Goal: Task Accomplishment & Management: Manage account settings

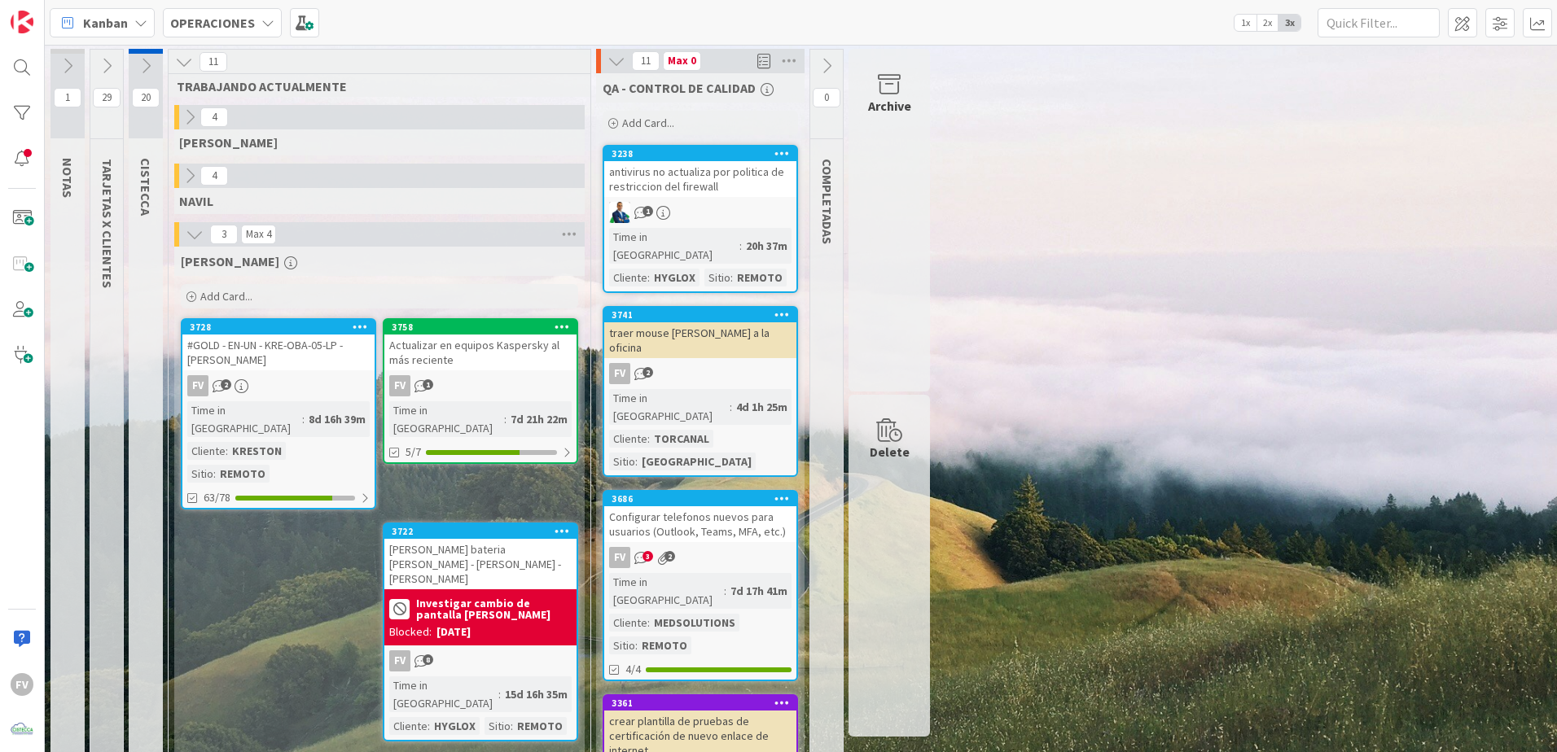
click at [105, 61] on icon at bounding box center [107, 66] width 18 height 18
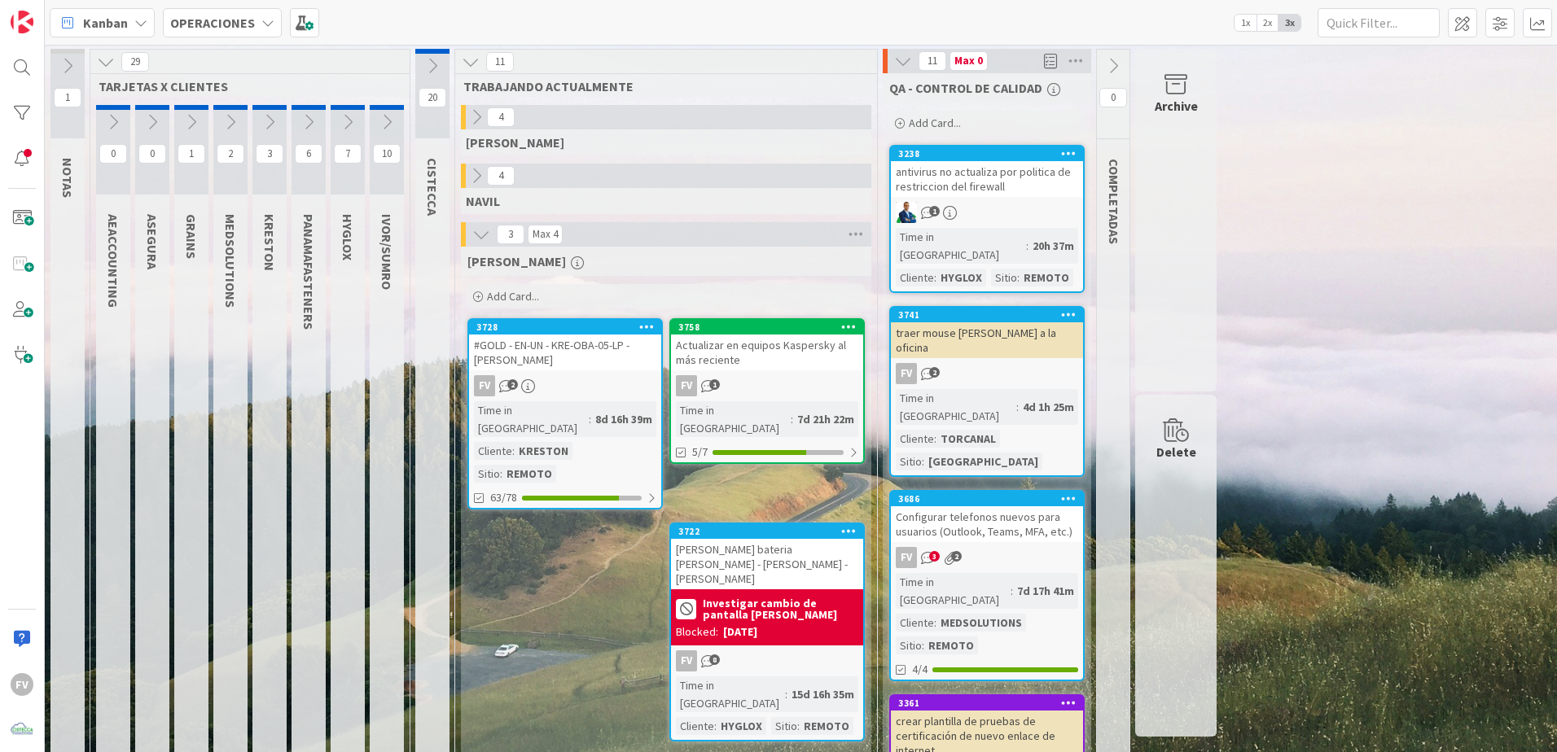
click at [221, 129] on icon at bounding box center [230, 122] width 18 height 18
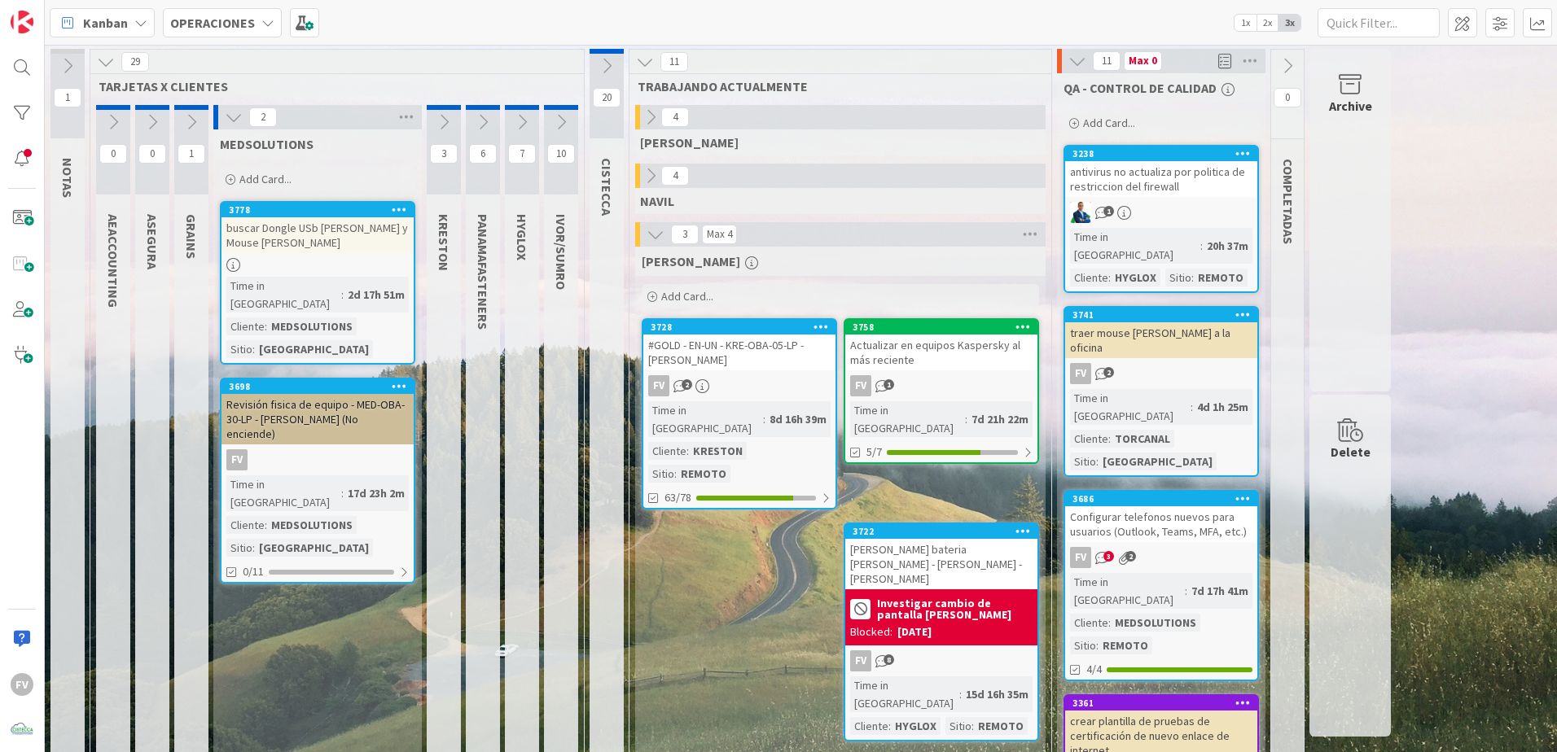
click at [290, 185] on span "Add Card..." at bounding box center [265, 179] width 52 height 15
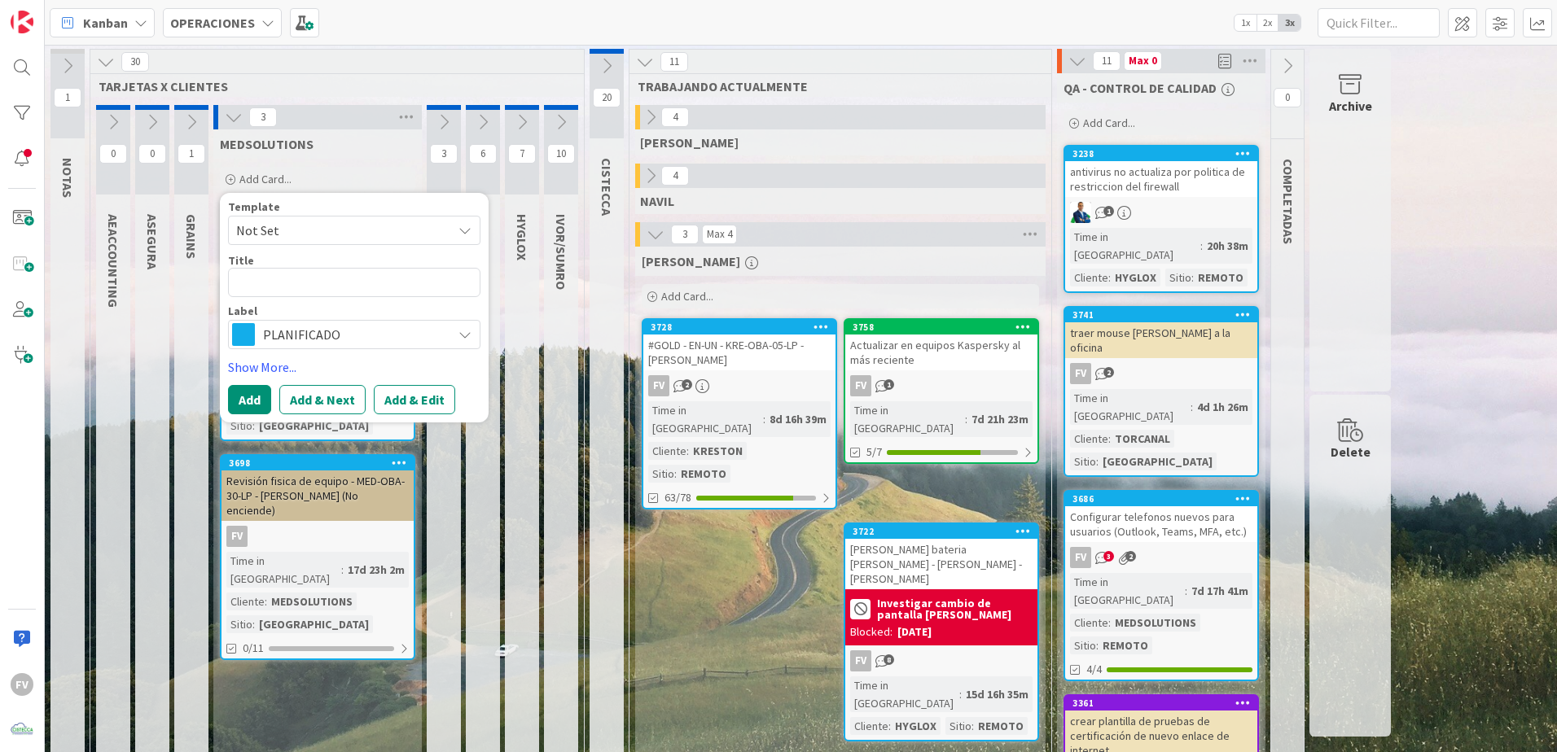
drag, startPoint x: 672, startPoint y: 567, endPoint x: 632, endPoint y: 595, distance: 49.0
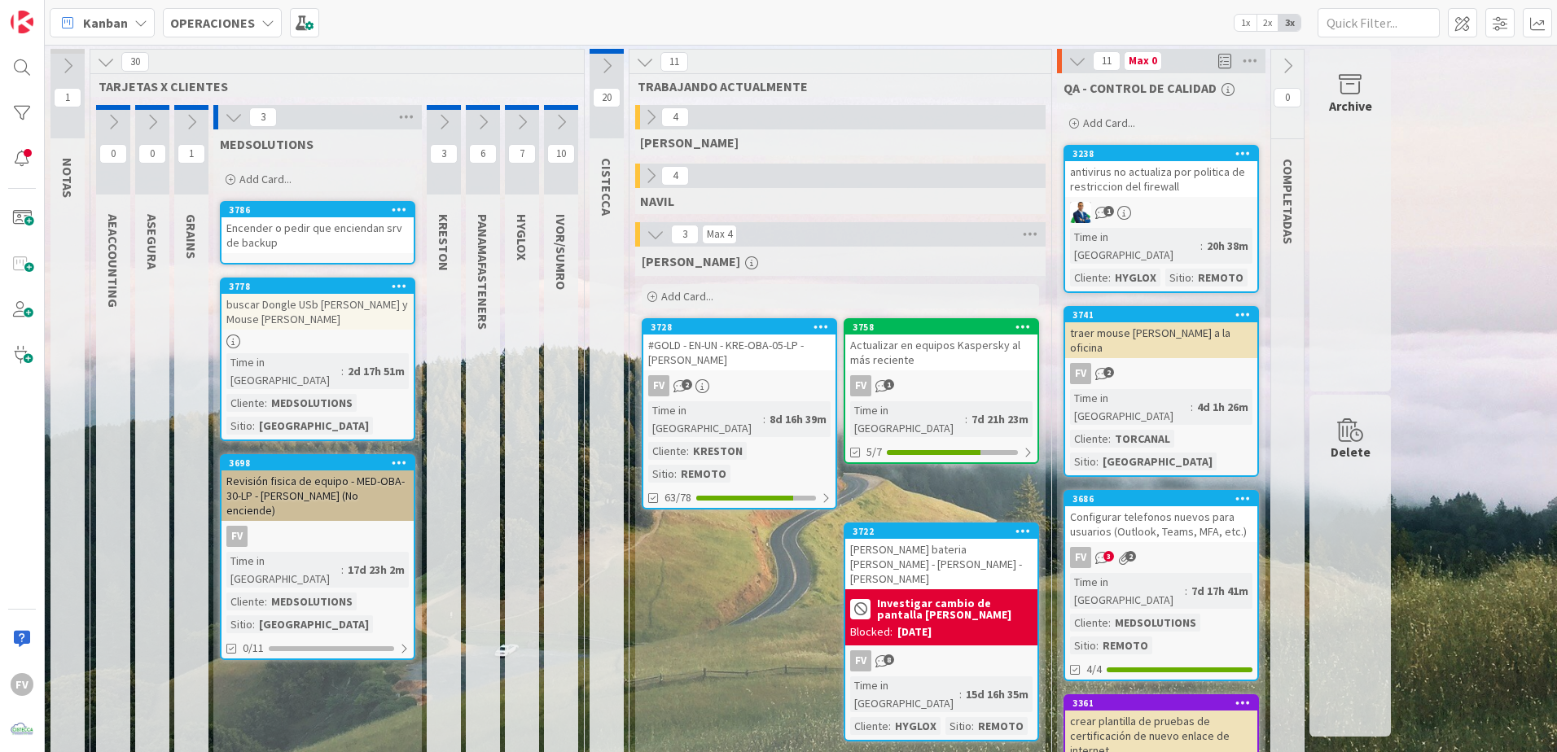
scroll to position [618, 0]
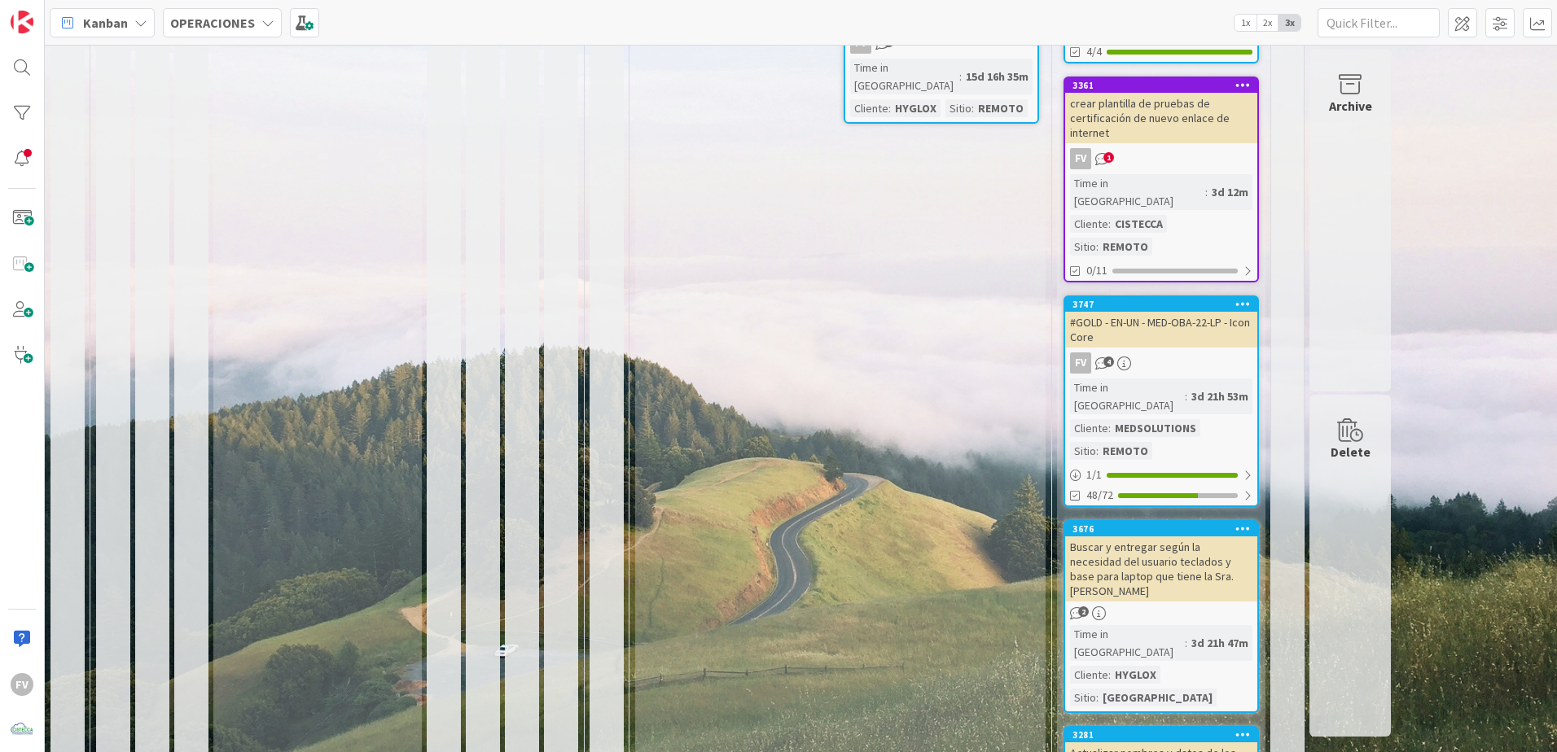
drag, startPoint x: 572, startPoint y: 790, endPoint x: 696, endPoint y: 239, distance: 564.1
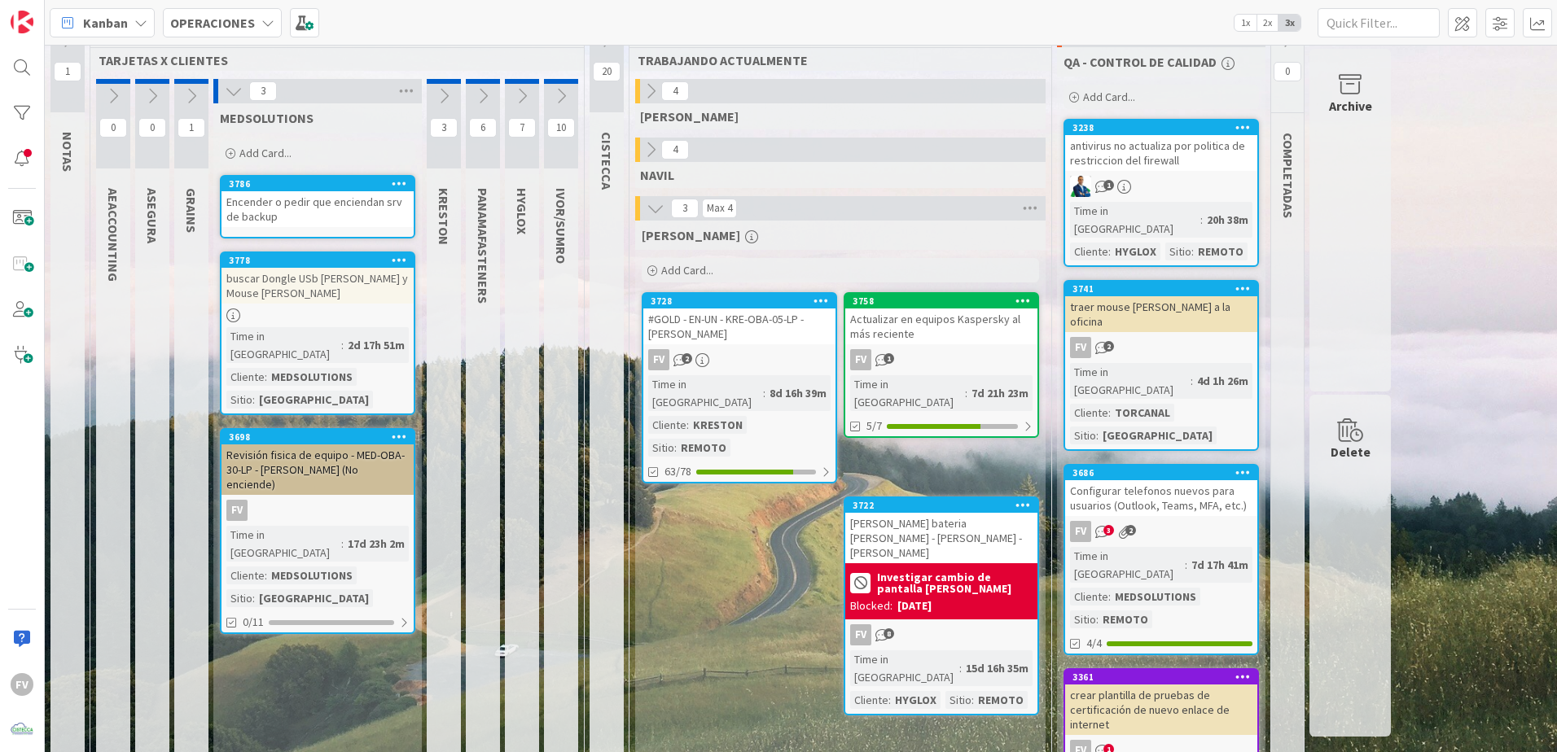
scroll to position [0, 0]
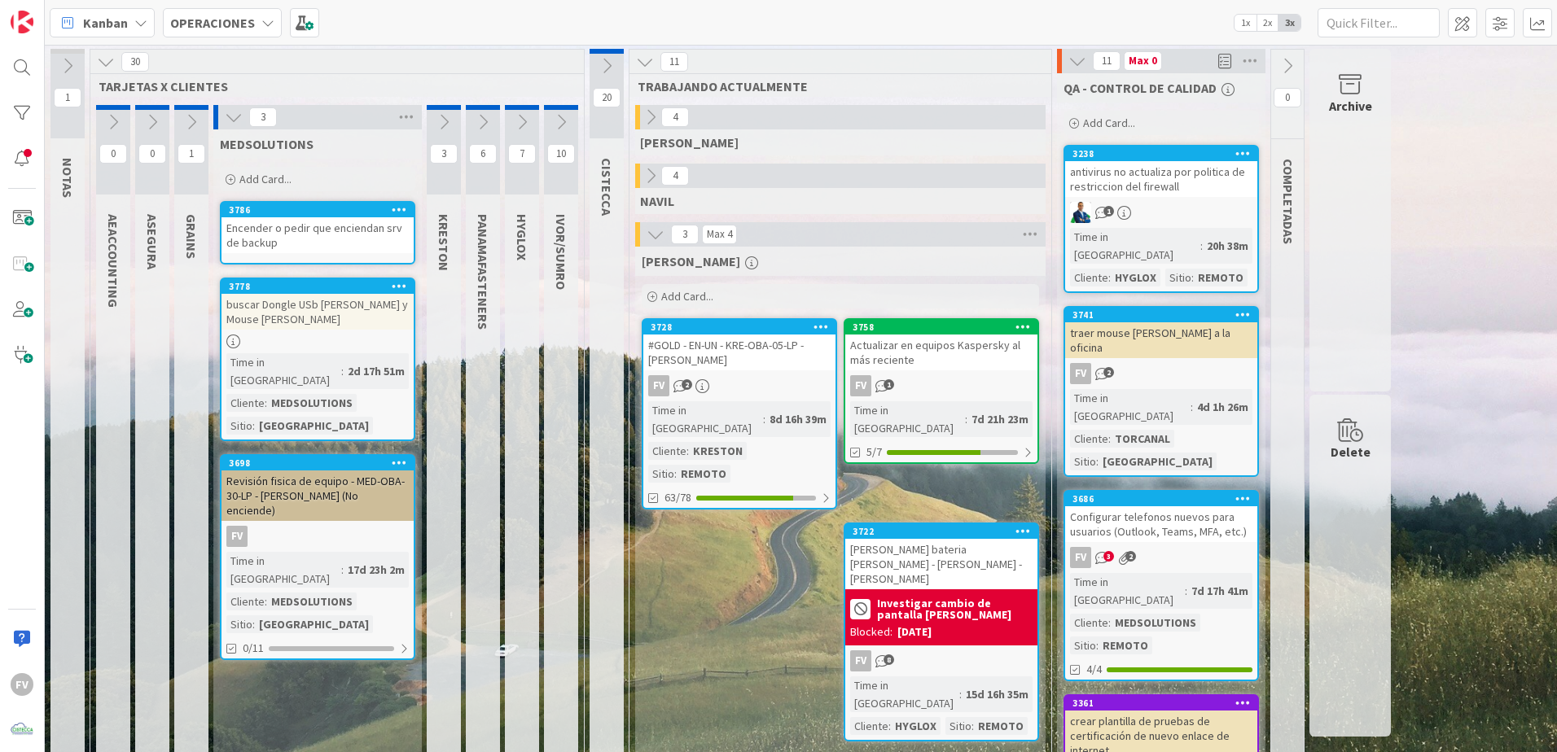
click at [230, 123] on icon at bounding box center [234, 117] width 18 height 18
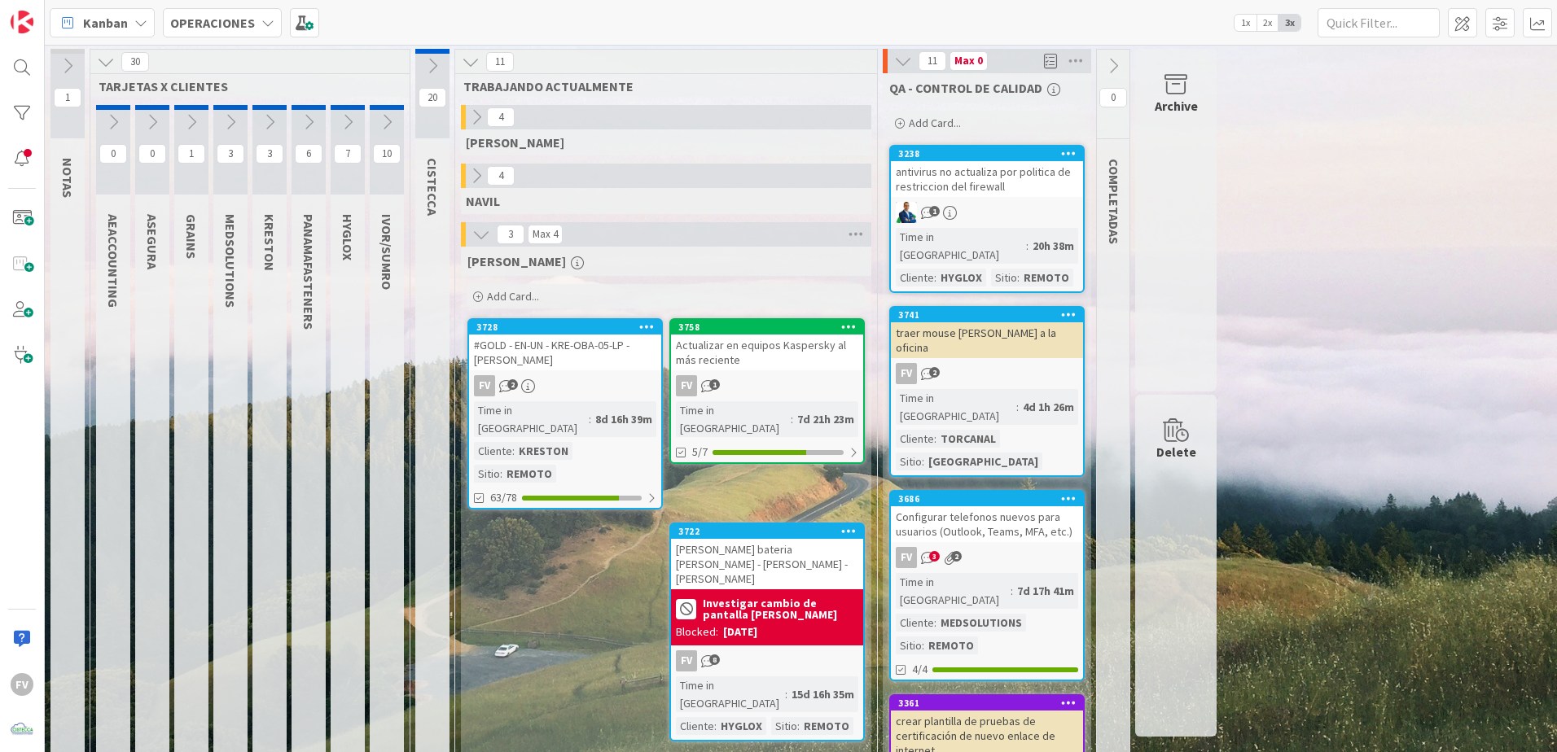
click at [749, 392] on div "FV 1" at bounding box center [767, 385] width 192 height 21
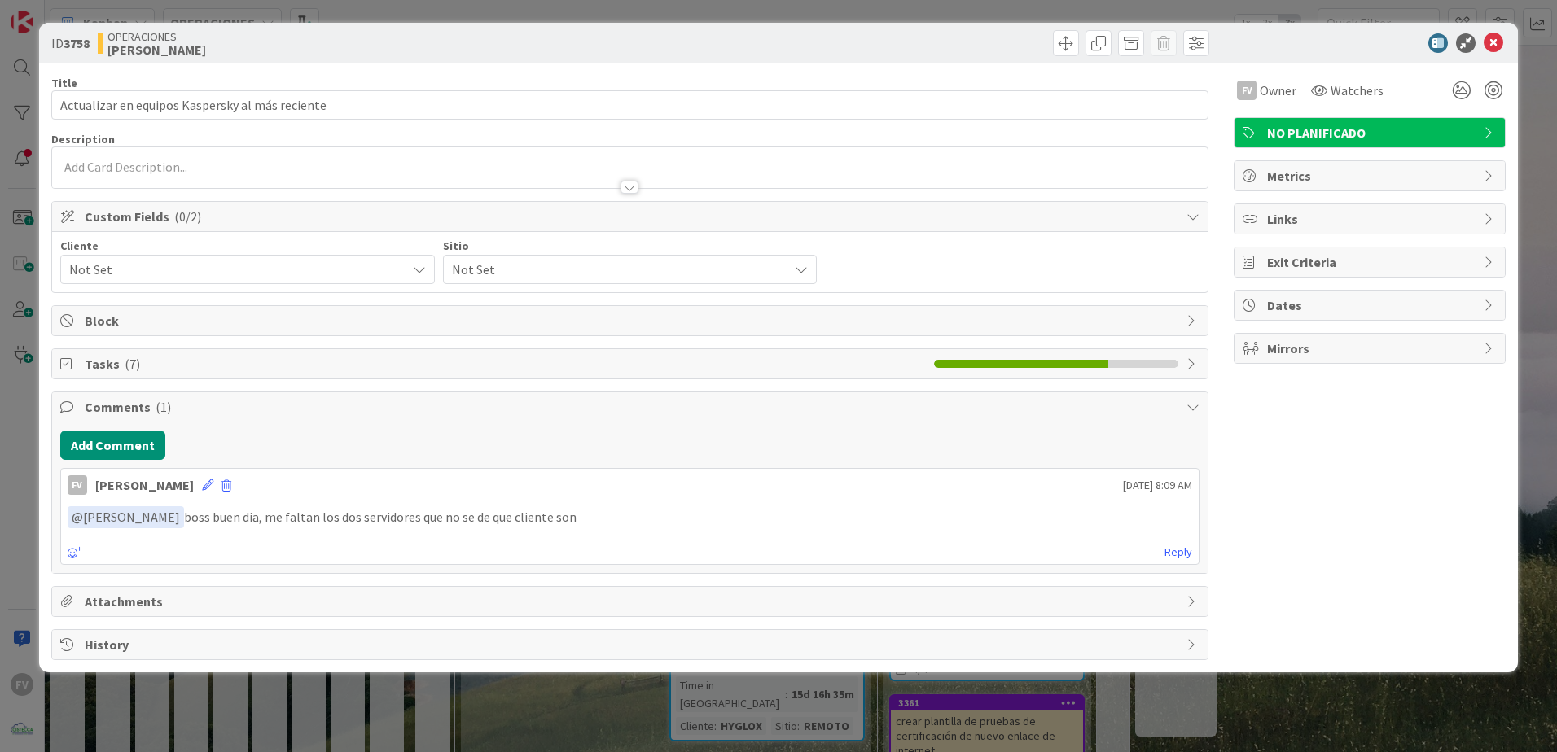
click at [191, 370] on span "Tasks ( 7 )" at bounding box center [505, 364] width 841 height 20
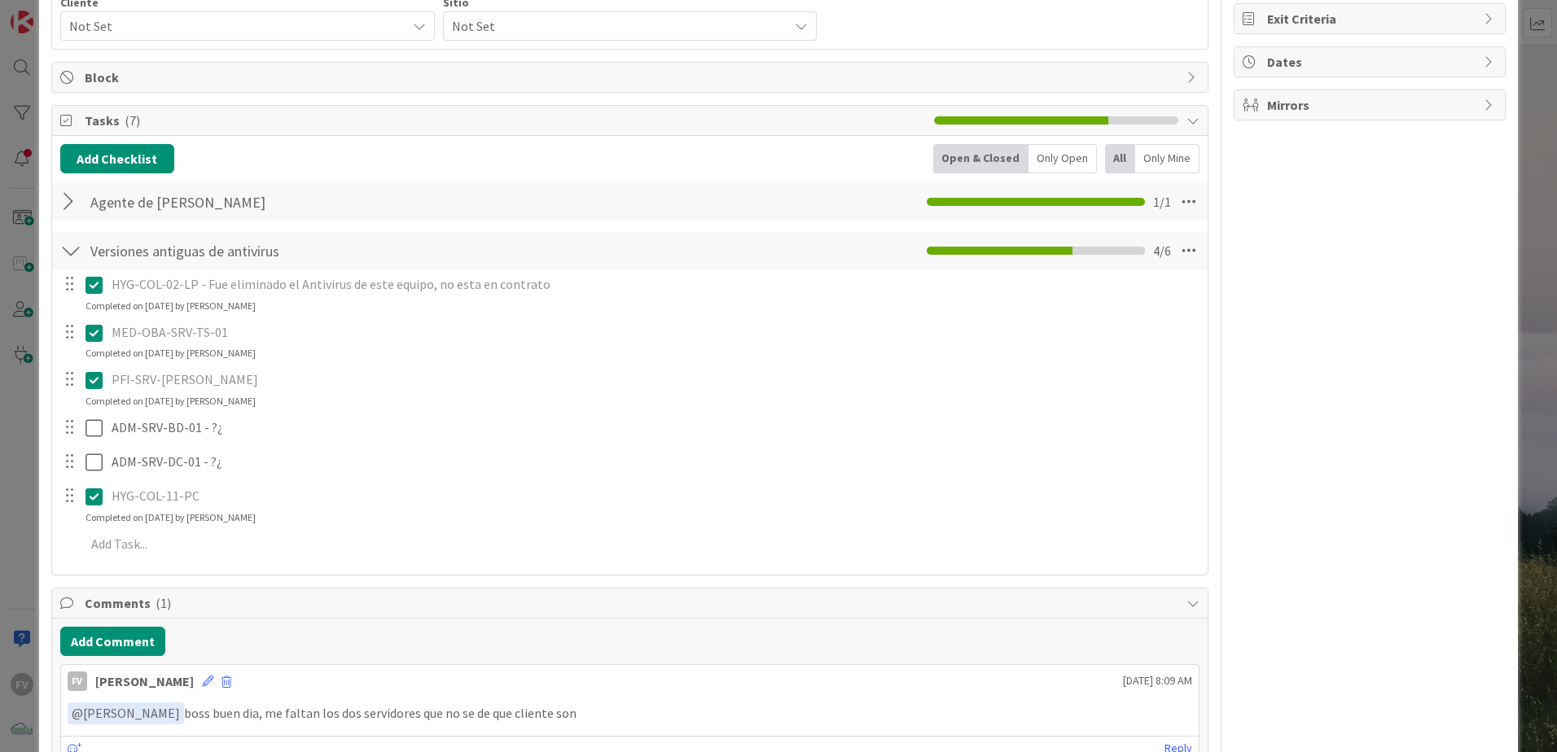
scroll to position [244, 0]
click at [98, 340] on icon at bounding box center [93, 332] width 17 height 20
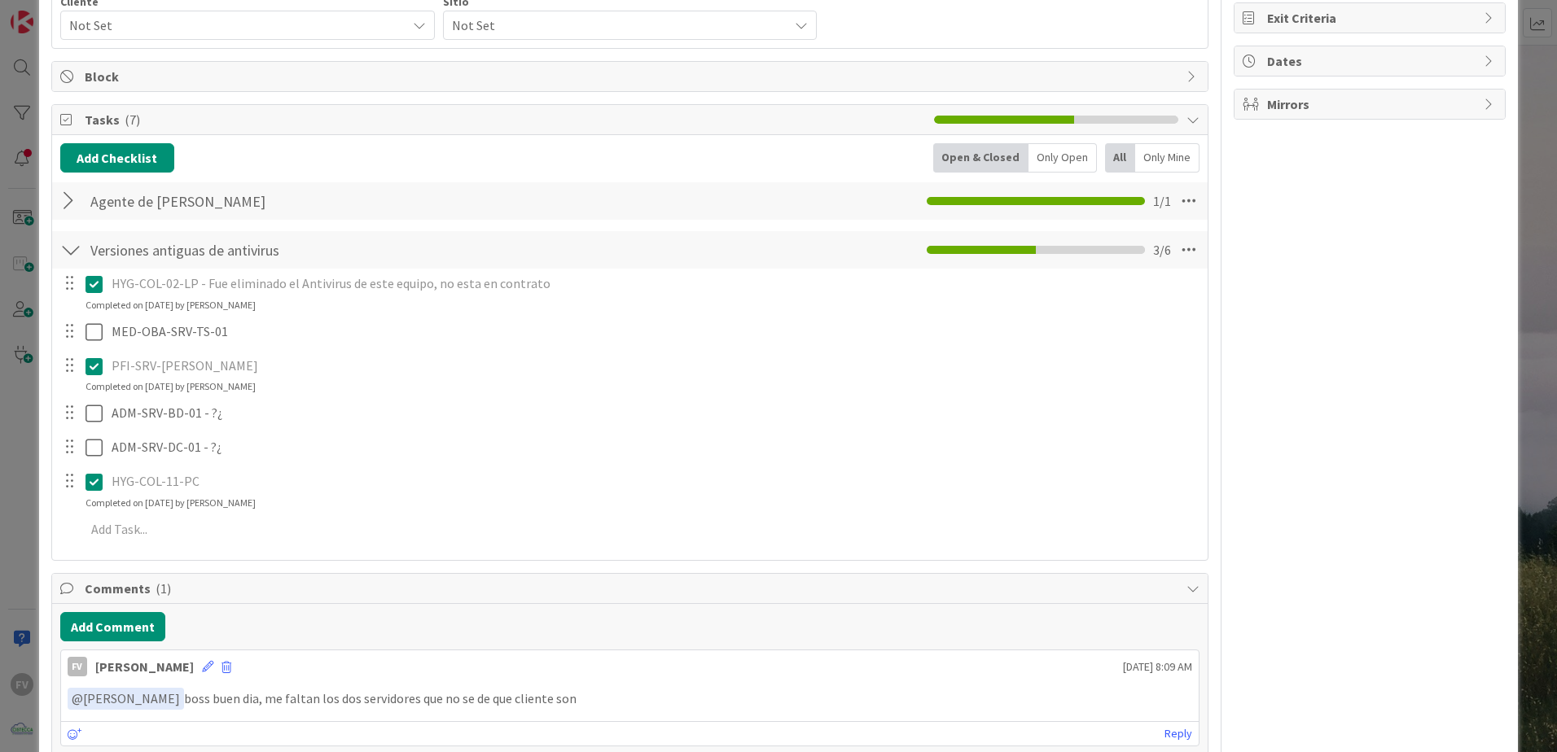
click at [99, 509] on div "HYG-COL-11-PC Update Cancel Completed on [DATE] by [PERSON_NAME]" at bounding box center [630, 488] width 1154 height 43
click at [96, 489] on icon at bounding box center [93, 482] width 17 height 20
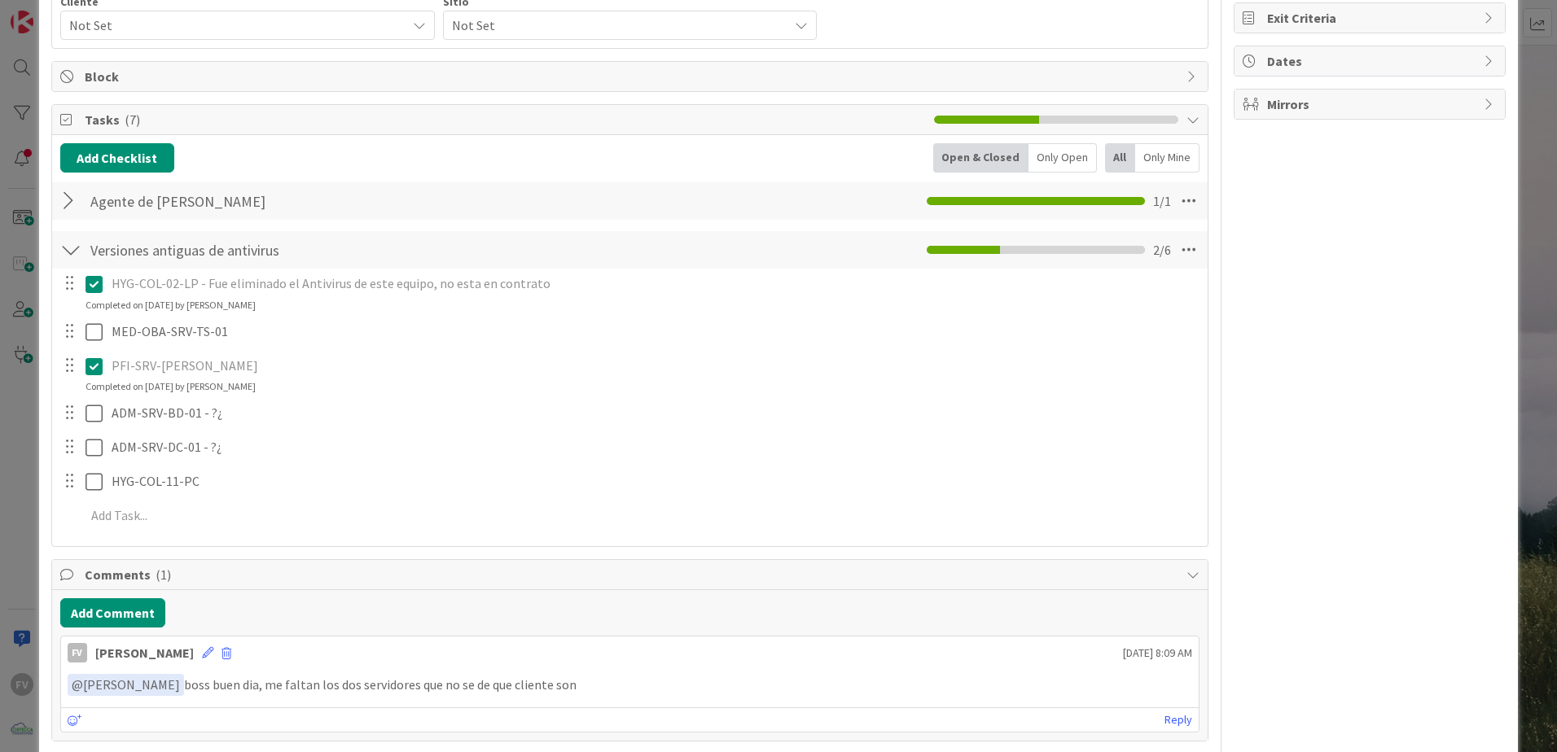
click at [1527, 221] on div "ID 3758 OPERACIONES [PERSON_NAME] Title 47 / 128 Actualizar en equipos Kaspersk…" at bounding box center [778, 376] width 1557 height 752
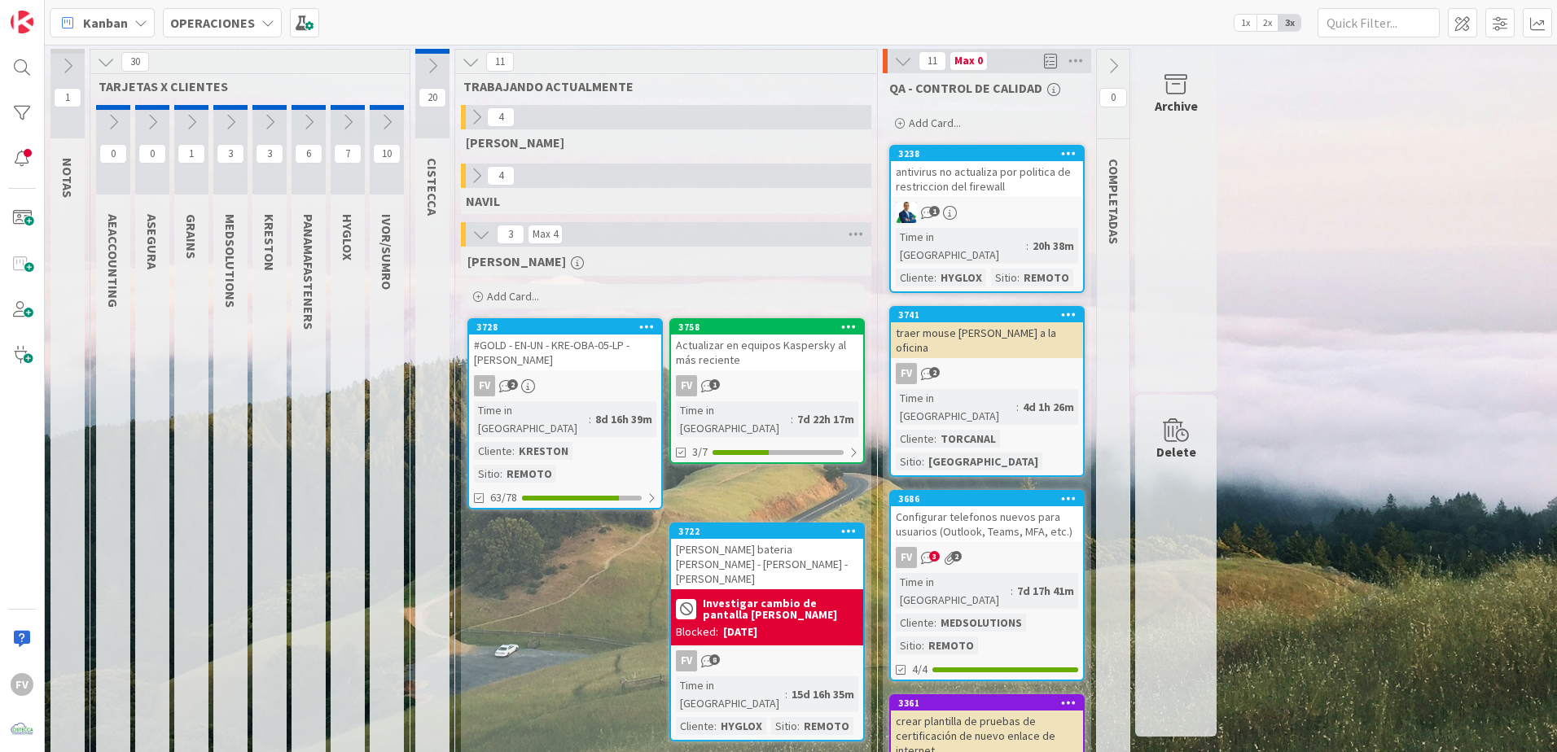
click at [905, 59] on icon at bounding box center [903, 61] width 18 height 18
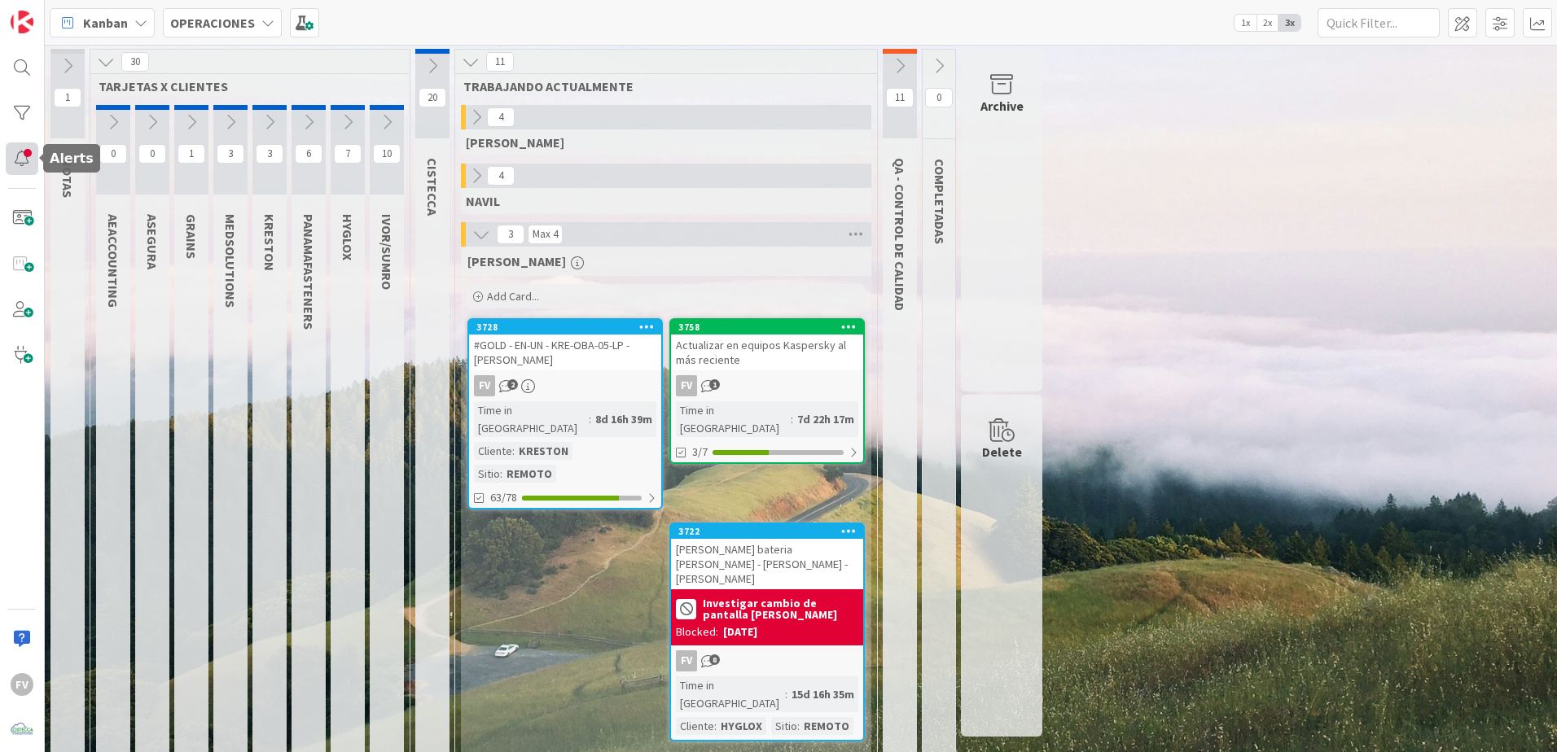
click at [20, 147] on div at bounding box center [22, 158] width 33 height 33
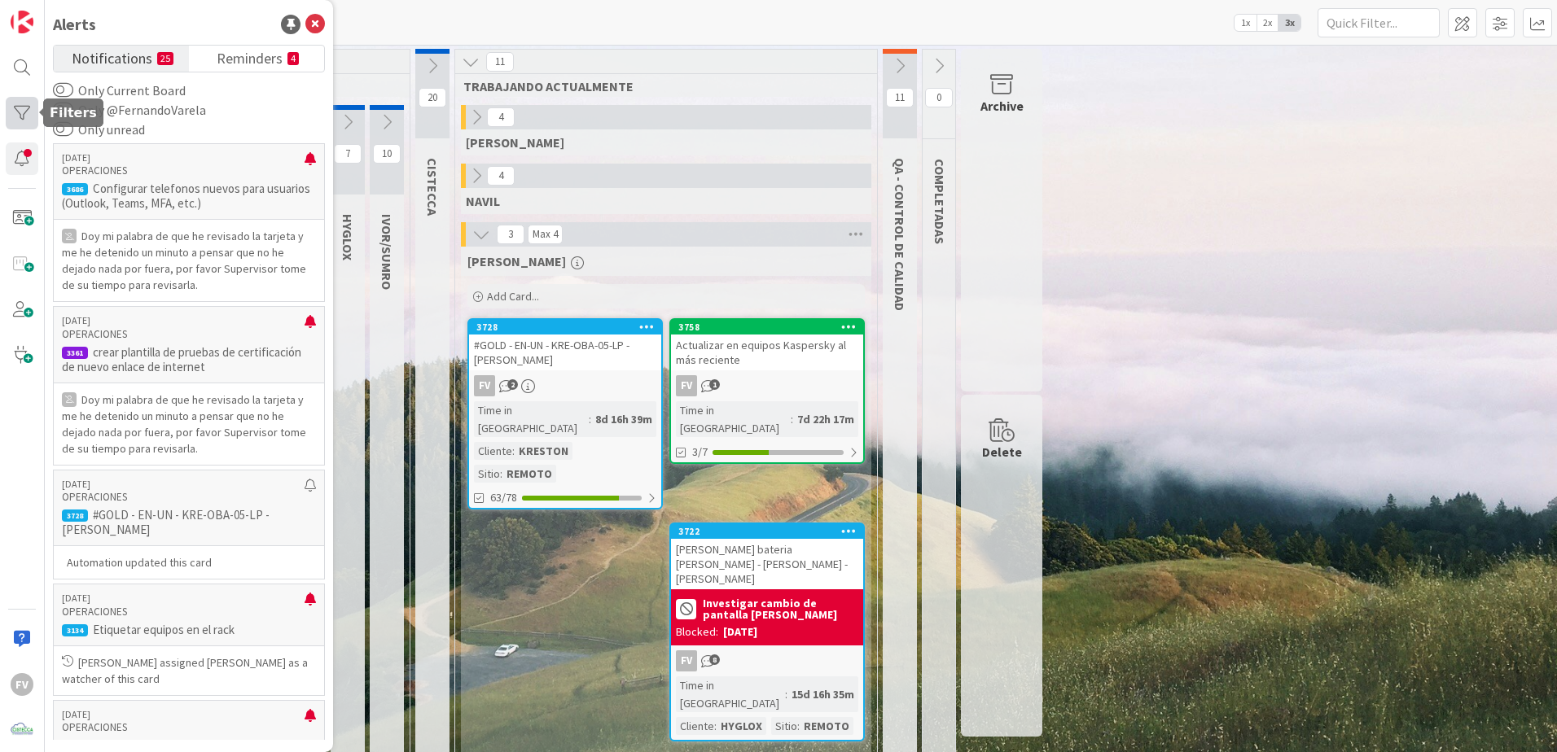
click at [12, 111] on div at bounding box center [22, 113] width 33 height 33
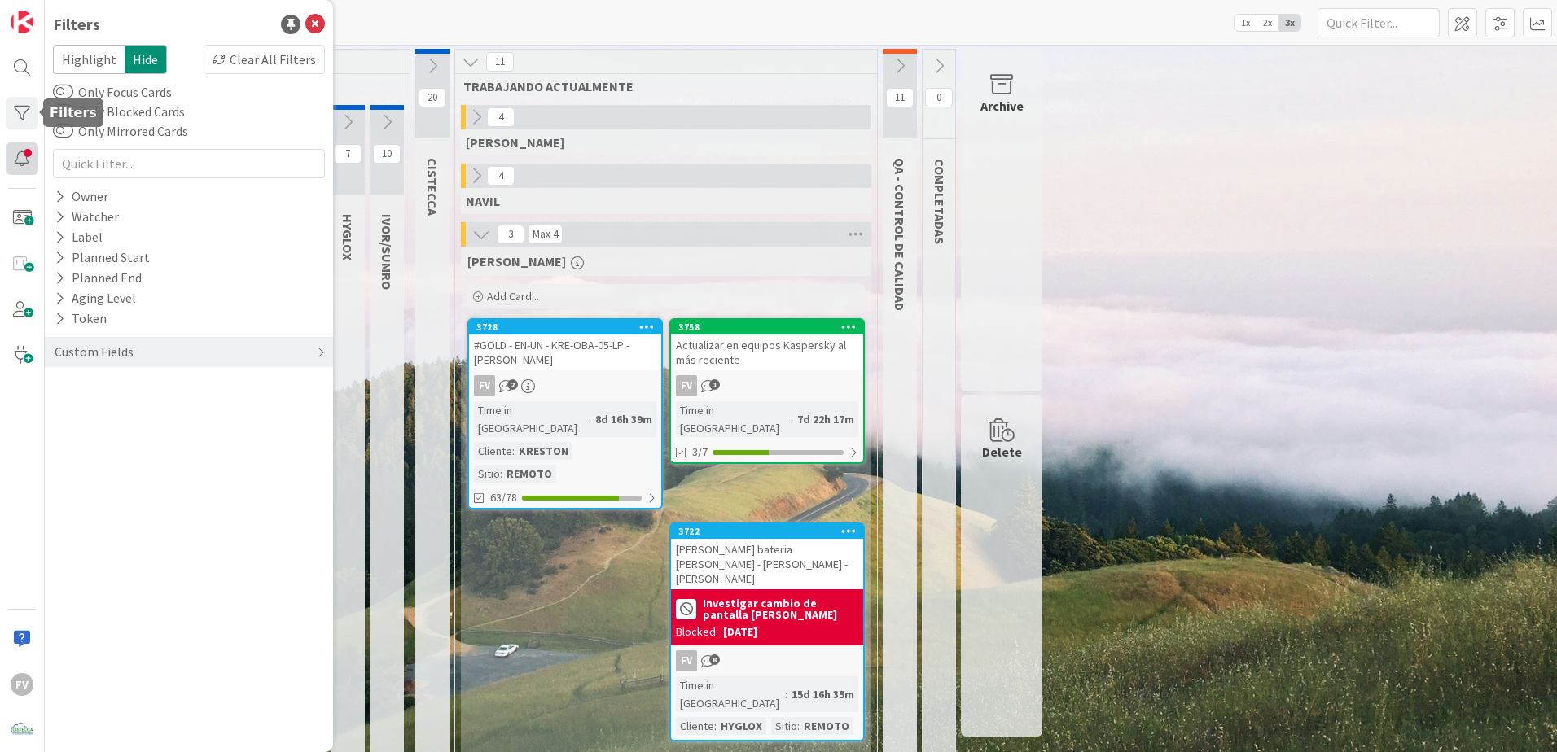
click at [17, 151] on div at bounding box center [22, 158] width 33 height 33
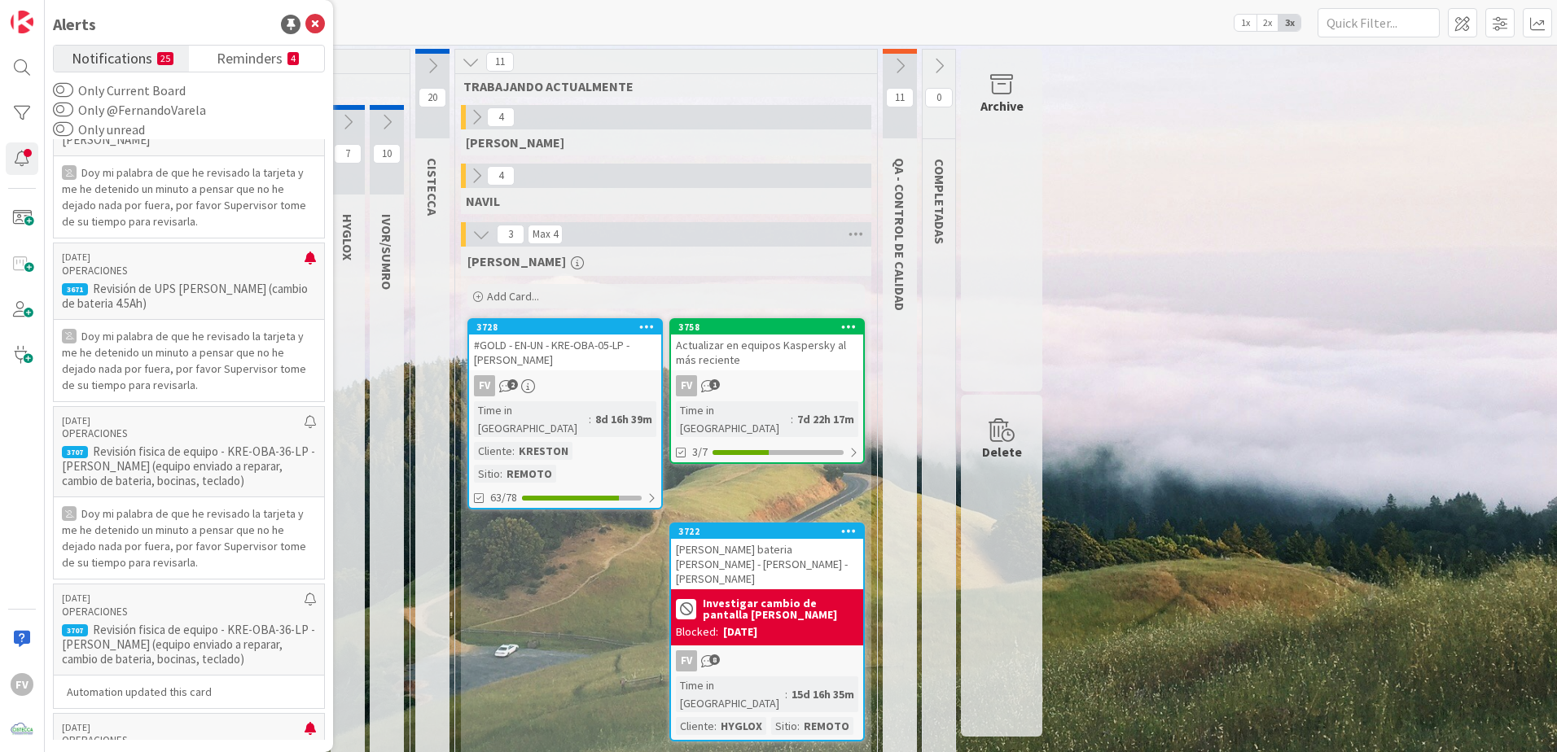
scroll to position [814, 0]
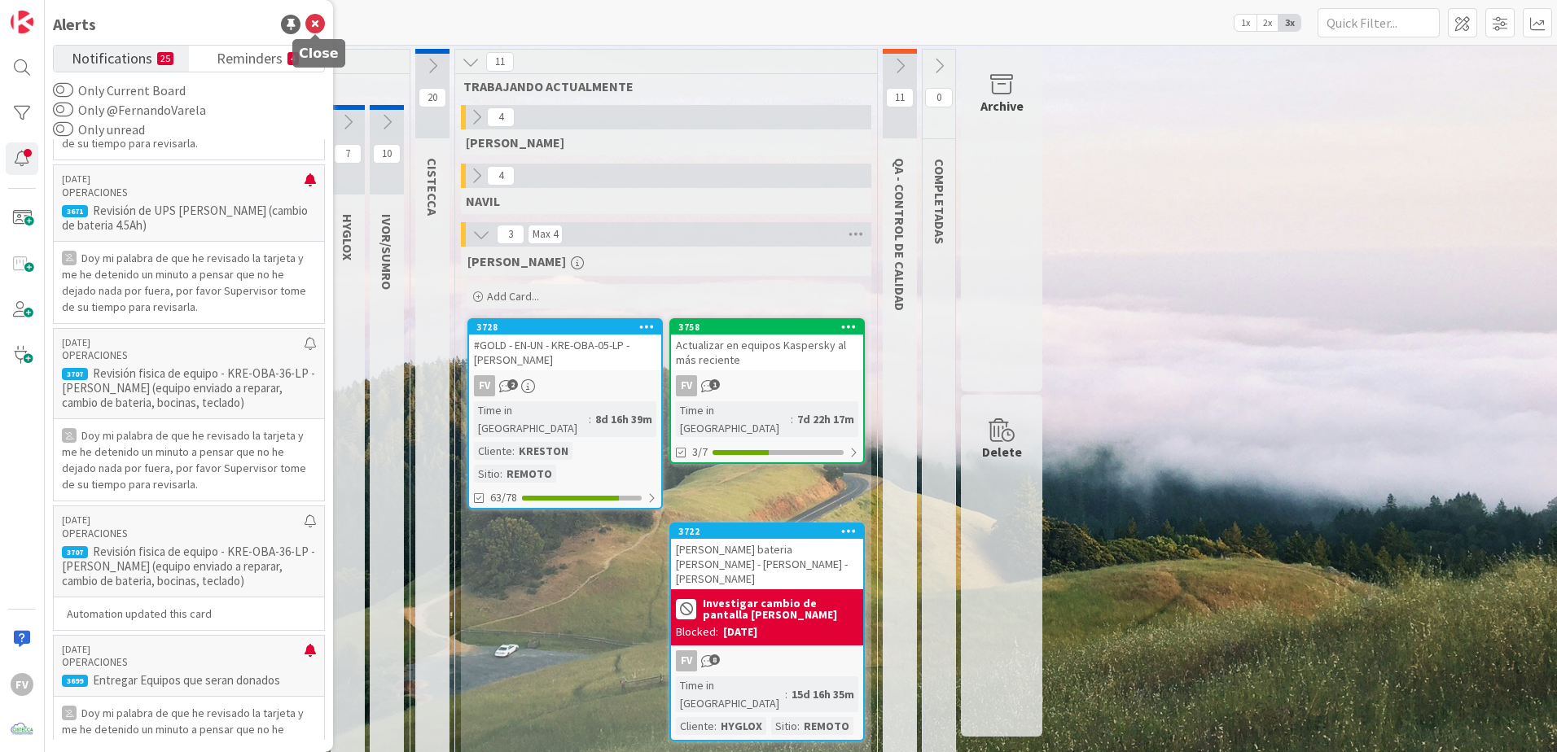
click at [309, 25] on icon at bounding box center [315, 25] width 20 height 20
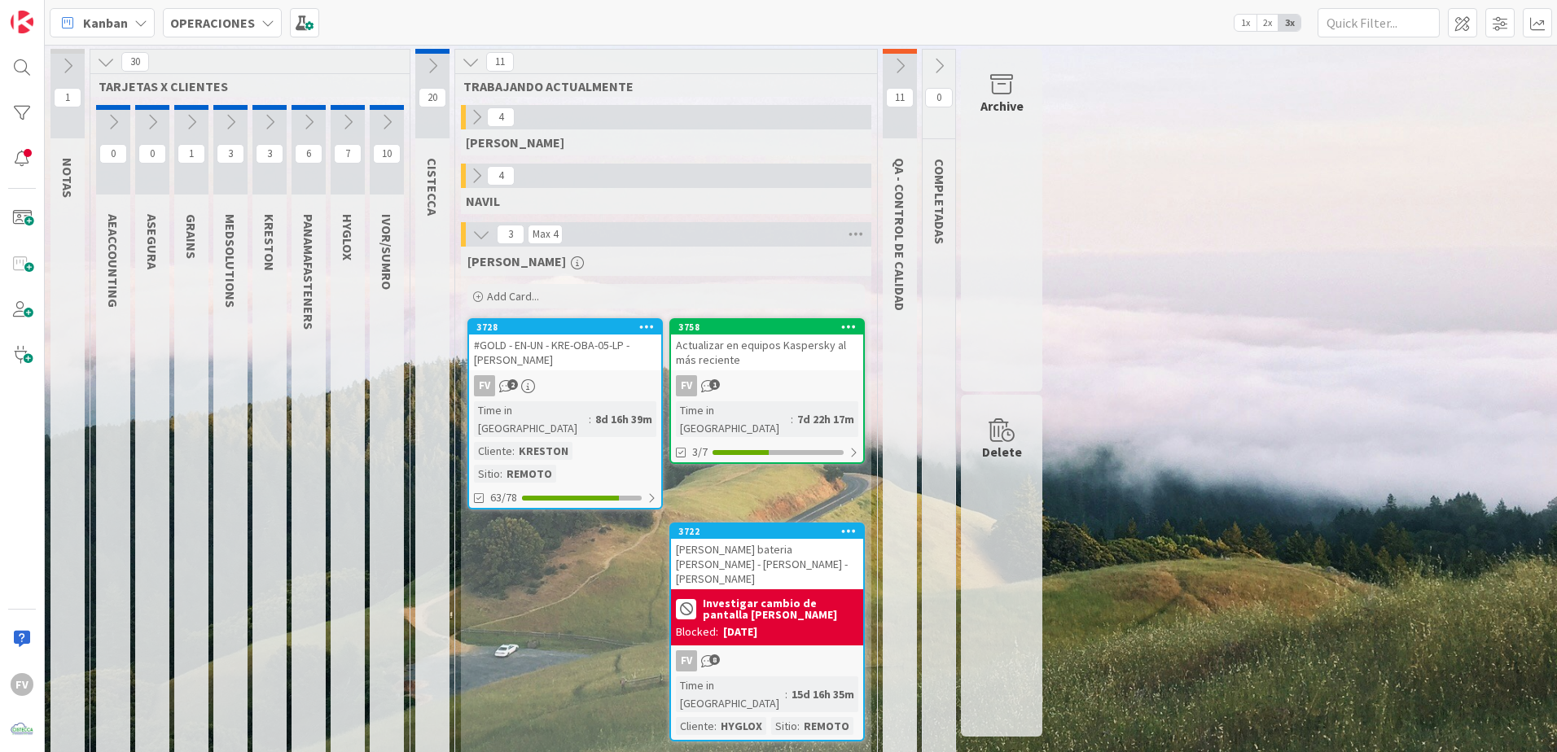
click at [1295, 555] on div "1 NOTAS 30 TARJETAS X CLIENTES 0 AEACCOUNTING 0 ASEGURA 1 GRAINS 3 MEDSOLUTIONS…" at bounding box center [800, 410] width 1505 height 723
click at [584, 677] on div "[PERSON_NAME] Add Card... 3758 Actualizar en equipos Kaspersky al más reciente …" at bounding box center [666, 501] width 410 height 508
click at [228, 120] on icon at bounding box center [230, 122] width 18 height 18
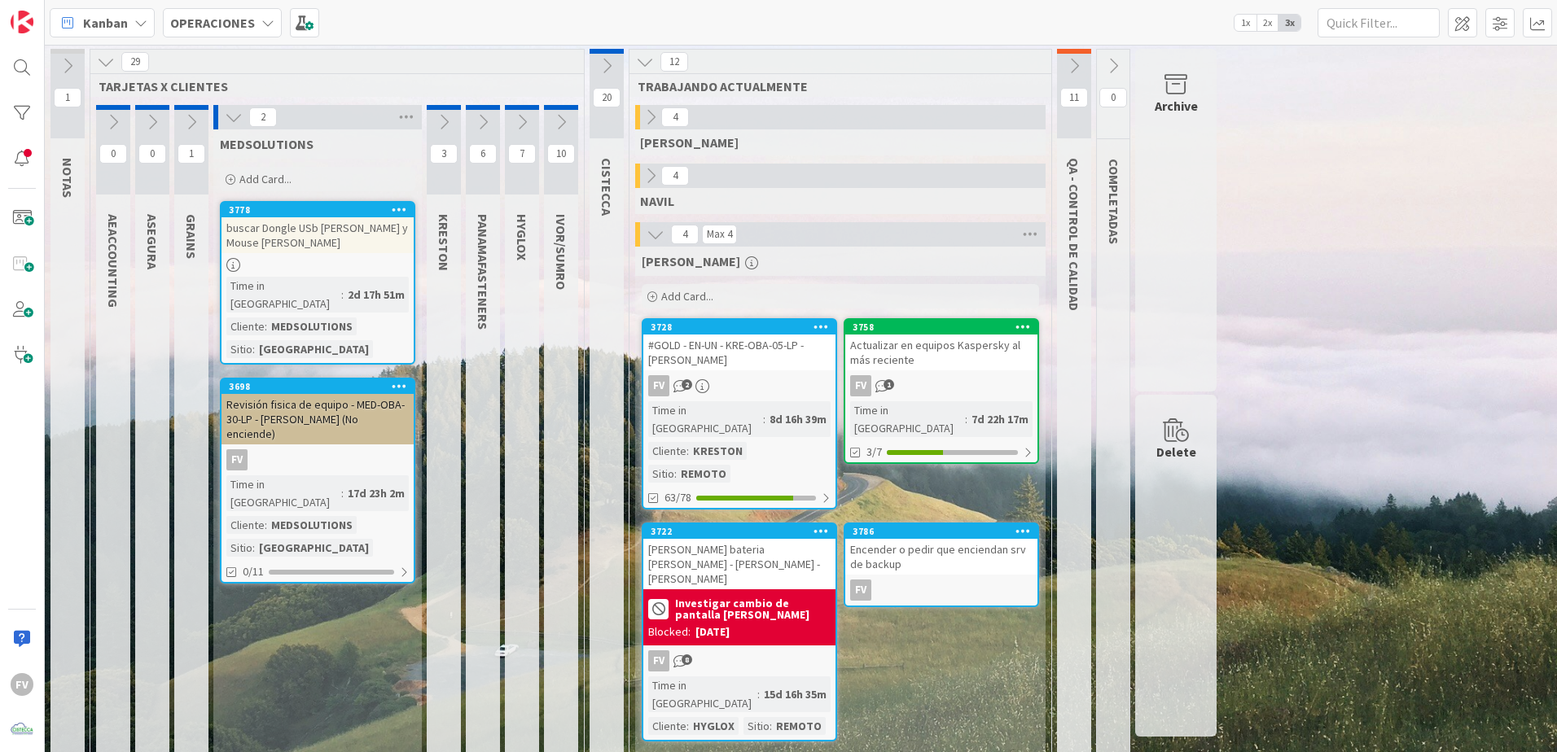
click at [227, 116] on icon at bounding box center [234, 117] width 18 height 18
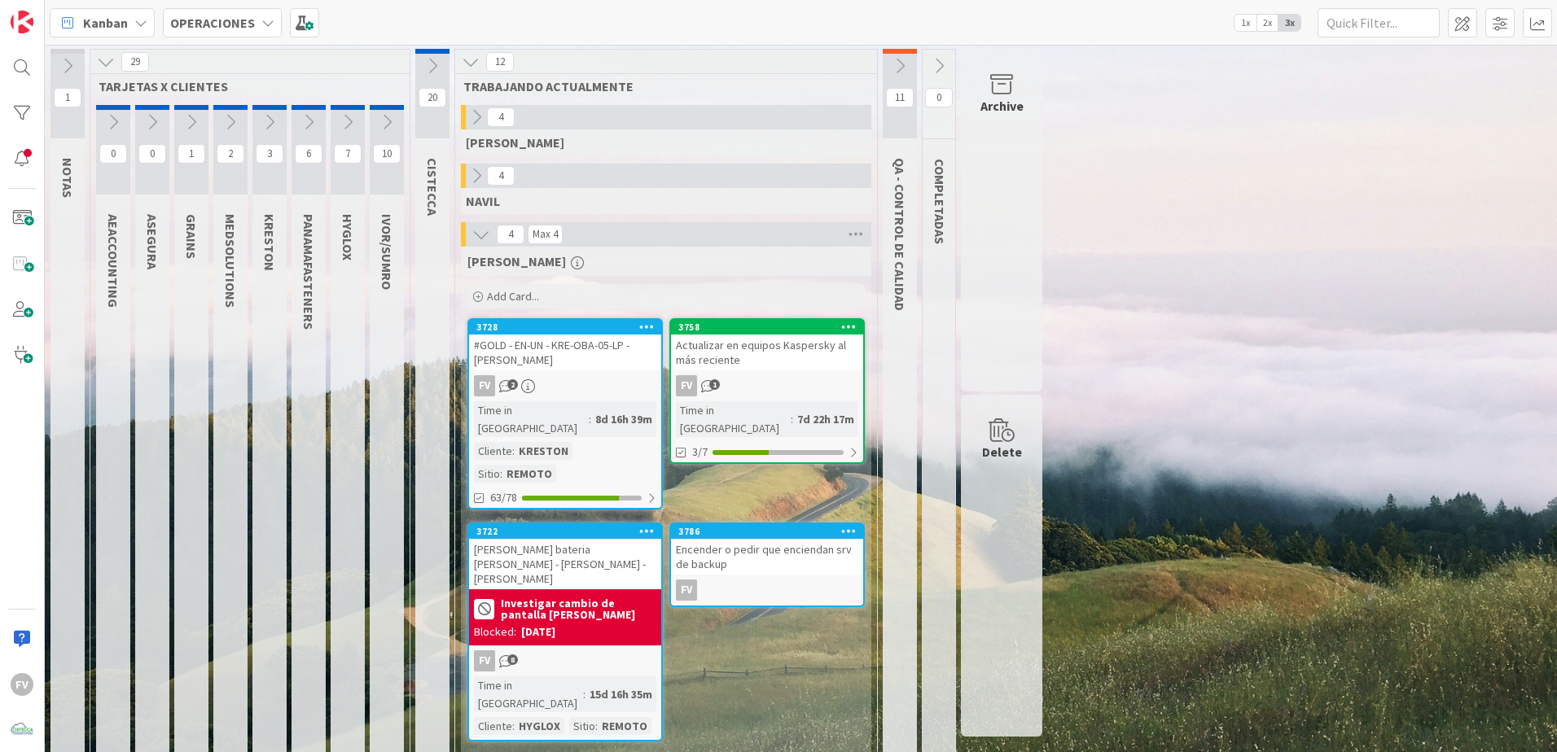
click at [104, 64] on icon at bounding box center [106, 62] width 18 height 18
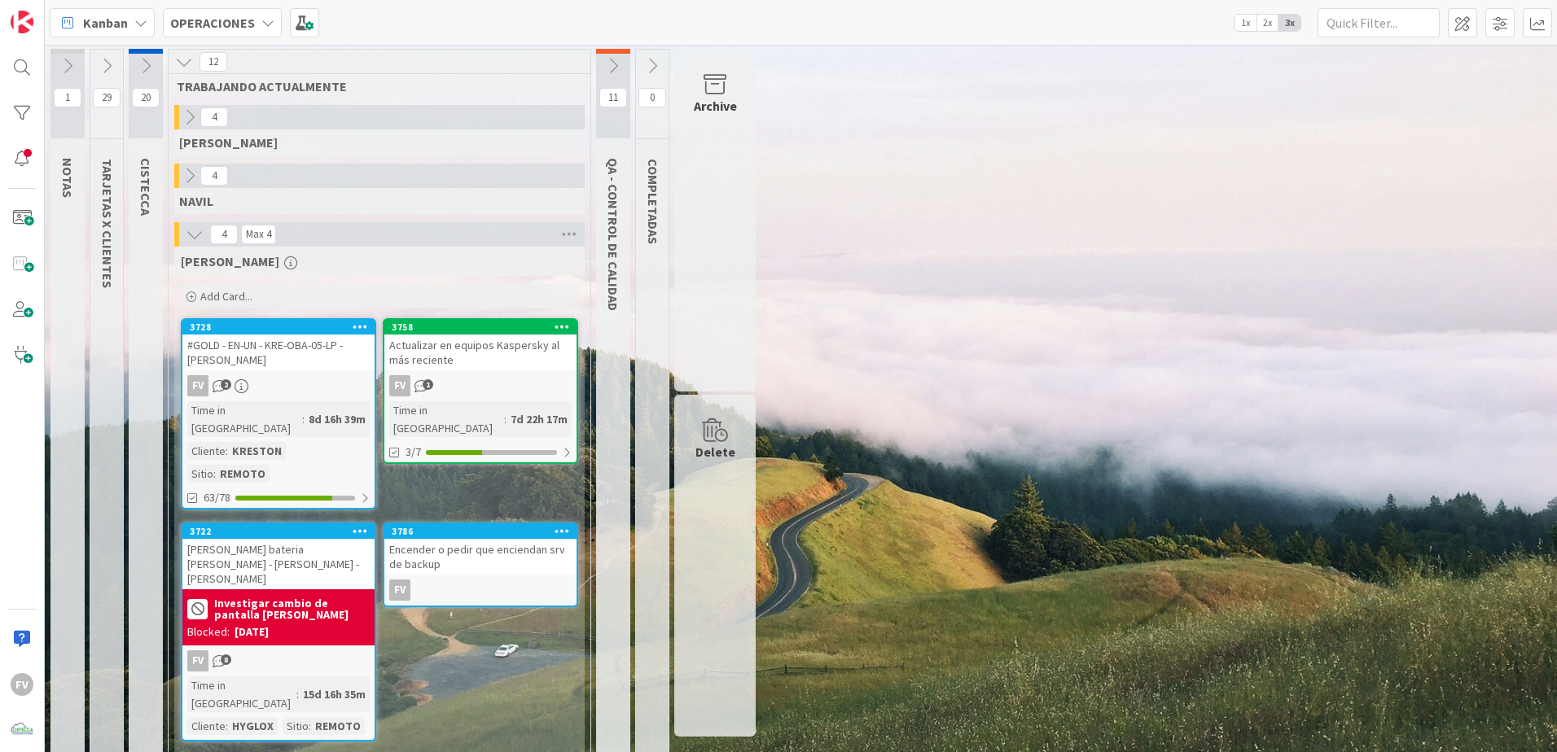
click at [499, 539] on div "Encender o pedir que enciendan srv de backup" at bounding box center [480, 557] width 192 height 36
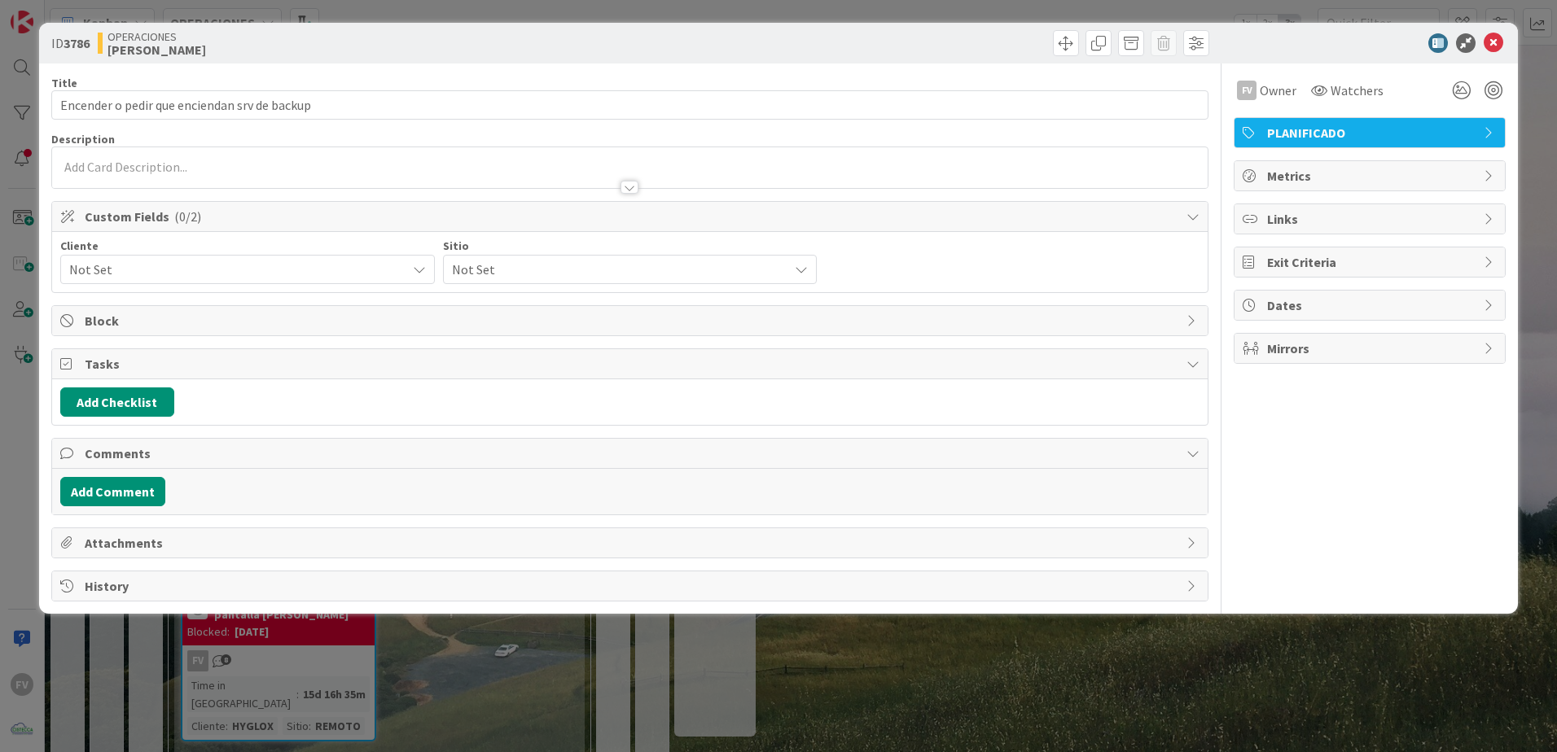
click at [138, 365] on span "Tasks" at bounding box center [631, 364] width 1093 height 20
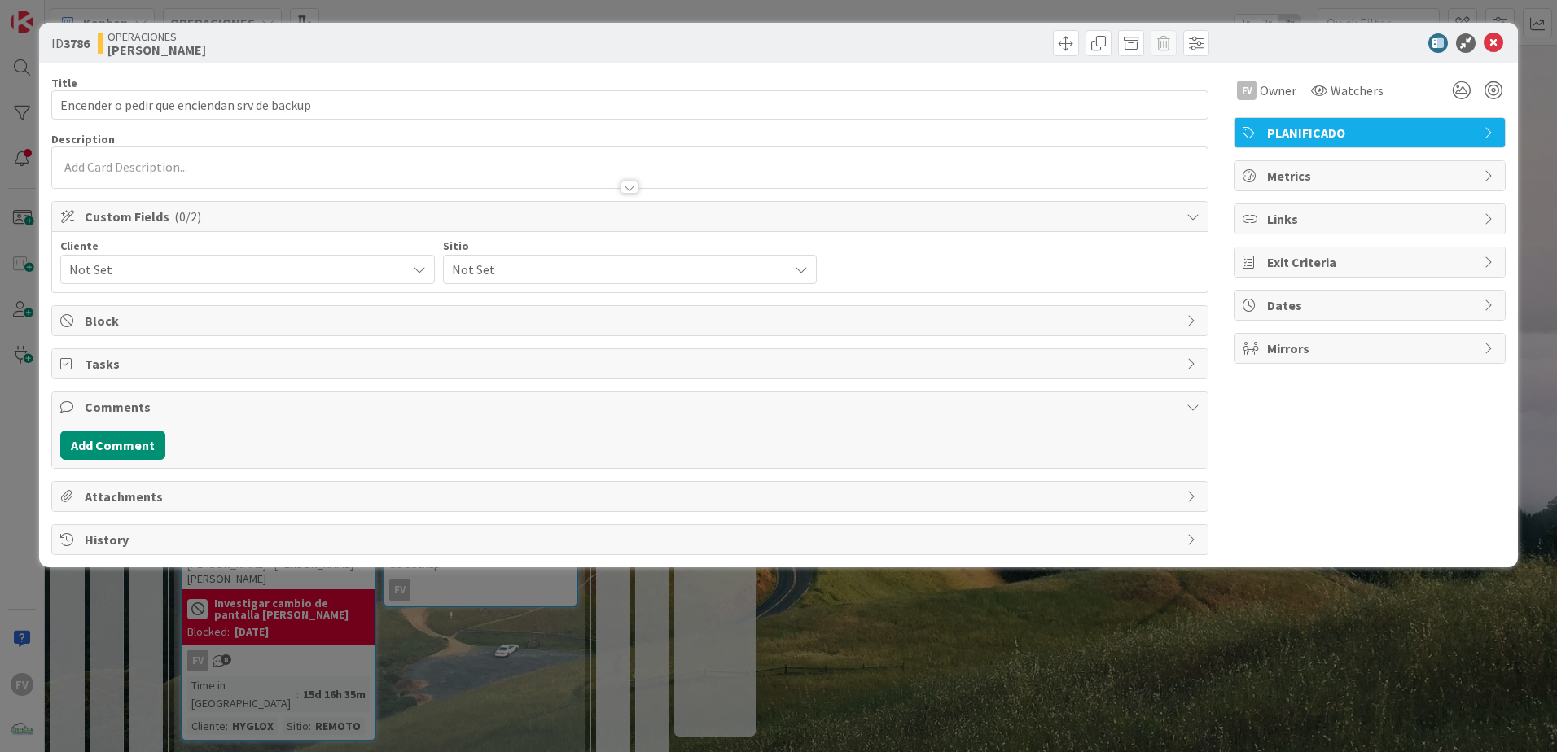
click at [117, 410] on span "Comments" at bounding box center [631, 407] width 1093 height 20
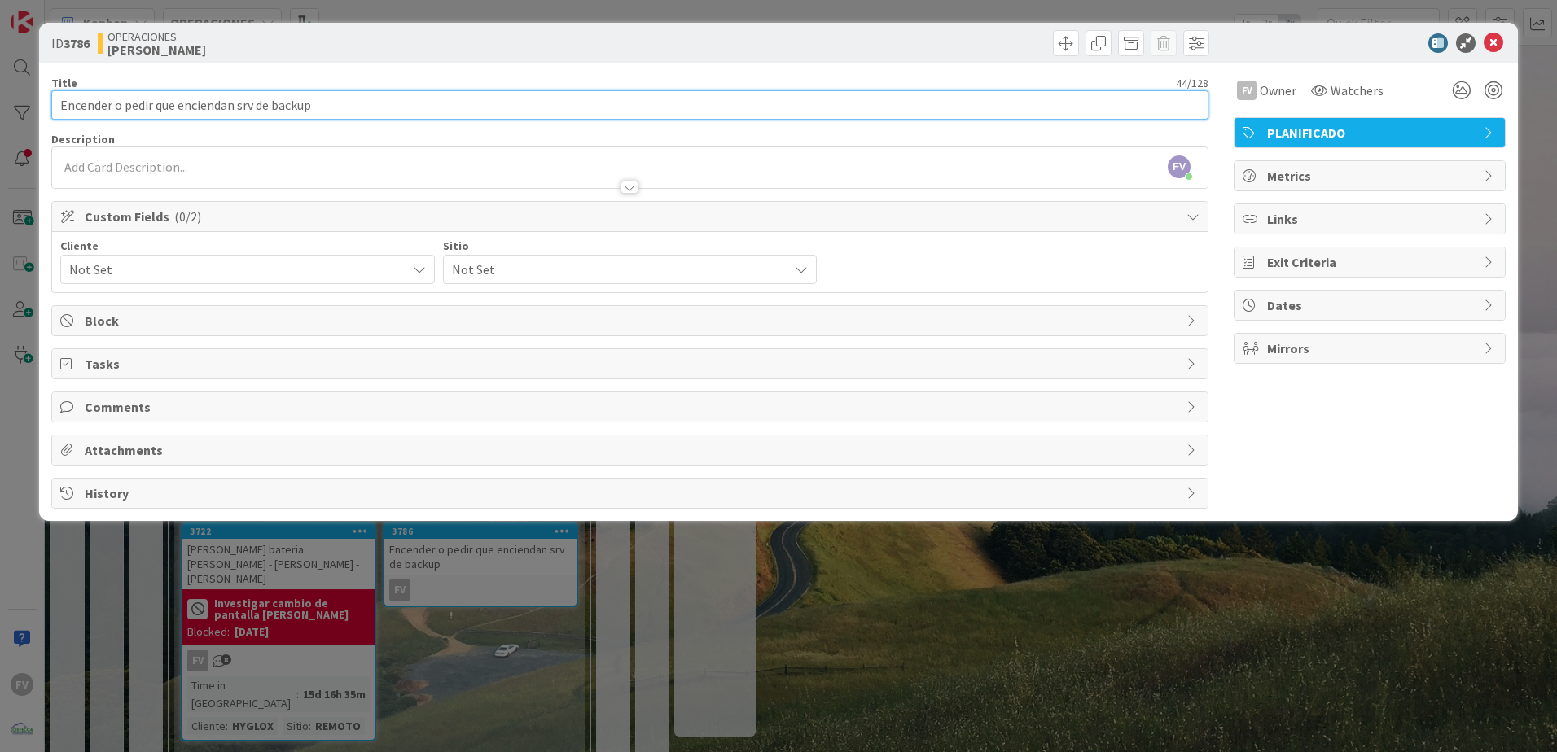
click at [338, 97] on input "Encender o pedir que enciendan srv de backup" at bounding box center [629, 104] width 1157 height 29
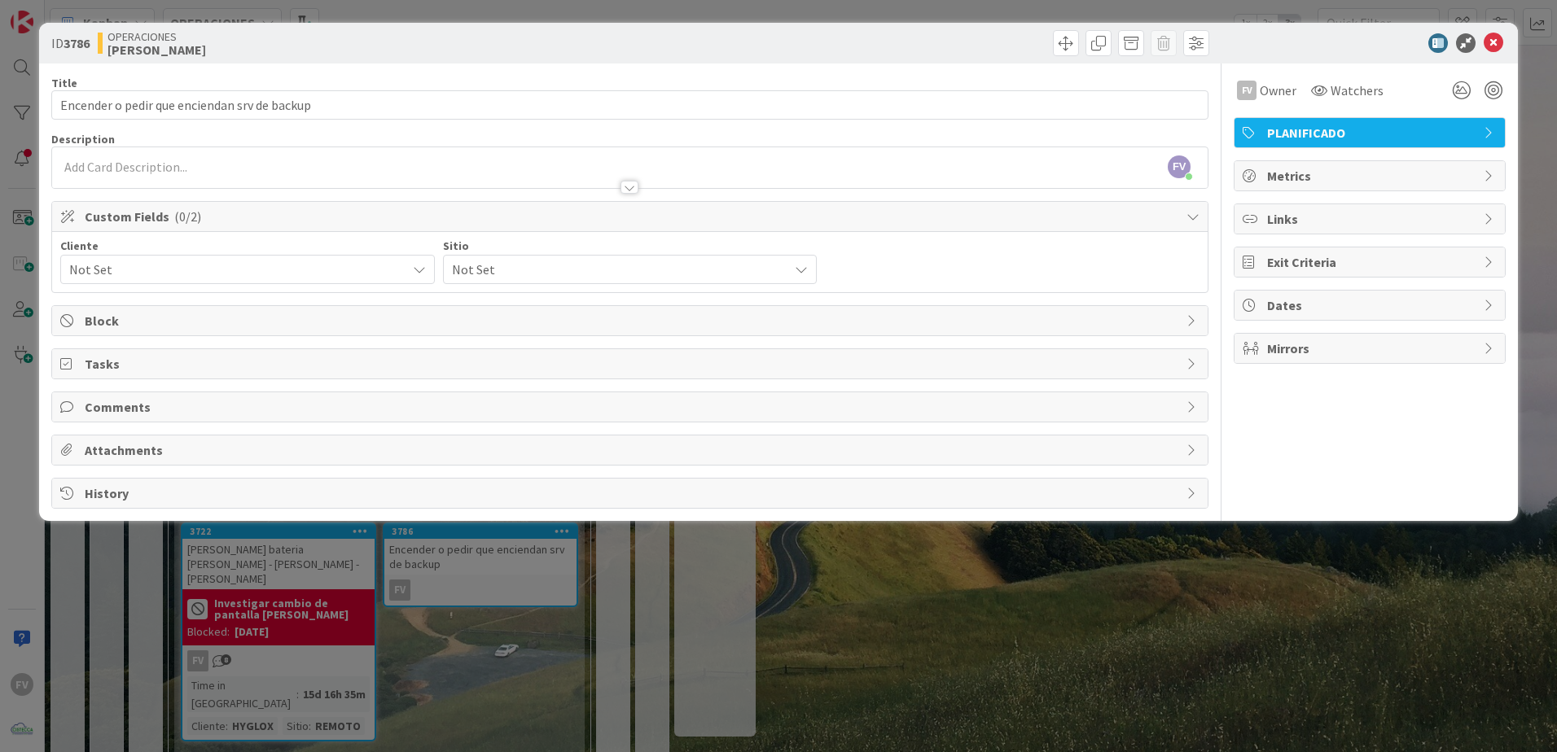
click at [356, 694] on div "ID 3786 OPERACIONES [PERSON_NAME] Title 44 / 128 Encender o pedir que enciendan…" at bounding box center [778, 376] width 1557 height 752
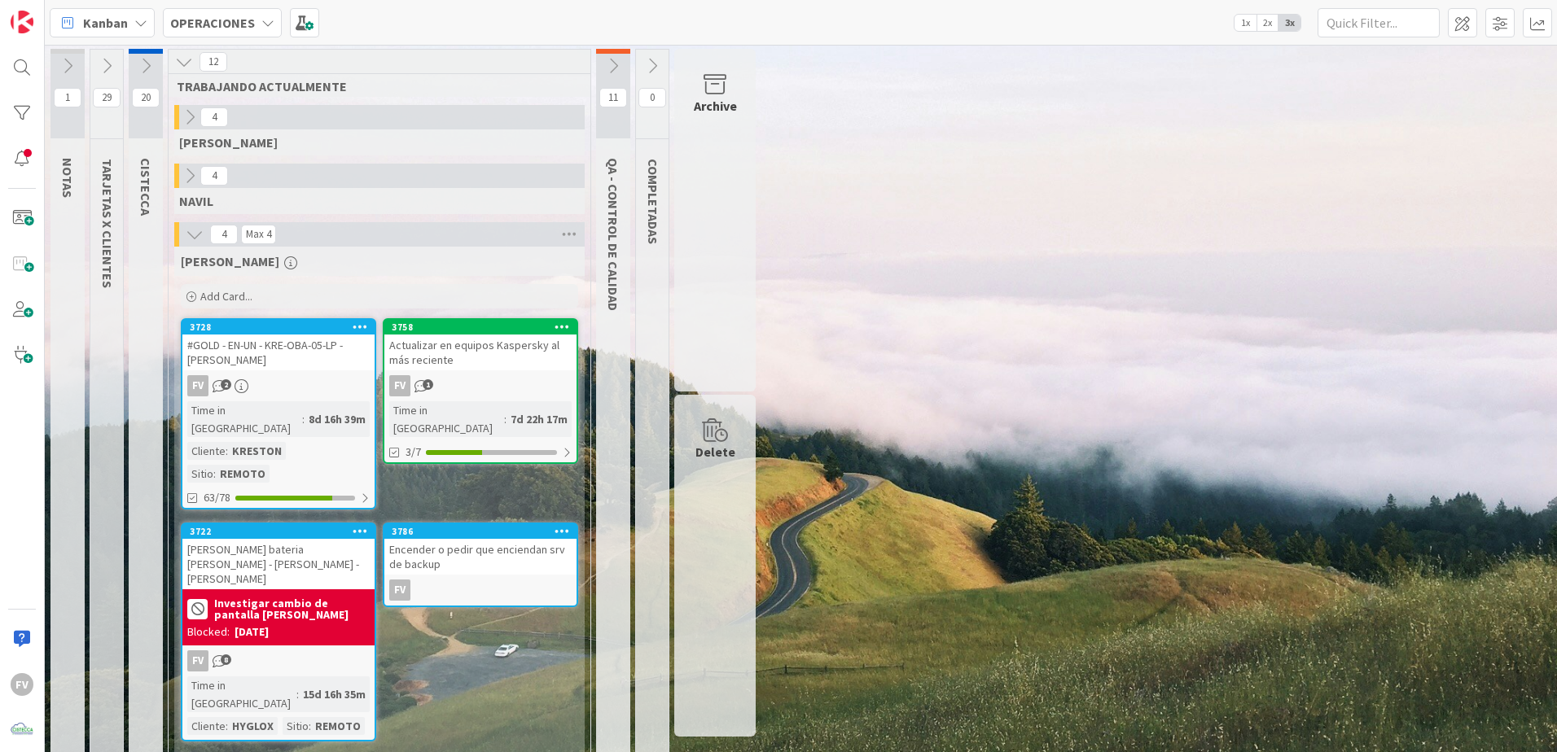
click at [519, 648] on div "[PERSON_NAME] Add Card... 3758 Actualizar en equipos Kaspersky al más reciente …" at bounding box center [379, 501] width 410 height 508
click at [329, 539] on div "[PERSON_NAME] bateria [PERSON_NAME] - [PERSON_NAME] - [PERSON_NAME]" at bounding box center [278, 564] width 192 height 50
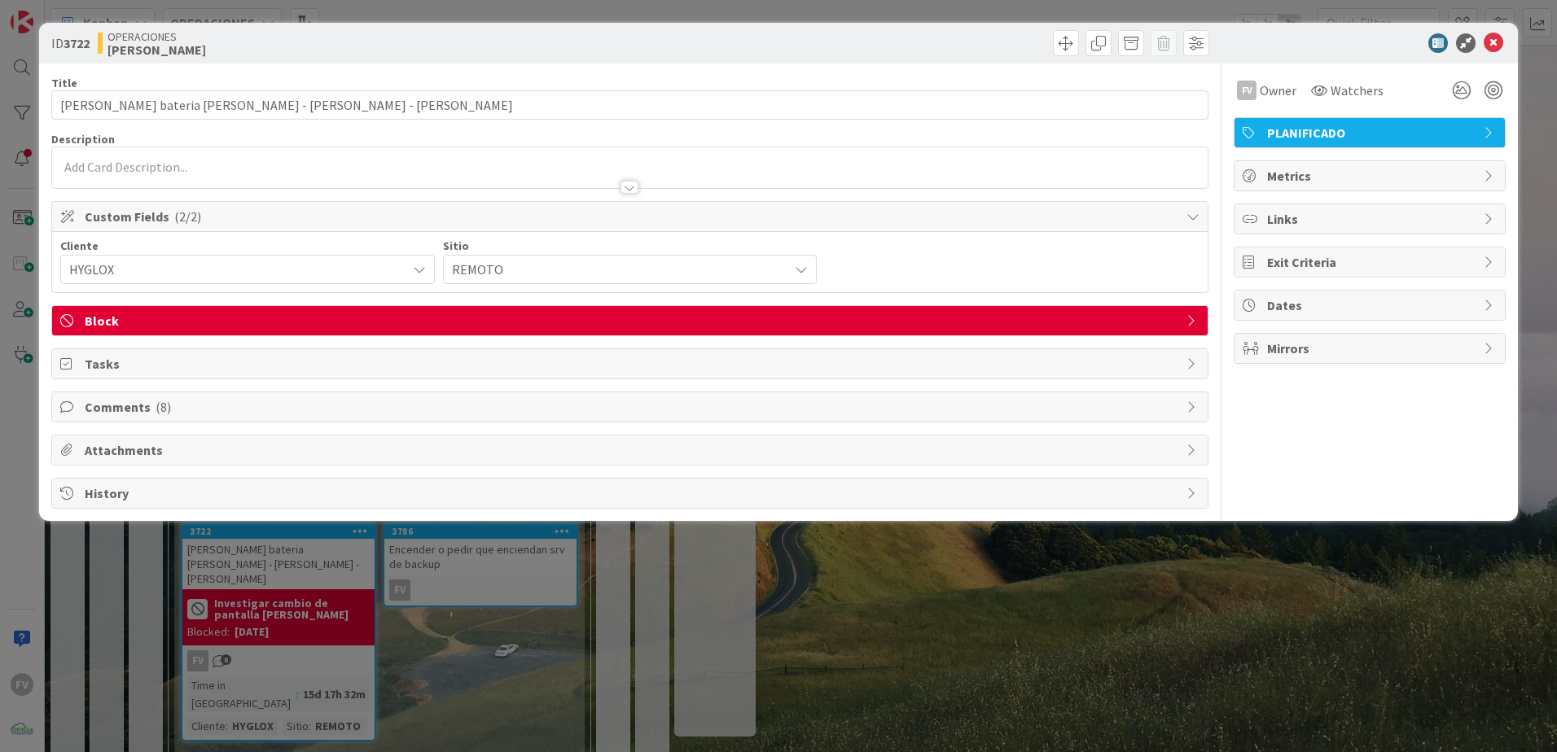
click at [161, 410] on span "( 8 )" at bounding box center [163, 407] width 15 height 16
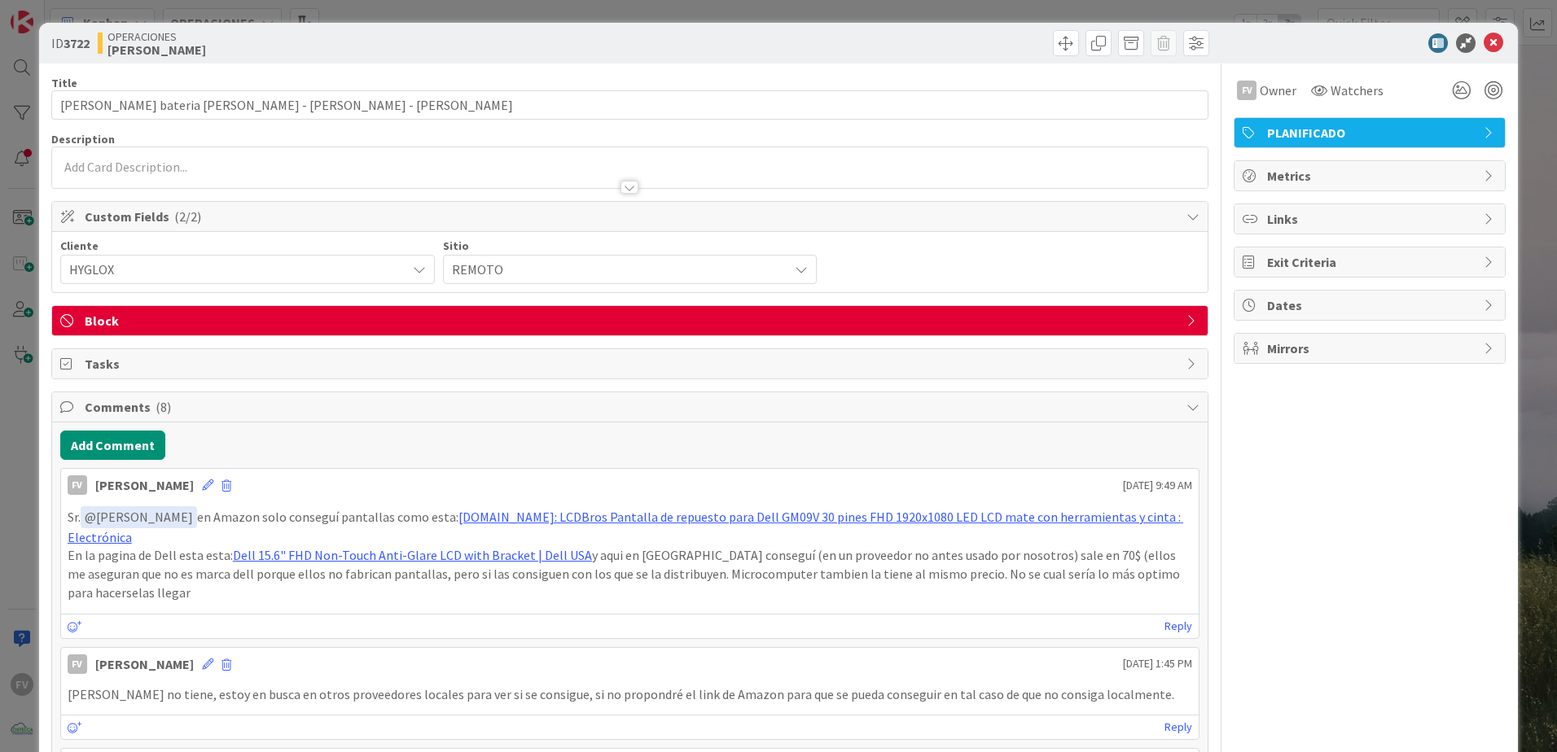
click at [161, 410] on span "( 8 )" at bounding box center [163, 407] width 15 height 16
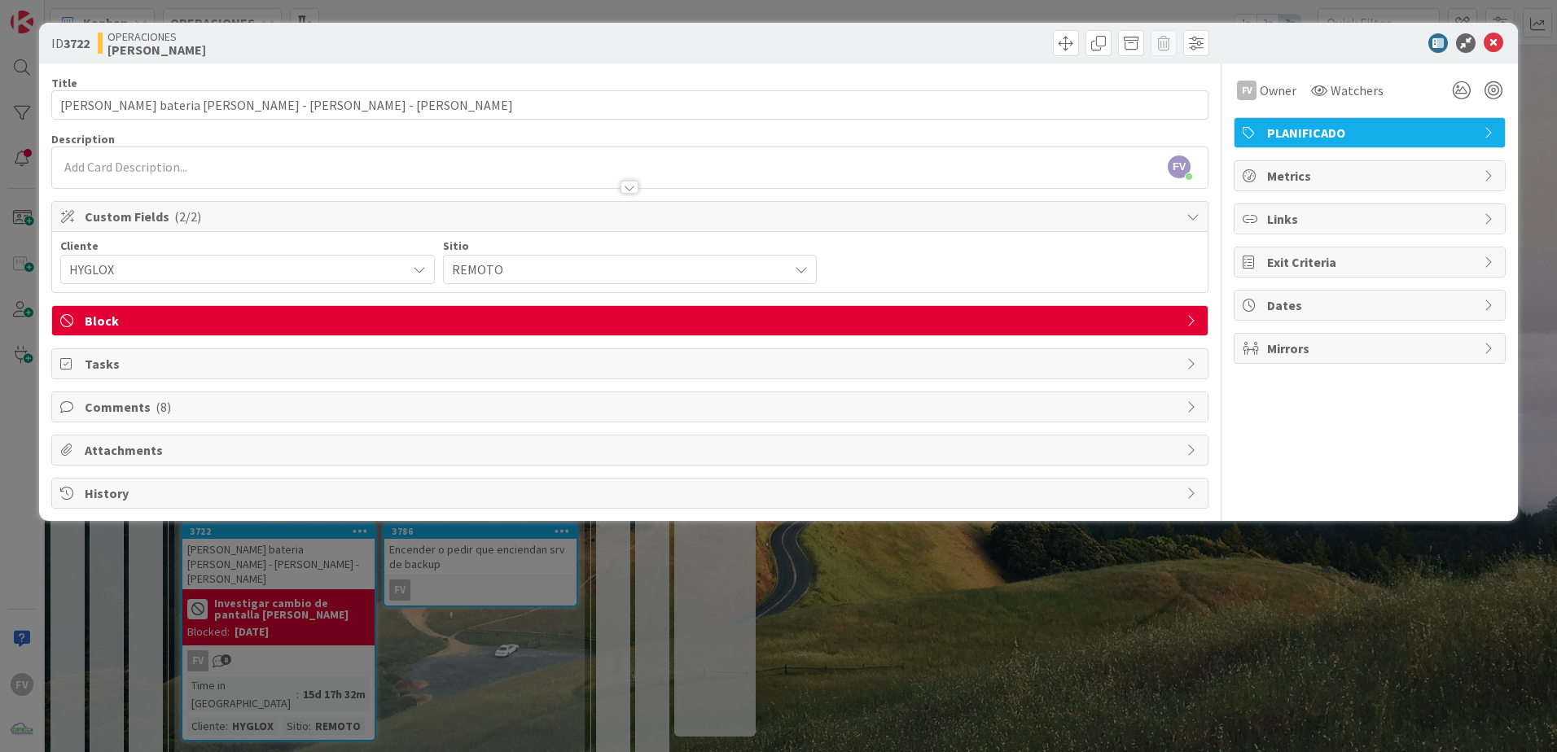
click at [330, 738] on div "ID 3722 OPERACIONES [PERSON_NAME] Title 45 / 128 Cotizacion bateria [PERSON_NAM…" at bounding box center [778, 376] width 1557 height 752
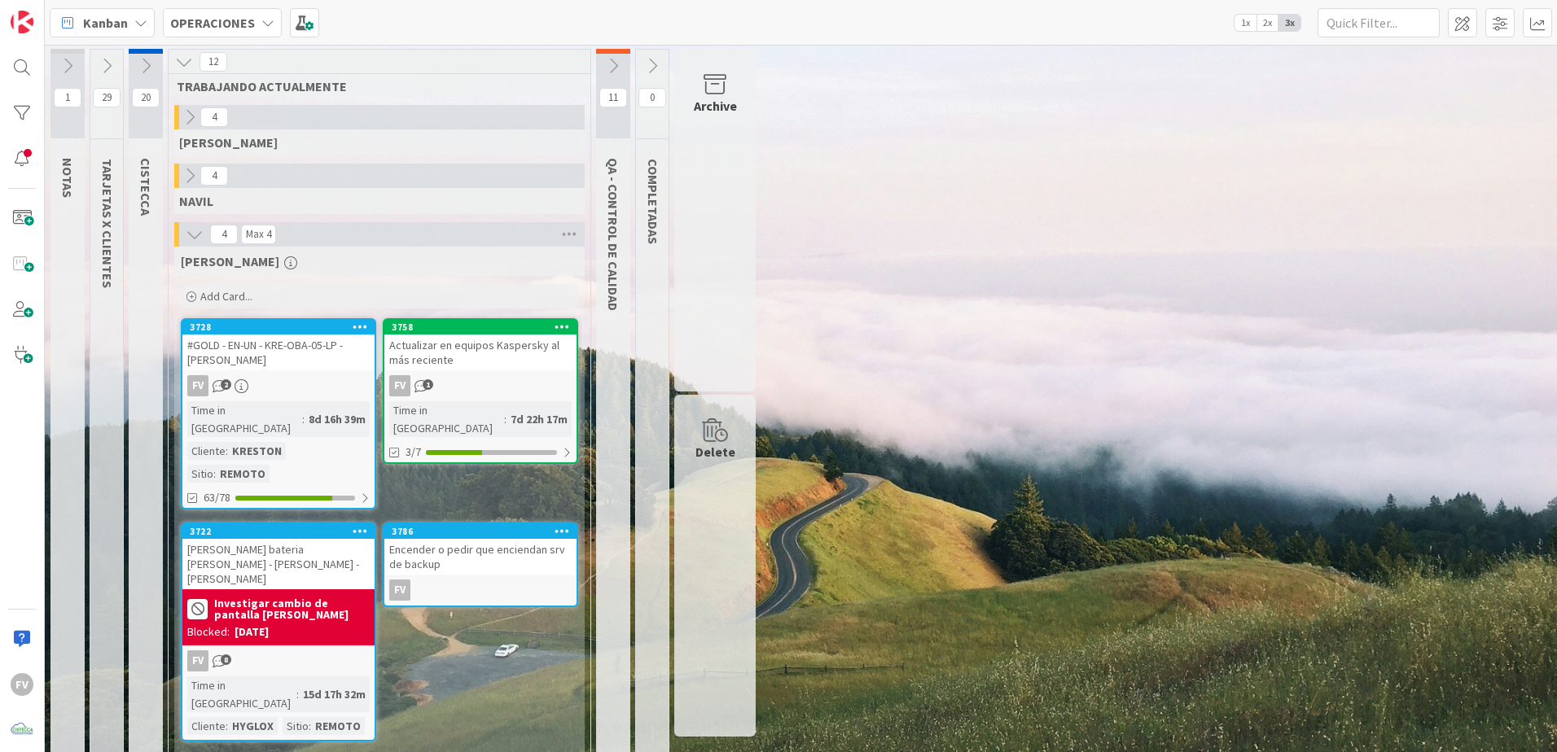
click at [97, 69] on button at bounding box center [106, 66] width 33 height 24
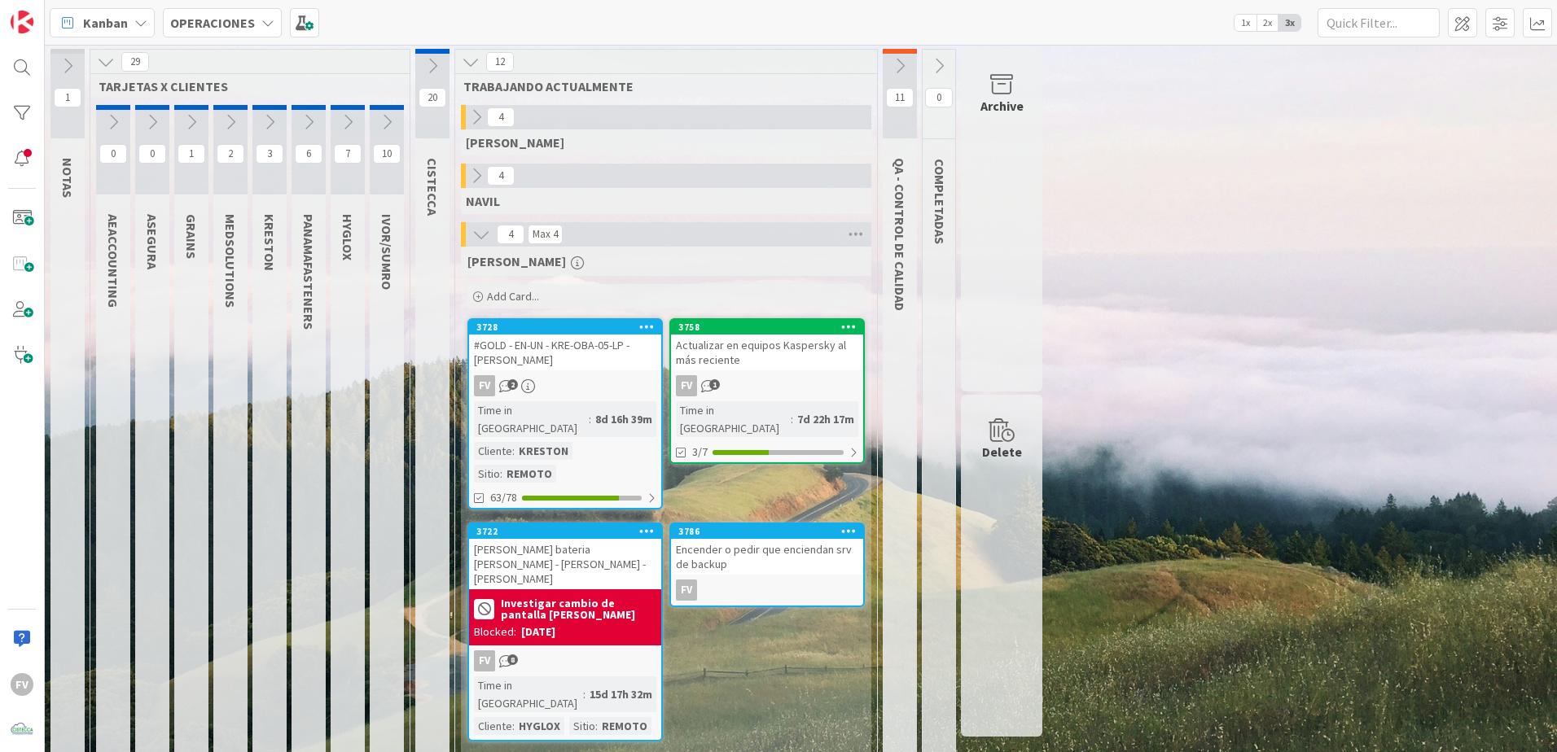
click at [103, 62] on icon at bounding box center [106, 62] width 18 height 18
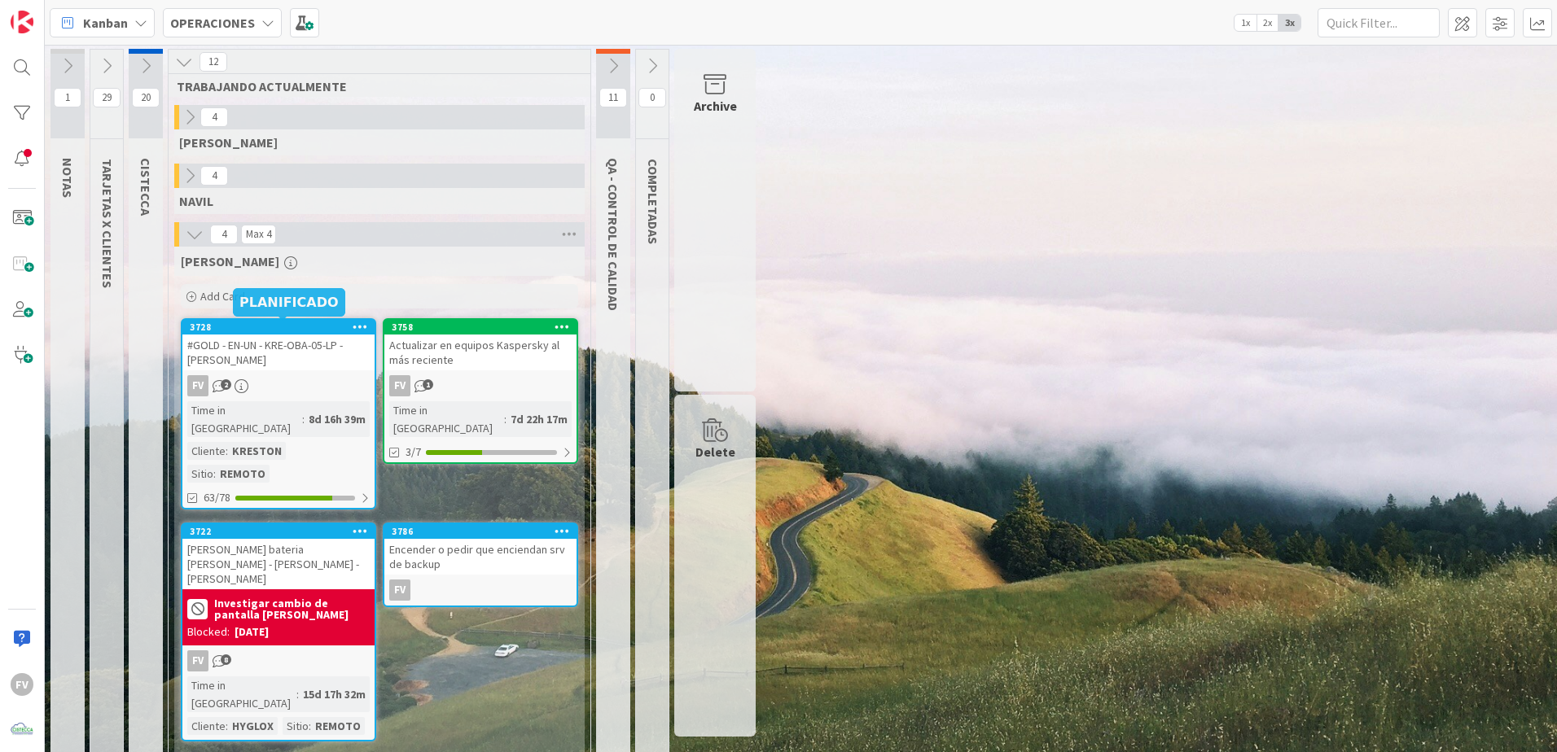
click at [327, 368] on div "#GOLD - EN-UN - KRE-OBA-05-LP - [PERSON_NAME]" at bounding box center [278, 353] width 192 height 36
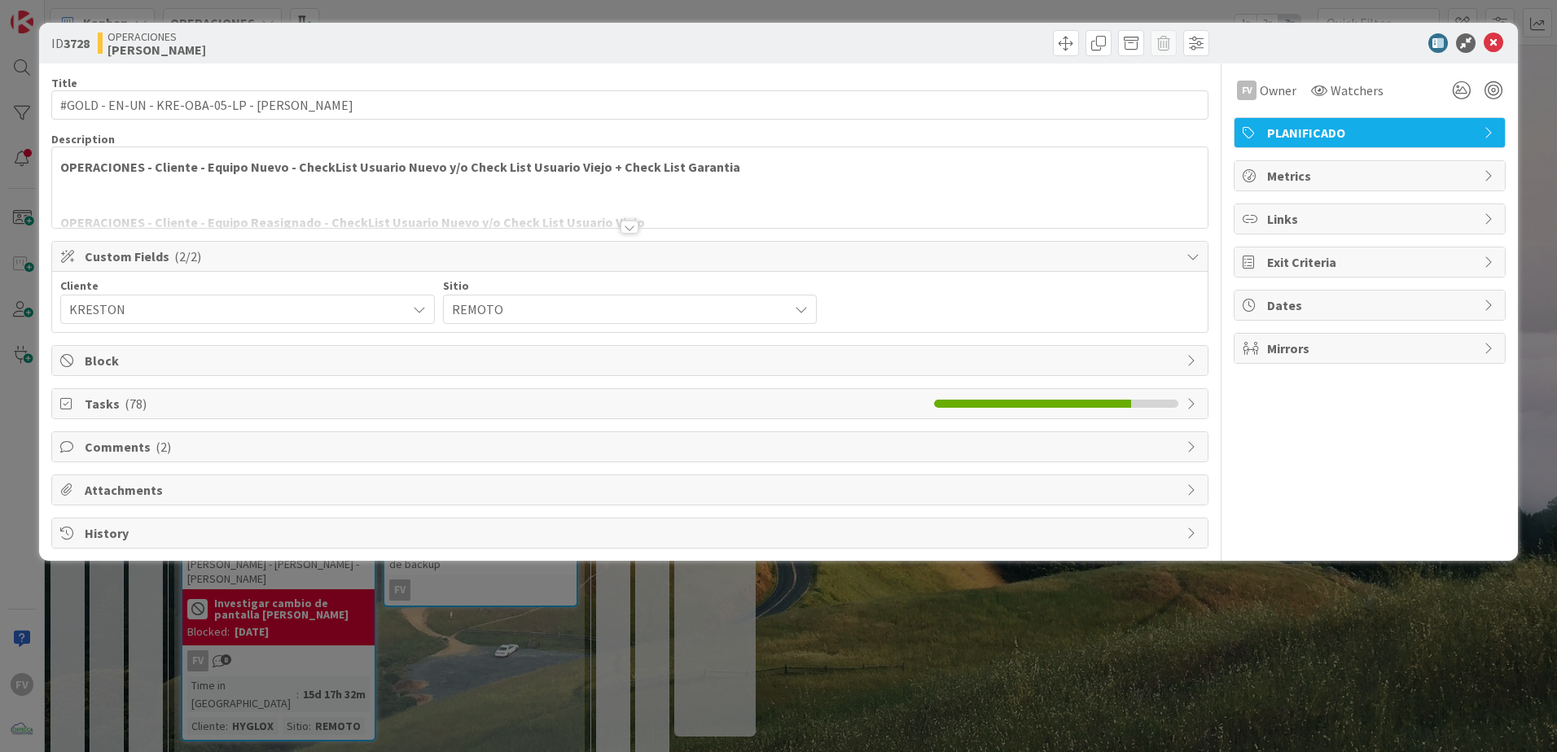
click at [289, 396] on span "Tasks ( 78 )" at bounding box center [505, 404] width 841 height 20
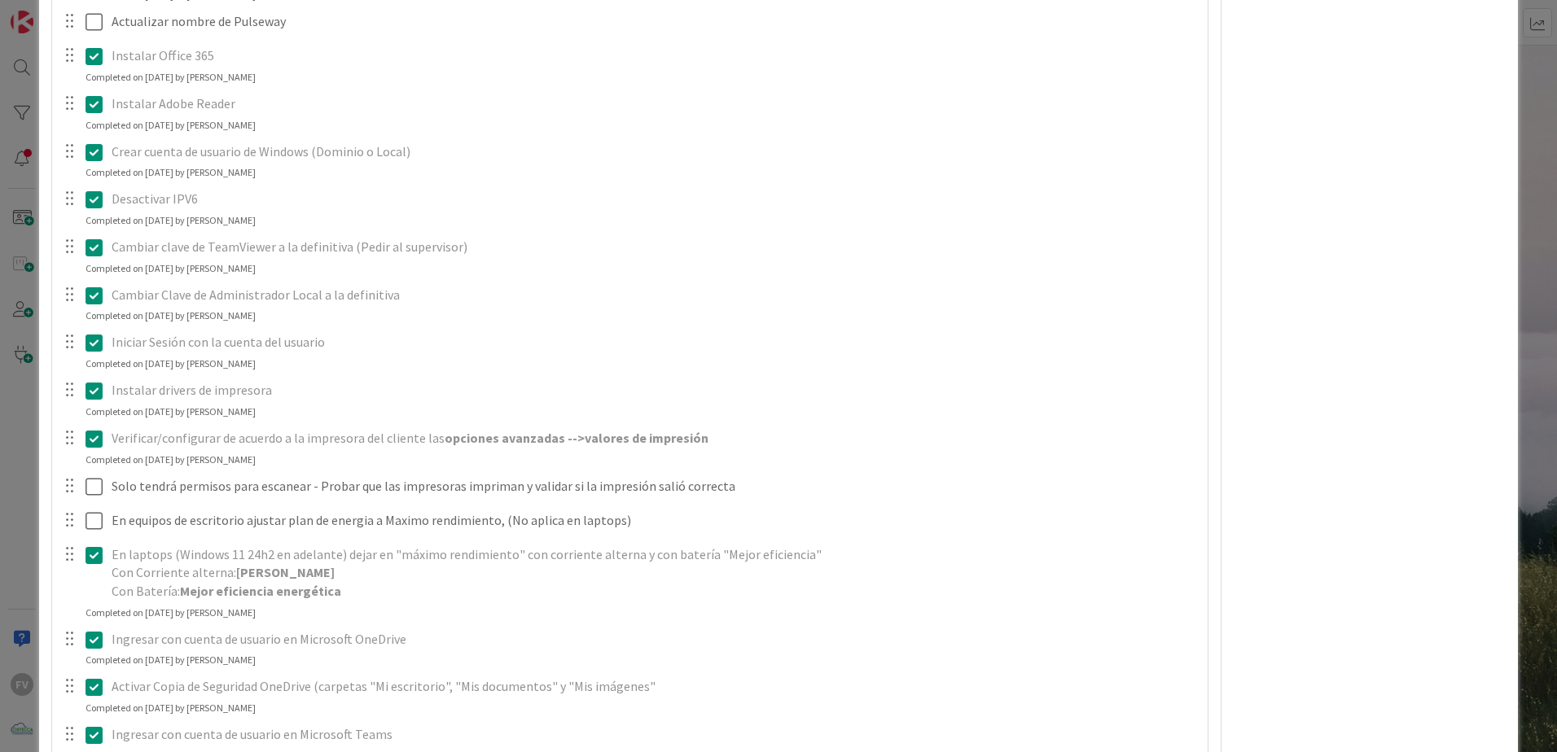
scroll to position [1954, 0]
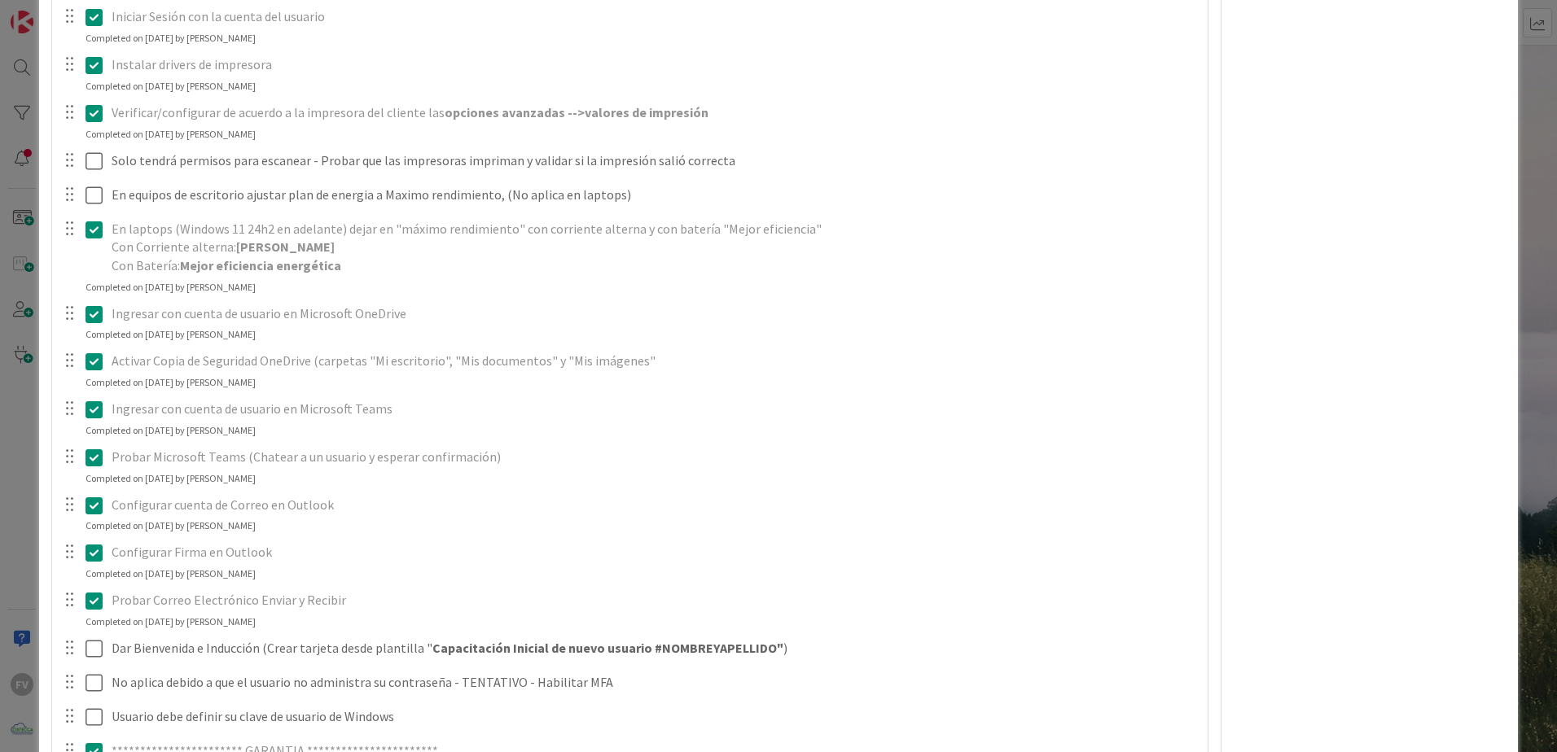
click at [30, 379] on div "**********" at bounding box center [778, 376] width 1557 height 752
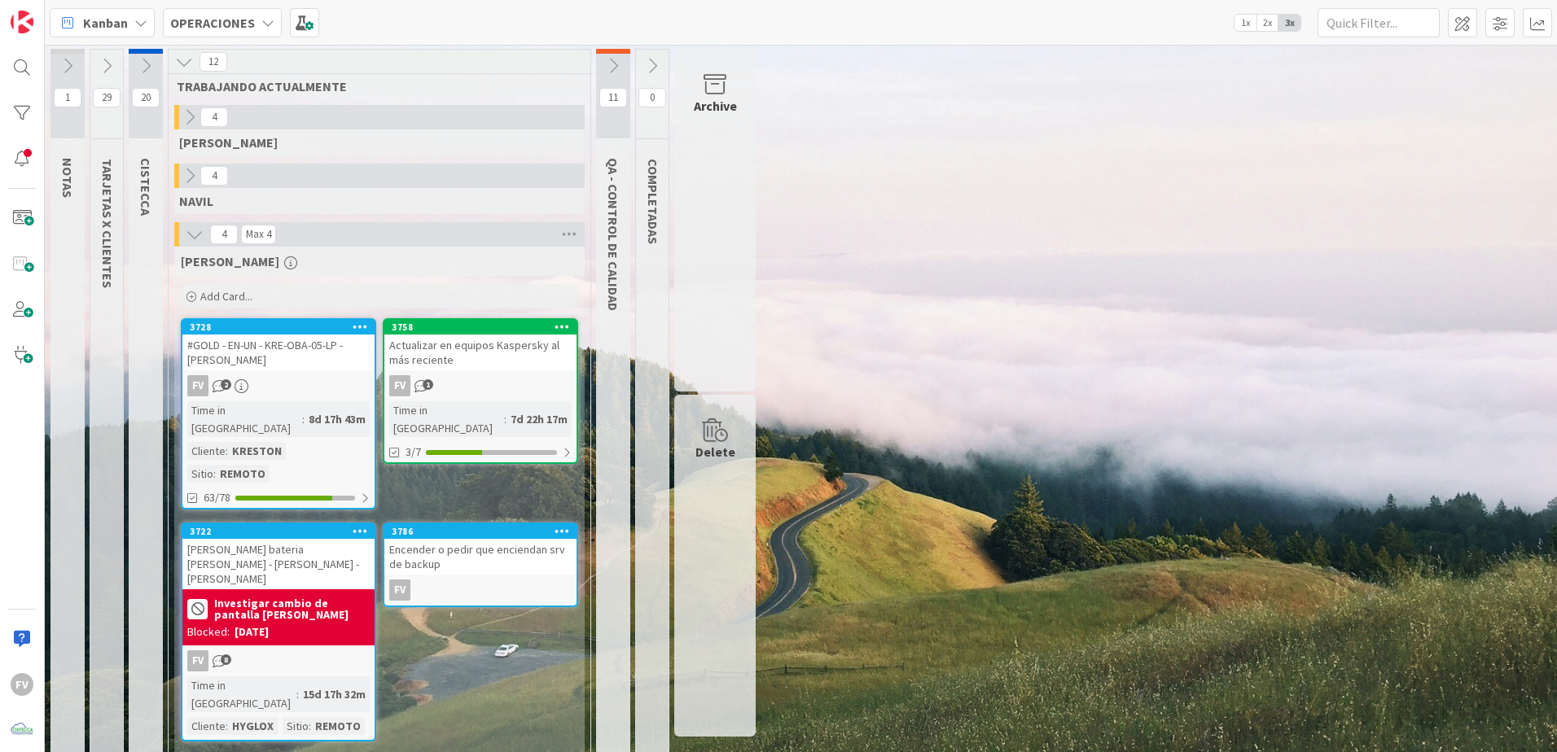
click at [134, 69] on button at bounding box center [146, 66] width 34 height 24
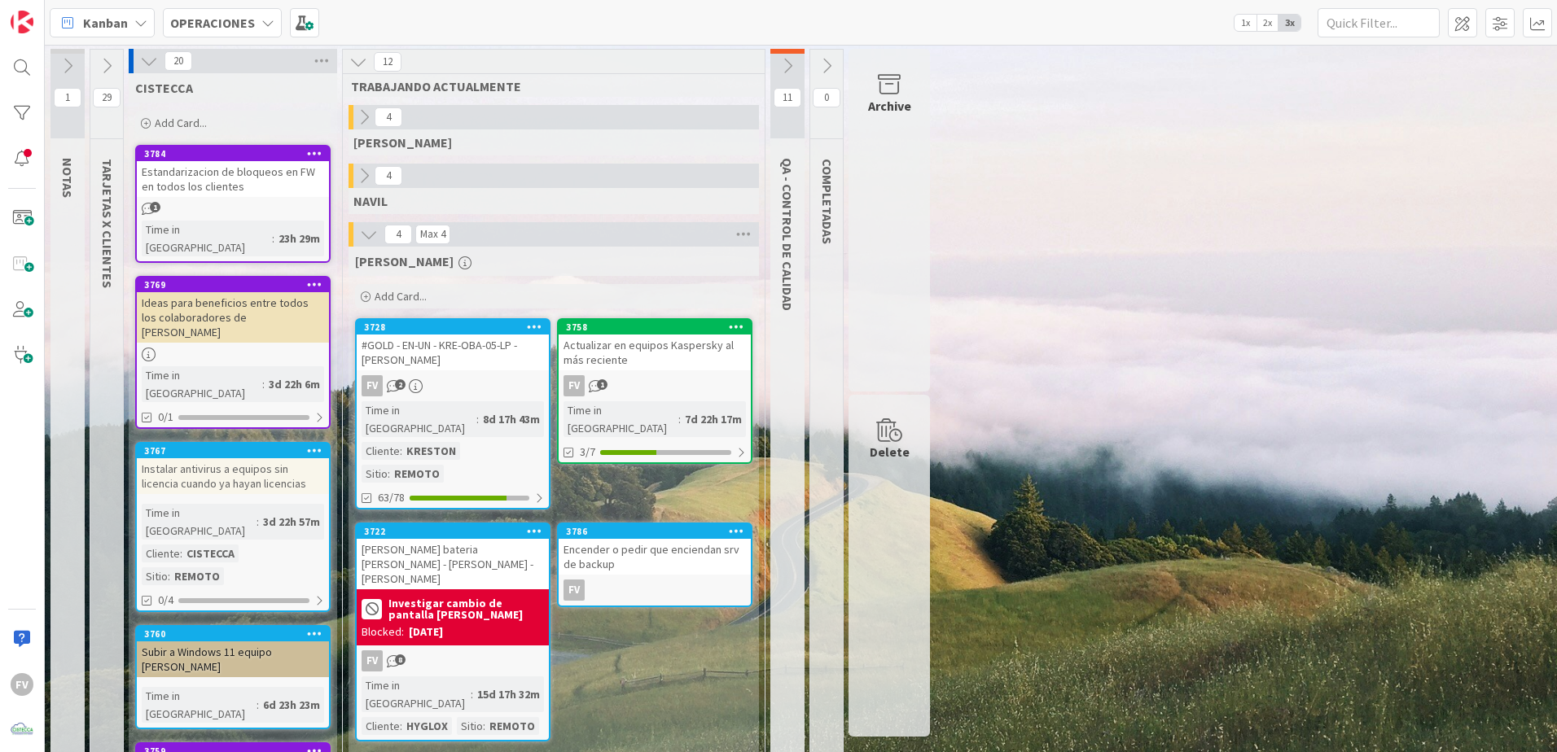
click at [134, 69] on div "20" at bounding box center [233, 61] width 208 height 24
click at [110, 67] on icon at bounding box center [107, 66] width 18 height 18
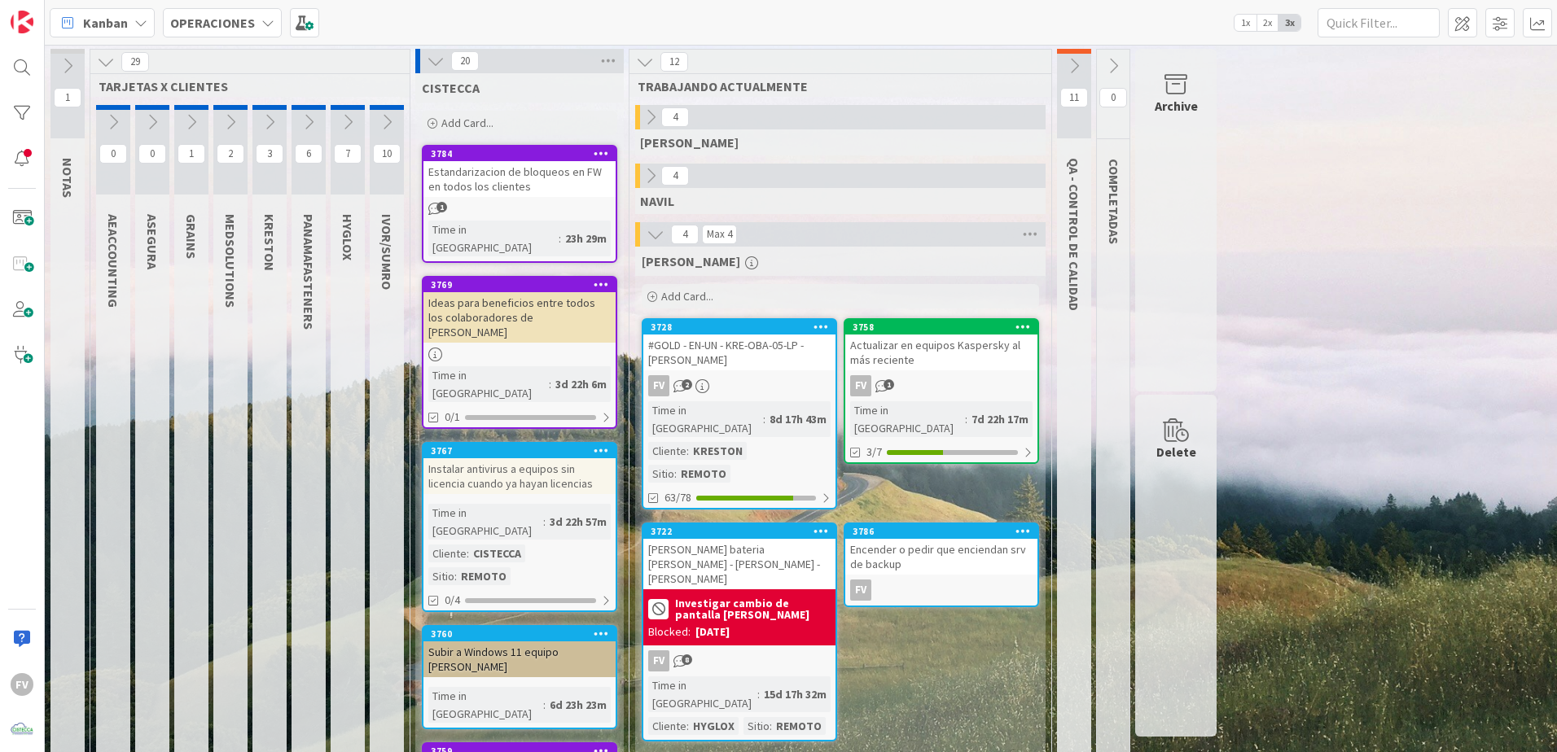
click at [281, 121] on button at bounding box center [269, 122] width 34 height 24
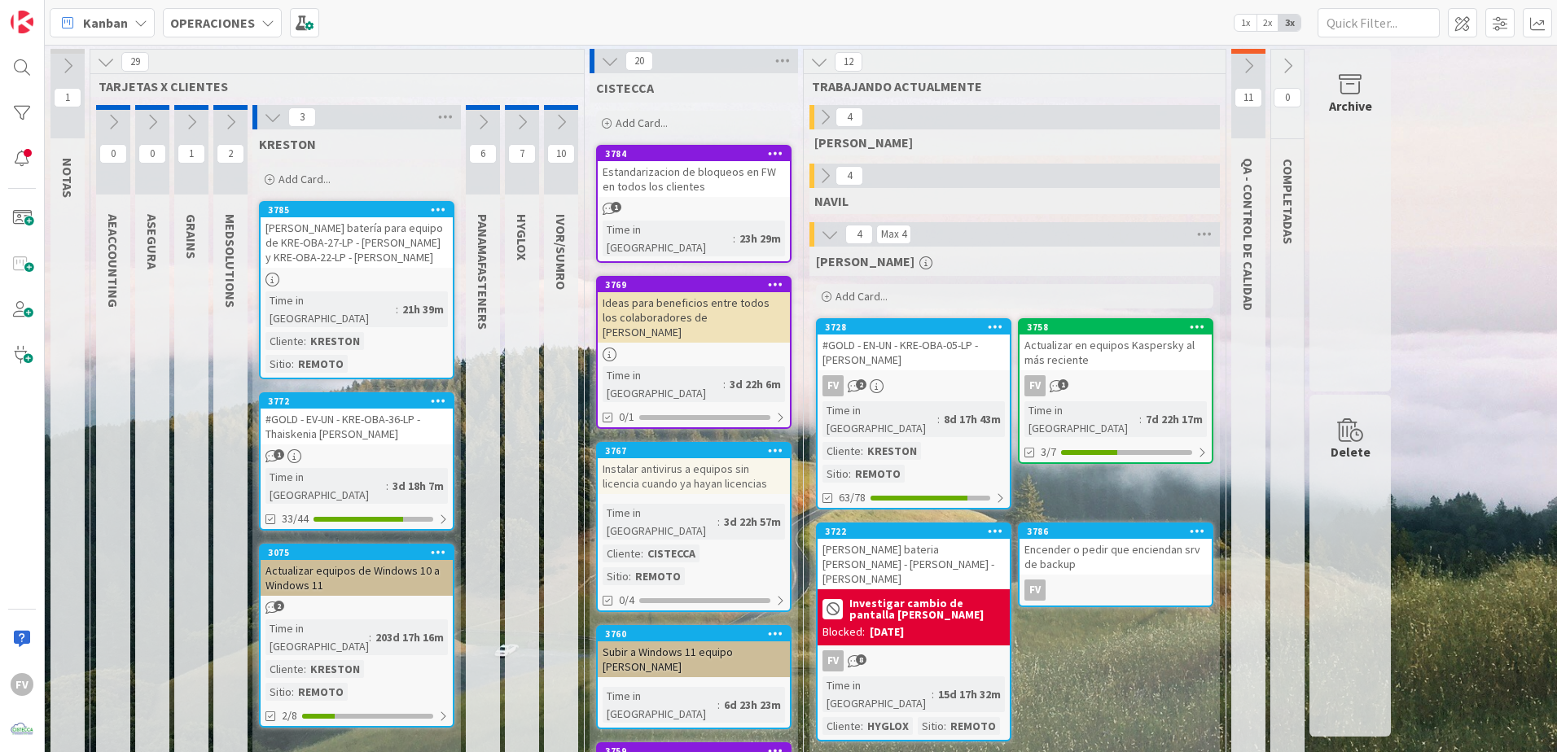
click at [938, 382] on div "FV 2" at bounding box center [913, 385] width 192 height 21
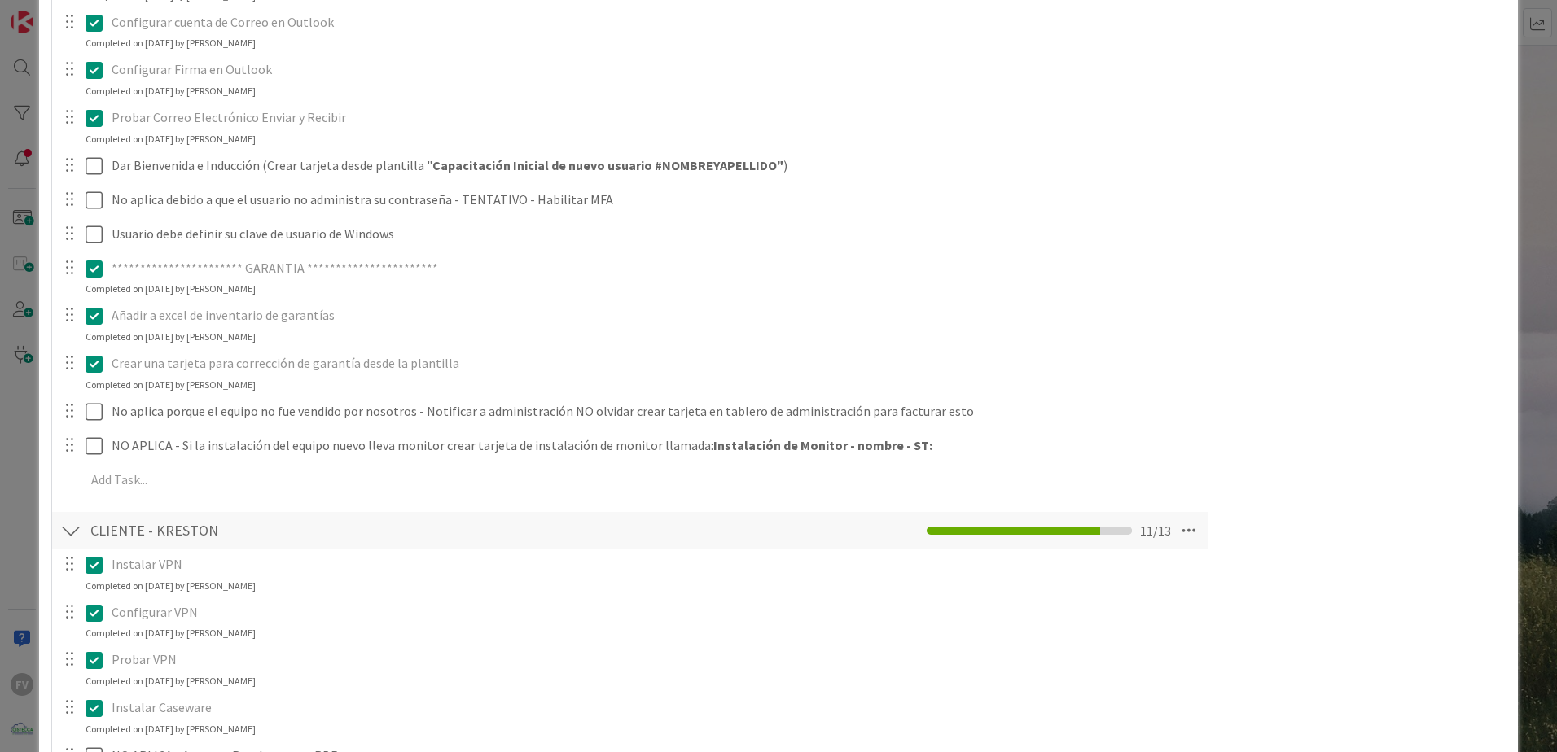
scroll to position [2355, 0]
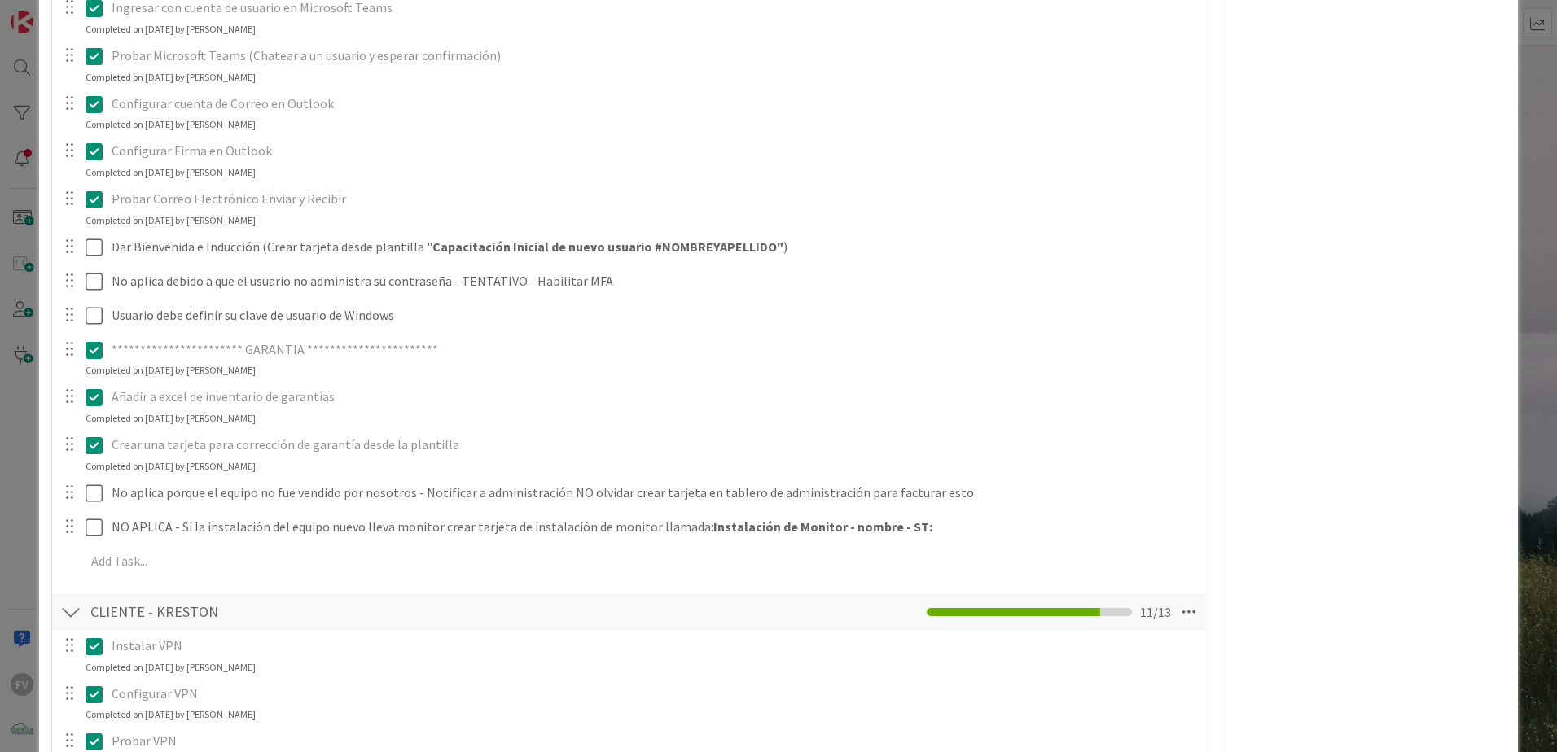
click at [30, 443] on div "**********" at bounding box center [778, 376] width 1557 height 752
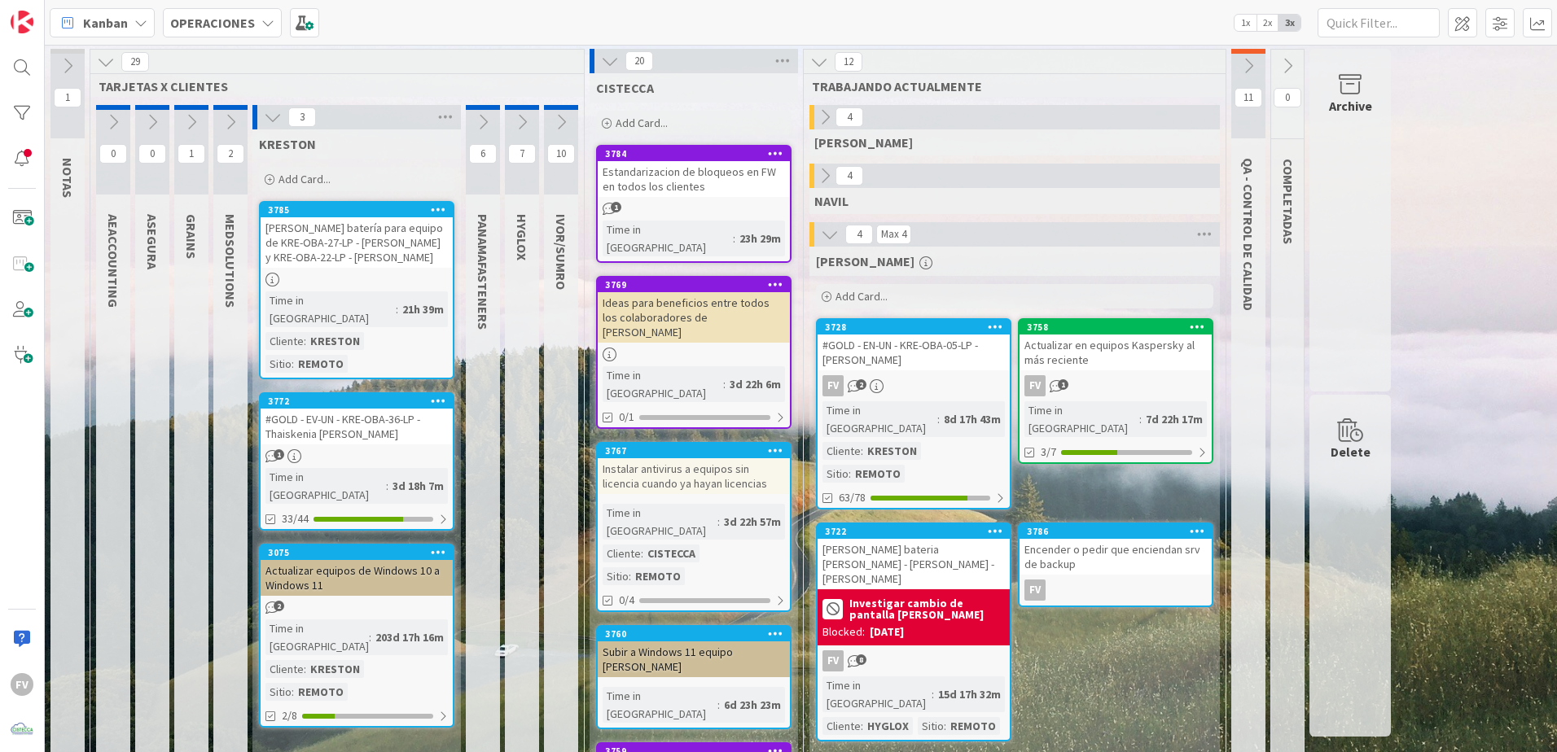
click at [310, 174] on span "Add Card..." at bounding box center [304, 179] width 52 height 15
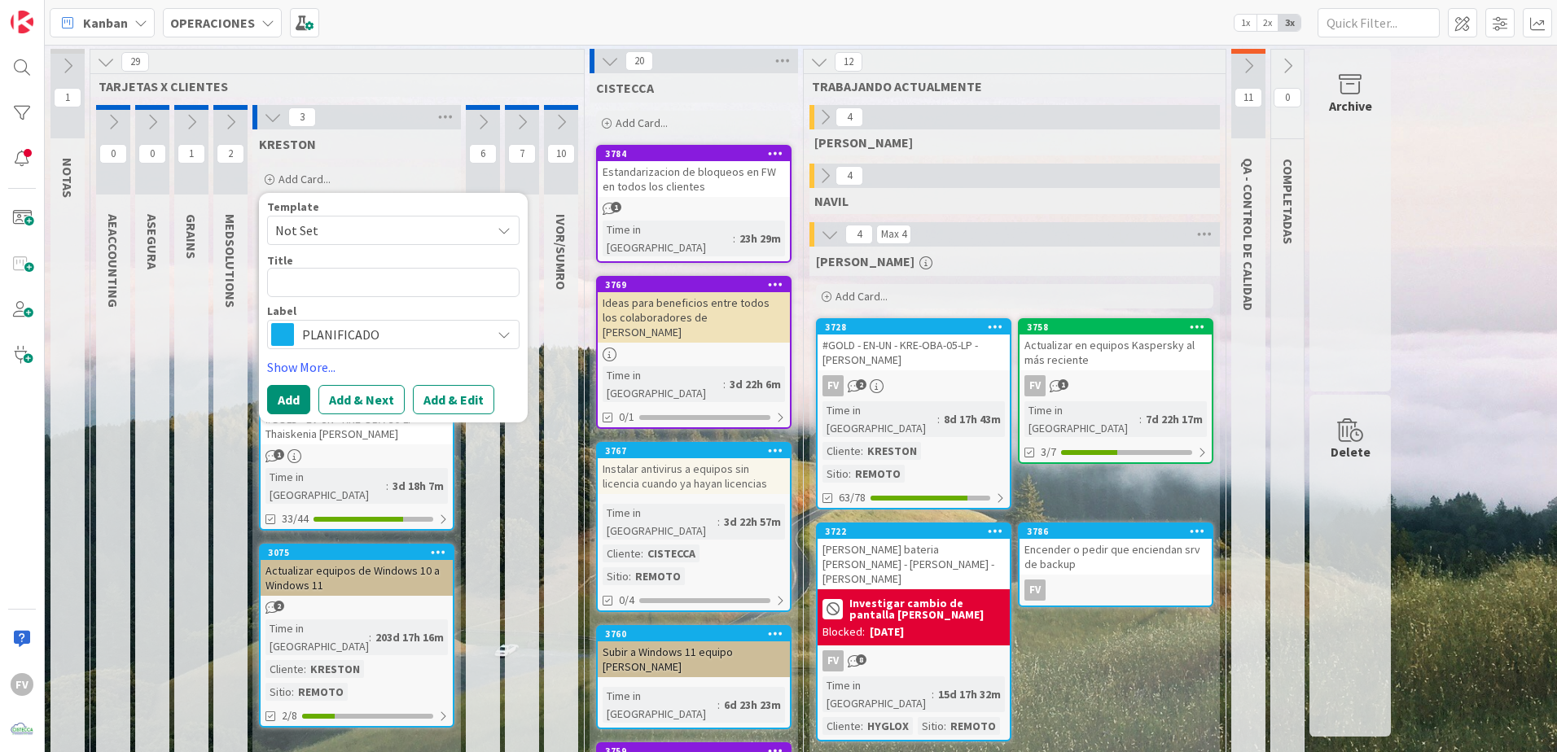
click at [367, 230] on span "Not Set" at bounding box center [377, 230] width 204 height 21
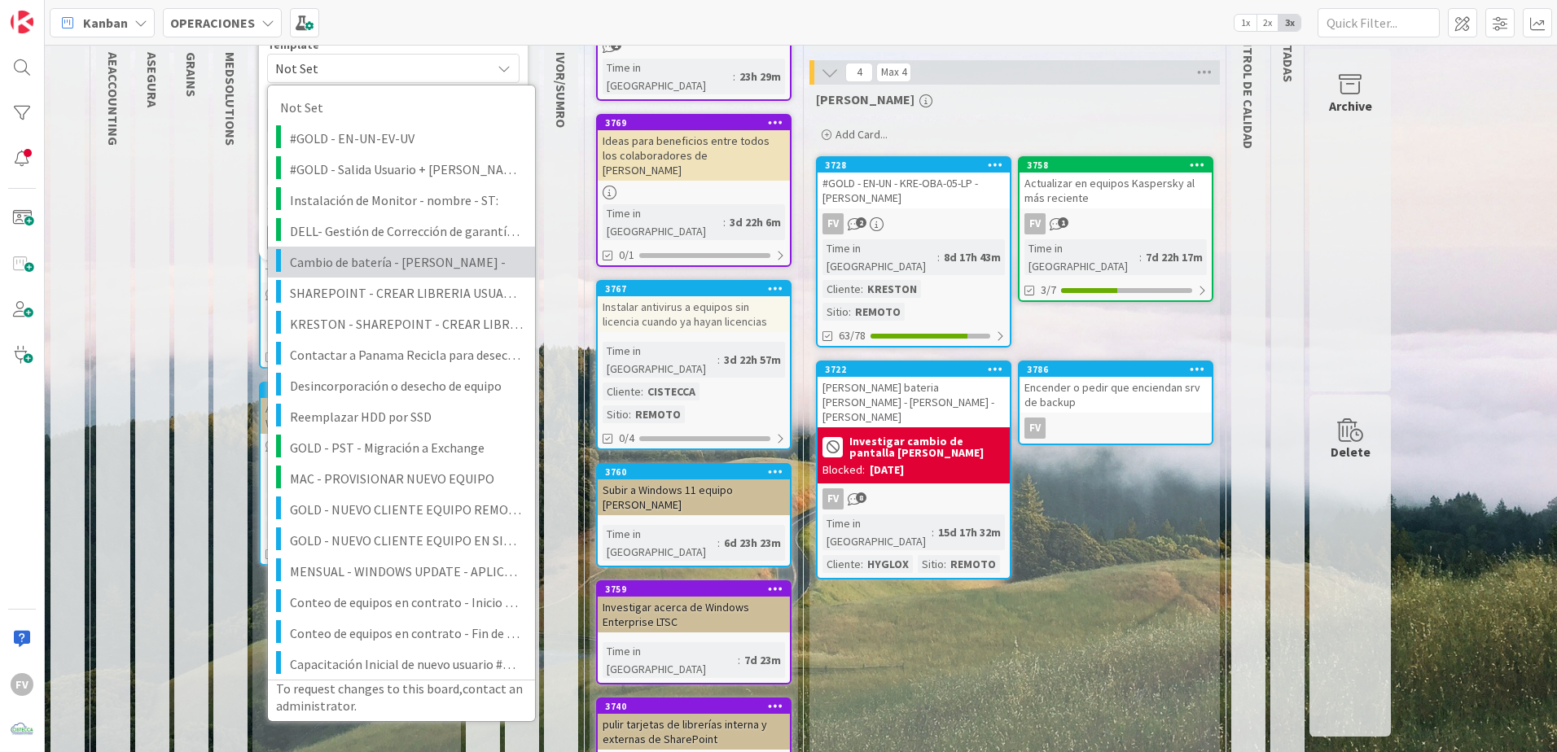
scroll to position [163, 0]
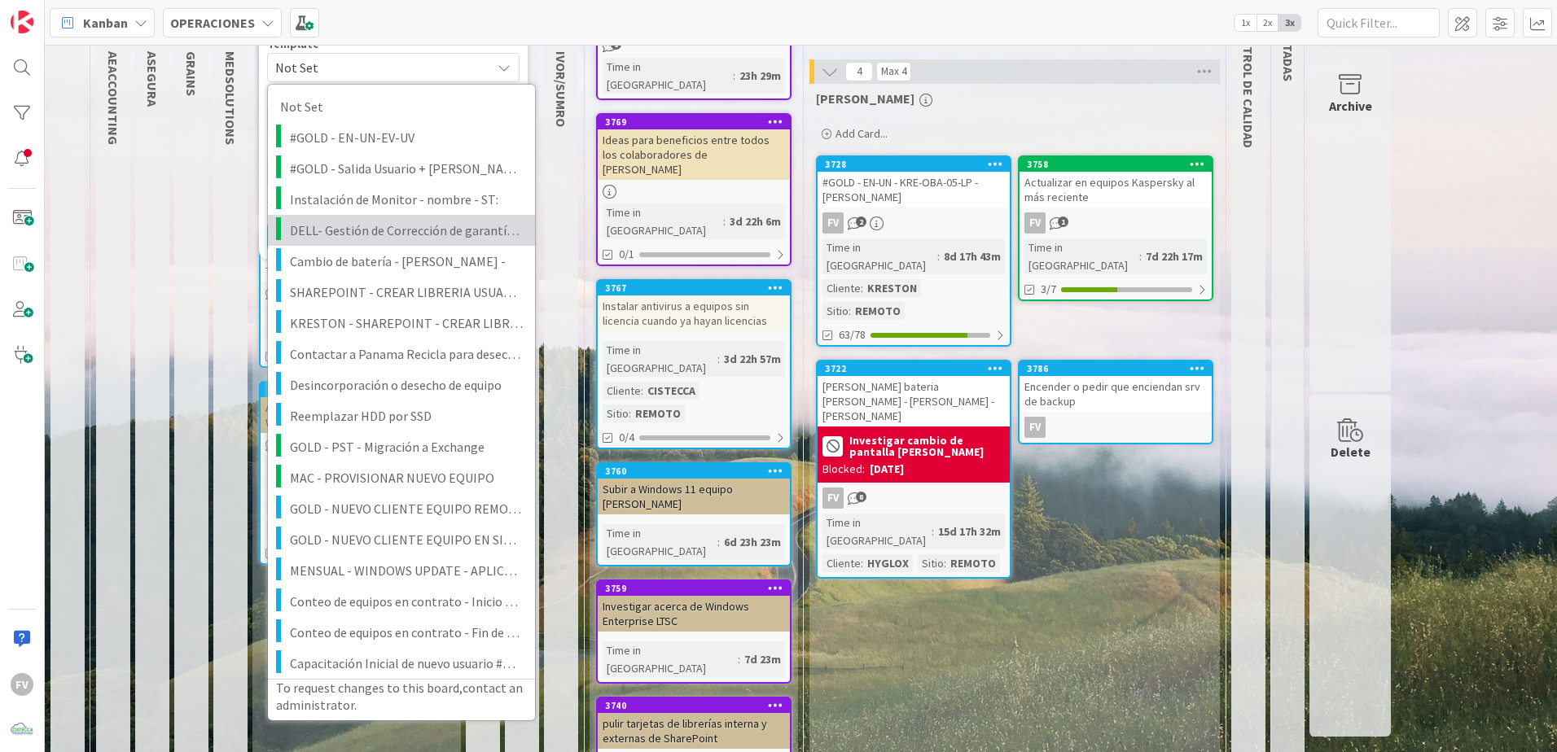
click at [375, 234] on span "DELL- Gestión de Corrección de garantía para nuevo equipo #ServicesTag" at bounding box center [406, 230] width 233 height 21
type textarea "x"
type textarea "DELL- Gestión de Corrección de garantía para nuevo equipo #ServicesTag"
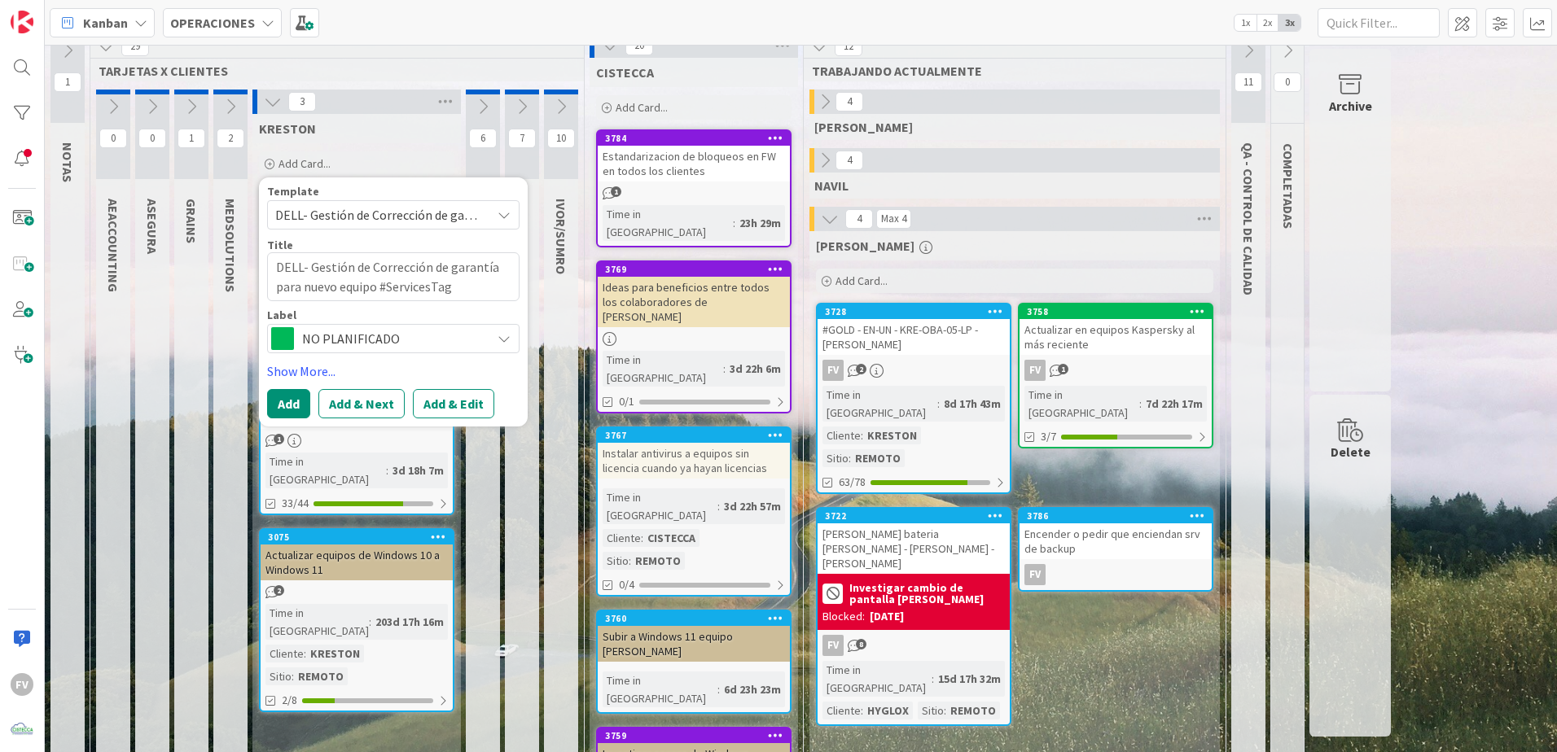
scroll to position [0, 0]
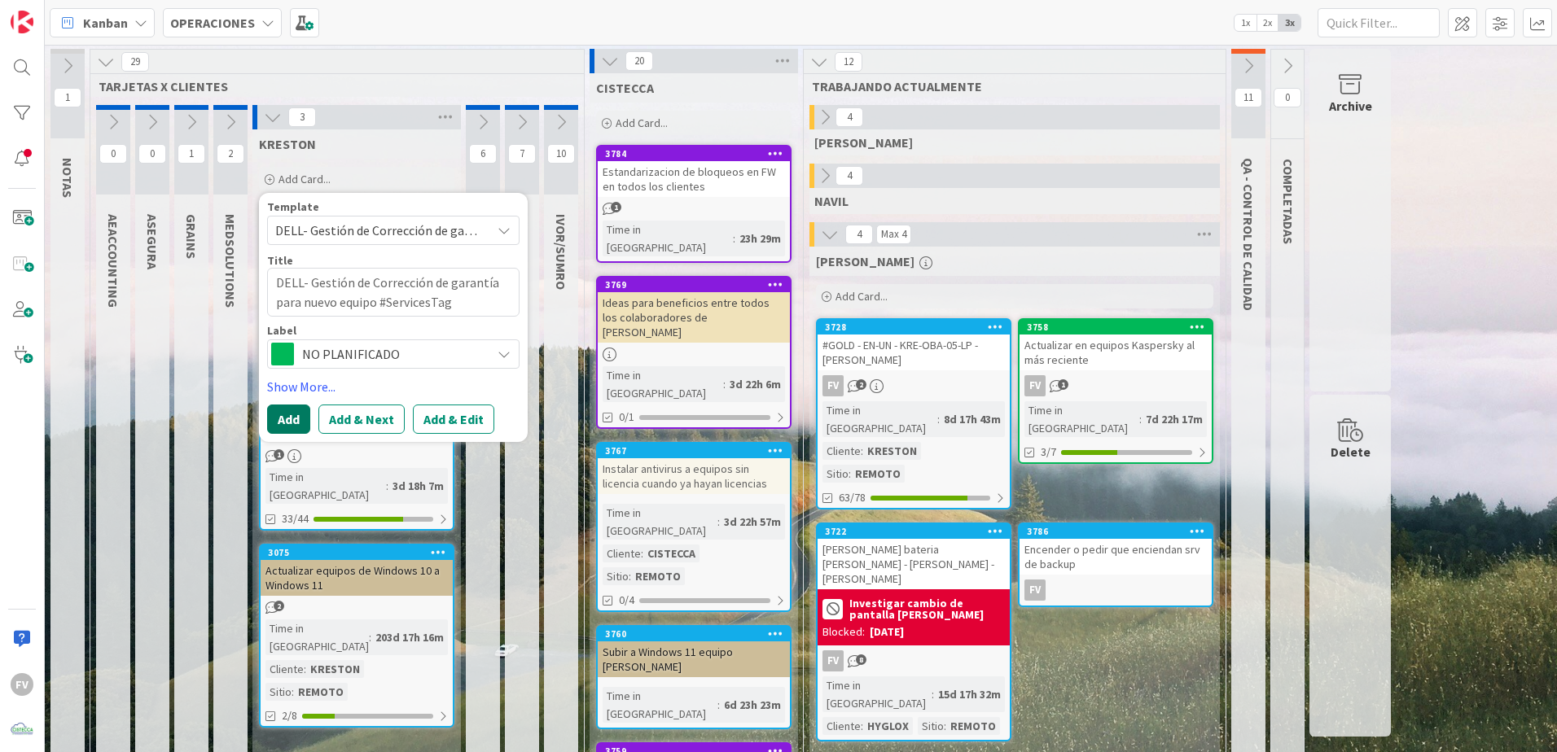
click at [289, 418] on button "Add" at bounding box center [288, 419] width 43 height 29
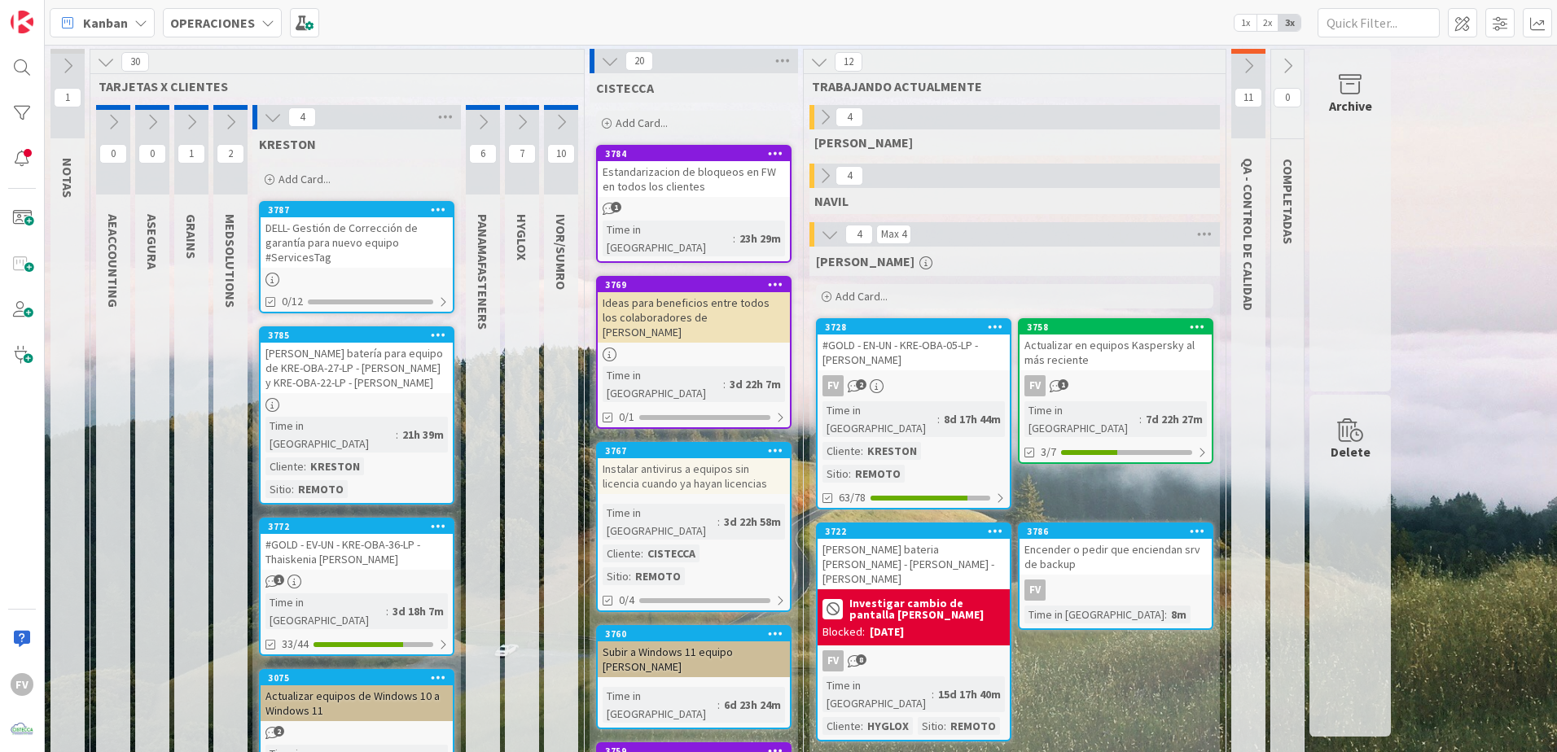
click at [308, 235] on div "DELL- Gestión de Corrección de garantía para nuevo equipo #ServicesTag" at bounding box center [357, 242] width 192 height 50
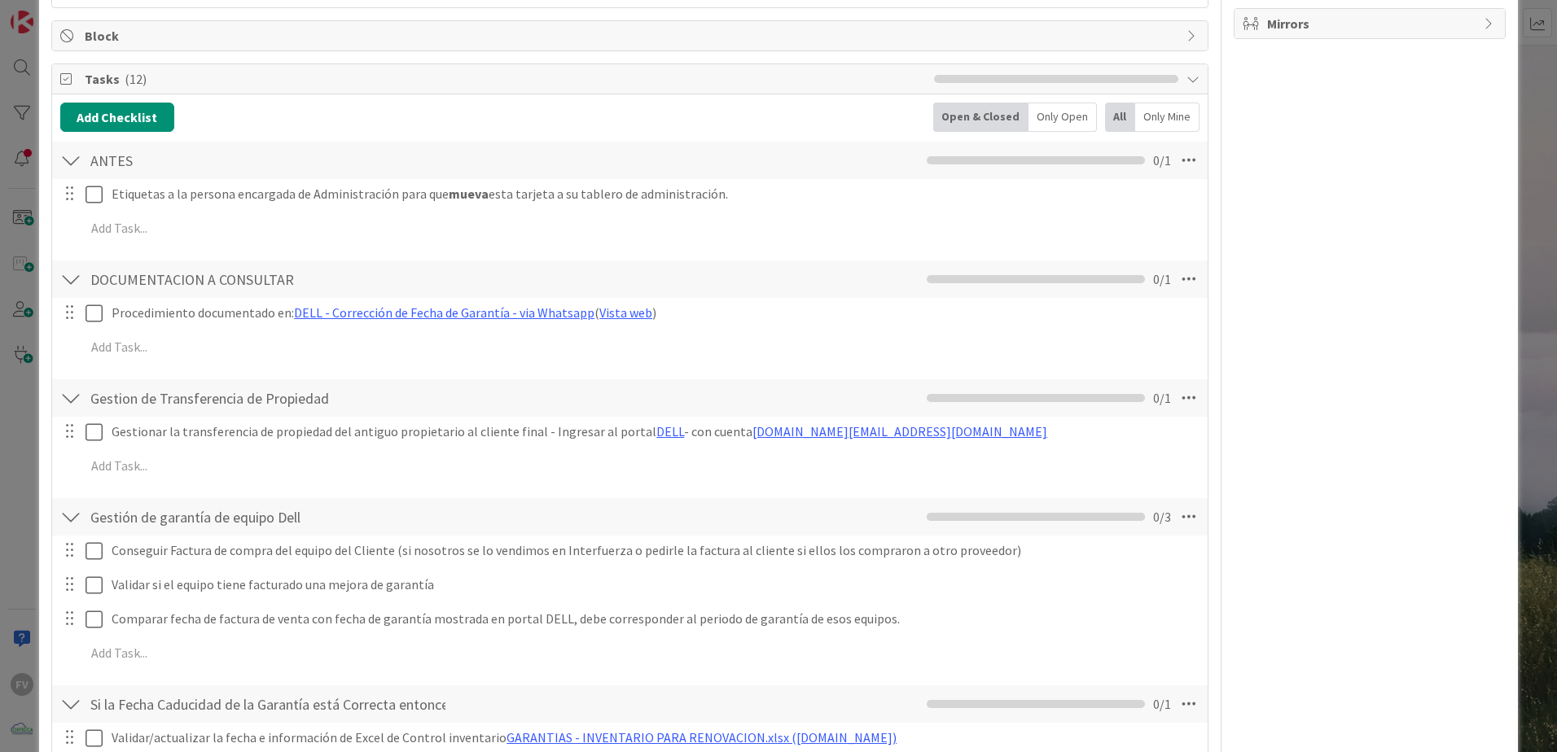
scroll to position [244, 0]
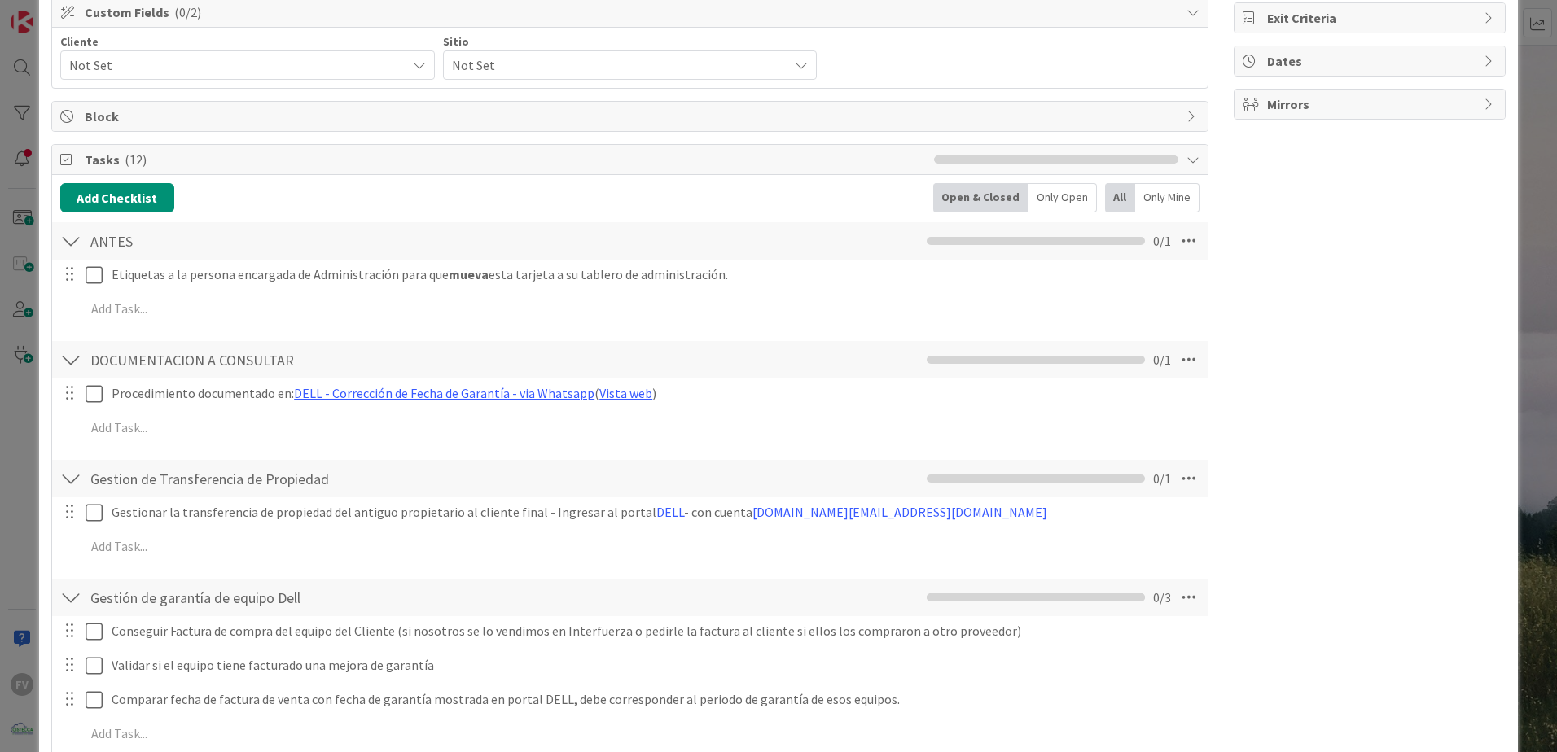
click at [151, 165] on span "Tasks ( 12 )" at bounding box center [505, 160] width 841 height 20
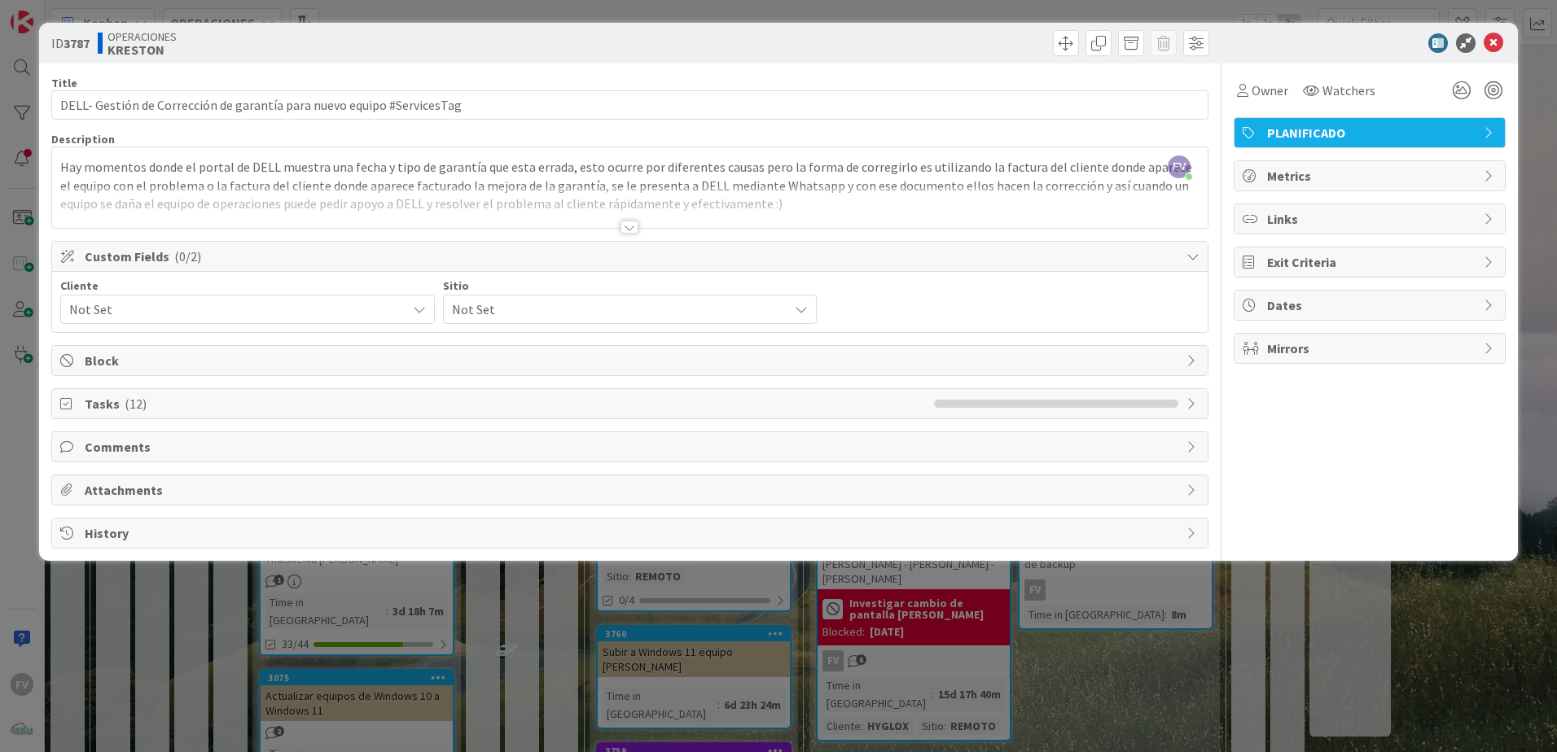
click at [121, 449] on span "Comments" at bounding box center [631, 447] width 1093 height 20
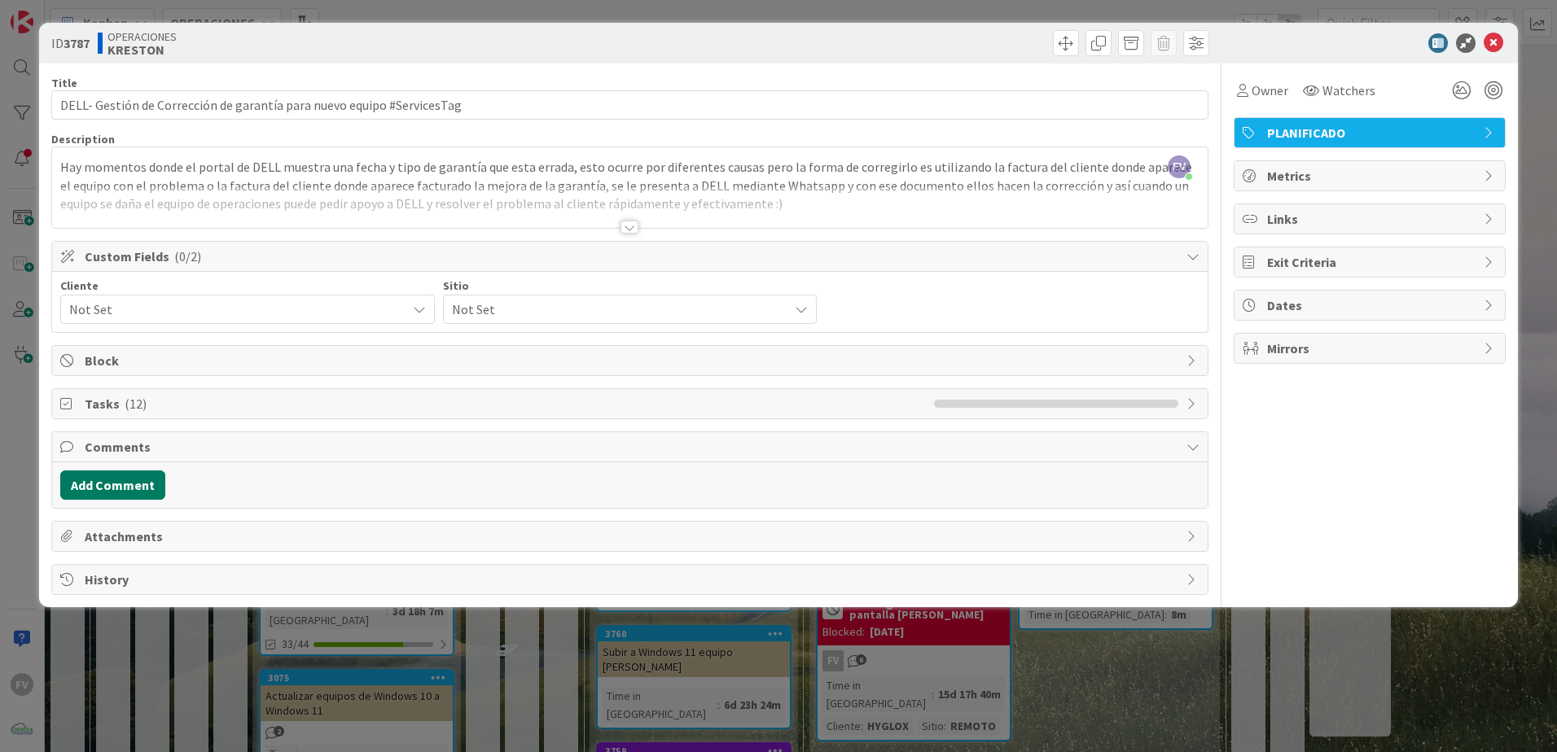
click at [119, 486] on button "Add Comment" at bounding box center [112, 485] width 105 height 29
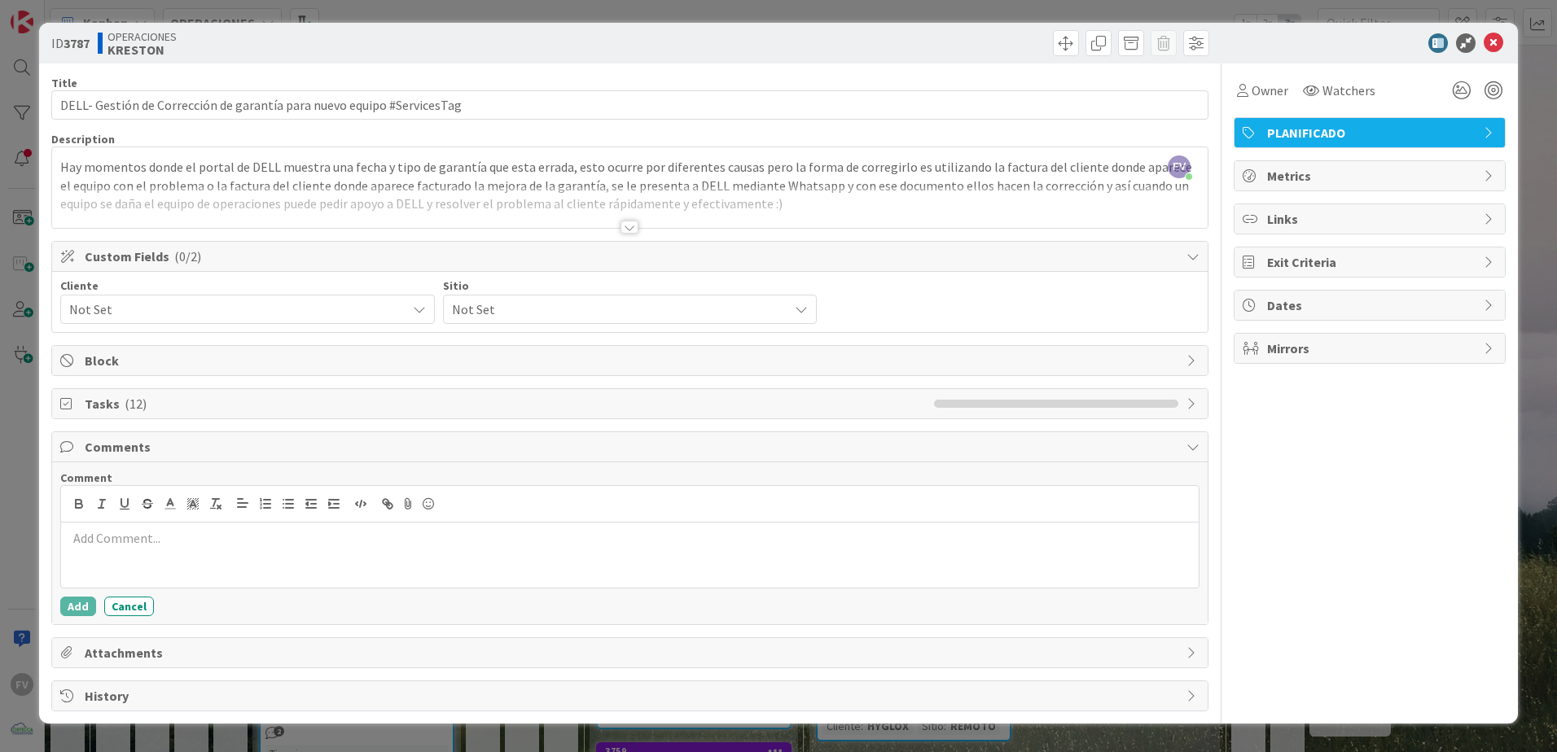
click at [144, 549] on div at bounding box center [629, 555] width 1137 height 65
click at [329, 537] on p "Buen día ﻿ @ [PERSON_NAME] ﻿" at bounding box center [630, 540] width 1124 height 22
click at [398, 541] on p "Buen día ﻿ @ [PERSON_NAME] ﻿ mira este caso es parecido al de" at bounding box center [630, 540] width 1124 height 22
click at [559, 546] on p "Buen día ﻿ @ [PERSON_NAME] ﻿ mira este caso es parecido a la corrección del Ser…" at bounding box center [630, 540] width 1124 height 22
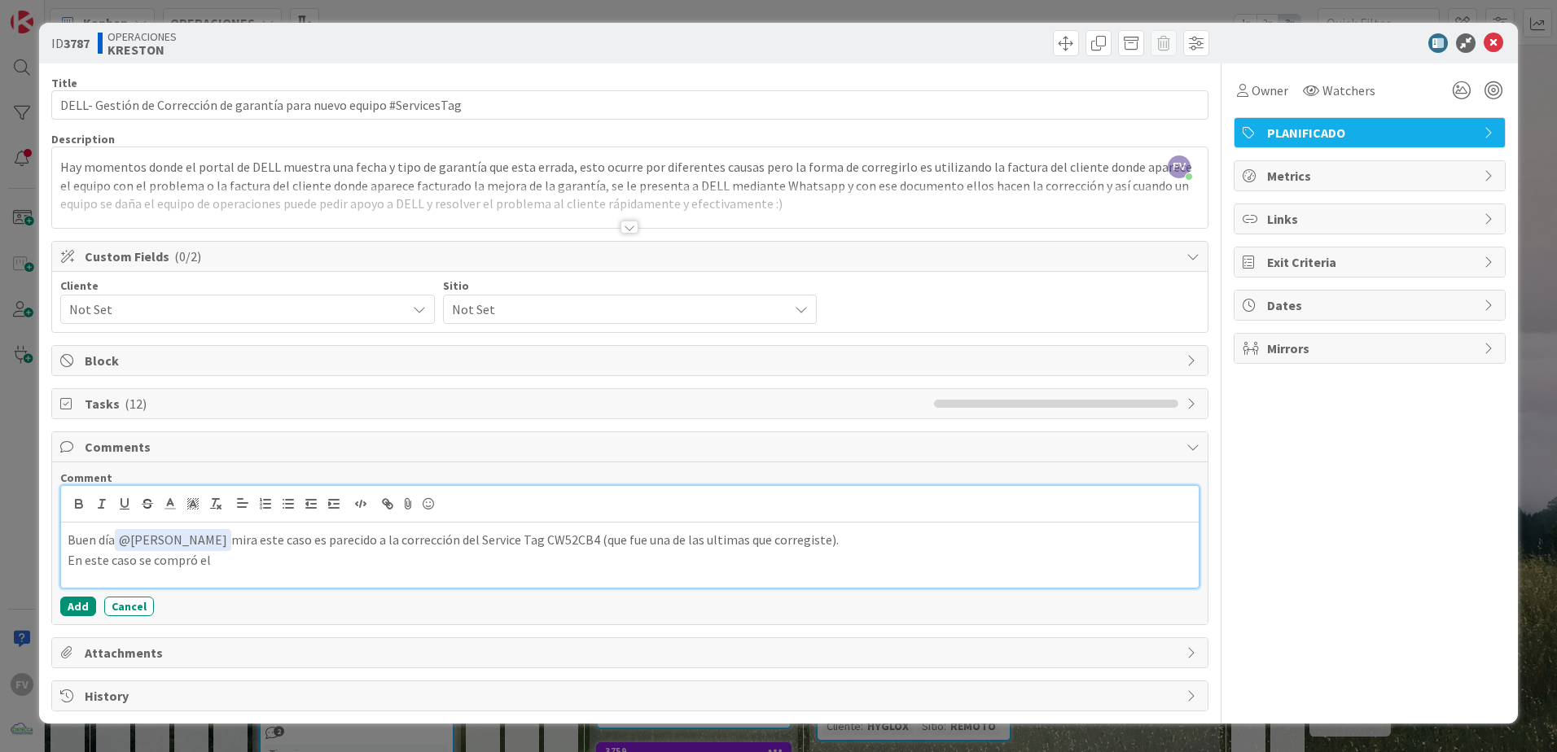
click at [270, 551] on p "En este caso se compró el" at bounding box center [630, 560] width 1124 height 19
click at [248, 396] on span "Tasks ( 12 )" at bounding box center [505, 404] width 841 height 20
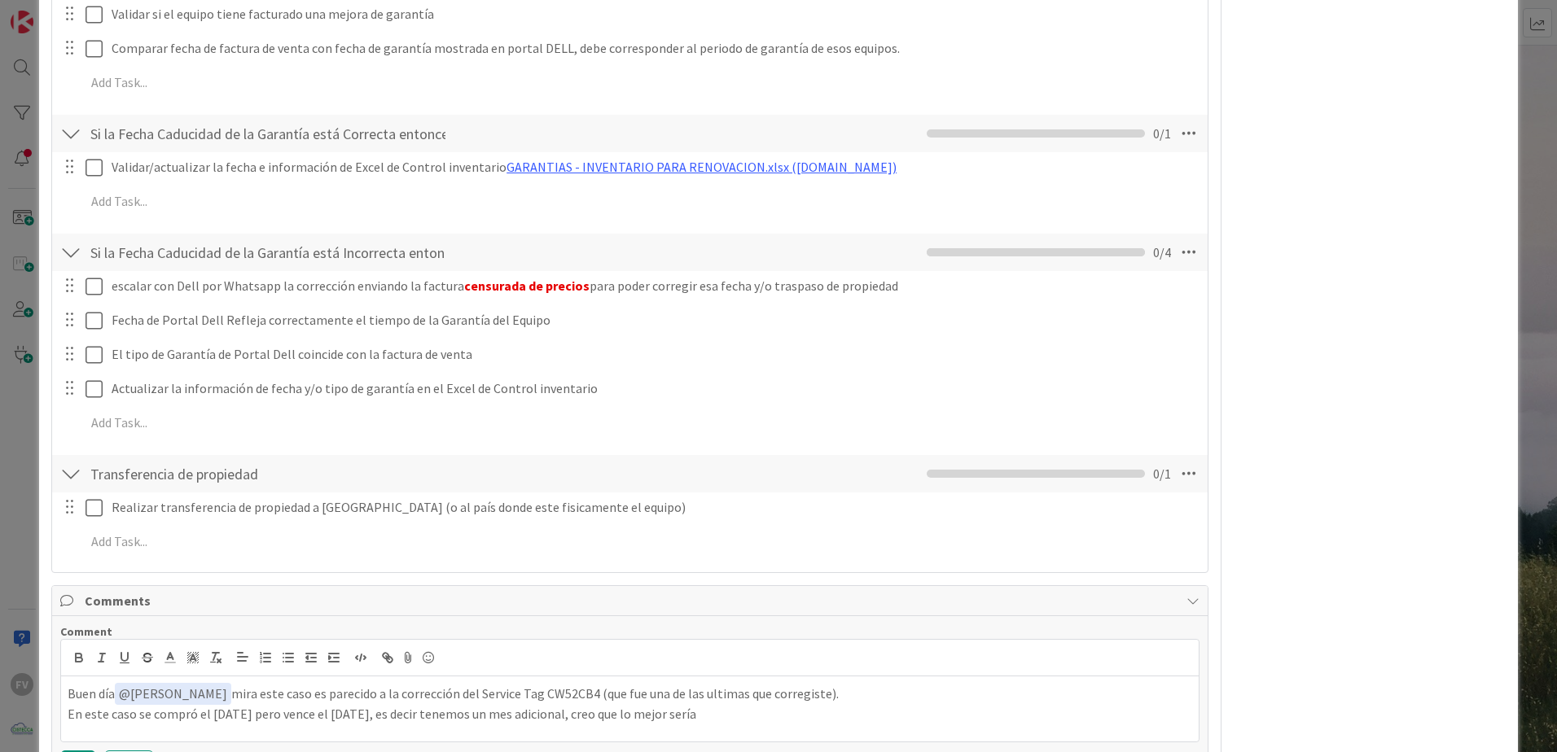
scroll to position [163, 0]
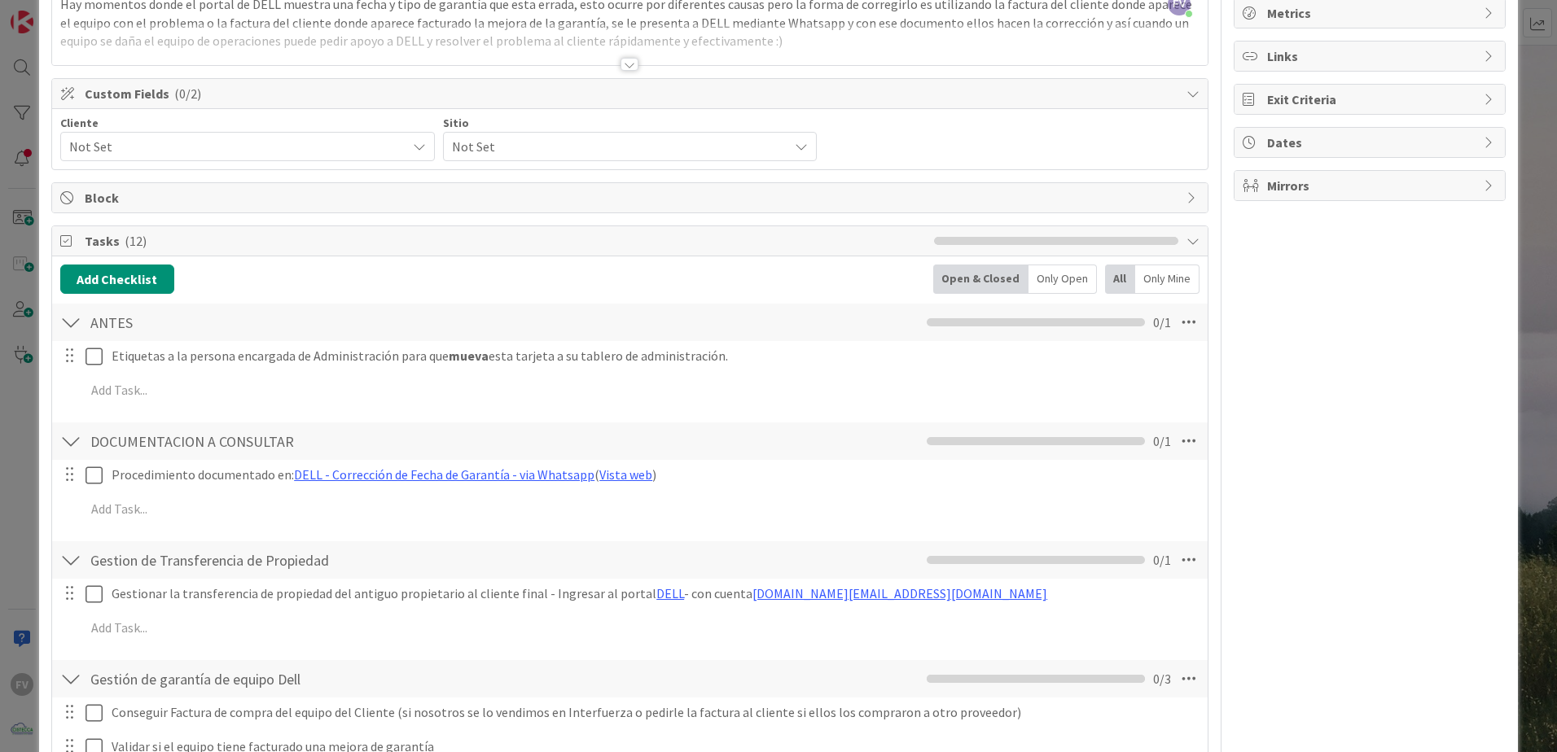
click at [378, 253] on div "Tasks ( 12 )" at bounding box center [629, 241] width 1155 height 30
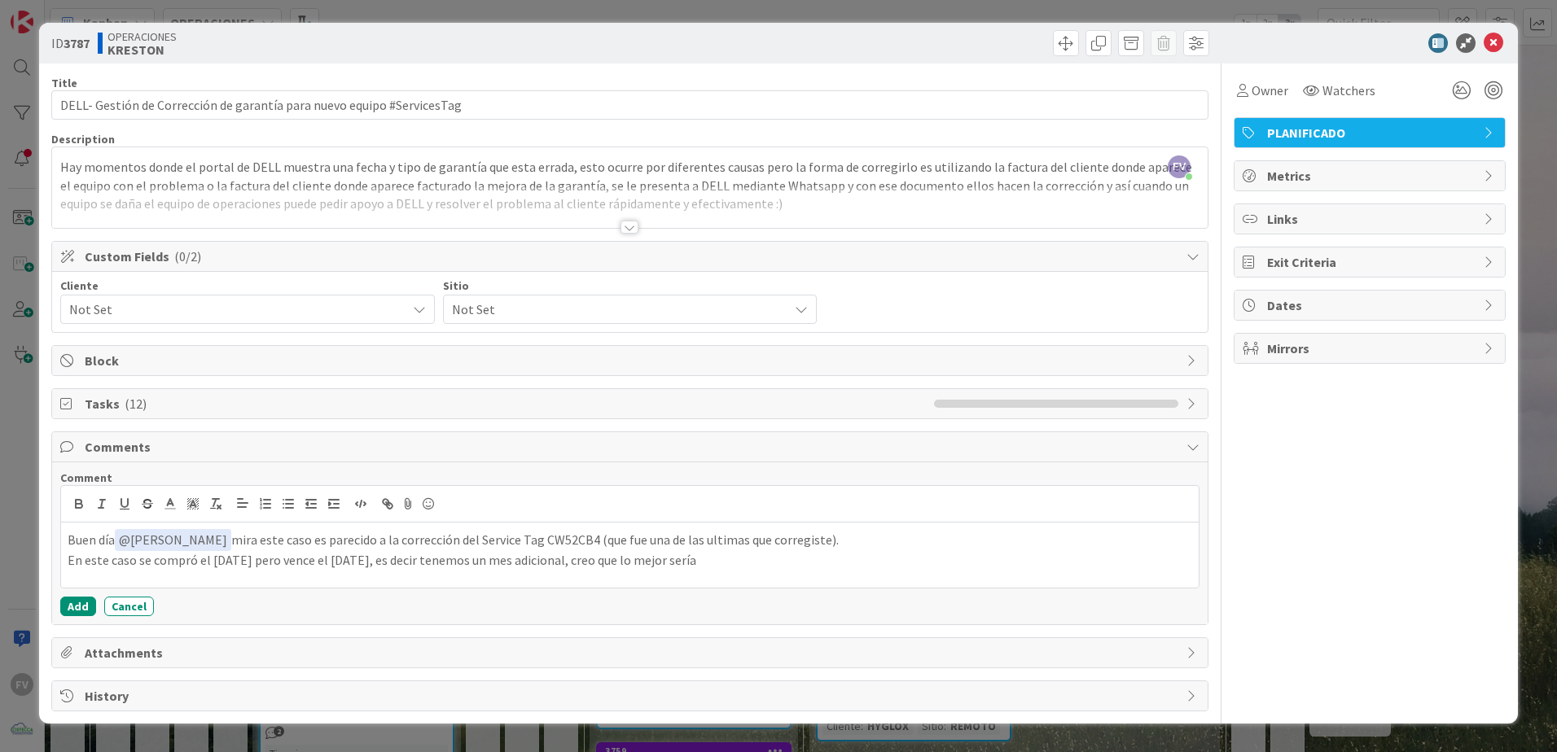
scroll to position [0, 0]
click at [826, 563] on p "En este caso se compró el [DATE] pero vence el [DATE], es decir tenemos un mes …" at bounding box center [630, 560] width 1124 height 19
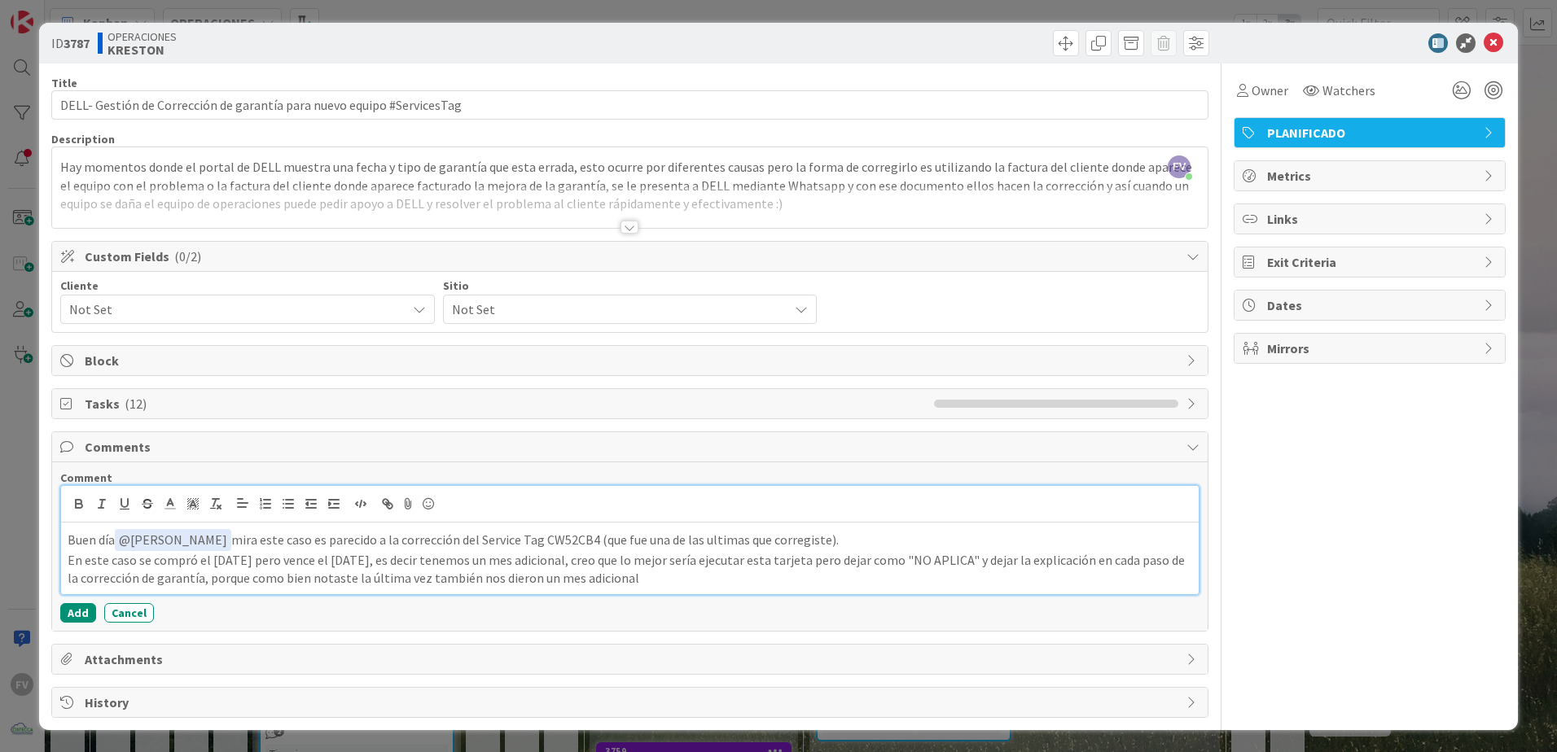
click at [802, 582] on p "En este caso se compró el [DATE] pero vence el [DATE], es decir tenemos un mes …" at bounding box center [630, 569] width 1124 height 37
click at [994, 578] on p "En este caso se compró el [DATE] pero vence el [DATE], es decir tenemos un mes …" at bounding box center [630, 569] width 1124 height 37
click at [1009, 584] on p "En este caso se compró el [DATE] pero vence el [DATE], es decir tenemos un mes …" at bounding box center [630, 569] width 1124 height 37
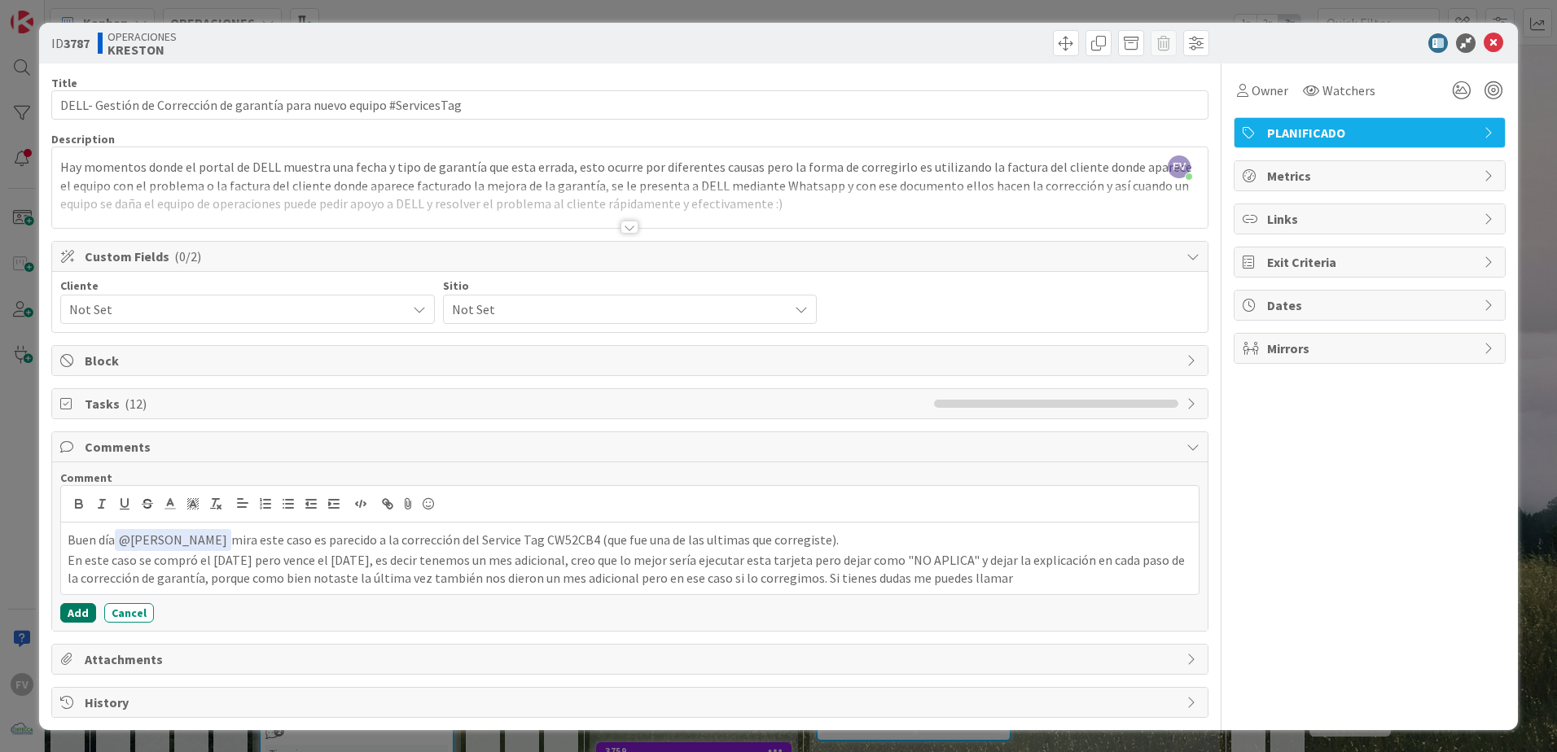
click at [77, 607] on button "Add" at bounding box center [78, 613] width 36 height 20
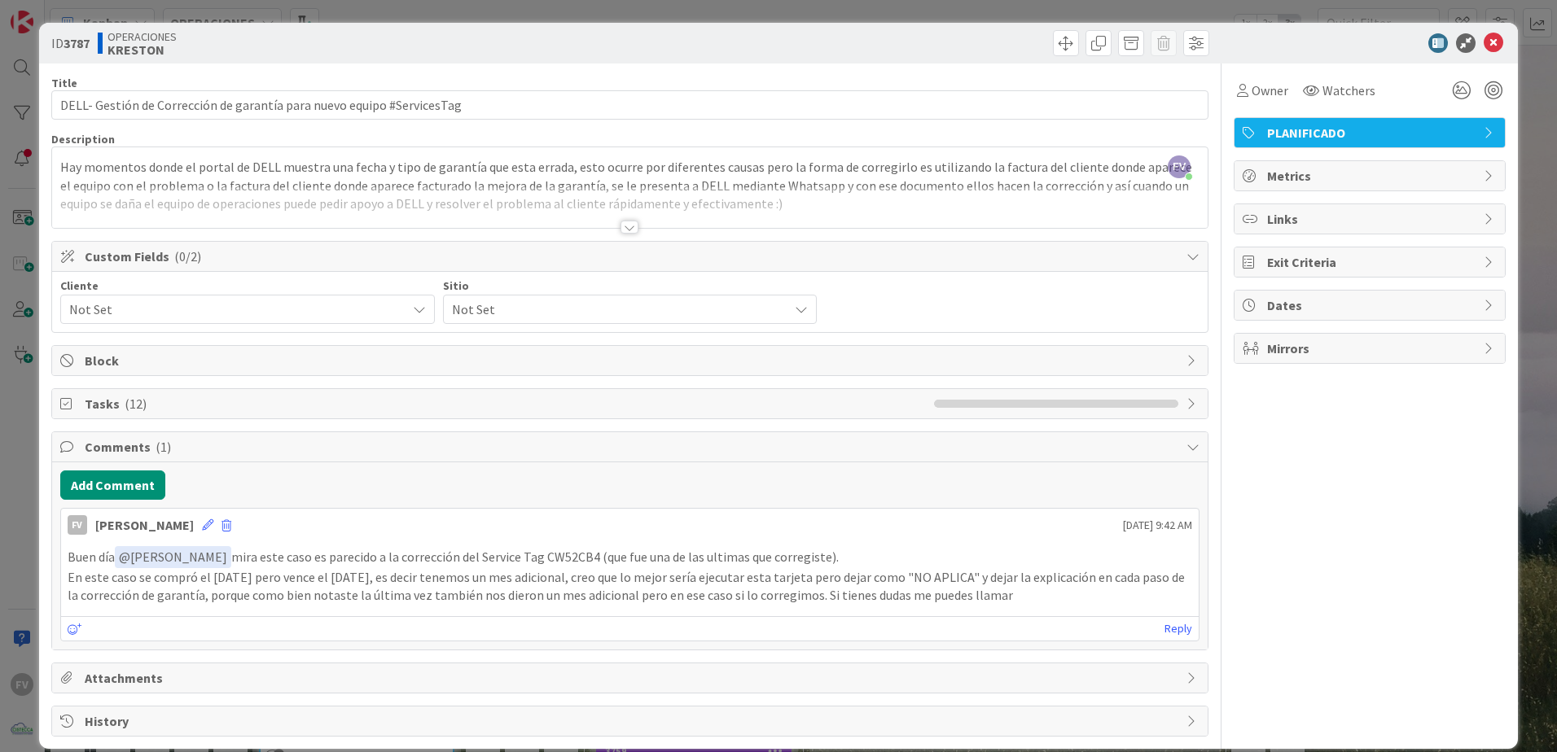
click at [1527, 616] on div "ID 3787 OPERACIONES [PERSON_NAME] Title 70 / 128 DELL- Gestión de Corrección de…" at bounding box center [778, 376] width 1557 height 752
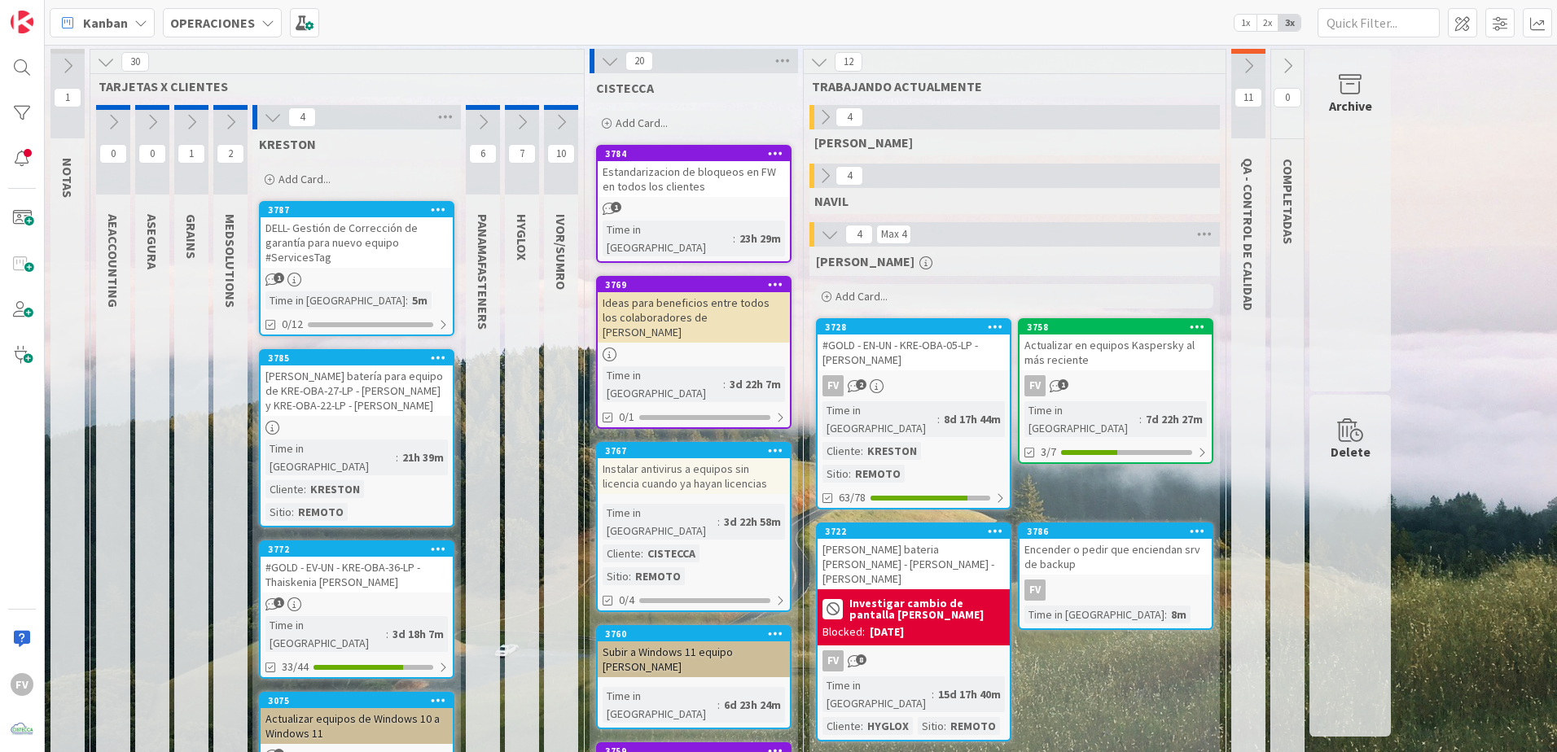
click at [1111, 382] on div "FV 1" at bounding box center [1115, 385] width 192 height 21
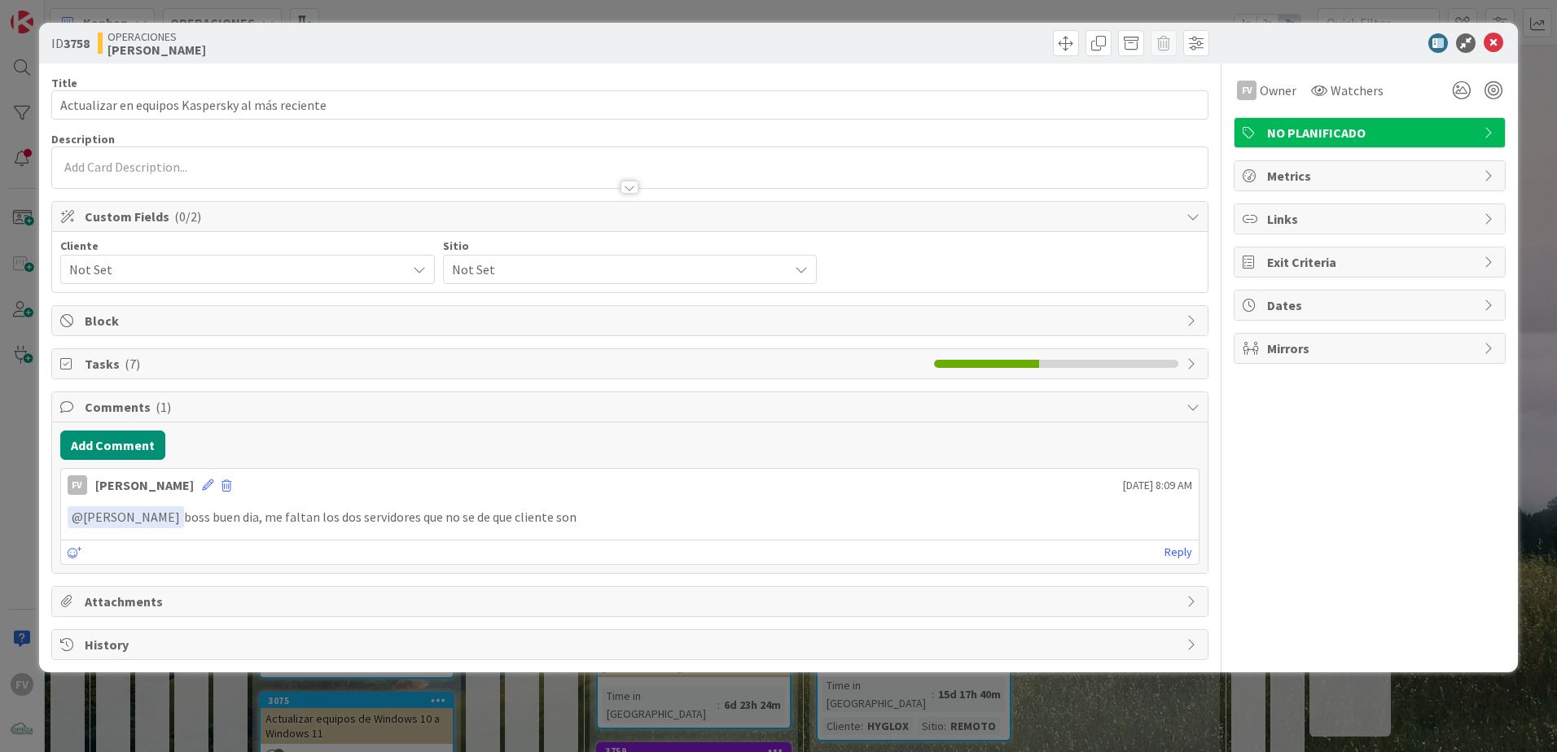
click at [163, 370] on span "Tasks ( 7 )" at bounding box center [505, 364] width 841 height 20
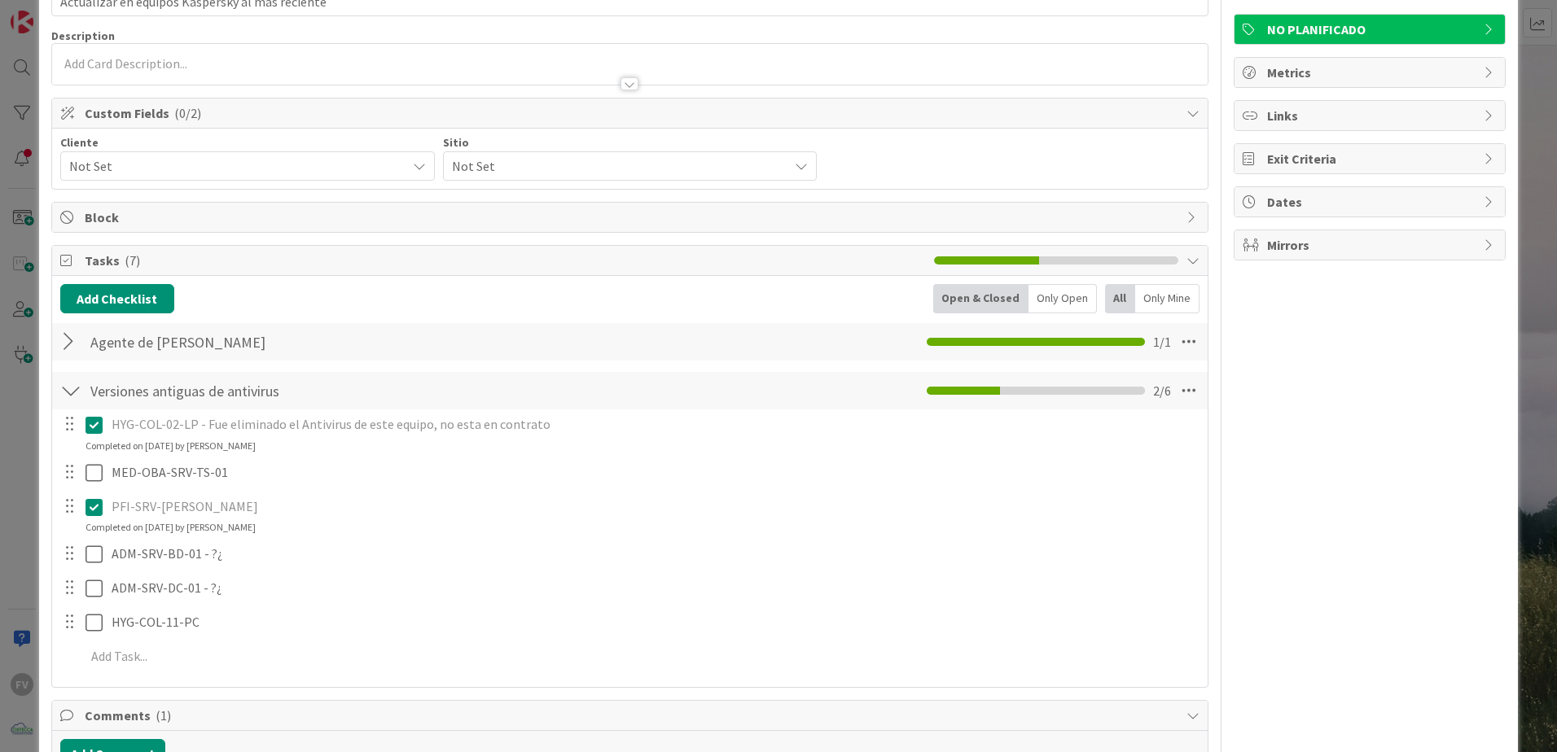
scroll to position [163, 0]
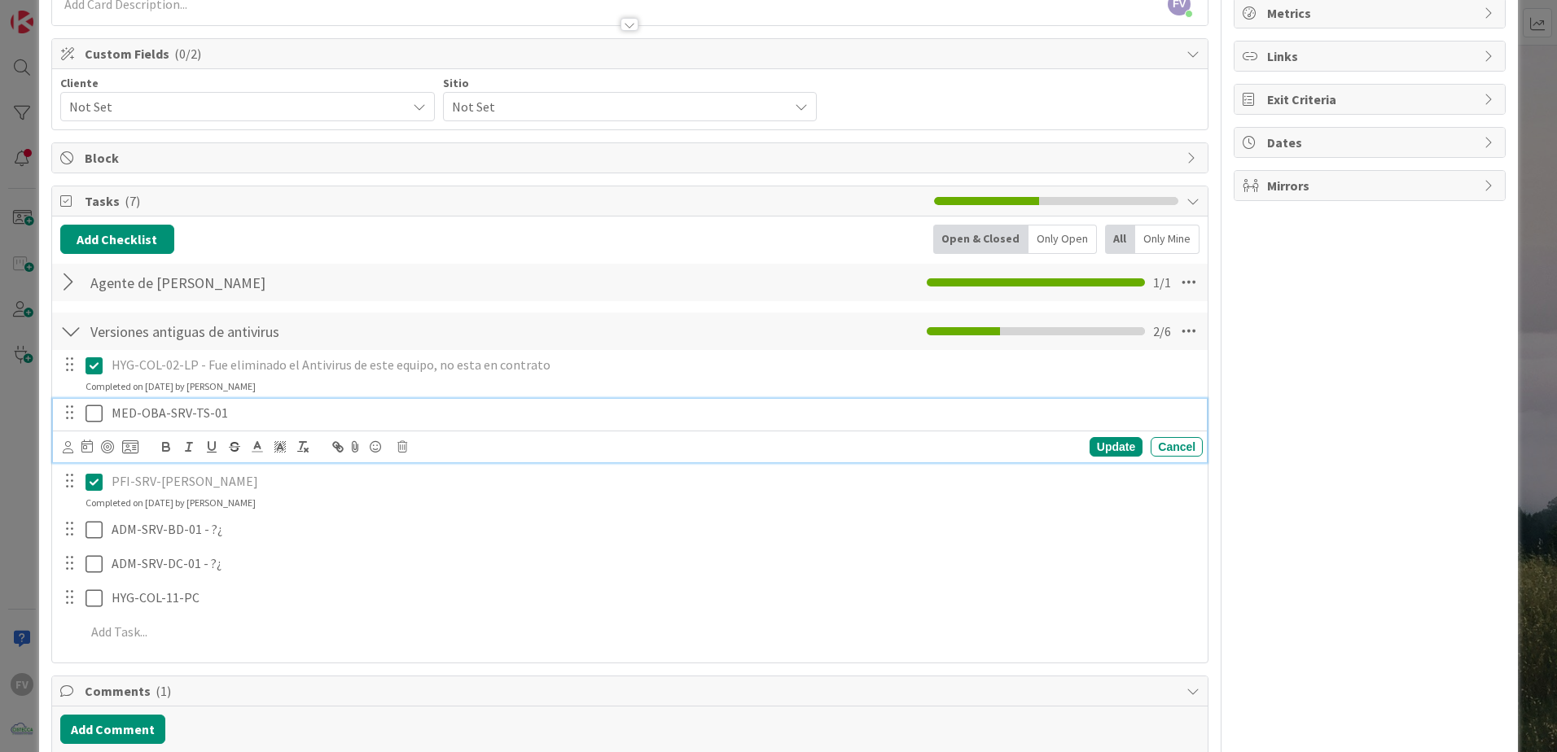
click at [93, 421] on icon at bounding box center [93, 414] width 17 height 20
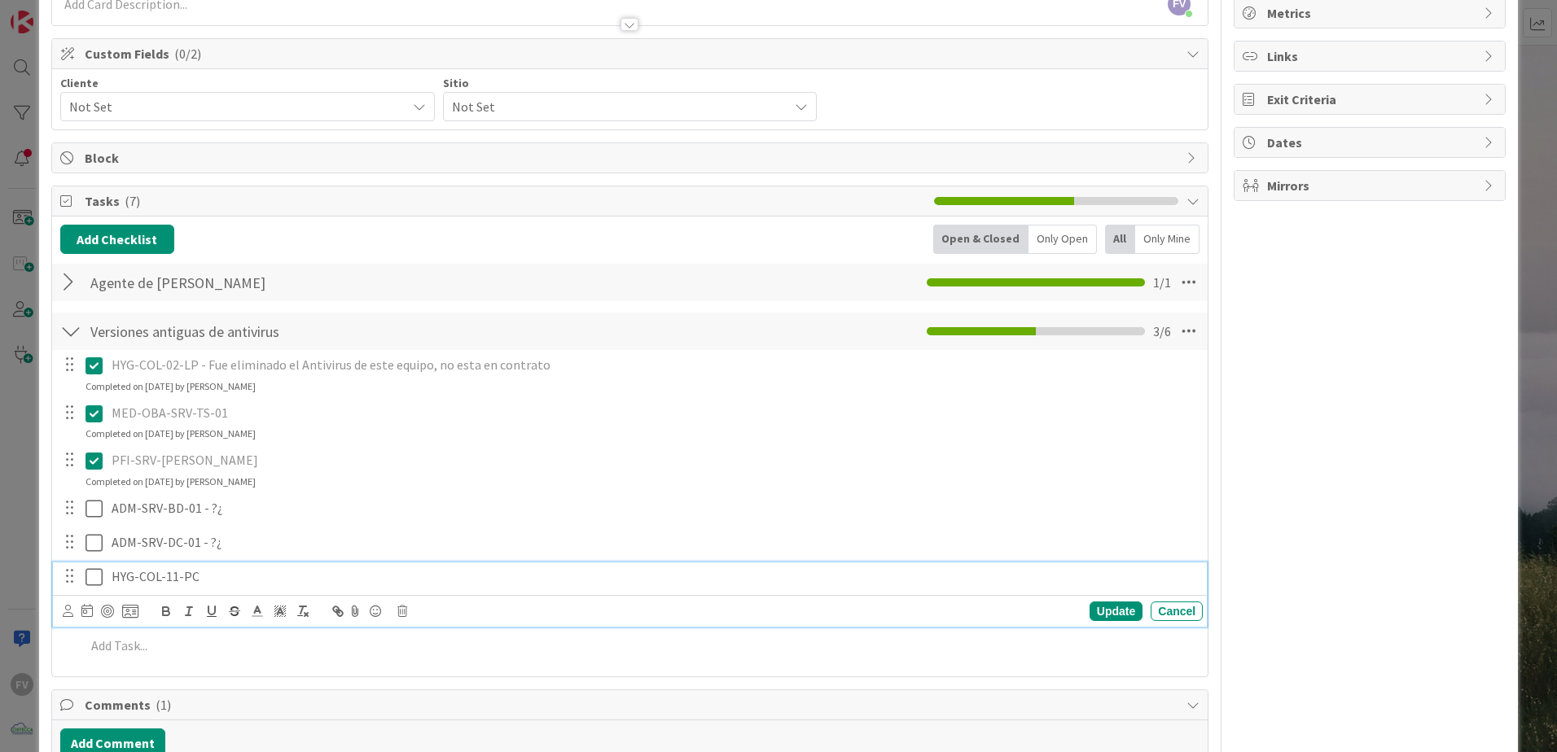
click at [95, 572] on icon at bounding box center [93, 577] width 17 height 20
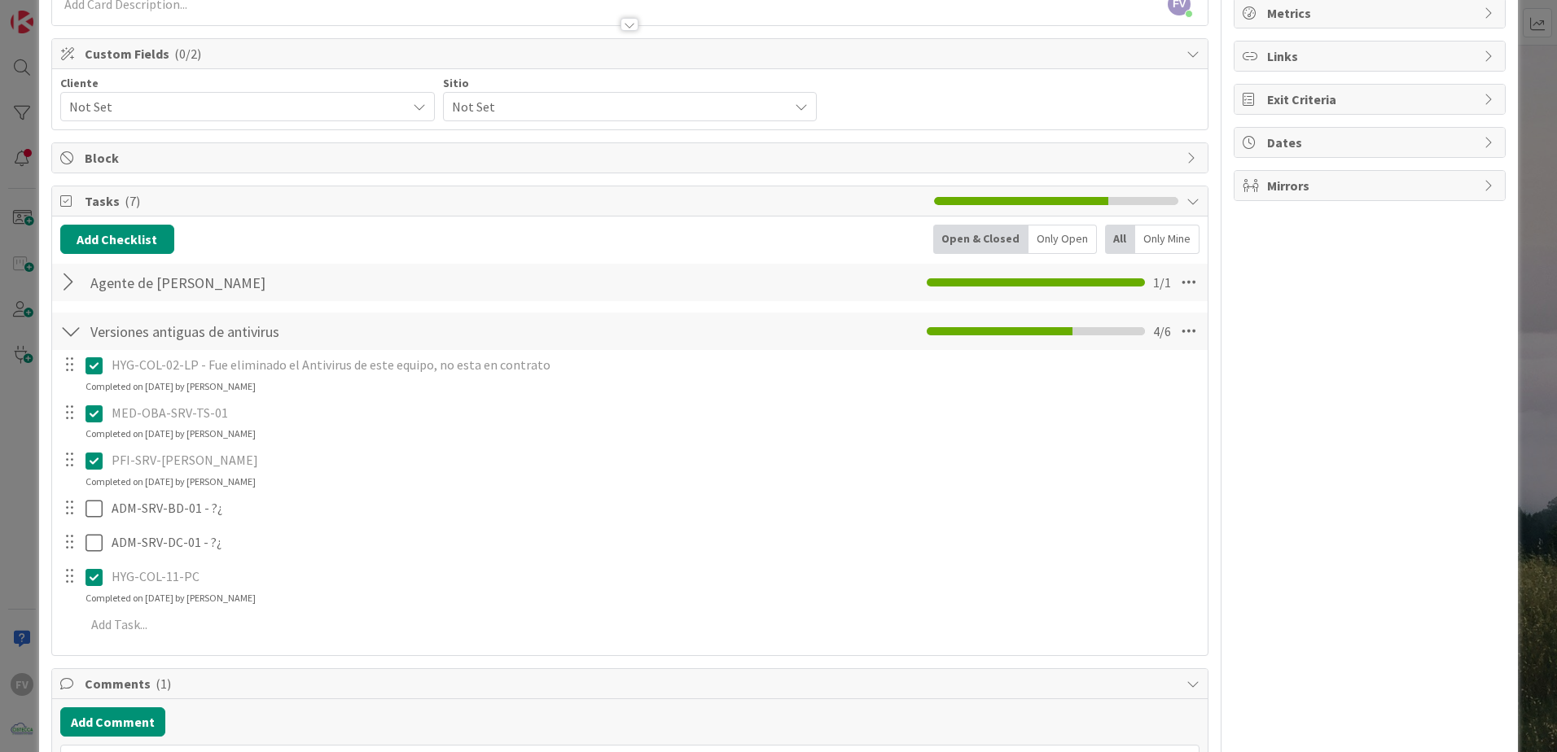
click at [28, 355] on div "ID 3758 OPERACIONES [PERSON_NAME] Title 47 / 128 Actualizar en equipos Kaspersk…" at bounding box center [778, 376] width 1557 height 752
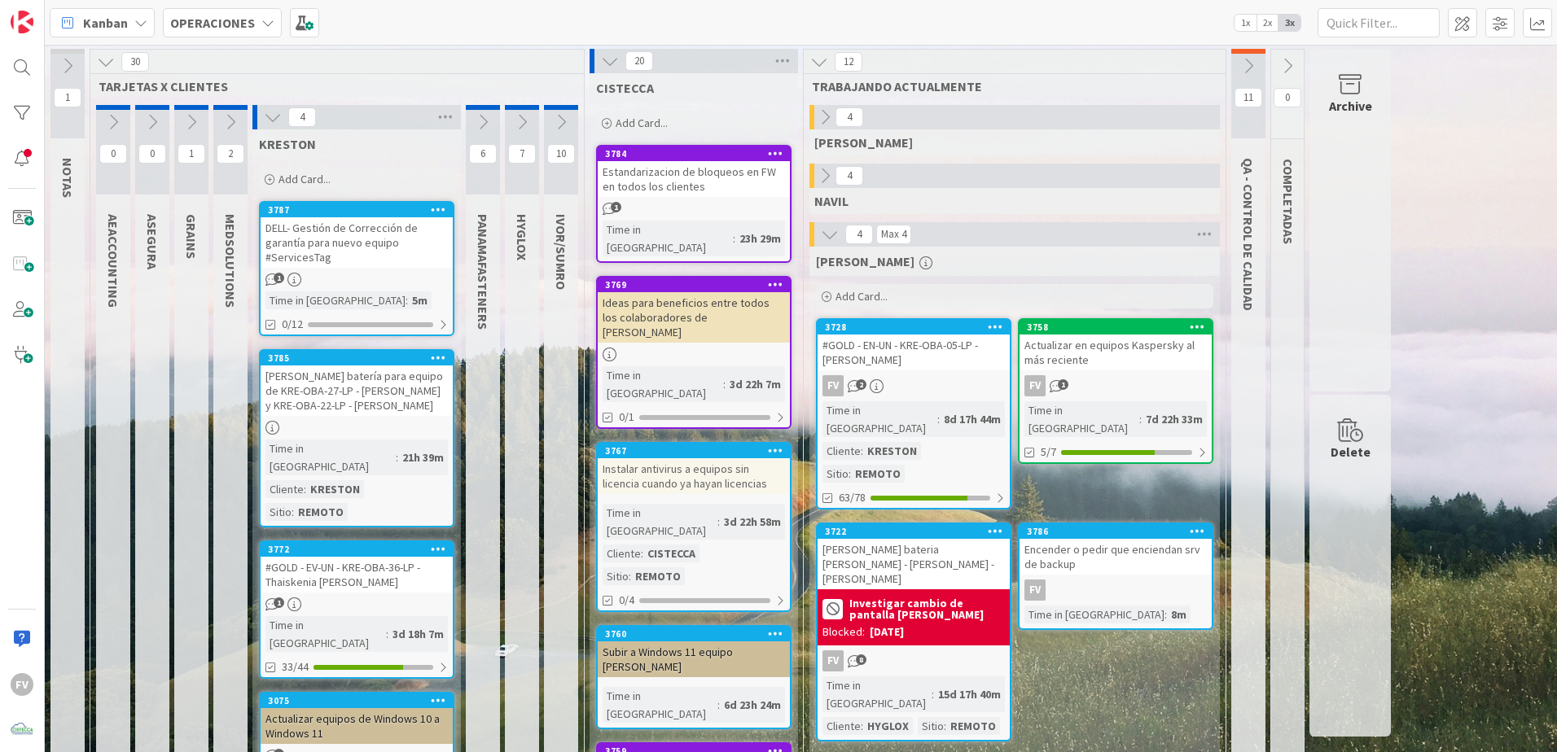
click at [418, 229] on div "DELL- Gestión de Corrección de garantía para nuevo equipo #ServicesTag" at bounding box center [357, 242] width 192 height 50
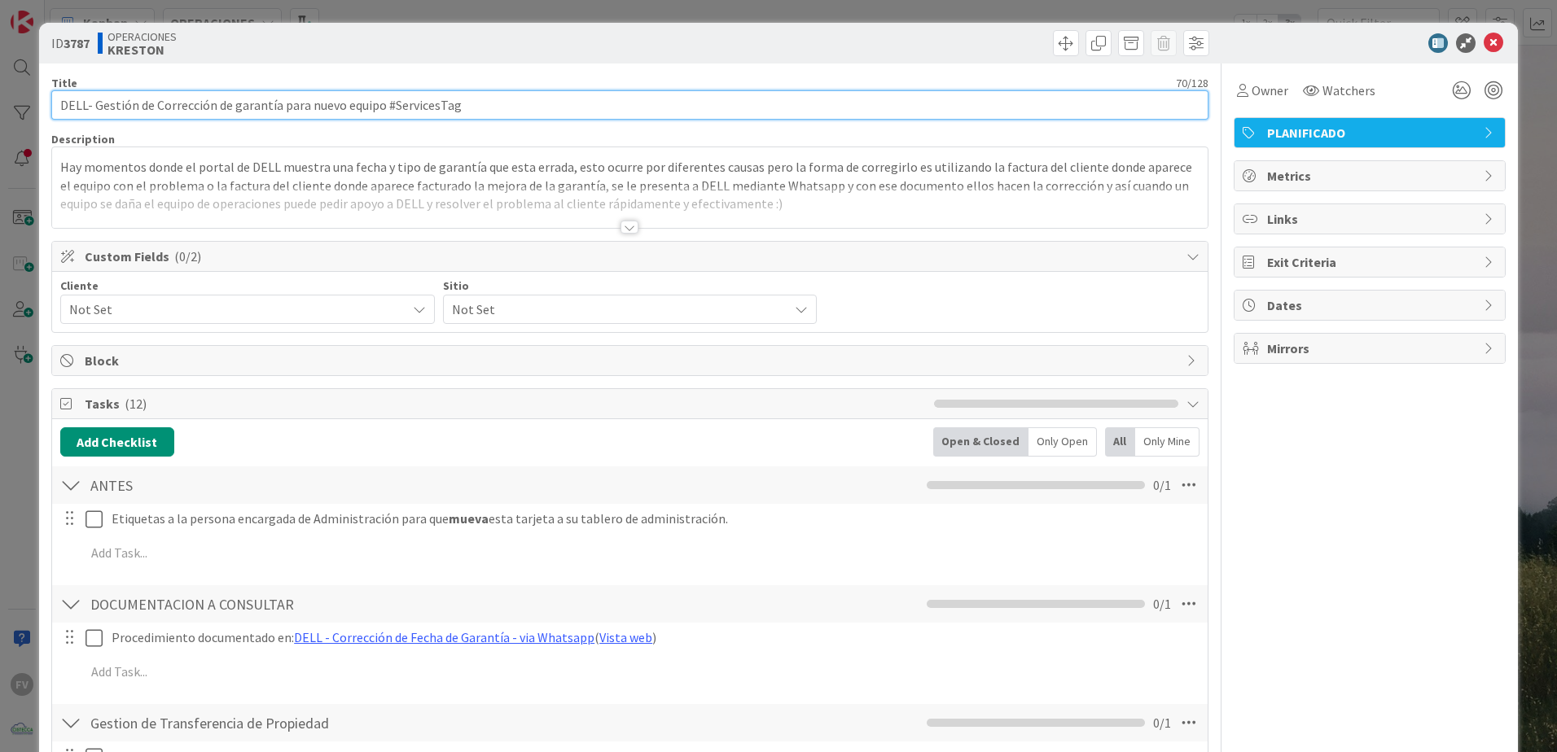
drag, startPoint x: 470, startPoint y: 106, endPoint x: 392, endPoint y: 103, distance: 78.2
click at [392, 103] on input "DELL- Gestión de Corrección de garantía para nuevo equipo #ServicesTag" at bounding box center [629, 104] width 1157 height 29
paste input "40LTBB4"
type input "DELL- Gestión de Corrección de garantía para nuevo equipo #40LTBB4"
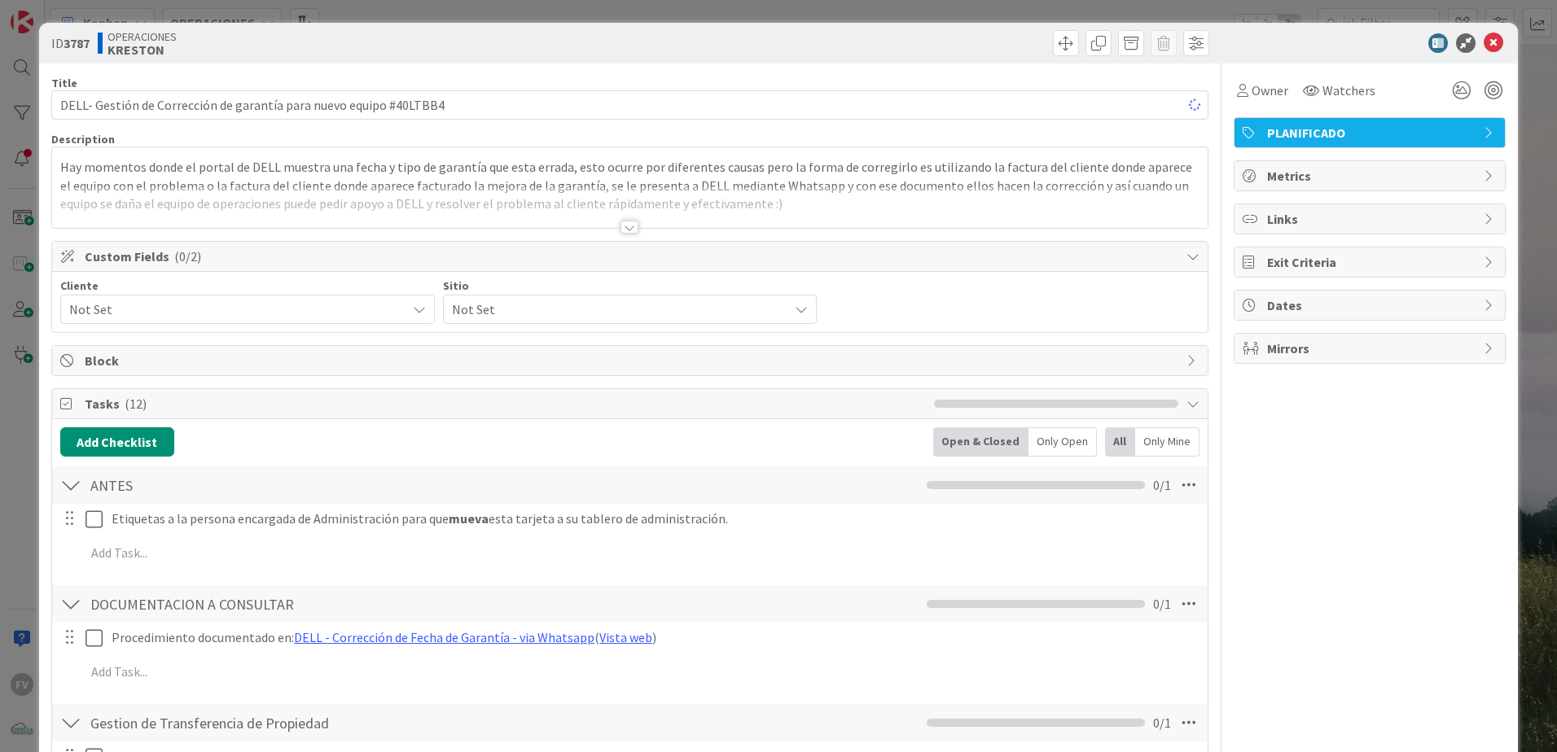
click at [1524, 454] on div "ID 3787 OPERACIONES [PERSON_NAME] Title 66 / 128 DELL- Gestión de Corrección de…" at bounding box center [778, 376] width 1557 height 752
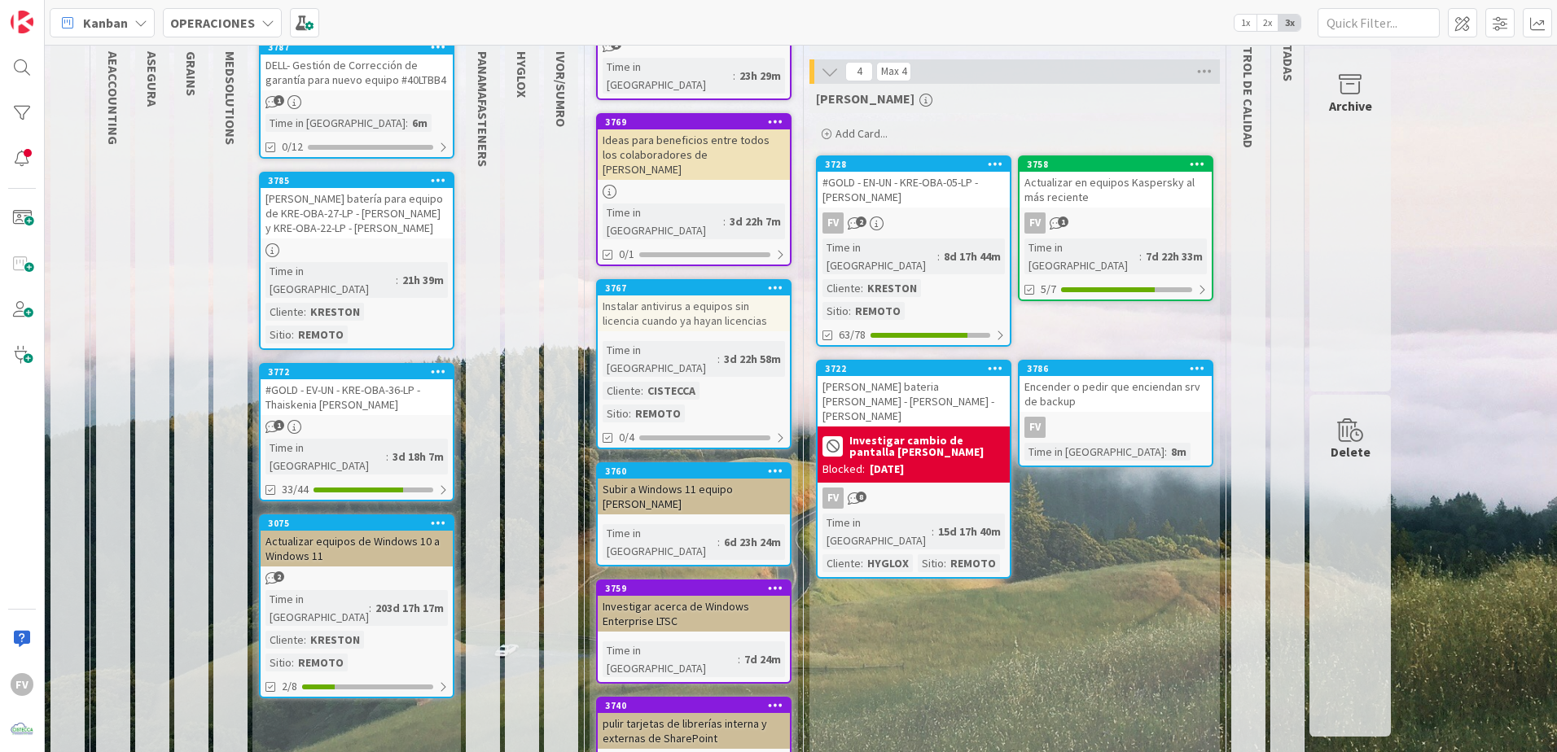
scroll to position [81, 0]
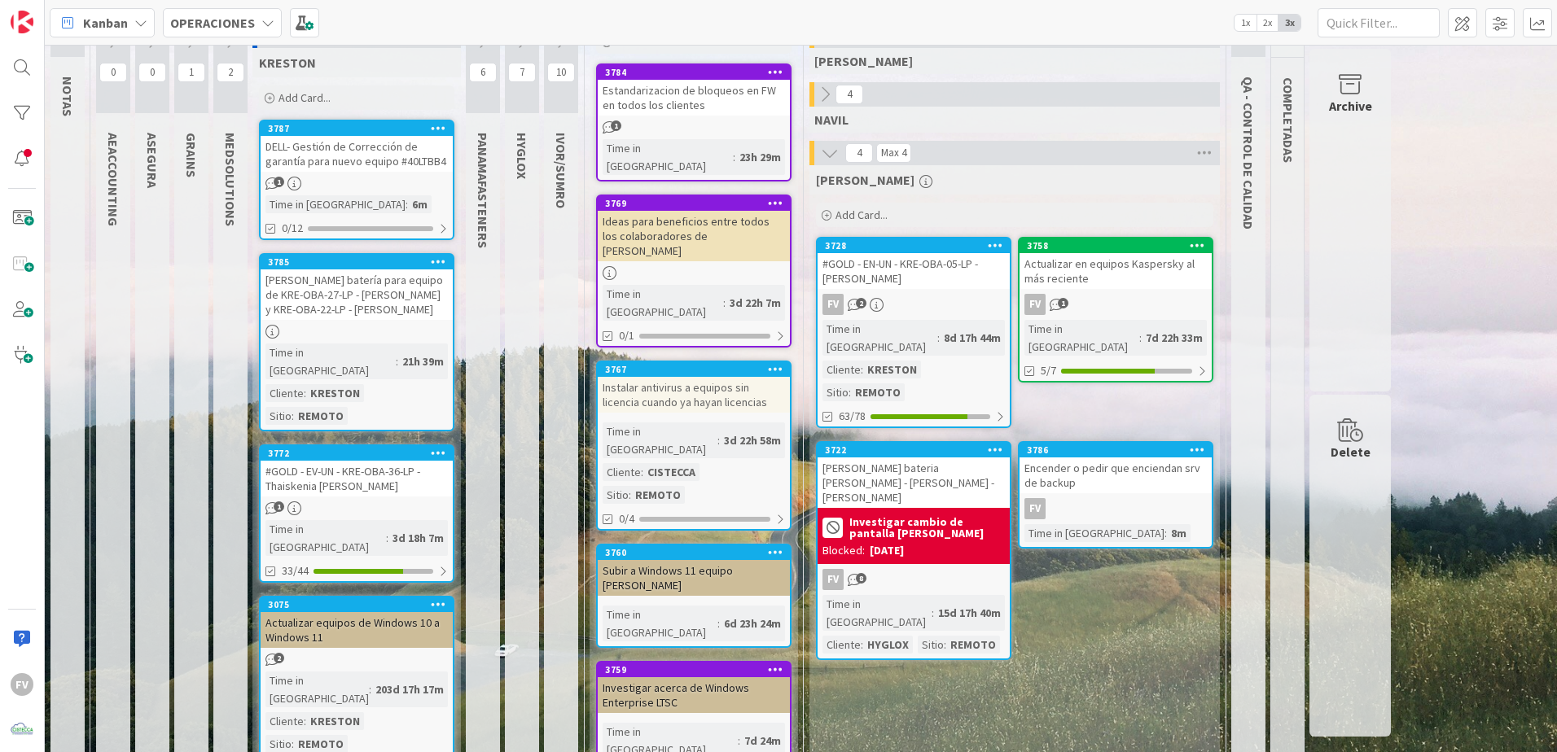
click at [416, 461] on div "#GOLD - EV-UN - KRE-OBA-36-LP - Thaiskenia [PERSON_NAME]" at bounding box center [357, 479] width 192 height 36
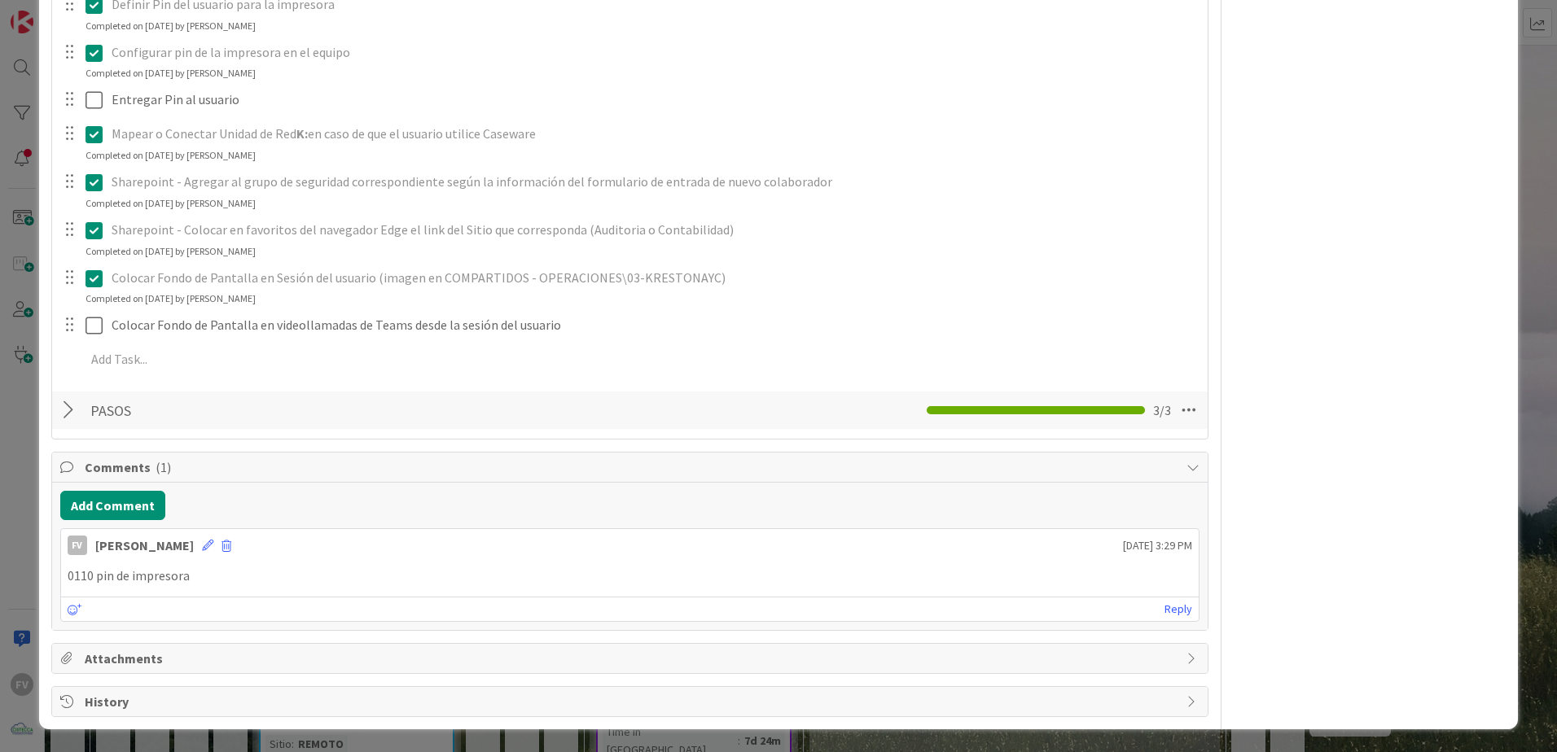
scroll to position [2039, 0]
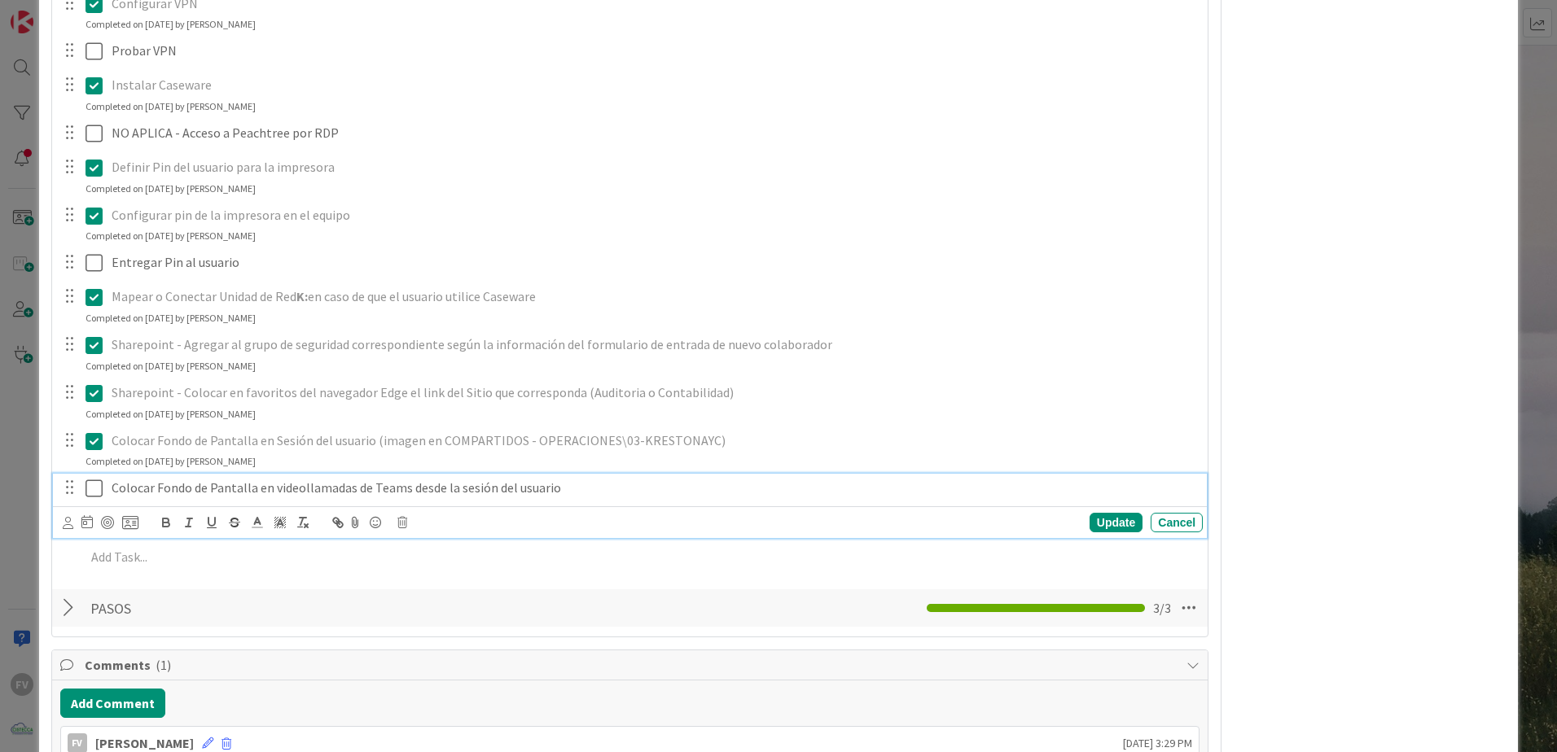
click at [91, 479] on icon at bounding box center [93, 489] width 17 height 20
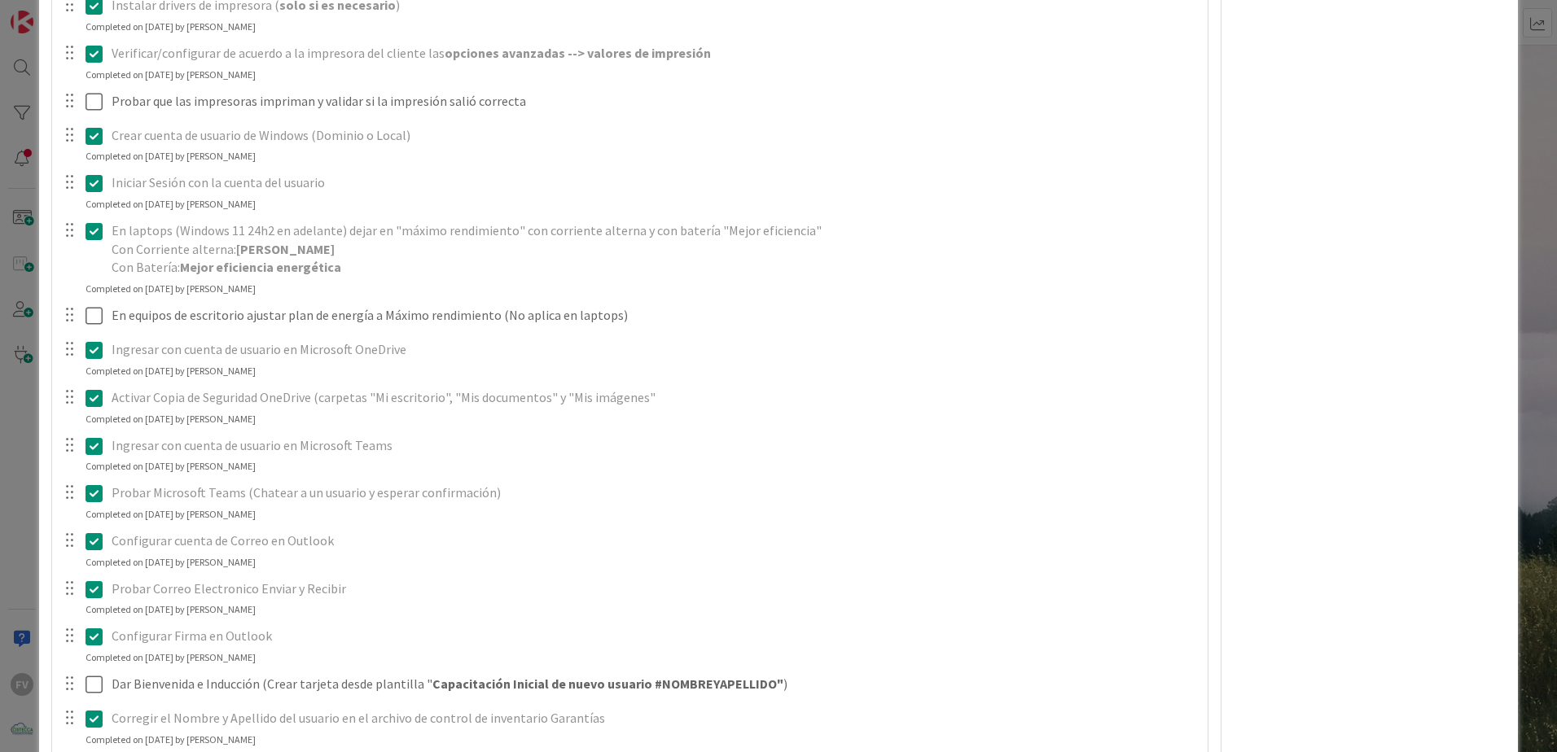
scroll to position [1062, 0]
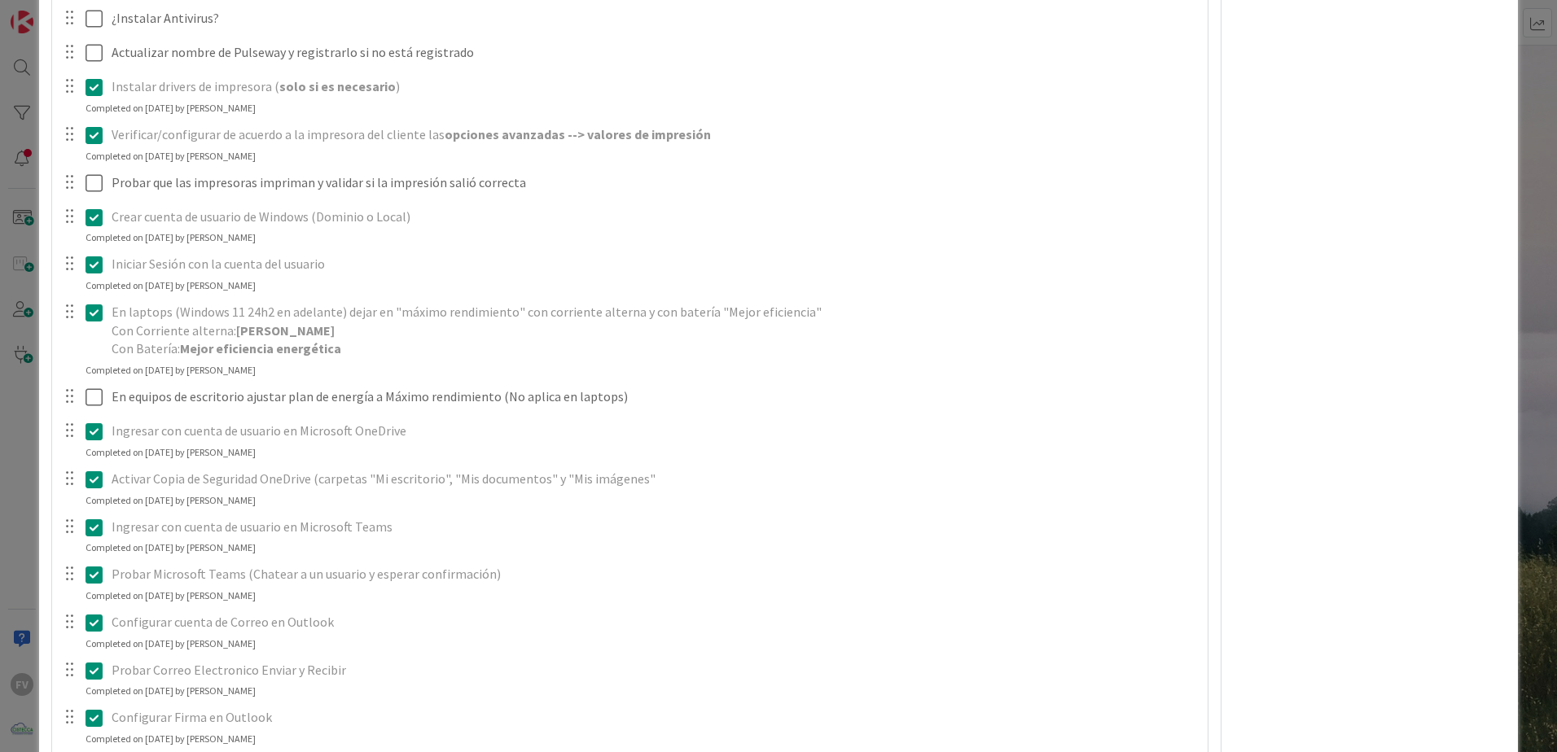
click at [6, 473] on div "**********" at bounding box center [778, 376] width 1557 height 752
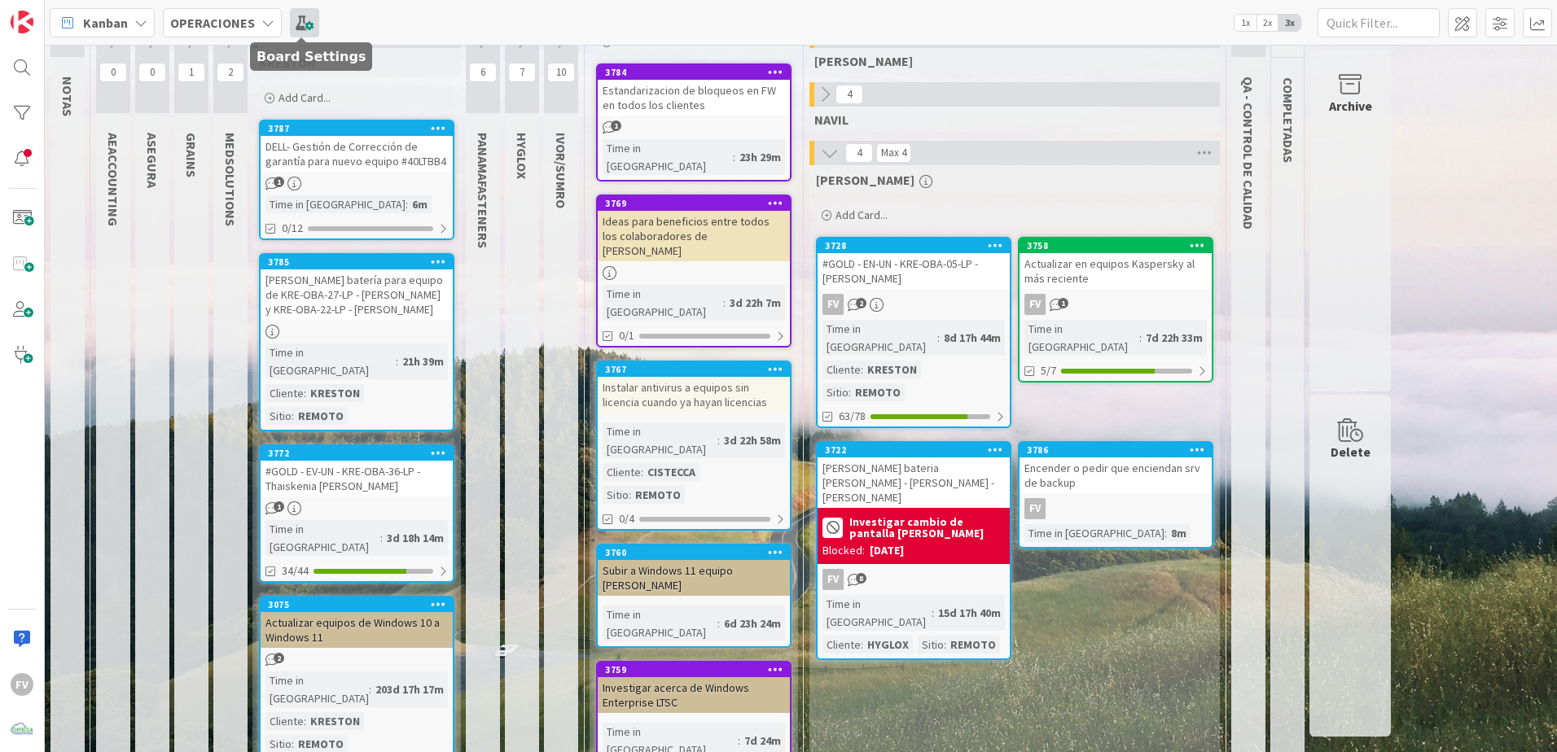
click at [310, 19] on span at bounding box center [304, 22] width 29 height 29
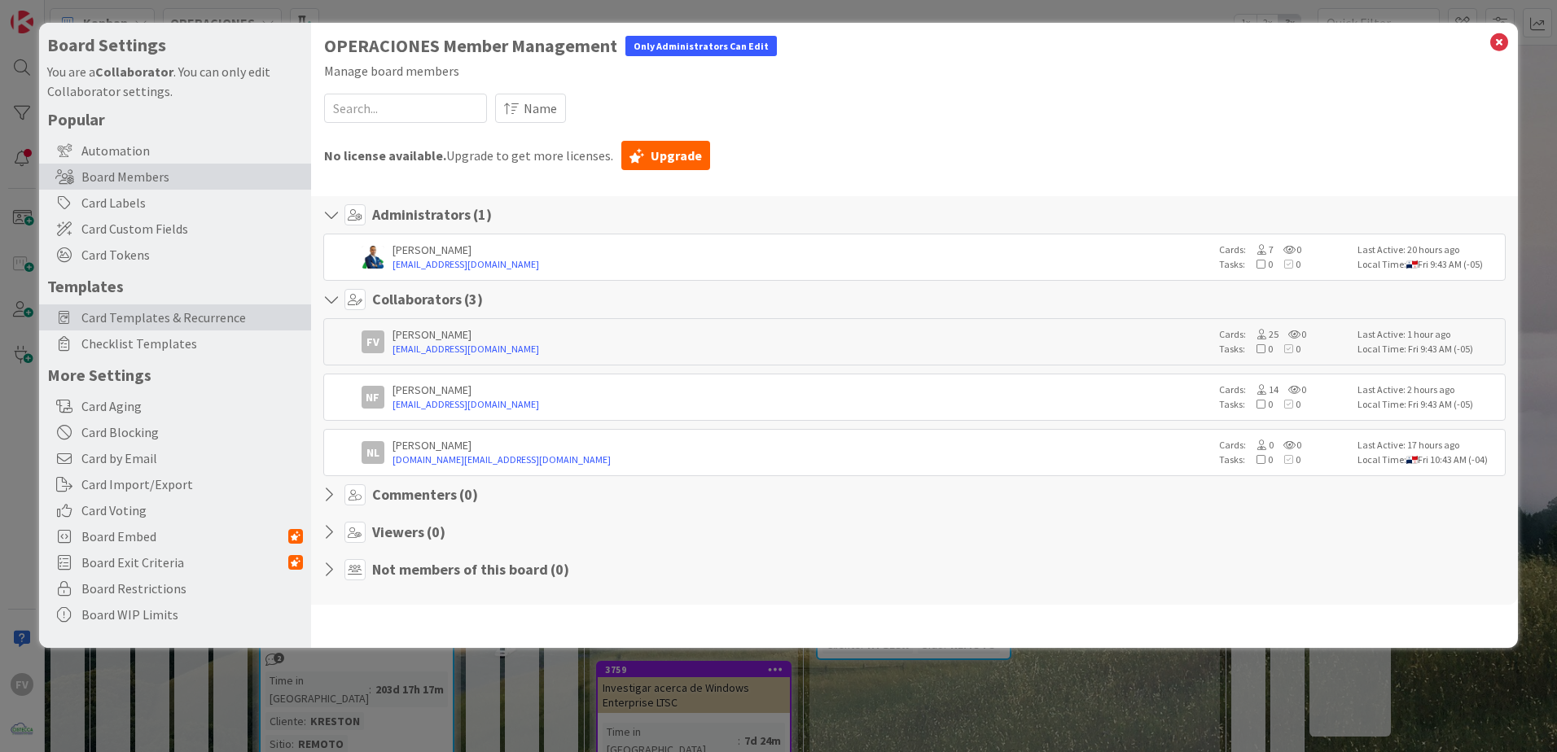
click at [235, 319] on span "Card Templates & Recurrence" at bounding box center [191, 318] width 221 height 20
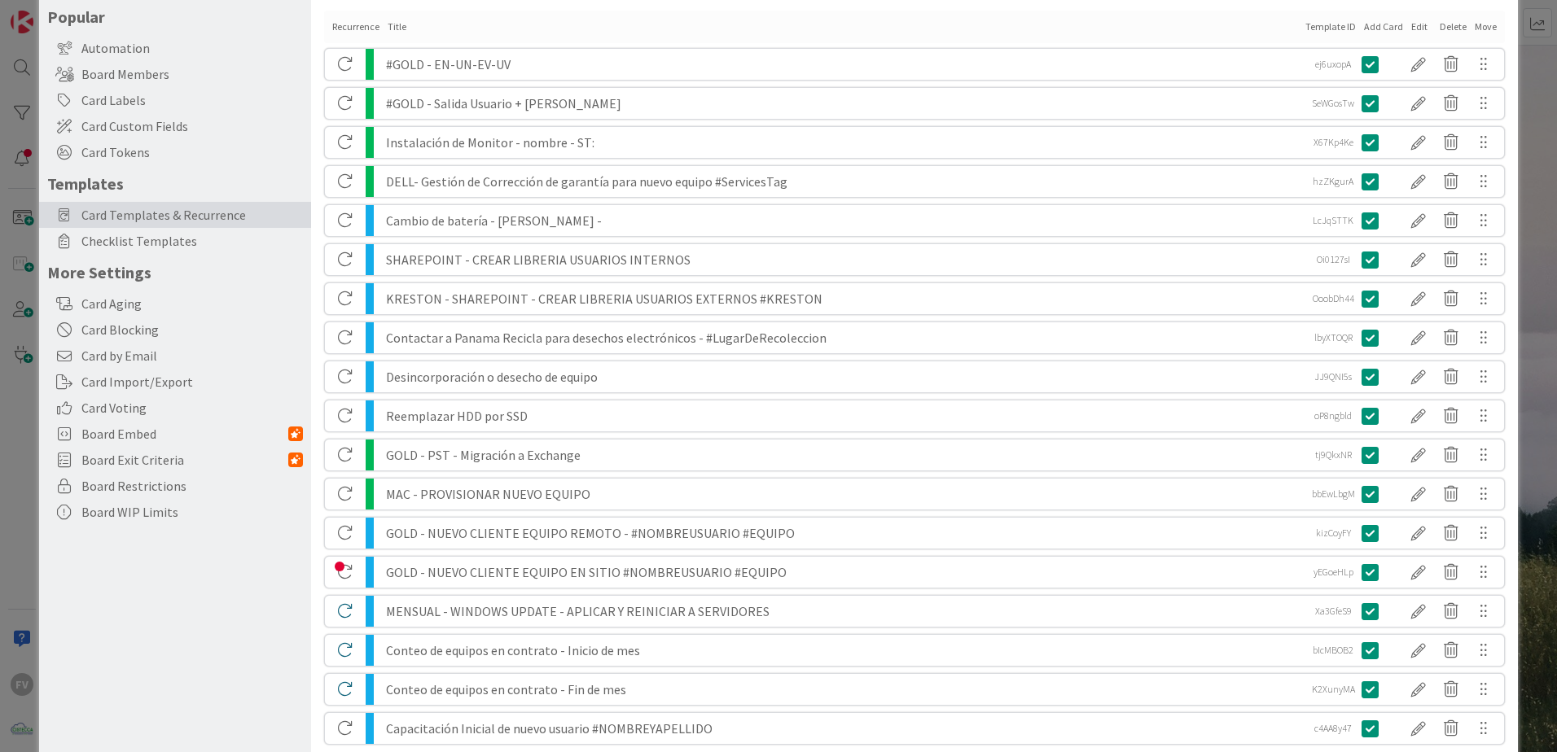
scroll to position [222, 0]
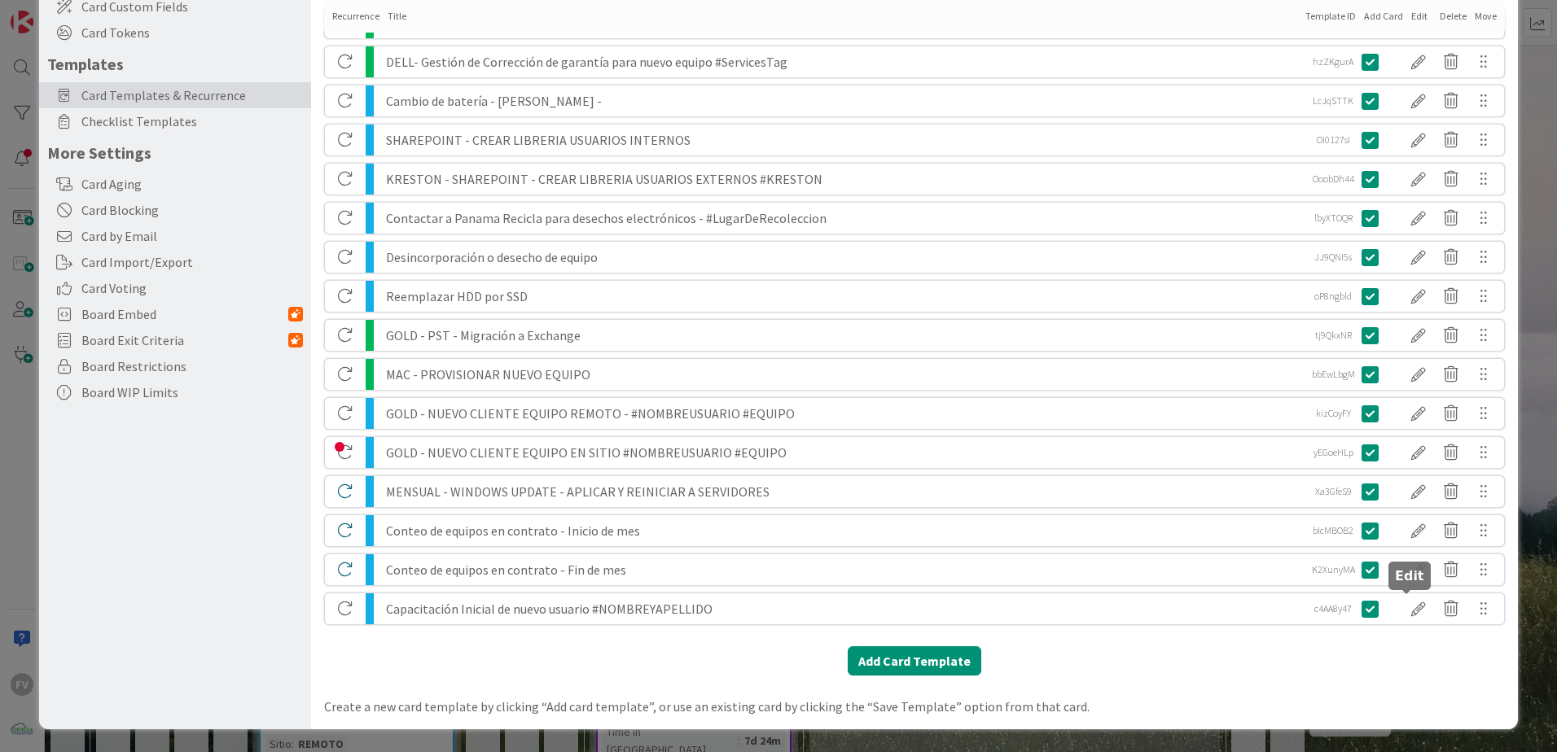
click at [1409, 620] on div at bounding box center [1418, 609] width 33 height 28
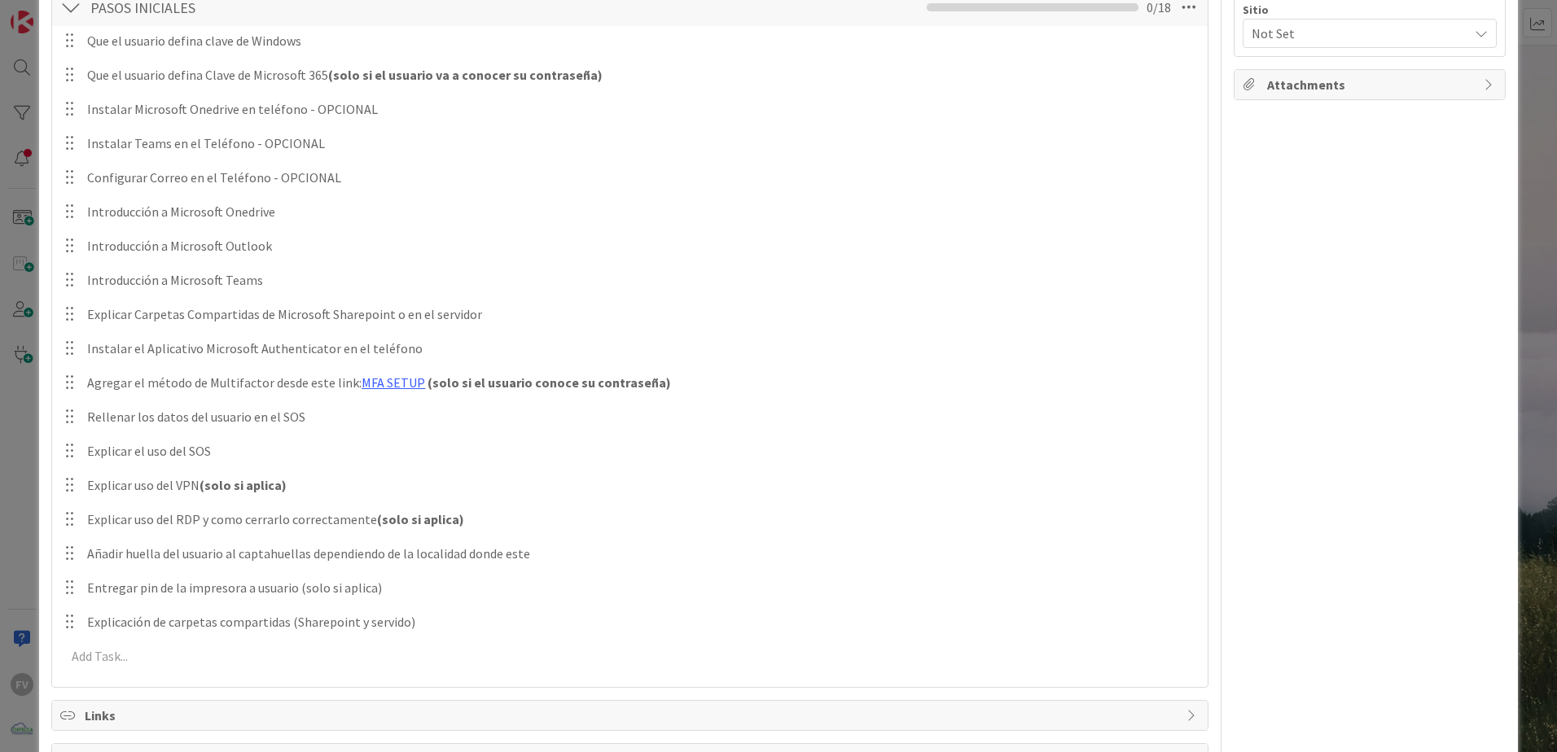
scroll to position [266, 0]
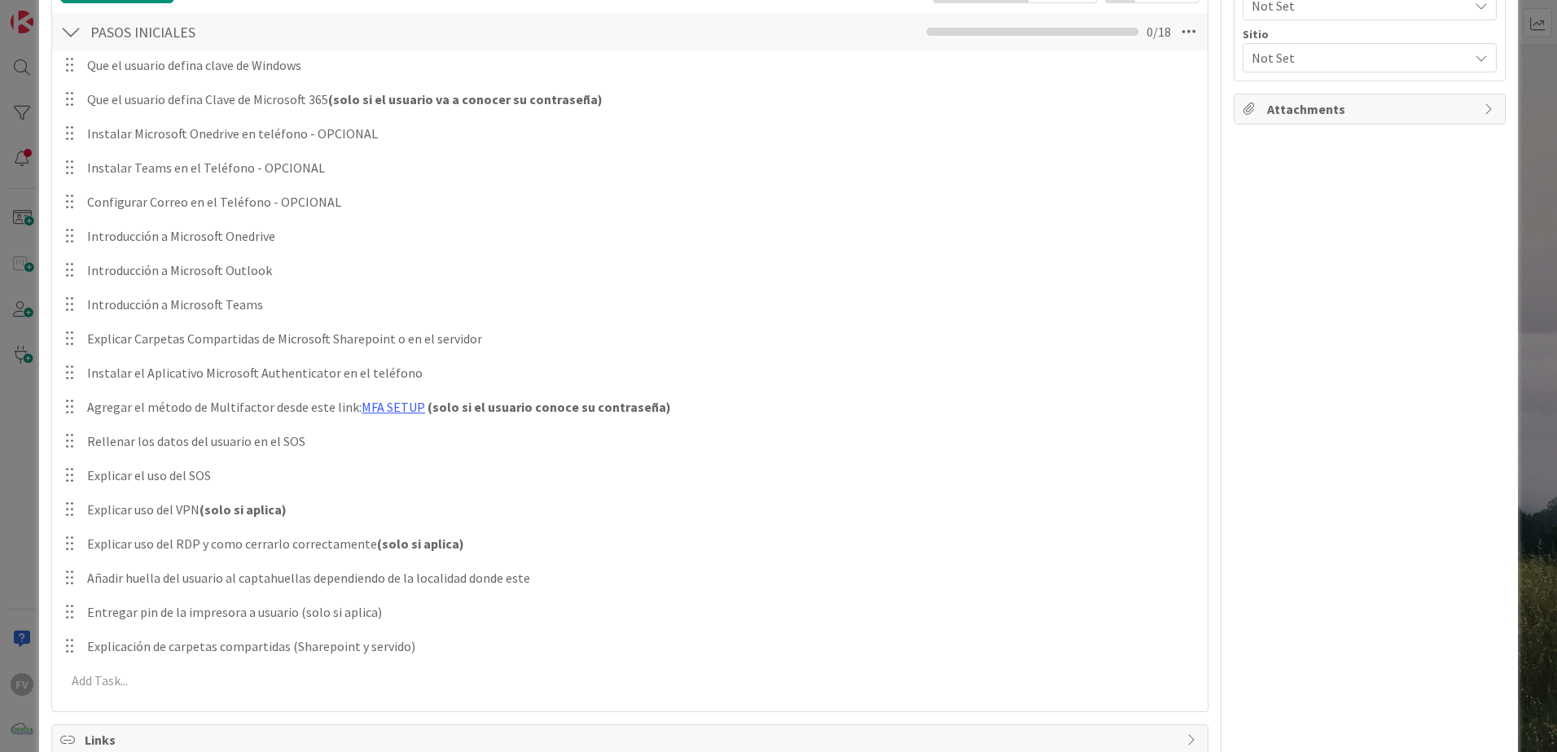
click at [12, 488] on div "This is a Card Template NOTAS Position Top Bottom Return to Board Settings Titl…" at bounding box center [778, 376] width 1557 height 752
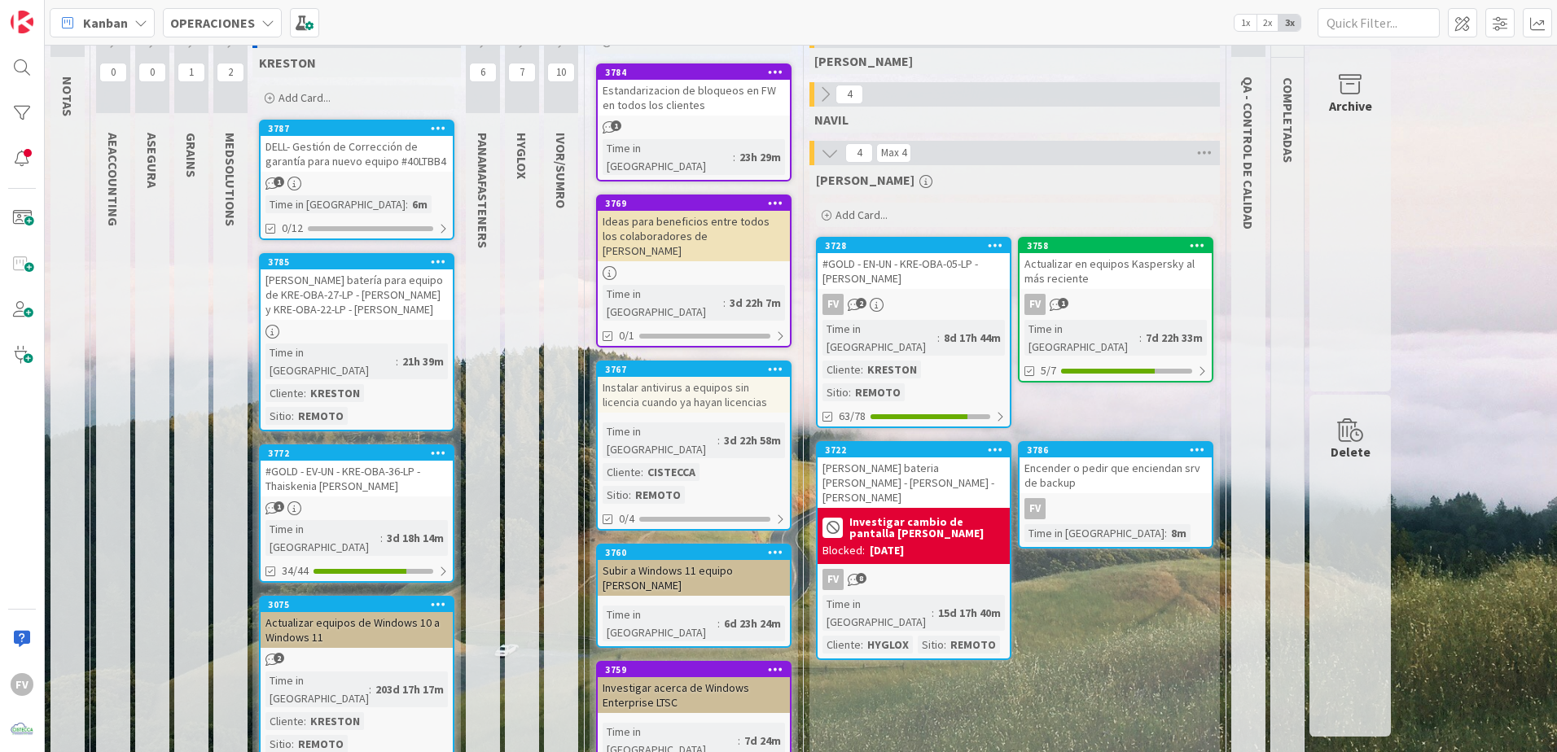
scroll to position [0, 0]
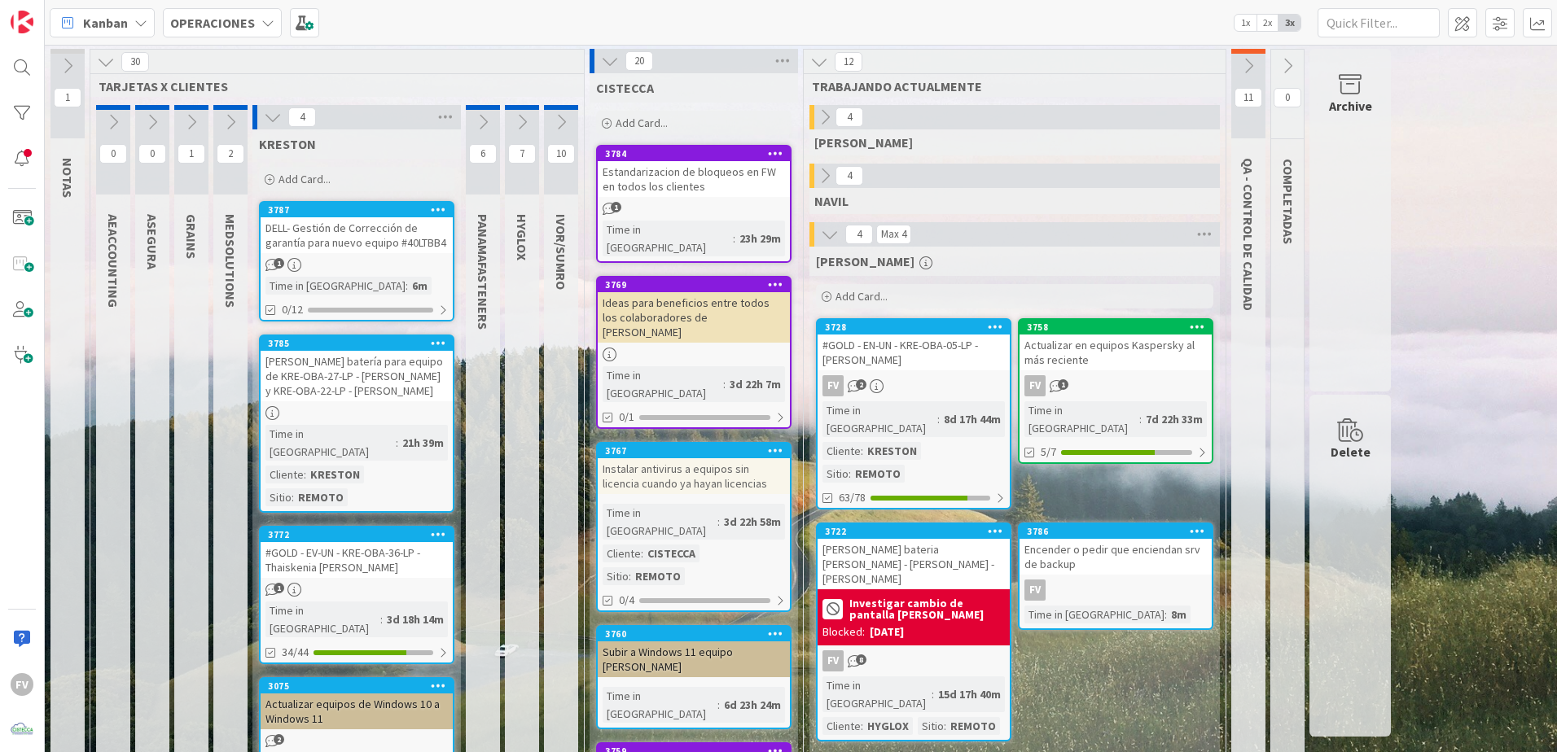
click at [392, 542] on div "#GOLD - EV-UN - KRE-OBA-36-LP - Thaiskenia [PERSON_NAME]" at bounding box center [357, 560] width 192 height 36
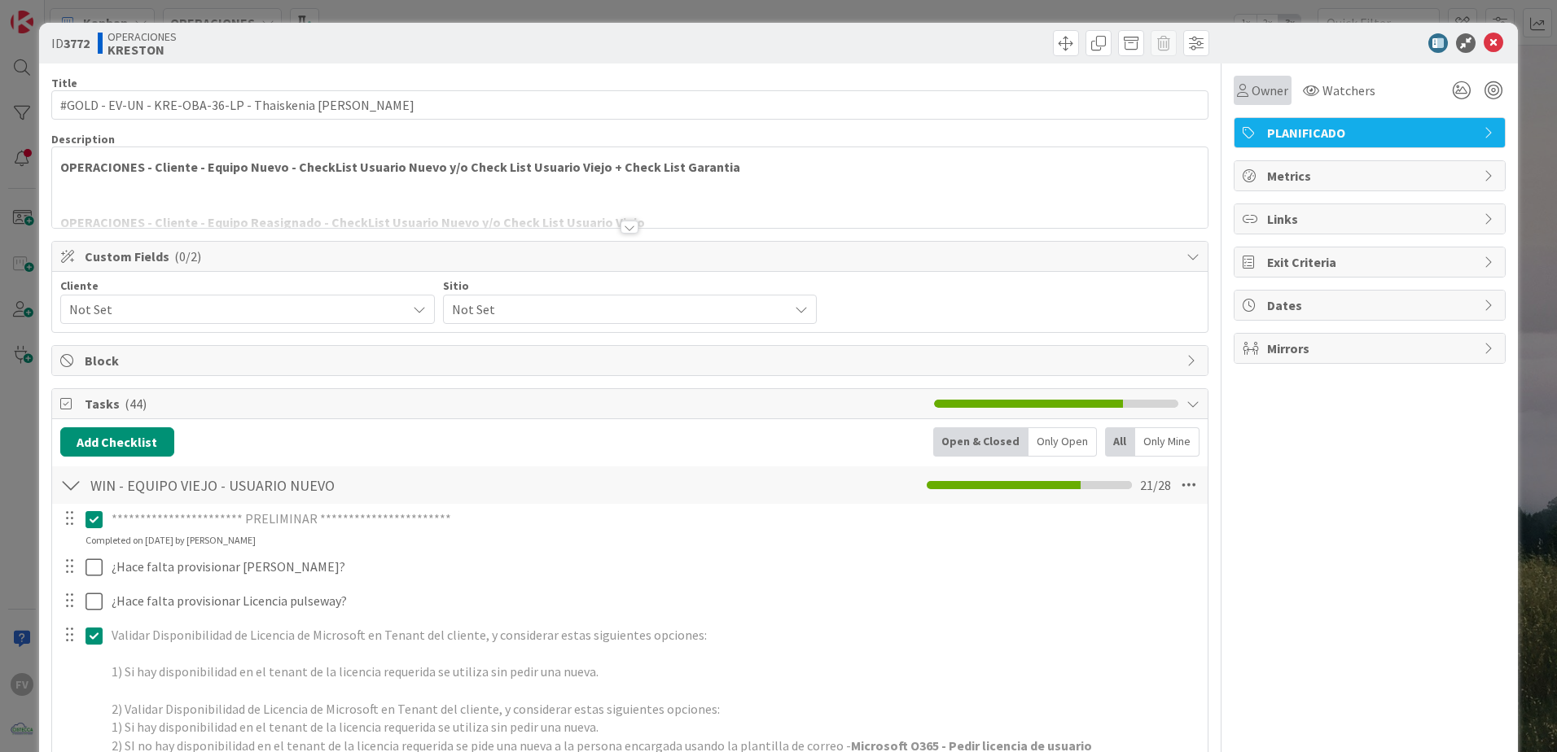
click at [1251, 94] on span "Owner" at bounding box center [1269, 91] width 37 height 20
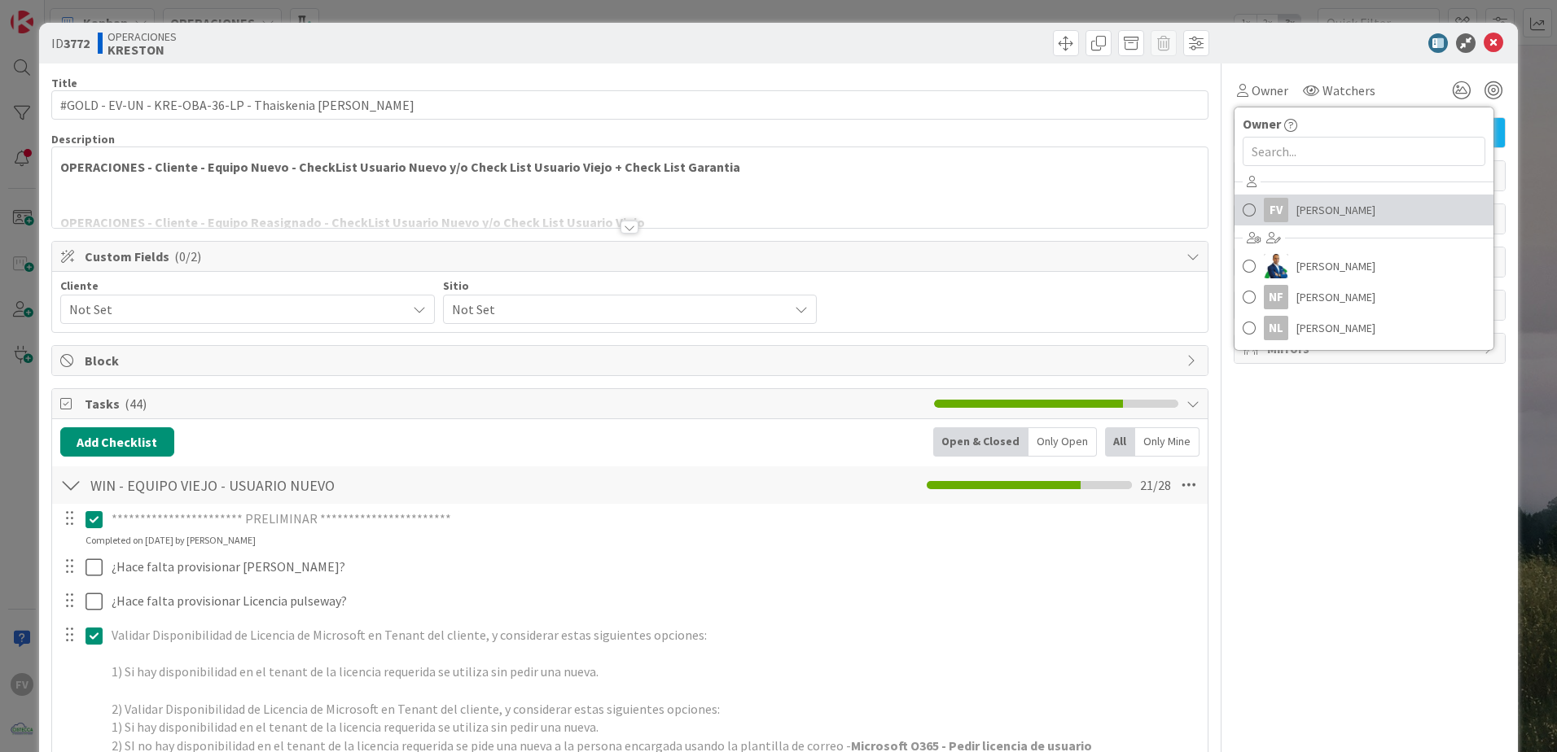
drag, startPoint x: 1290, startPoint y: 204, endPoint x: 1166, endPoint y: 252, distance: 133.5
click at [1296, 204] on span "[PERSON_NAME]" at bounding box center [1335, 210] width 79 height 24
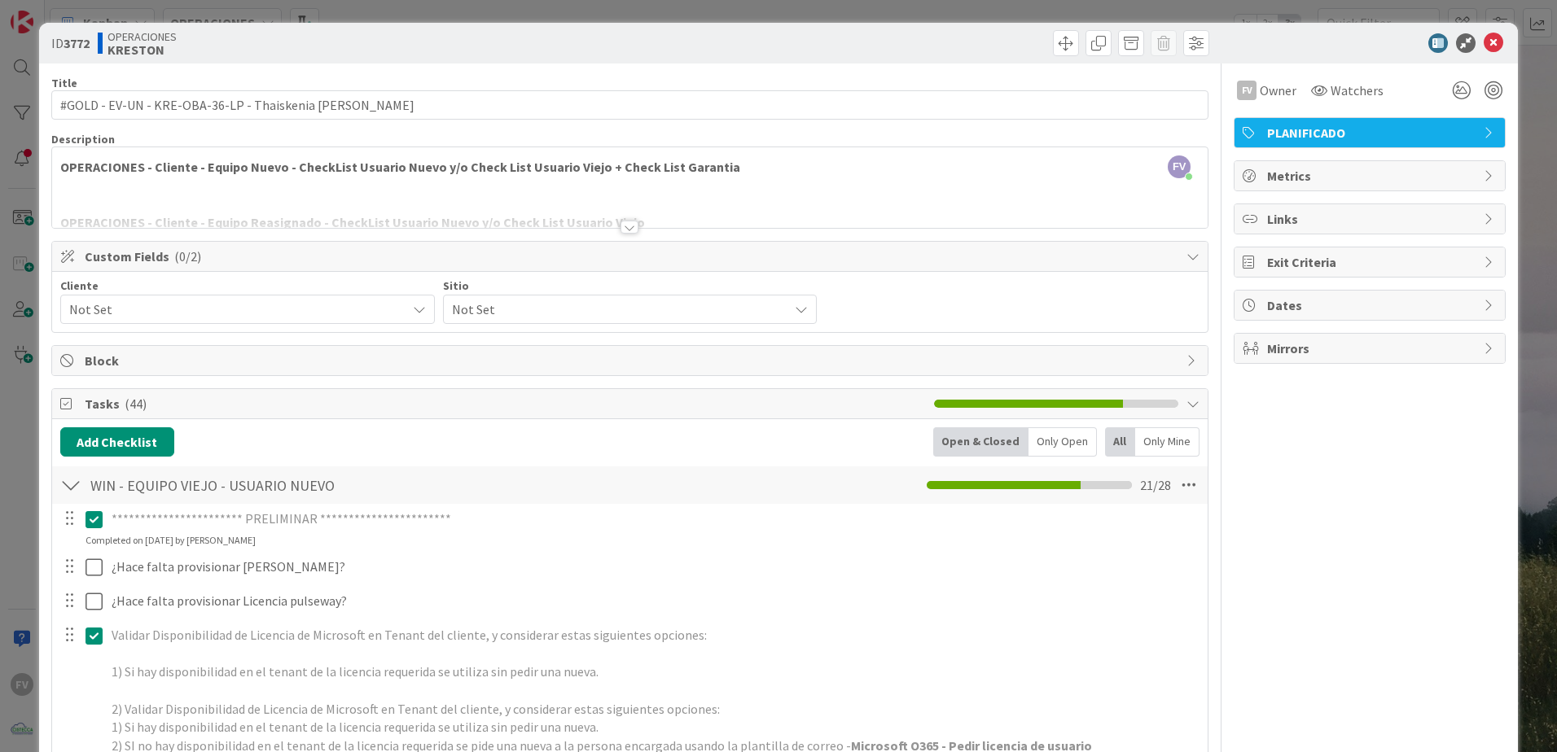
click at [144, 366] on span "Block" at bounding box center [631, 361] width 1093 height 20
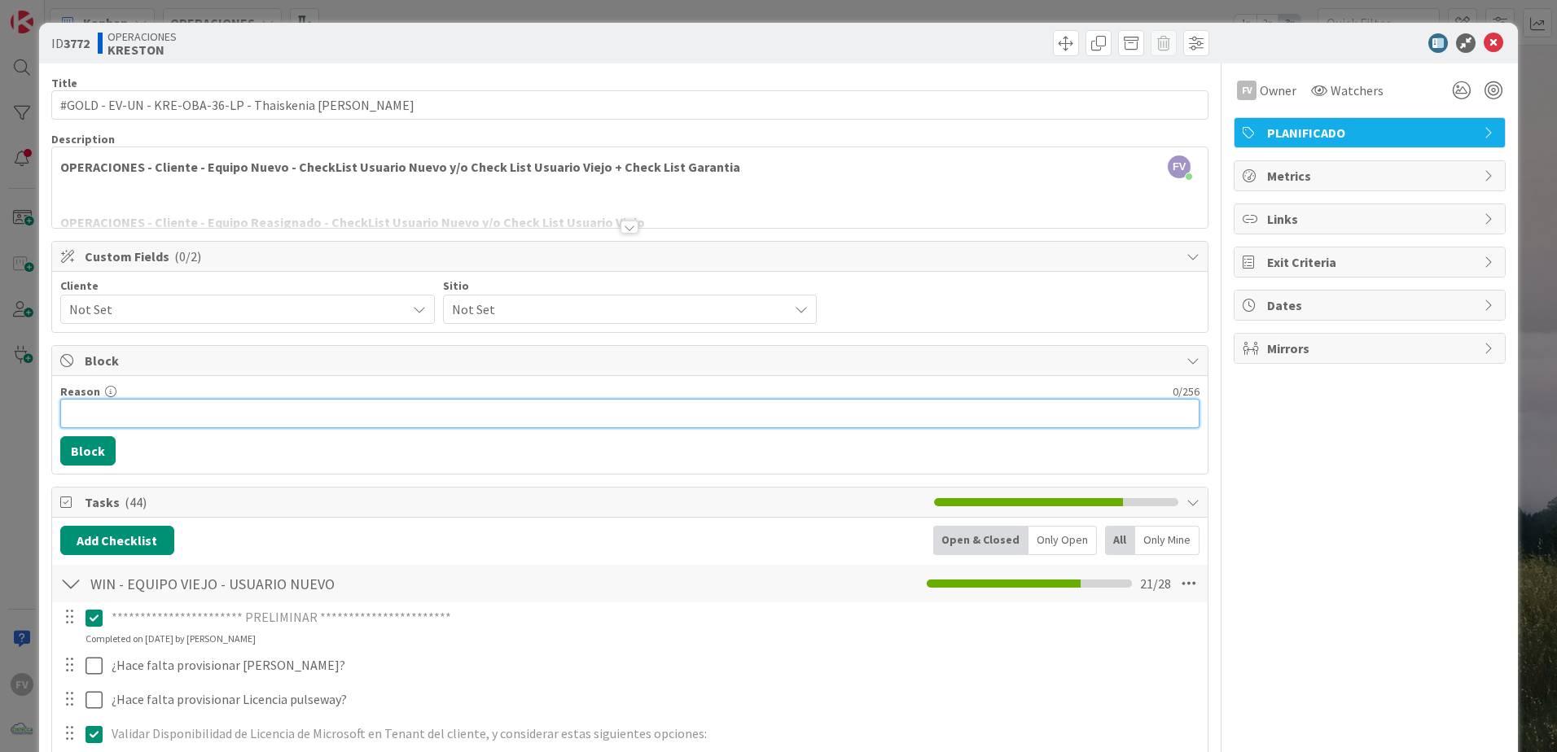
click at [144, 419] on input "Reason" at bounding box center [629, 413] width 1139 height 29
drag, startPoint x: 251, startPoint y: 405, endPoint x: 2, endPoint y: 414, distance: 248.4
click at [2, 414] on div "**********" at bounding box center [778, 376] width 1557 height 752
type input "F"
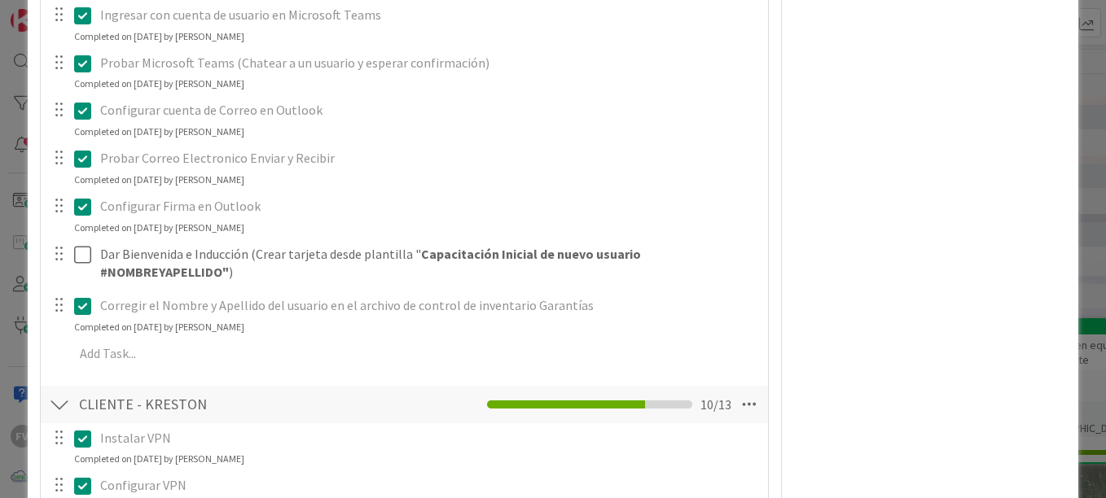
scroll to position [1140, 0]
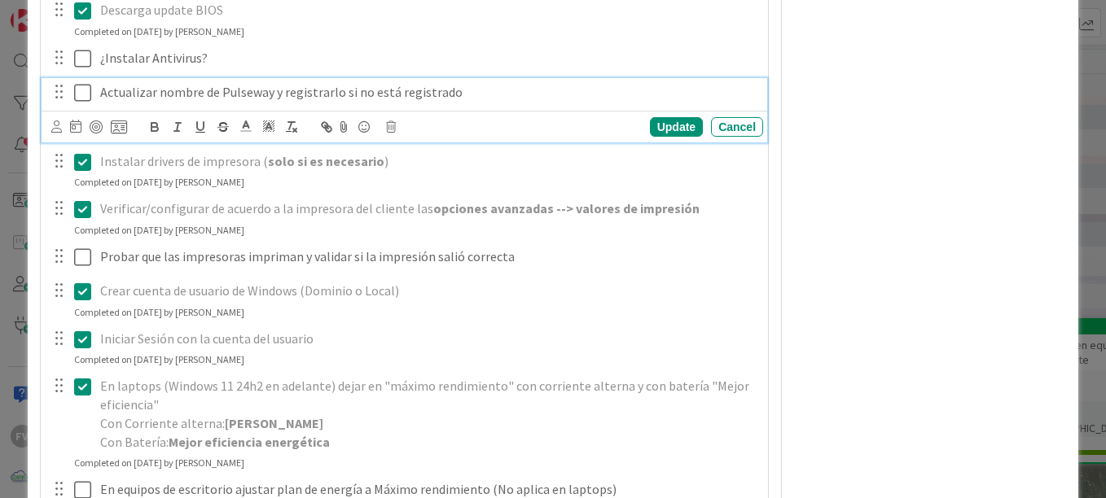
click at [84, 94] on icon at bounding box center [82, 93] width 17 height 20
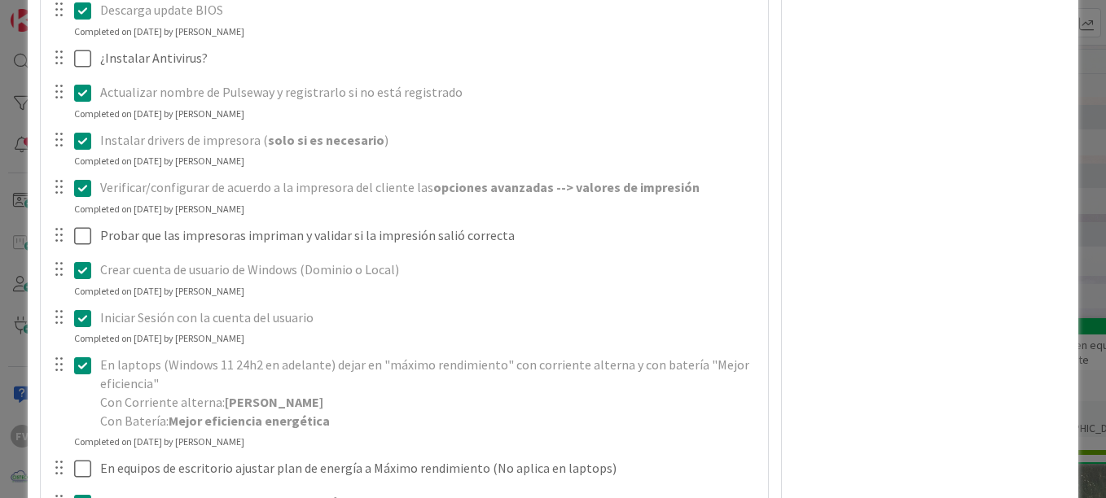
click at [812, 311] on div "FV Owner Owner Remove Set as Watcher FV [PERSON_NAME] [PERSON_NAME] NF [PERSON_…" at bounding box center [930, 451] width 272 height 3055
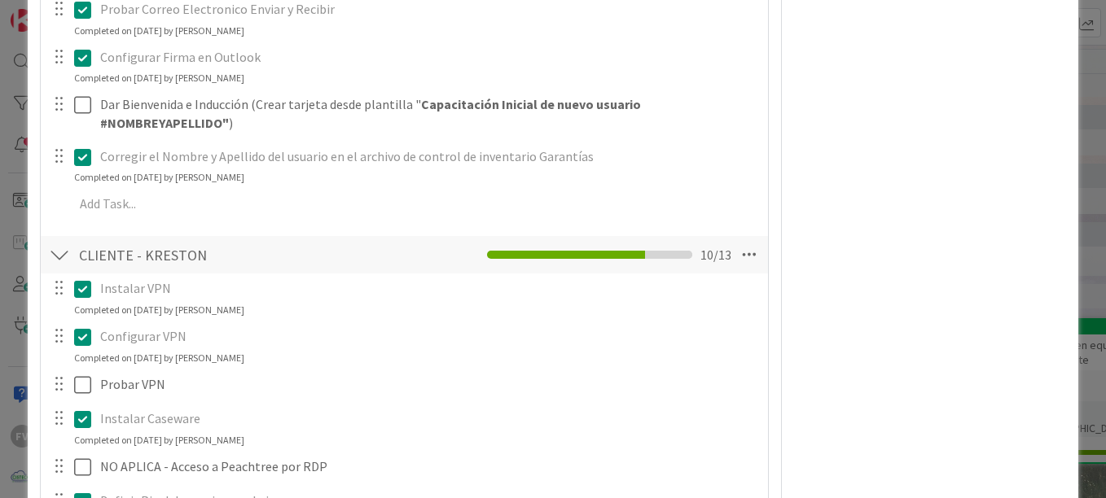
scroll to position [2117, 0]
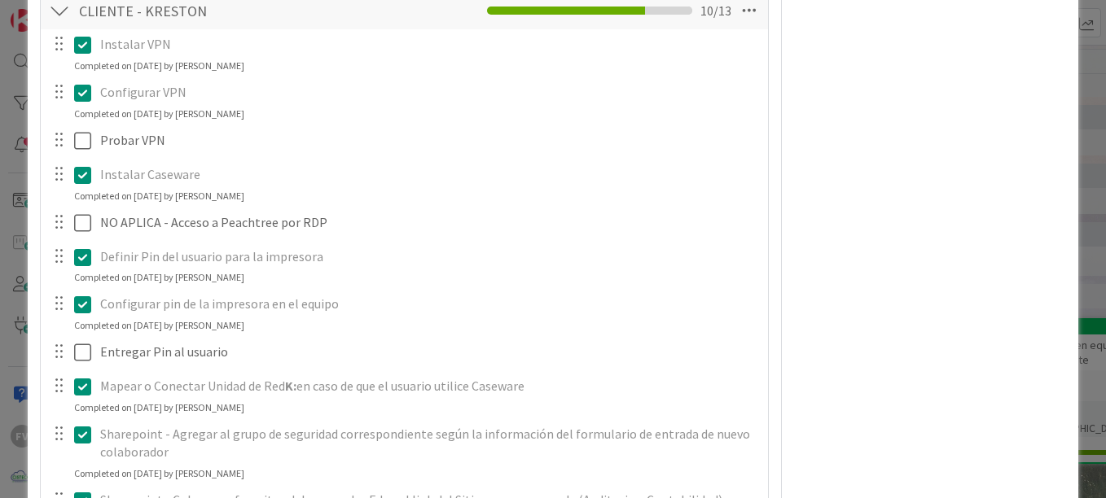
click at [25, 266] on div "**********" at bounding box center [553, 249] width 1106 height 498
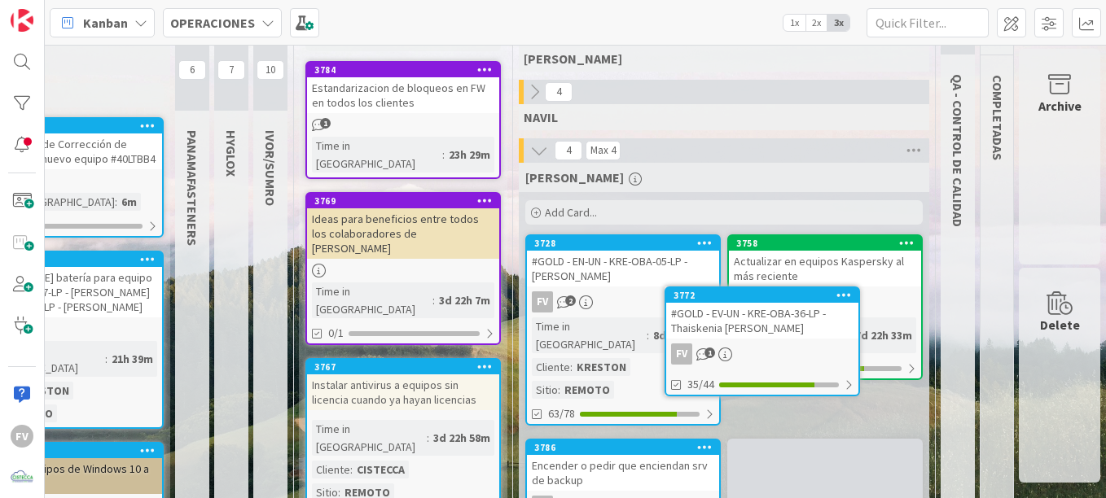
scroll to position [105, 303]
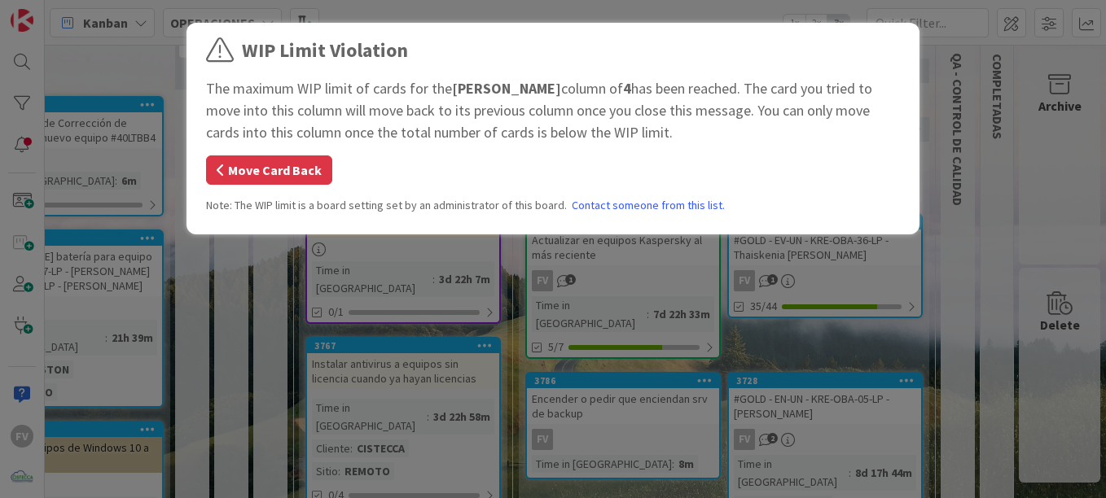
click at [272, 172] on button "Move Card Back" at bounding box center [269, 170] width 126 height 29
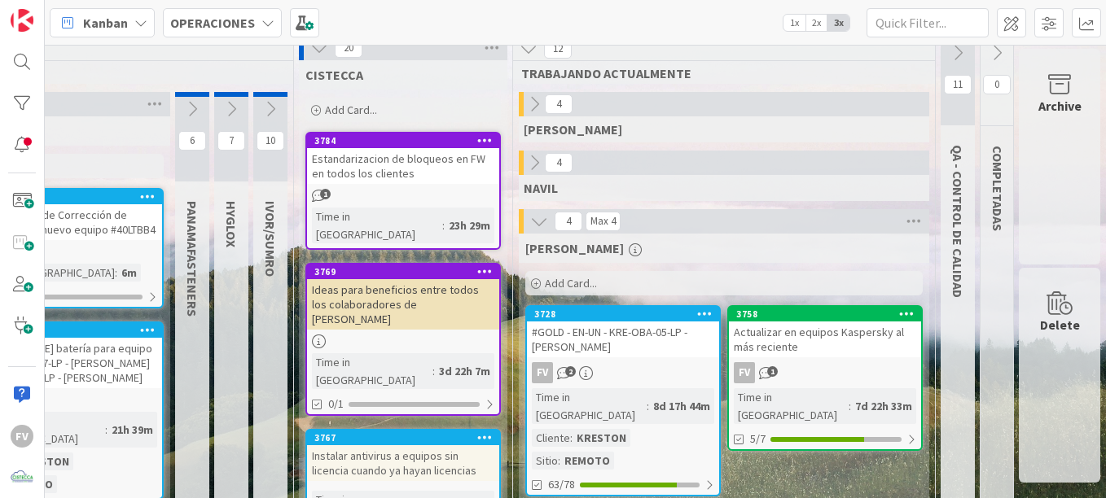
scroll to position [0, 303]
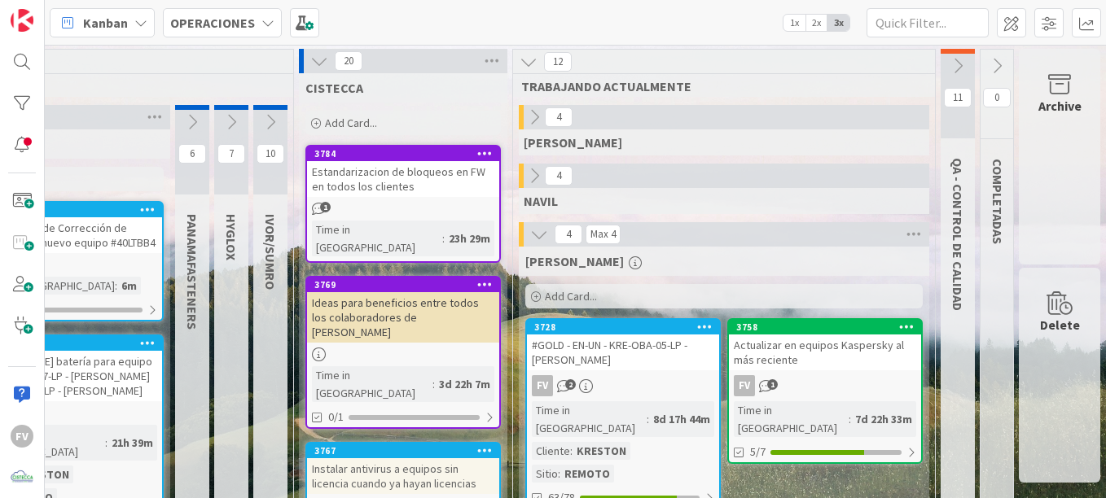
click at [948, 68] on icon at bounding box center [957, 66] width 18 height 18
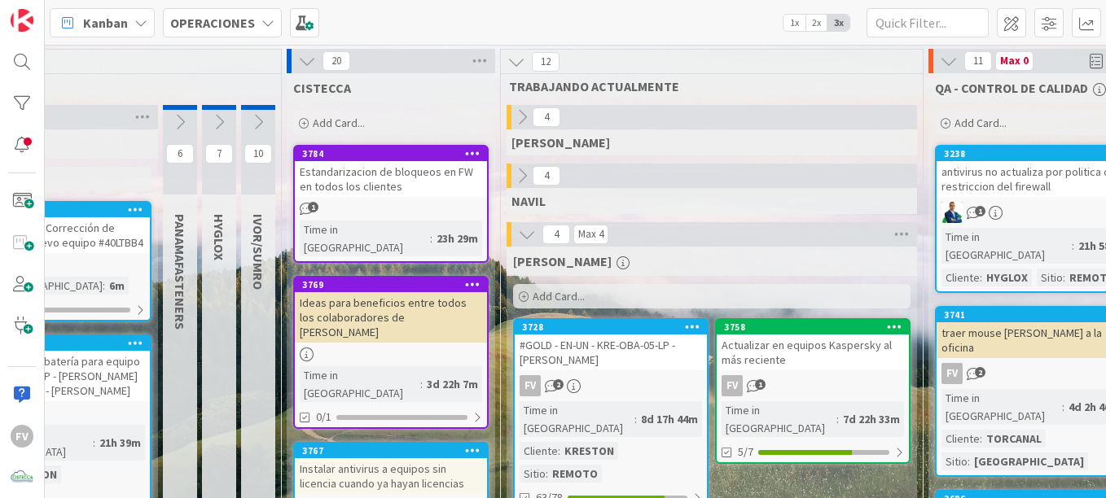
click at [298, 62] on icon at bounding box center [307, 61] width 18 height 18
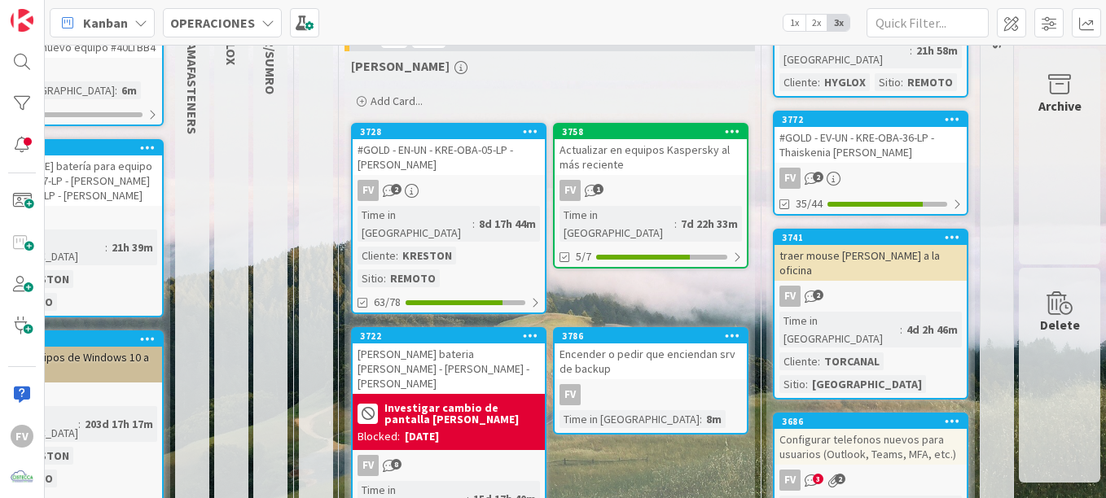
scroll to position [194, 303]
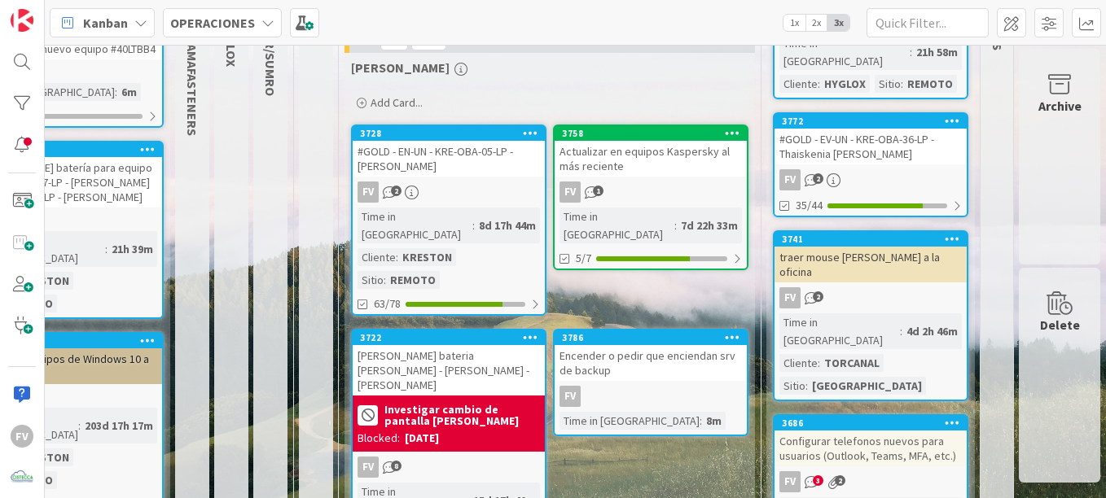
click at [481, 191] on div "FV 2" at bounding box center [449, 192] width 192 height 21
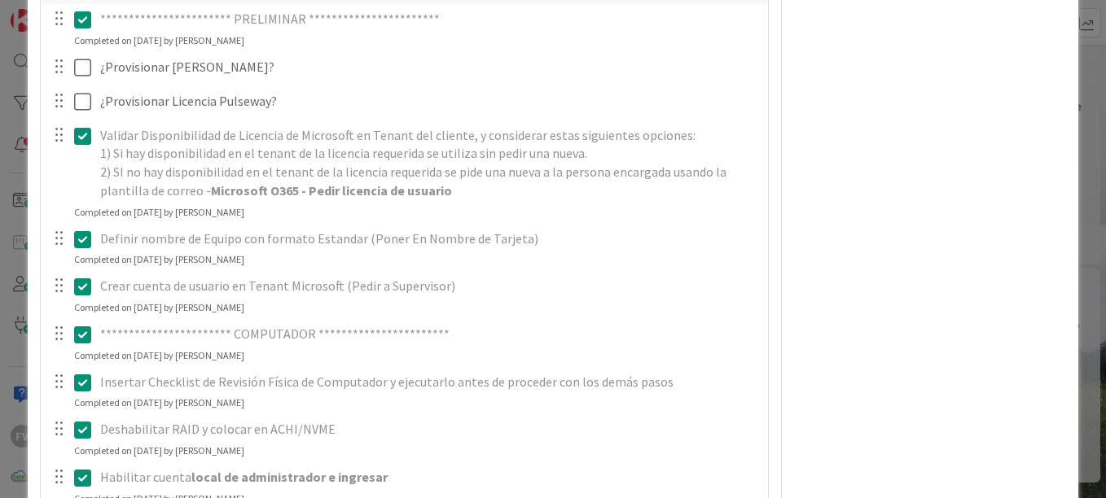
scroll to position [521, 0]
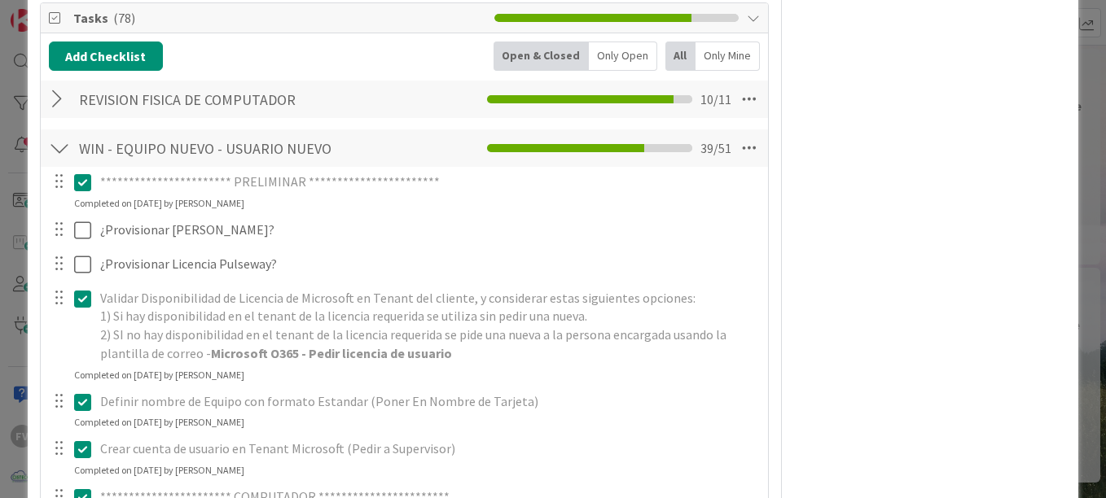
click at [49, 103] on div at bounding box center [59, 99] width 21 height 29
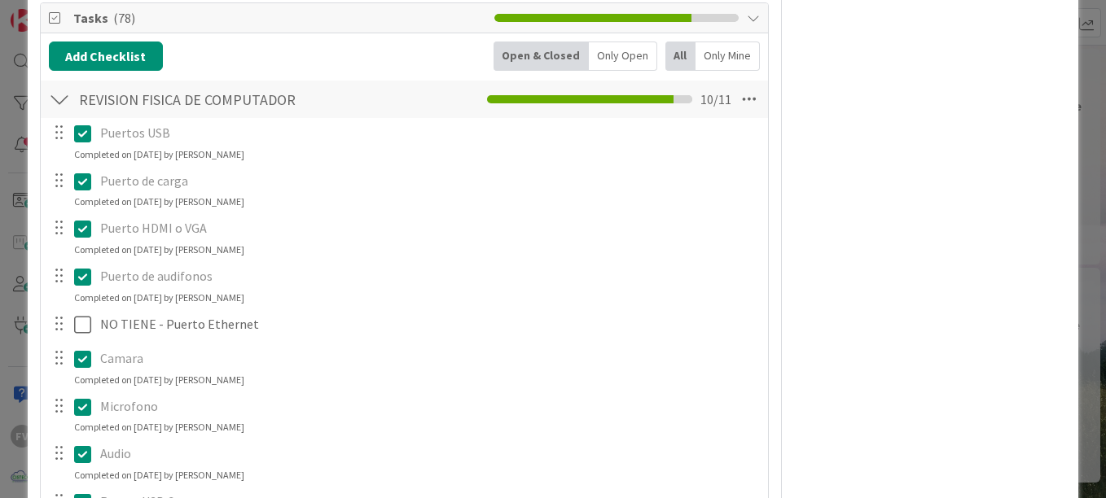
click at [55, 92] on div at bounding box center [59, 99] width 21 height 29
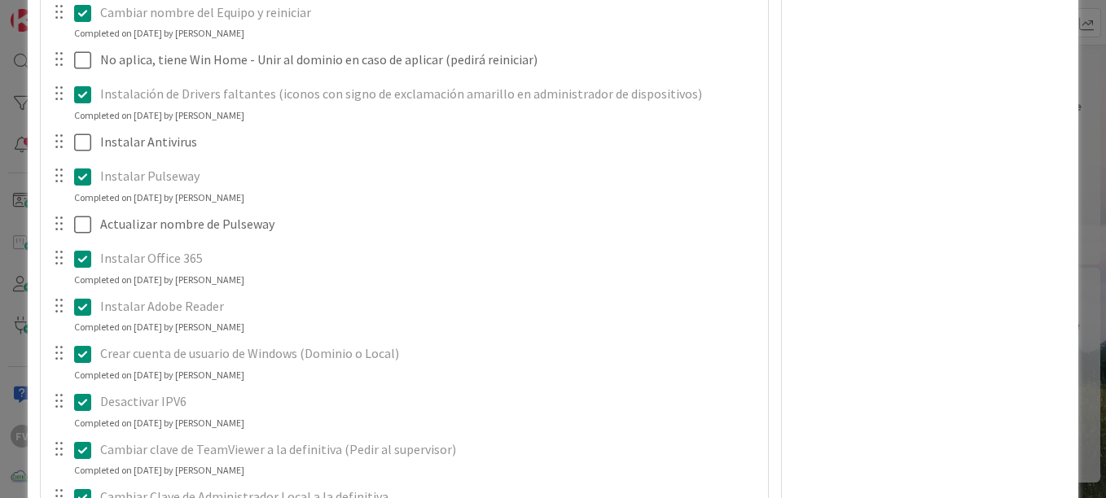
scroll to position [1742, 0]
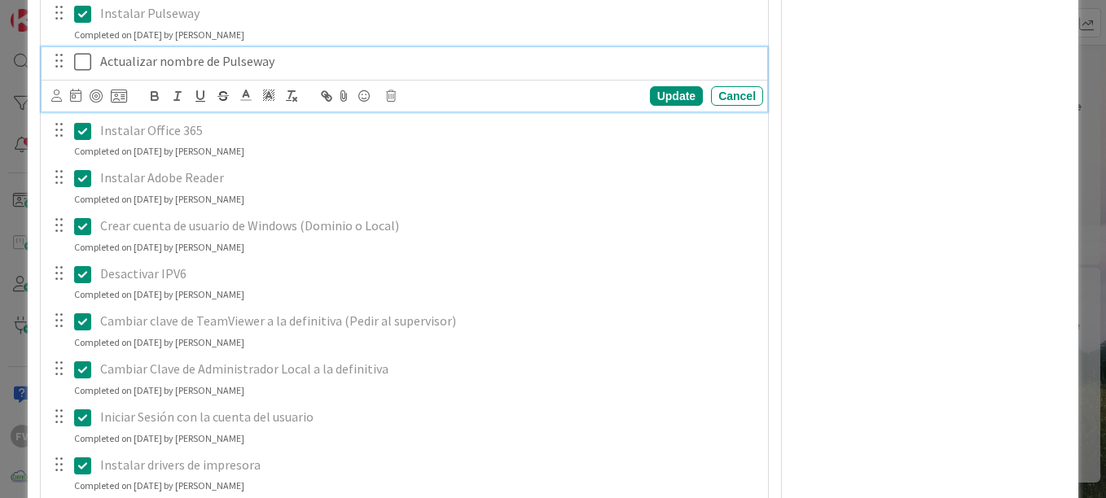
click at [82, 64] on icon at bounding box center [82, 62] width 17 height 20
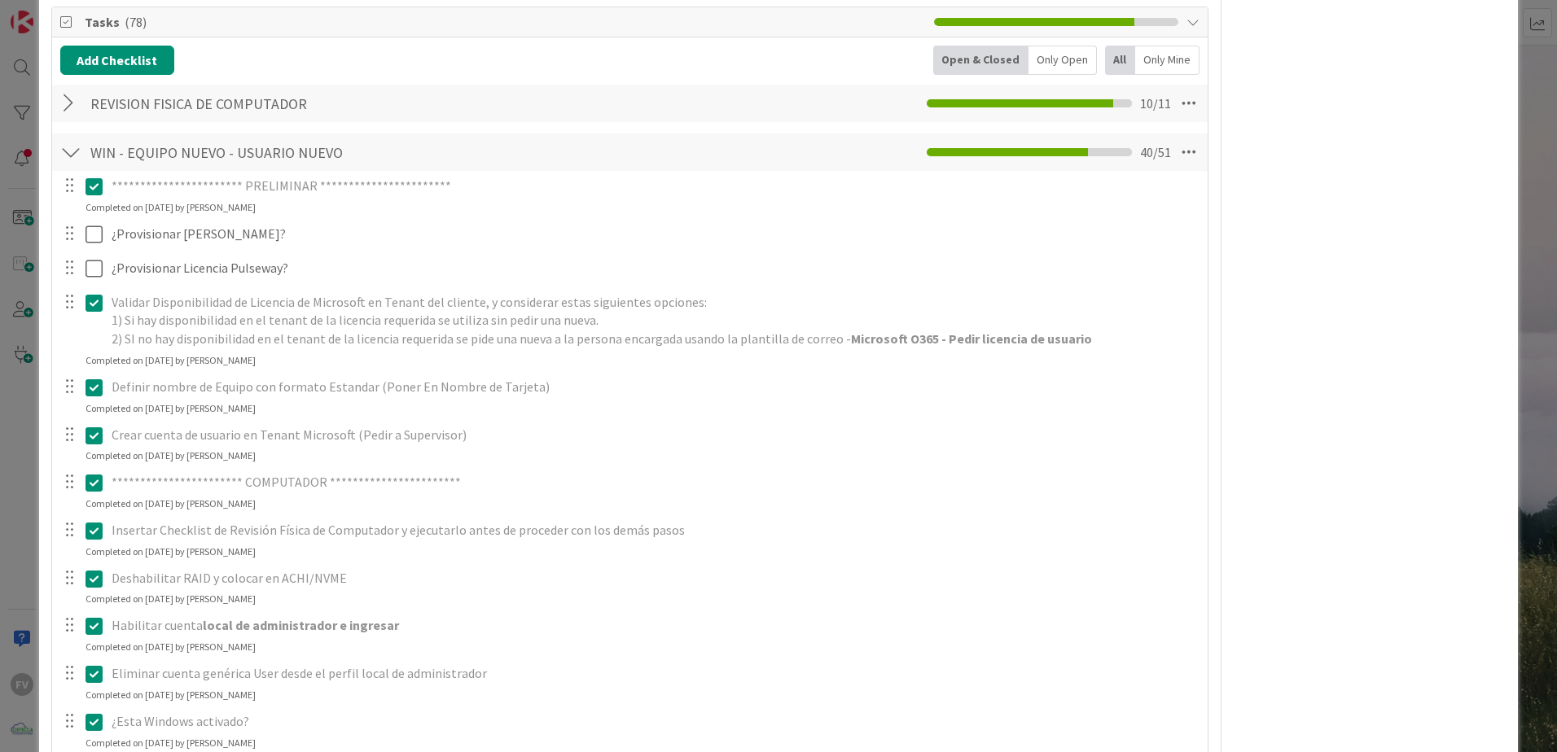
scroll to position [0, 0]
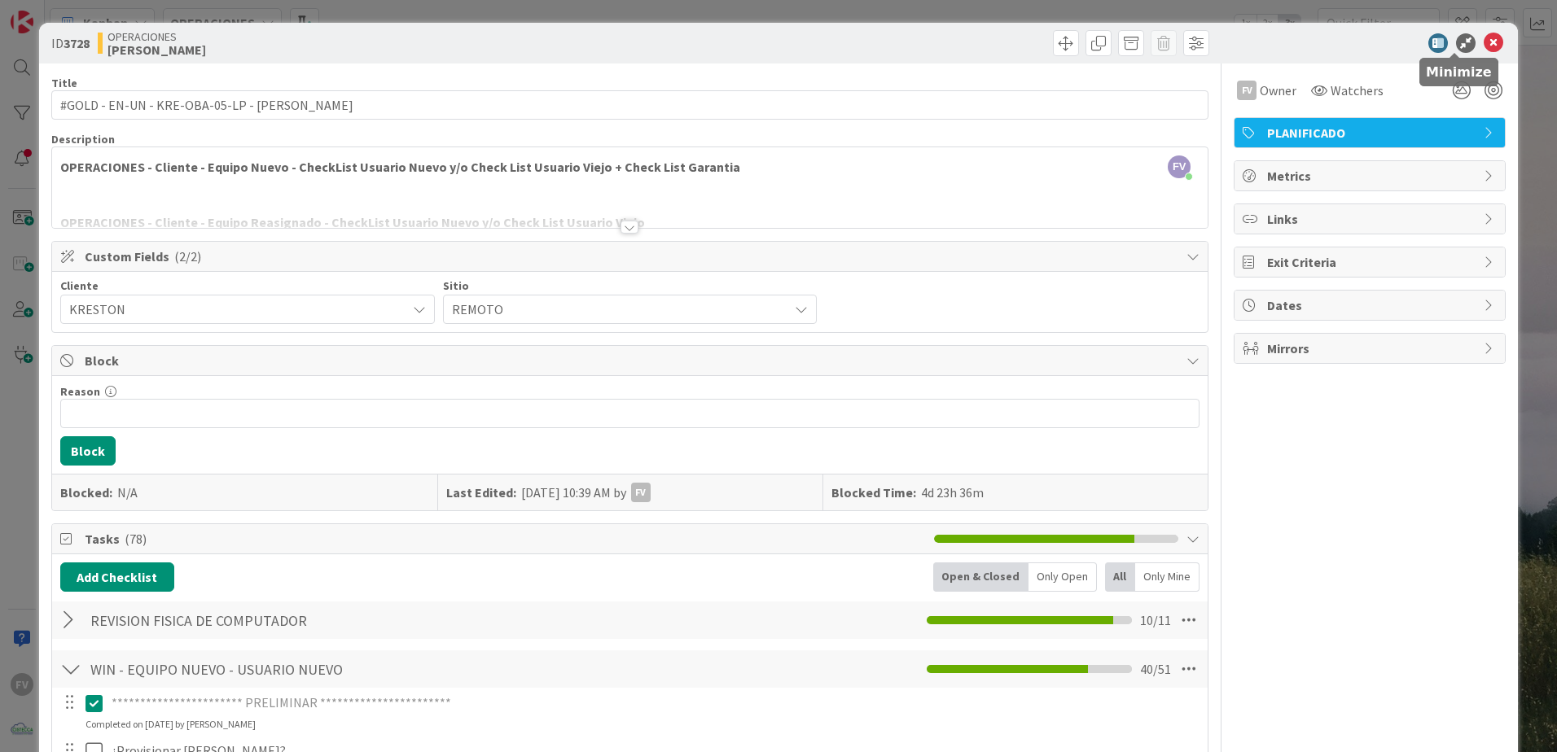
click at [1459, 42] on icon at bounding box center [1466, 43] width 20 height 20
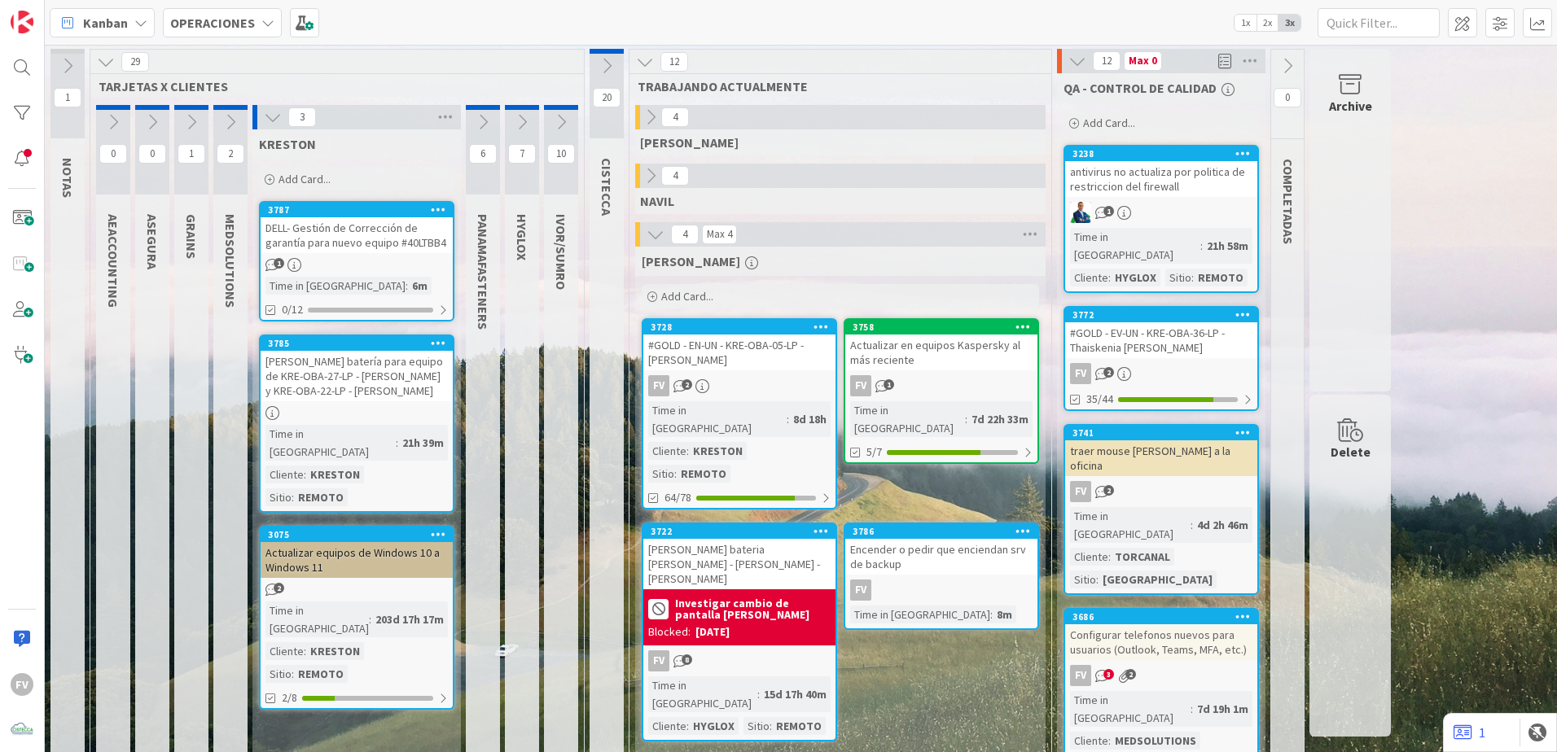
click at [306, 177] on span "Add Card..." at bounding box center [304, 179] width 52 height 15
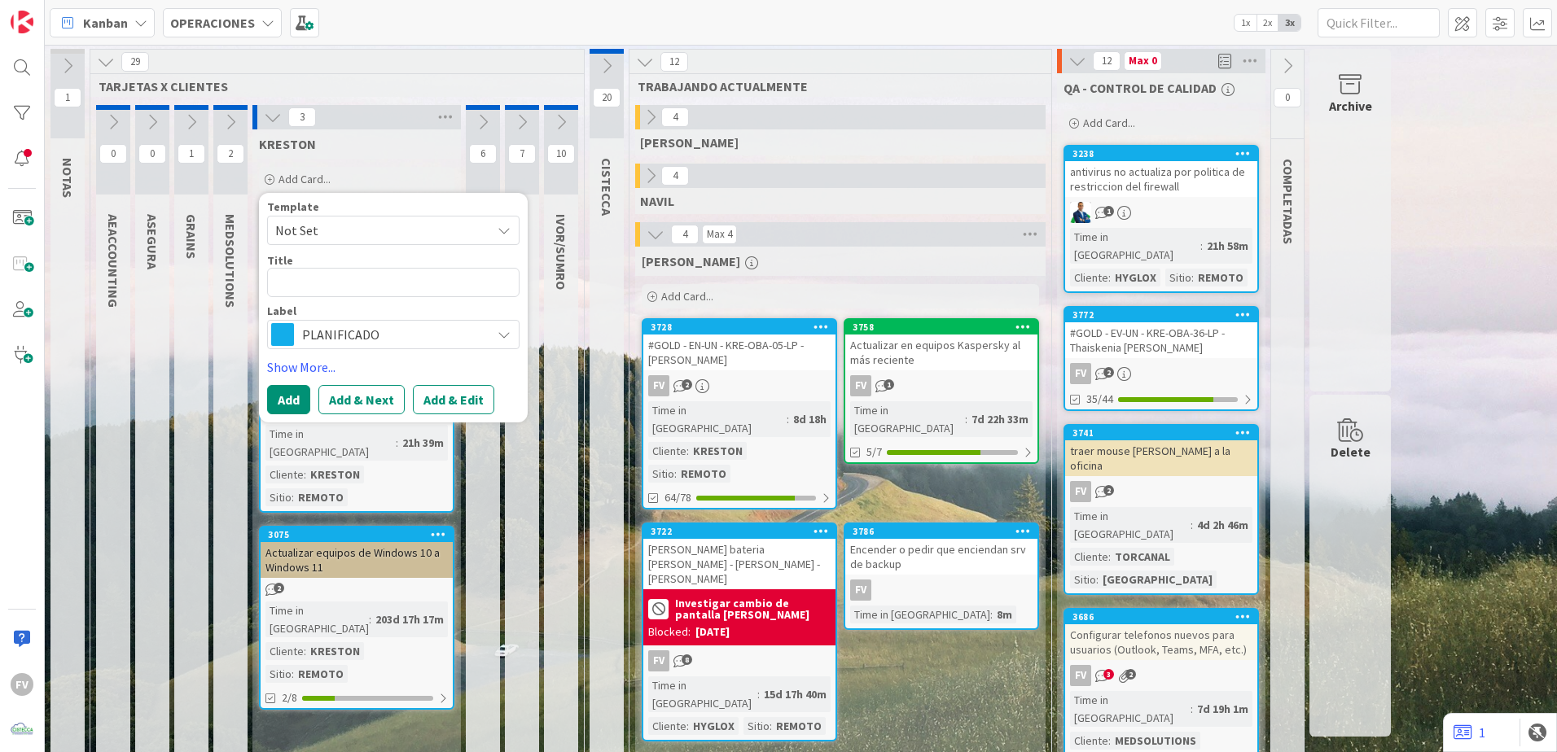
click at [342, 233] on span "Not Set" at bounding box center [377, 230] width 204 height 21
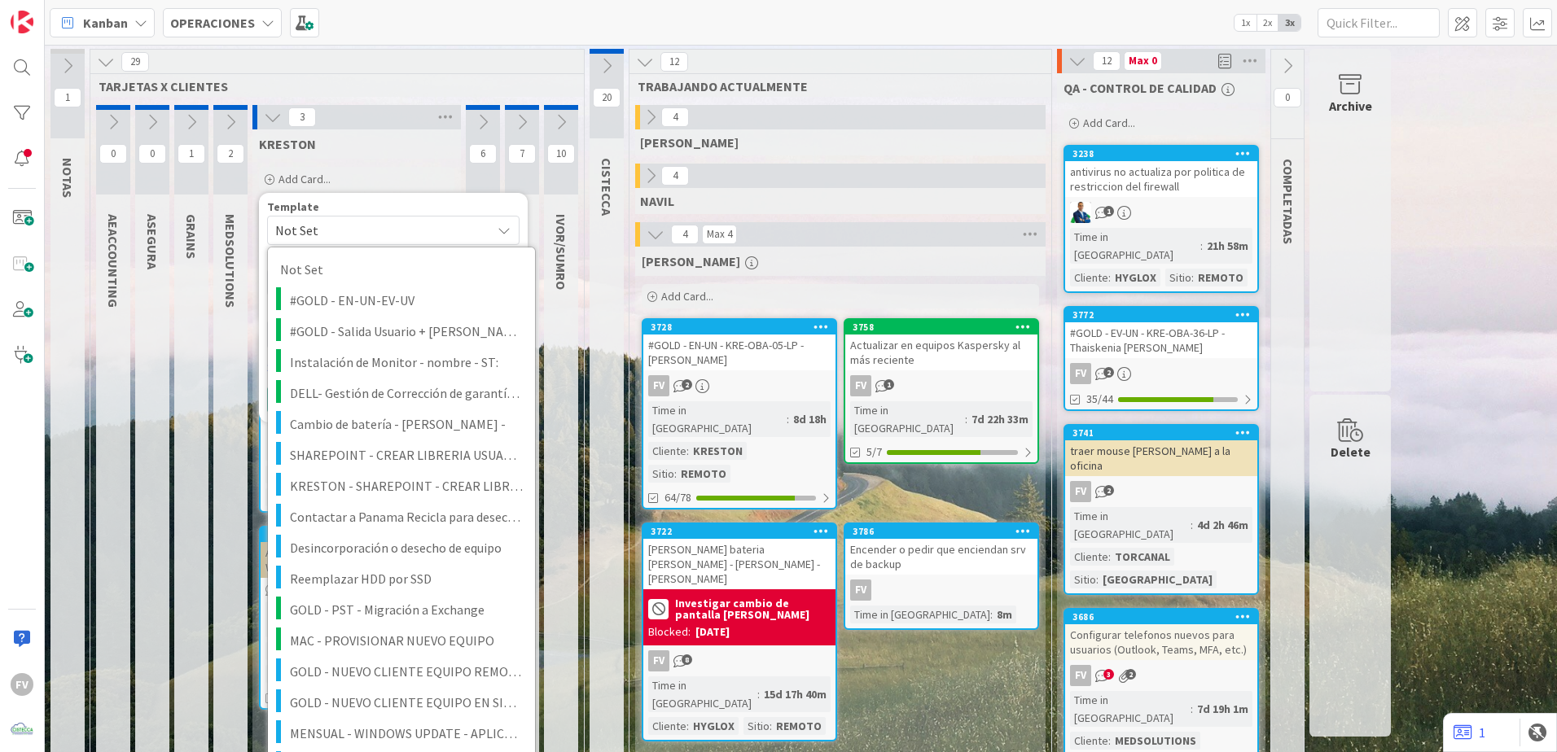
scroll to position [570, 0]
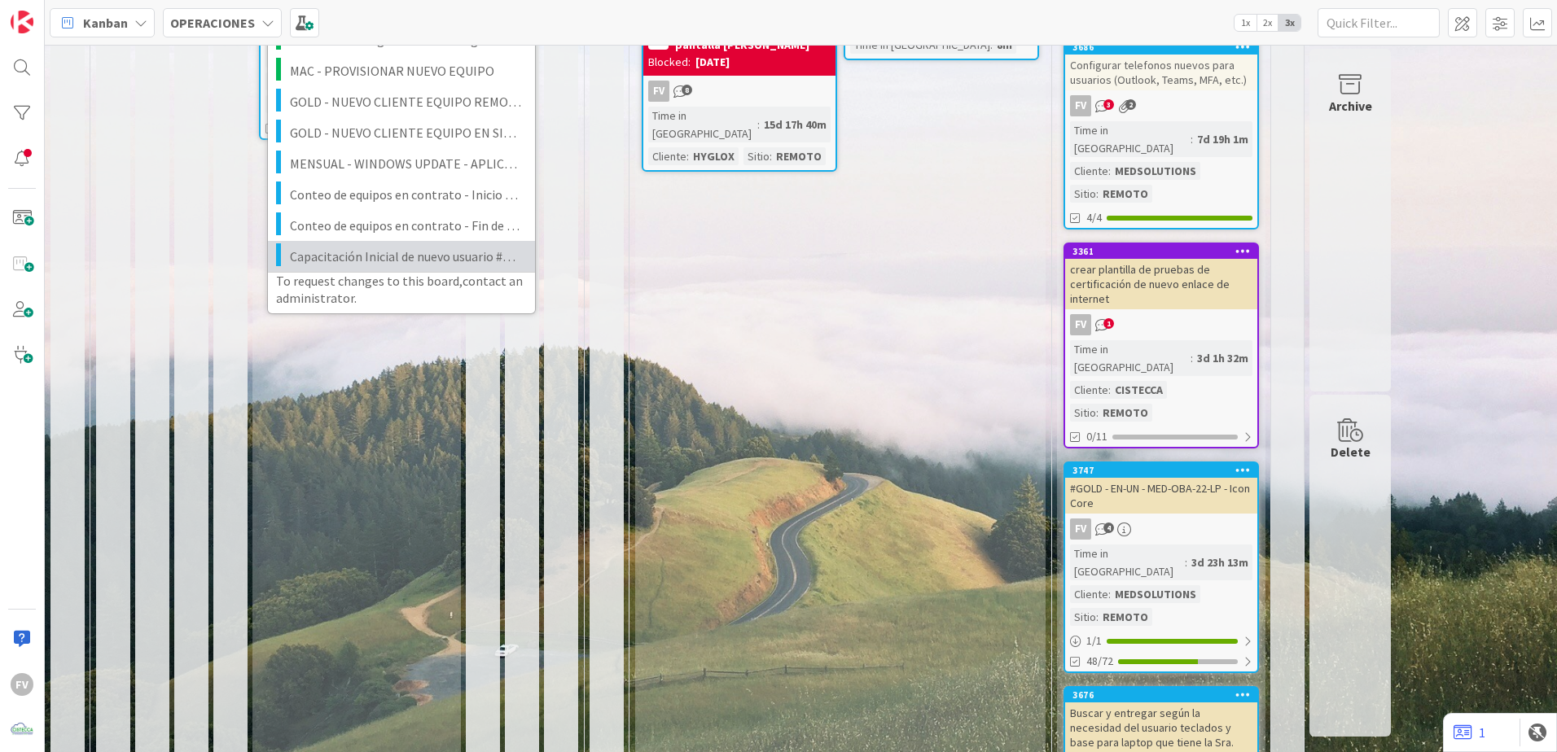
click at [369, 263] on span "Capacitación Inicial de nuevo usuario #NOMBREYAPELLIDO" at bounding box center [406, 256] width 233 height 21
type textarea "x"
type textarea "Capacitación Inicial de nuevo usuario #NOMBREYAPELLIDO"
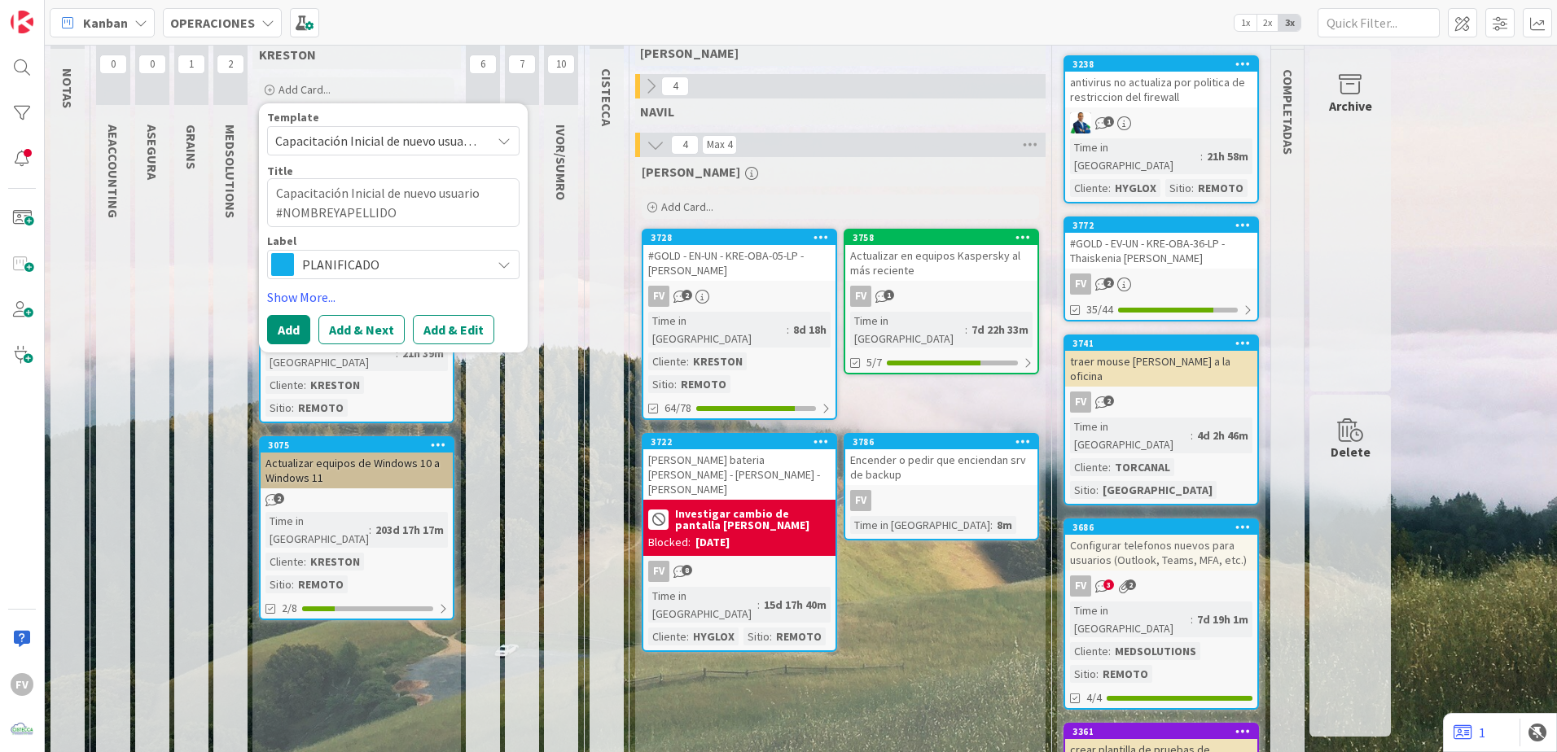
scroll to position [81, 0]
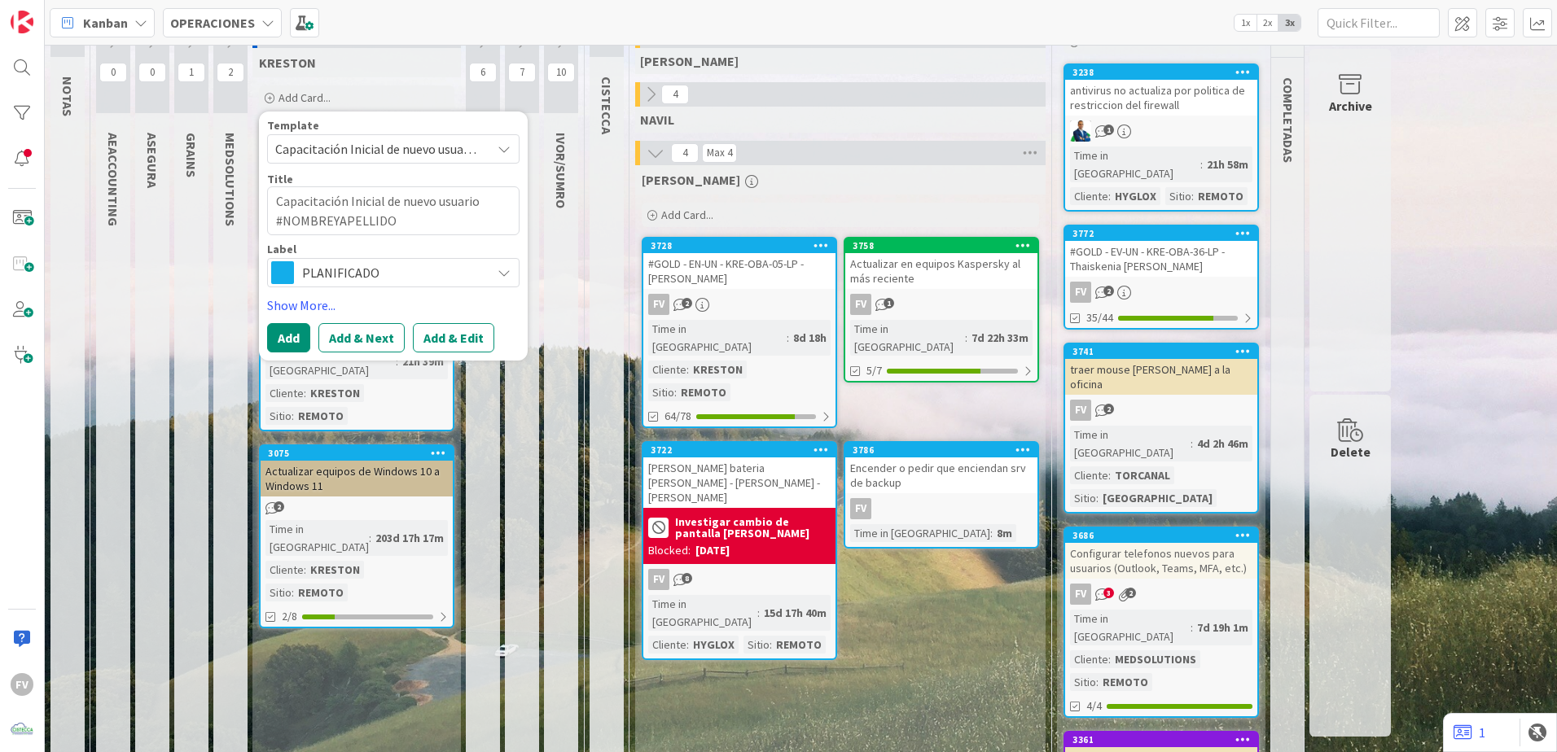
click at [1492, 732] on div "1" at bounding box center [1500, 732] width 114 height 39
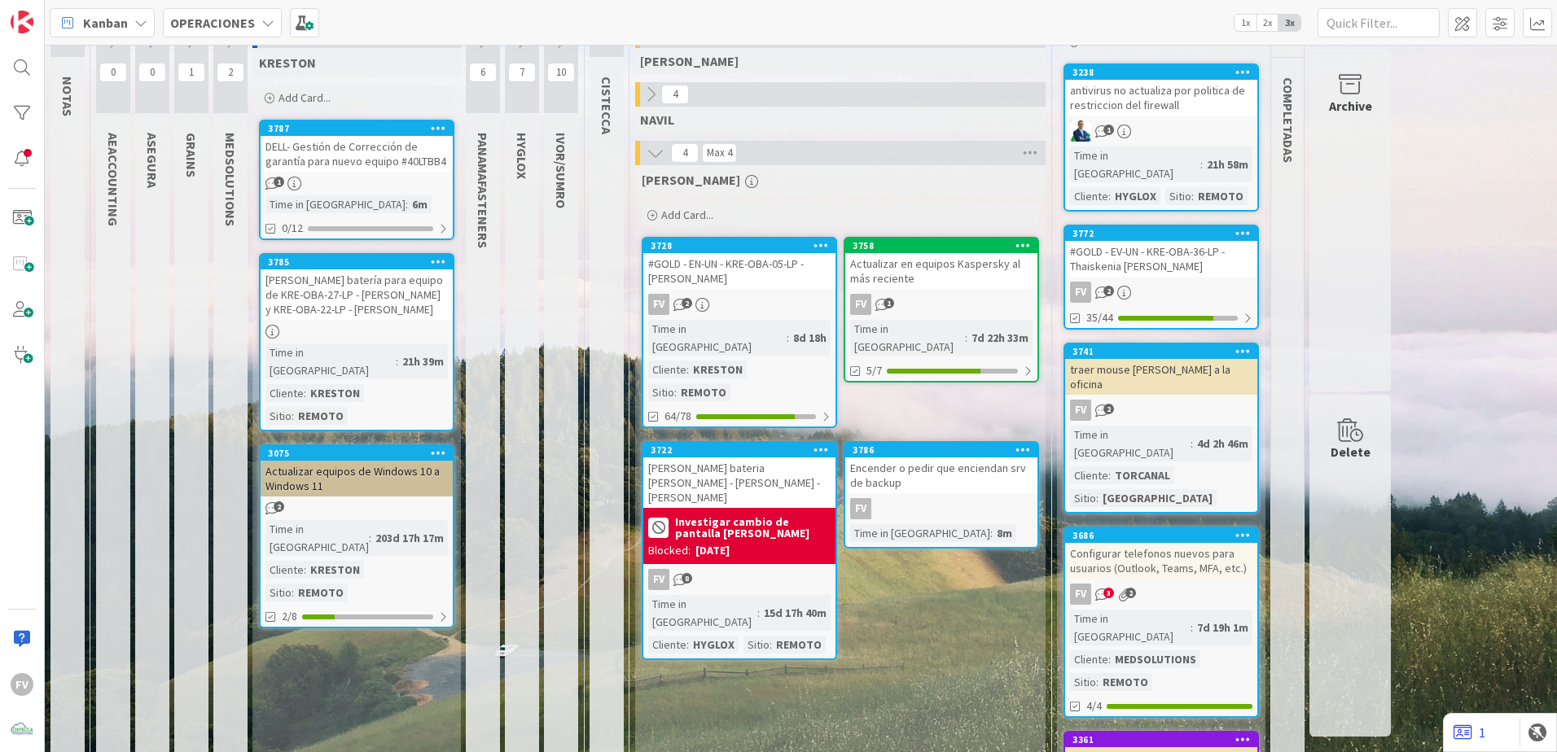
click at [1482, 731] on link "1" at bounding box center [1469, 733] width 32 height 20
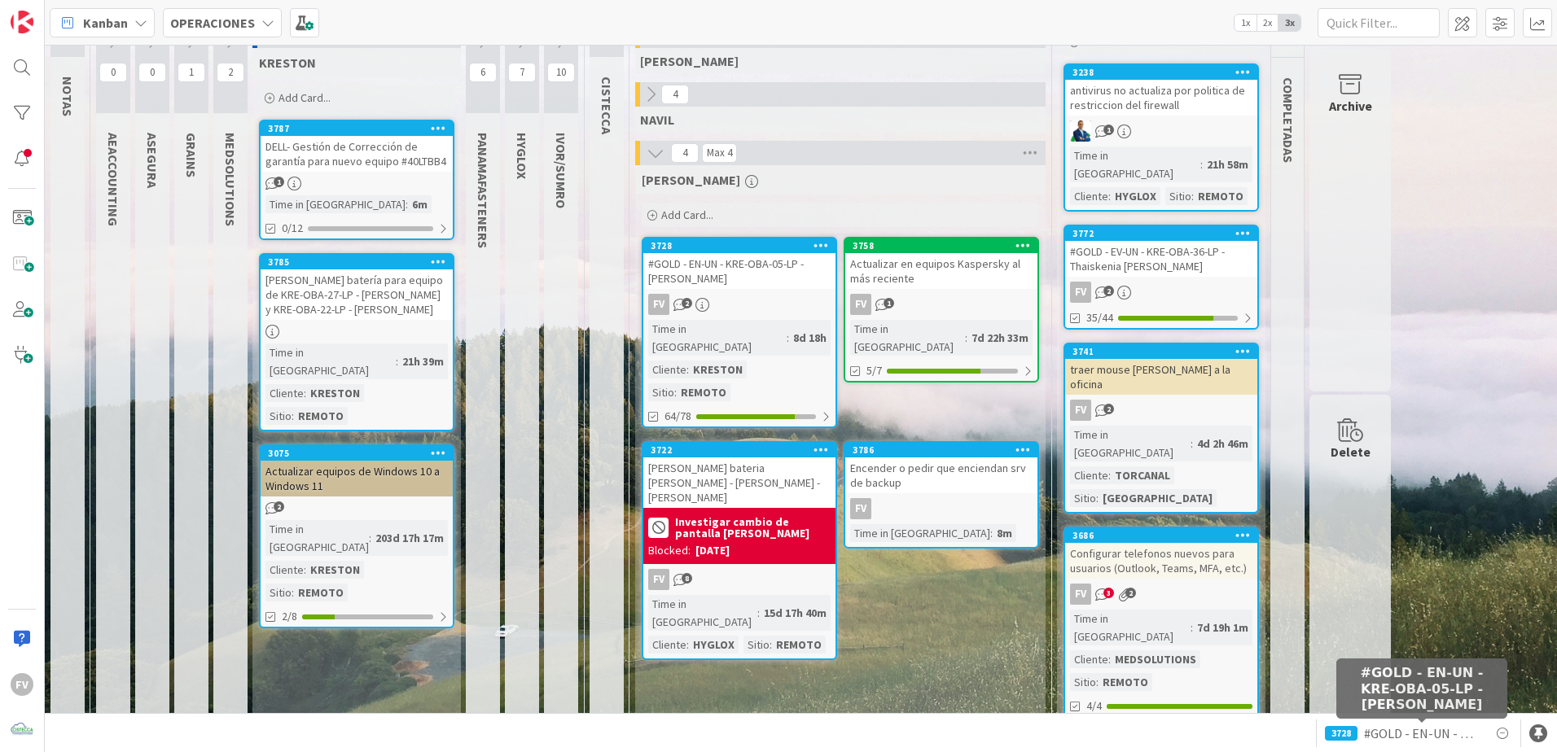
click at [1444, 730] on span "#GOLD - EN-UN - KRE-OBA-05-LP - [PERSON_NAME]" at bounding box center [1422, 734] width 116 height 20
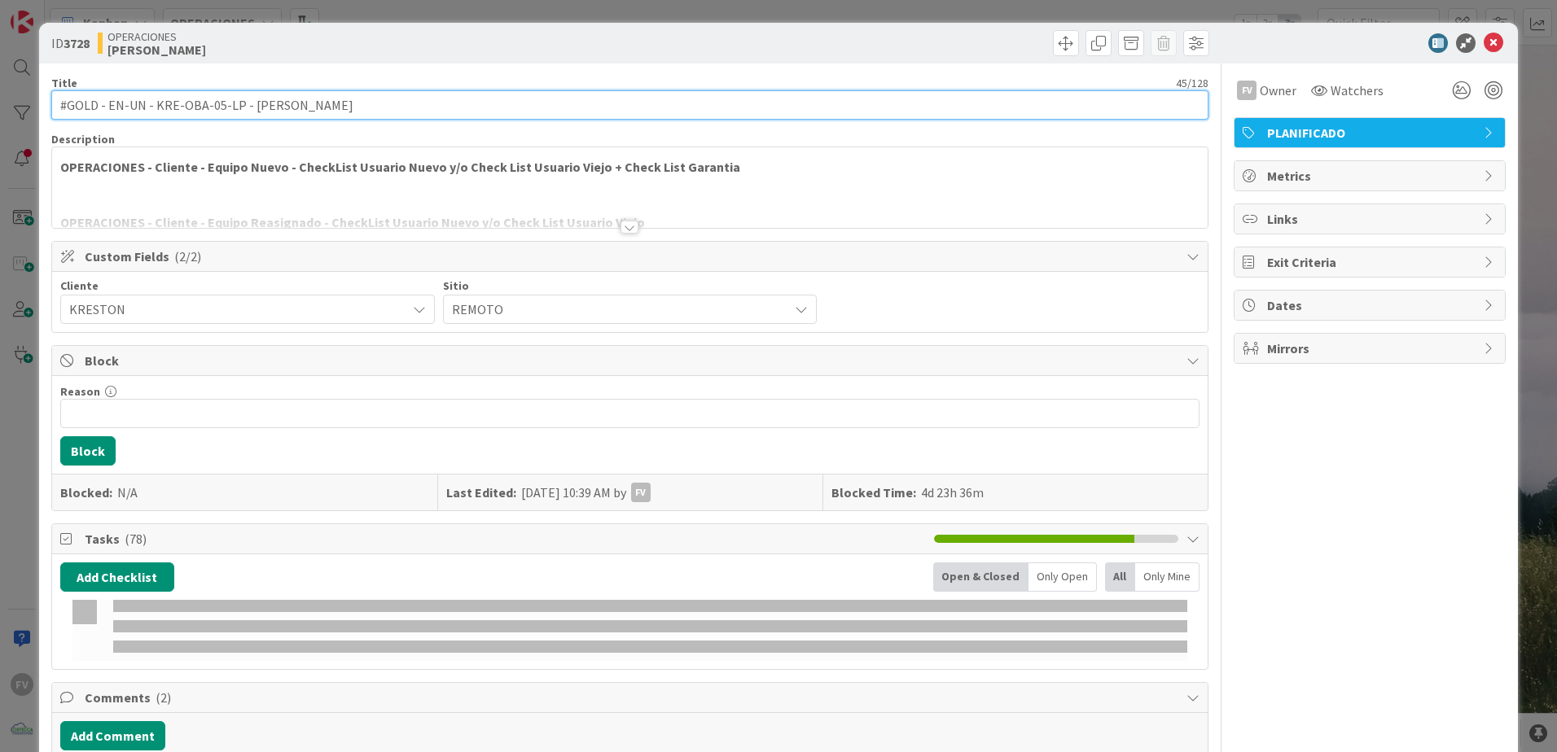
click at [251, 101] on input "#GOLD - EN-UN - KRE-OBA-05-LP - [PERSON_NAME]" at bounding box center [629, 104] width 1157 height 29
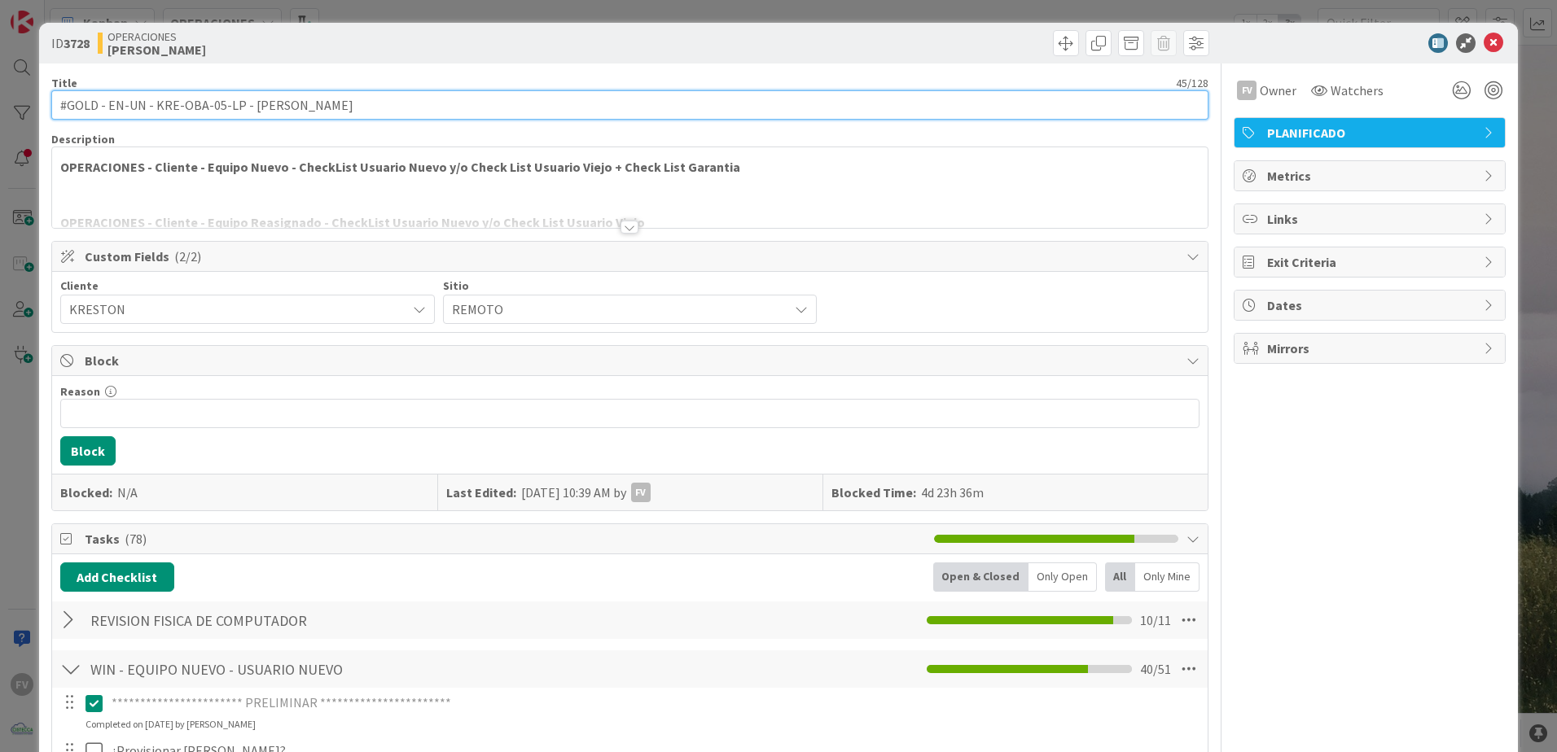
drag, startPoint x: 245, startPoint y: 106, endPoint x: 326, endPoint y: 111, distance: 81.6
click at [326, 111] on input "#GOLD - EN-UN - KRE-OBA-05-LP - [PERSON_NAME]" at bounding box center [629, 104] width 1157 height 29
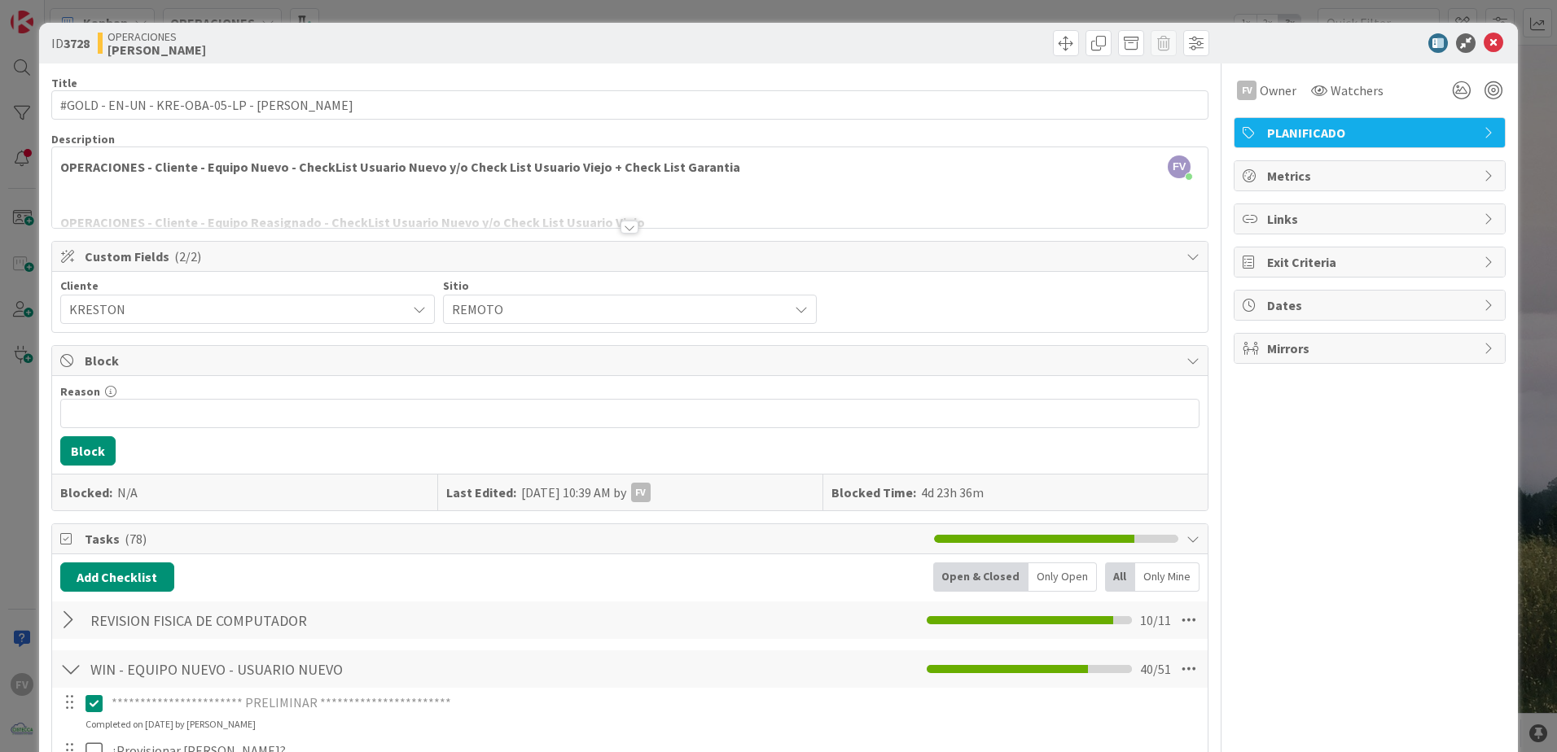
click at [1456, 46] on icon at bounding box center [1466, 43] width 20 height 20
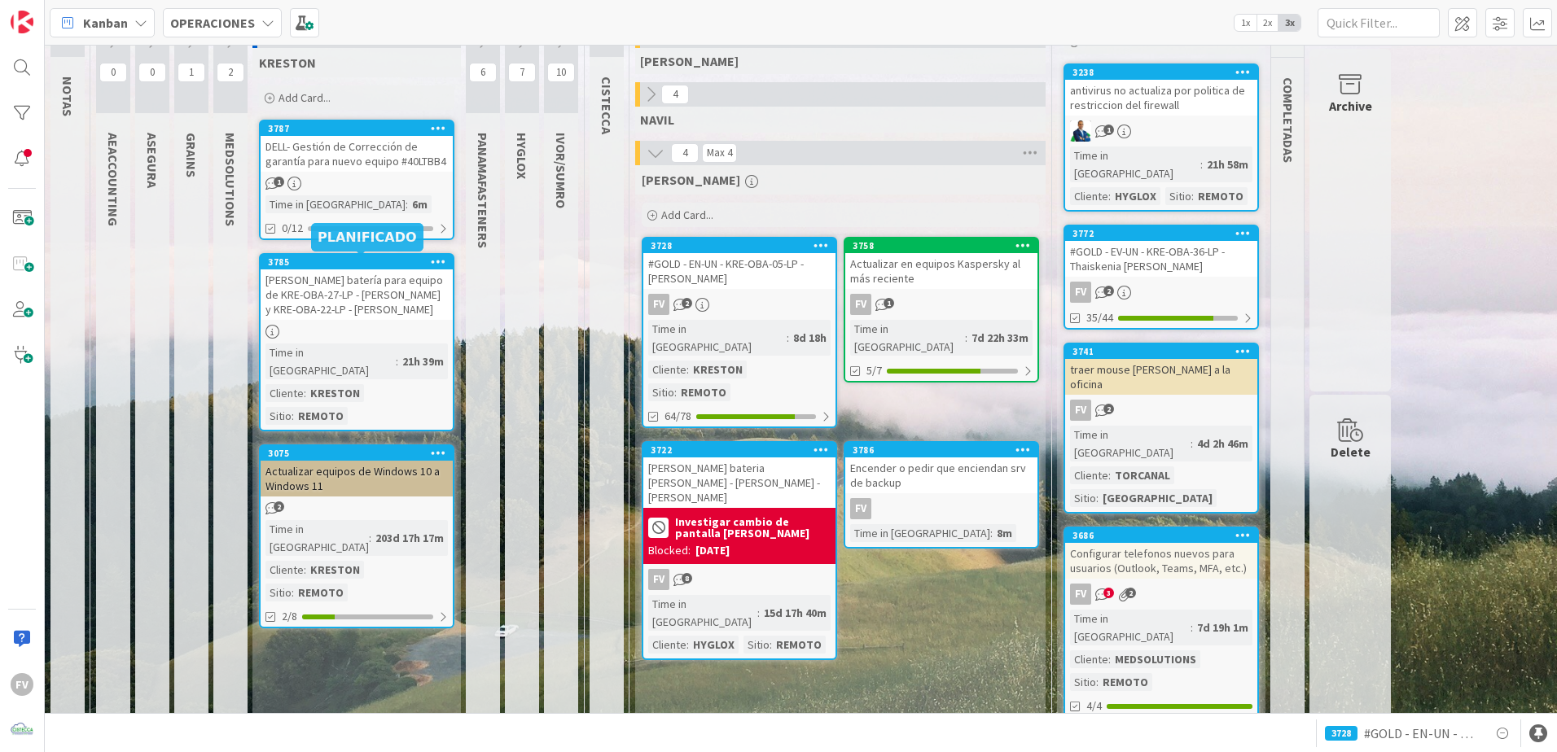
type textarea "x"
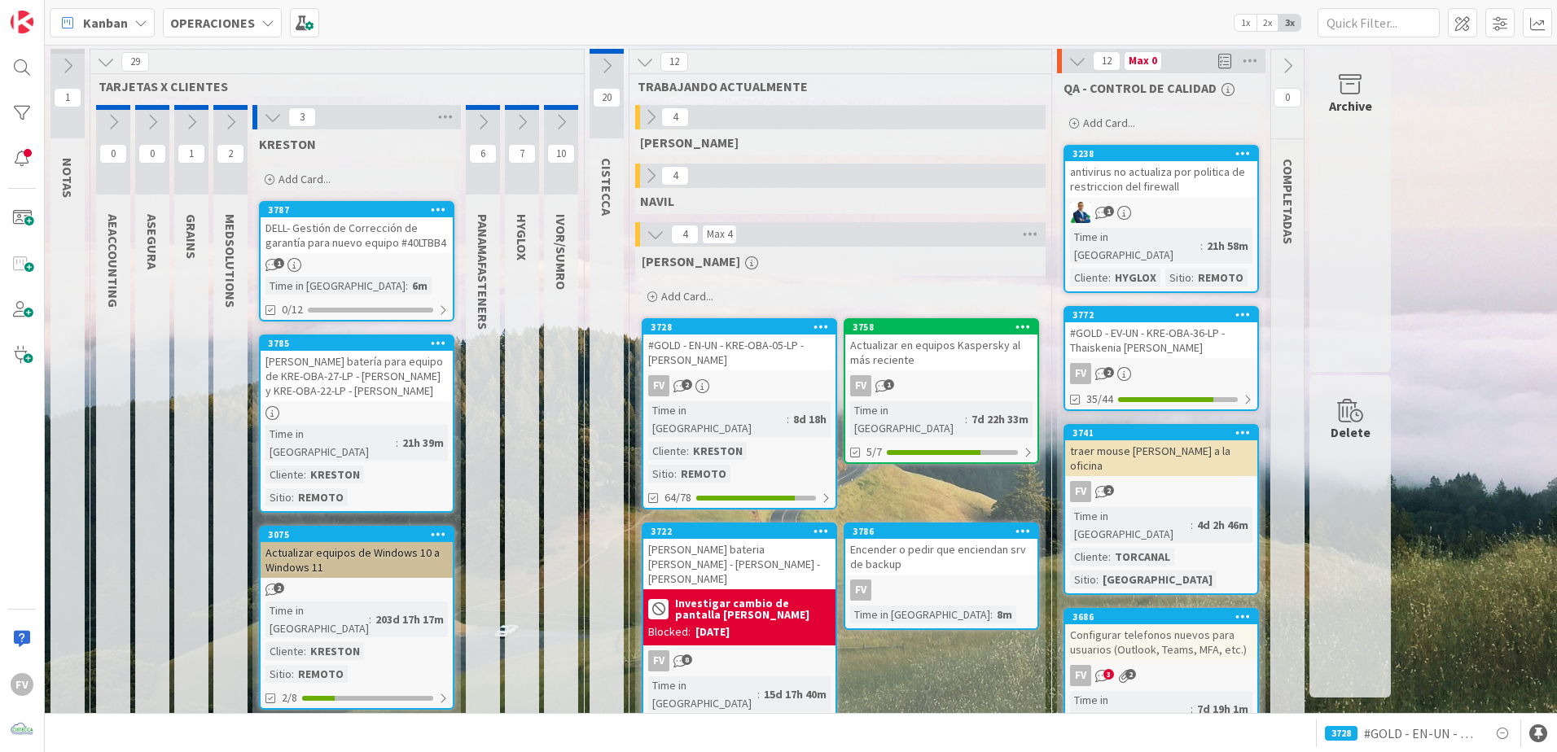
click at [358, 177] on div "Add Card..." at bounding box center [356, 179] width 195 height 24
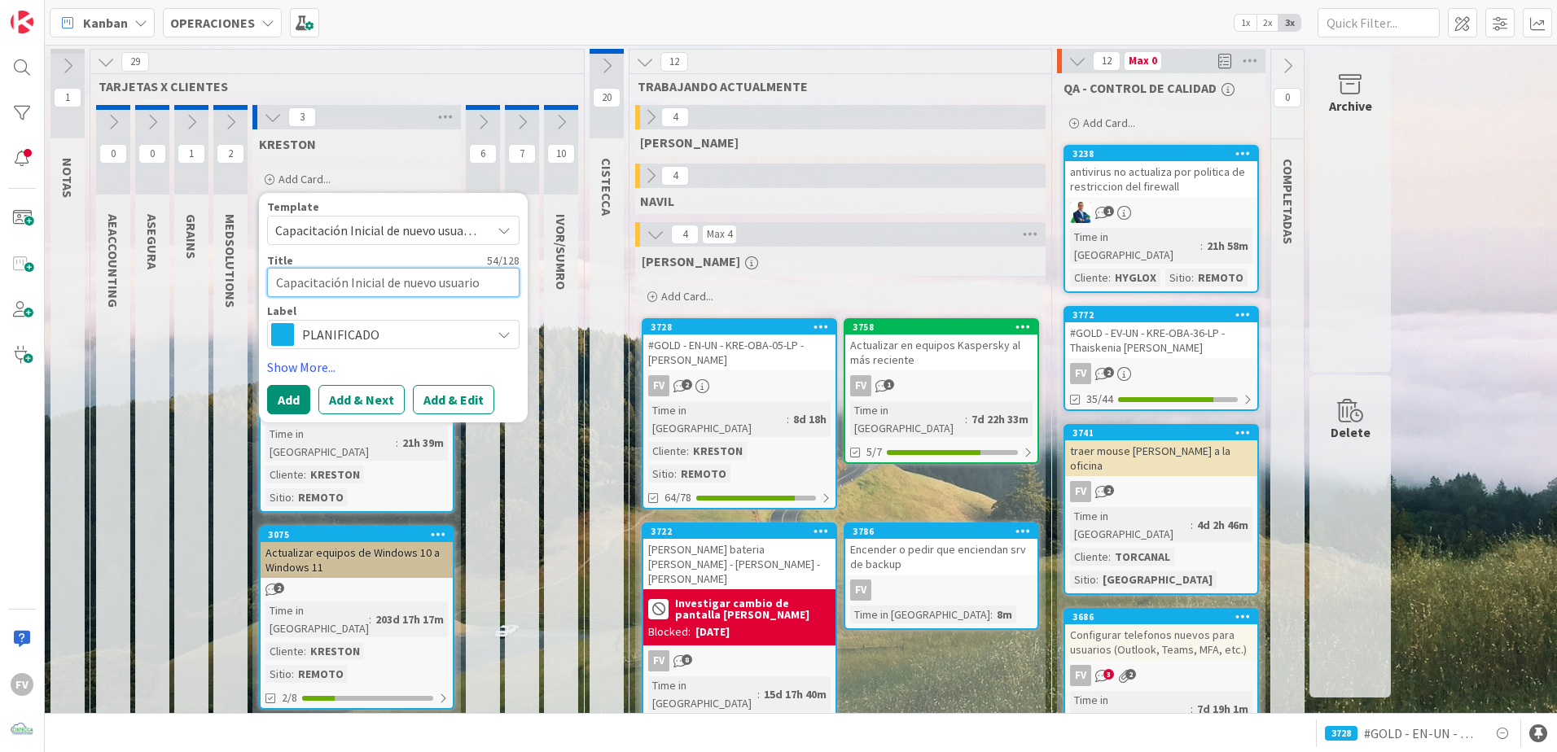
scroll to position [14, 0]
drag, startPoint x: 400, startPoint y: 283, endPoint x: 283, endPoint y: 282, distance: 117.2
click at [283, 282] on textarea "Capacitación Inicial de nuevo usuario #NOMBREYAPELLIDO" at bounding box center [393, 282] width 252 height 29
paste textarea "[PERSON_NAME]"
type textarea "Capacitación Inicial de nuevo usuario #[PERSON_NAME]"
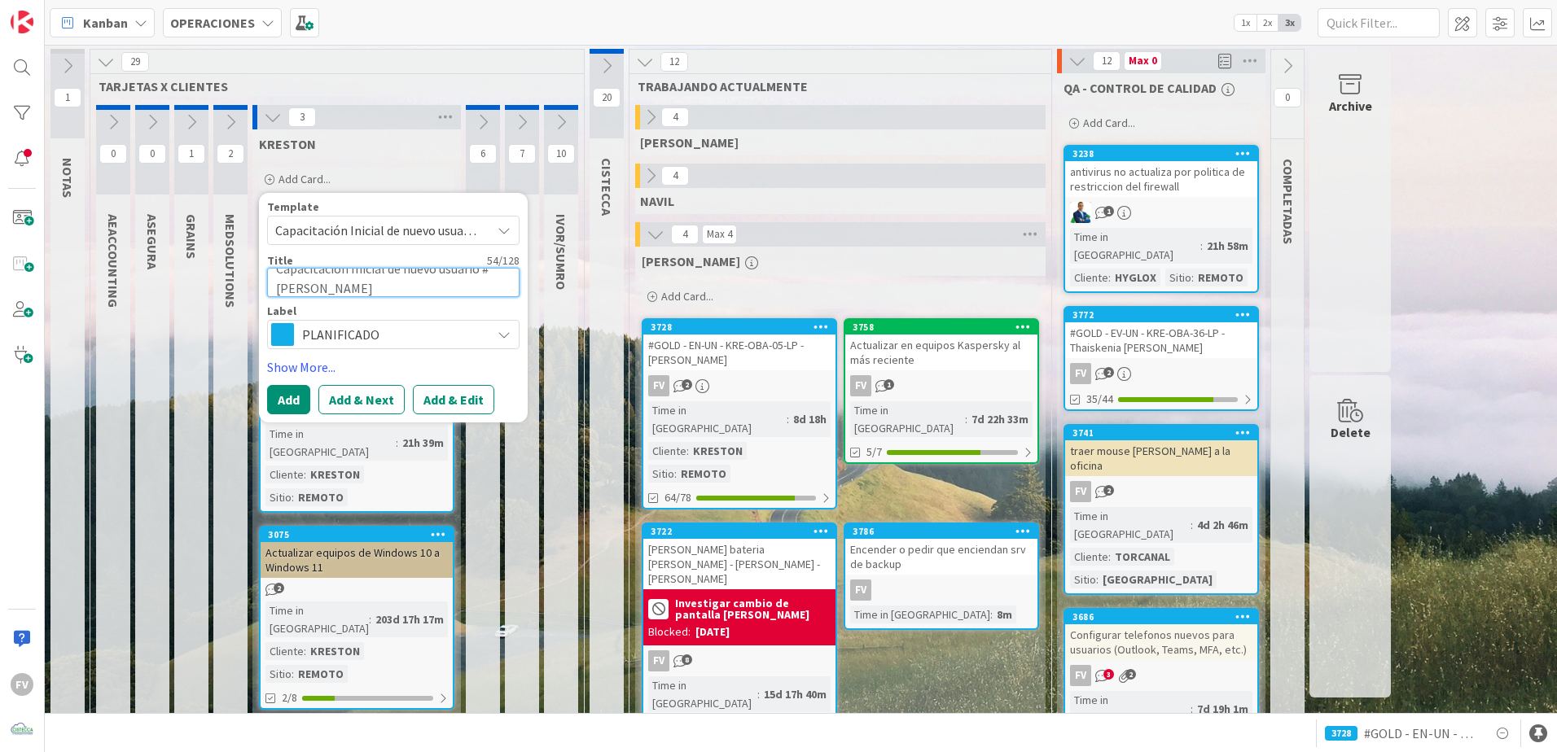
type textarea "x"
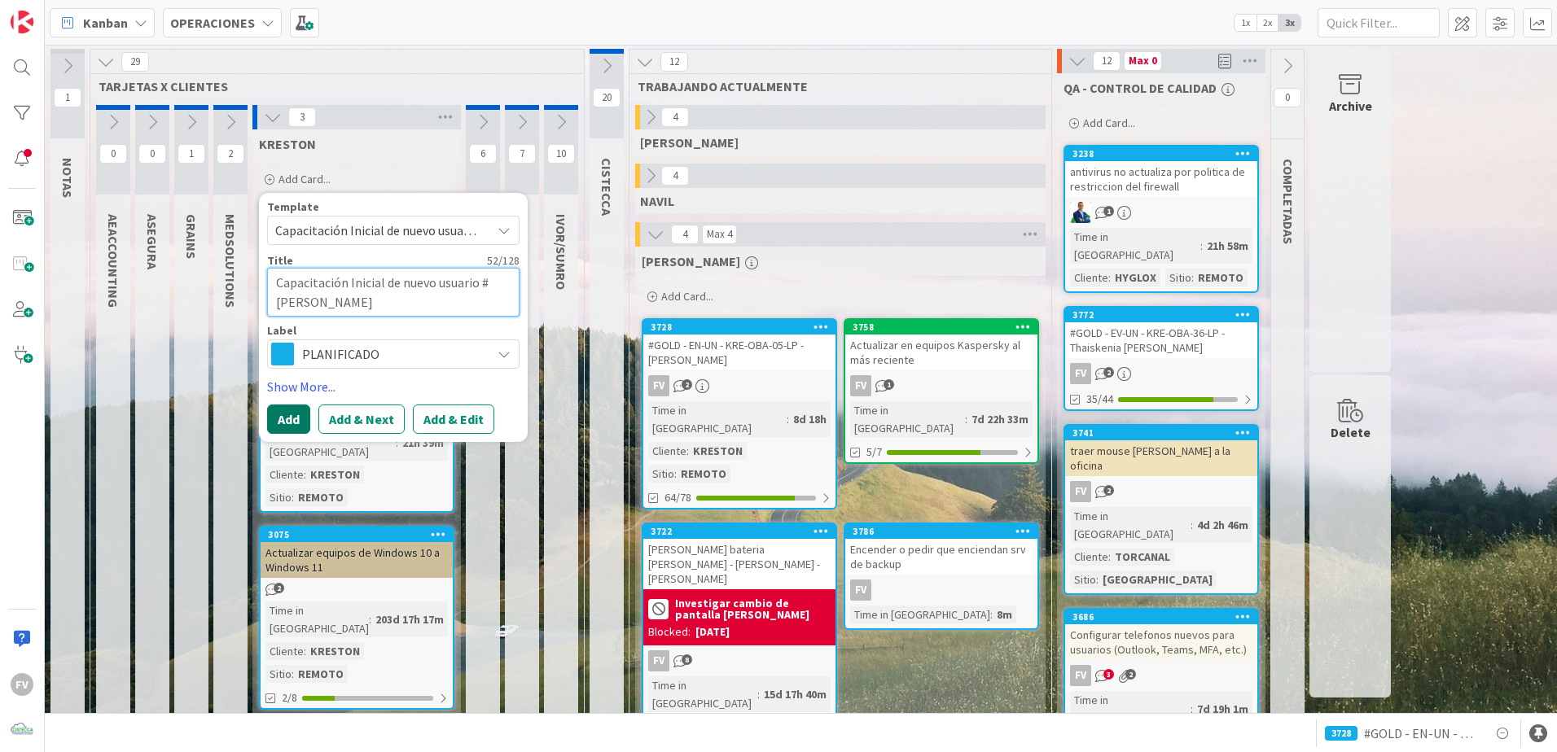
type textarea "Capacitación Inicial de nuevo usuario #[PERSON_NAME]"
click at [296, 419] on button "Add" at bounding box center [288, 419] width 43 height 29
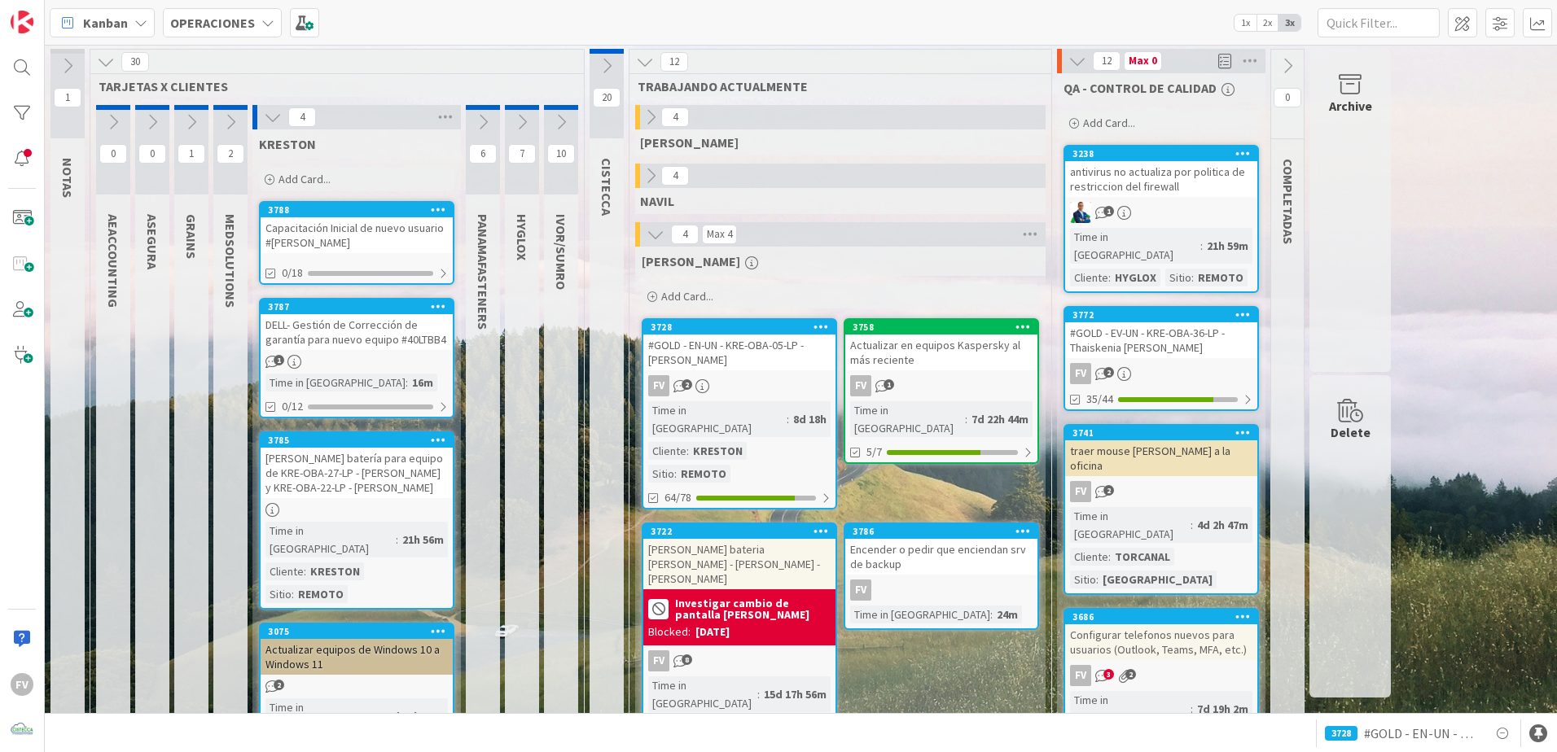
click at [312, 234] on div "Capacitación Inicial de nuevo usuario #[PERSON_NAME]" at bounding box center [357, 235] width 192 height 36
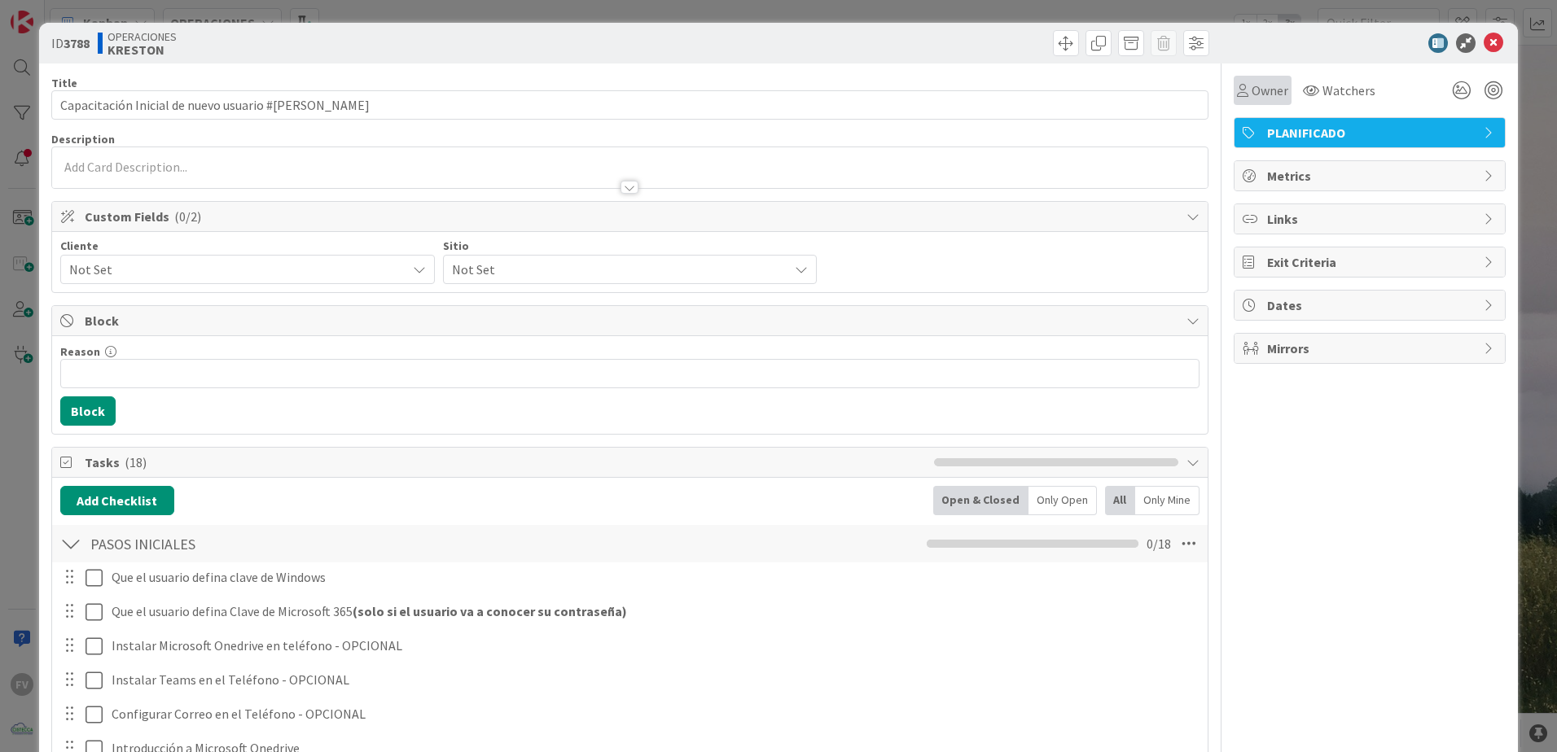
click at [1253, 94] on span "Owner" at bounding box center [1269, 91] width 37 height 20
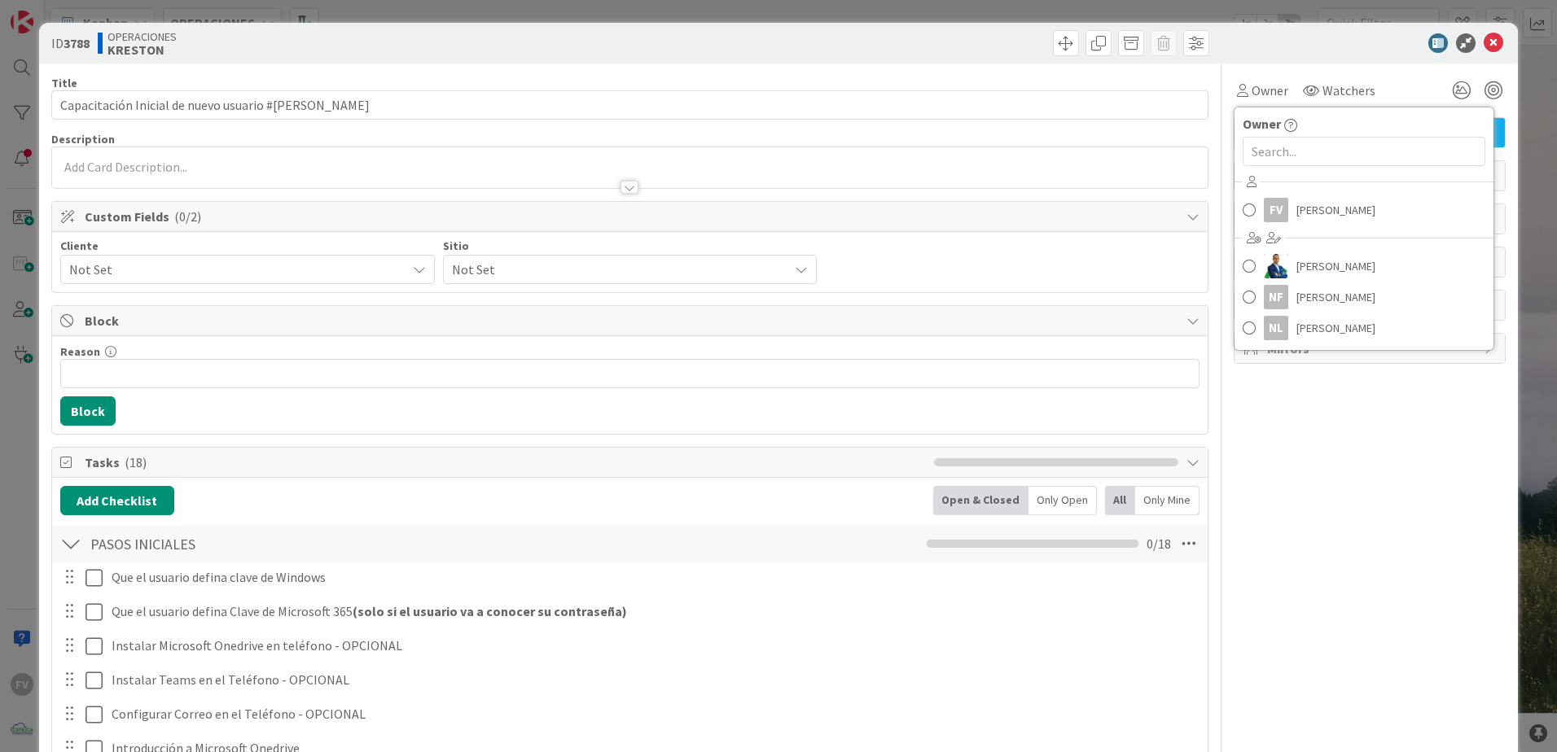
click at [1282, 191] on div "FV [PERSON_NAME] [PERSON_NAME] NF [PERSON_NAME] NL [PERSON_NAME]" at bounding box center [1363, 256] width 259 height 174
click at [1296, 214] on span "[PERSON_NAME]" at bounding box center [1335, 210] width 79 height 24
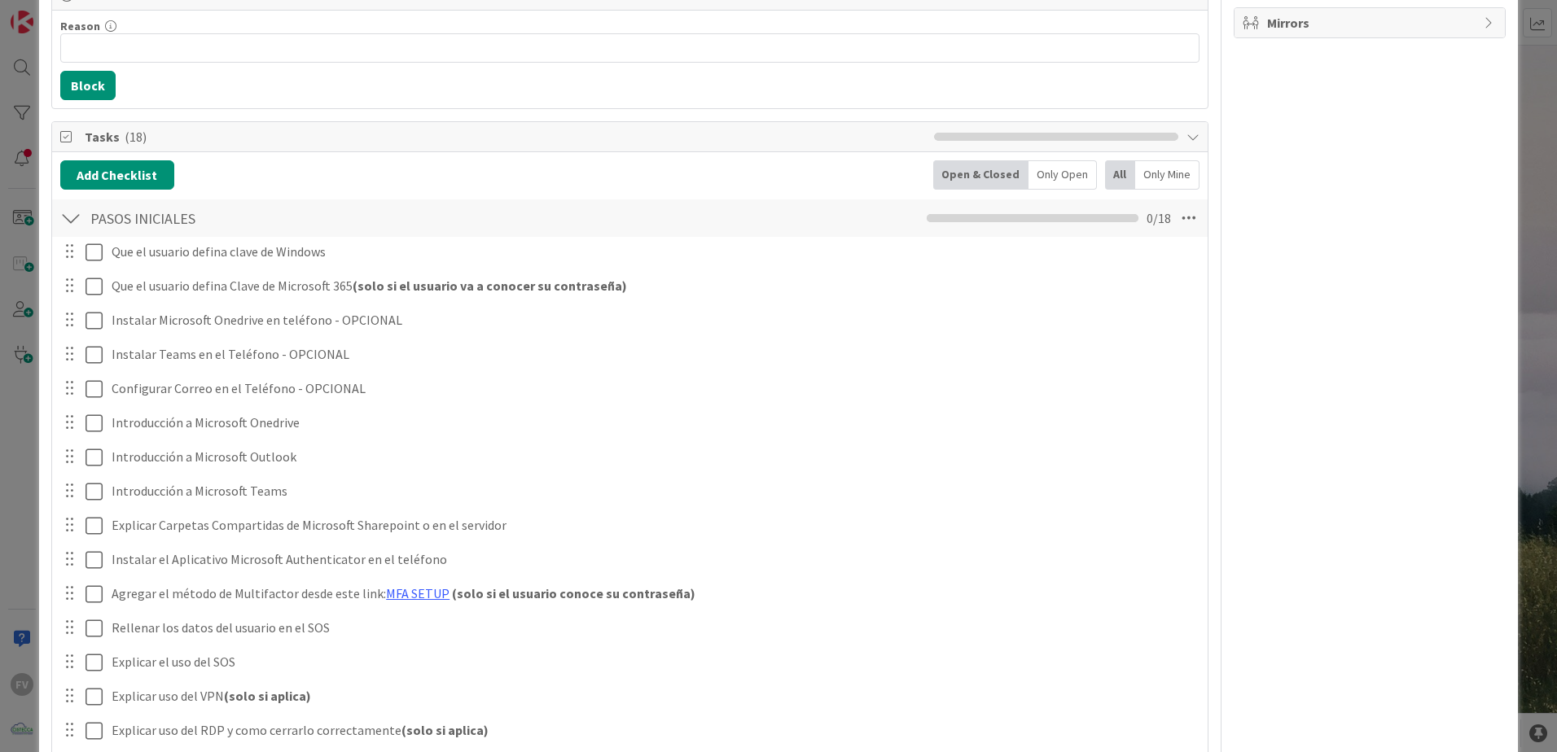
scroll to position [488, 0]
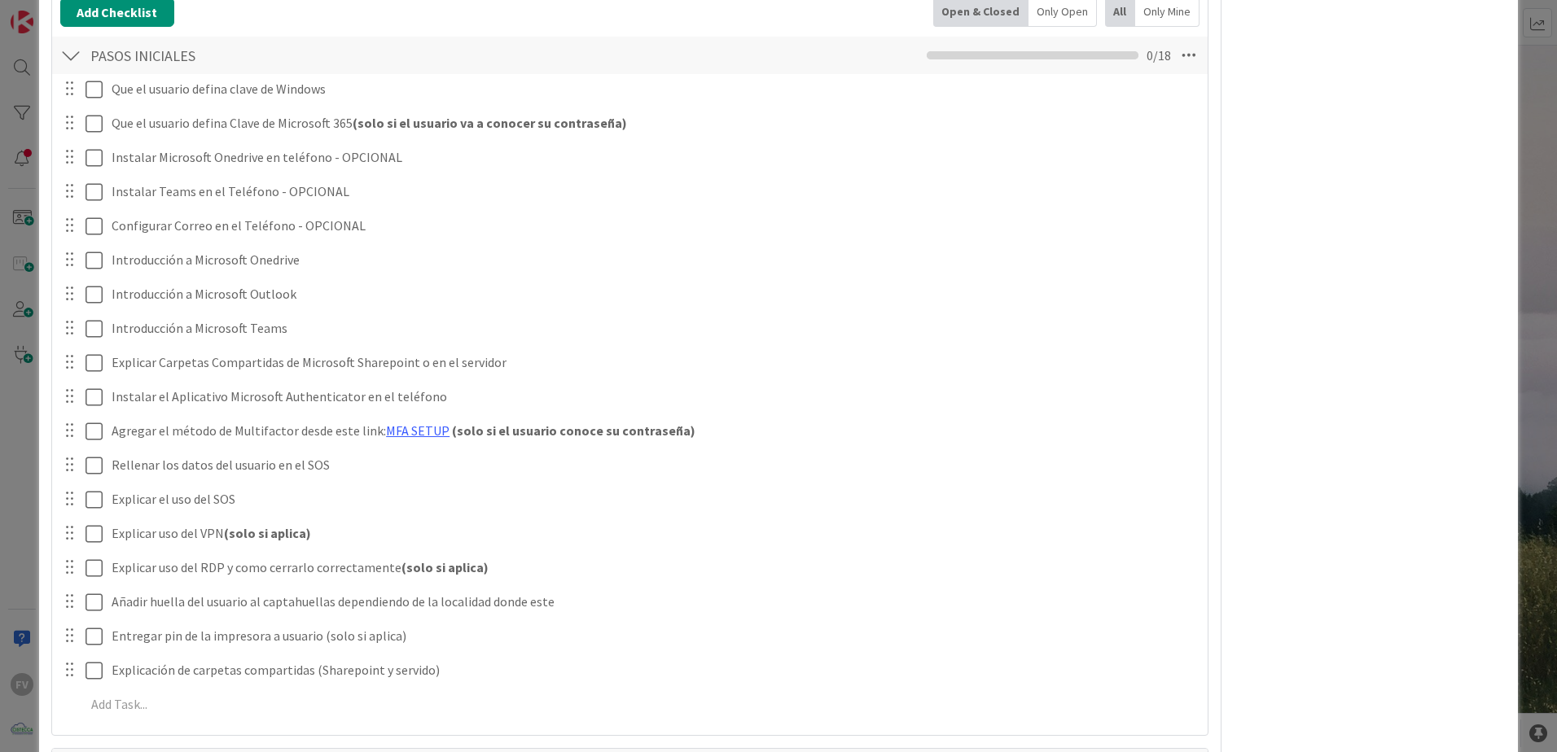
click at [33, 405] on div "ID 3788 OPERACIONES [PERSON_NAME] Title 52 / 128 Capacitación Inicial de nuevo …" at bounding box center [778, 376] width 1557 height 752
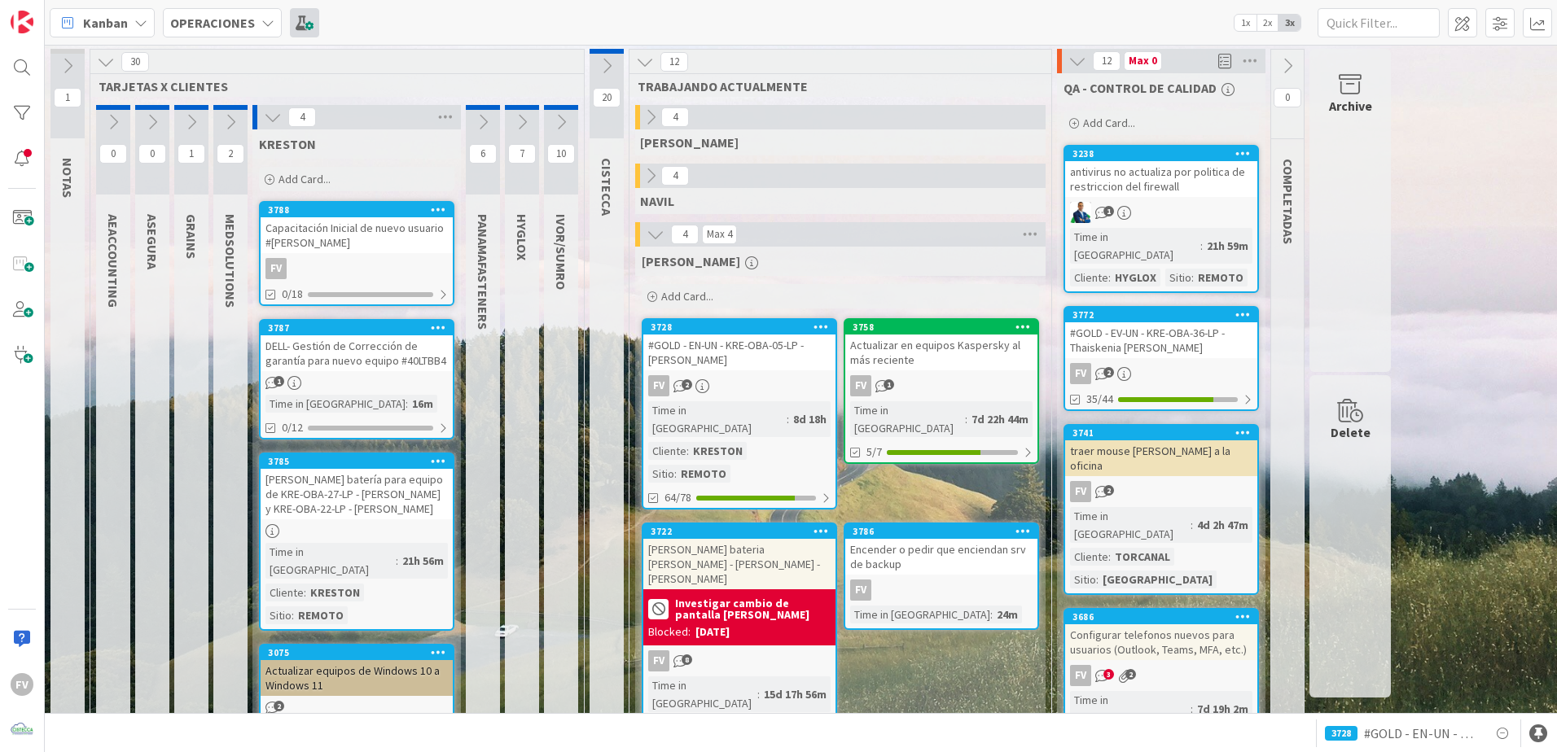
click at [305, 29] on span at bounding box center [304, 22] width 29 height 29
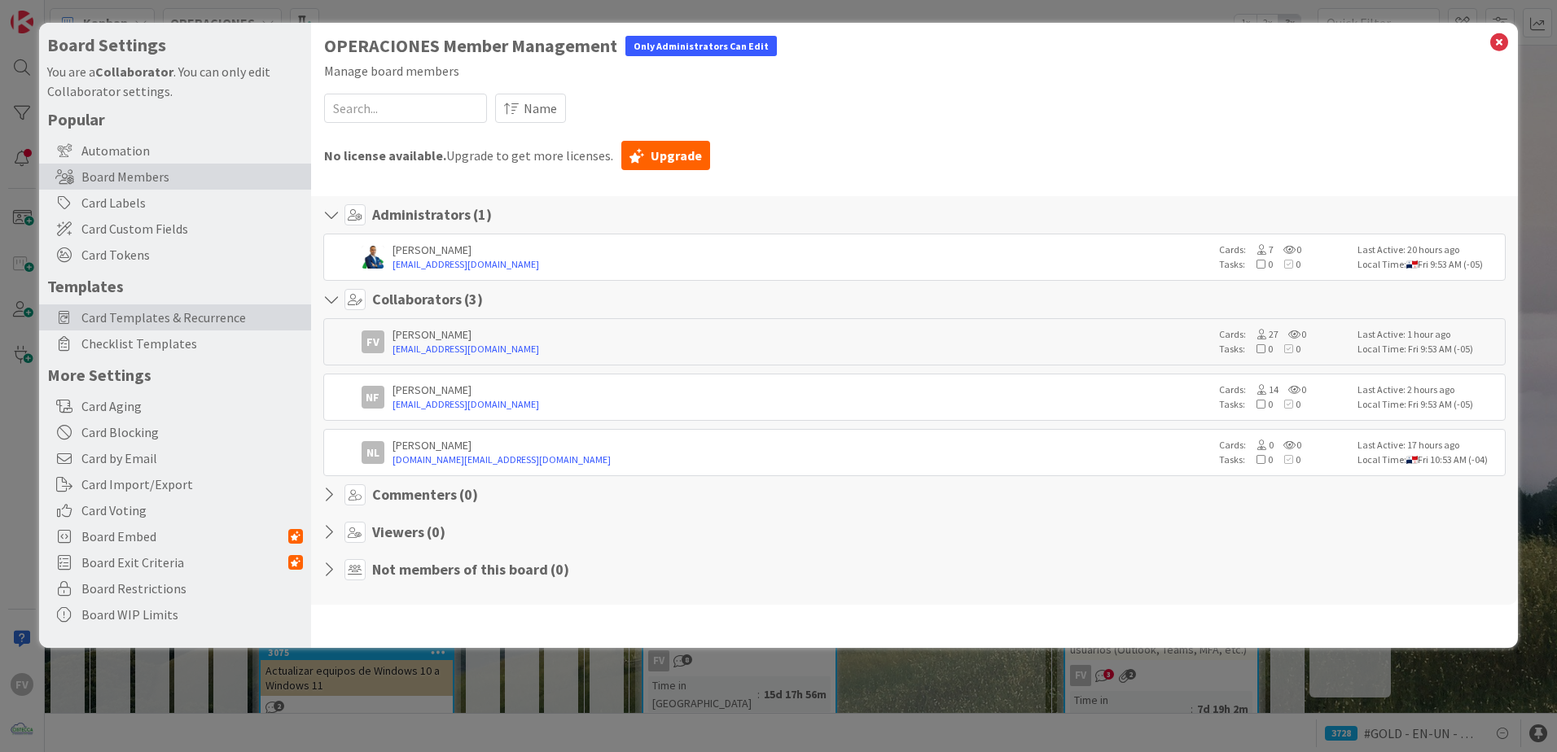
click at [204, 314] on span "Card Templates & Recurrence" at bounding box center [191, 318] width 221 height 20
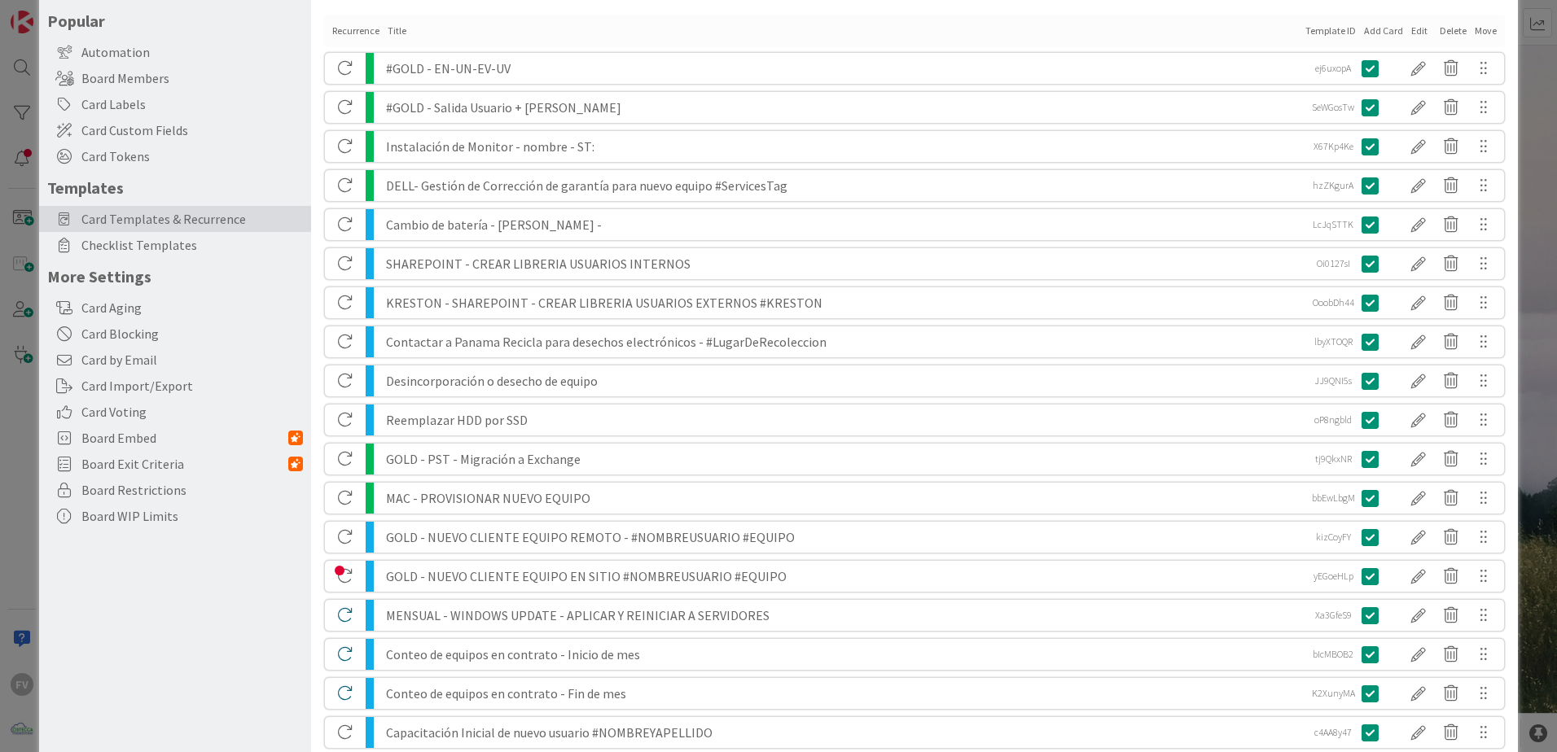
scroll to position [222, 0]
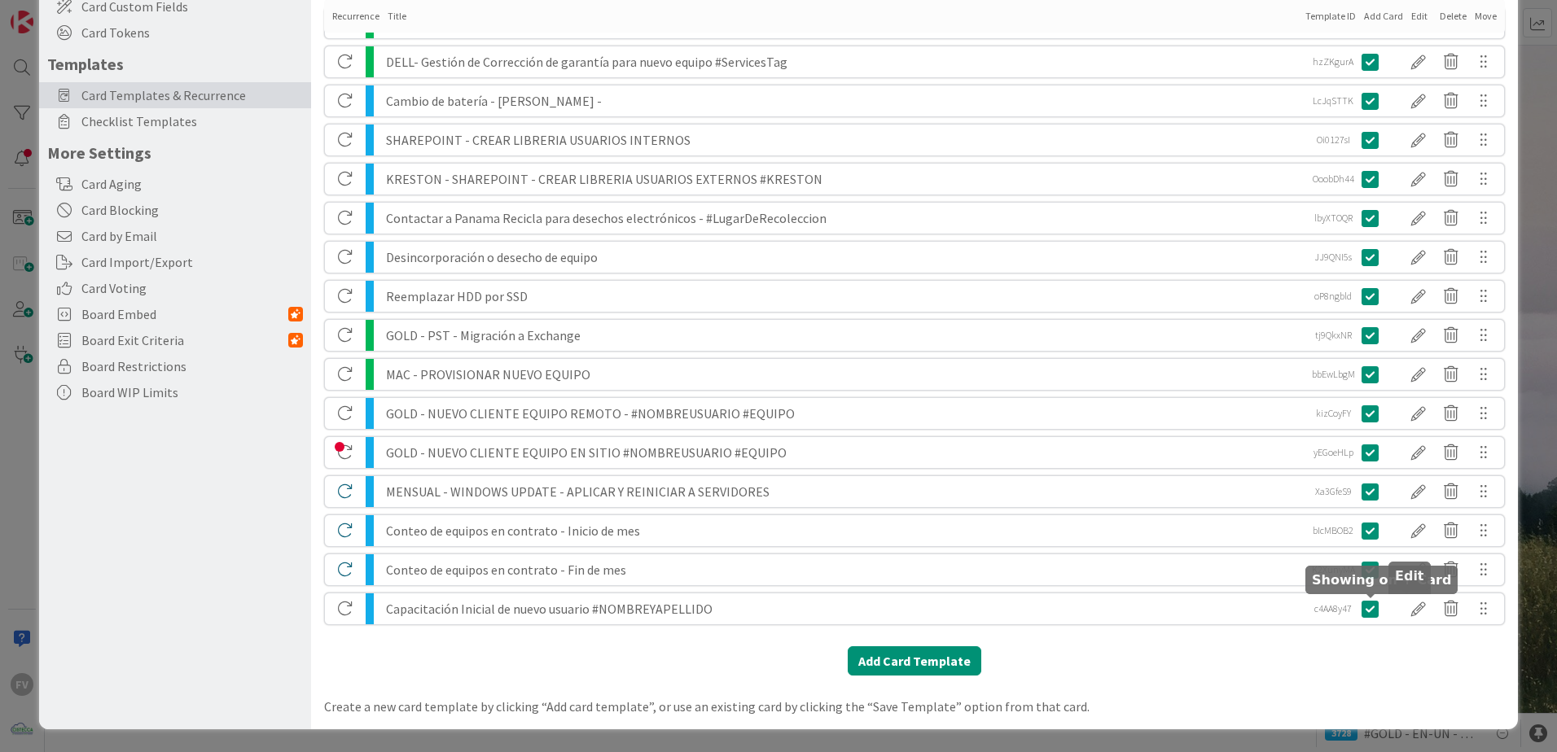
click at [1402, 604] on div at bounding box center [1418, 609] width 33 height 28
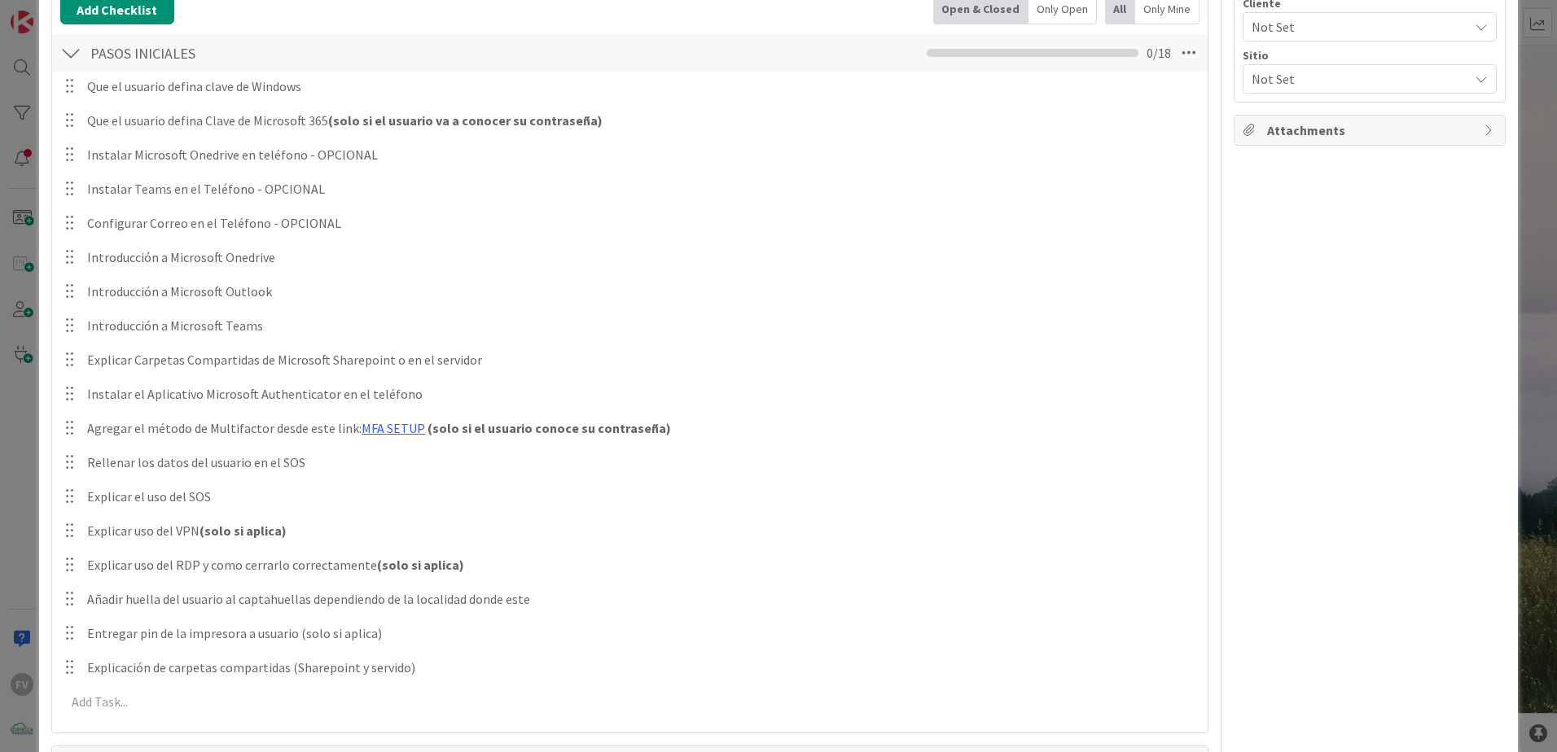
scroll to position [348, 0]
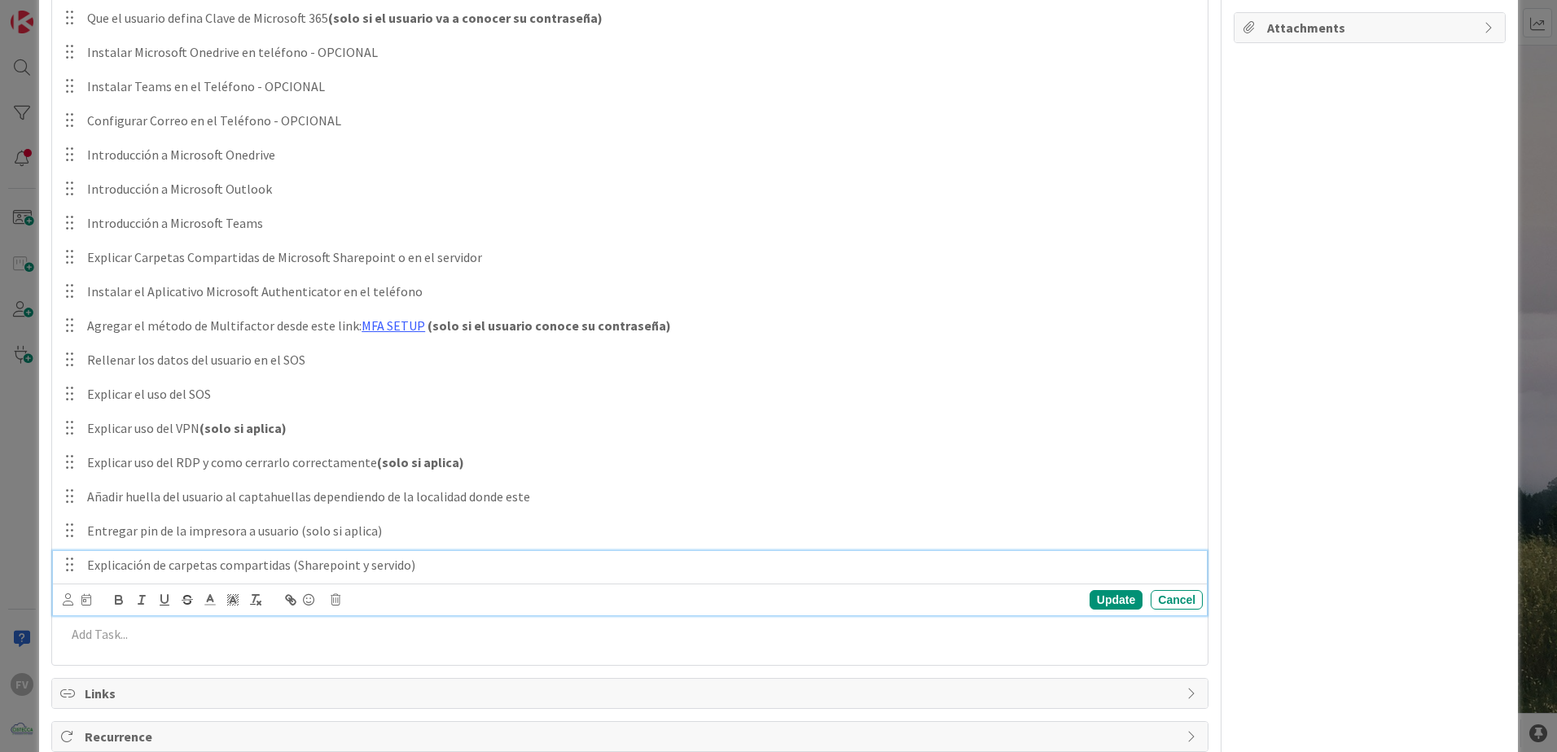
click at [419, 568] on p "Explicación de carpetas compartidas (Sharepoint y servido)" at bounding box center [641, 565] width 1109 height 19
click at [338, 604] on icon at bounding box center [336, 599] width 10 height 11
click at [377, 659] on div "Delete" at bounding box center [377, 669] width 60 height 29
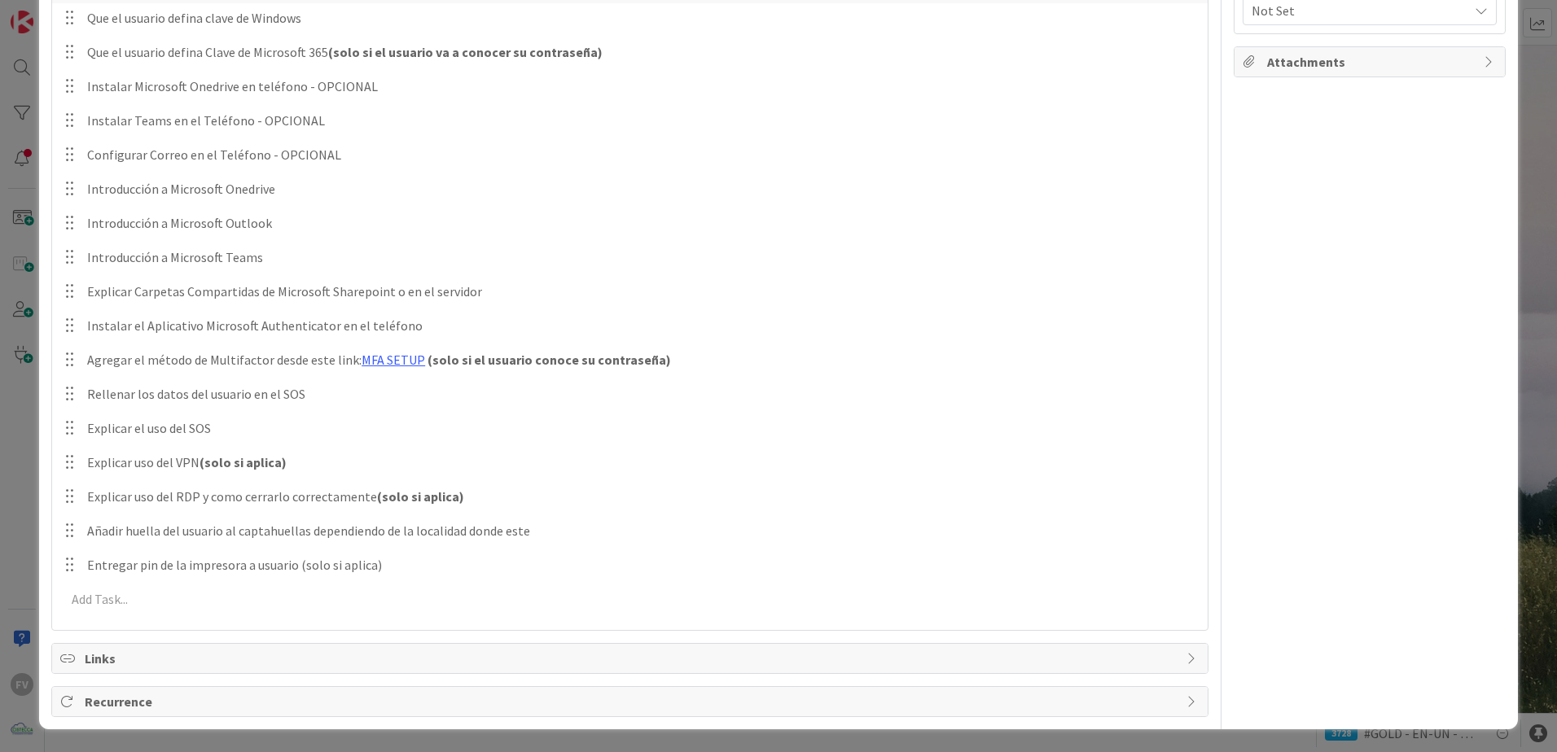
scroll to position [313, 0]
click at [21, 491] on div "This is a Card Template NOTAS Position Top Bottom Return to Board Settings Titl…" at bounding box center [778, 376] width 1557 height 752
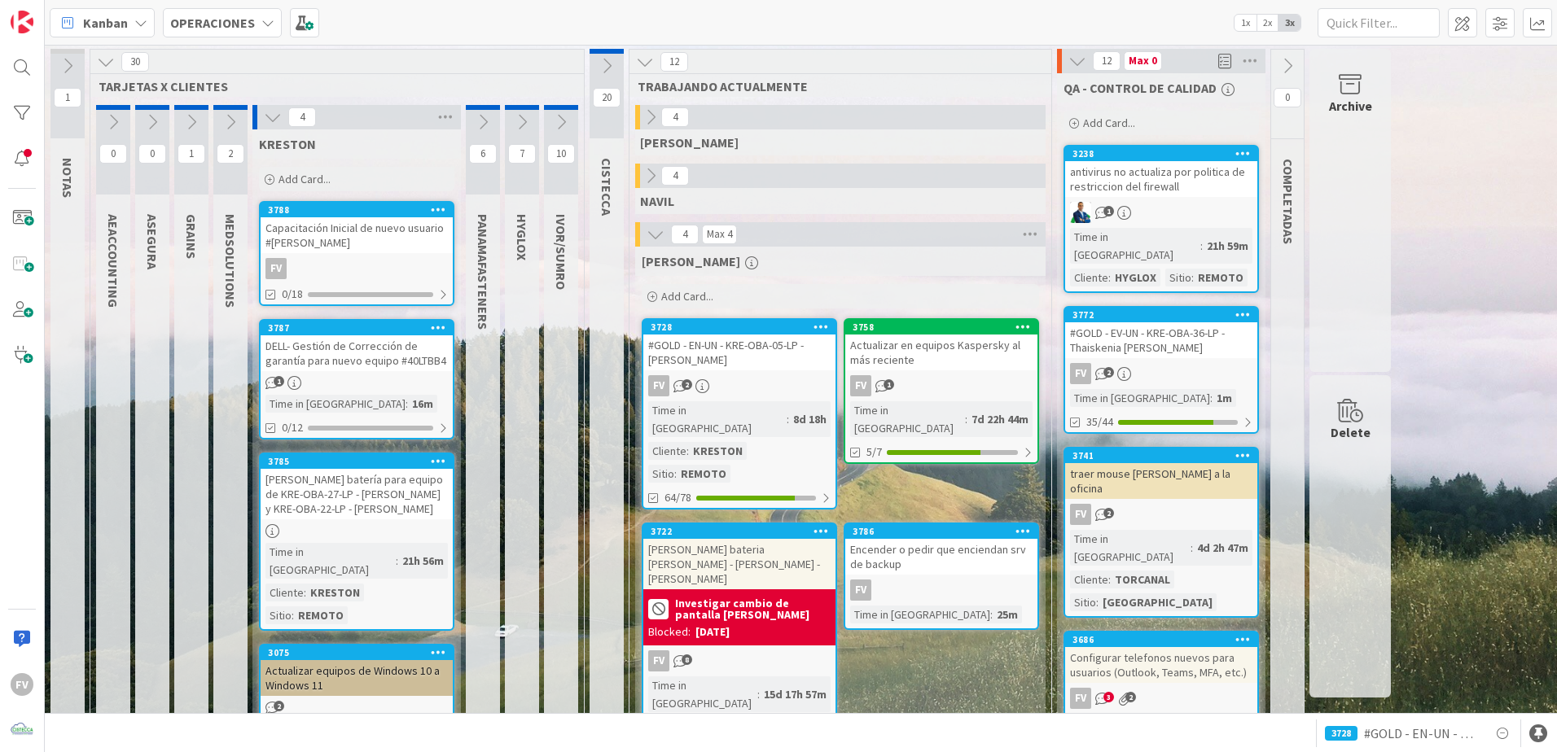
click at [313, 240] on div "Capacitación Inicial de nuevo usuario #[PERSON_NAME]" at bounding box center [357, 235] width 192 height 36
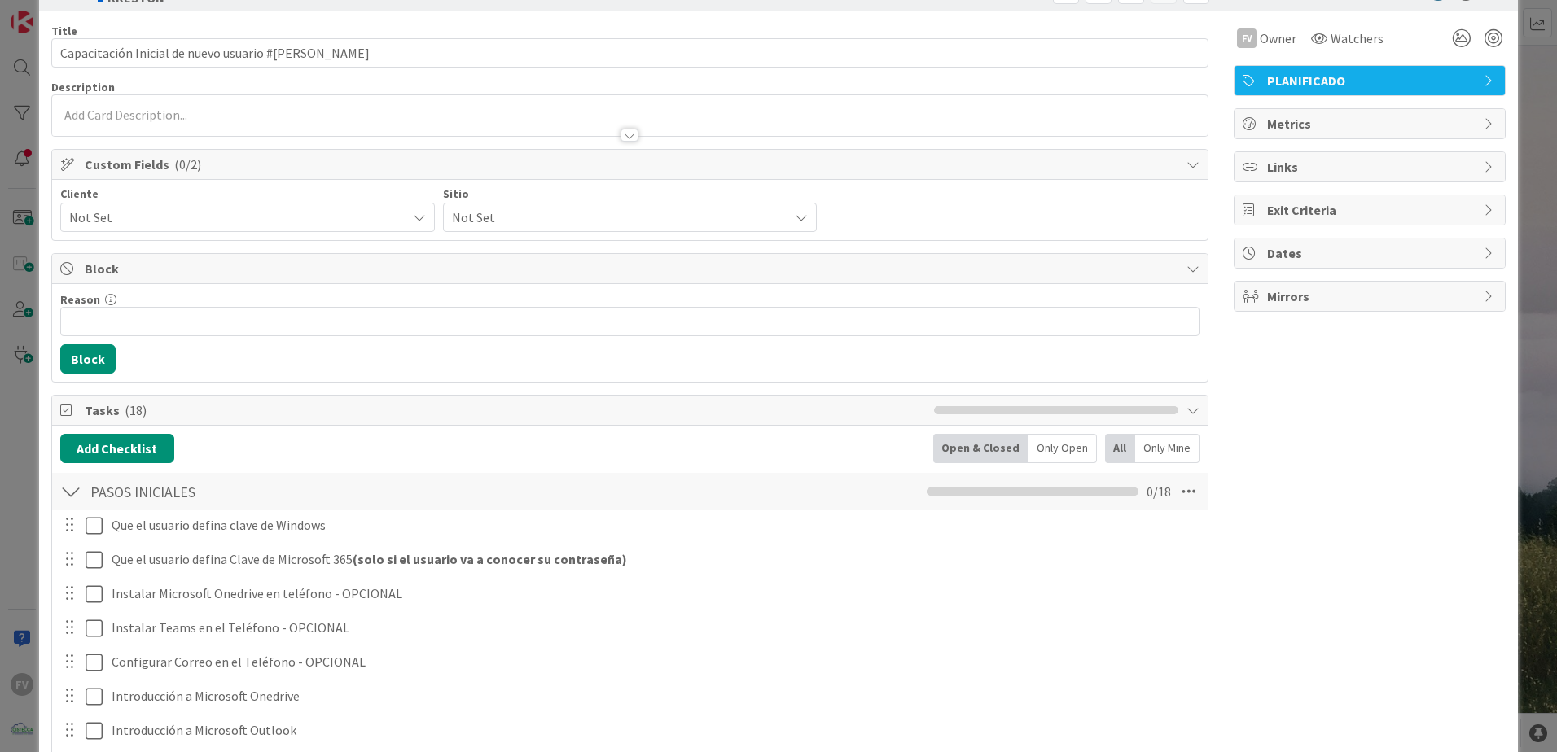
scroll to position [683, 0]
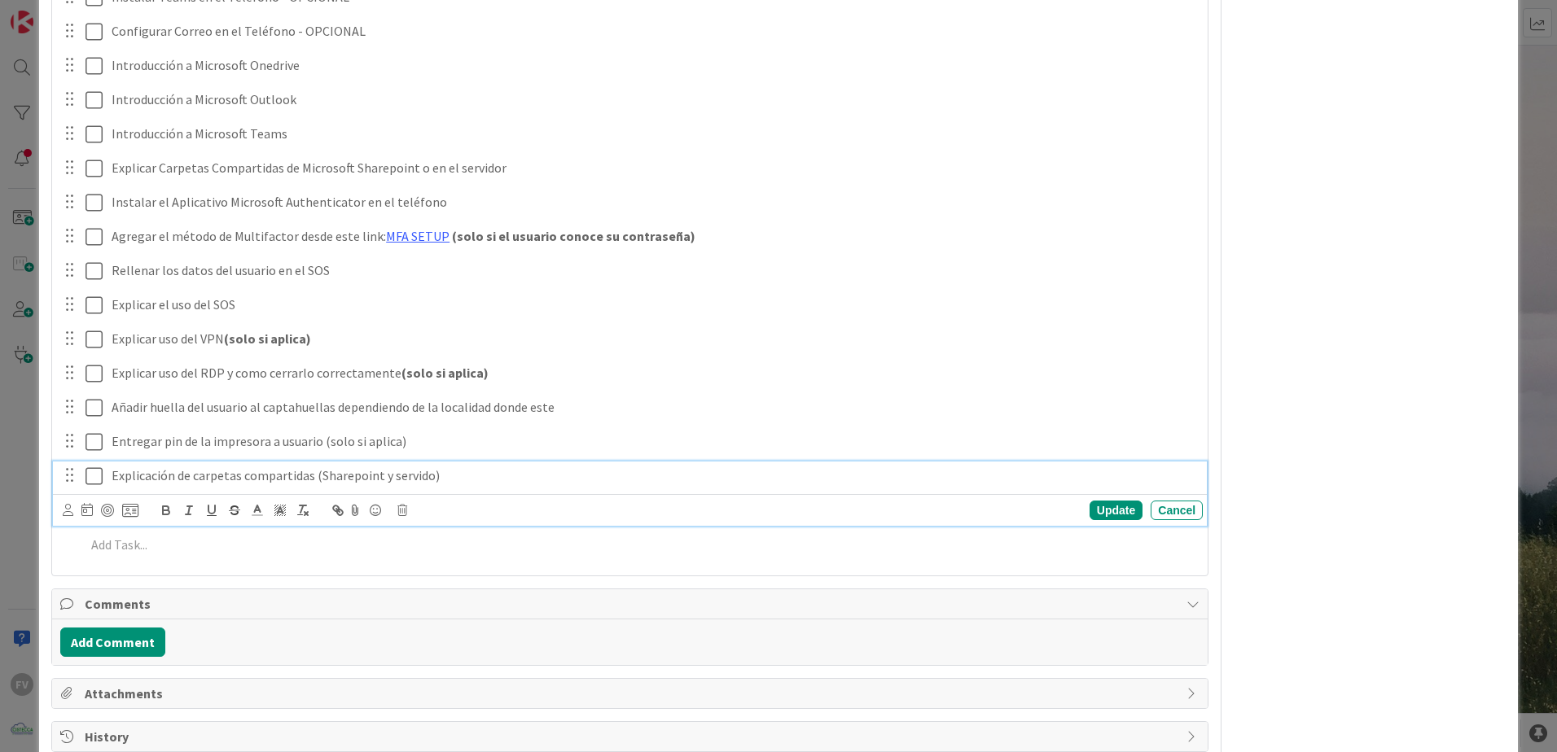
click at [515, 476] on p "Explicación de carpetas compartidas (Sharepoint y servido)" at bounding box center [654, 476] width 1084 height 19
click at [397, 510] on icon at bounding box center [402, 510] width 10 height 11
click at [456, 581] on div "Delete" at bounding box center [444, 579] width 60 height 29
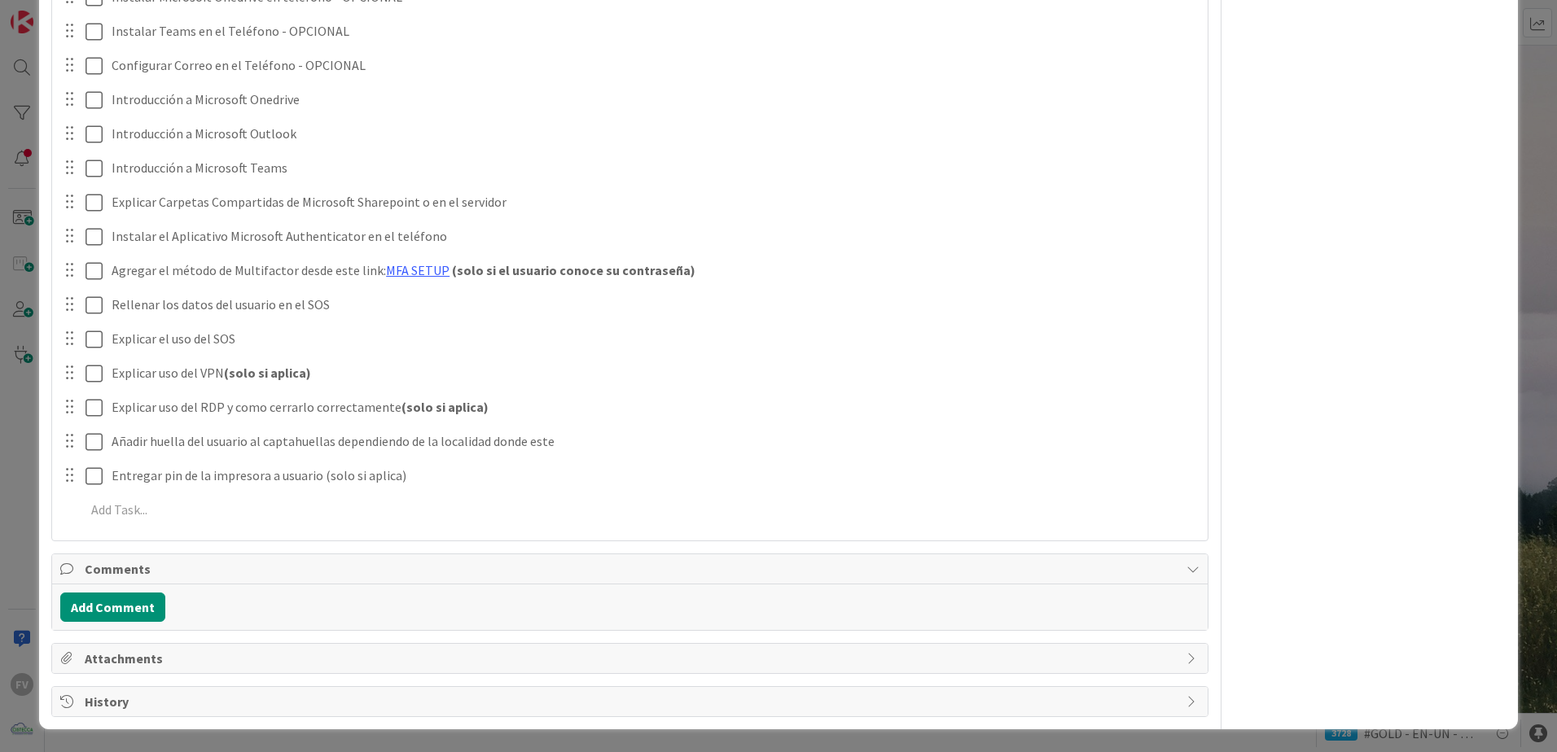
click at [9, 391] on div "ID 3788 OPERACIONES [PERSON_NAME] Title 52 / 128 Capacitación Inicial de nuevo …" at bounding box center [778, 376] width 1557 height 752
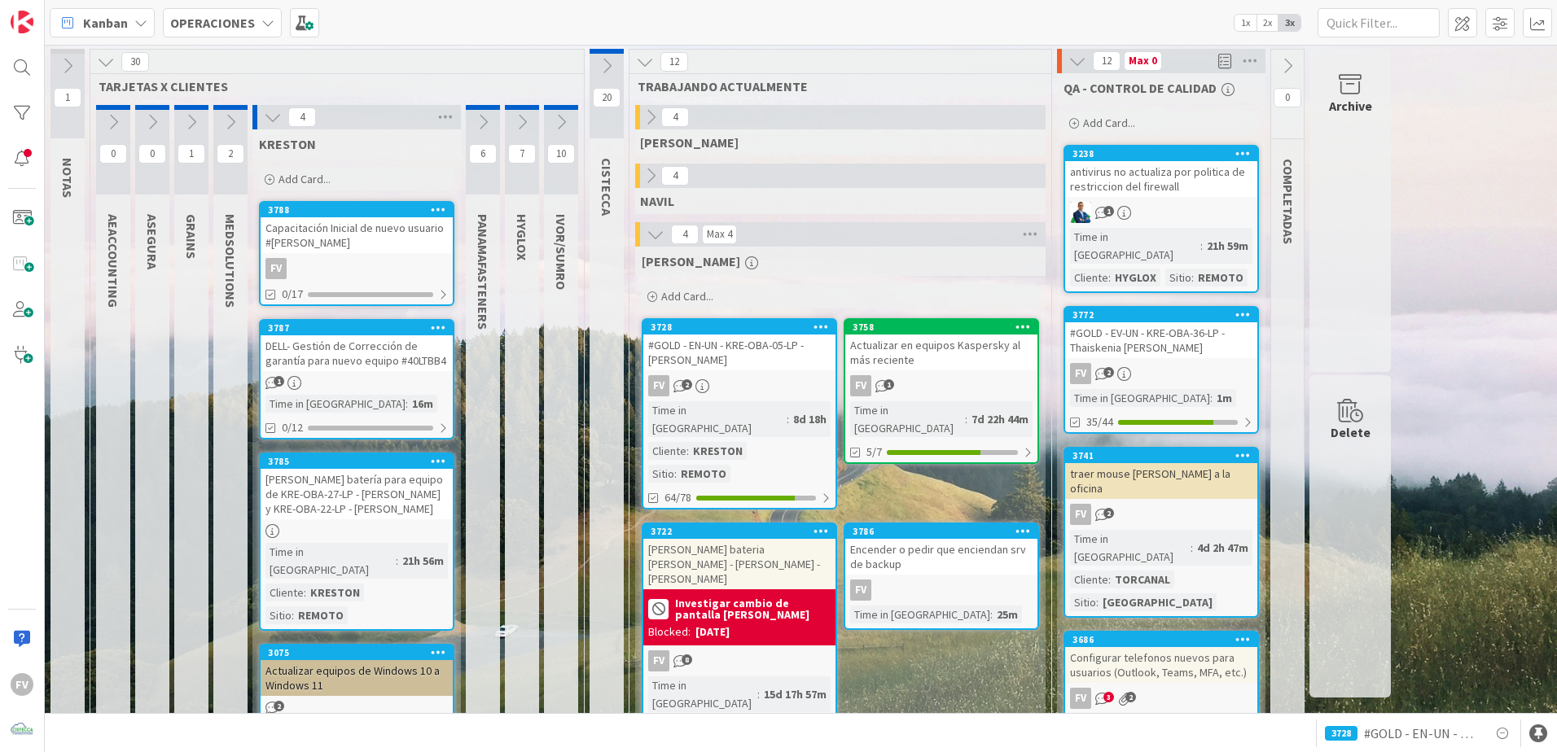
click at [1188, 363] on div "FV 2" at bounding box center [1161, 373] width 192 height 21
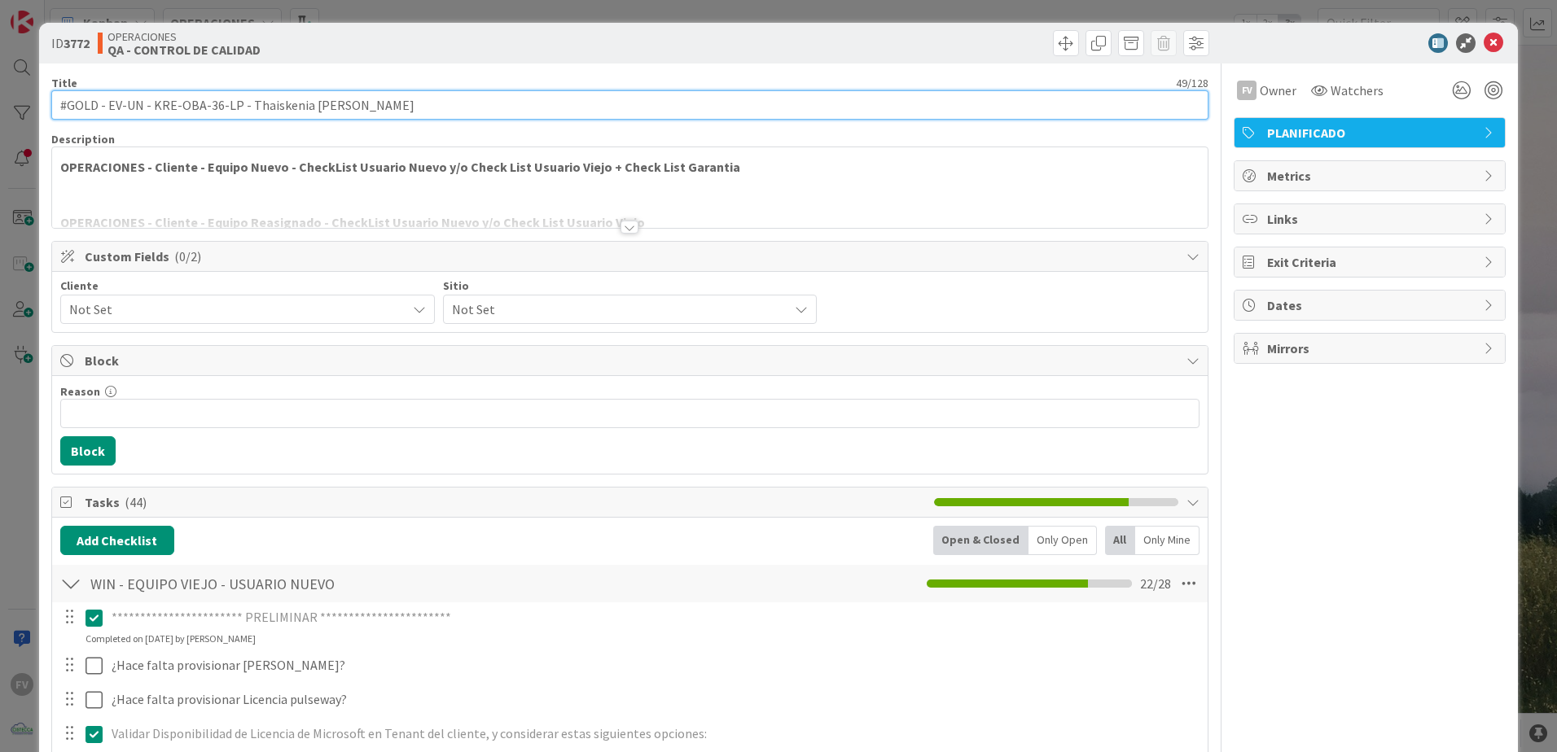
drag, startPoint x: 255, startPoint y: 106, endPoint x: 242, endPoint y: 106, distance: 13.0
click at [242, 106] on input "#GOLD - EV-UN - KRE-OBA-36-LP - Thaiskenia [PERSON_NAME]" at bounding box center [629, 104] width 1157 height 29
drag, startPoint x: 243, startPoint y: 107, endPoint x: 348, endPoint y: 109, distance: 105.9
click at [348, 109] on input "#GOLD - EV-UN - KRE-OBA-36-LP - Thaiskenia [PERSON_NAME]" at bounding box center [629, 104] width 1157 height 29
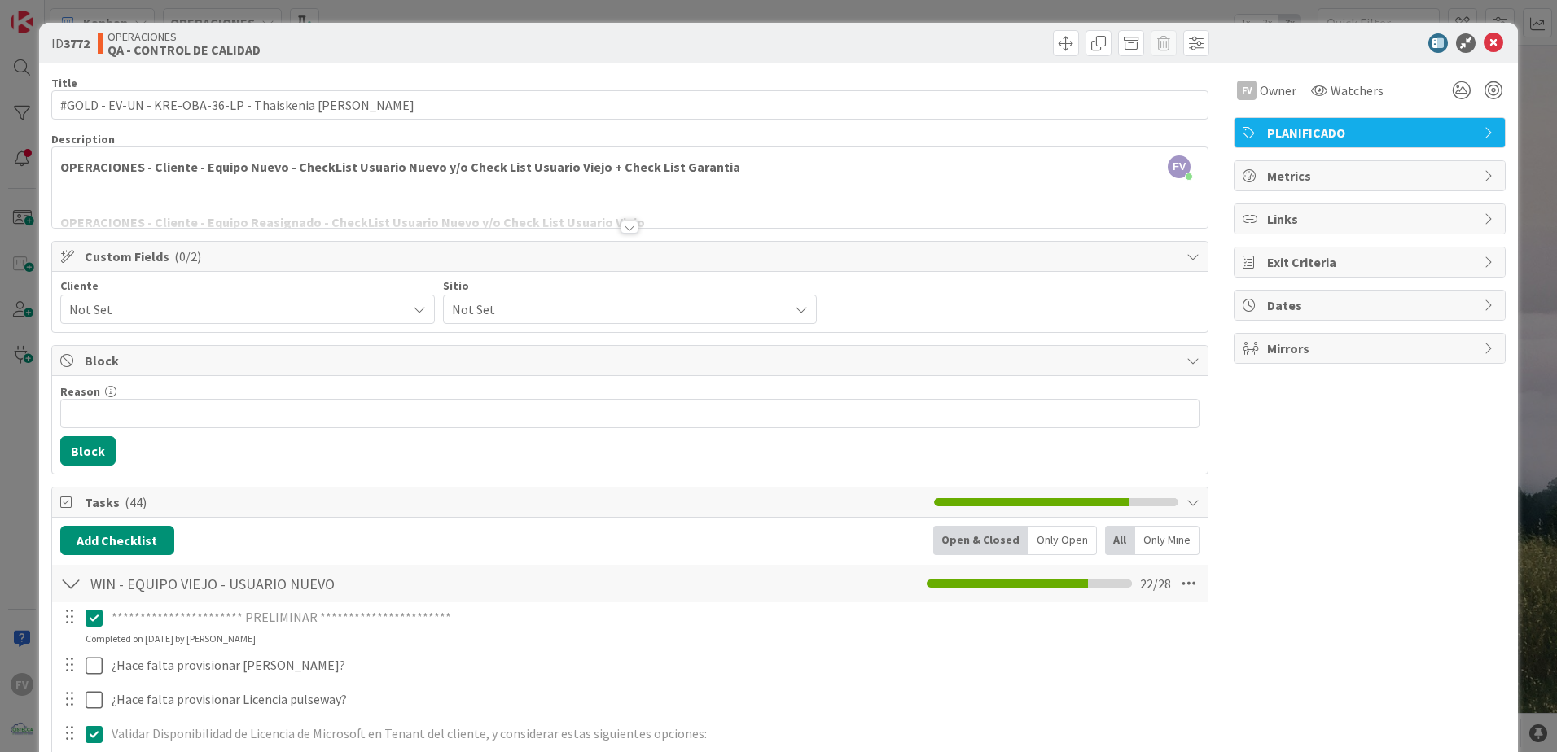
click at [1090, 9] on div "**********" at bounding box center [778, 376] width 1557 height 752
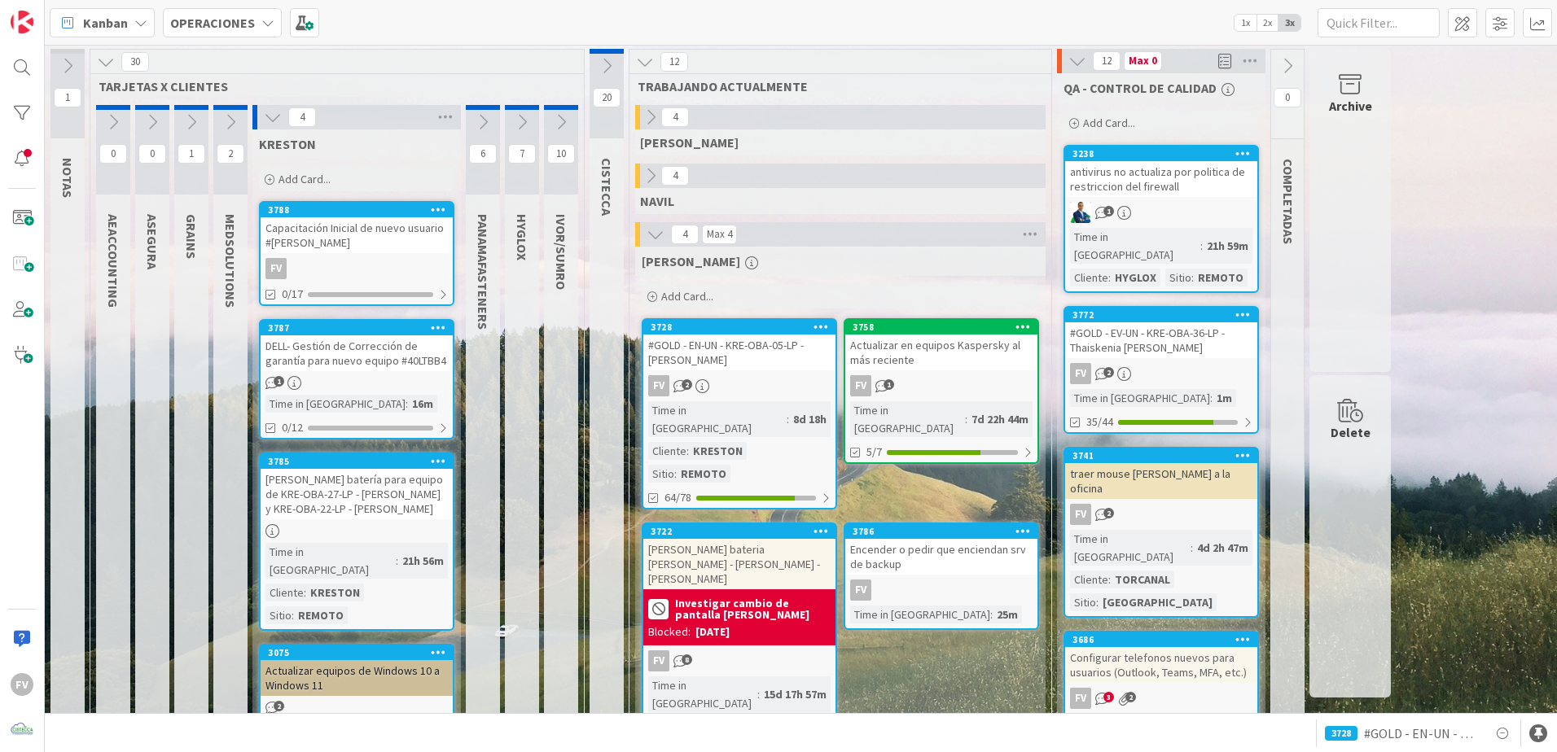
click at [359, 172] on div "Add Card..." at bounding box center [356, 179] width 195 height 24
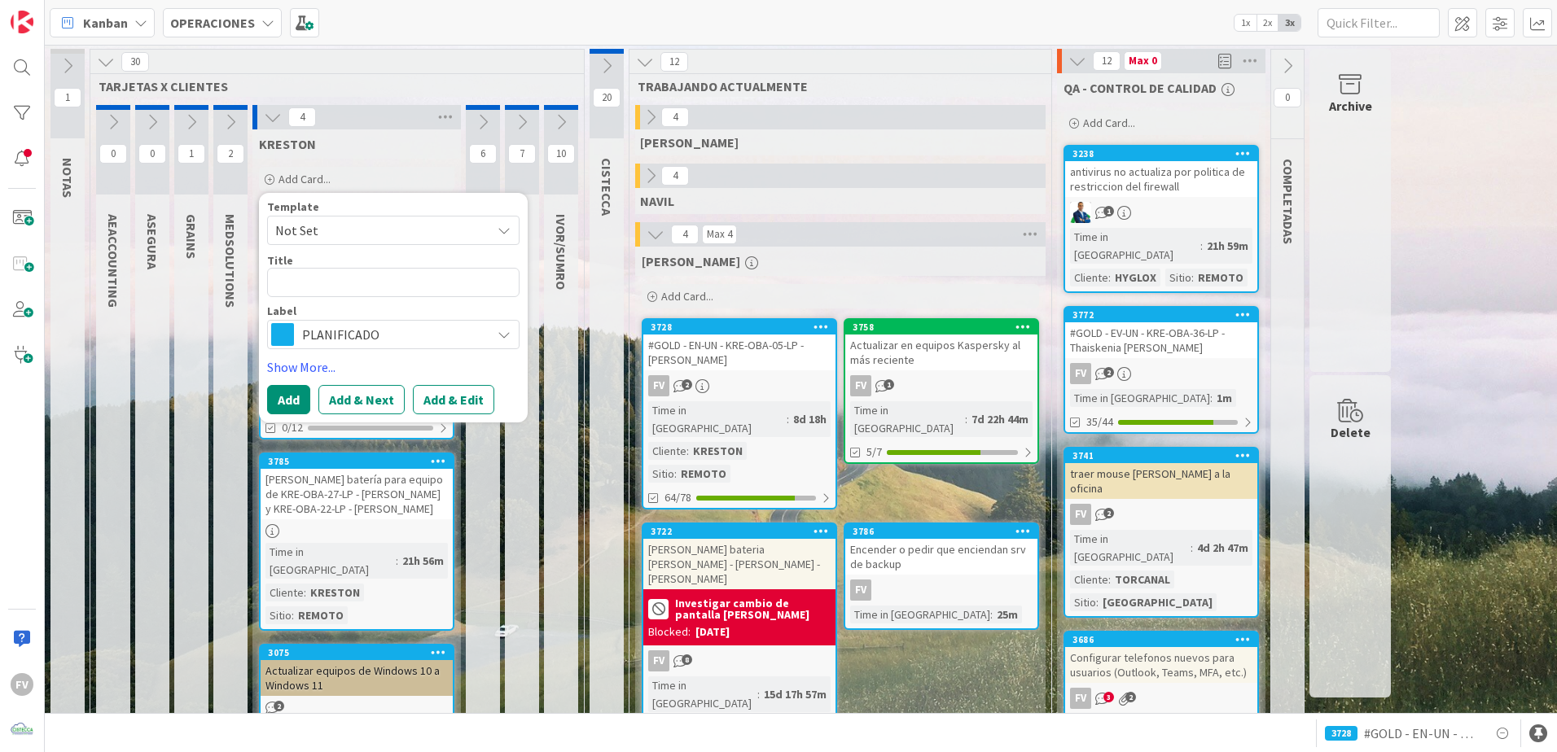
click at [335, 230] on span "Not Set" at bounding box center [377, 230] width 204 height 21
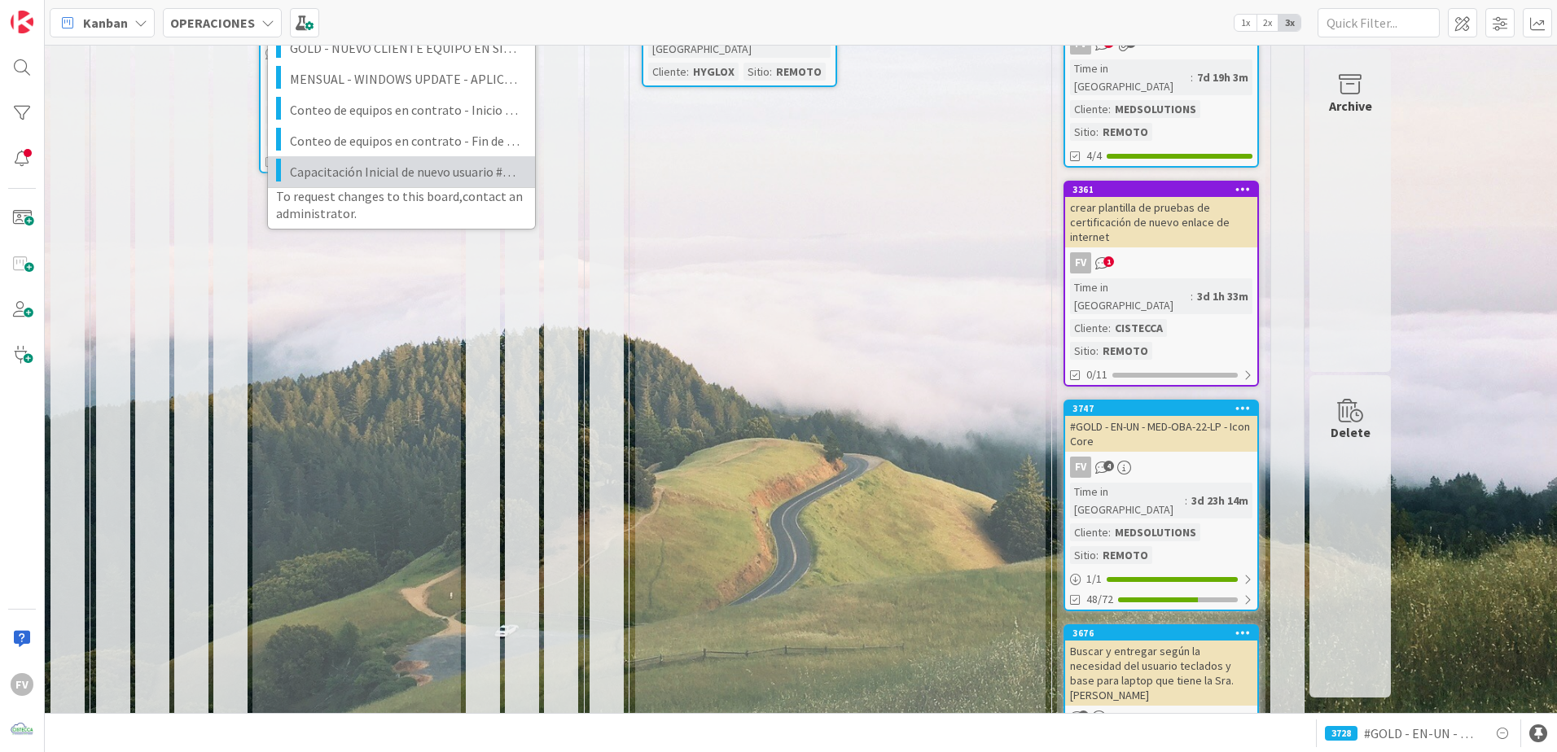
scroll to position [488, 0]
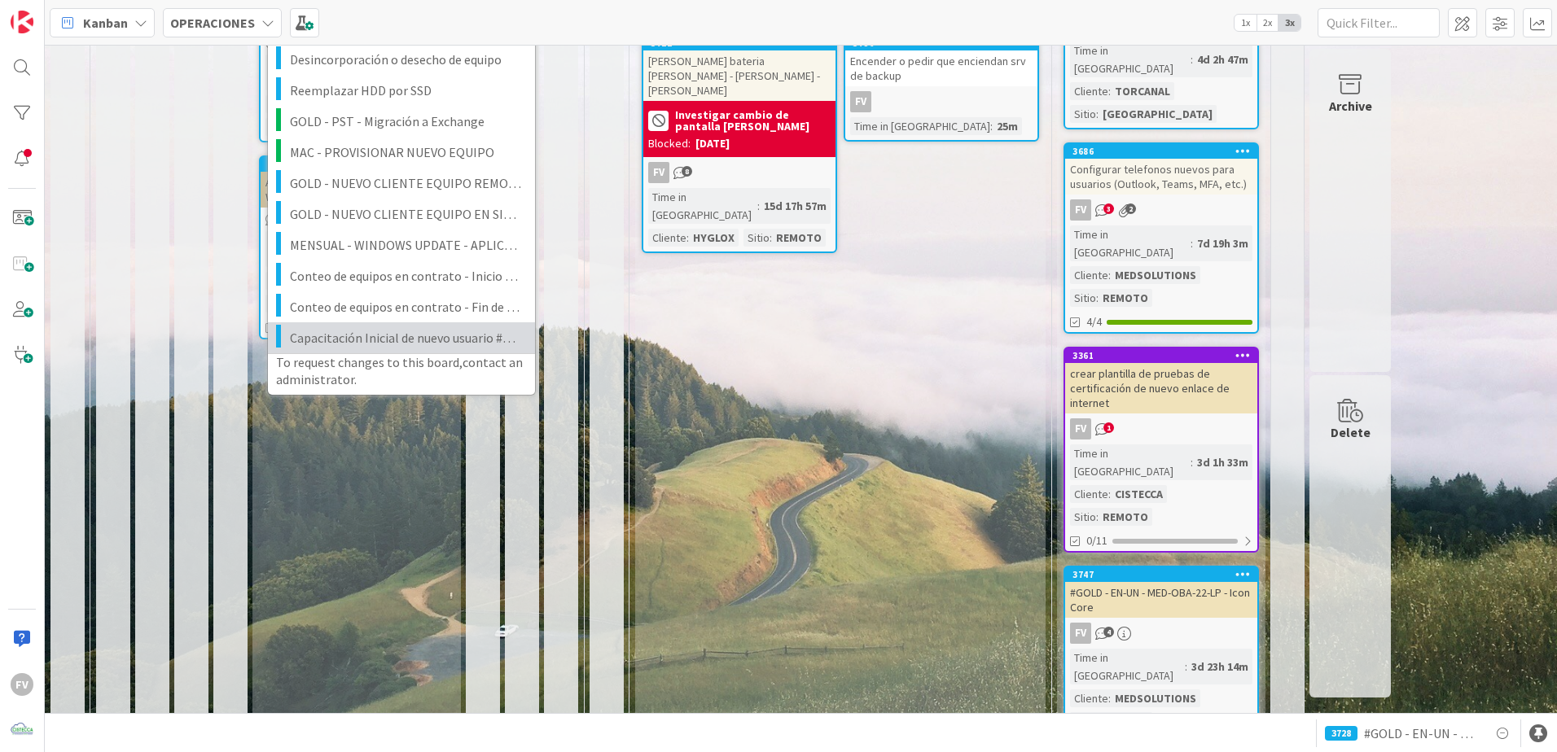
click at [389, 329] on span "Capacitación Inicial de nuevo usuario #NOMBREYAPELLIDO" at bounding box center [406, 337] width 233 height 21
type textarea "x"
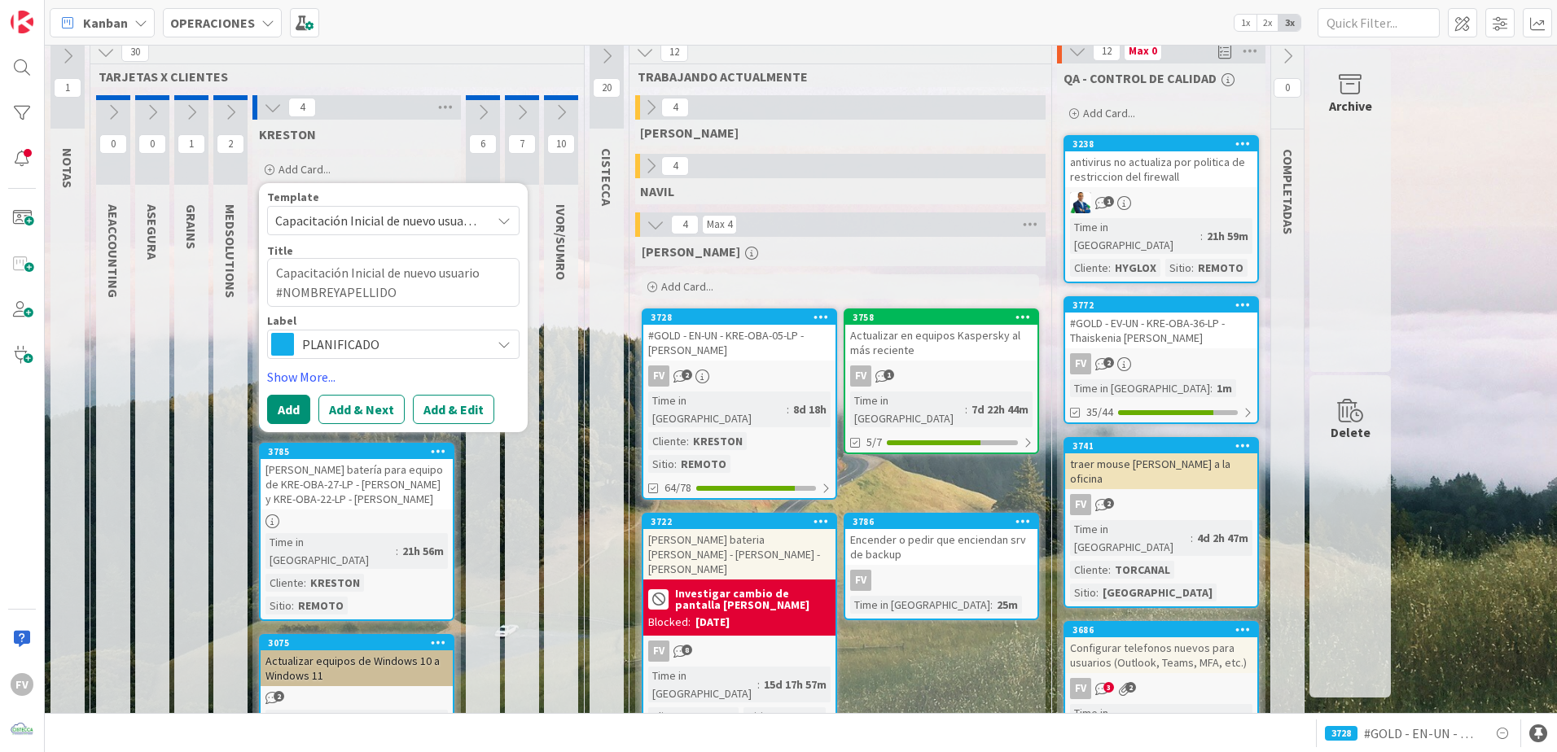
scroll to position [0, 0]
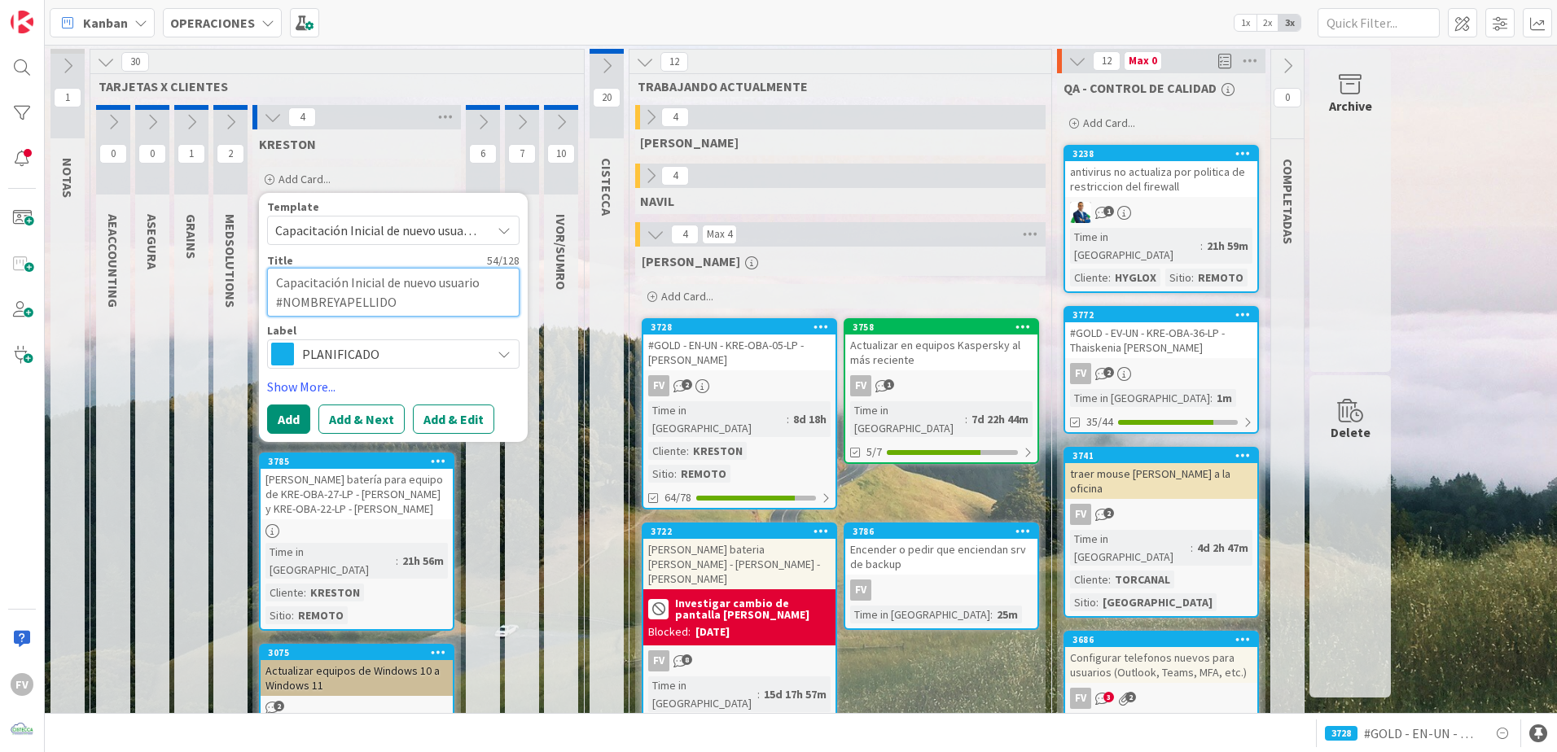
drag, startPoint x: 411, startPoint y: 293, endPoint x: 286, endPoint y: 303, distance: 125.8
click at [286, 303] on textarea "Capacitación Inicial de nuevo usuario #NOMBREYAPELLIDO" at bounding box center [393, 292] width 252 height 49
paste textarea "Thaiskenia [PERSON_NAME]"
type textarea "Capacitación Inicial de nuevo usuario #Thaiskenia [PERSON_NAME]"
type textarea "x"
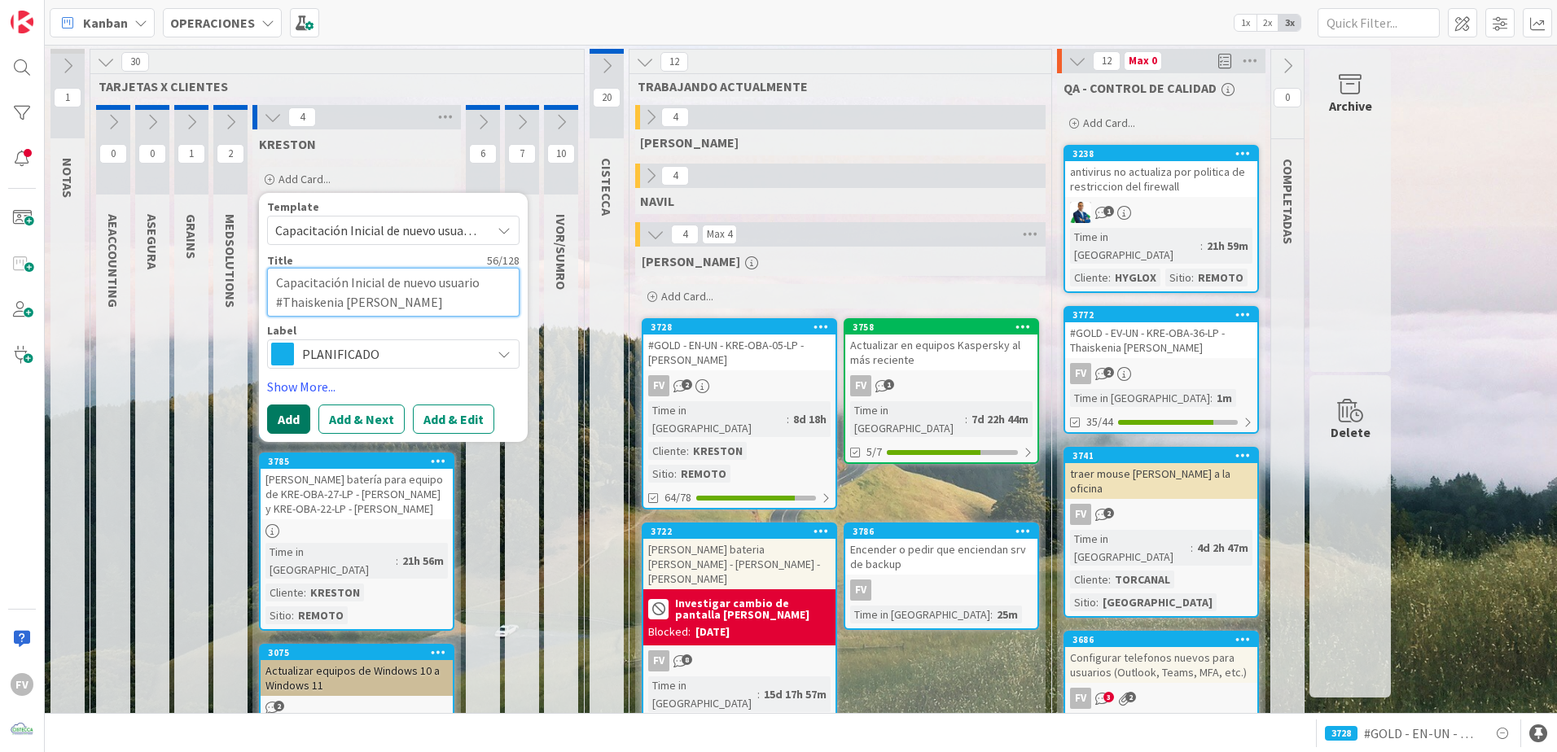
type textarea "Capacitación Inicial de nuevo usuario #Thaiskenia [PERSON_NAME]"
click at [295, 418] on button "Add" at bounding box center [288, 419] width 43 height 29
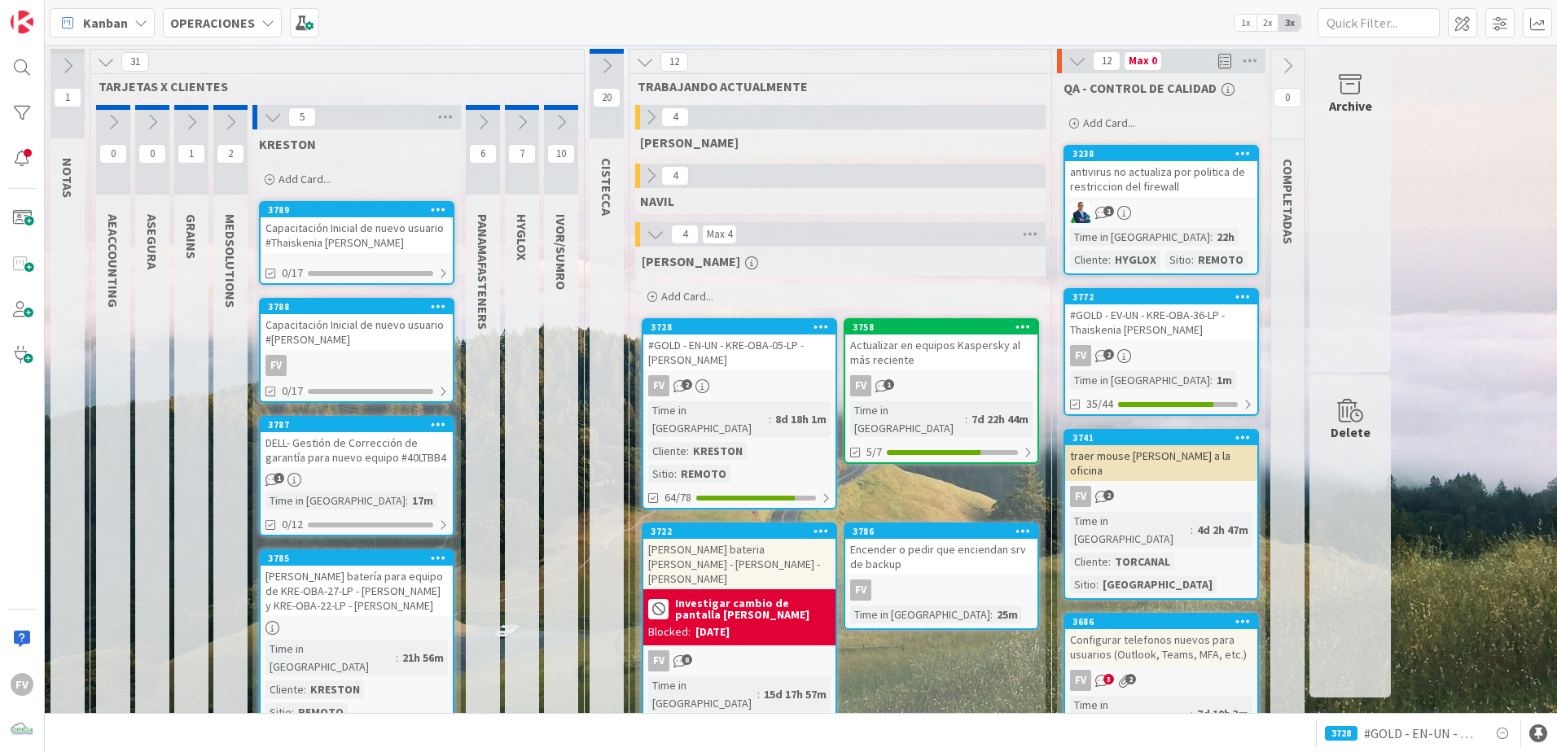
click at [382, 230] on div "Capacitación Inicial de nuevo usuario #Thaiskenia [PERSON_NAME]" at bounding box center [357, 235] width 192 height 36
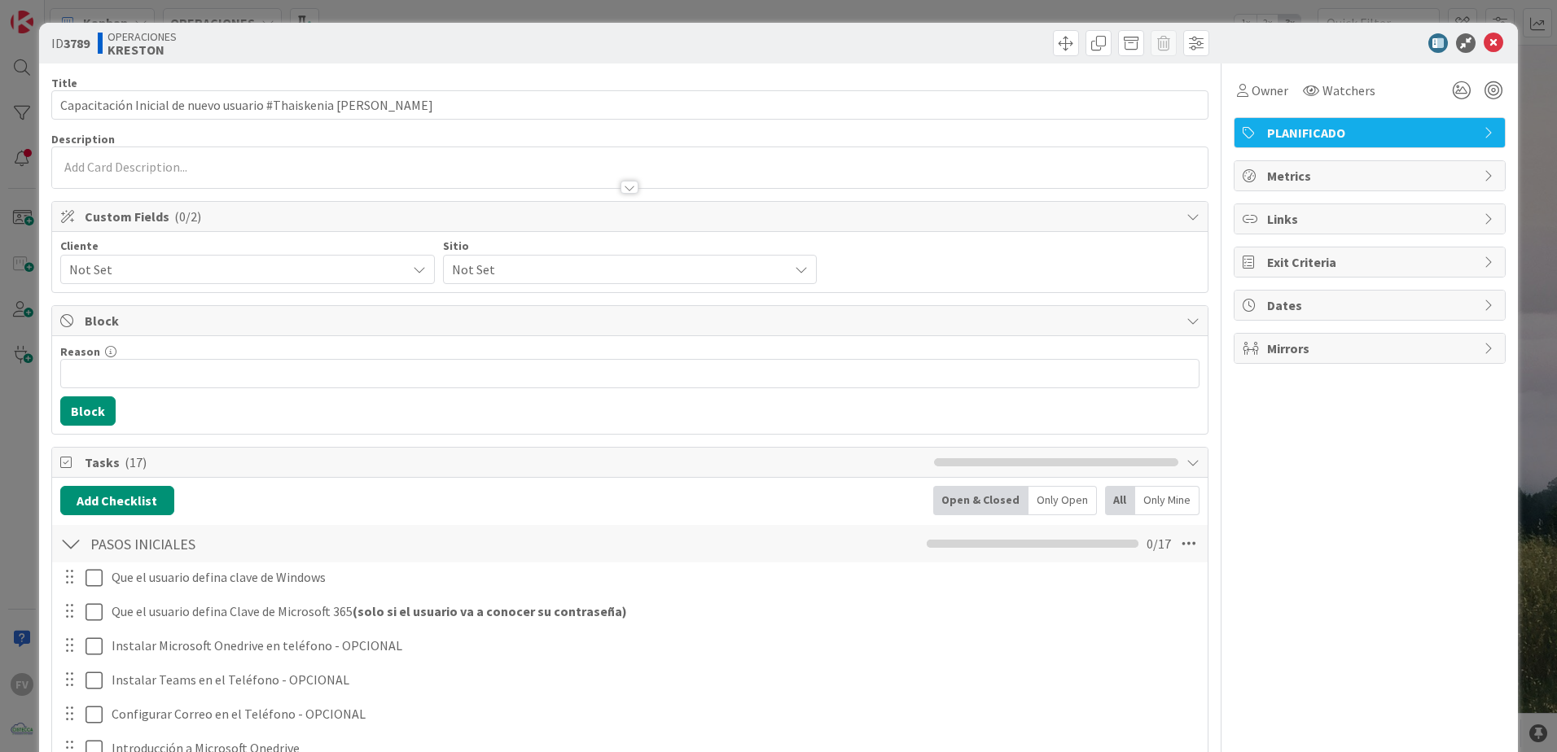
click at [212, 265] on span "Not Set" at bounding box center [233, 269] width 329 height 23
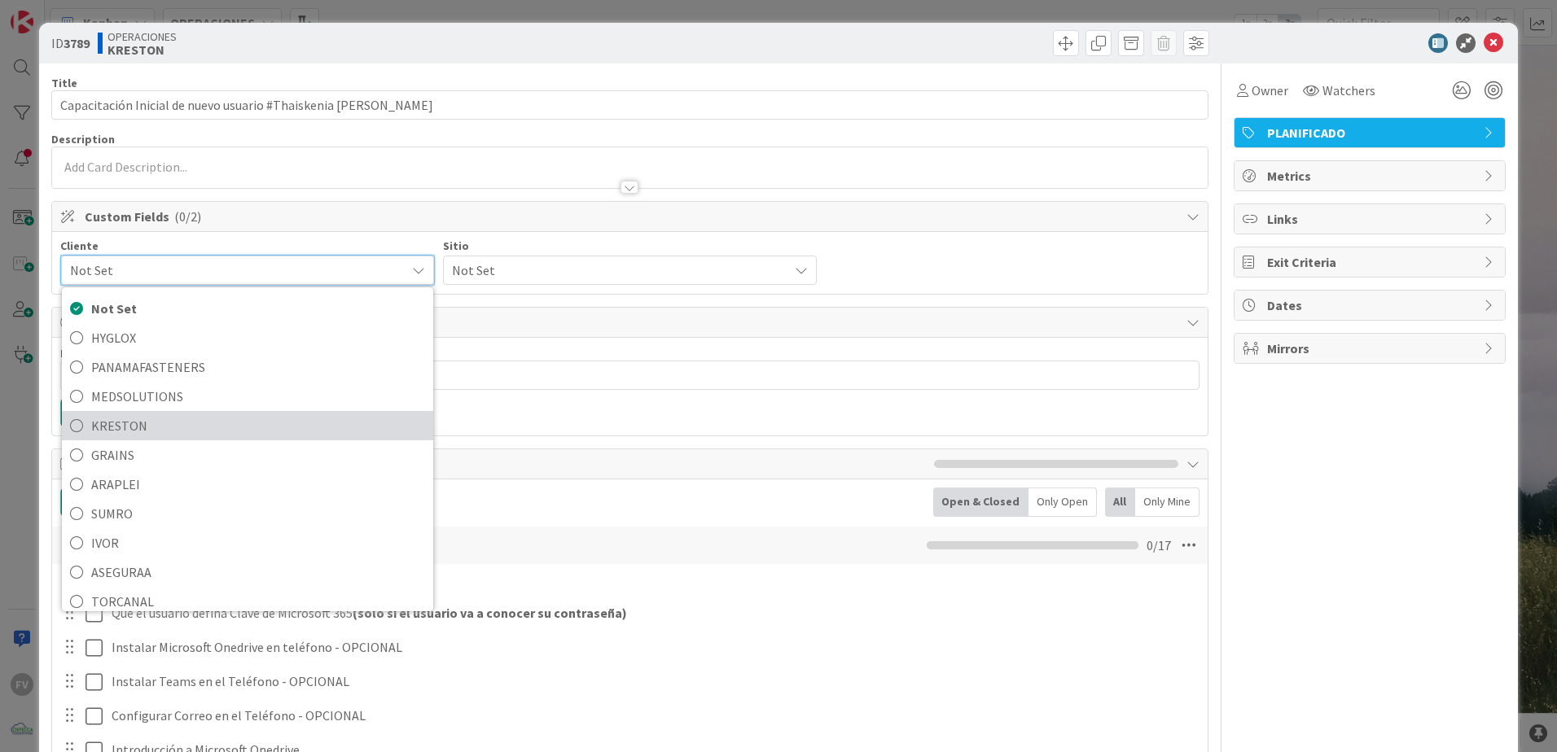
click at [195, 420] on span "KRESTON" at bounding box center [258, 426] width 334 height 24
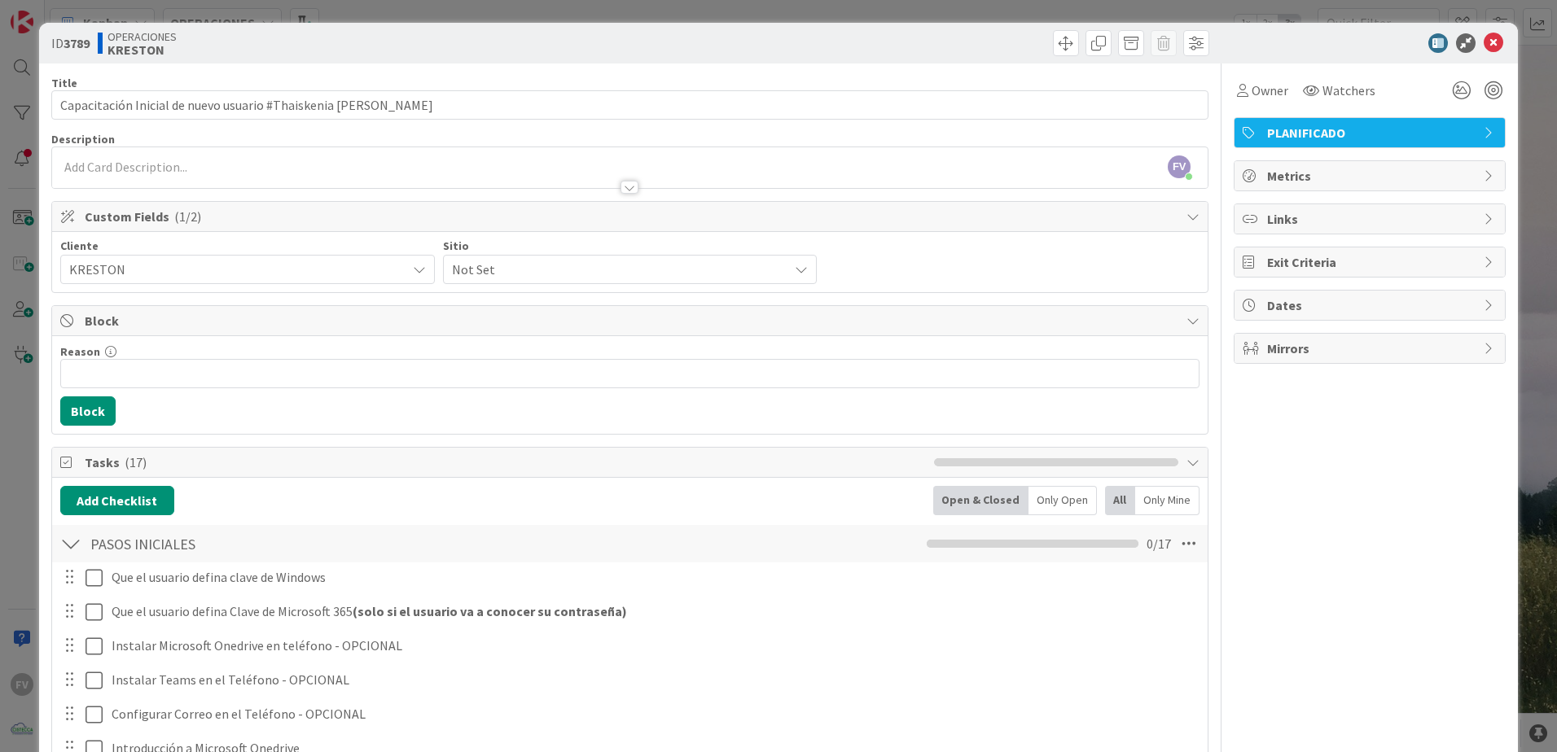
click at [480, 278] on span "Not Set" at bounding box center [616, 269] width 329 height 23
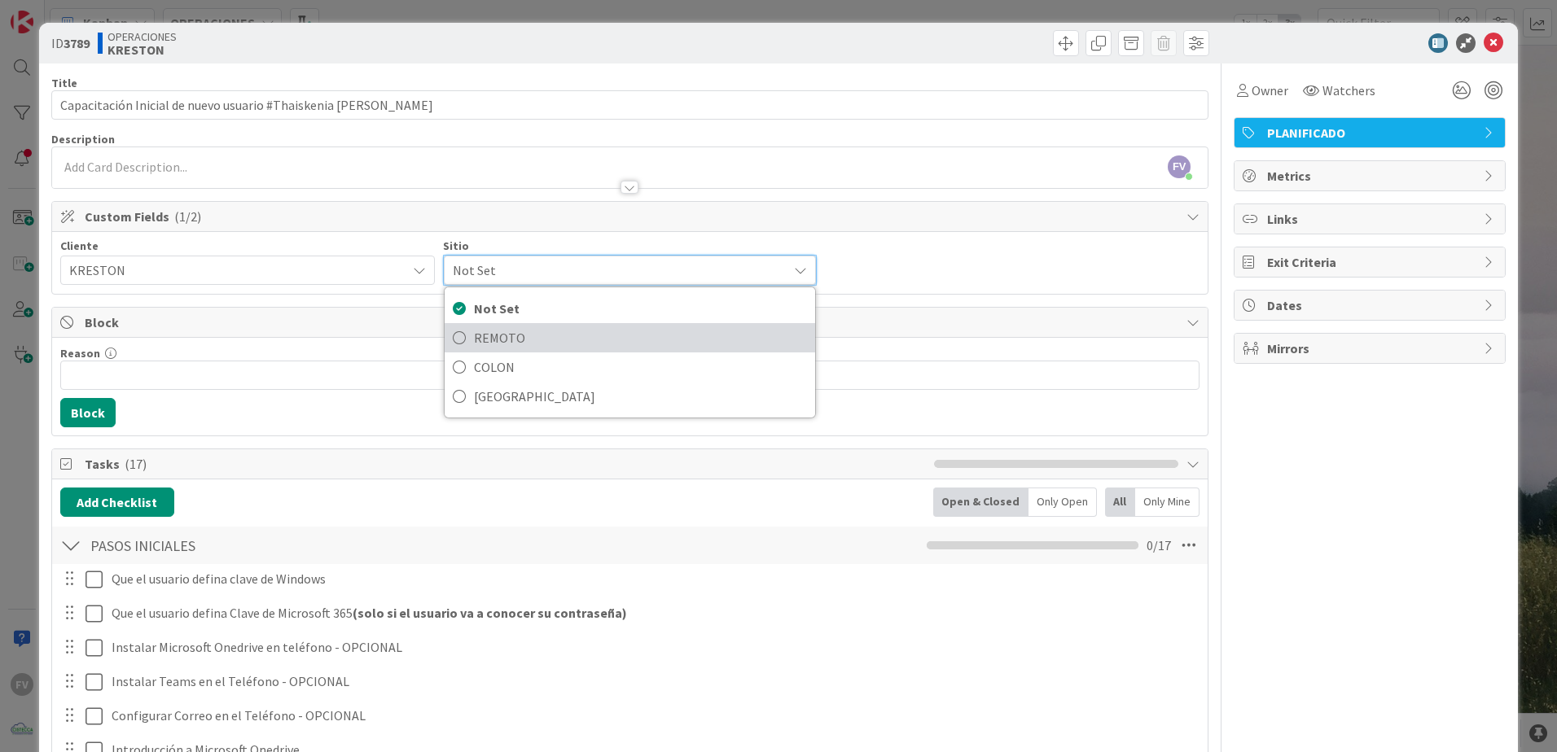
click at [480, 341] on span "REMOTO" at bounding box center [641, 338] width 334 height 24
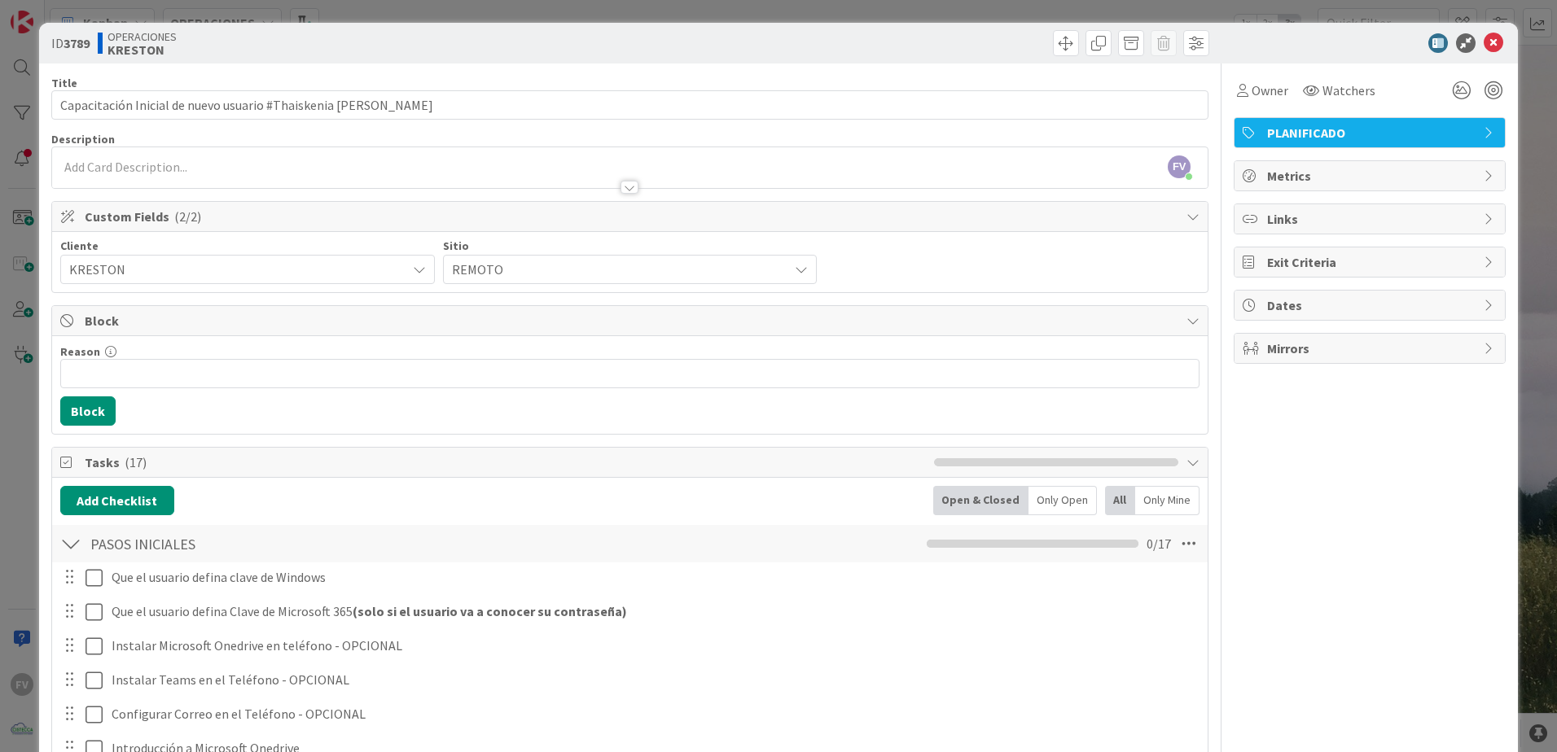
click at [256, 318] on span "Block" at bounding box center [631, 321] width 1093 height 20
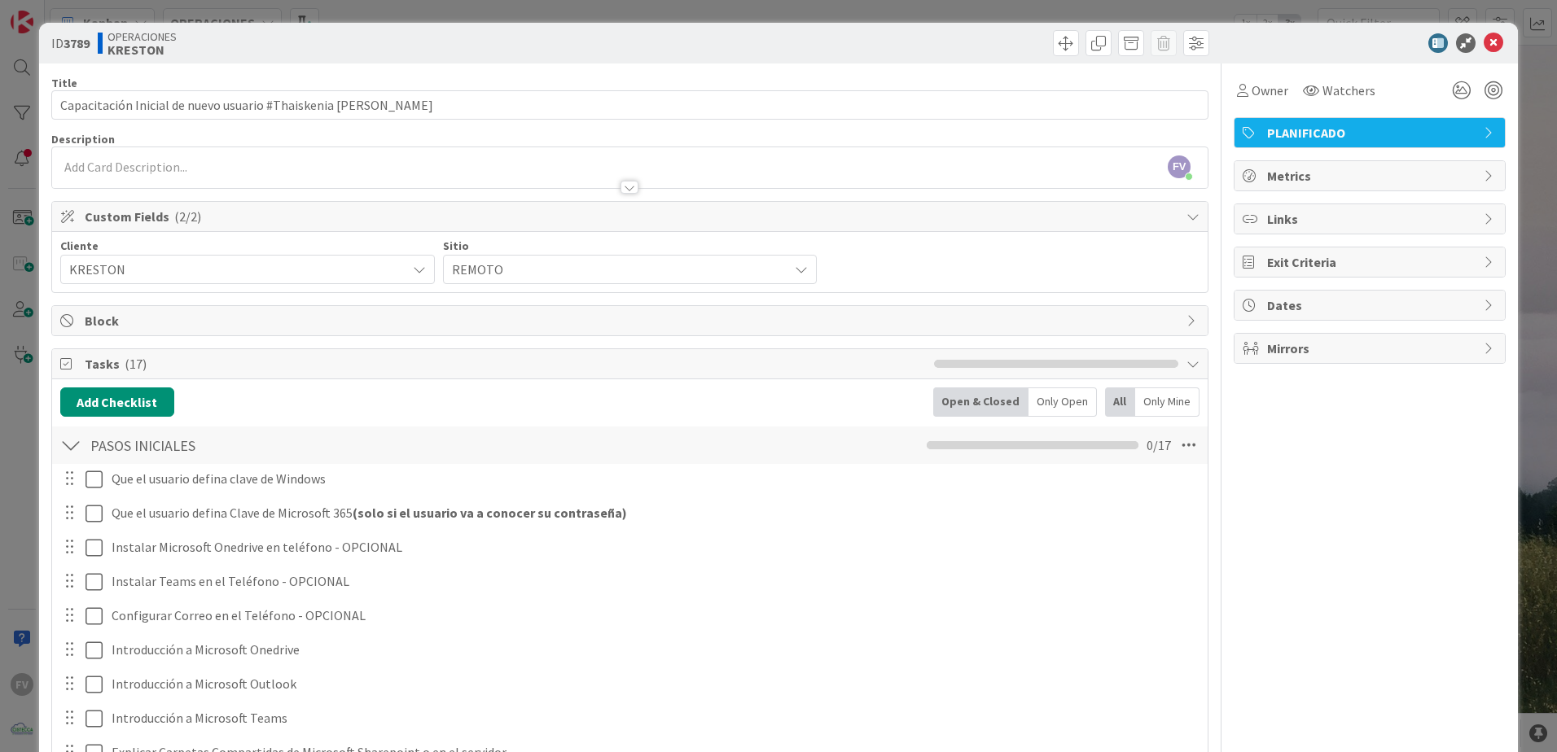
click at [262, 216] on span "Custom Fields ( 2/2 )" at bounding box center [631, 217] width 1093 height 20
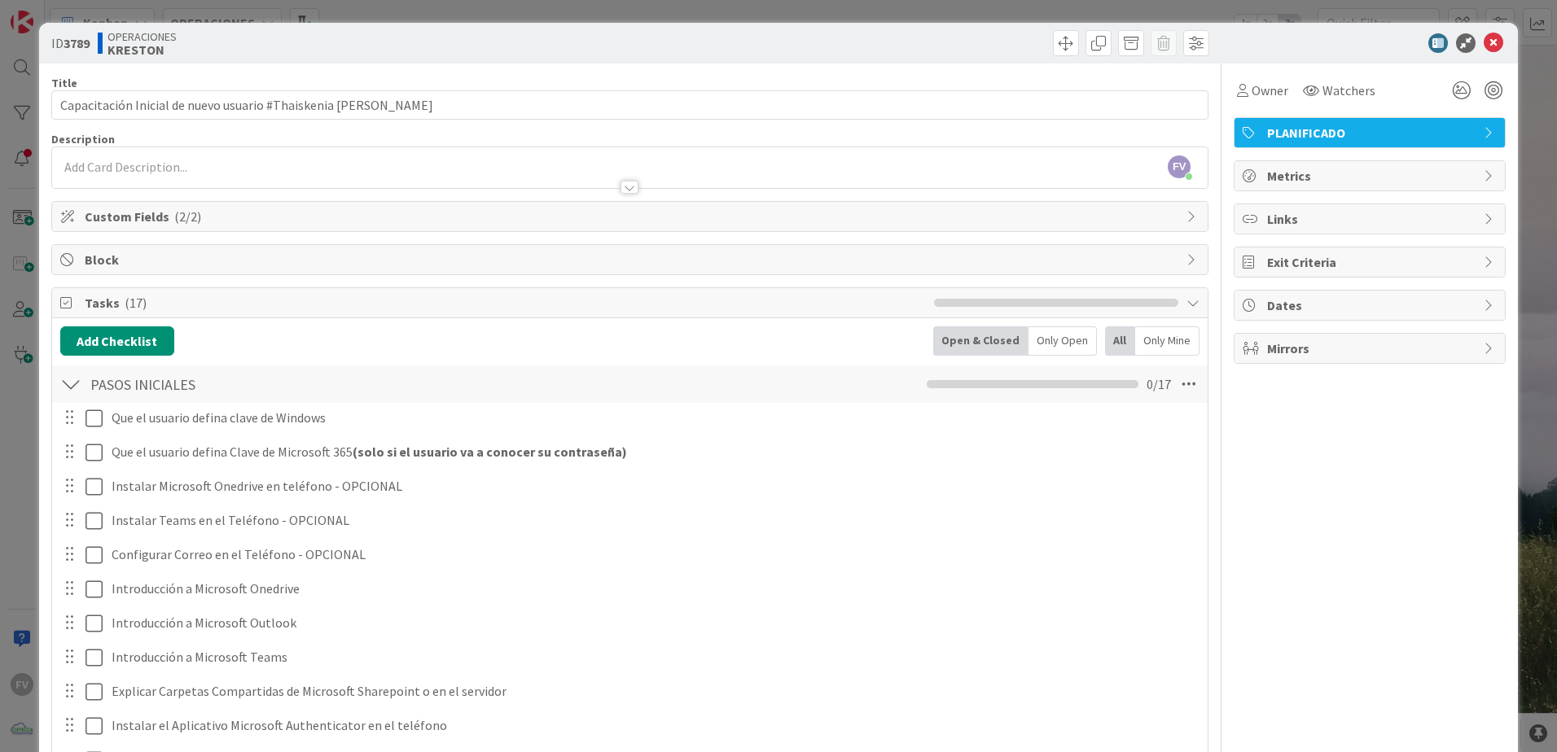
click at [104, 310] on span "Tasks ( 17 )" at bounding box center [505, 303] width 841 height 20
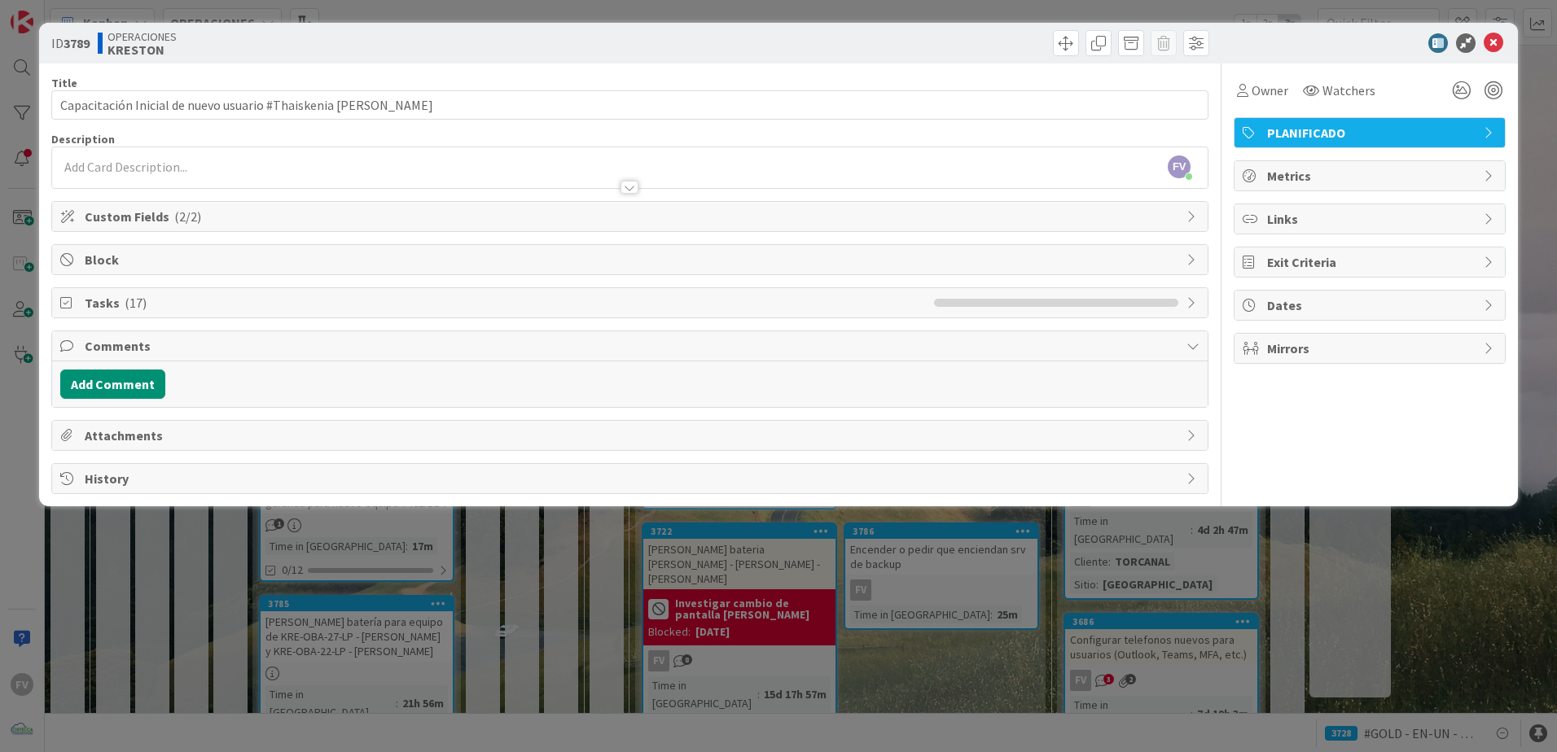
click at [101, 349] on span "Comments" at bounding box center [631, 346] width 1093 height 20
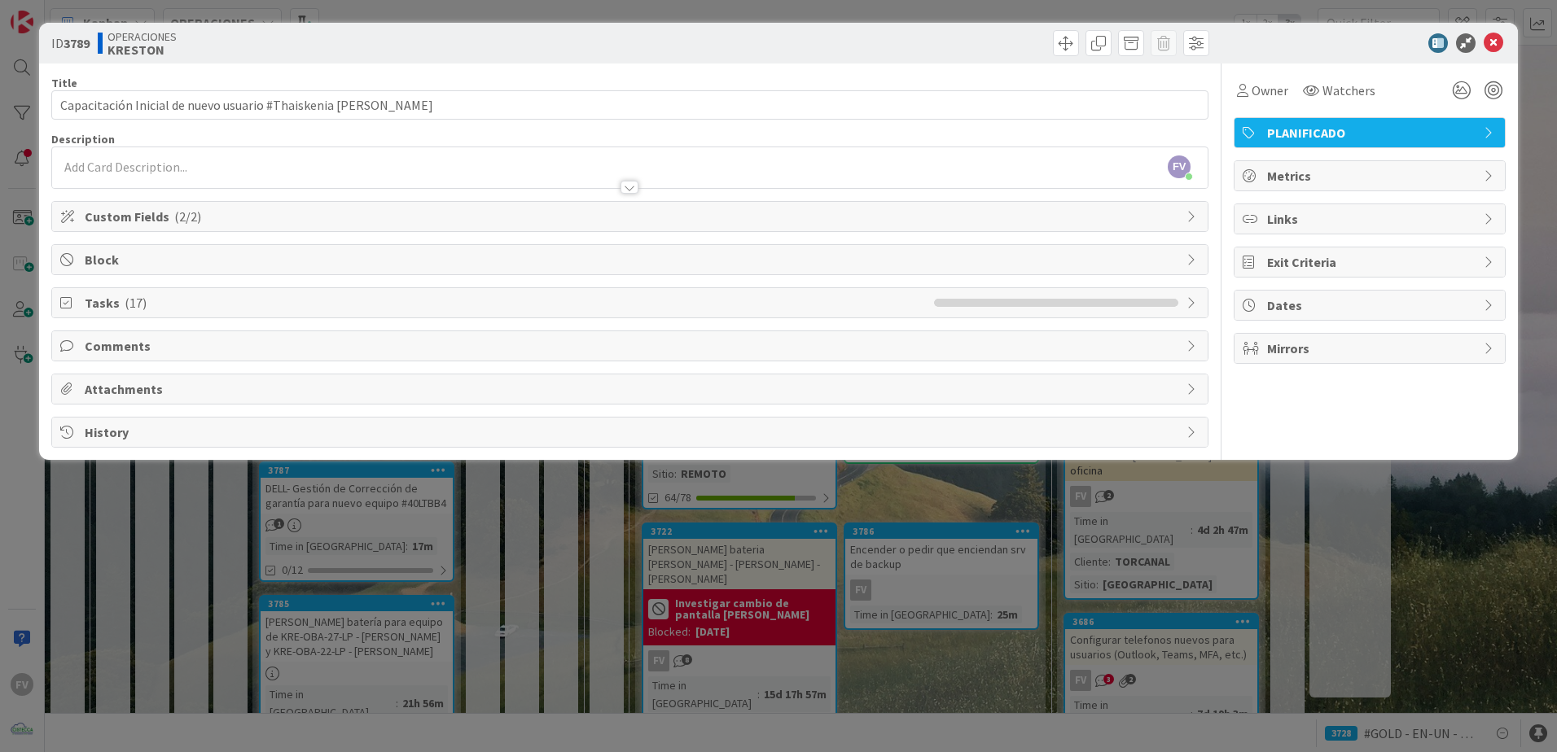
click at [28, 375] on div "ID 3789 OPERACIONES [PERSON_NAME] Title 56 / 128 Capacitación Inicial de nuevo …" at bounding box center [778, 376] width 1557 height 752
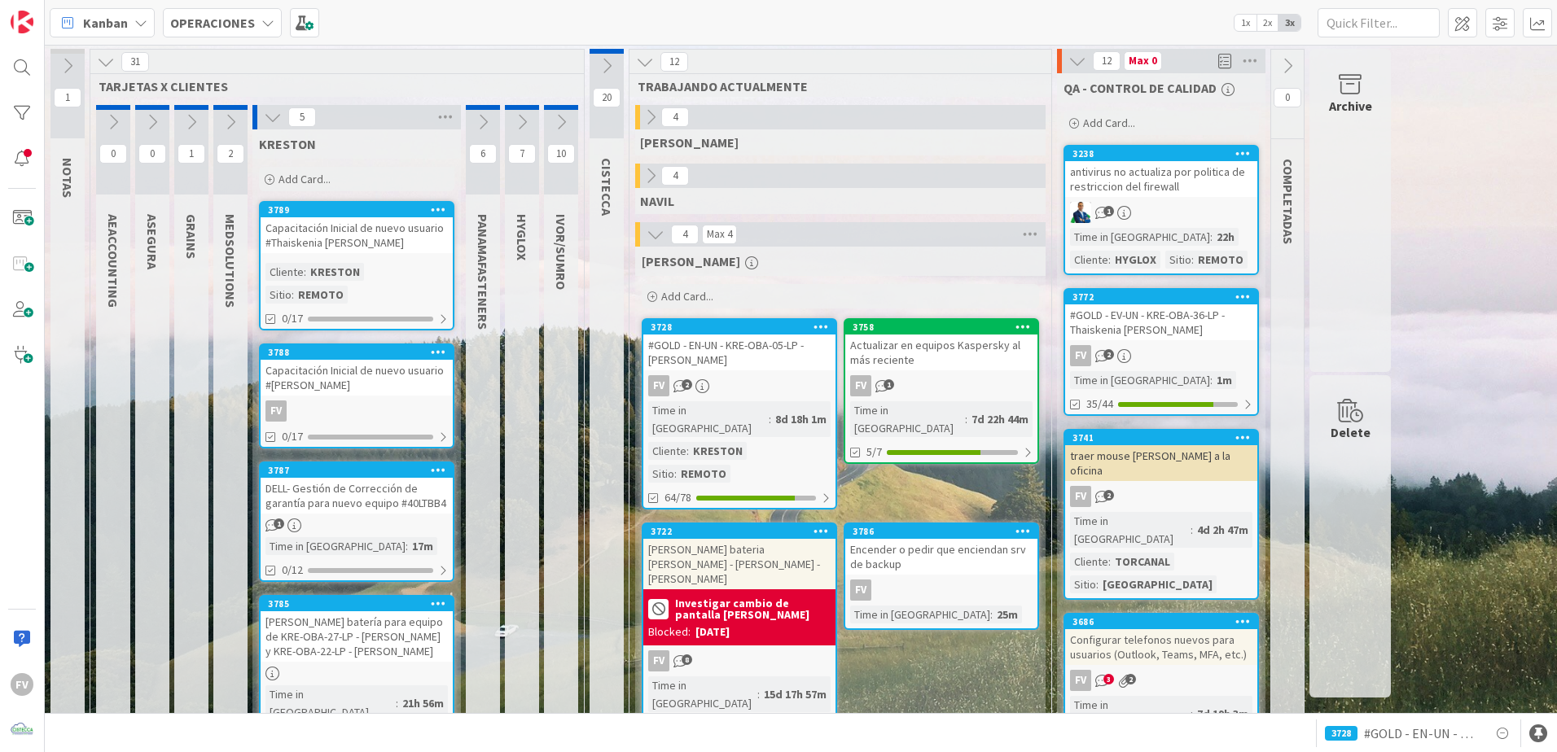
click at [342, 360] on div "Capacitación Inicial de nuevo usuario #[PERSON_NAME]" at bounding box center [357, 378] width 192 height 36
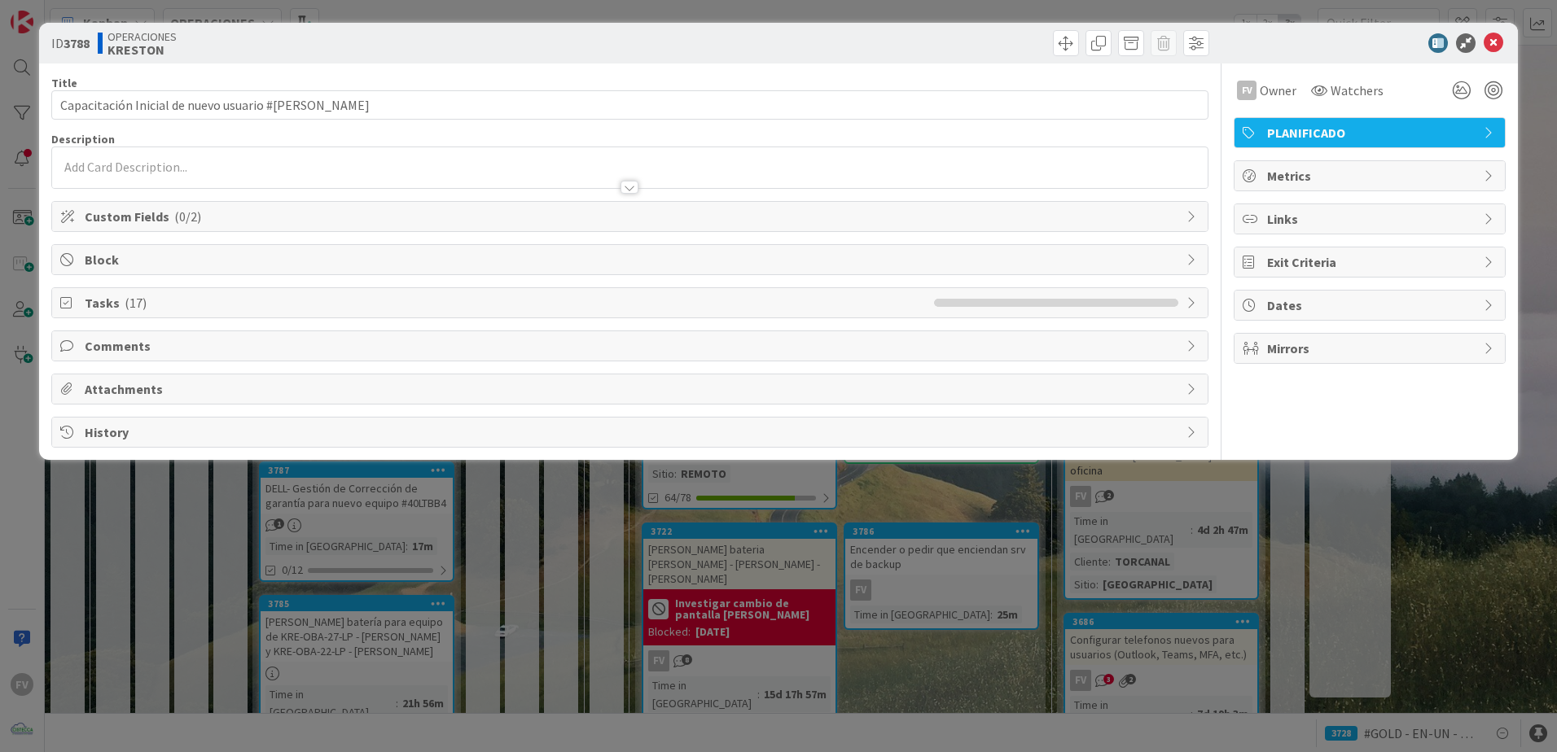
click at [341, 210] on span "Custom Fields ( 0/2 )" at bounding box center [631, 217] width 1093 height 20
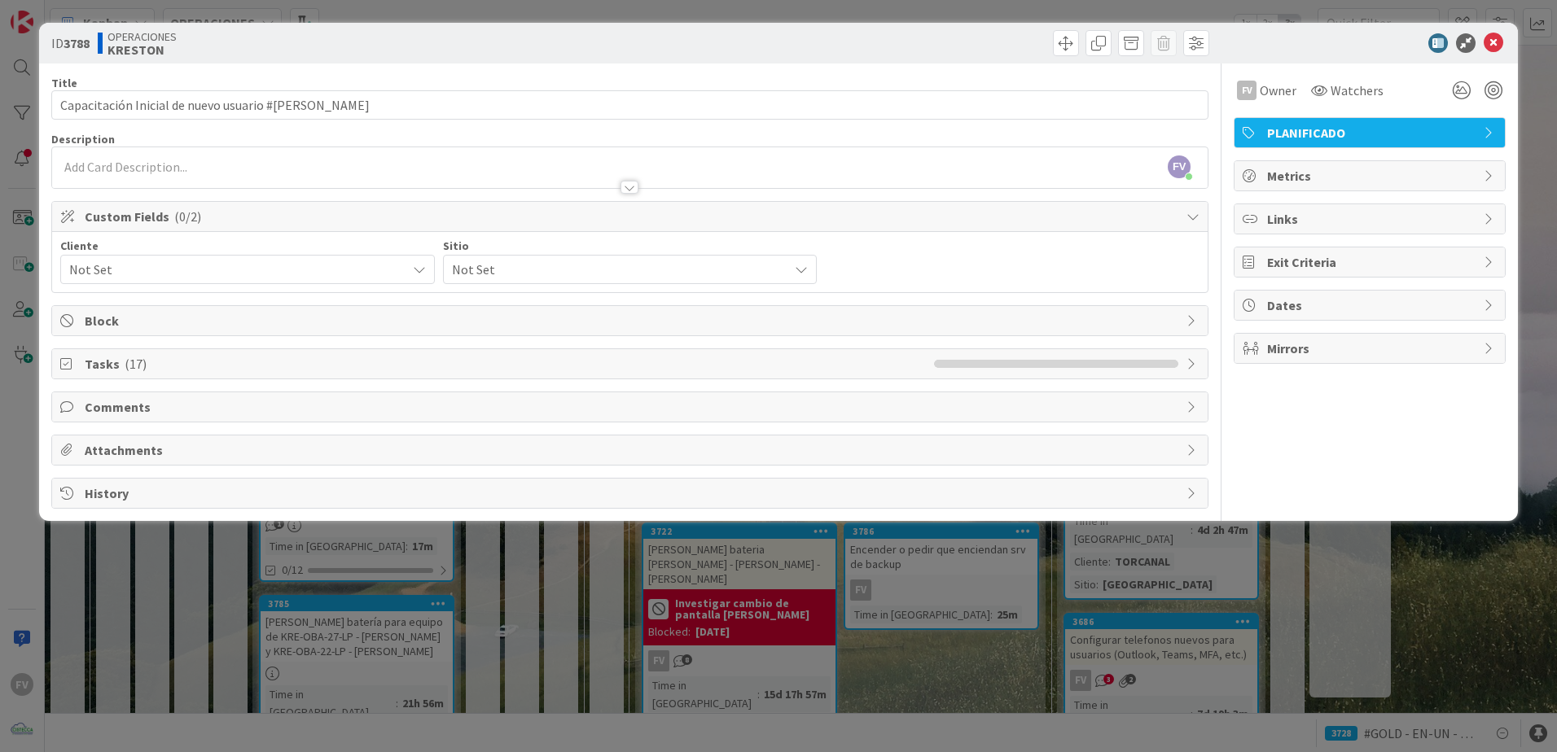
click at [166, 277] on span "Not Set" at bounding box center [233, 269] width 329 height 23
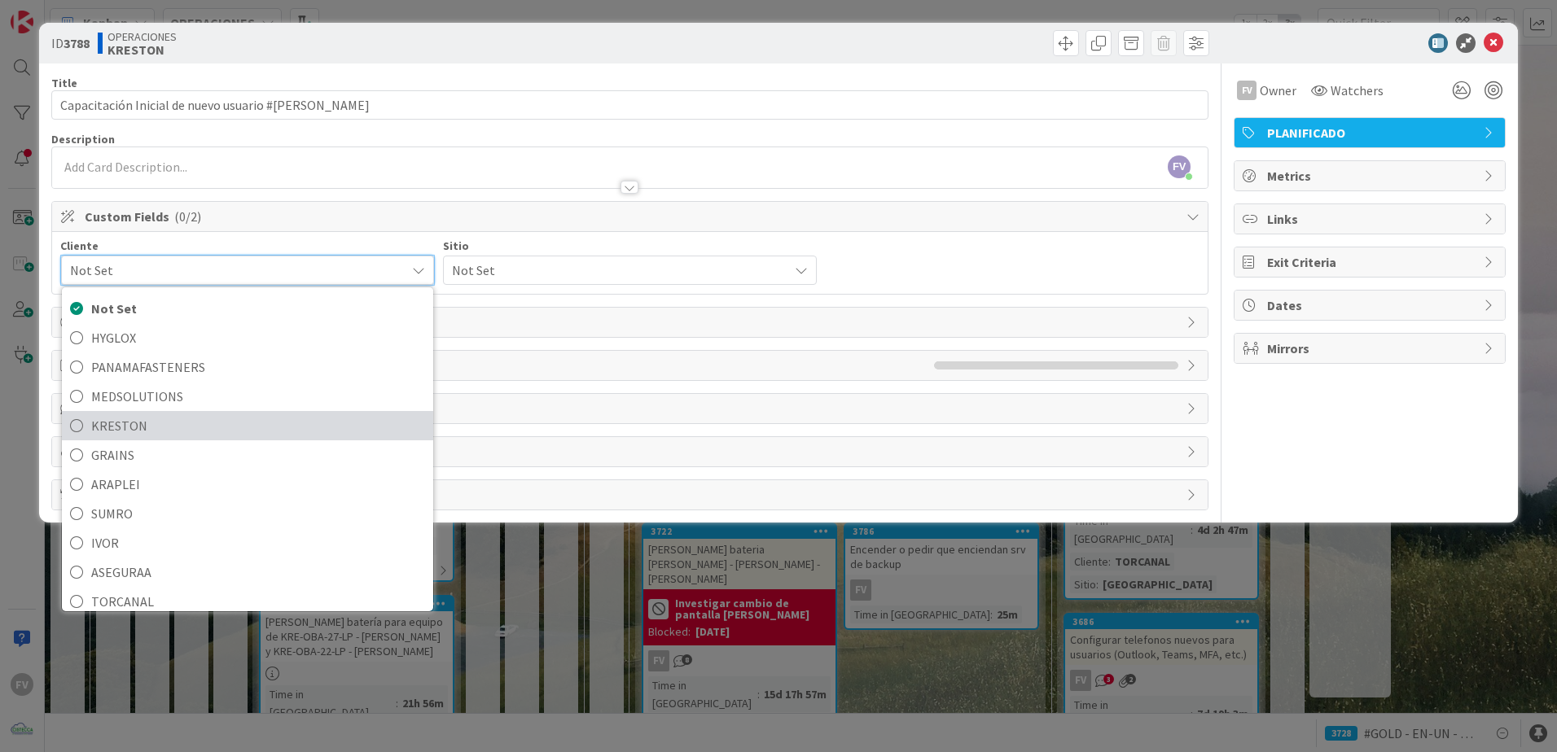
click at [165, 428] on span "KRESTON" at bounding box center [258, 426] width 334 height 24
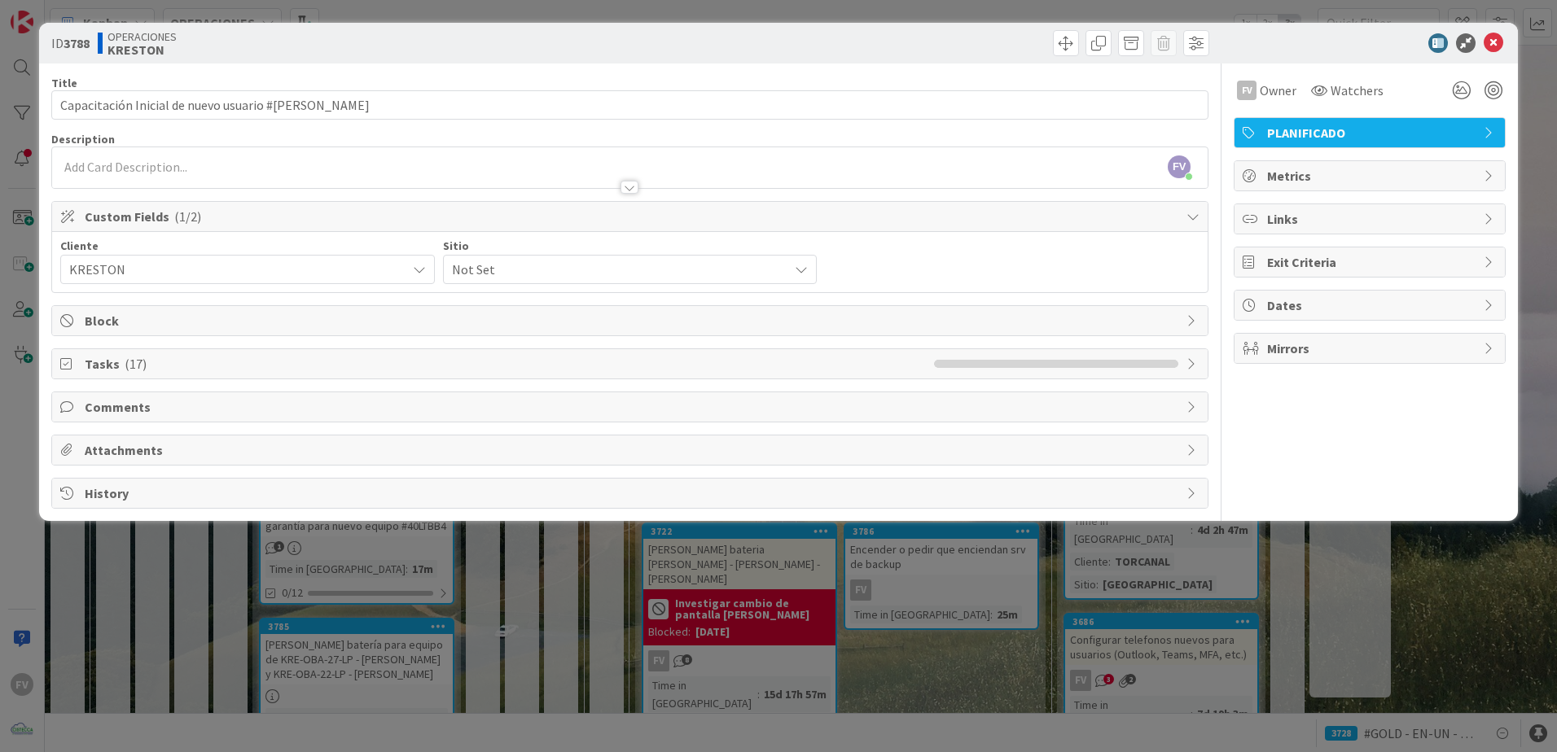
click at [522, 278] on span "Not Set" at bounding box center [616, 269] width 329 height 23
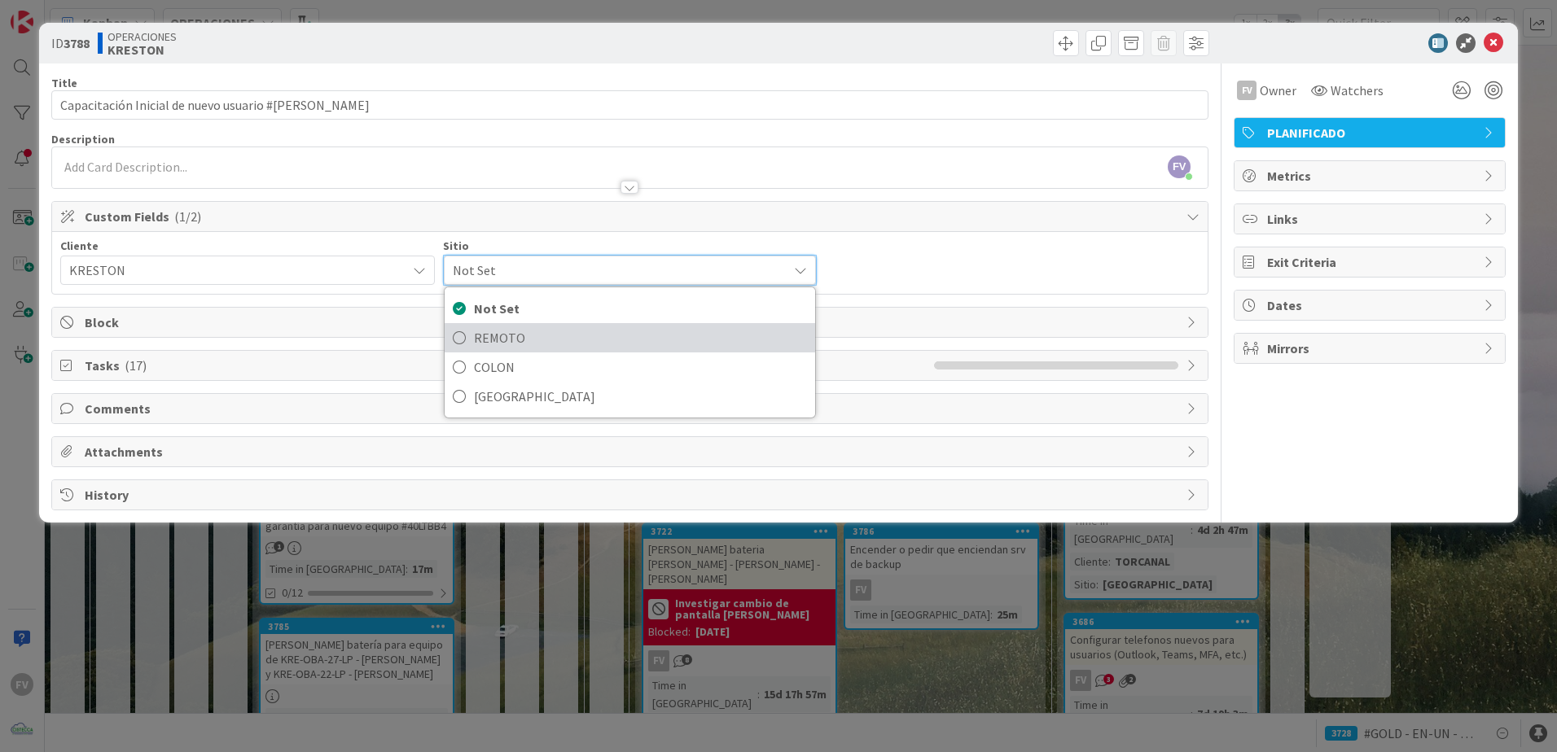
click at [515, 345] on span "REMOTO" at bounding box center [641, 338] width 334 height 24
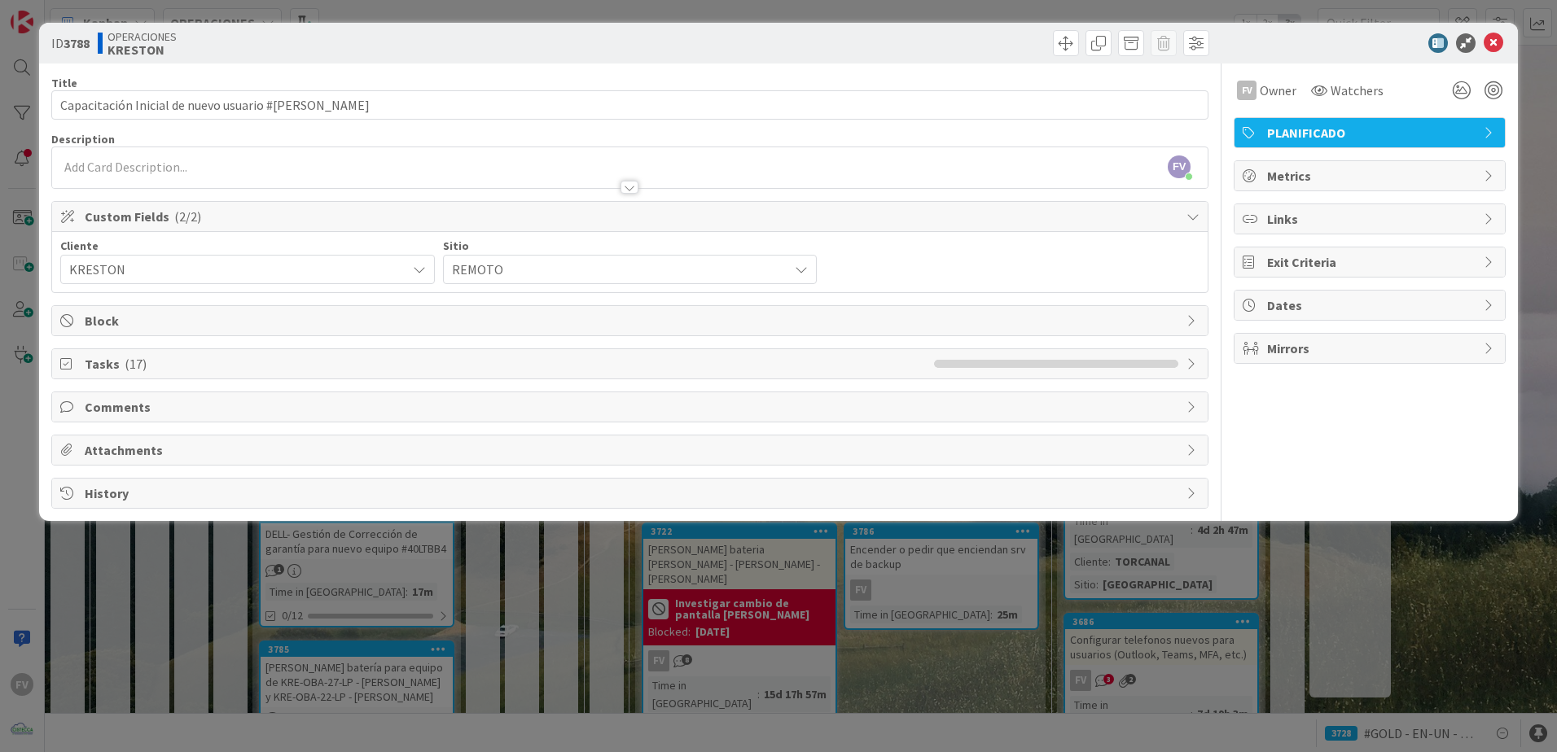
click at [549, 226] on span "Custom Fields ( 2/2 )" at bounding box center [631, 217] width 1093 height 20
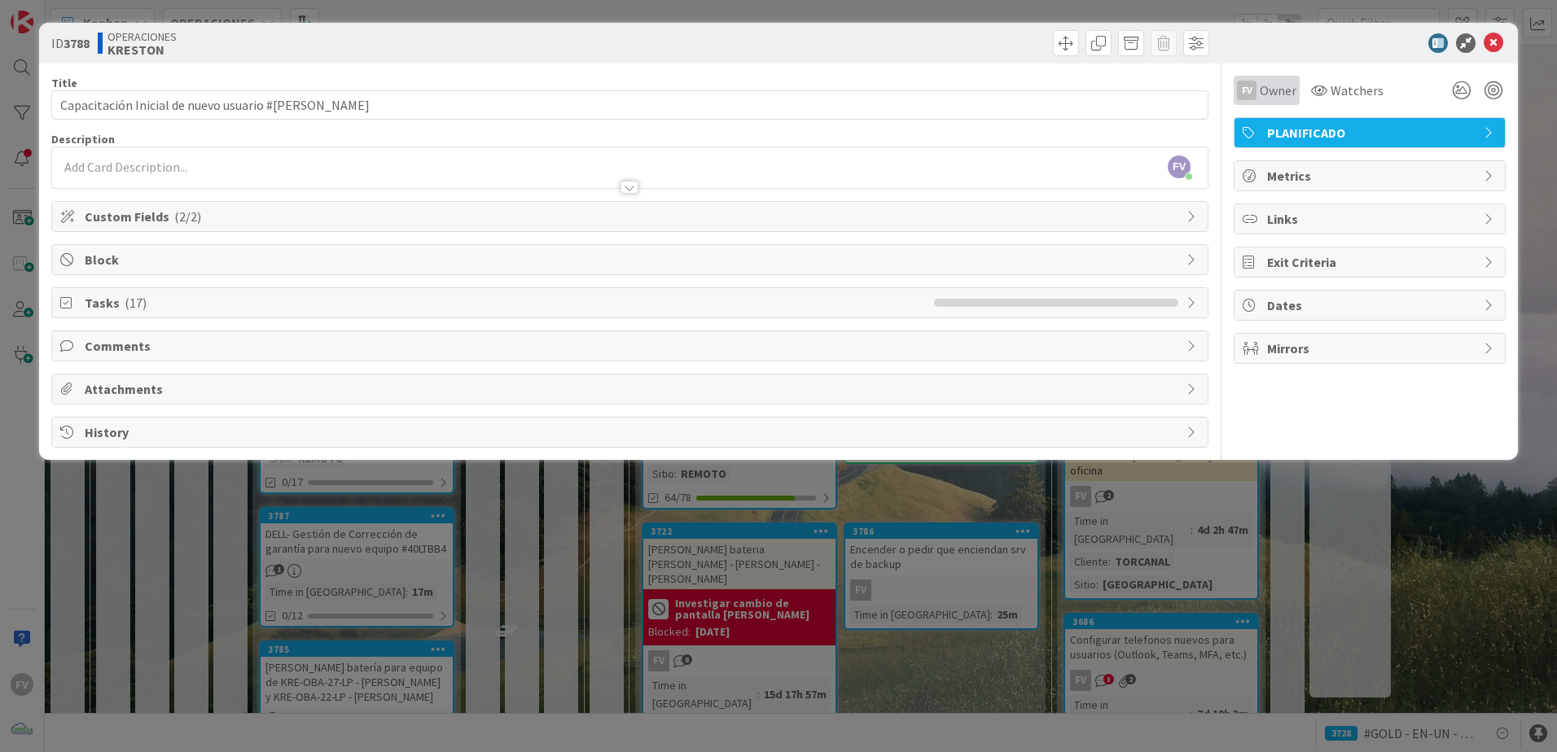
click at [1291, 85] on span "Owner" at bounding box center [1277, 91] width 37 height 20
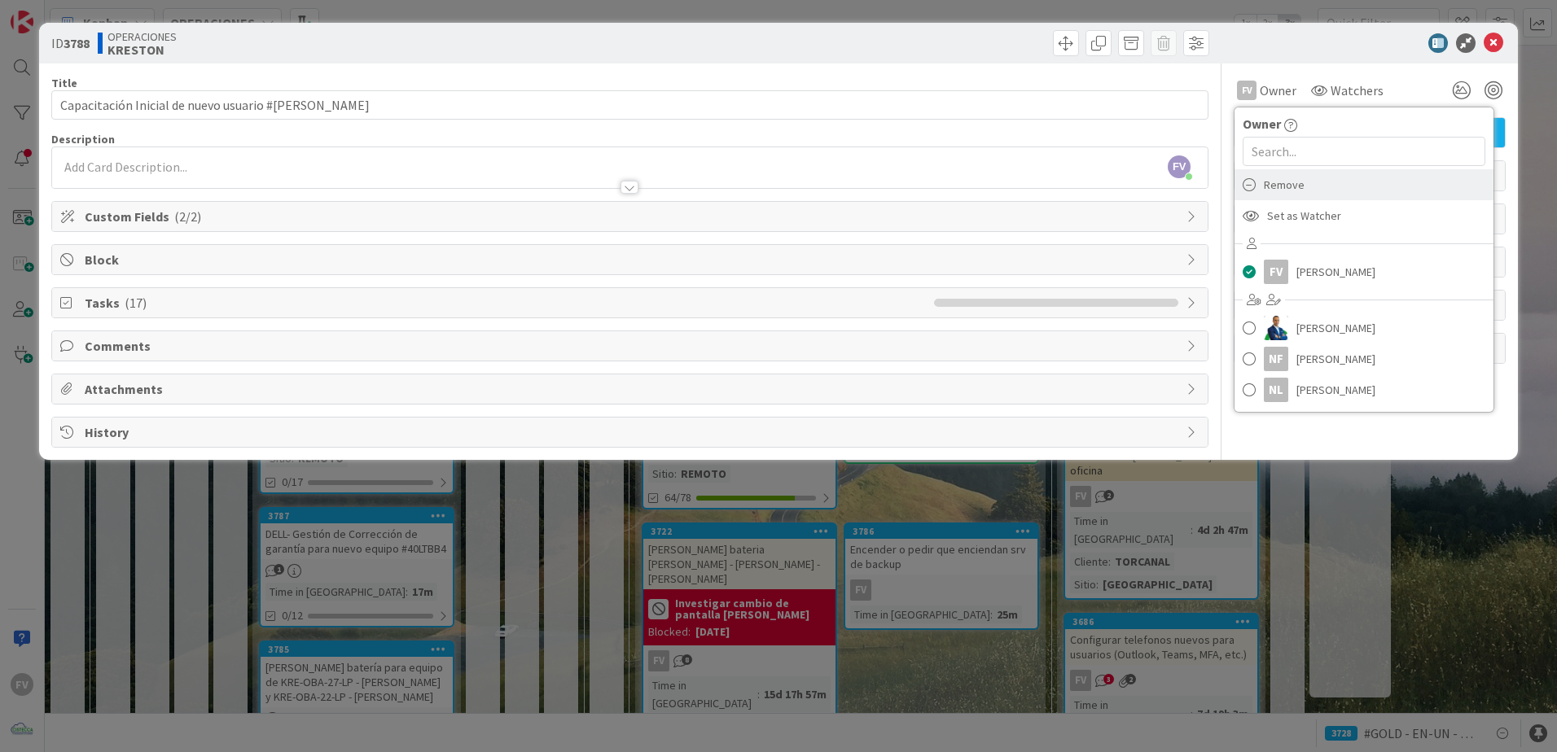
click at [1280, 183] on span "Remove" at bounding box center [1284, 185] width 41 height 24
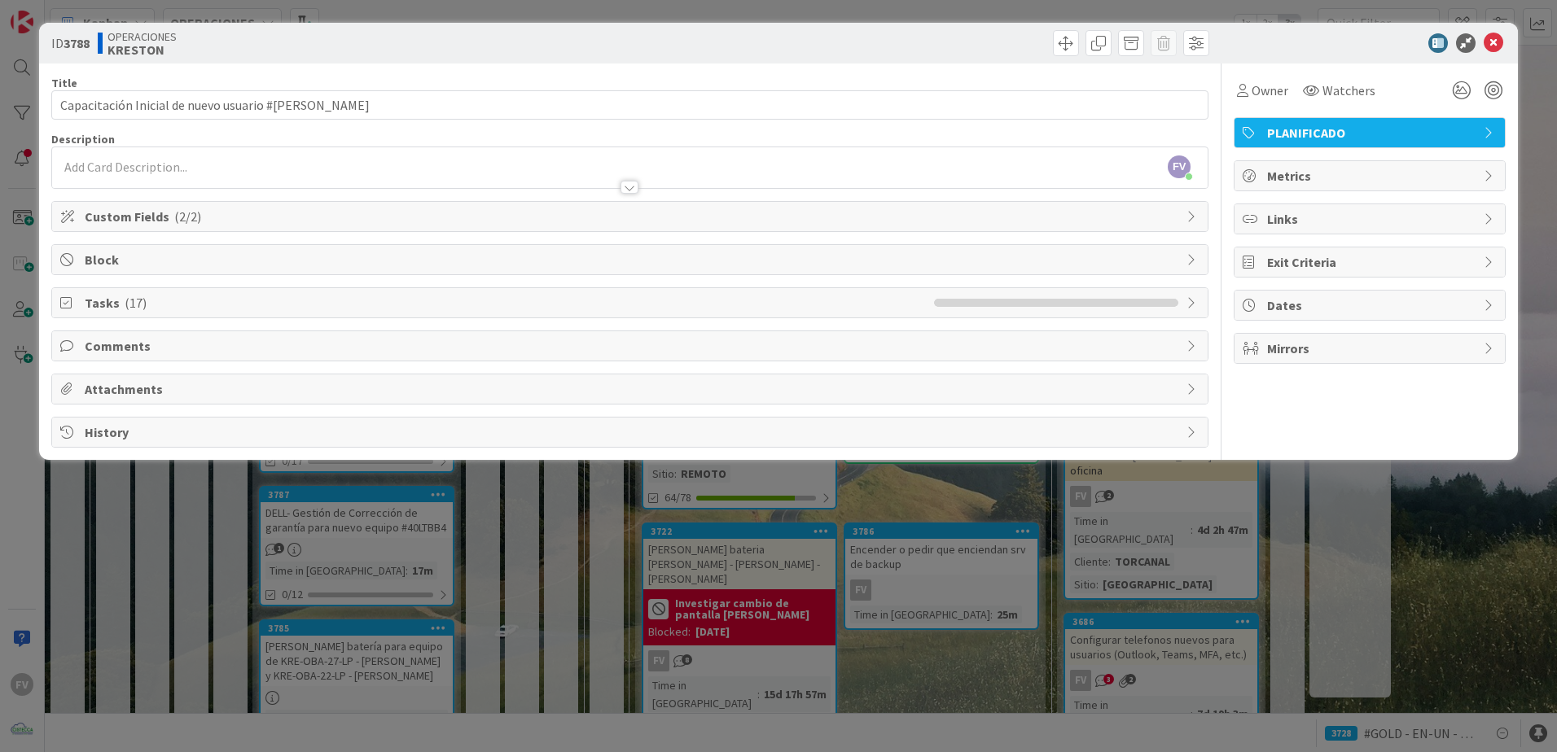
click at [1400, 11] on div "ID 3788 OPERACIONES [PERSON_NAME] Title 52 / 128 Capacitación Inicial de nuevo …" at bounding box center [778, 376] width 1557 height 752
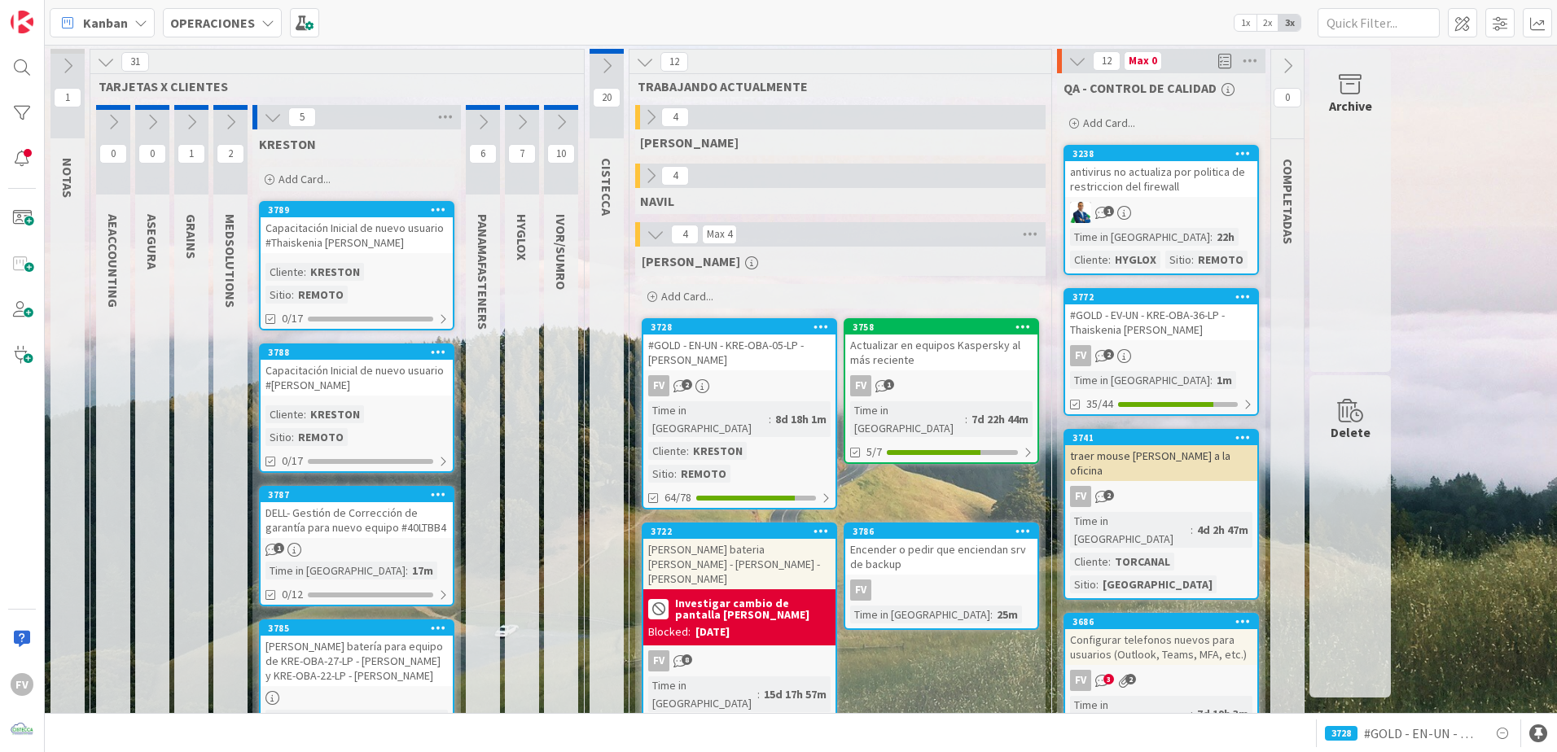
click at [384, 363] on div "Capacitación Inicial de nuevo usuario #[PERSON_NAME]" at bounding box center [357, 378] width 192 height 36
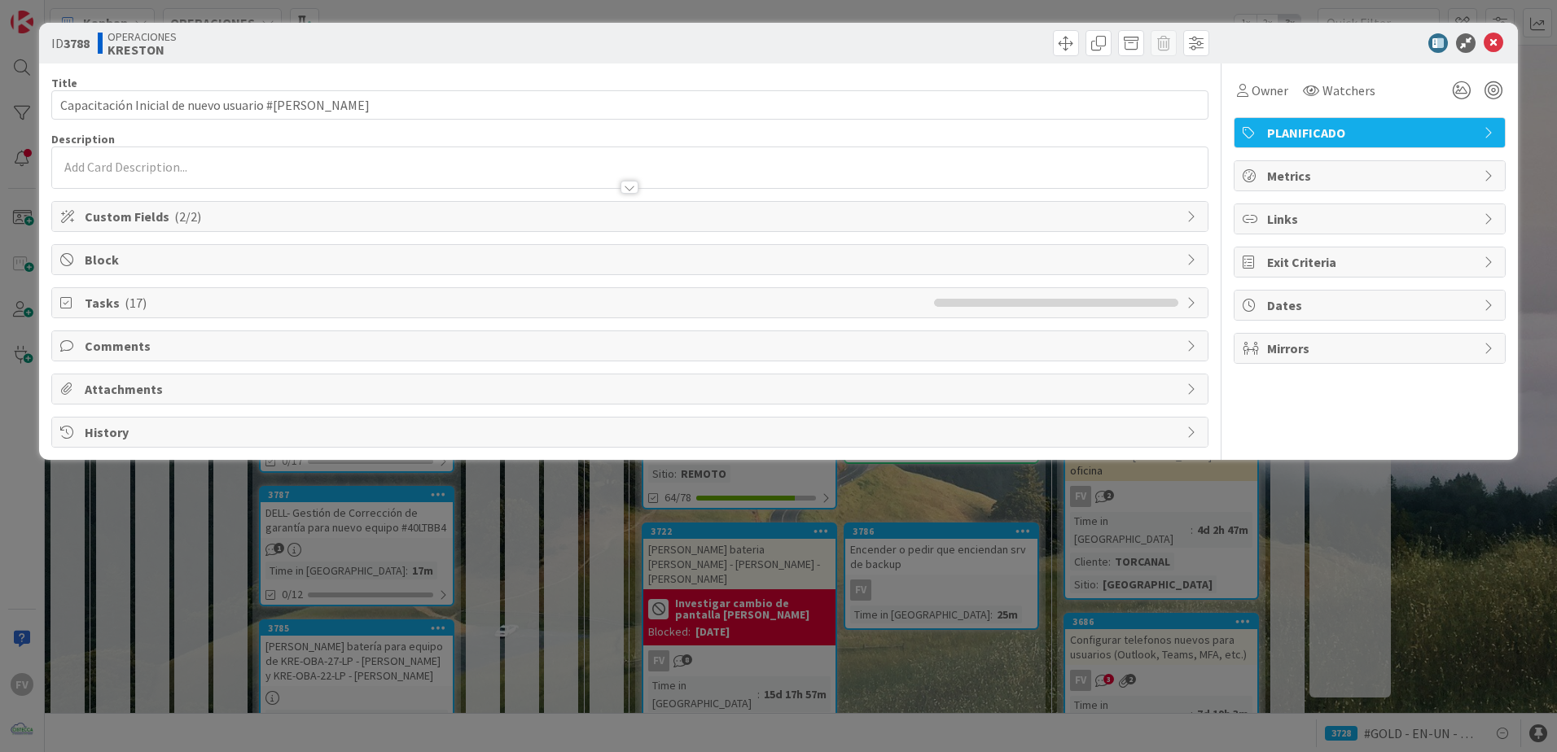
click at [195, 267] on span "Block" at bounding box center [631, 260] width 1093 height 20
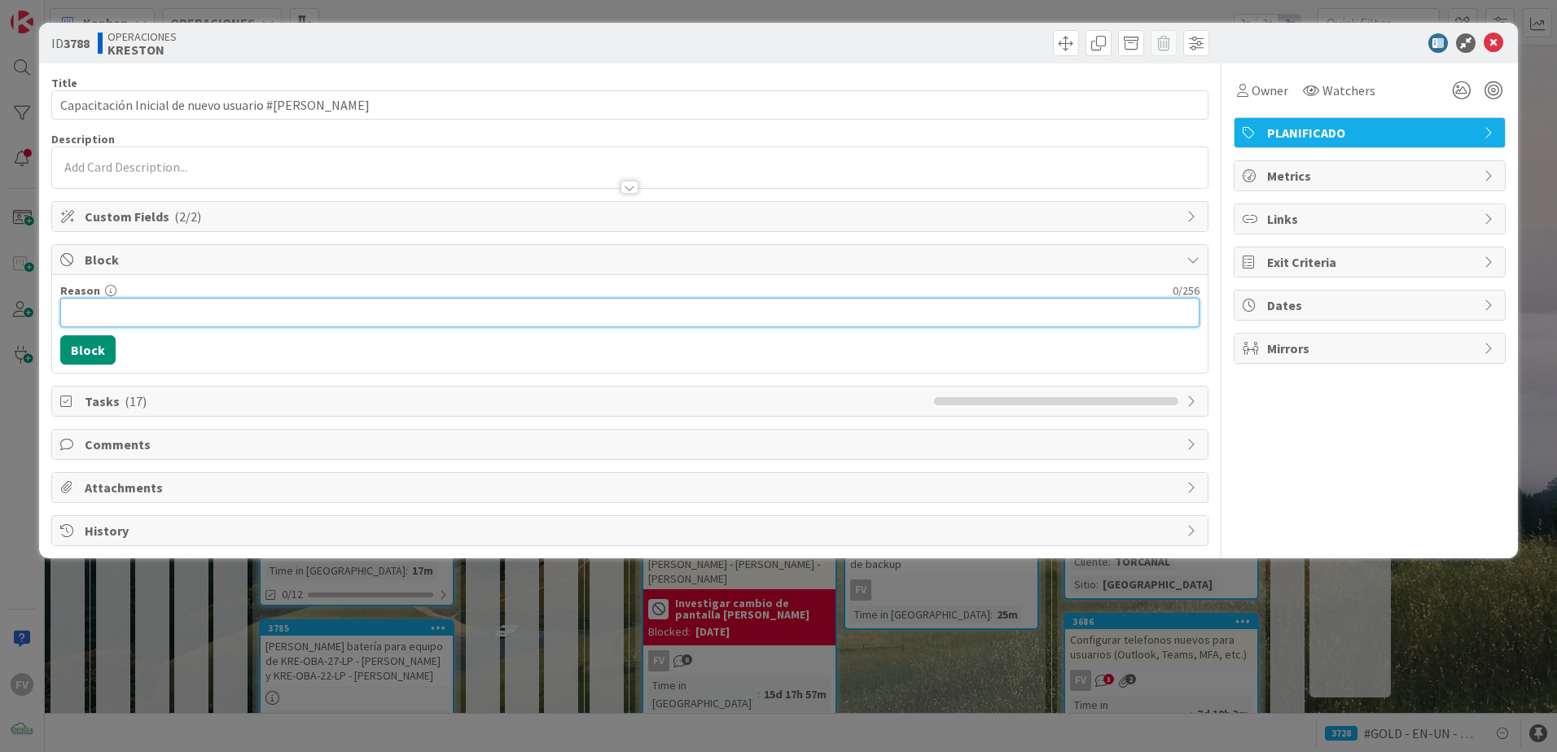
click at [151, 315] on input "Reason" at bounding box center [629, 312] width 1139 height 29
drag, startPoint x: 383, startPoint y: 314, endPoint x: -177, endPoint y: 357, distance: 561.7
click at [0, 357] on html "FV Kanban OPERACIONES 1x 2x 3x 1 NOTAS 31 TARJETAS X CLIENTES 0 AEACCOUNTING 0 …" at bounding box center [778, 376] width 1557 height 752
type input "Esperando llegada del usuario el [DATE]"
click at [84, 345] on button "Block" at bounding box center [87, 349] width 55 height 29
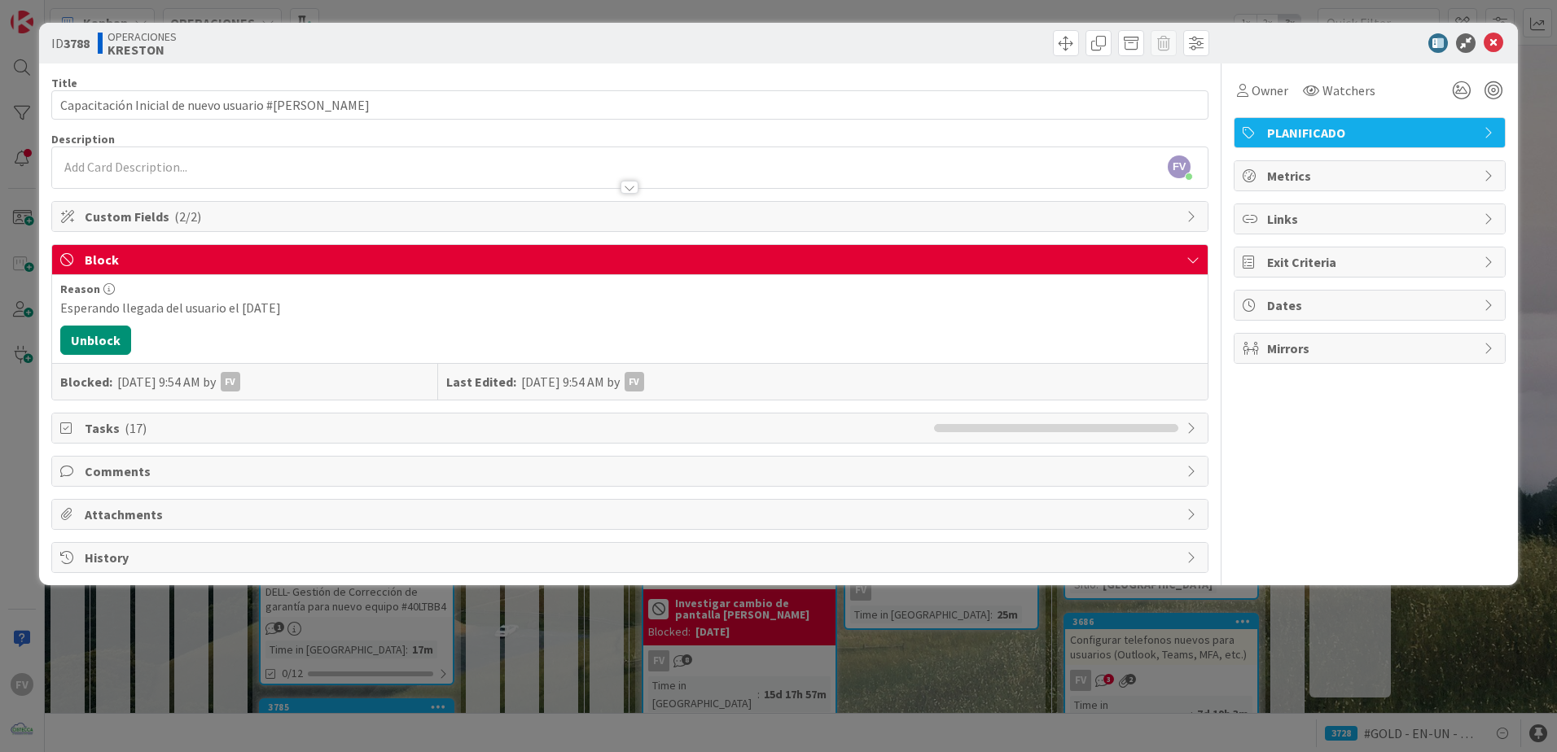
click at [17, 335] on div "ID 3788 OPERACIONES [PERSON_NAME] Title 52 / 128 Capacitación Inicial de nuevo …" at bounding box center [778, 376] width 1557 height 752
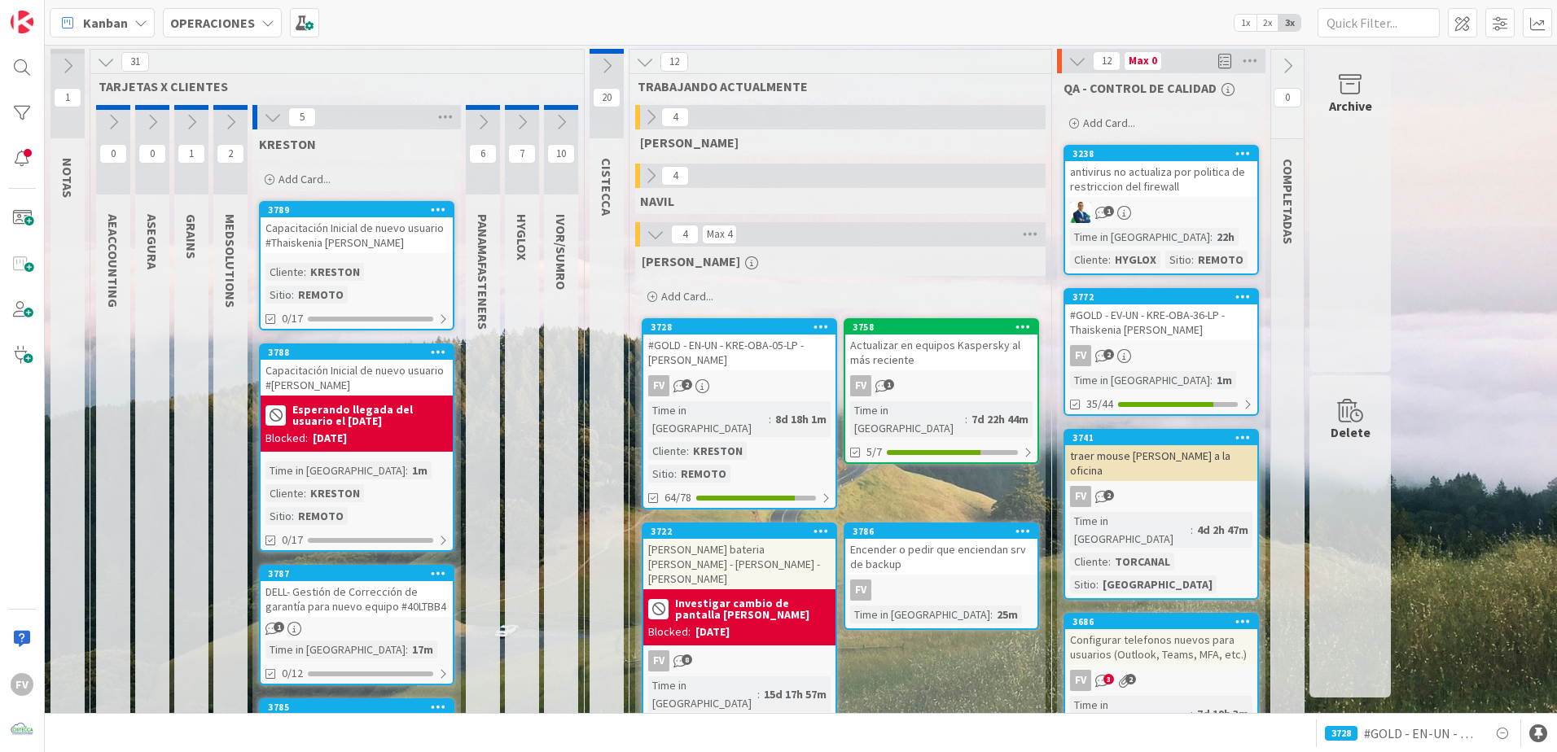
click at [389, 251] on div "Capacitación Inicial de nuevo usuario #Thaiskenia [PERSON_NAME]" at bounding box center [357, 235] width 192 height 36
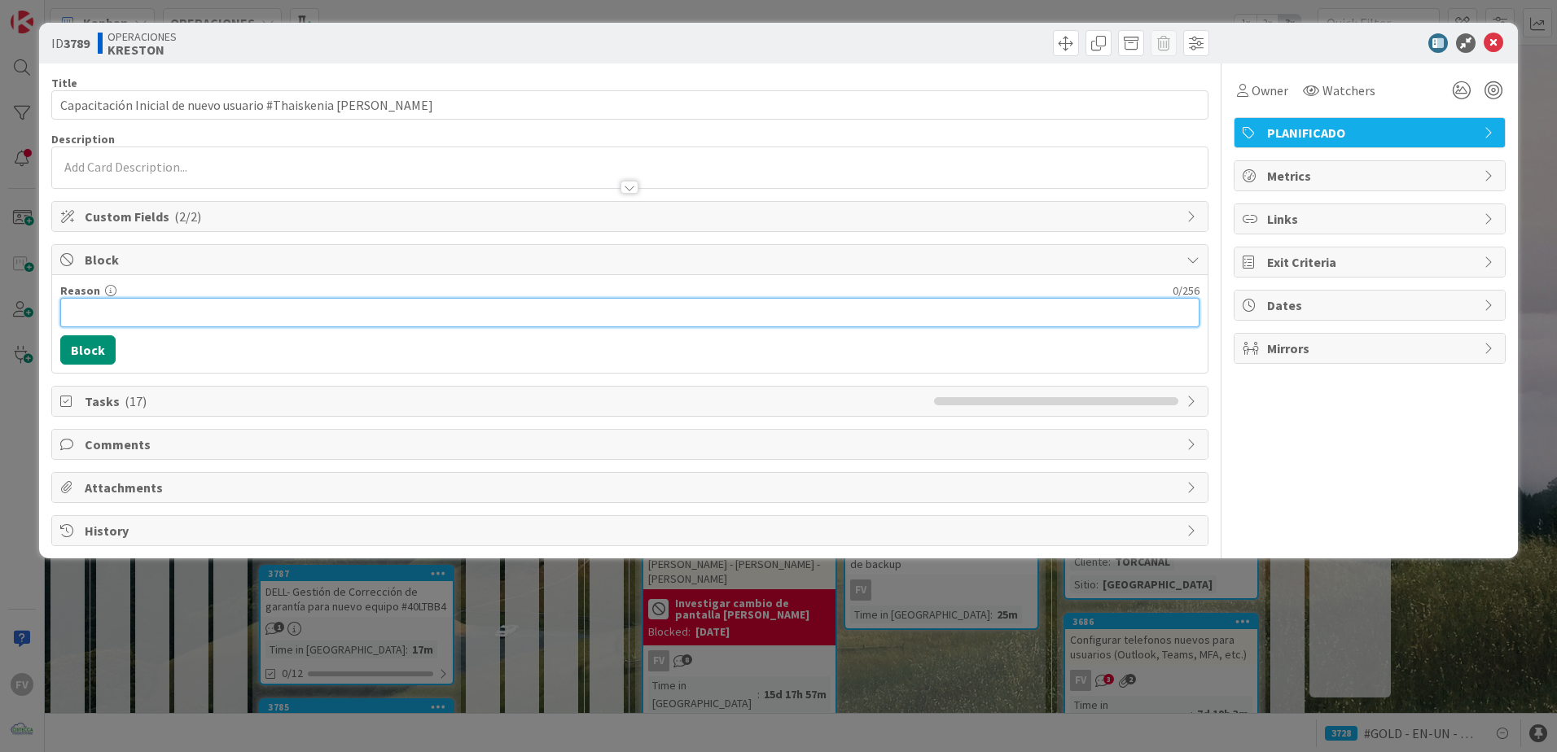
click at [132, 309] on input "Reason" at bounding box center [629, 312] width 1139 height 29
paste input "Esperando llegada del usuario el [DATE]"
type input "Esperando llegada del usuario el [DATE]"
click at [112, 342] on button "Block" at bounding box center [87, 349] width 55 height 29
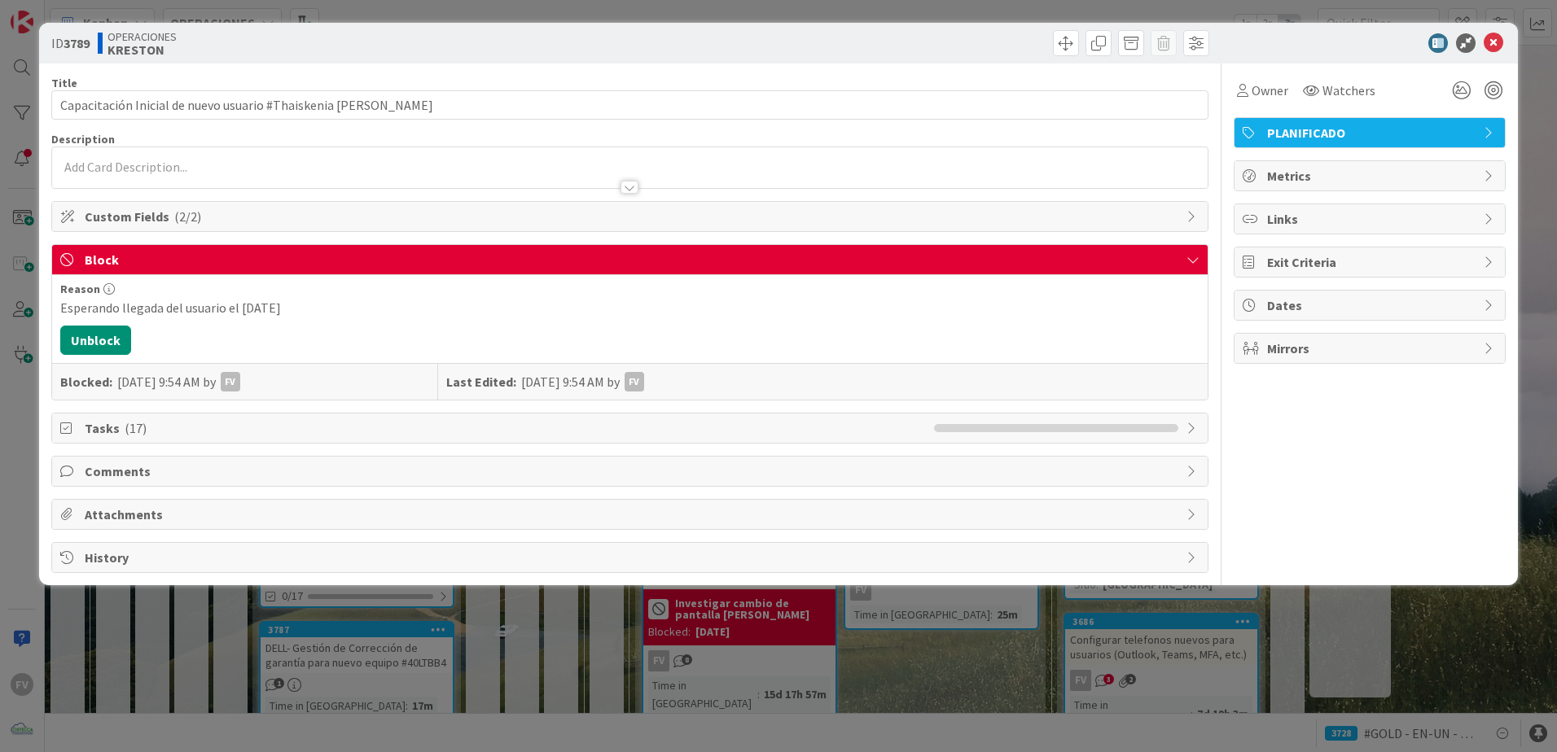
click at [6, 322] on div "ID 3789 OPERACIONES [PERSON_NAME] Title 56 / 128 Capacitación Inicial de nuevo …" at bounding box center [778, 376] width 1557 height 752
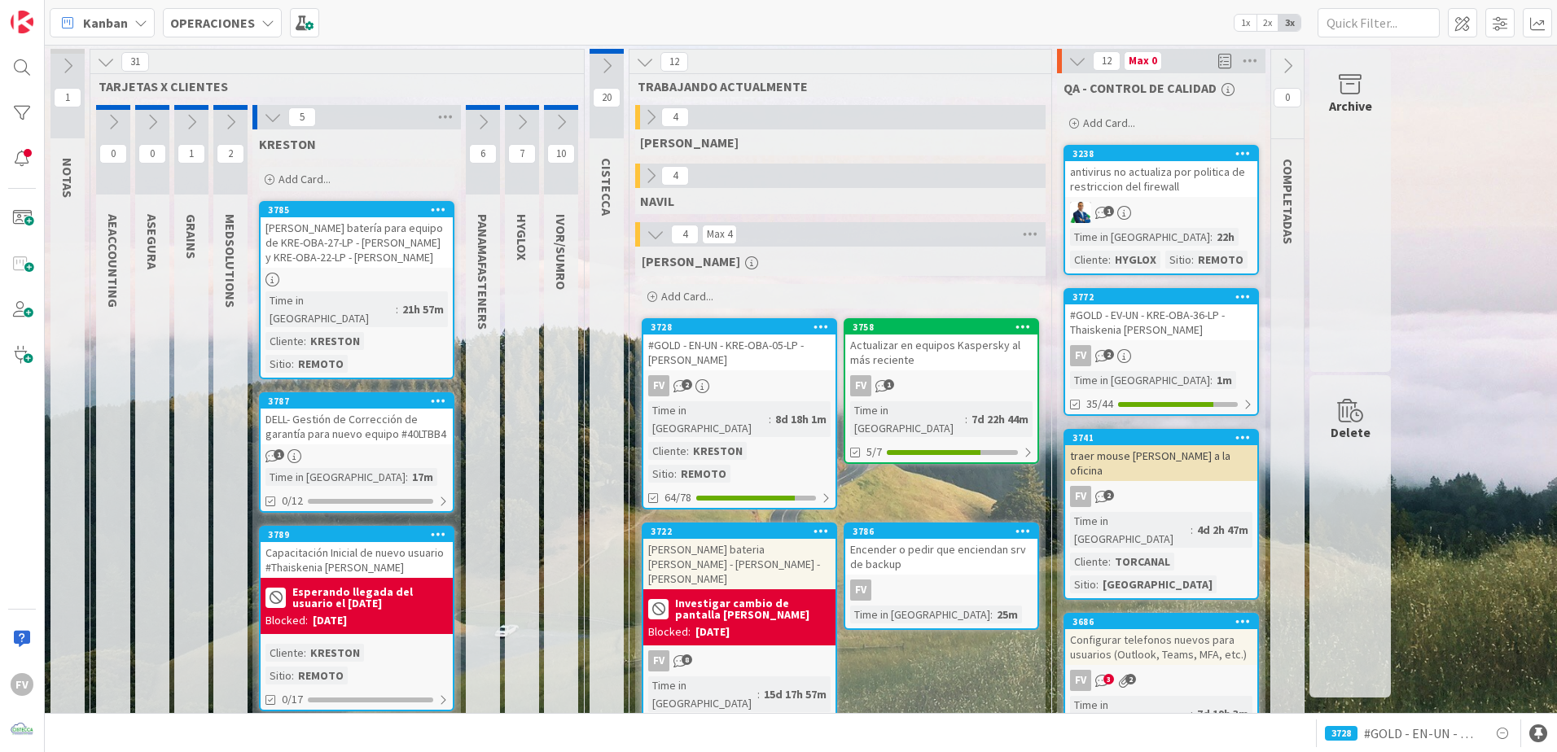
click at [260, 120] on div "5" at bounding box center [356, 117] width 208 height 24
click at [263, 120] on button at bounding box center [272, 117] width 21 height 21
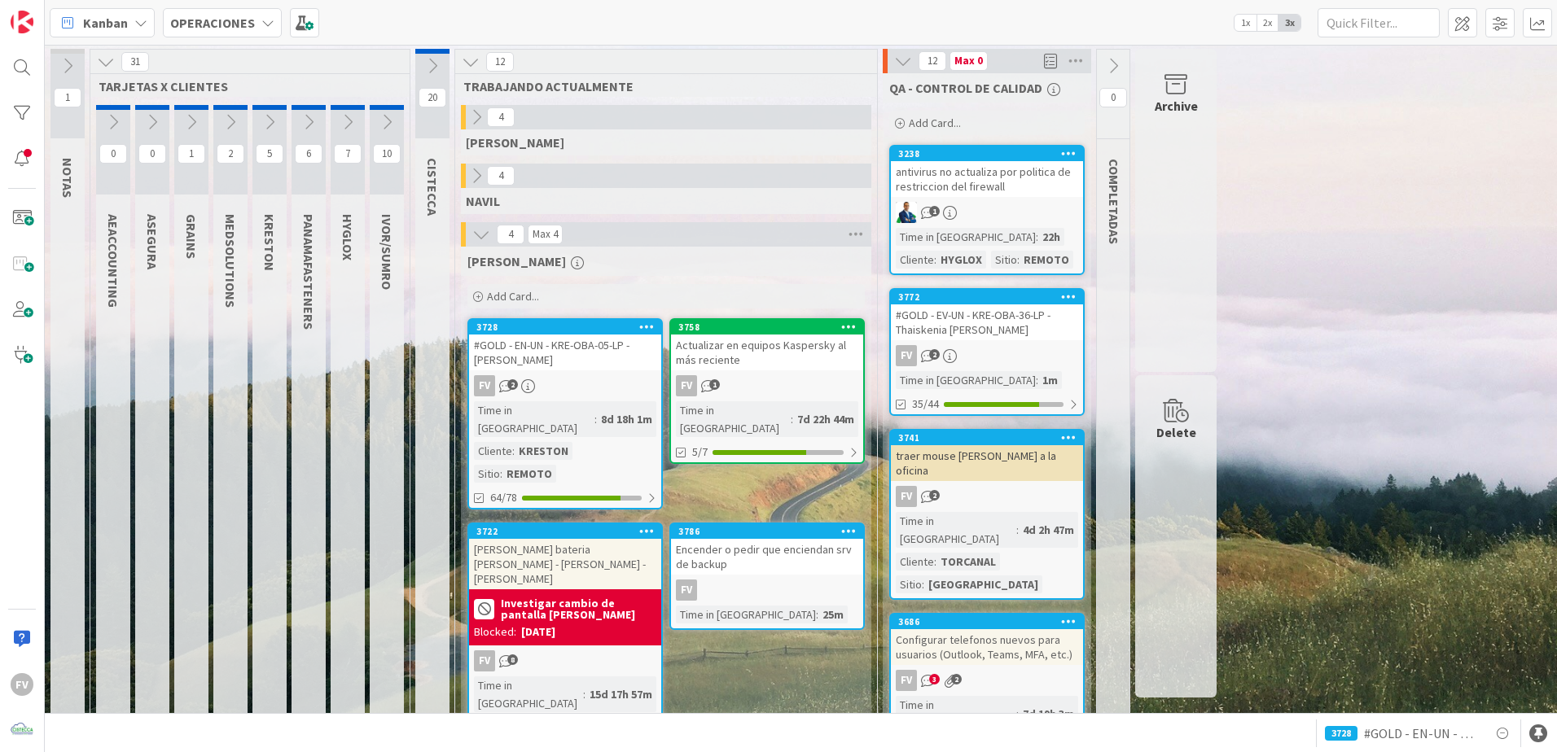
click at [817, 370] on div "Actualizar en equipos Kaspersky al más reciente" at bounding box center [767, 353] width 192 height 36
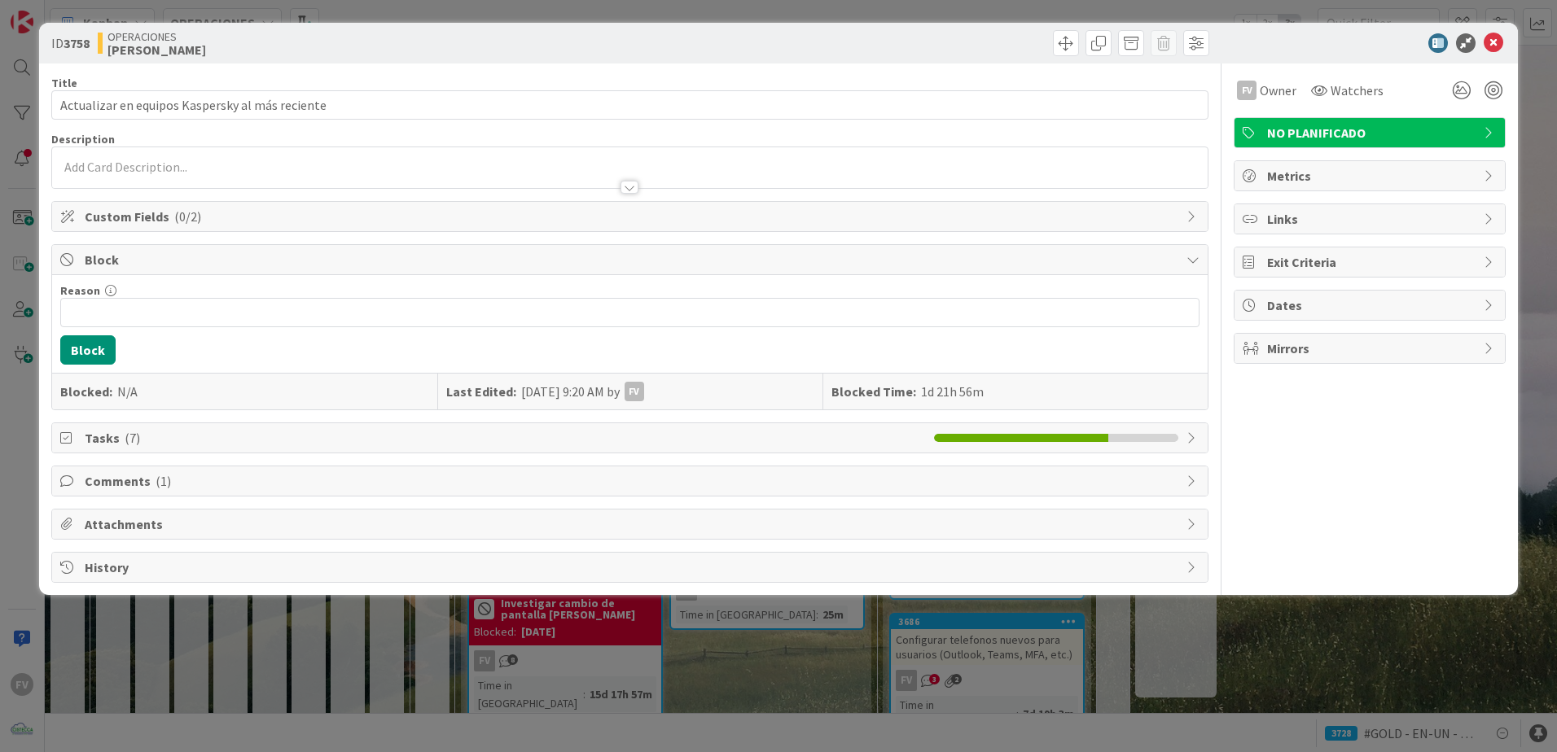
click at [248, 484] on span "Comments ( 1 )" at bounding box center [631, 481] width 1093 height 20
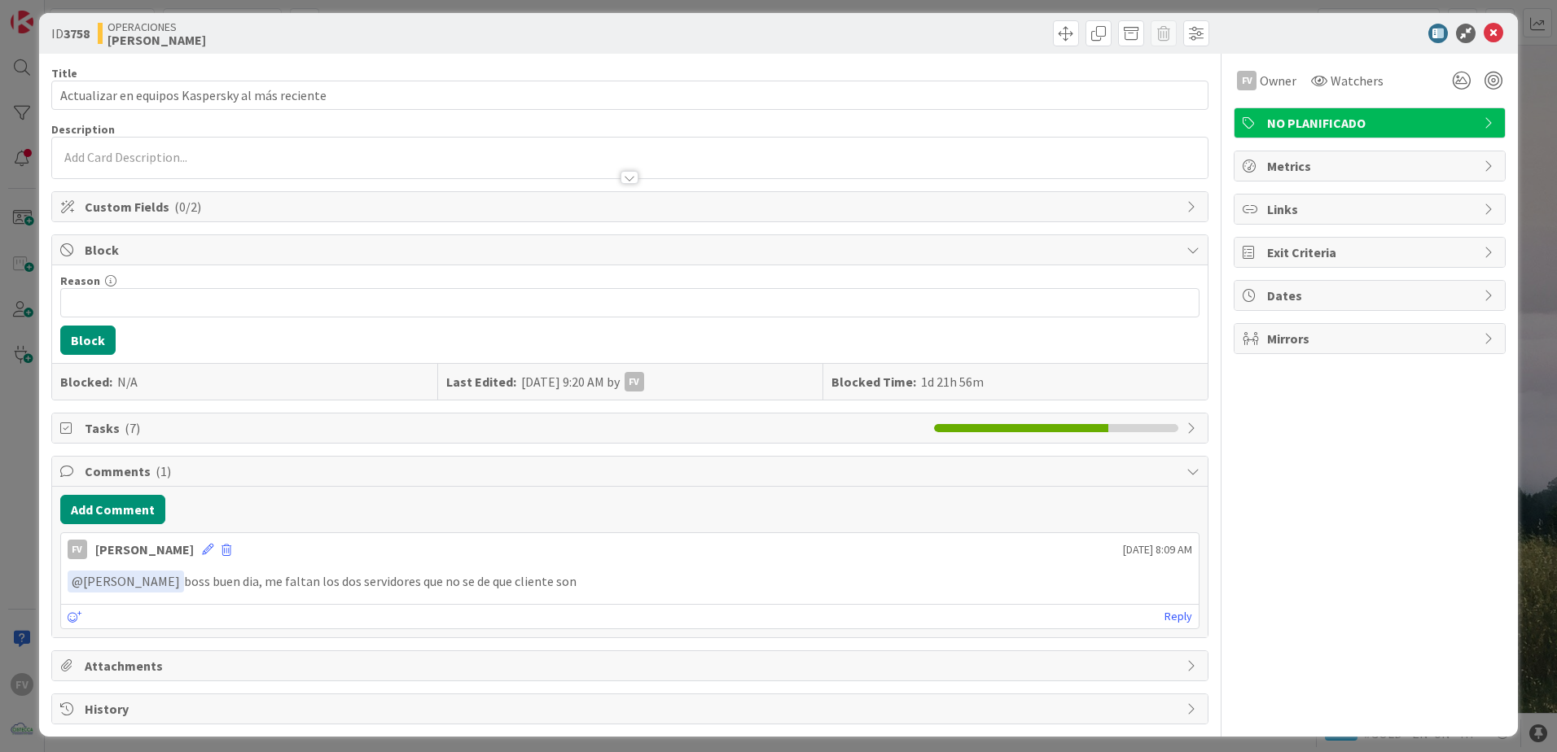
scroll to position [17, 0]
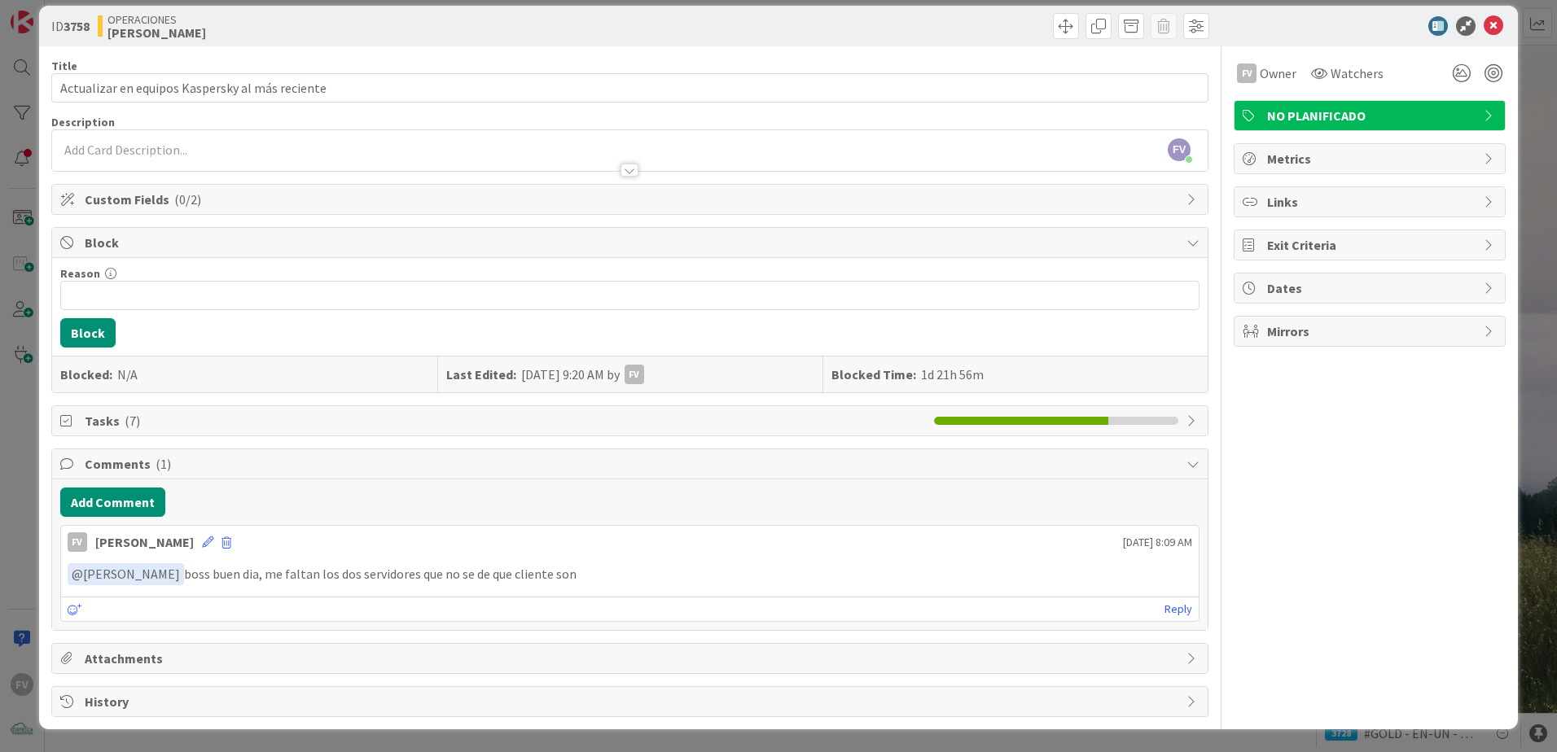
click at [478, 484] on div "Add Comment FV [PERSON_NAME] [DATE] 8:09 AM ﻿ @ [PERSON_NAME] ﻿ boss buen dia, …" at bounding box center [629, 555] width 1155 height 151
click at [468, 457] on span "Comments ( 1 )" at bounding box center [631, 464] width 1093 height 20
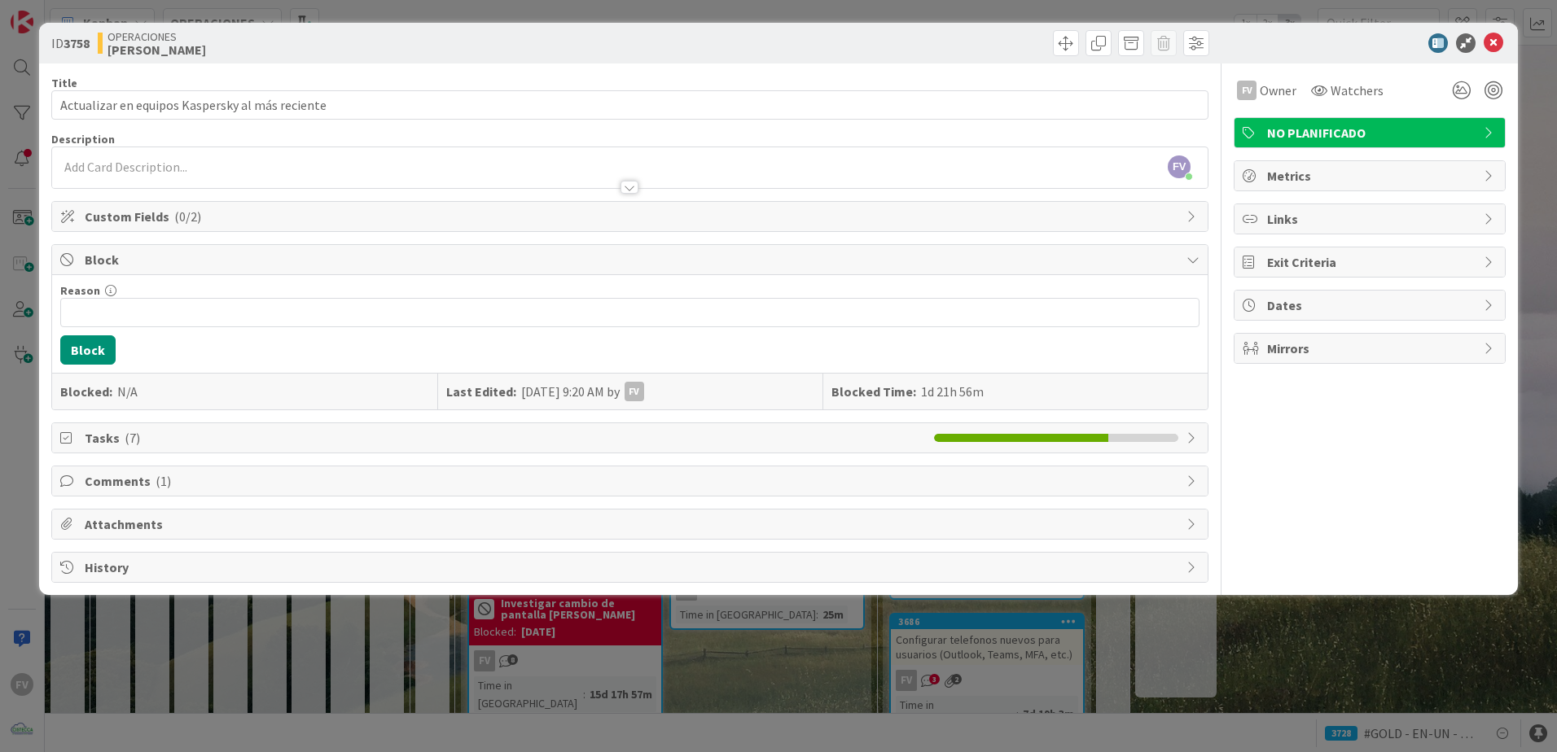
scroll to position [0, 0]
click at [452, 423] on div "Tasks ( 7 )" at bounding box center [629, 438] width 1157 height 31
click at [453, 433] on span "Tasks ( 7 )" at bounding box center [505, 438] width 841 height 20
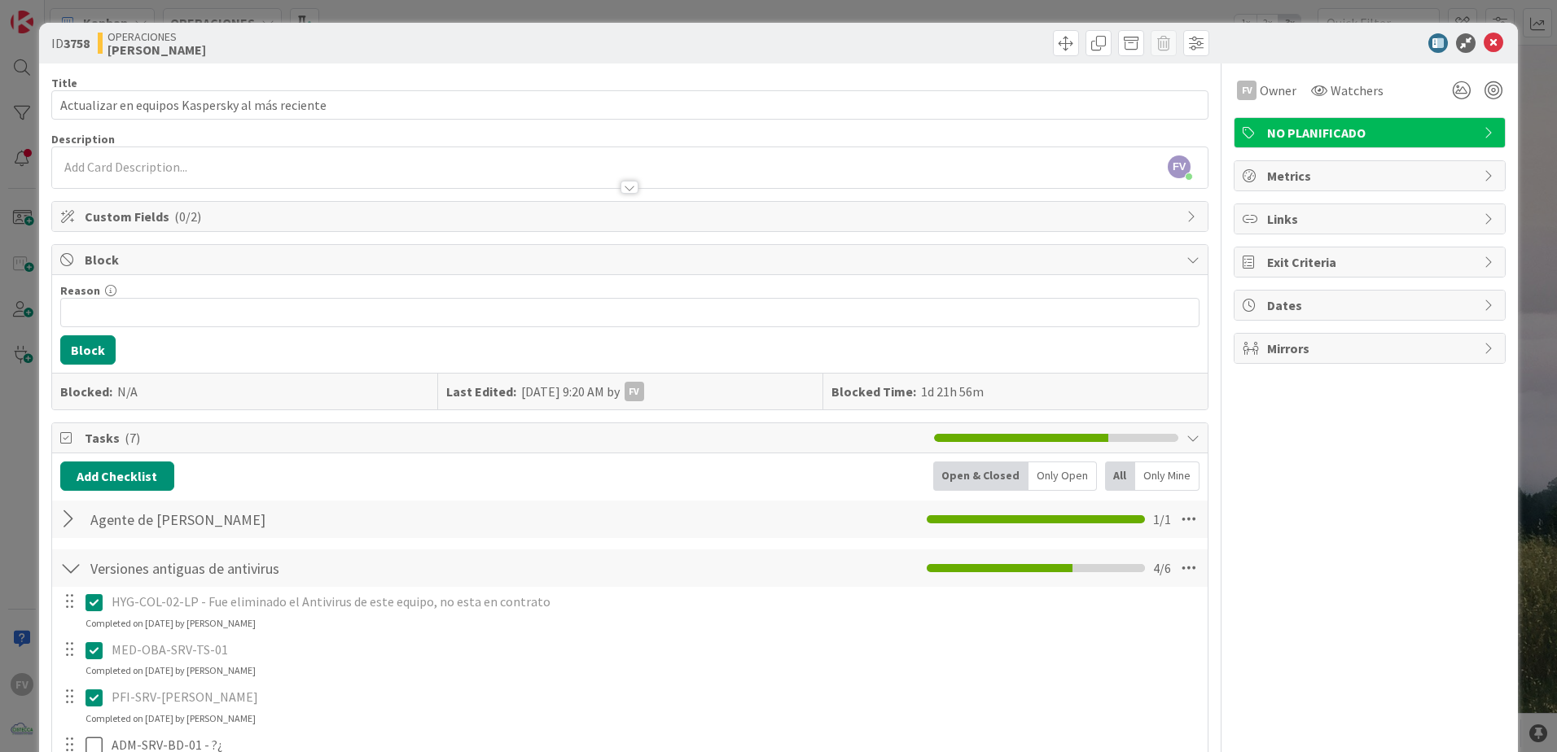
click at [453, 433] on span "Tasks ( 7 )" at bounding box center [505, 438] width 841 height 20
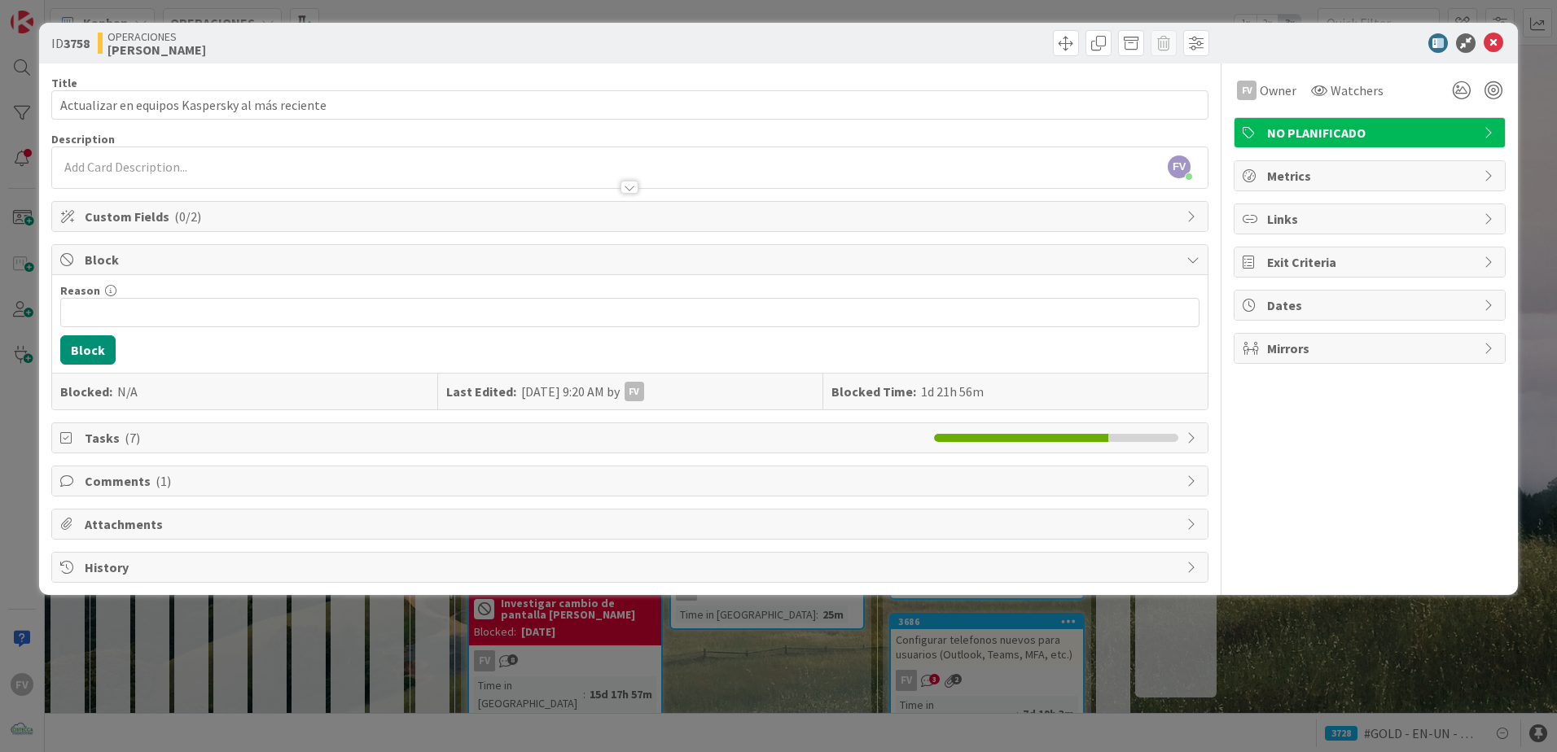
click at [204, 255] on span "Block" at bounding box center [631, 260] width 1093 height 20
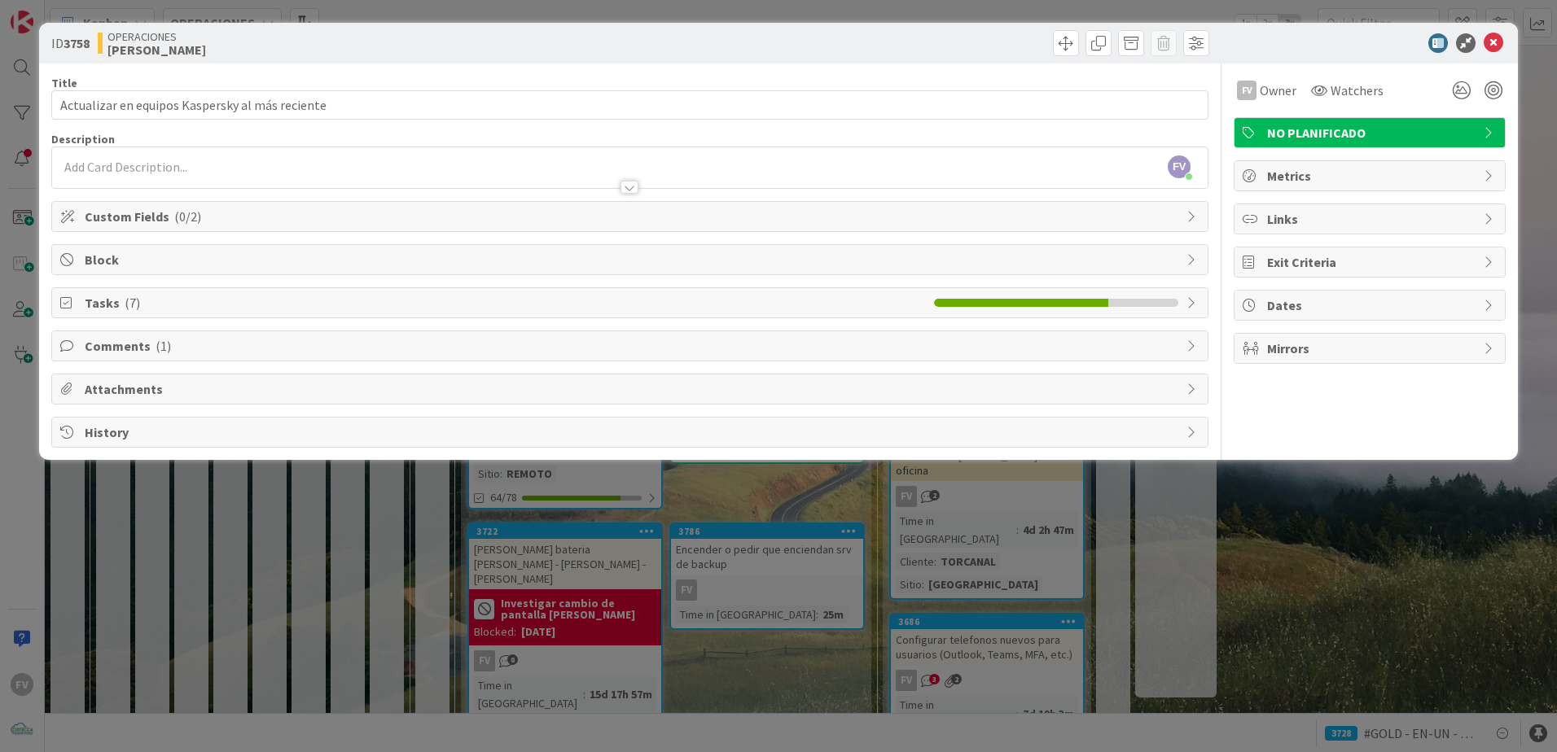
click at [41, 261] on div "ID 3758 OPERACIONES [PERSON_NAME] Title 47 / 128 Actualizar en equipos Kaspersk…" at bounding box center [778, 241] width 1478 height 437
click at [31, 264] on div "ID 3758 OPERACIONES [PERSON_NAME] Title 47 / 128 Actualizar en equipos Kaspersk…" at bounding box center [778, 376] width 1557 height 752
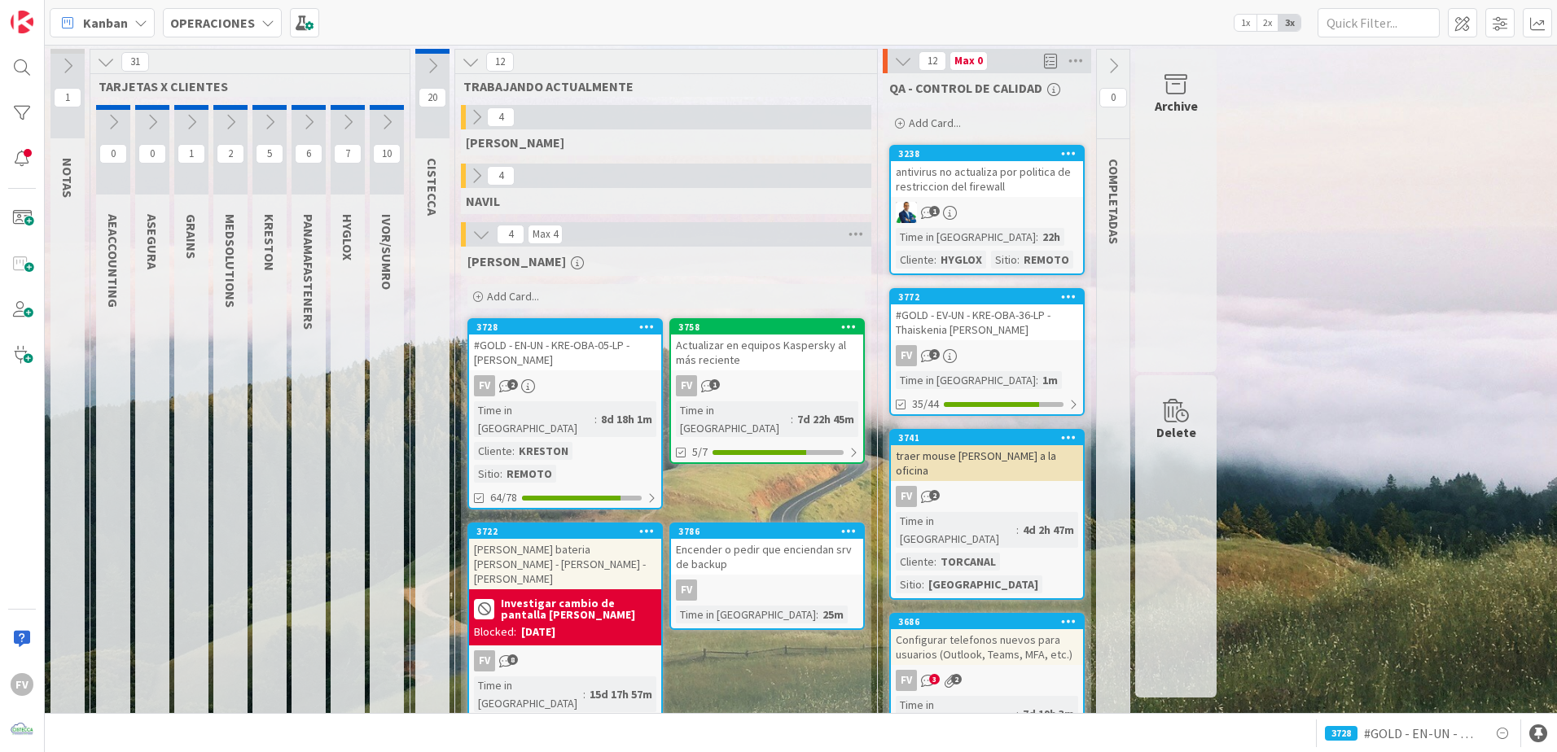
click at [732, 580] on div "FV" at bounding box center [767, 590] width 192 height 21
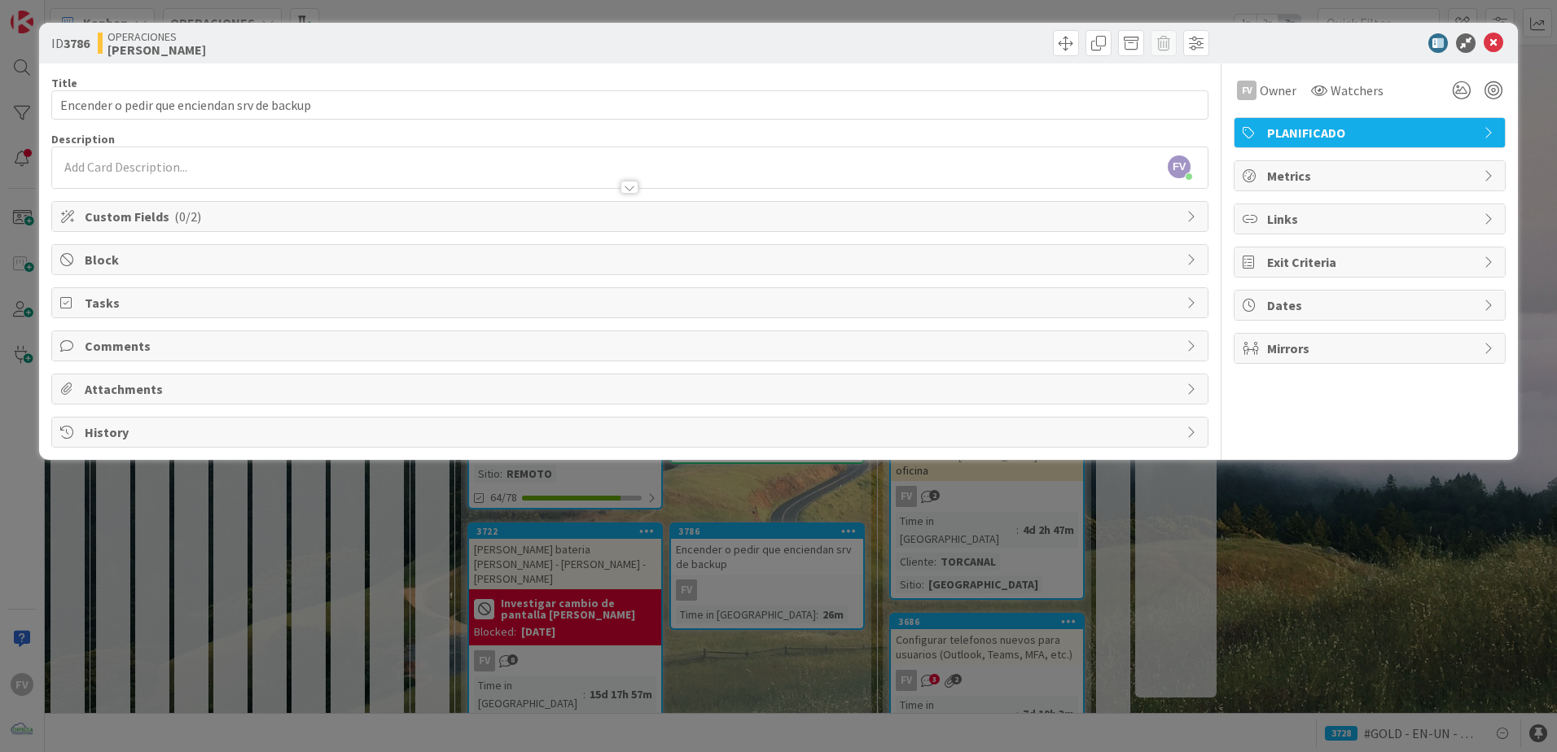
click at [176, 301] on span "Tasks" at bounding box center [631, 303] width 1093 height 20
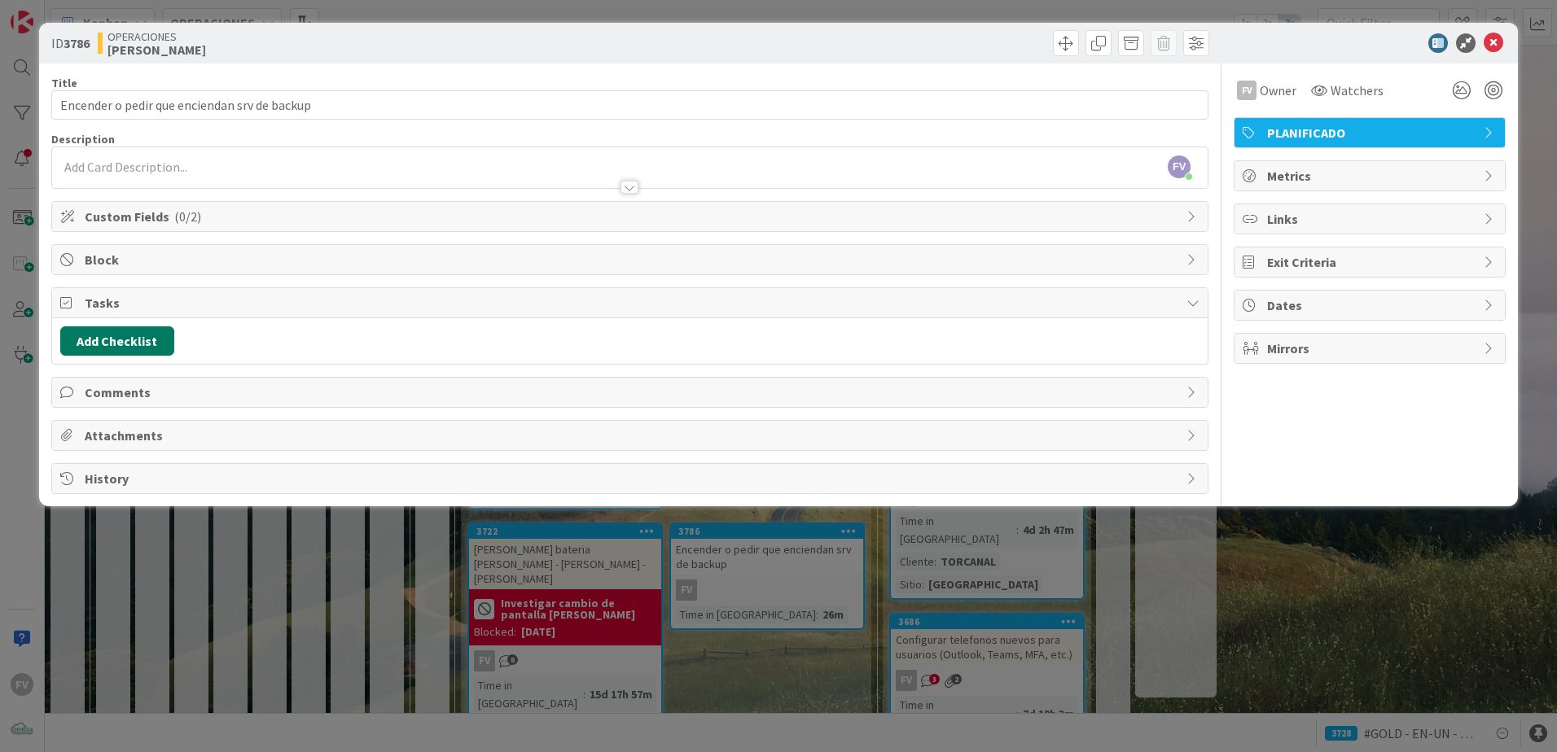
click at [147, 344] on button "Add Checklist" at bounding box center [117, 340] width 114 height 29
type input "TS"
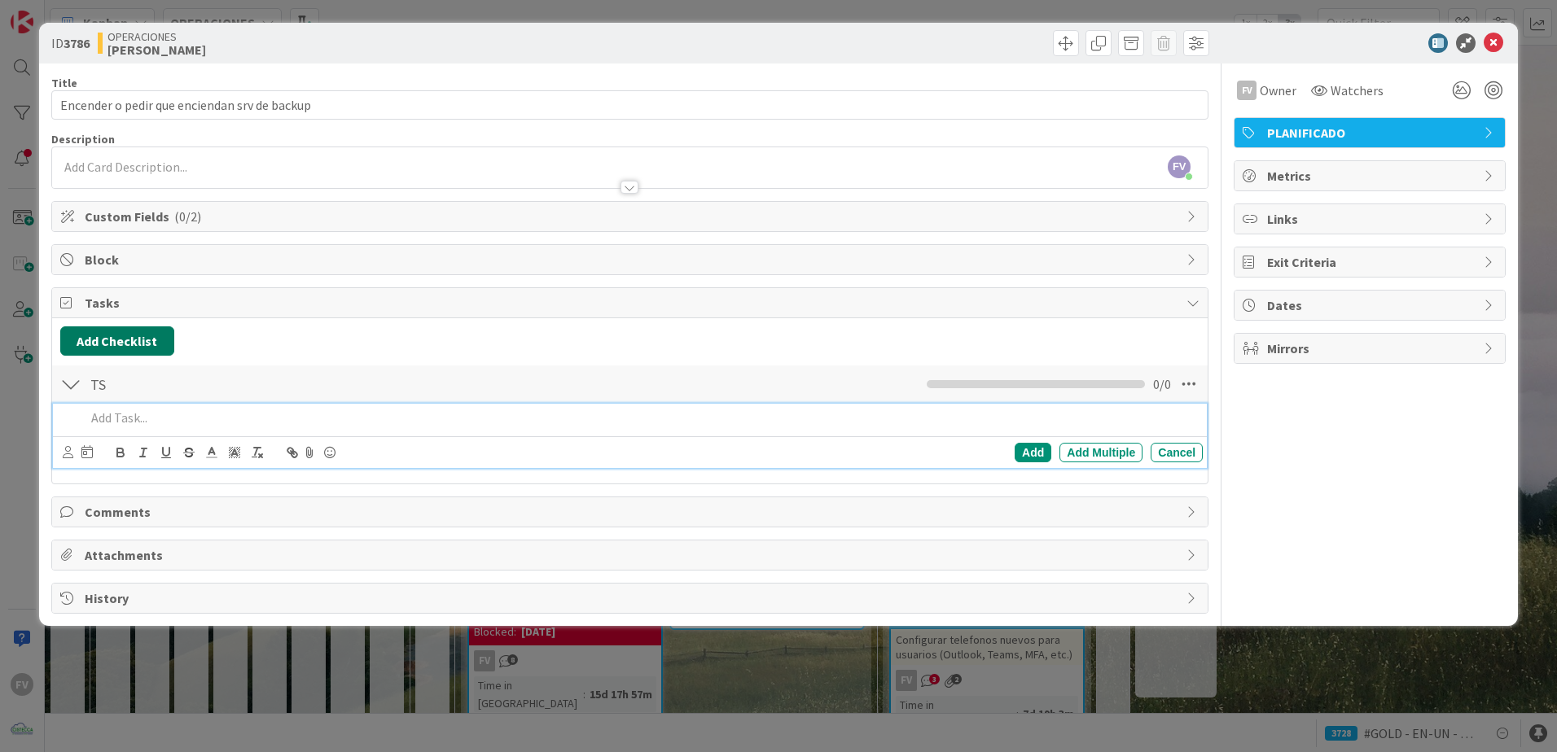
click at [147, 332] on button "Add Checklist" at bounding box center [117, 340] width 114 height 29
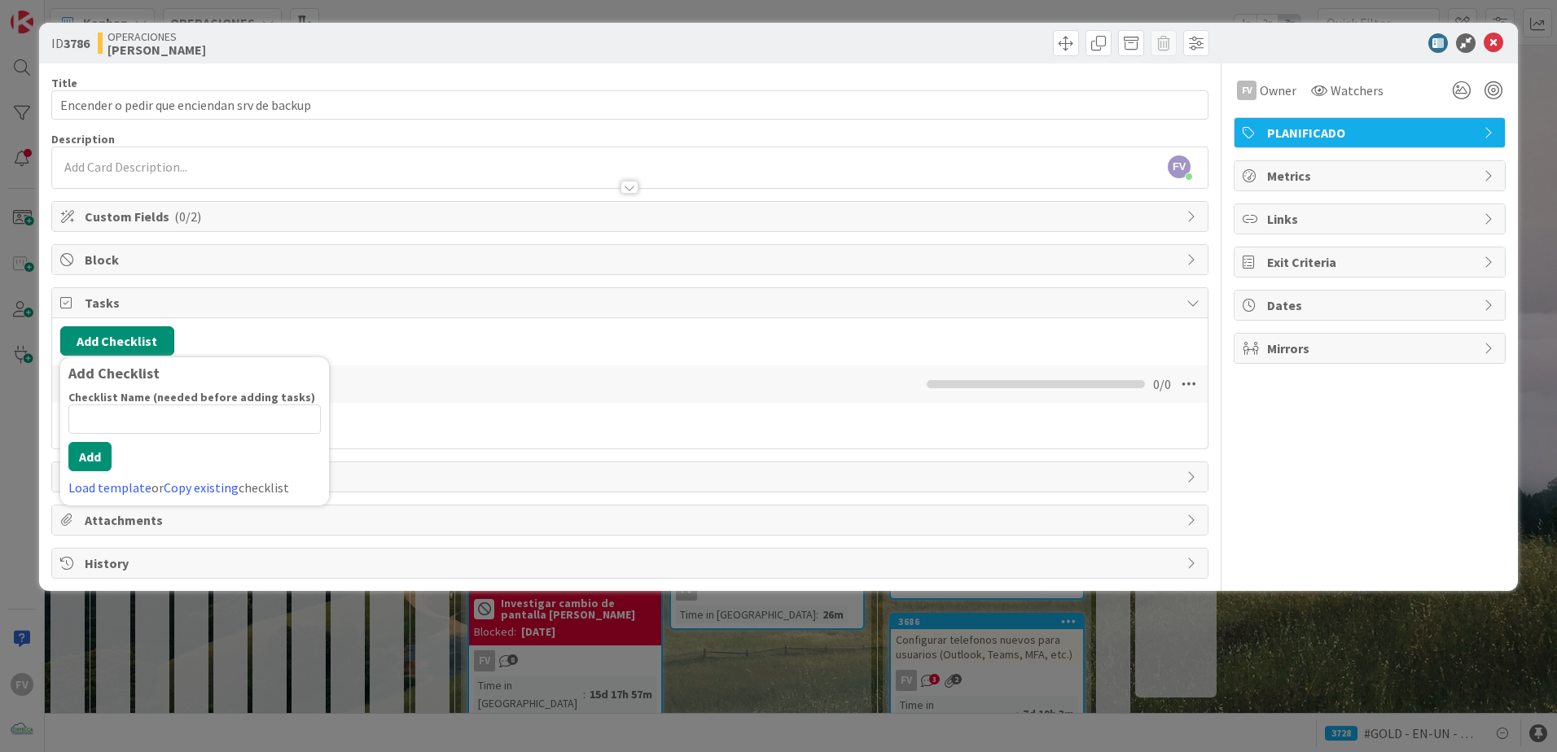
type input "F"
type input "DC"
click at [107, 454] on button "Add" at bounding box center [89, 456] width 43 height 29
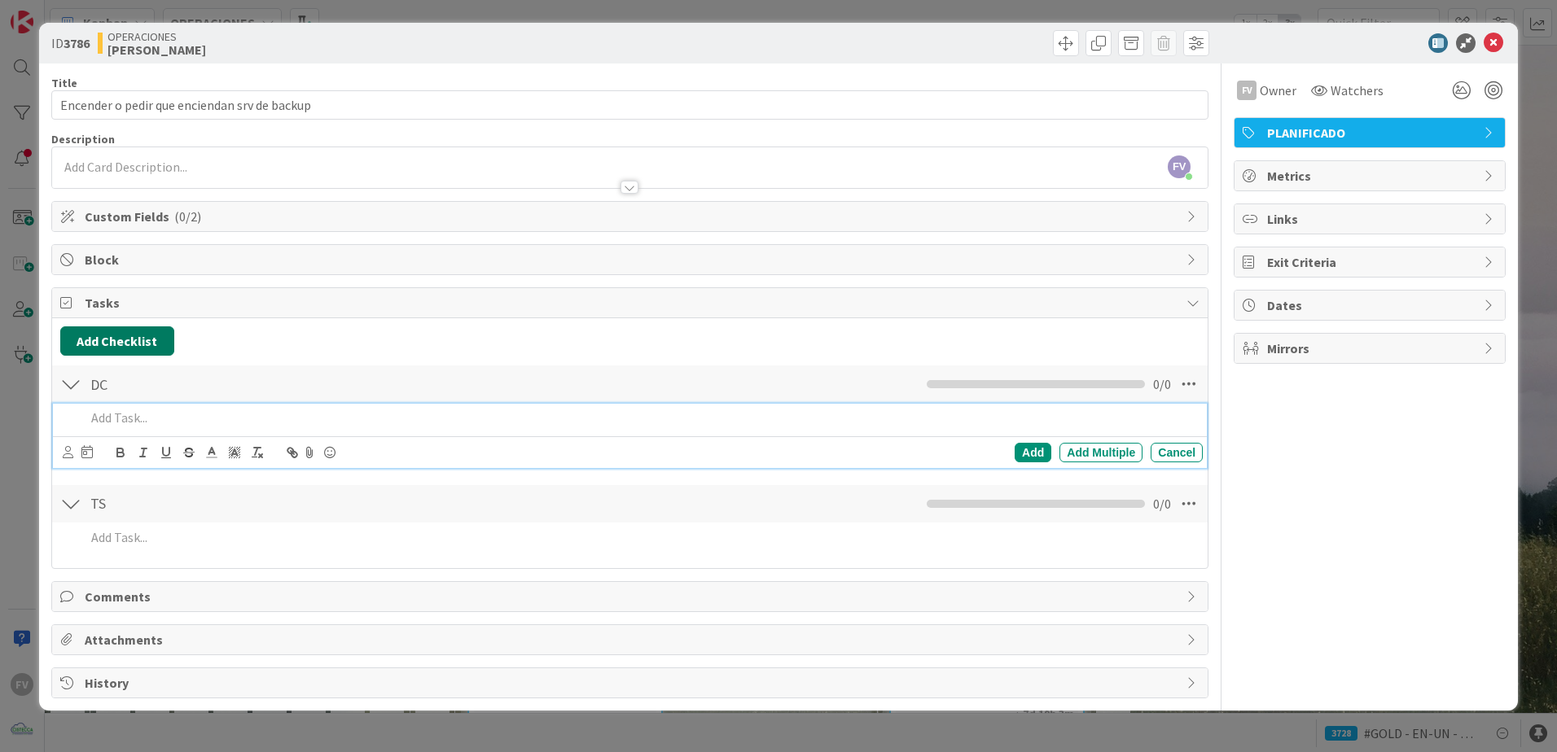
click at [120, 340] on button "Add Checklist" at bounding box center [117, 340] width 114 height 29
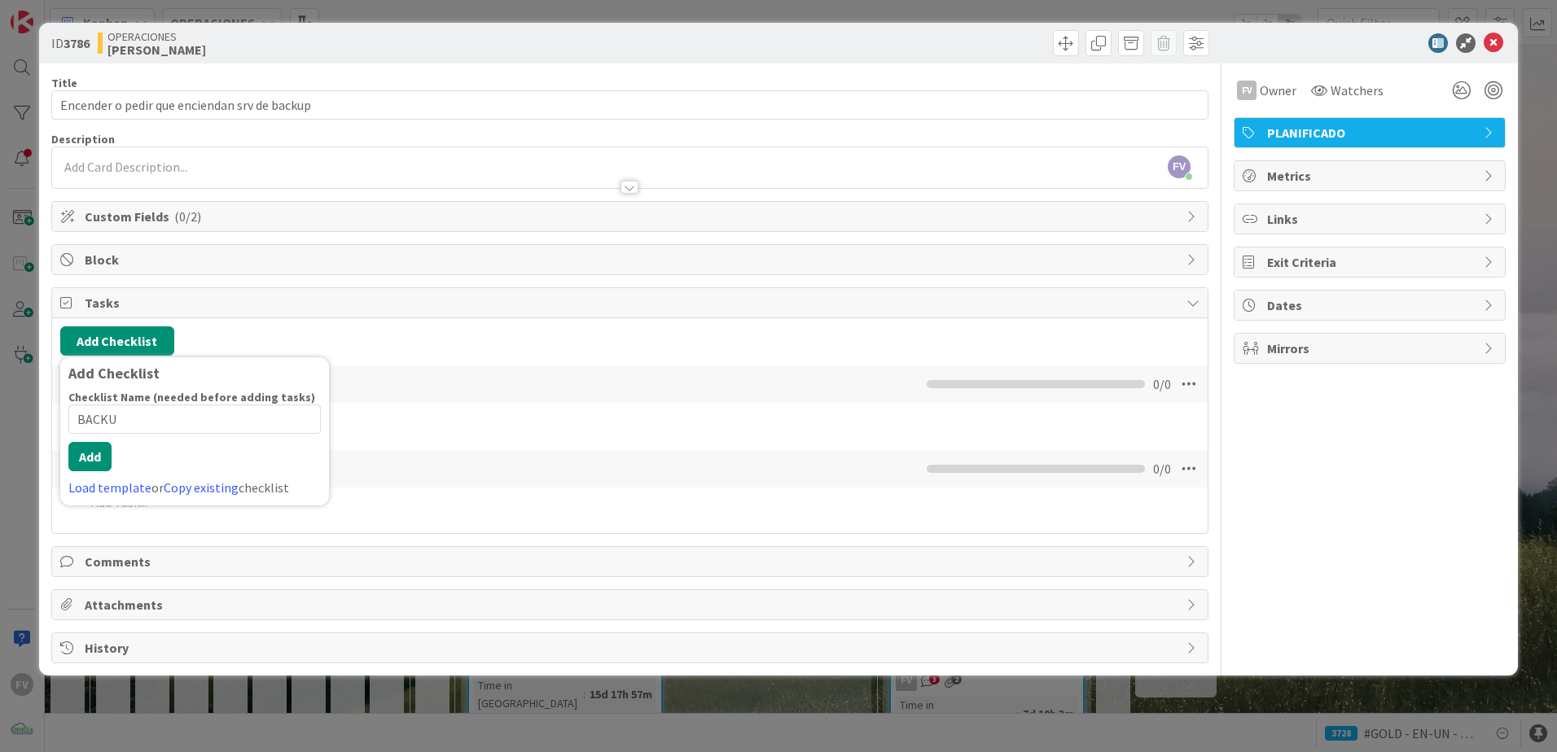
type input "BACKUP"
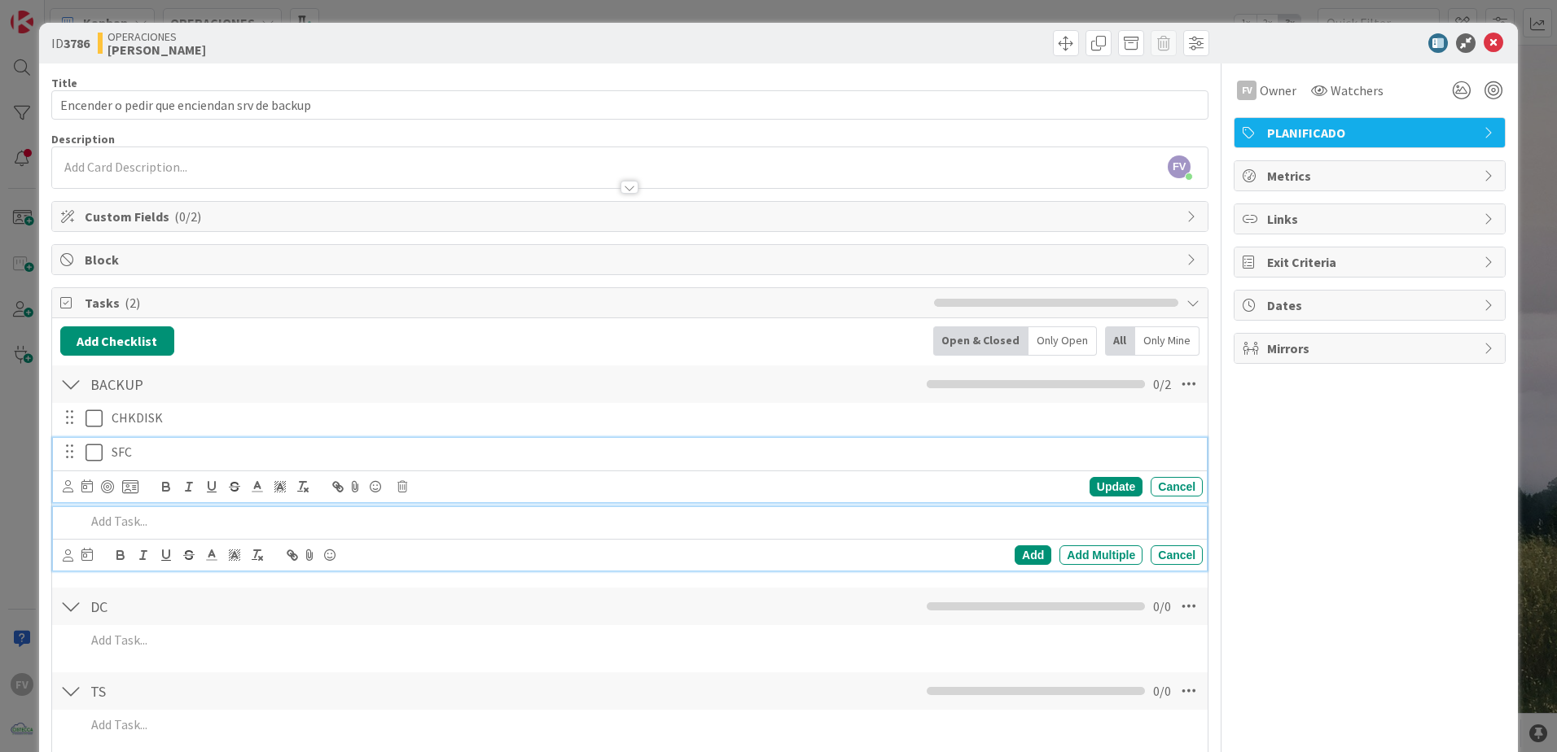
click at [147, 449] on p "SFC" at bounding box center [654, 452] width 1084 height 19
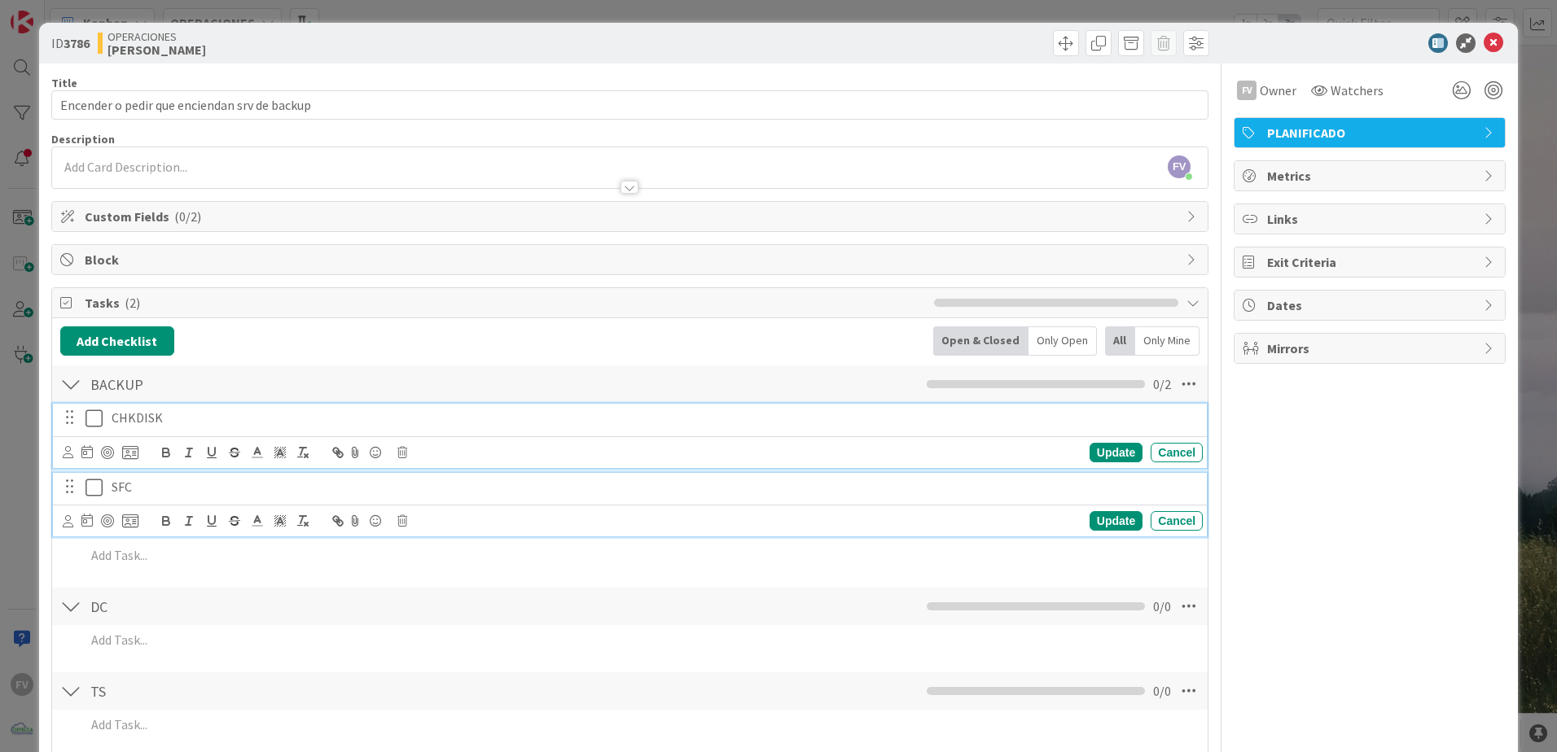
click at [129, 412] on p "CHKDISK" at bounding box center [654, 418] width 1084 height 19
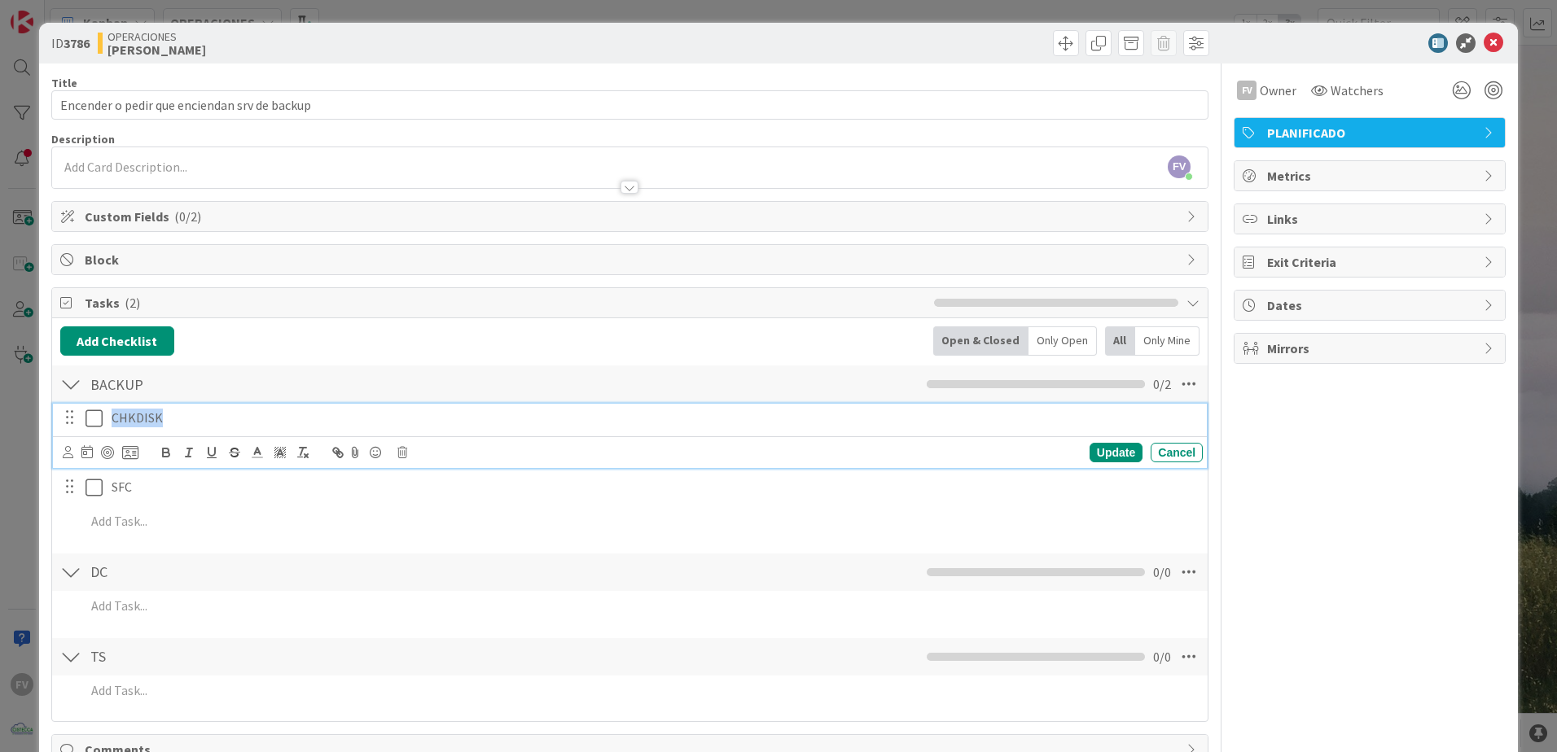
click at [129, 412] on p "CHKDISK" at bounding box center [654, 418] width 1084 height 19
copy p "CHKDISK"
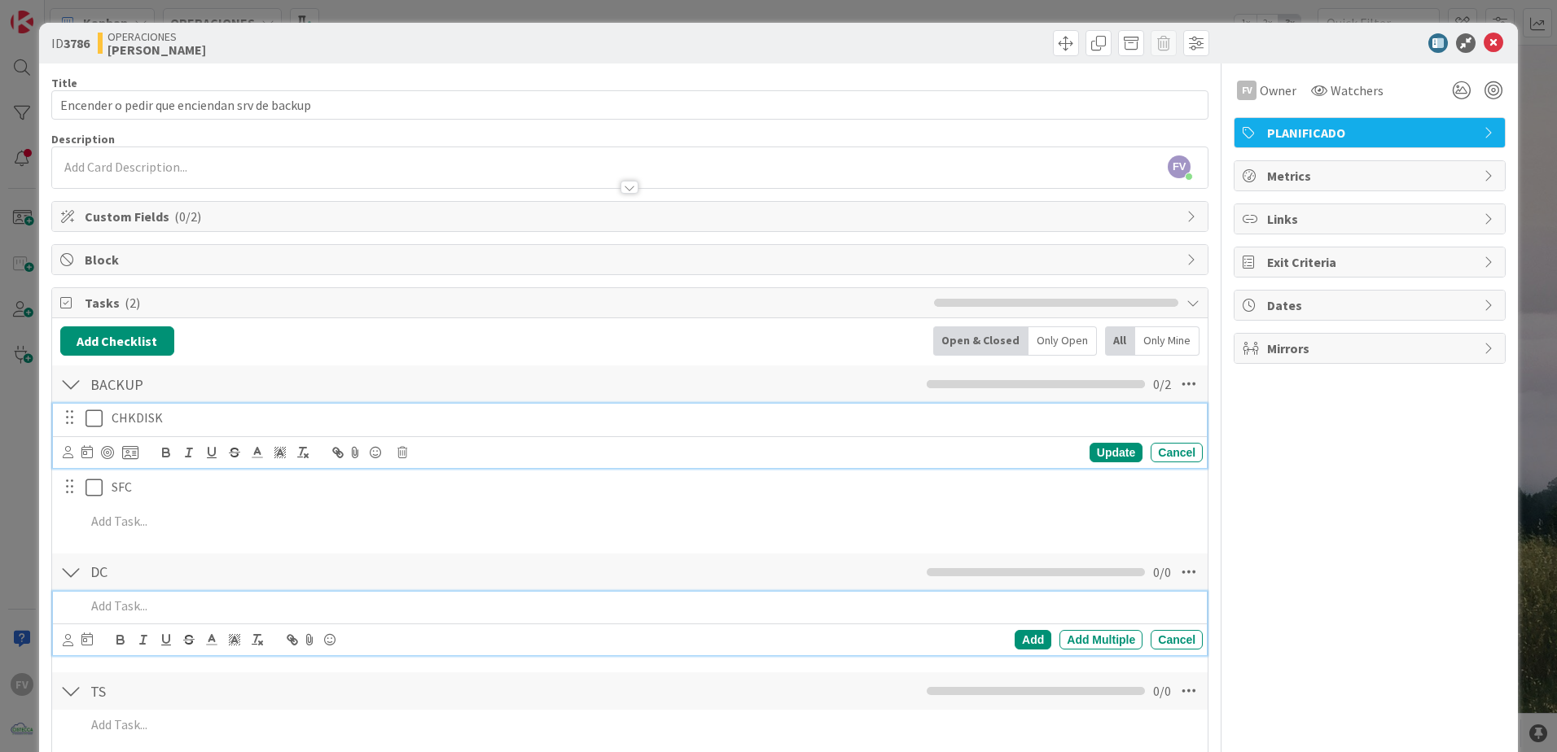
click at [157, 605] on p at bounding box center [640, 606] width 1111 height 19
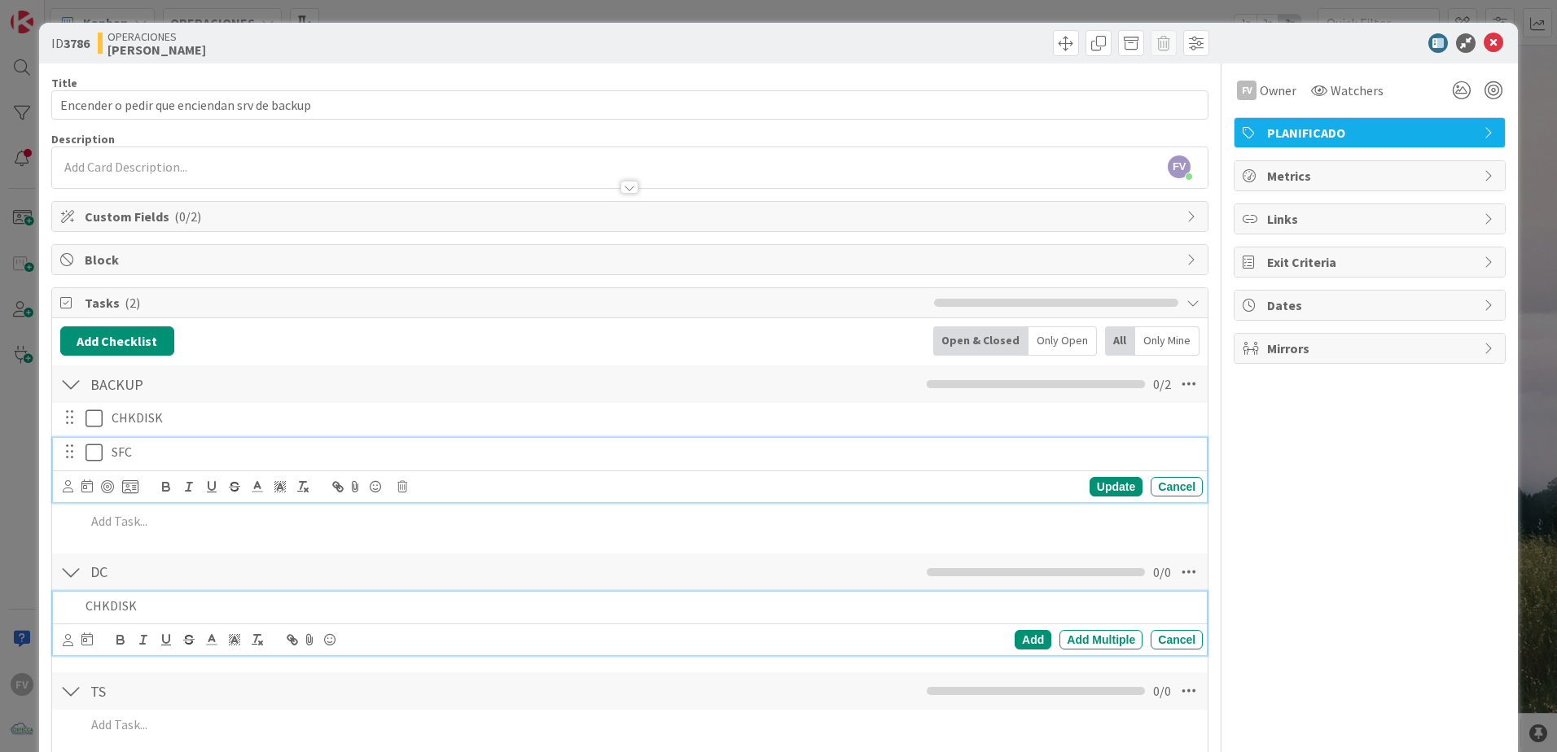
click at [138, 449] on p "SFC" at bounding box center [654, 452] width 1084 height 19
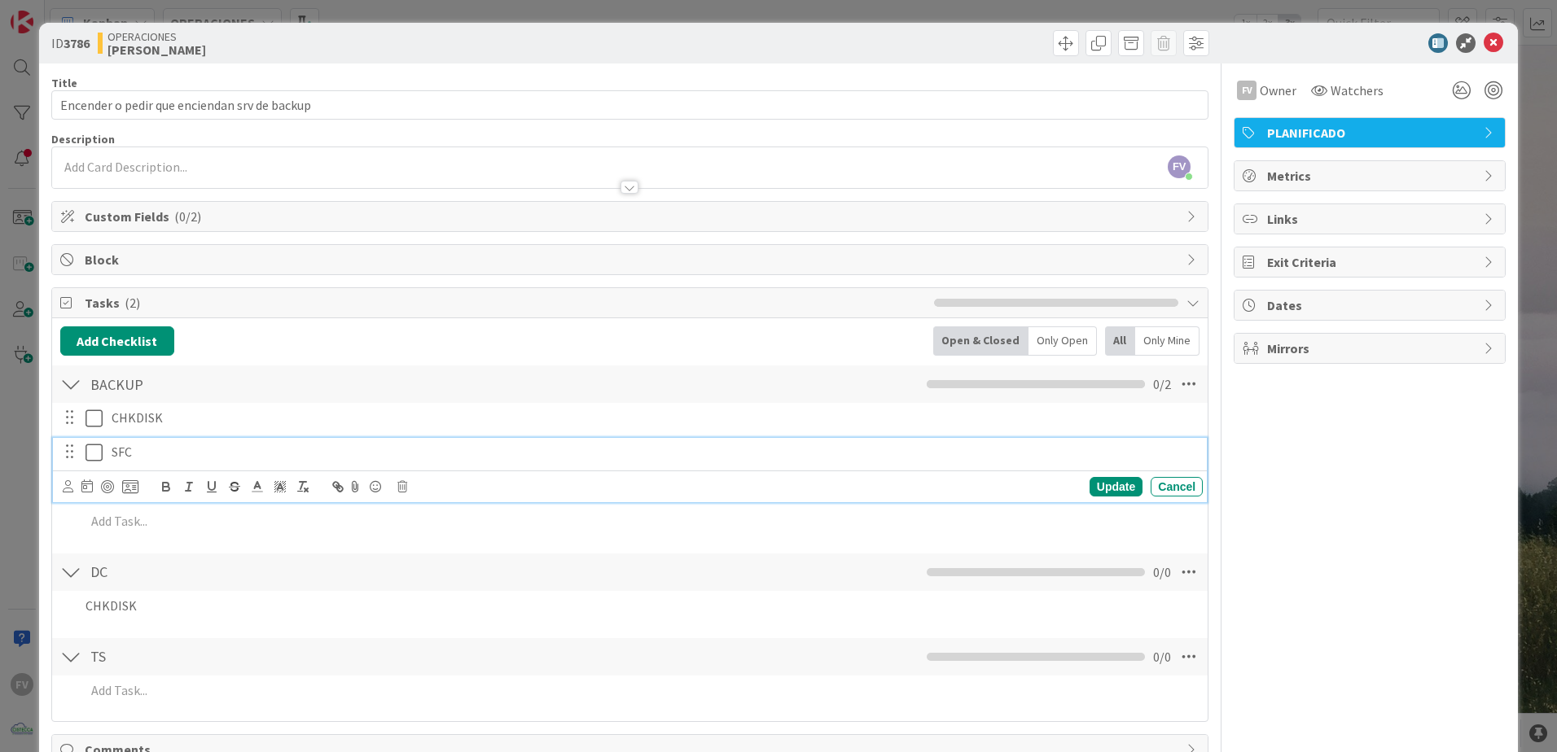
click at [125, 447] on p "SFC" at bounding box center [654, 452] width 1084 height 19
copy p "SFC"
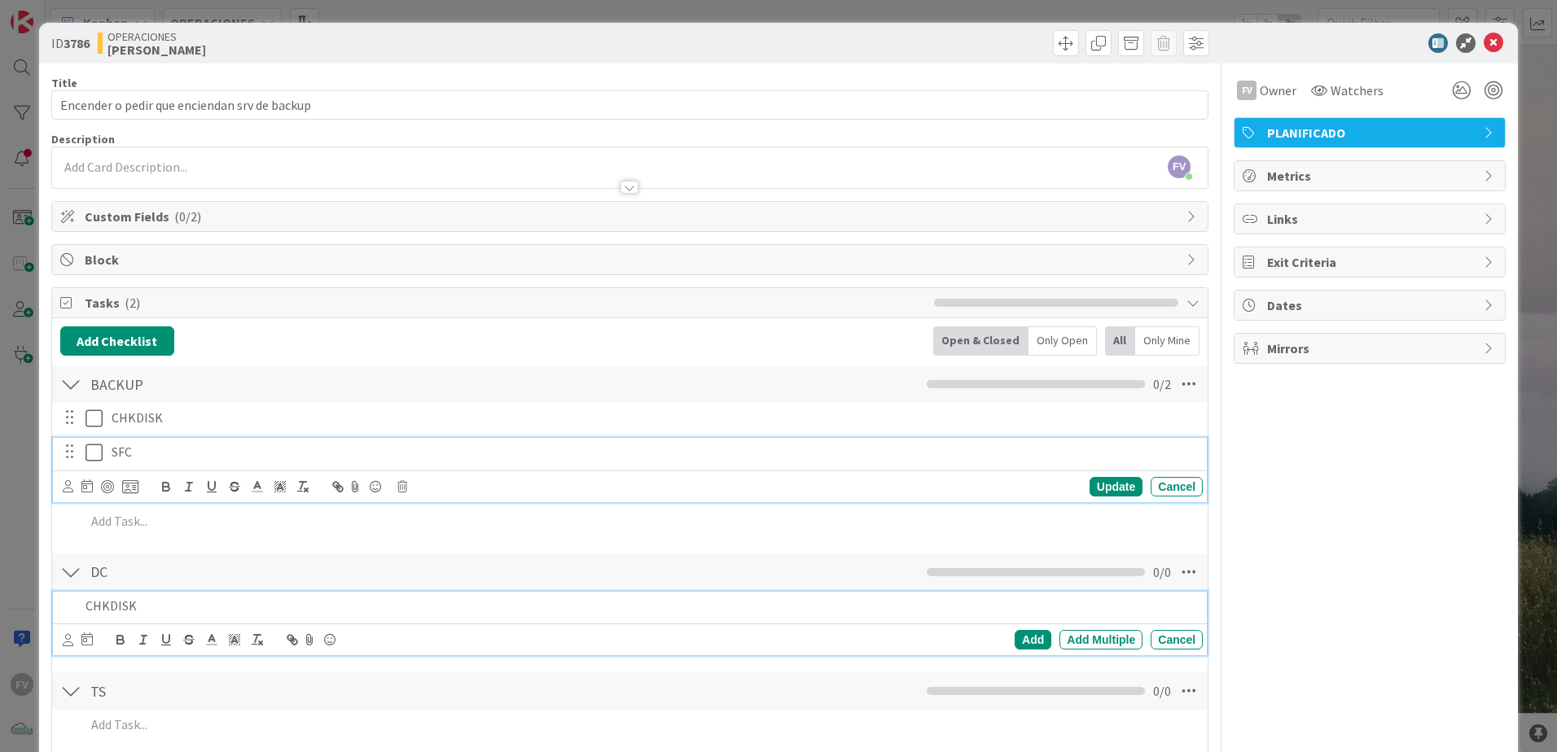
click at [167, 602] on p "CHKDISK" at bounding box center [640, 606] width 1111 height 19
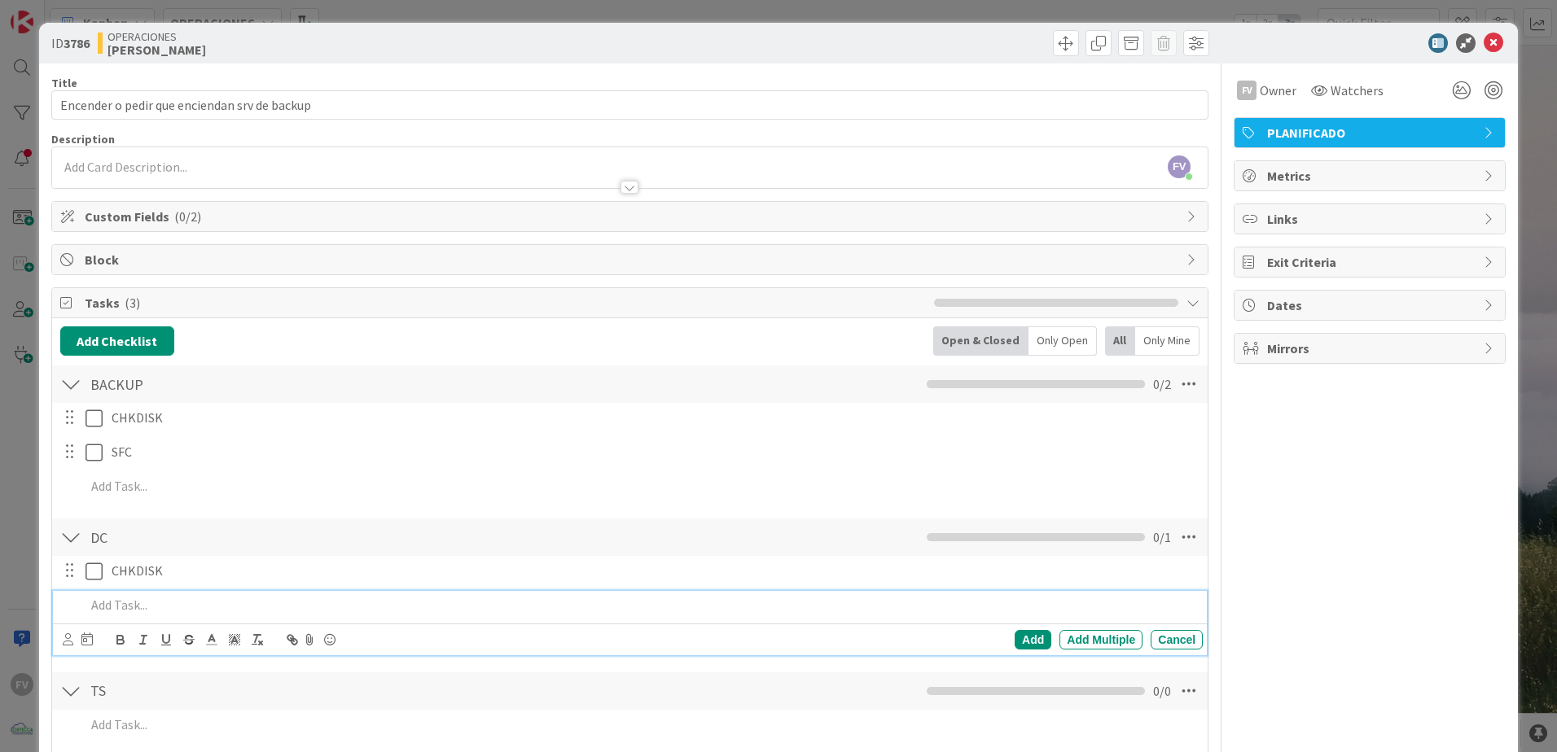
click at [119, 598] on p at bounding box center [640, 605] width 1111 height 19
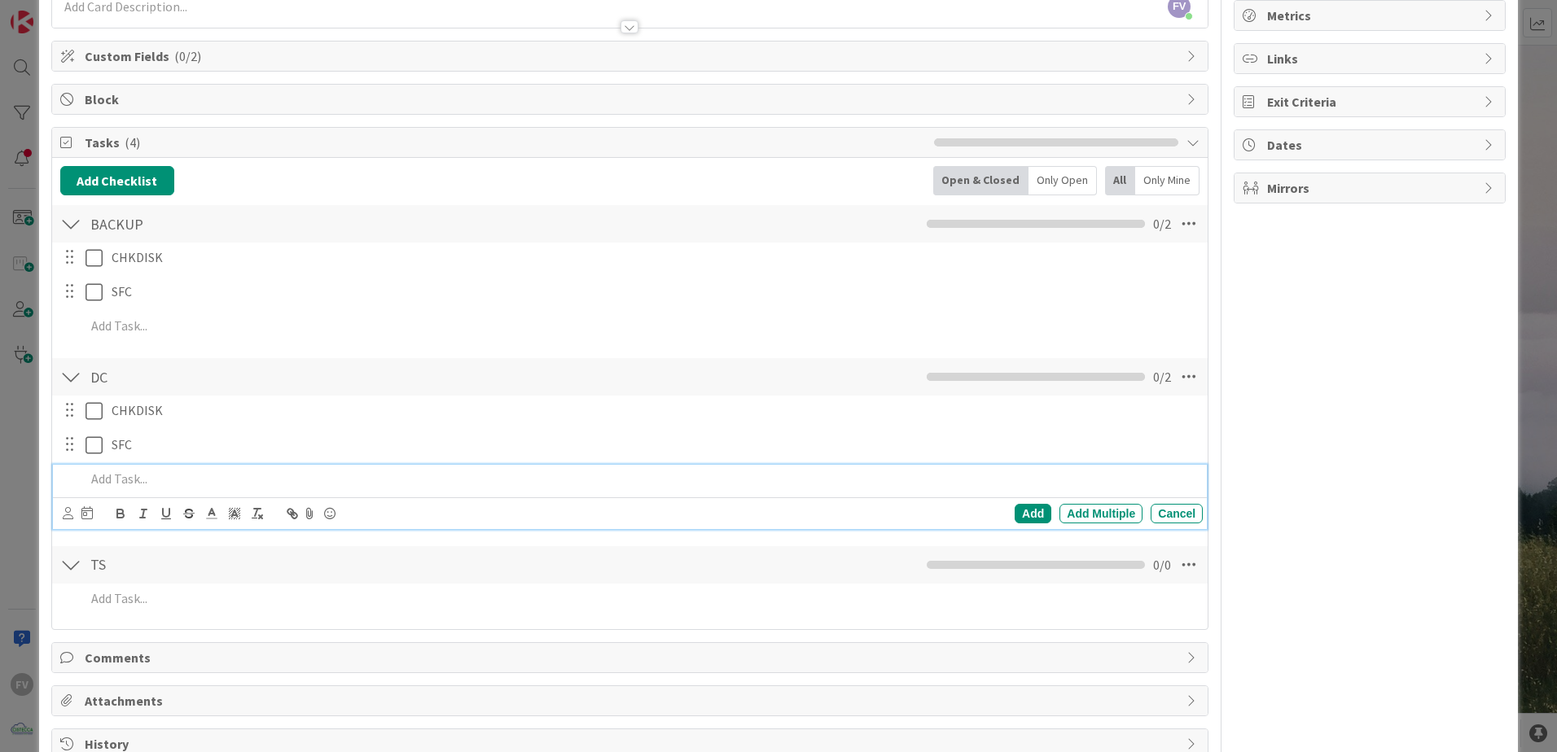
scroll to position [163, 0]
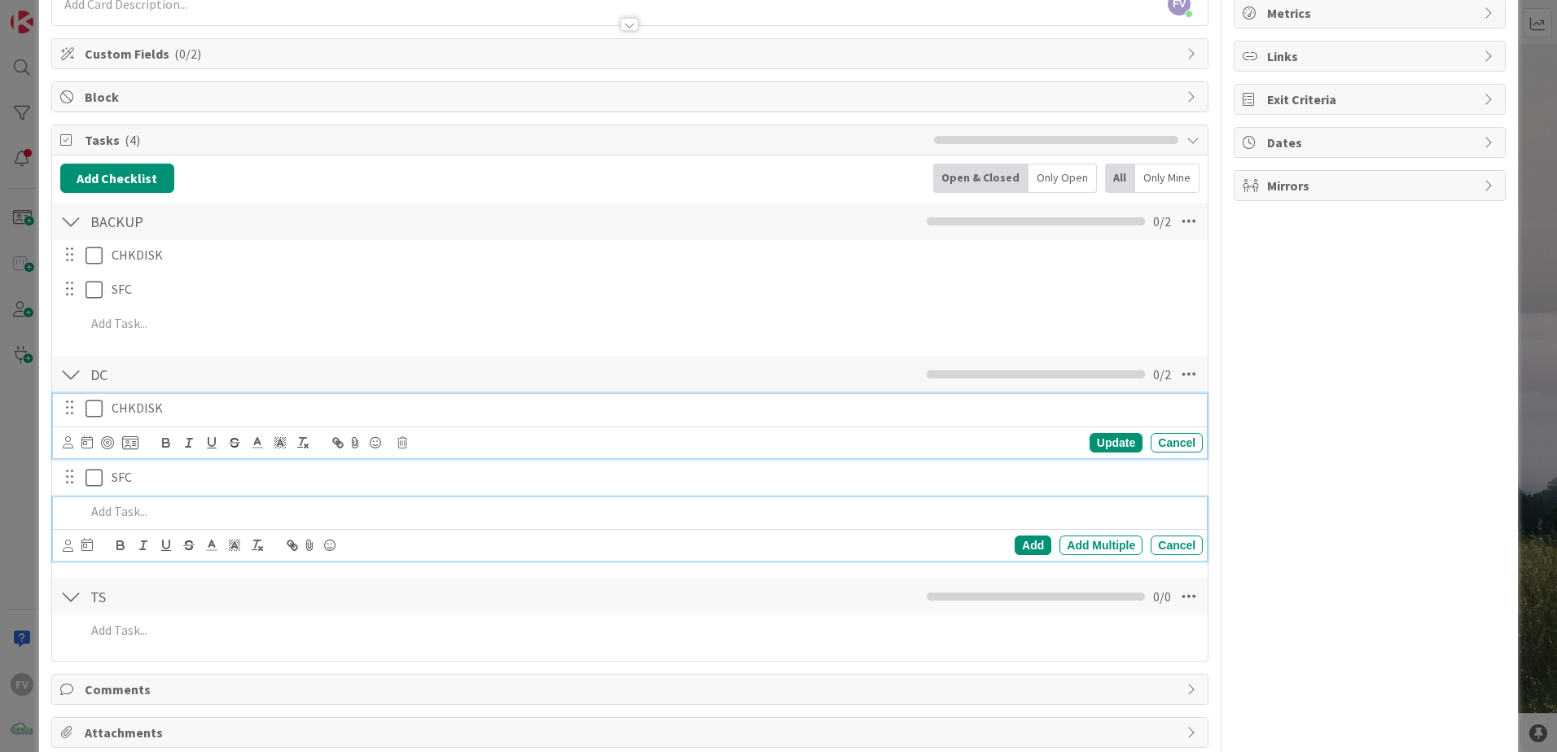
click at [177, 415] on p "CHKDISK" at bounding box center [654, 408] width 1084 height 19
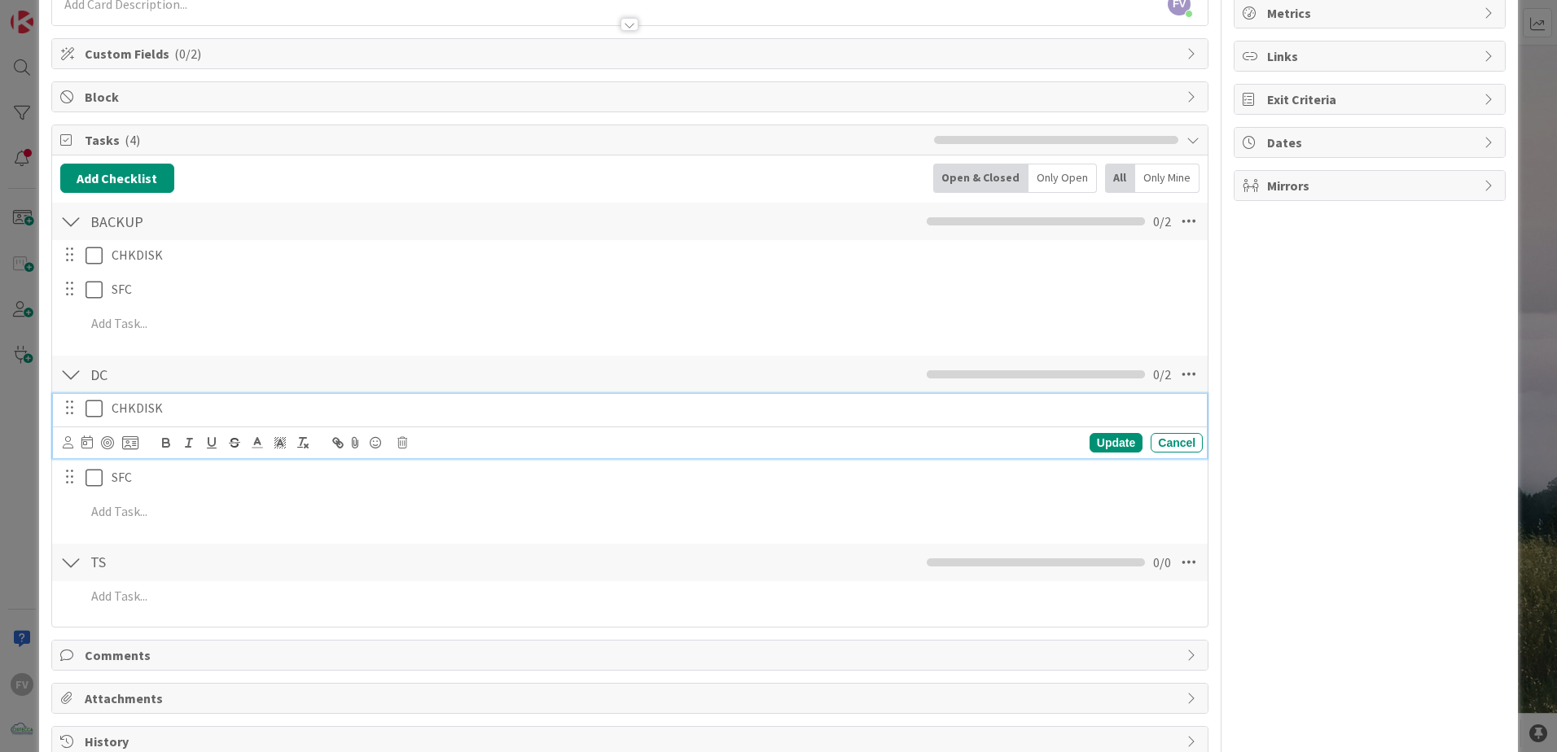
click at [177, 415] on p "CHKDISK" at bounding box center [654, 408] width 1084 height 19
copy p "CHKDISK"
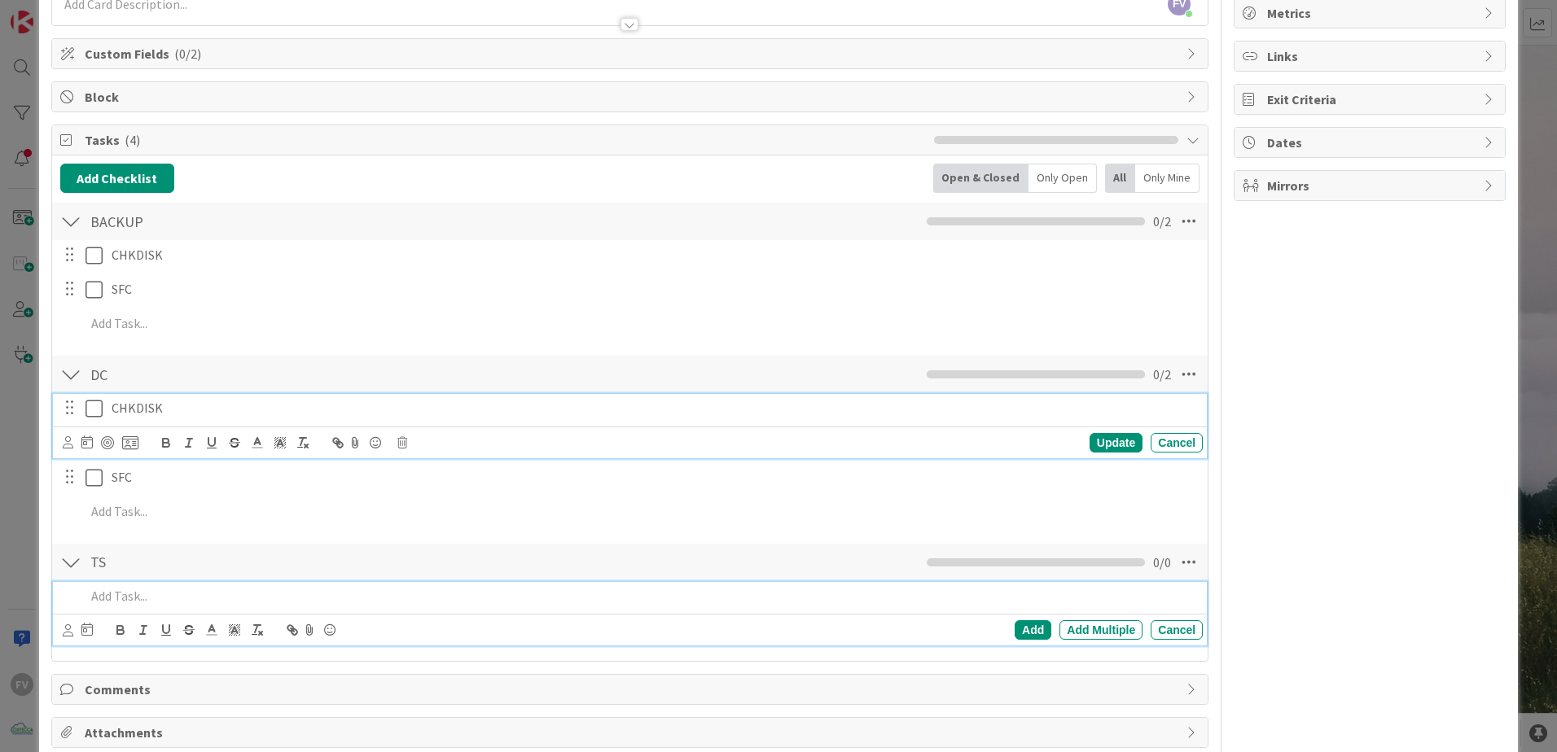
click at [192, 594] on p at bounding box center [640, 596] width 1111 height 19
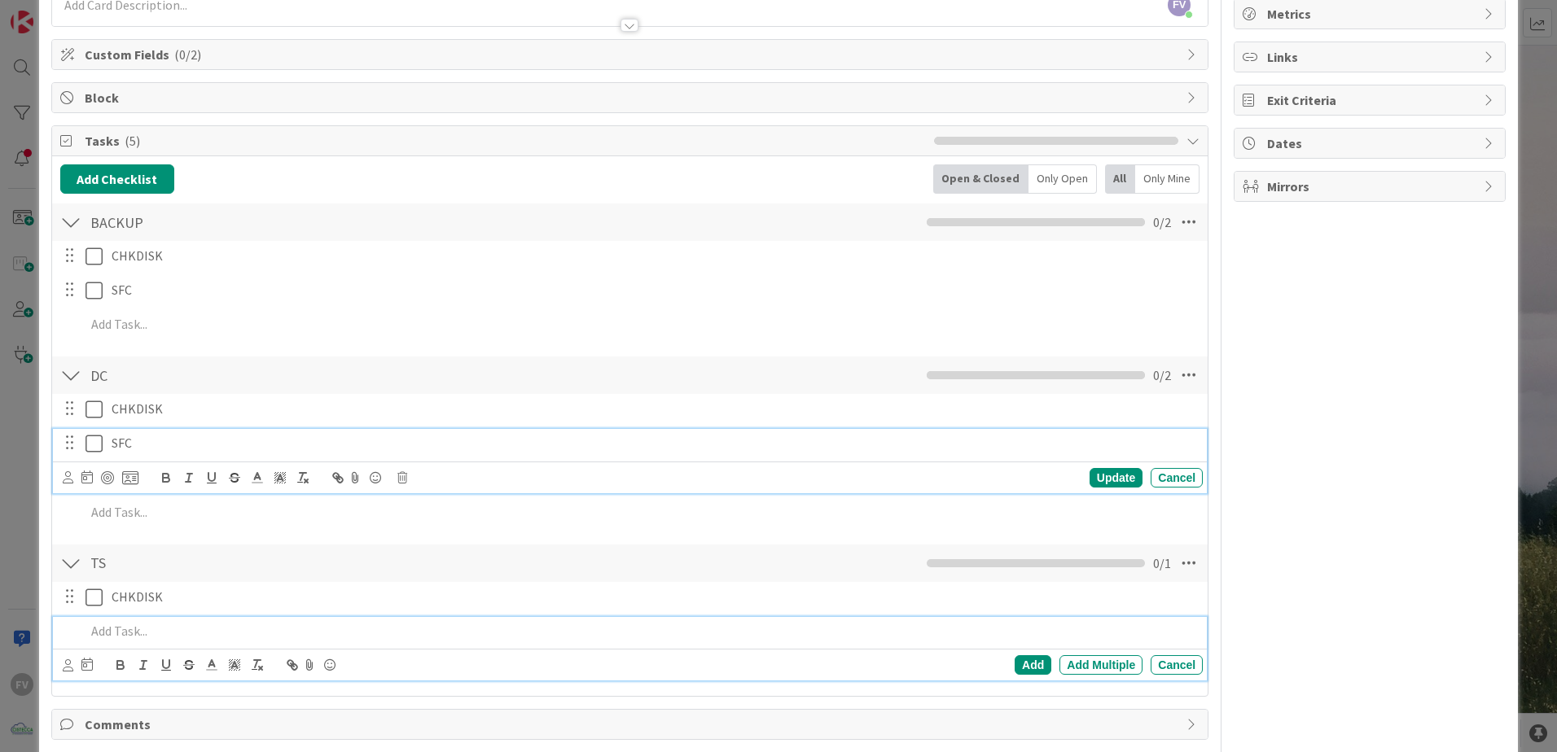
click at [147, 434] on div "SFC Update Cancel" at bounding box center [630, 461] width 1154 height 64
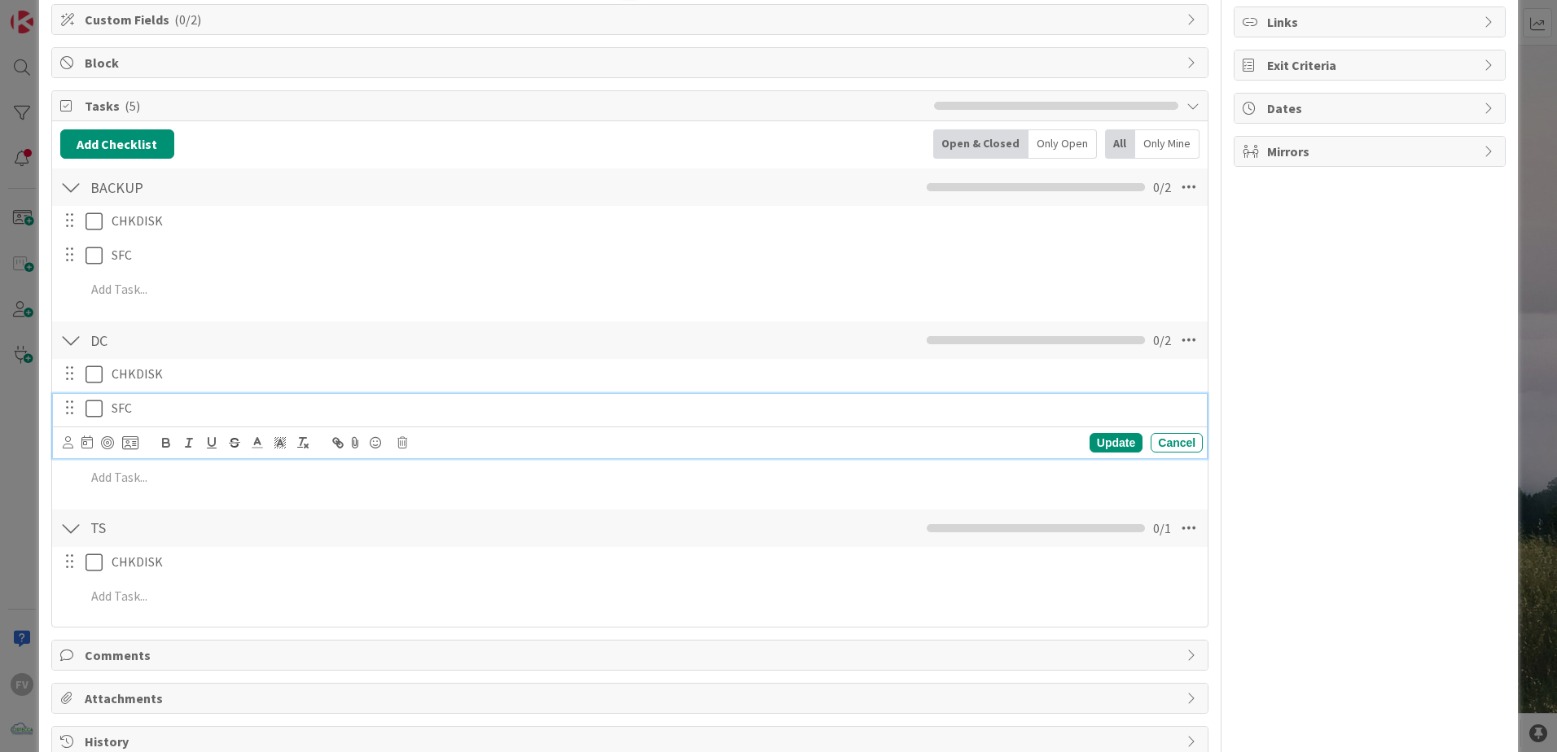
click at [147, 434] on div "Update Cancel" at bounding box center [633, 442] width 1140 height 23
click at [142, 405] on p "SFC" at bounding box center [654, 408] width 1084 height 19
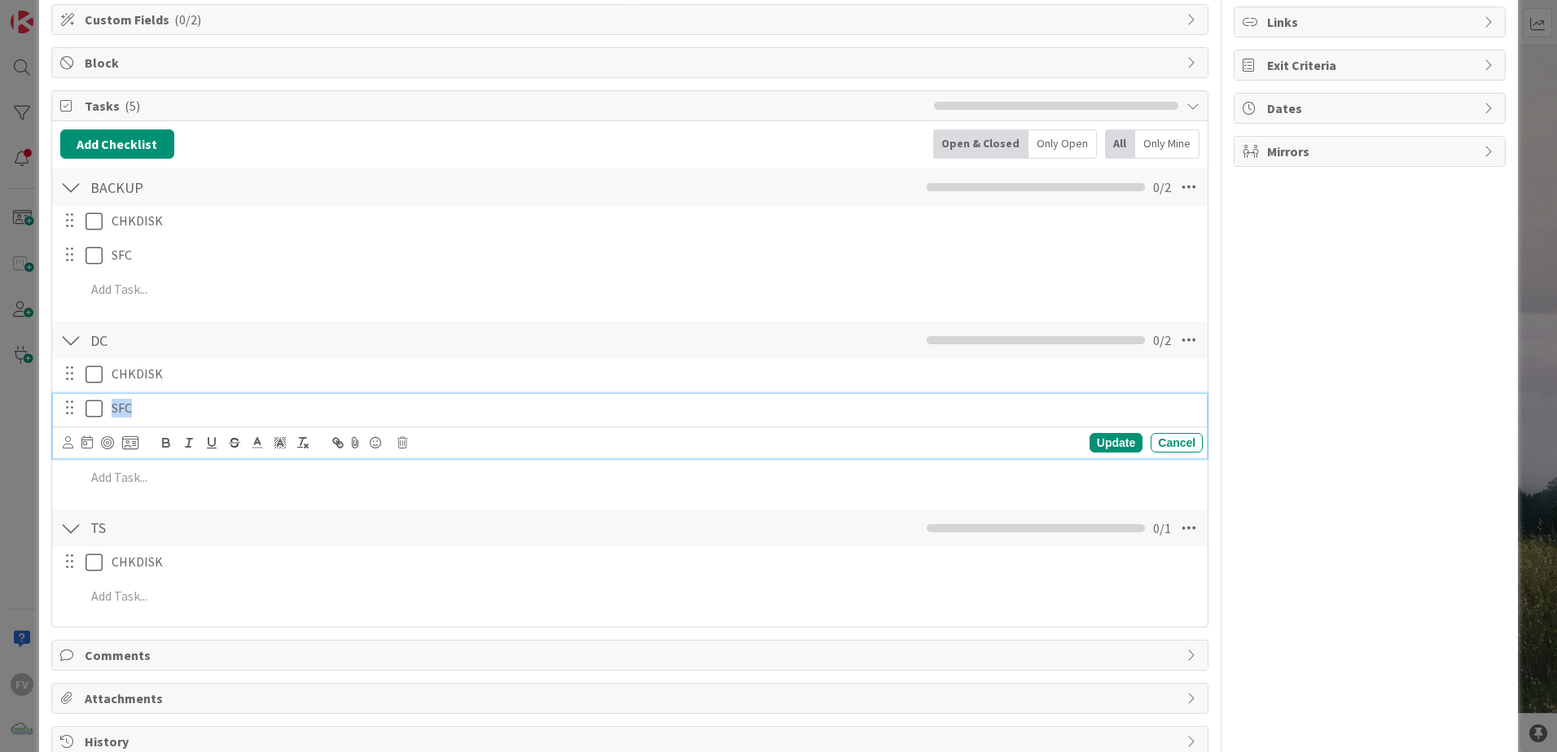
copy p "SFC"
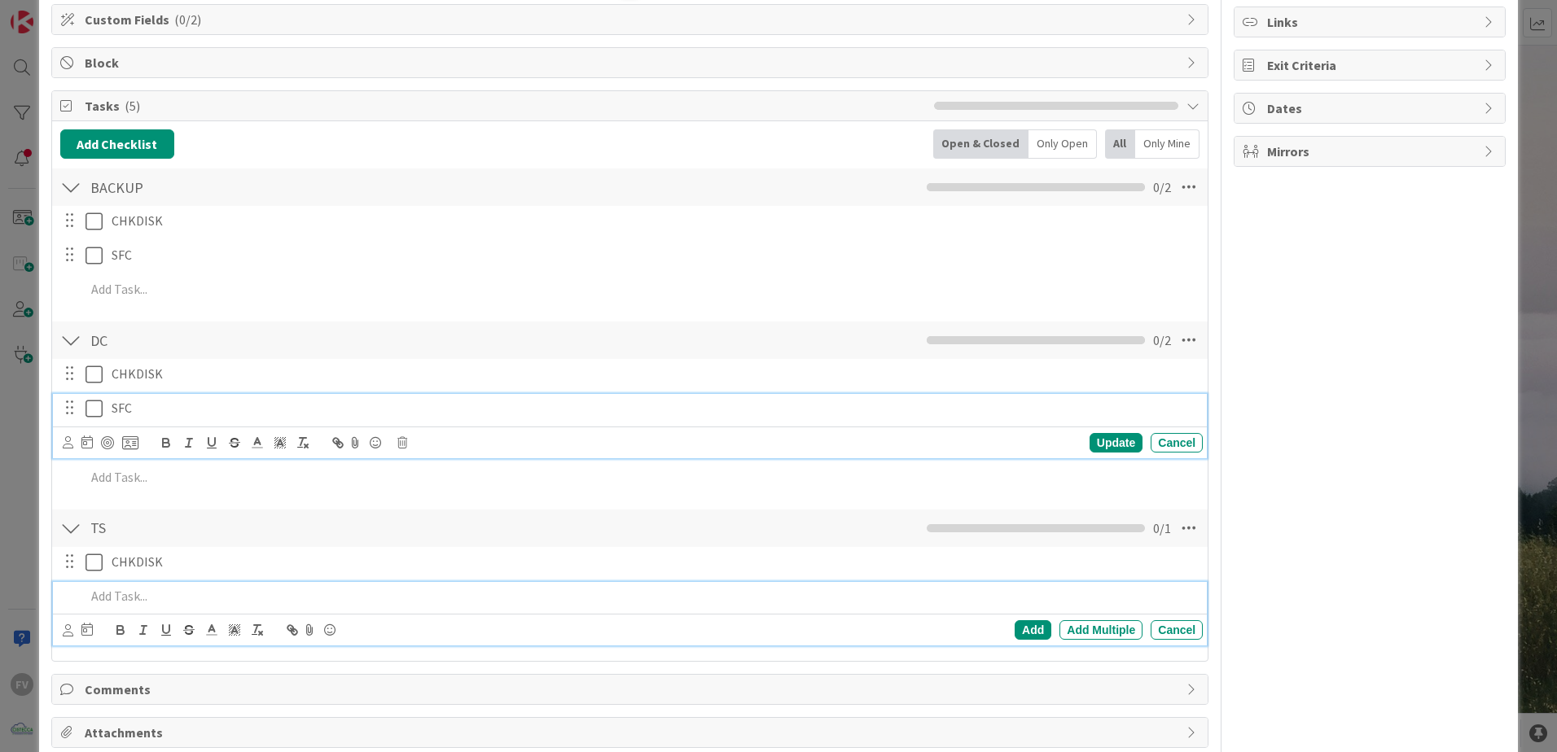
click at [160, 595] on p at bounding box center [640, 596] width 1111 height 19
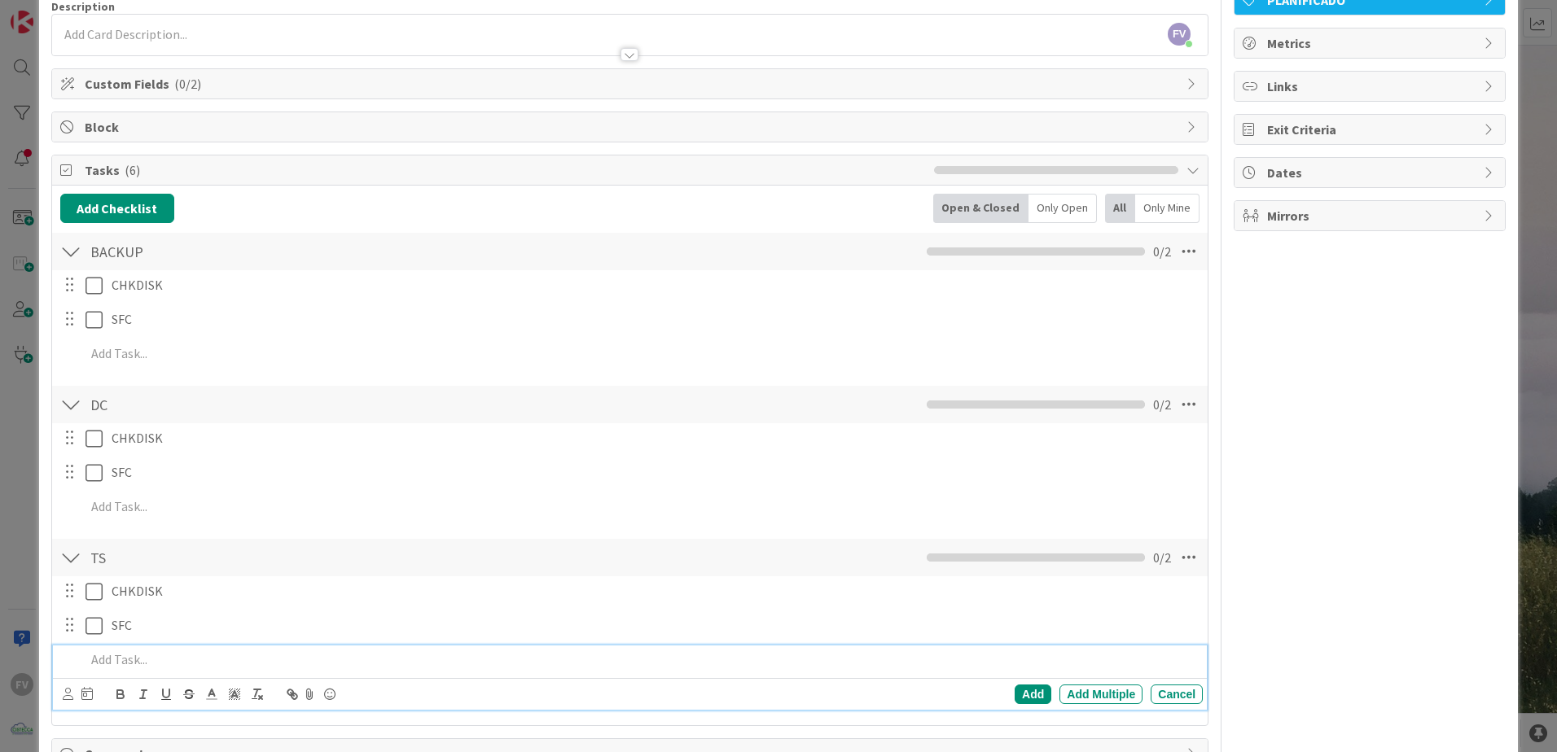
scroll to position [115, 0]
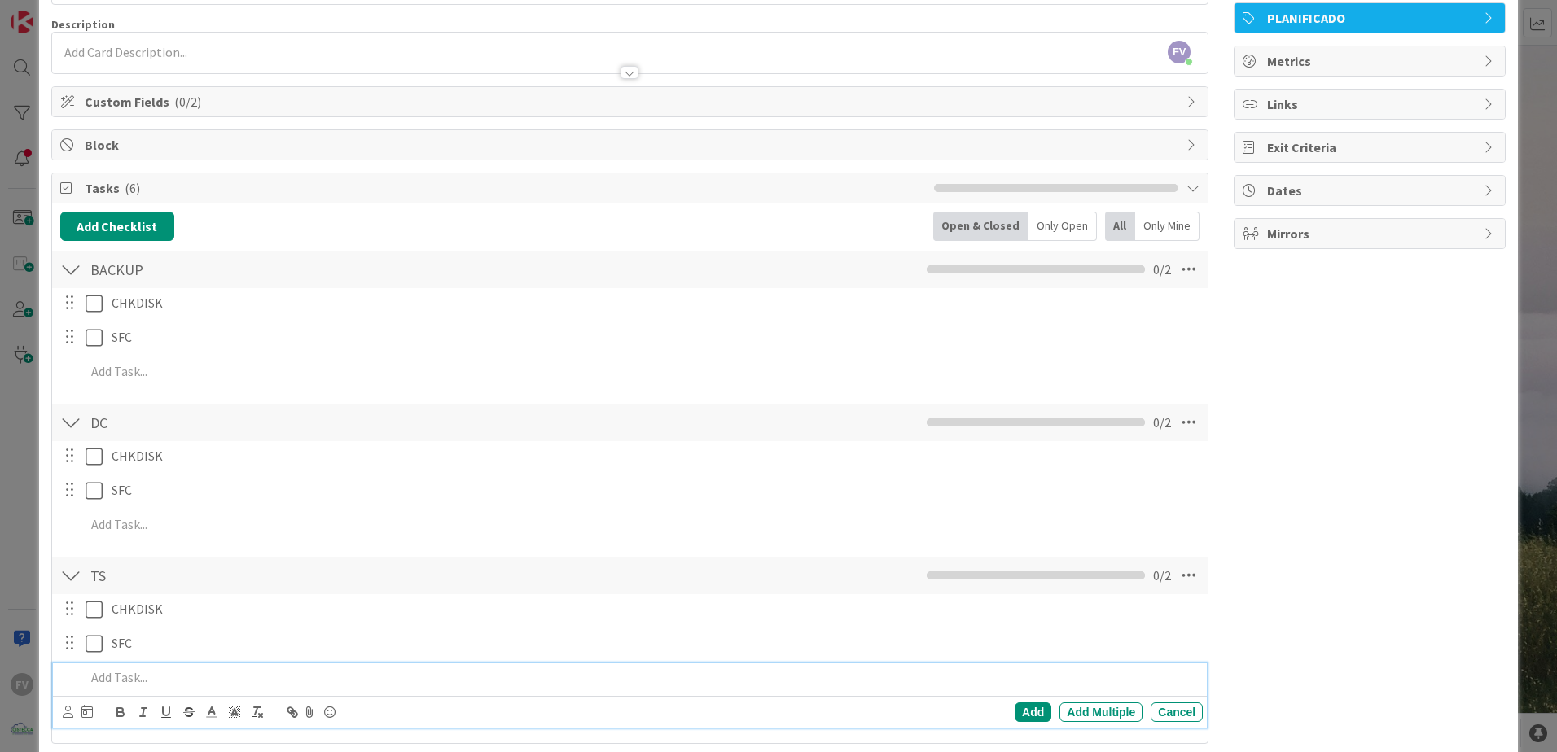
click at [81, 575] on div "TS Checklist Name 2 / 64 TS 0 / 2" at bounding box center [629, 575] width 1155 height 37
click at [72, 441] on div "CHKDISK Update Cancel SFC Update Cancel Add Add Multiple Cancel" at bounding box center [629, 493] width 1139 height 104
click at [71, 428] on div at bounding box center [70, 422] width 21 height 29
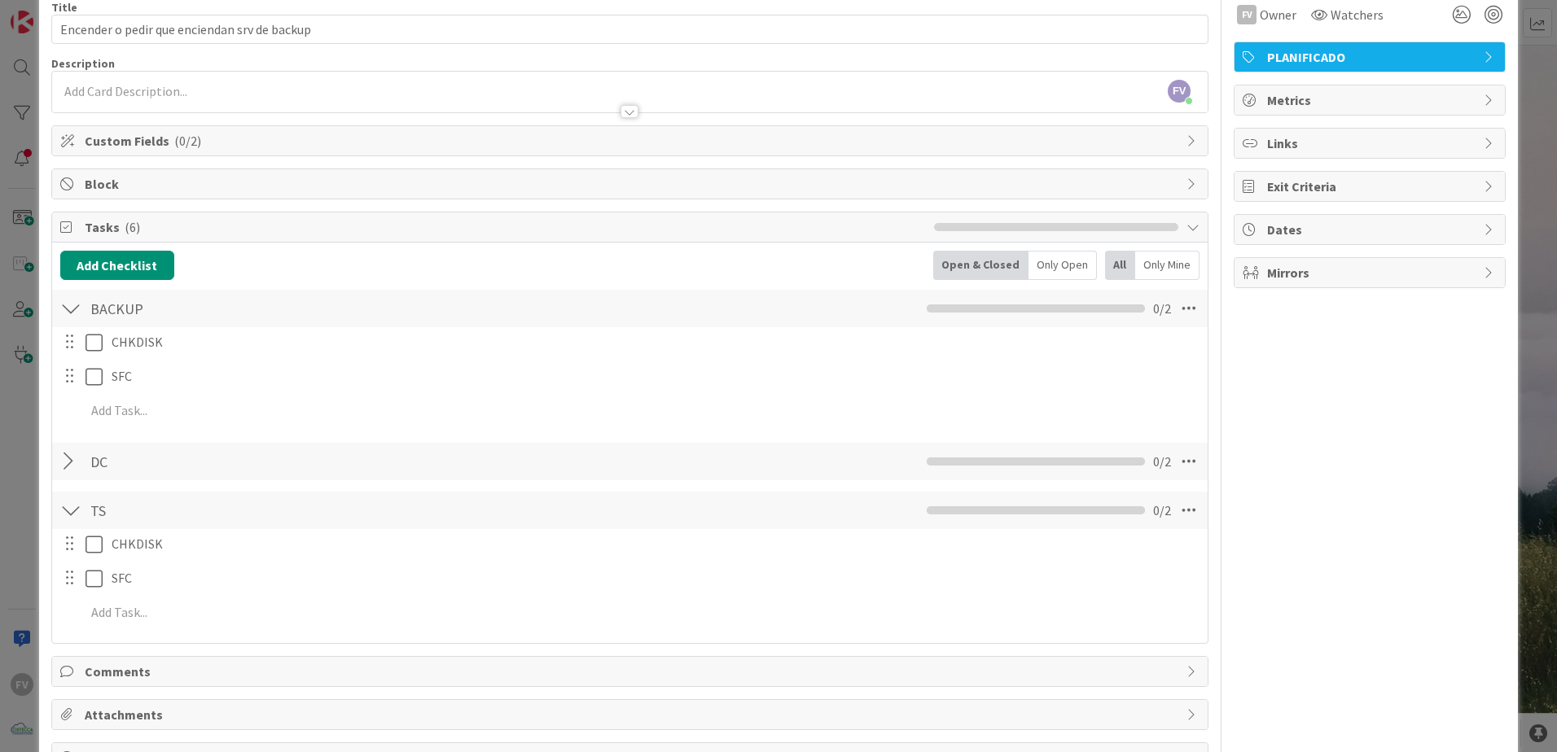
scroll to position [0, 0]
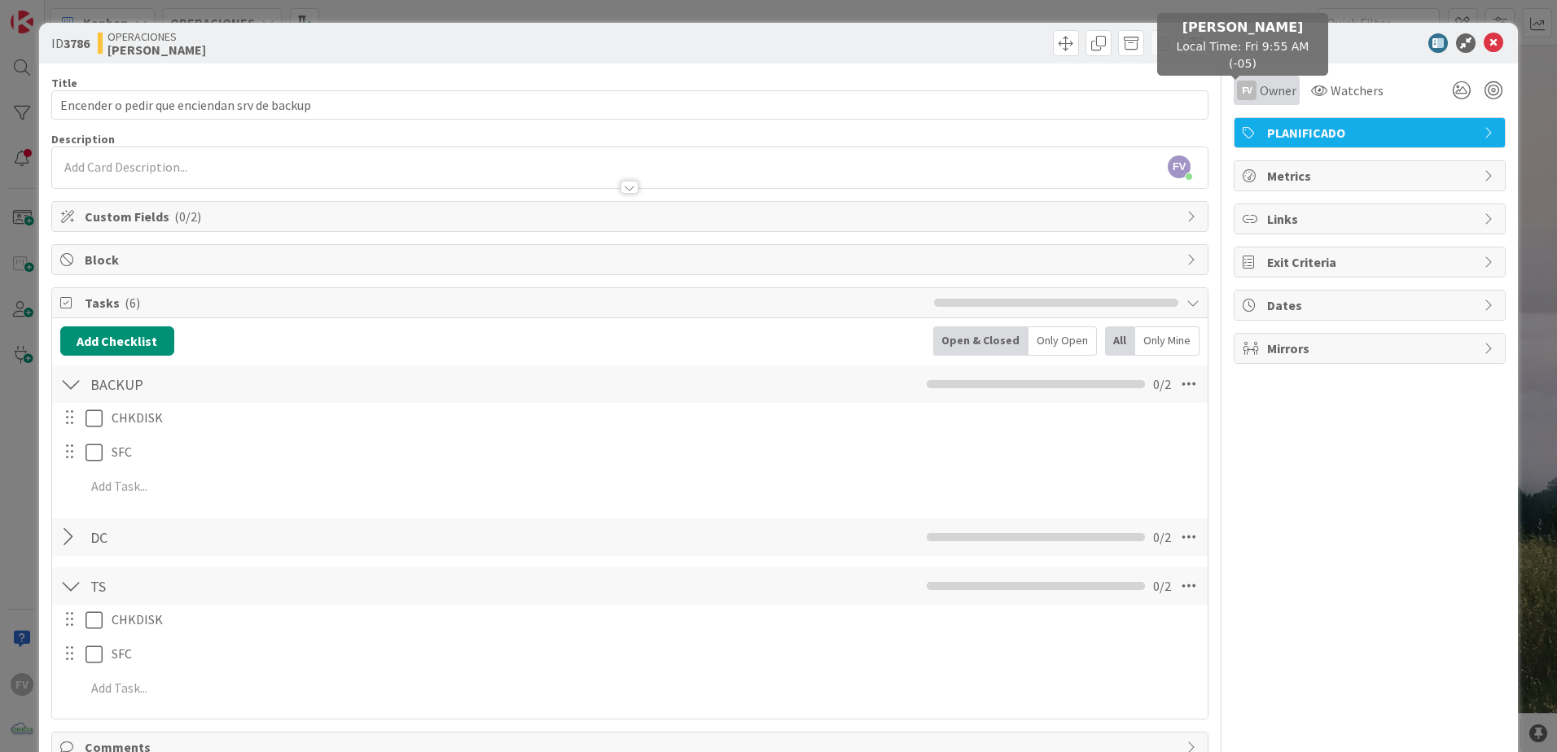
click at [1237, 90] on div "FV" at bounding box center [1247, 91] width 20 height 20
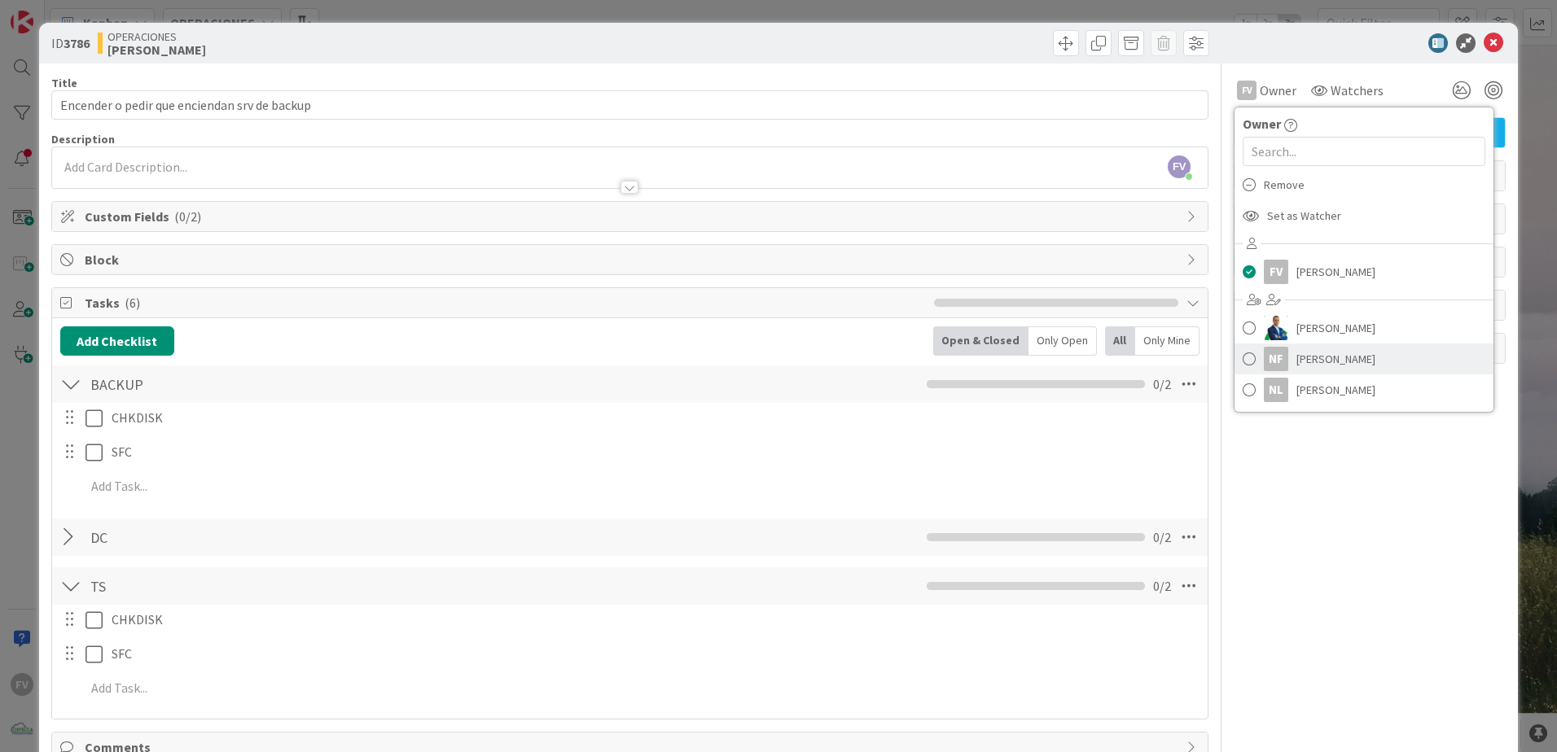
click at [1281, 370] on link "NF [PERSON_NAME]" at bounding box center [1363, 359] width 259 height 31
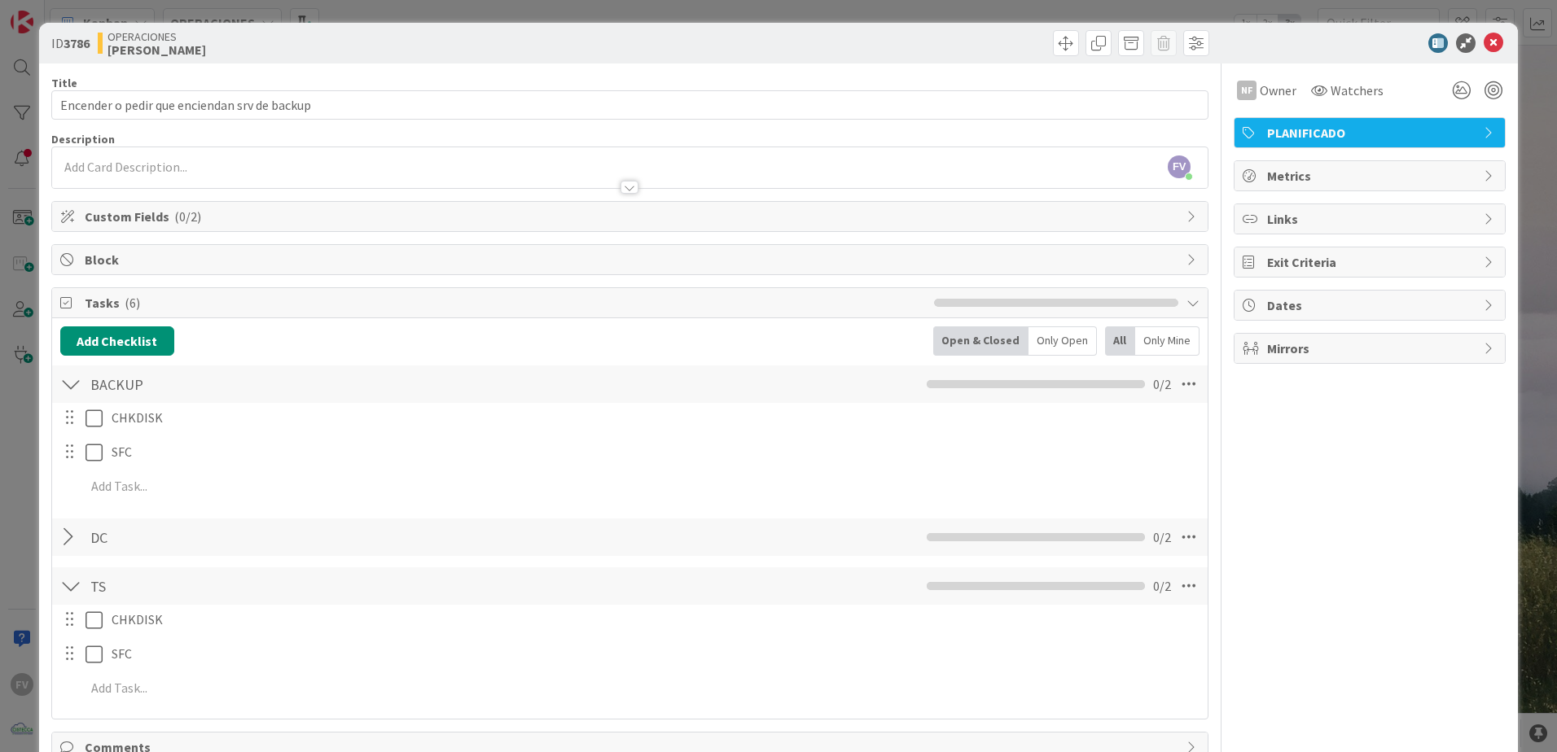
click at [1320, 11] on div "ID 3786 OPERACIONES [PERSON_NAME] Title 44 / 128 Encender o pedir que enciendan…" at bounding box center [778, 376] width 1557 height 752
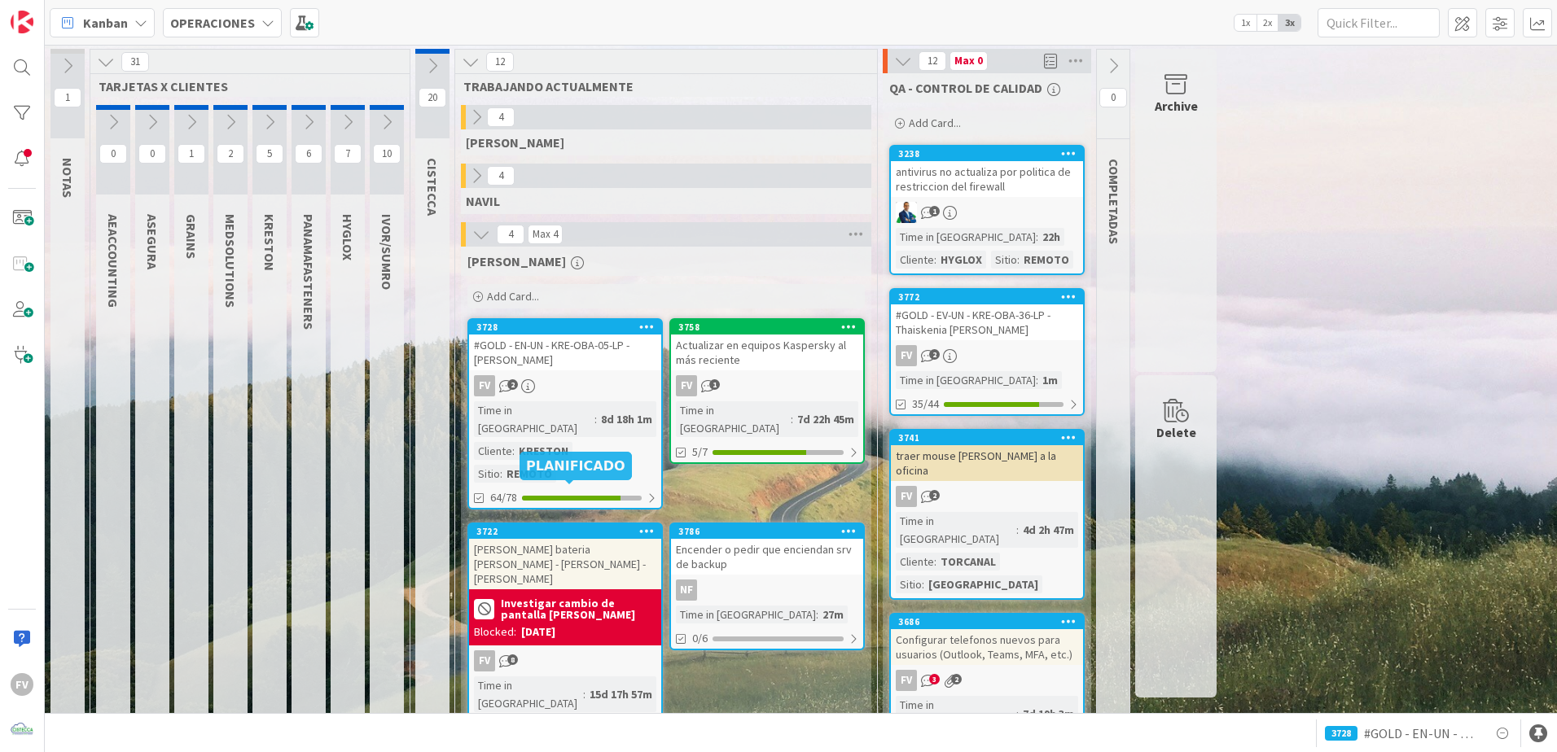
click at [576, 393] on div "FV 2" at bounding box center [565, 385] width 192 height 21
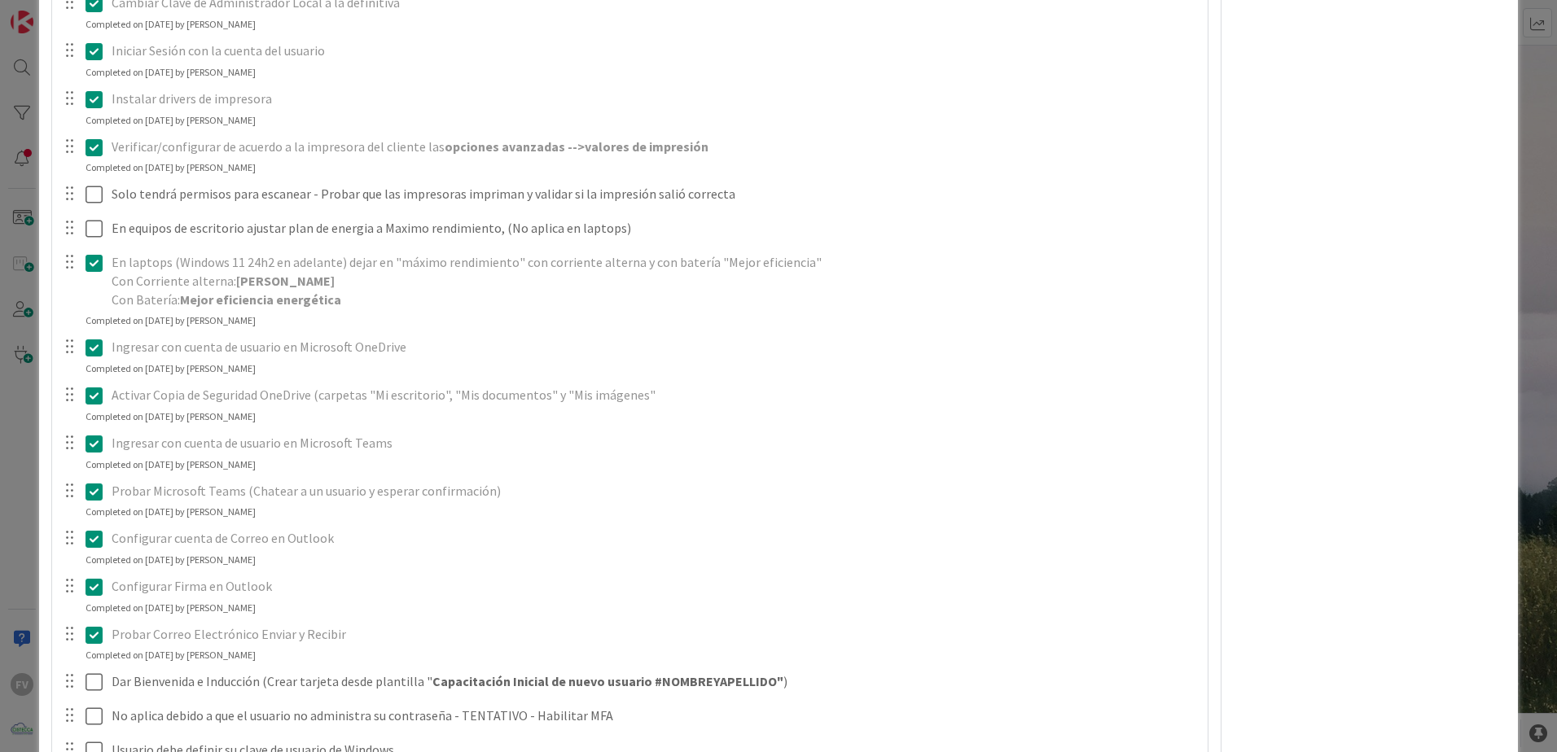
scroll to position [2198, 0]
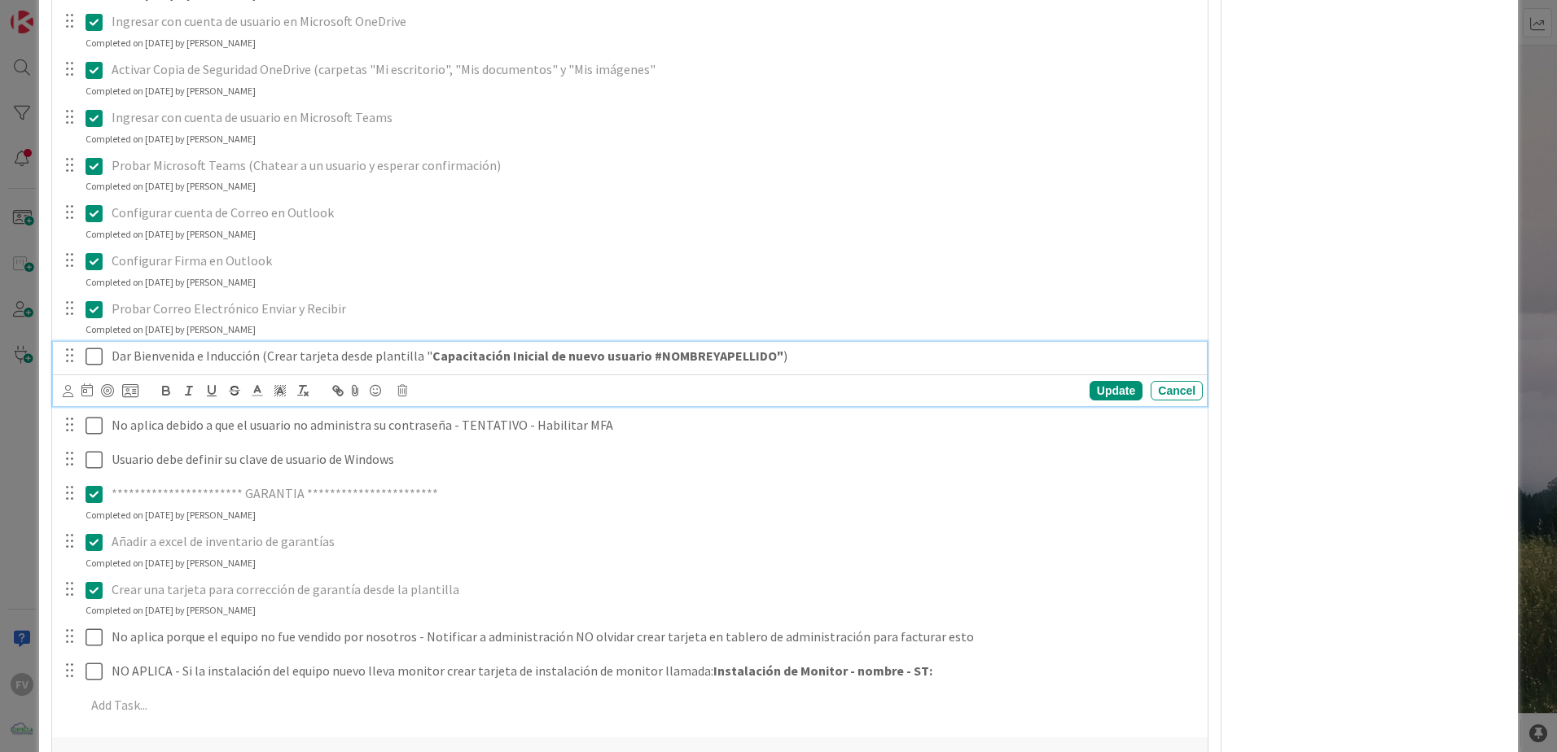
click at [91, 361] on icon at bounding box center [93, 357] width 17 height 20
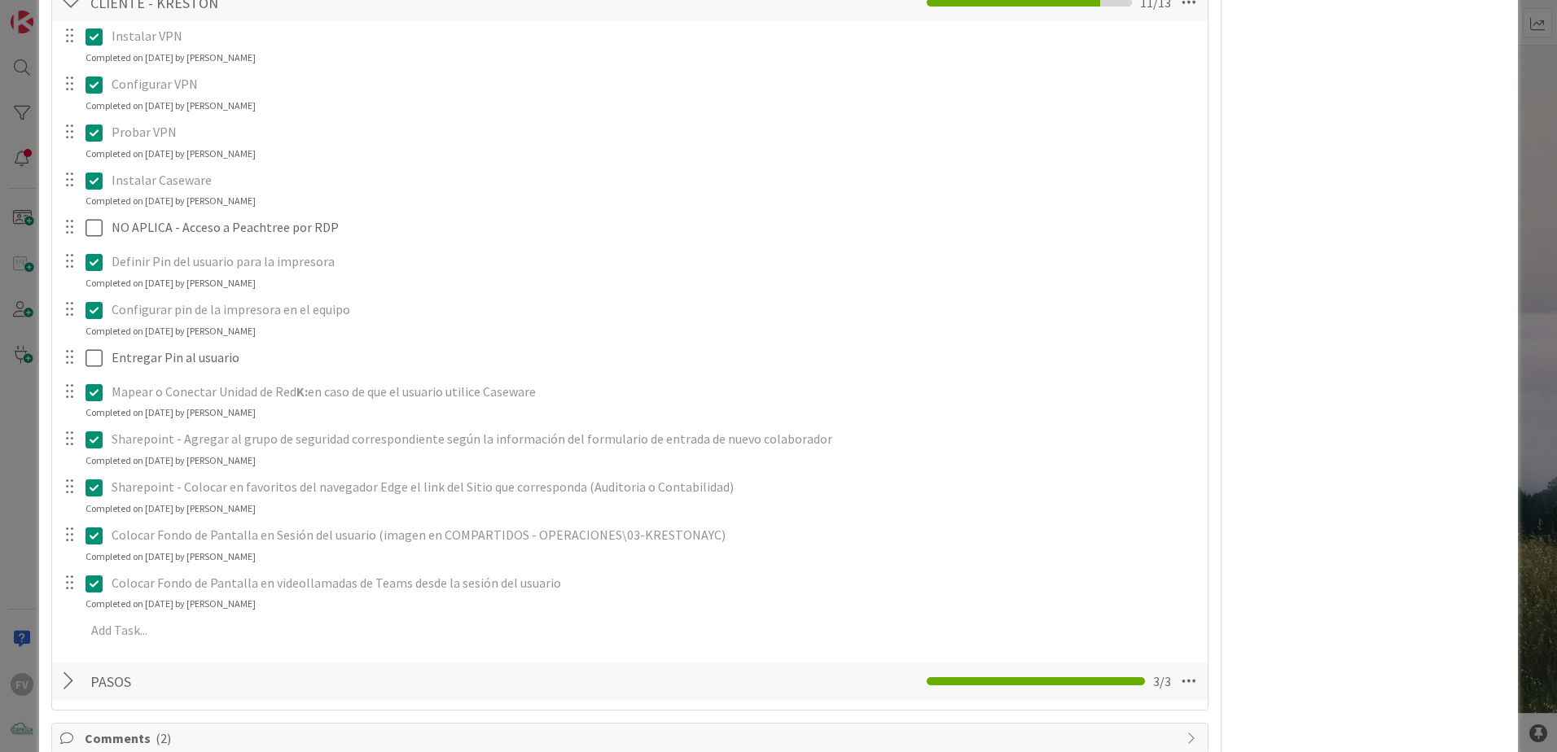
scroll to position [3054, 0]
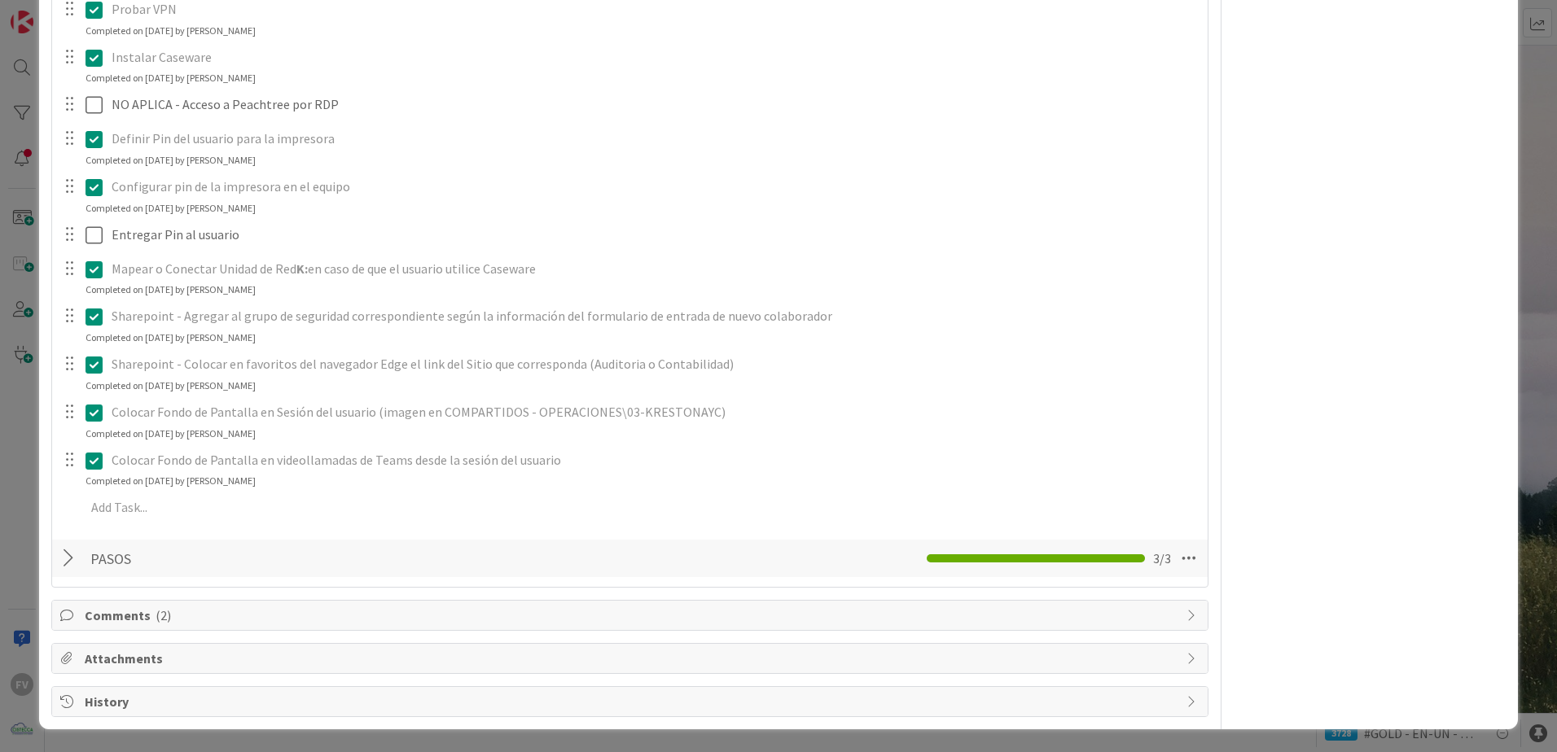
click at [18, 405] on div "**********" at bounding box center [778, 376] width 1557 height 752
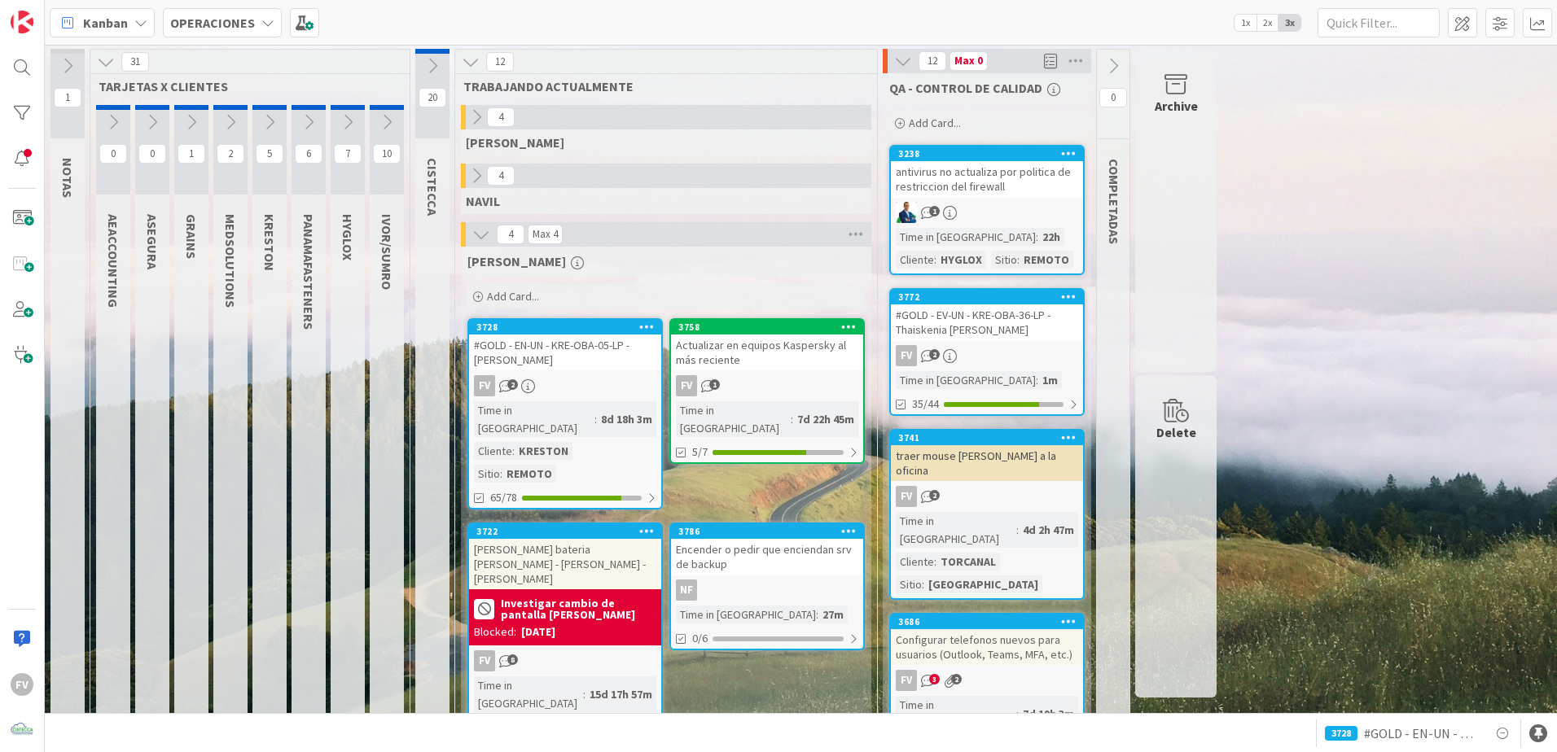
click at [269, 133] on button at bounding box center [269, 122] width 34 height 24
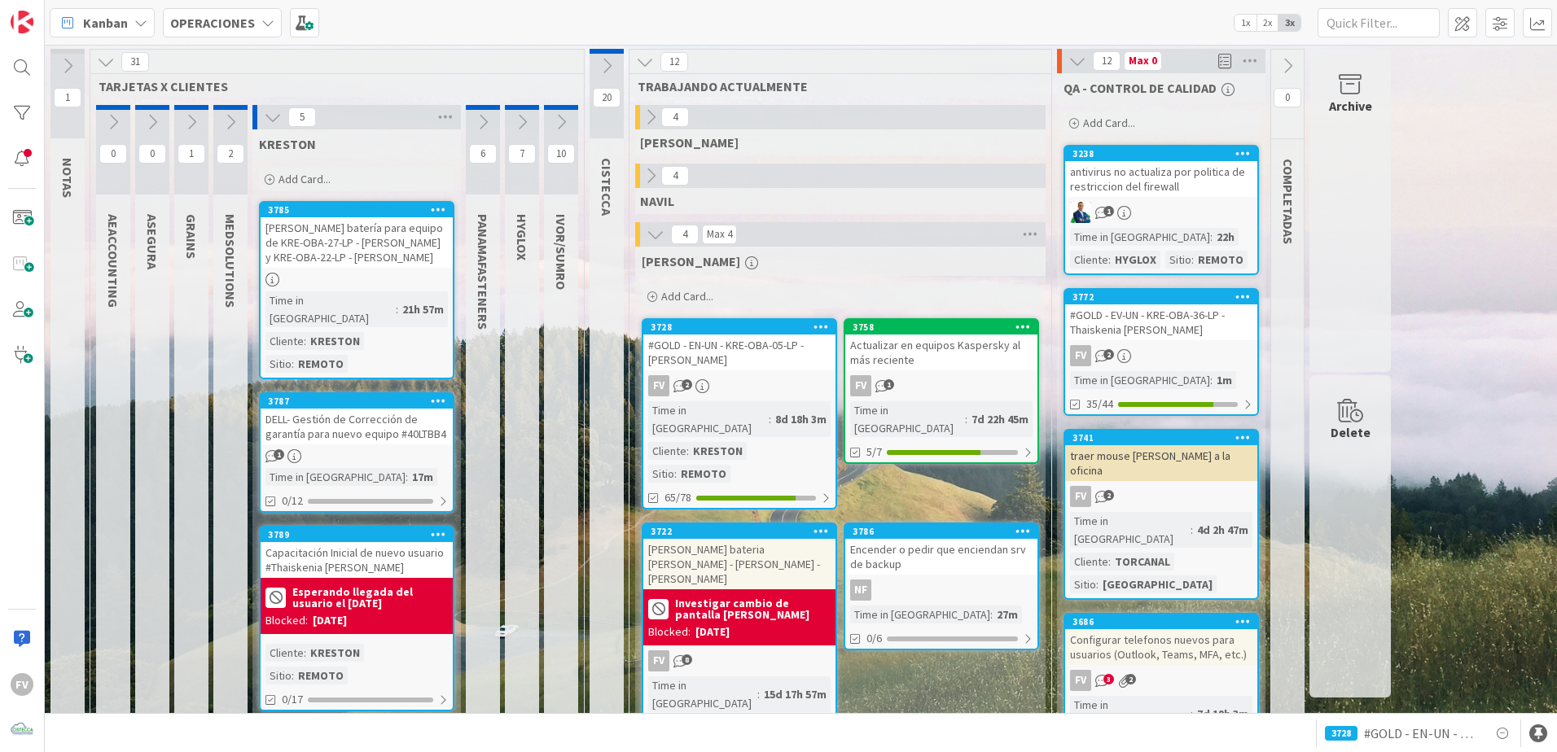
click at [307, 250] on div "[PERSON_NAME] batería para equipo de KRE-OBA-27-LP - [PERSON_NAME] y KRE-OBA-22…" at bounding box center [357, 242] width 192 height 50
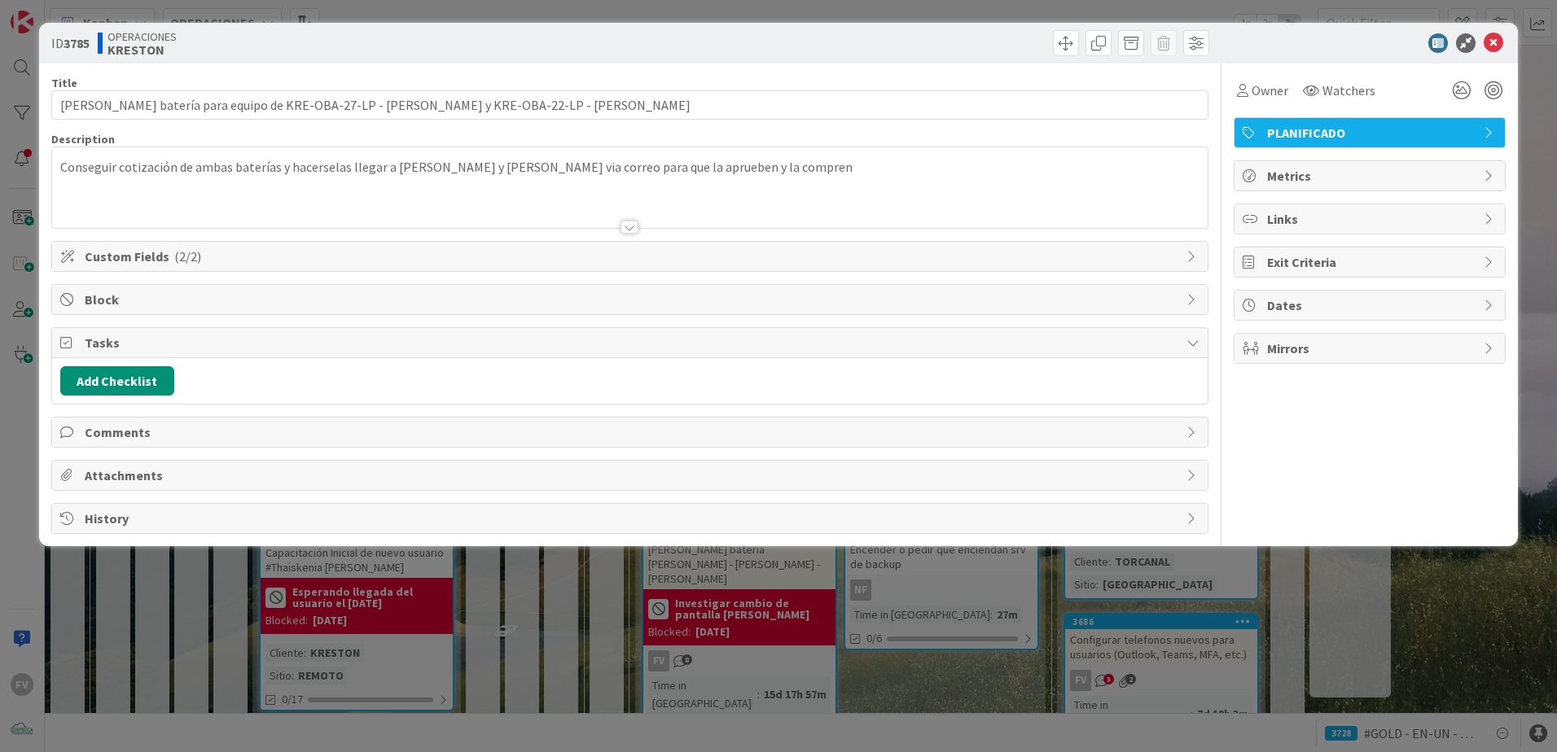
click at [220, 664] on div "ID 3785 OPERACIONES [PERSON_NAME] Title 92 / 128 [PERSON_NAME] batería para equ…" at bounding box center [778, 376] width 1557 height 752
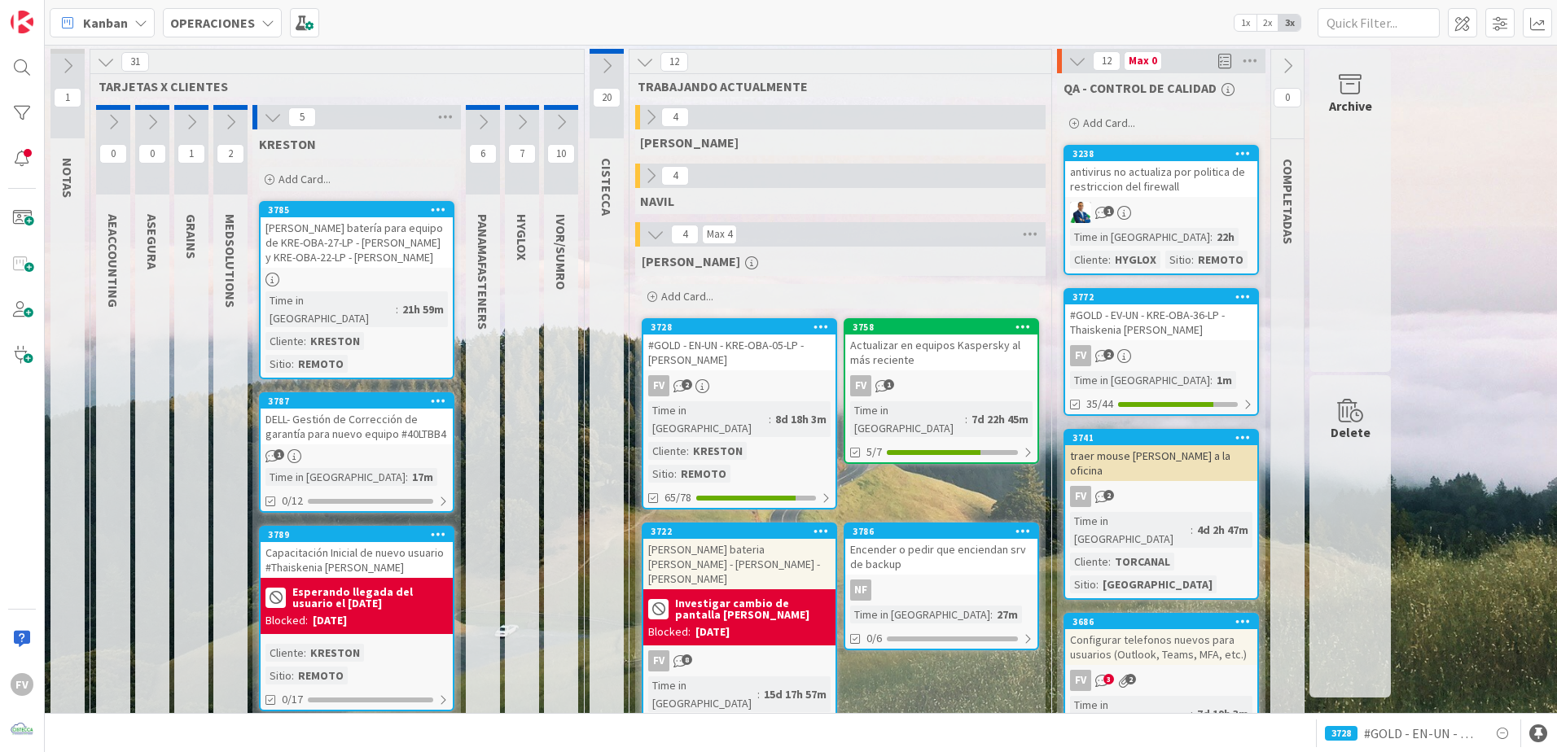
click at [362, 586] on b "Esperando llegada del usuario el [DATE]" at bounding box center [370, 597] width 156 height 23
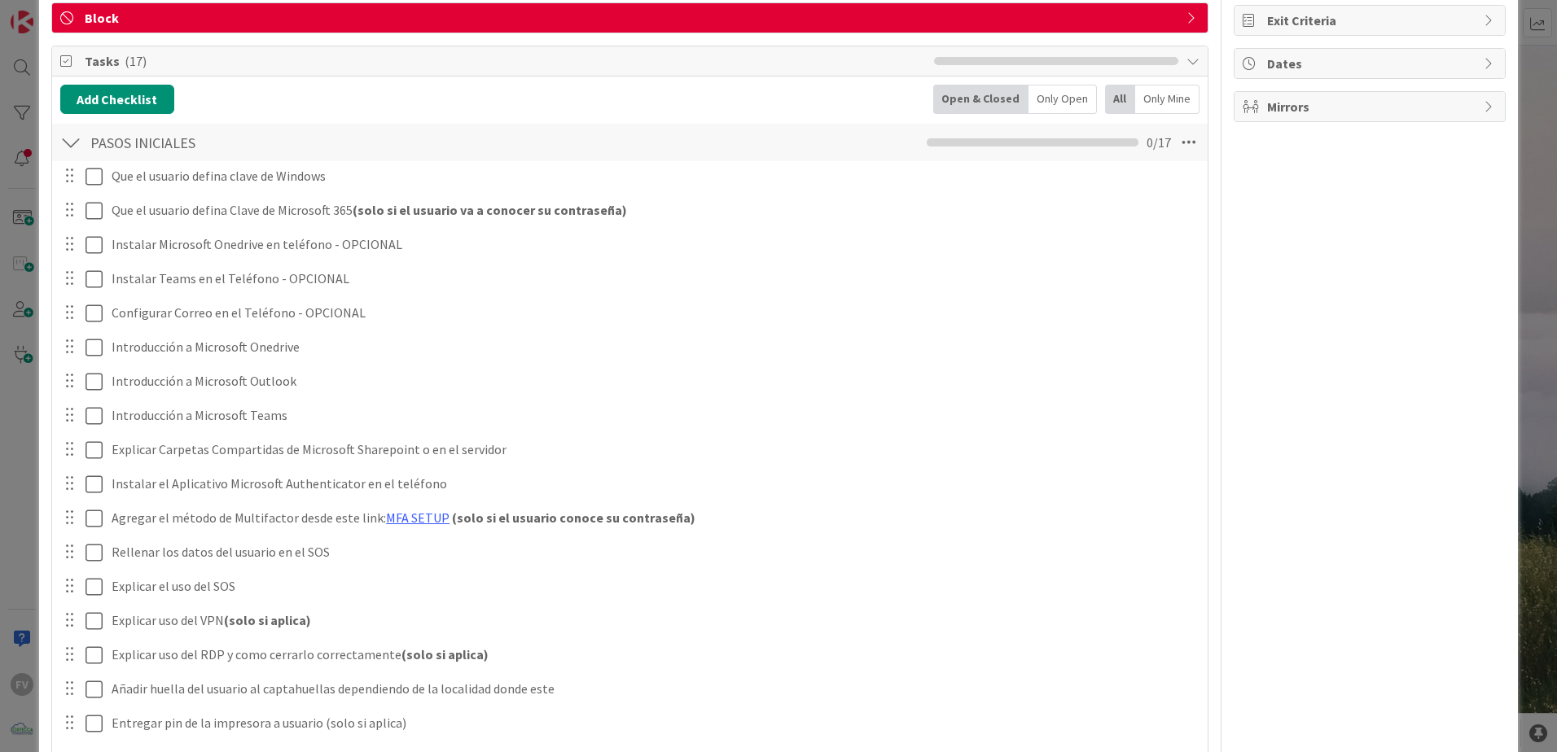
scroll to position [244, 0]
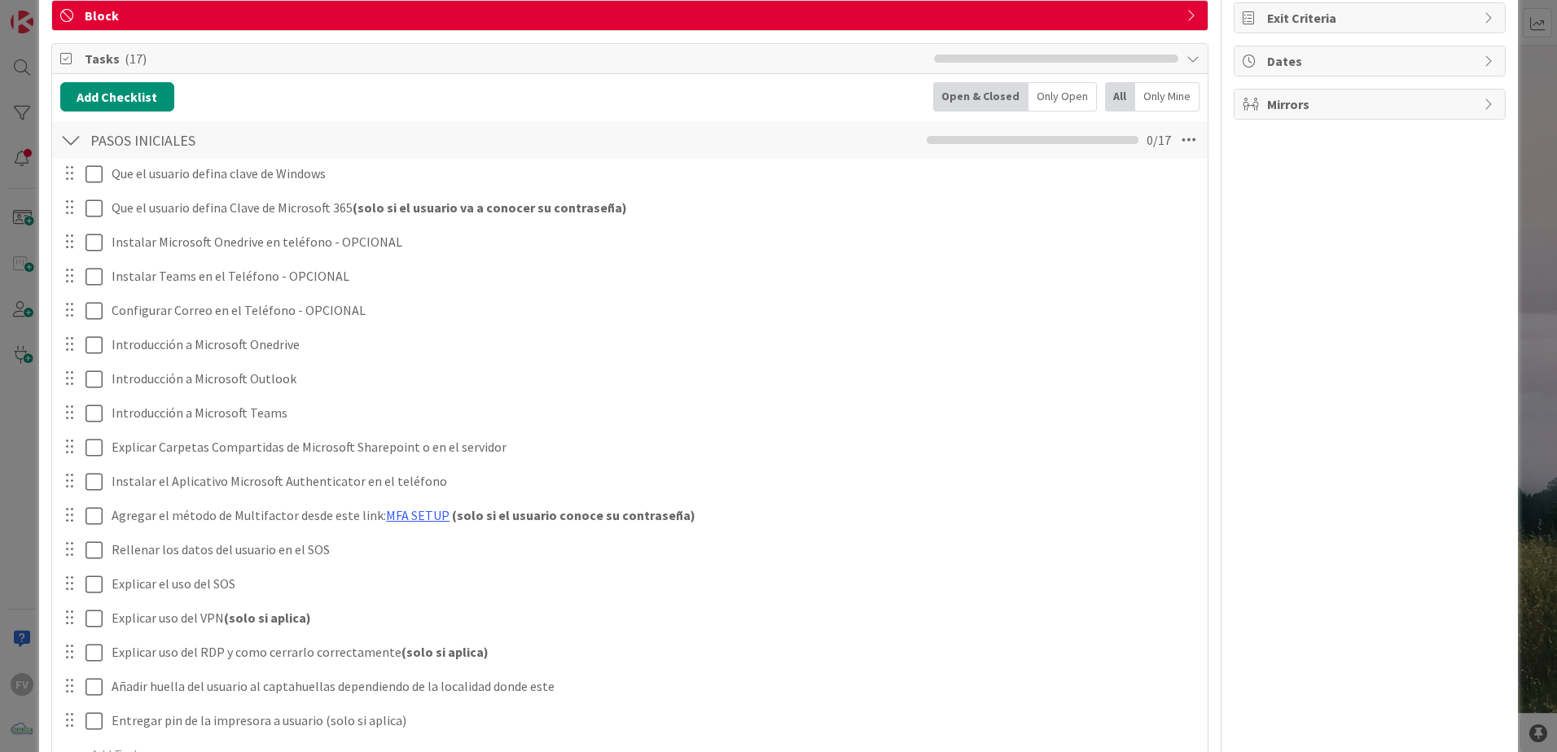
click at [27, 208] on div "ID 3789 OPERACIONES [PERSON_NAME] Title 56 / 128 Capacitación Inicial de nuevo …" at bounding box center [778, 376] width 1557 height 752
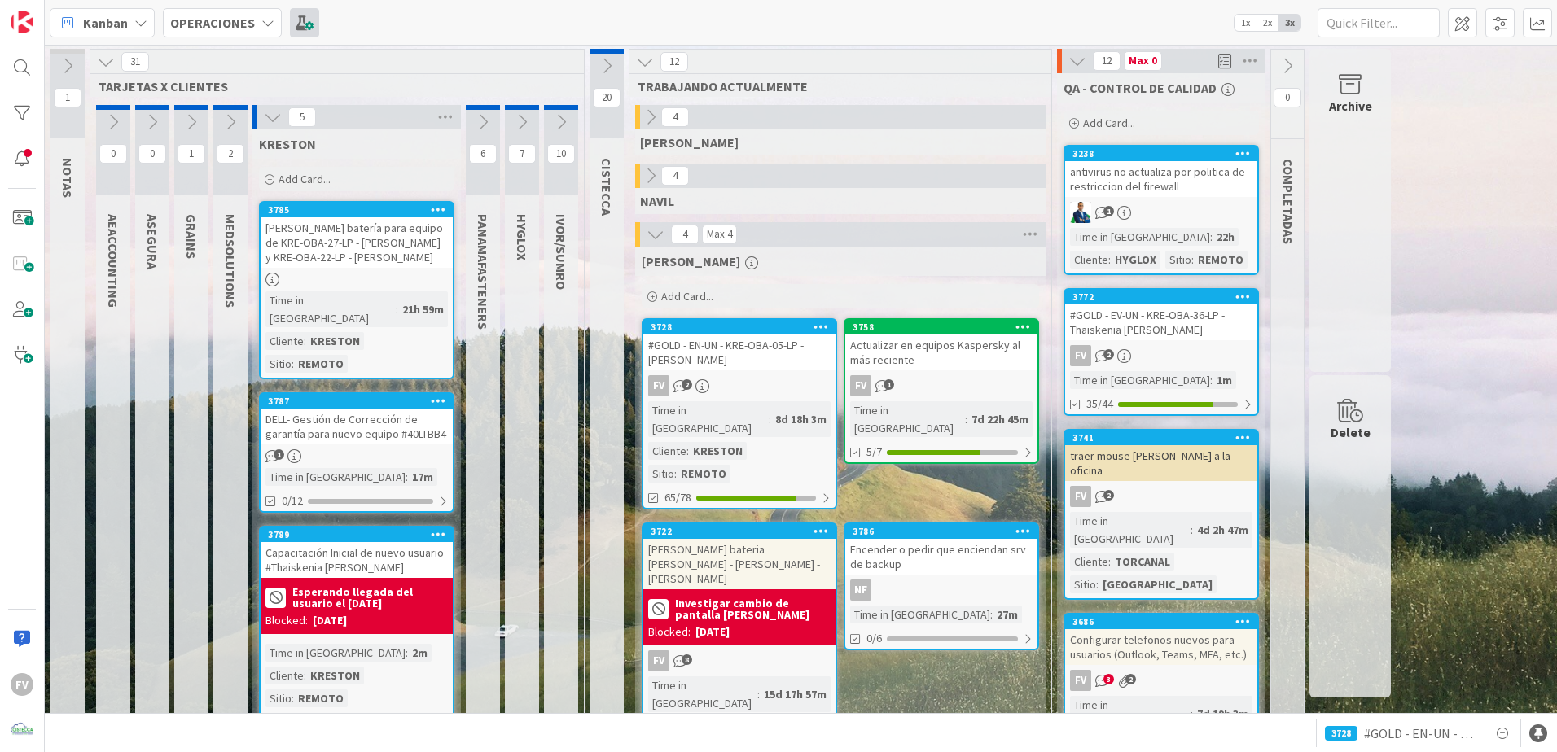
click at [304, 15] on span at bounding box center [304, 22] width 29 height 29
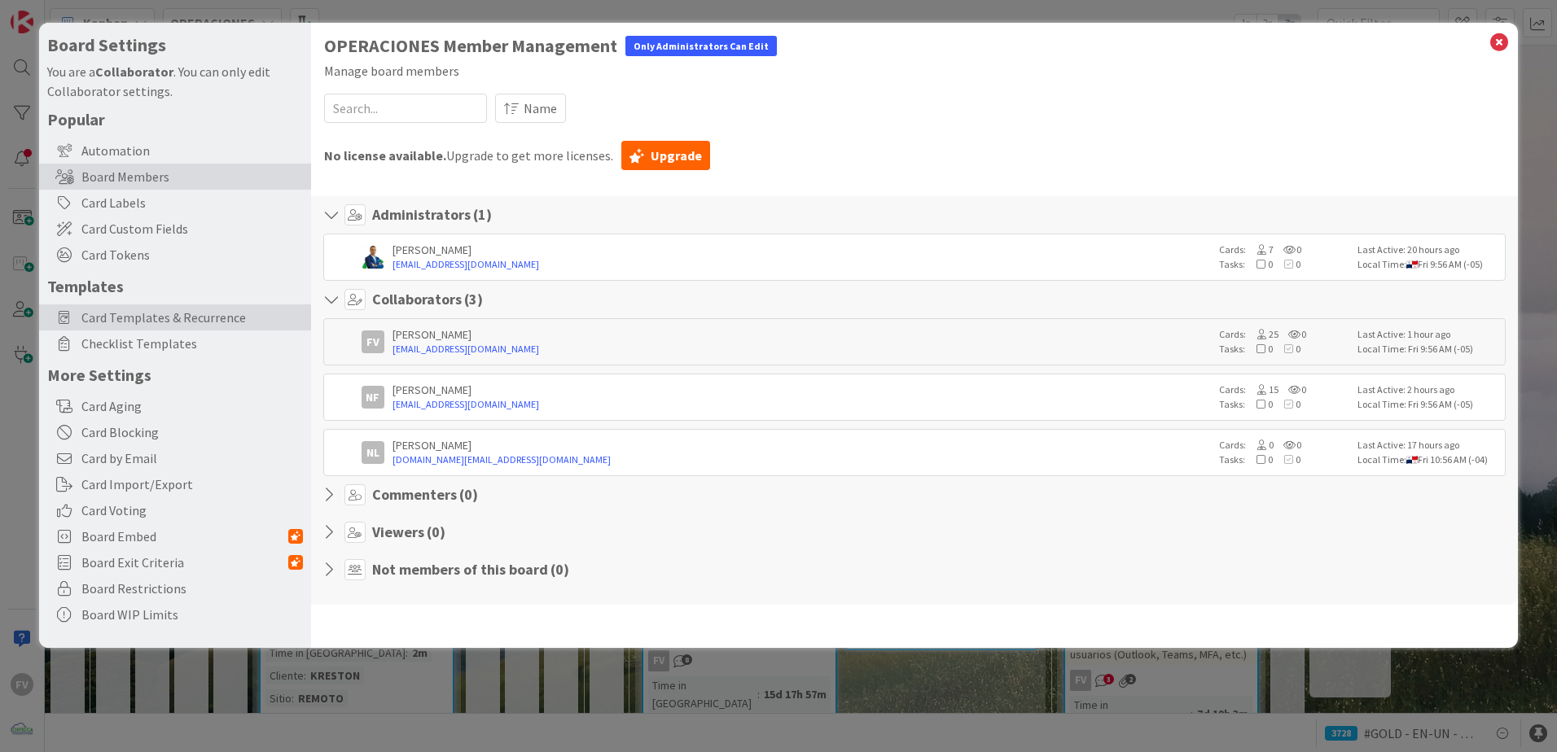
click at [156, 324] on span "Card Templates & Recurrence" at bounding box center [191, 318] width 221 height 20
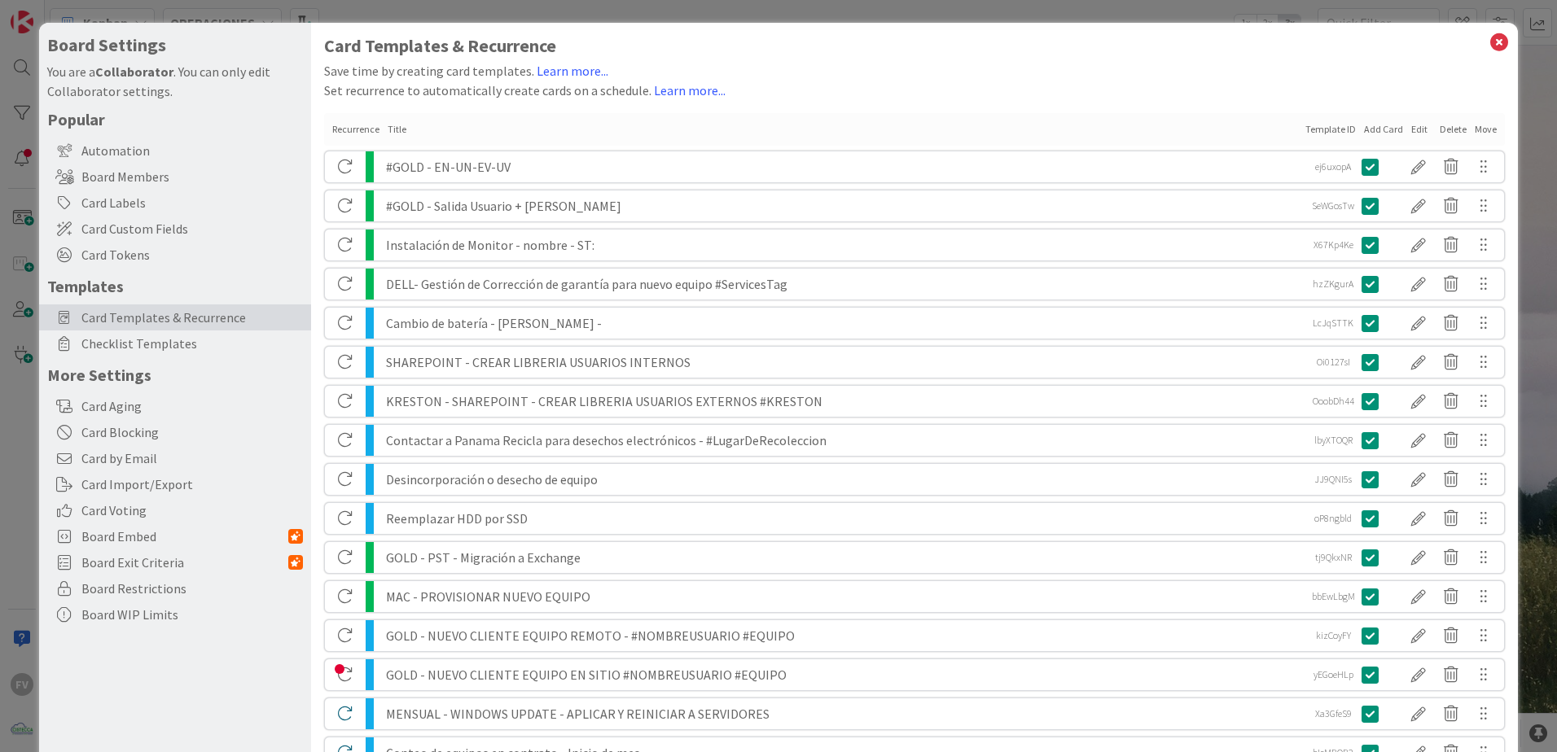
click at [136, 336] on span "Checklist Templates" at bounding box center [191, 344] width 221 height 20
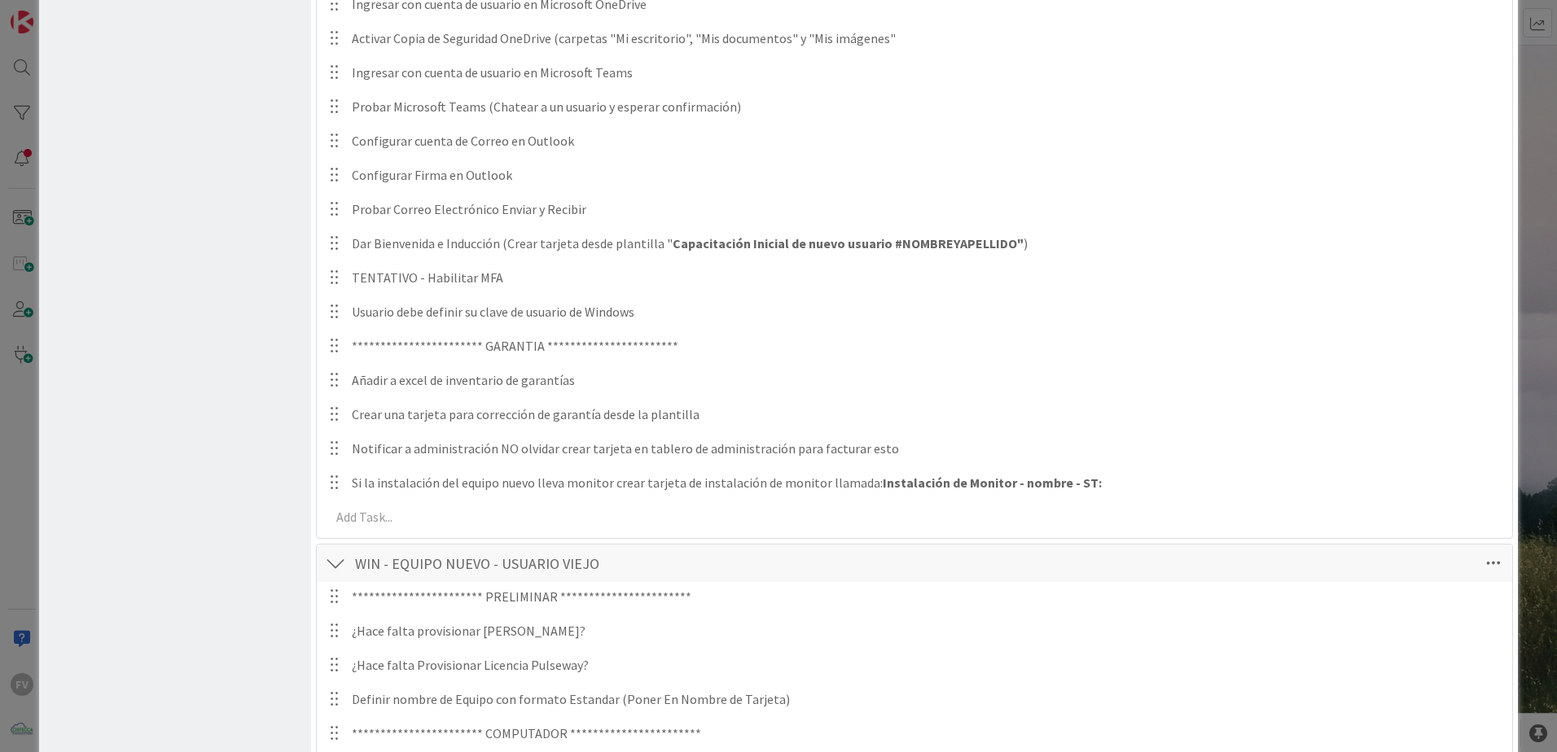
scroll to position [1465, 0]
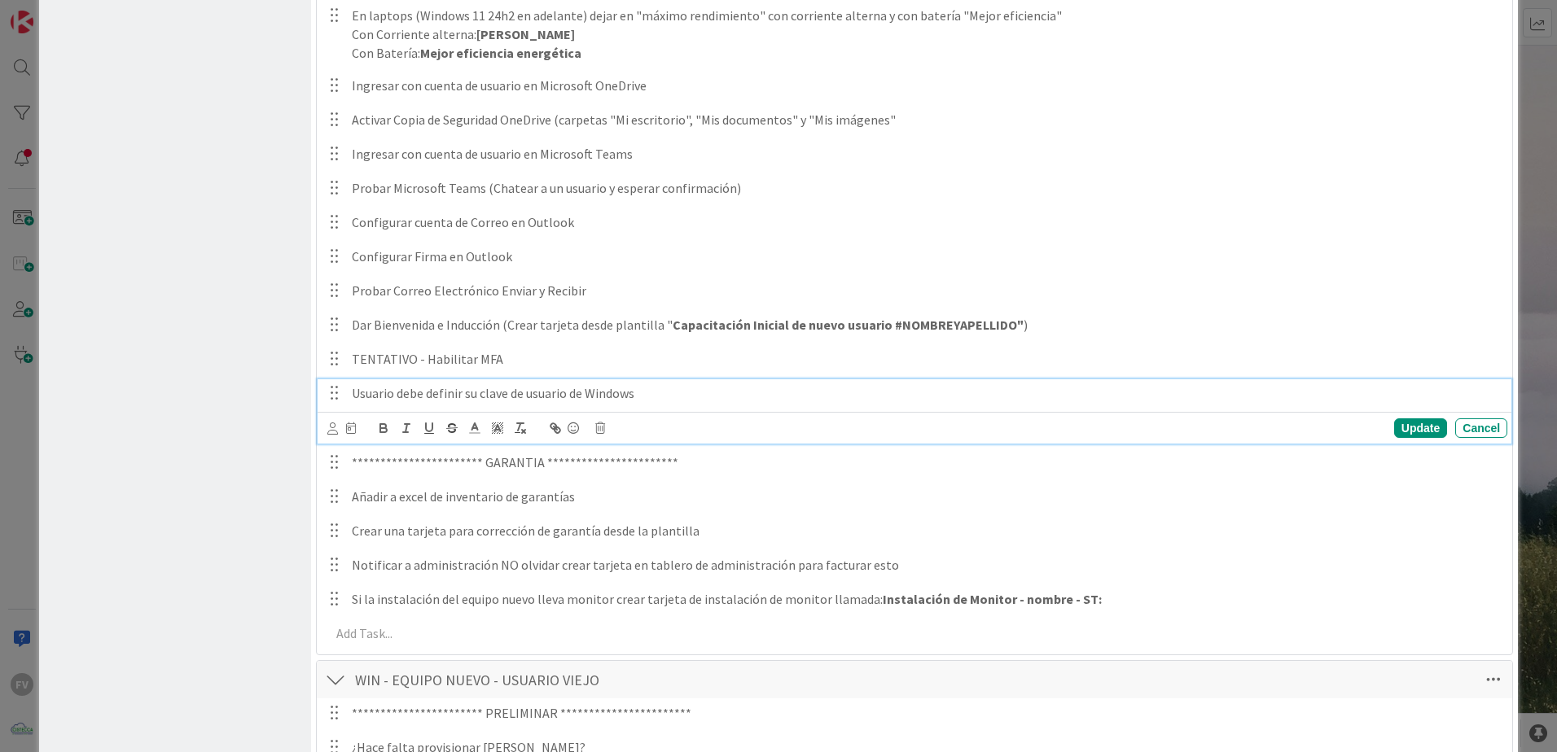
click at [664, 393] on p "Usuario debe definir su clave de usuario de Windows" at bounding box center [926, 393] width 1149 height 19
click at [604, 420] on div "Update Cancel" at bounding box center [917, 428] width 1180 height 23
click at [602, 425] on icon at bounding box center [600, 428] width 10 height 11
click at [664, 492] on div "Delete" at bounding box center [641, 497] width 60 height 29
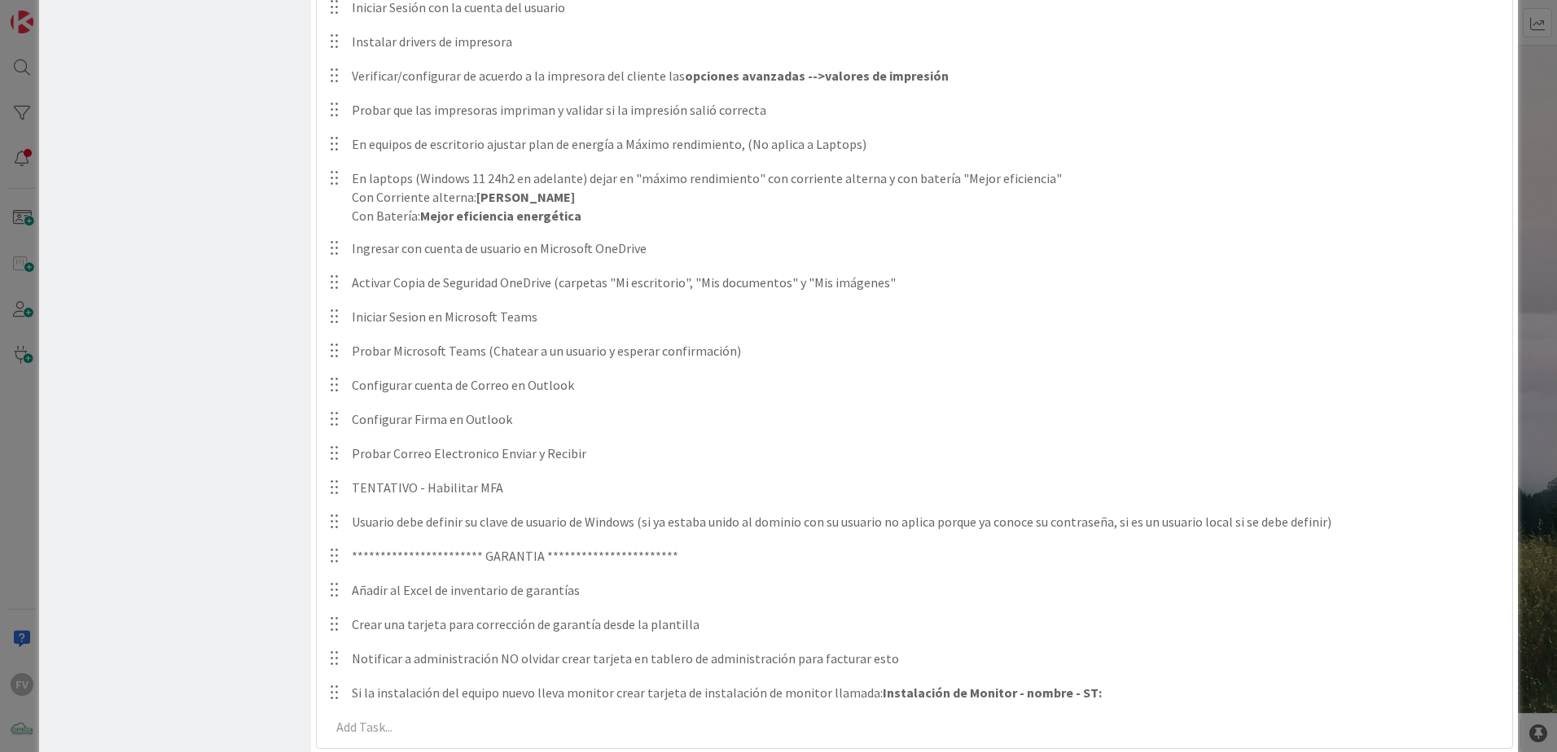
scroll to position [3175, 0]
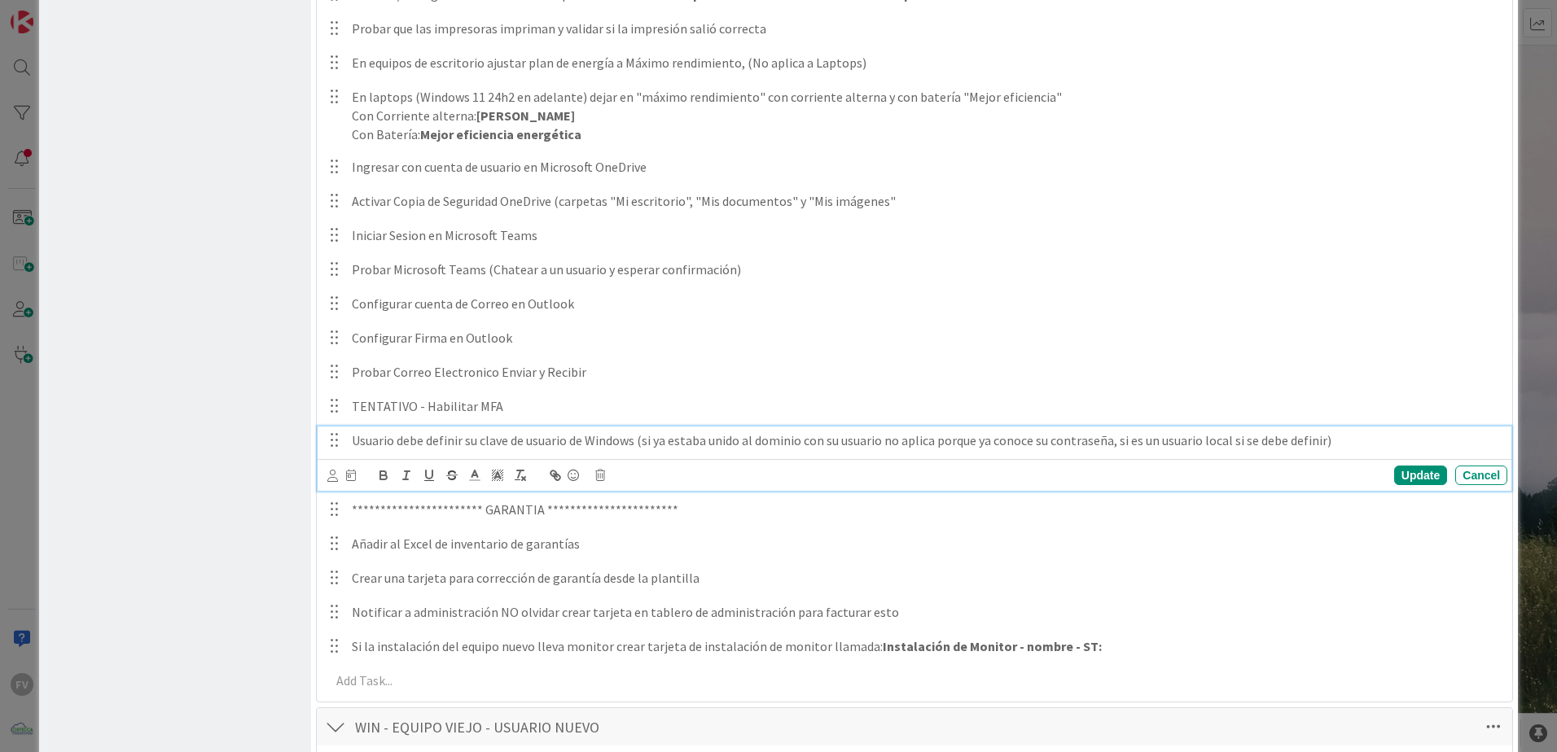
click at [621, 445] on p "Usuario debe definir su clave de usuario de Windows (si ya estaba unido al domi…" at bounding box center [926, 440] width 1149 height 19
click at [599, 479] on icon at bounding box center [600, 475] width 10 height 11
click at [645, 541] on div "Delete" at bounding box center [641, 544] width 60 height 29
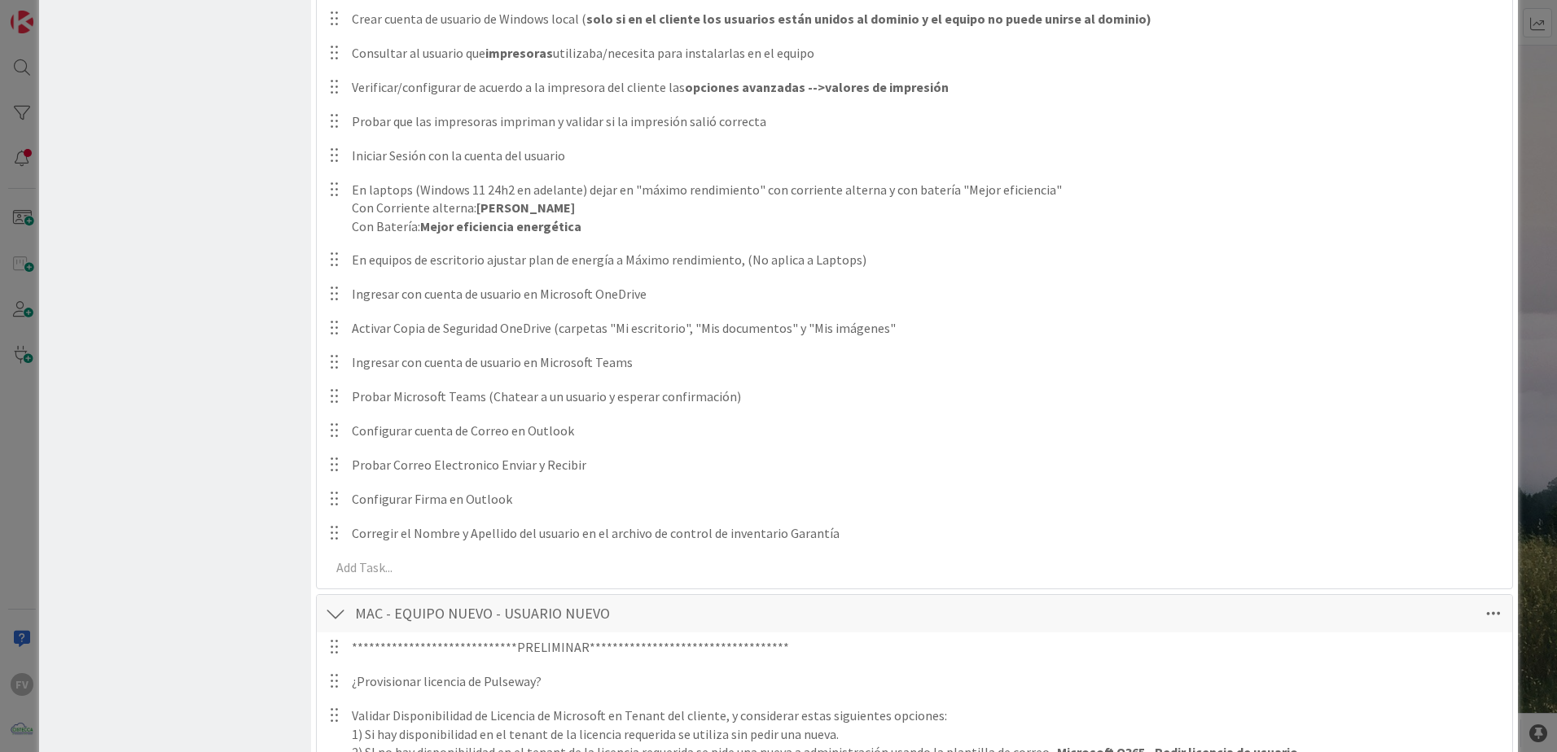
scroll to position [4641, 0]
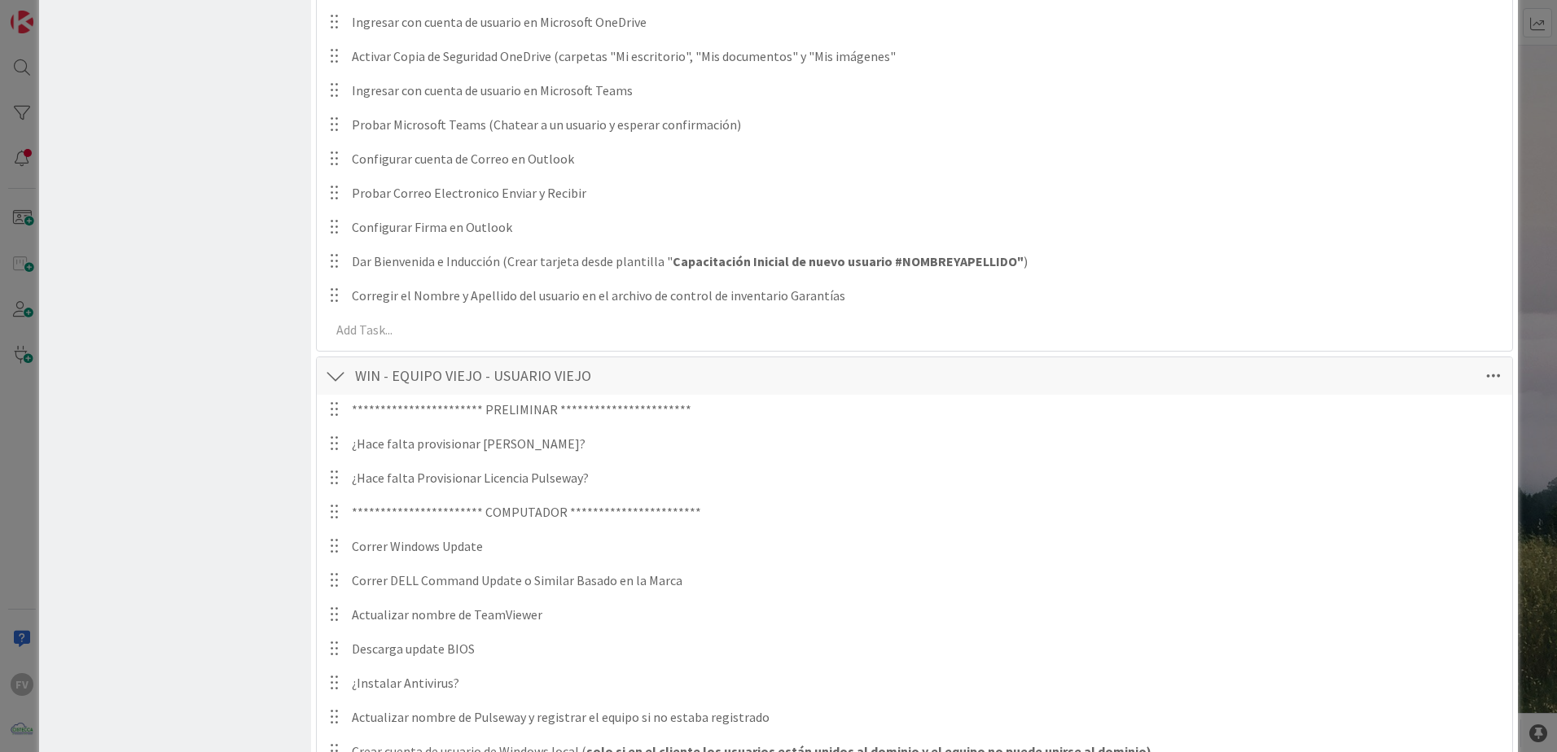
click at [326, 372] on div at bounding box center [335, 375] width 21 height 29
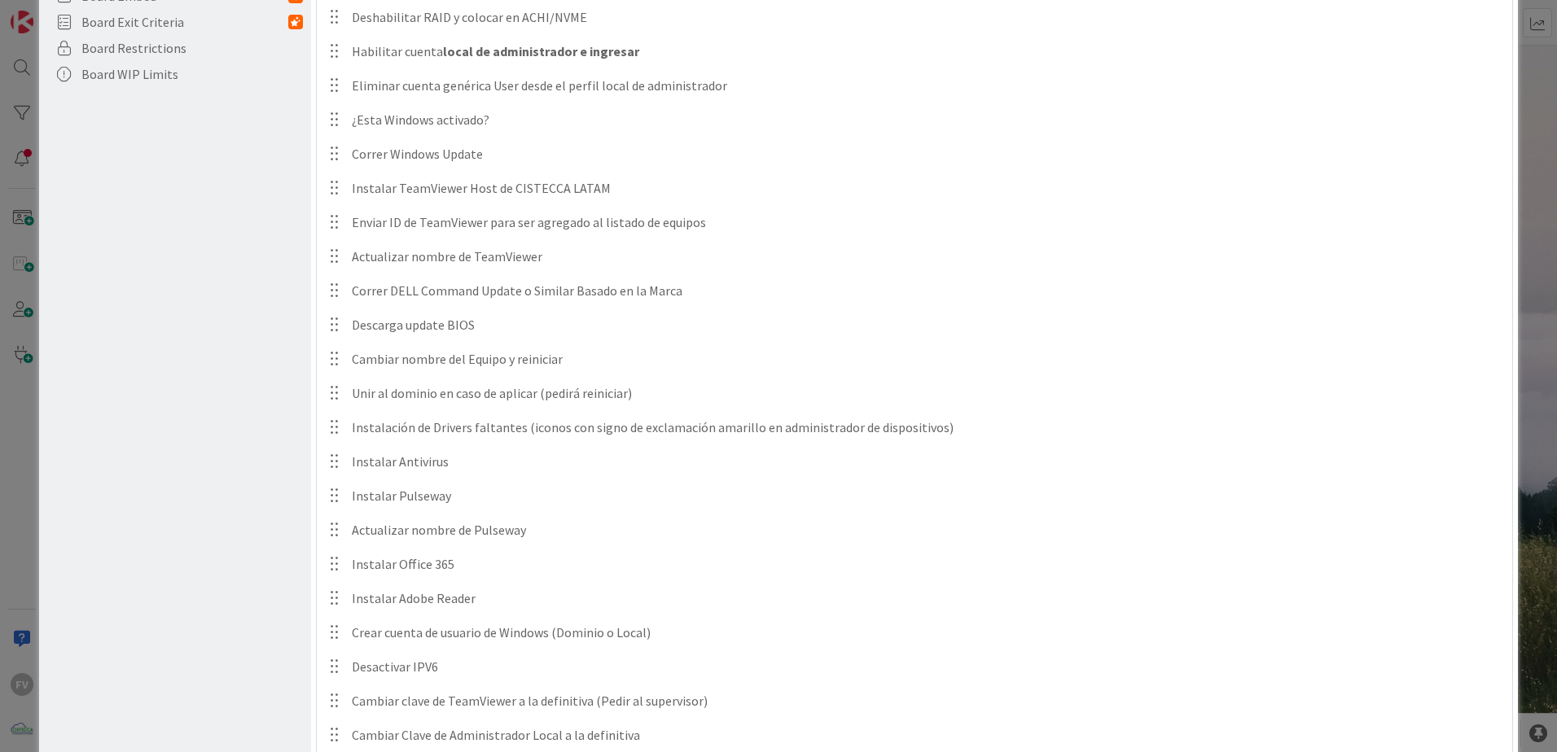
scroll to position [0, 0]
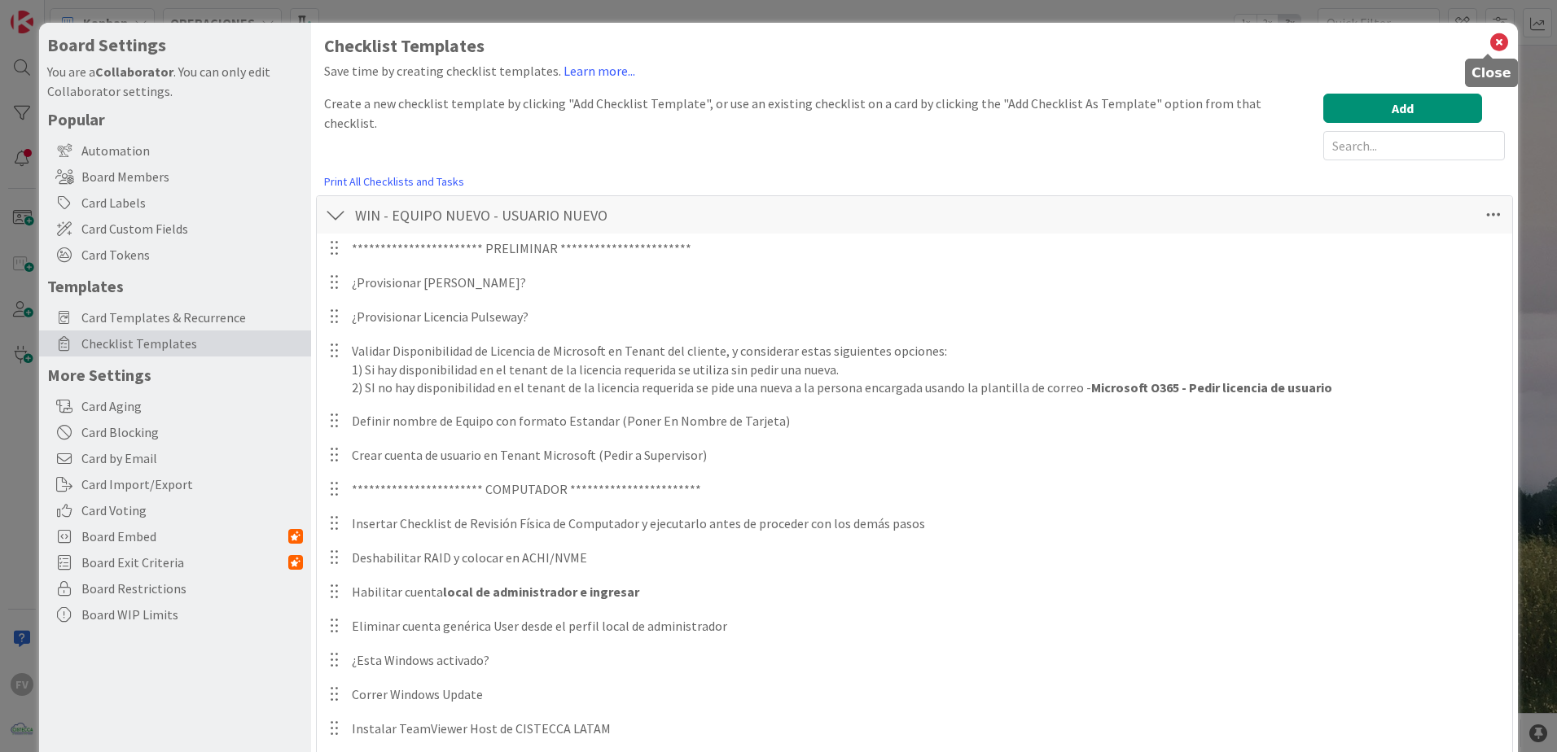
click at [1488, 36] on icon at bounding box center [1498, 42] width 21 height 23
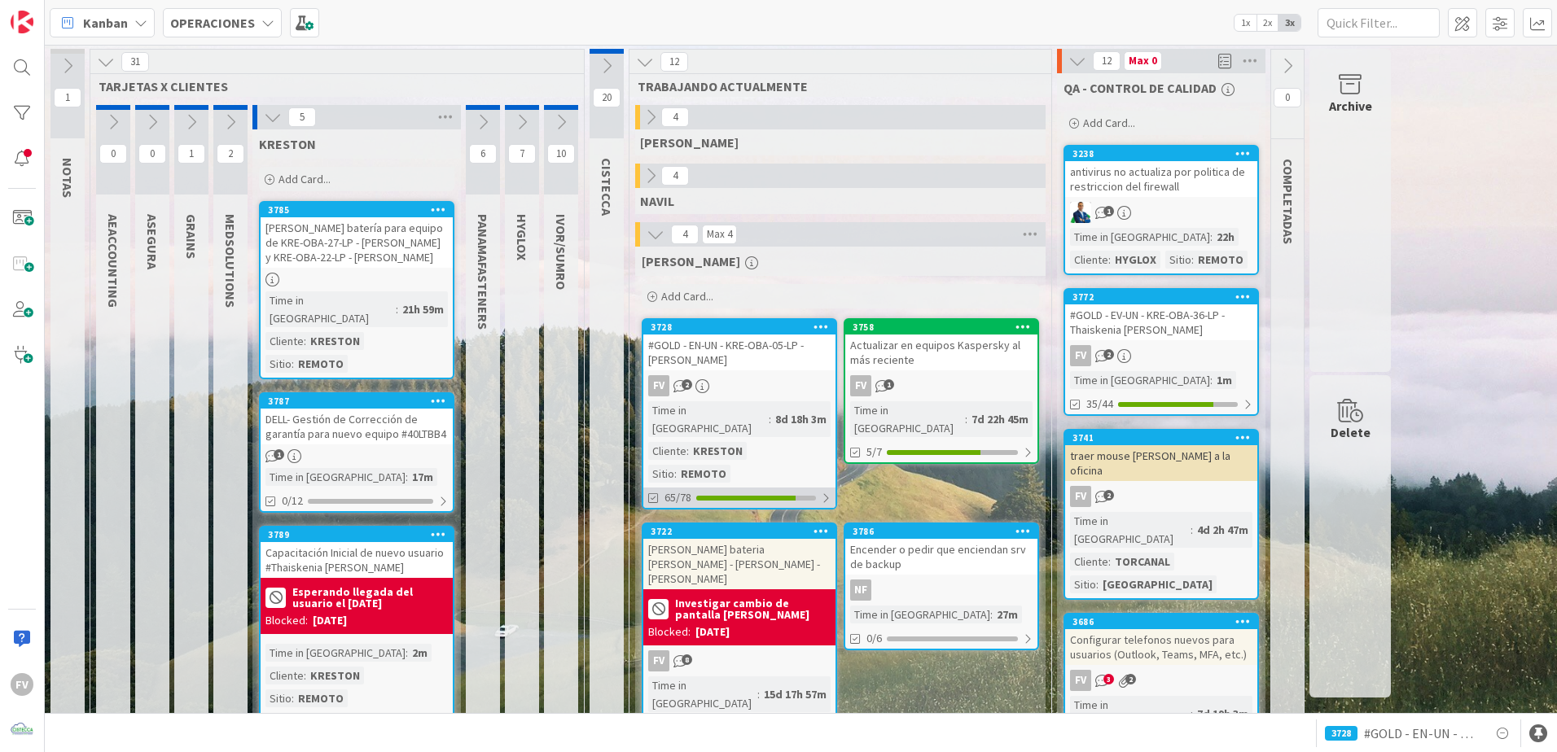
click at [695, 488] on div "65/78" at bounding box center [739, 498] width 192 height 20
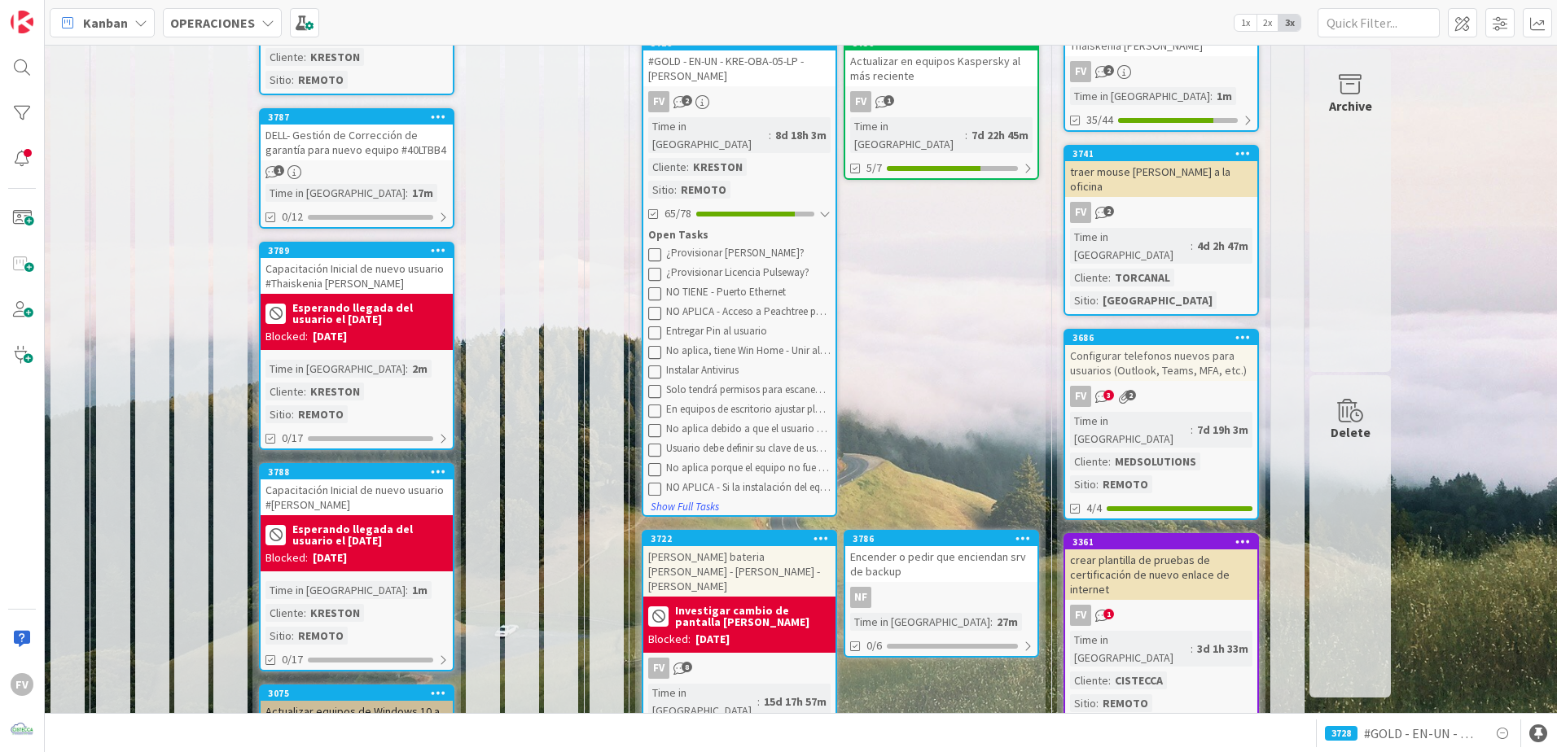
scroll to position [244, 0]
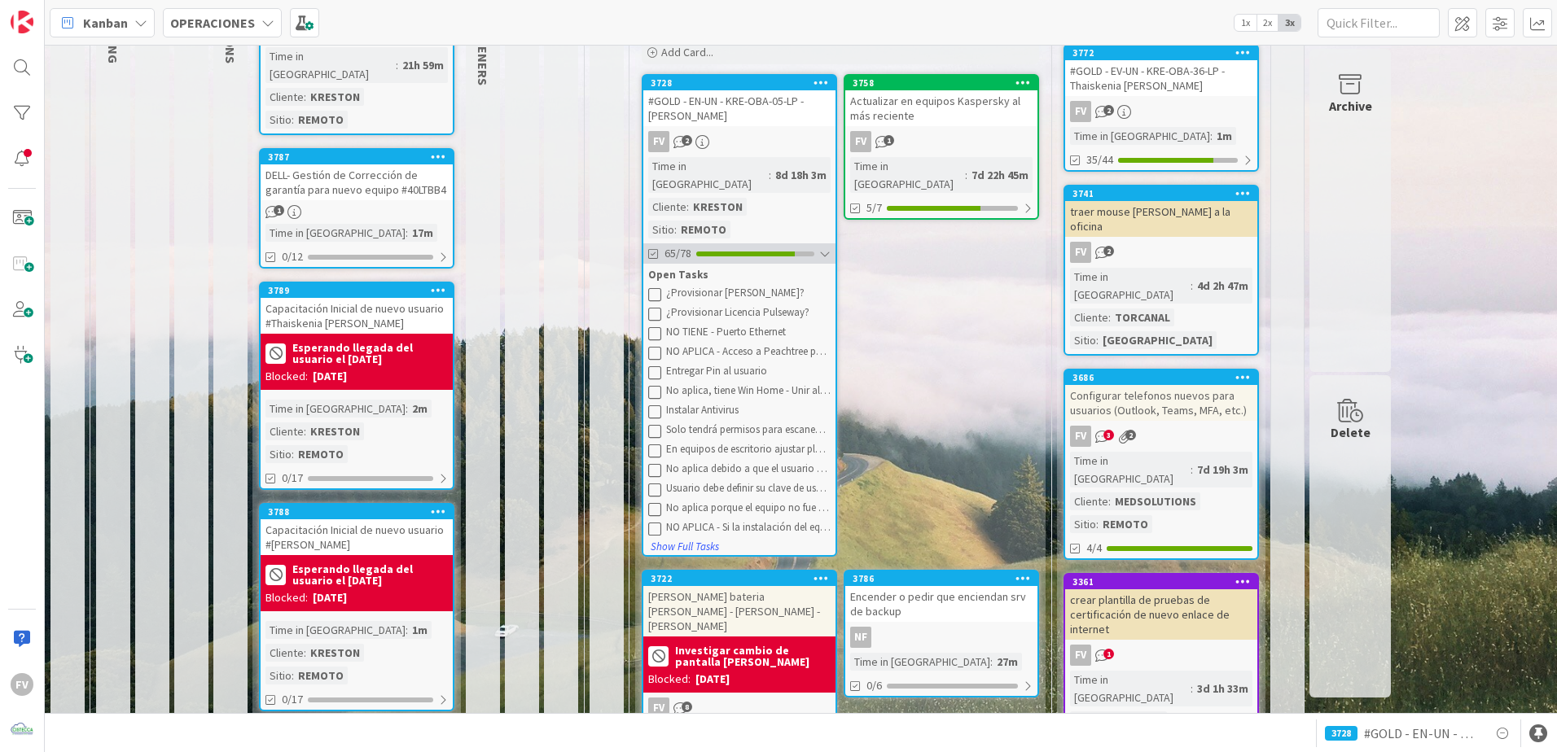
click at [692, 243] on div "65/78" at bounding box center [739, 253] width 192 height 20
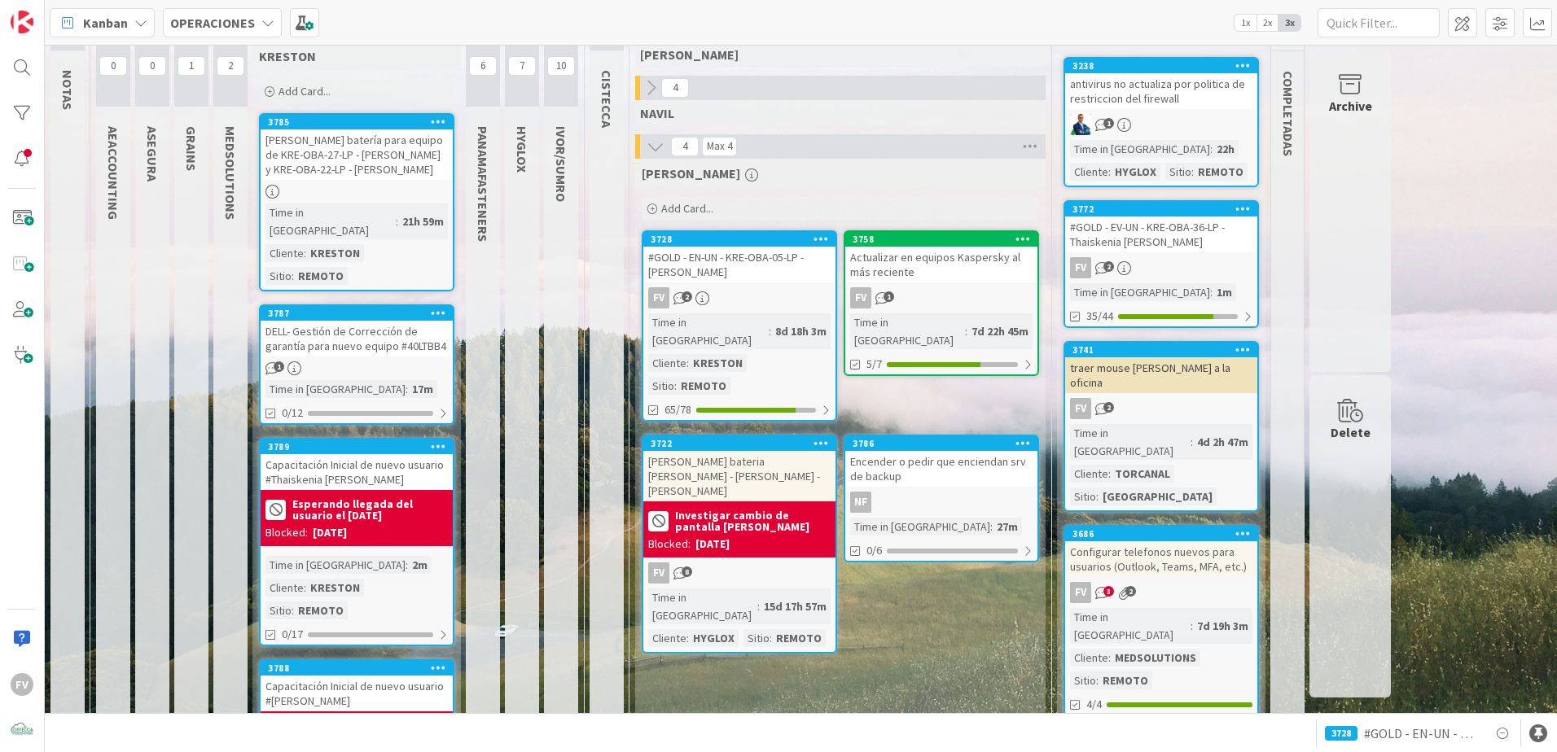
scroll to position [81, 0]
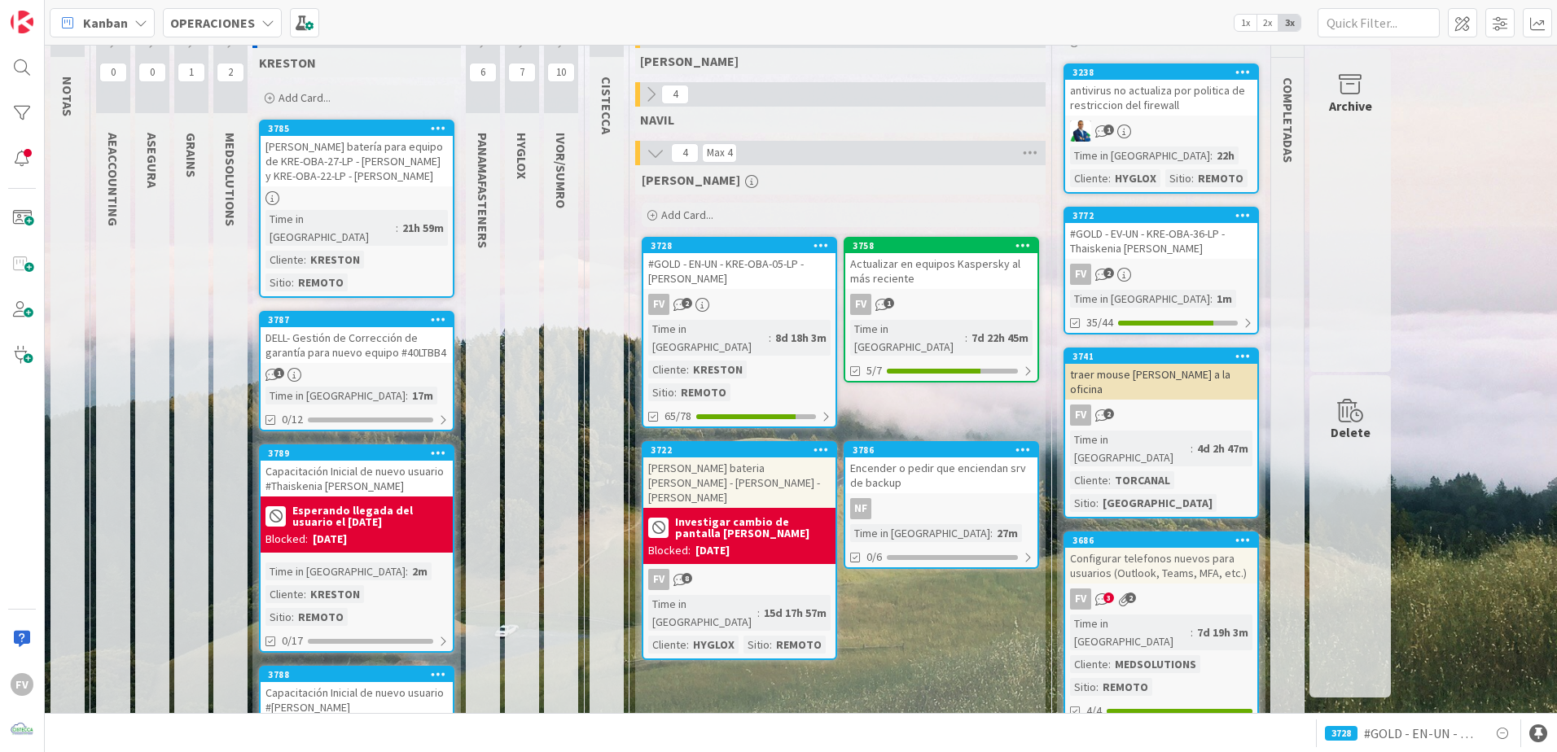
click at [729, 297] on div "FV 2" at bounding box center [739, 304] width 192 height 21
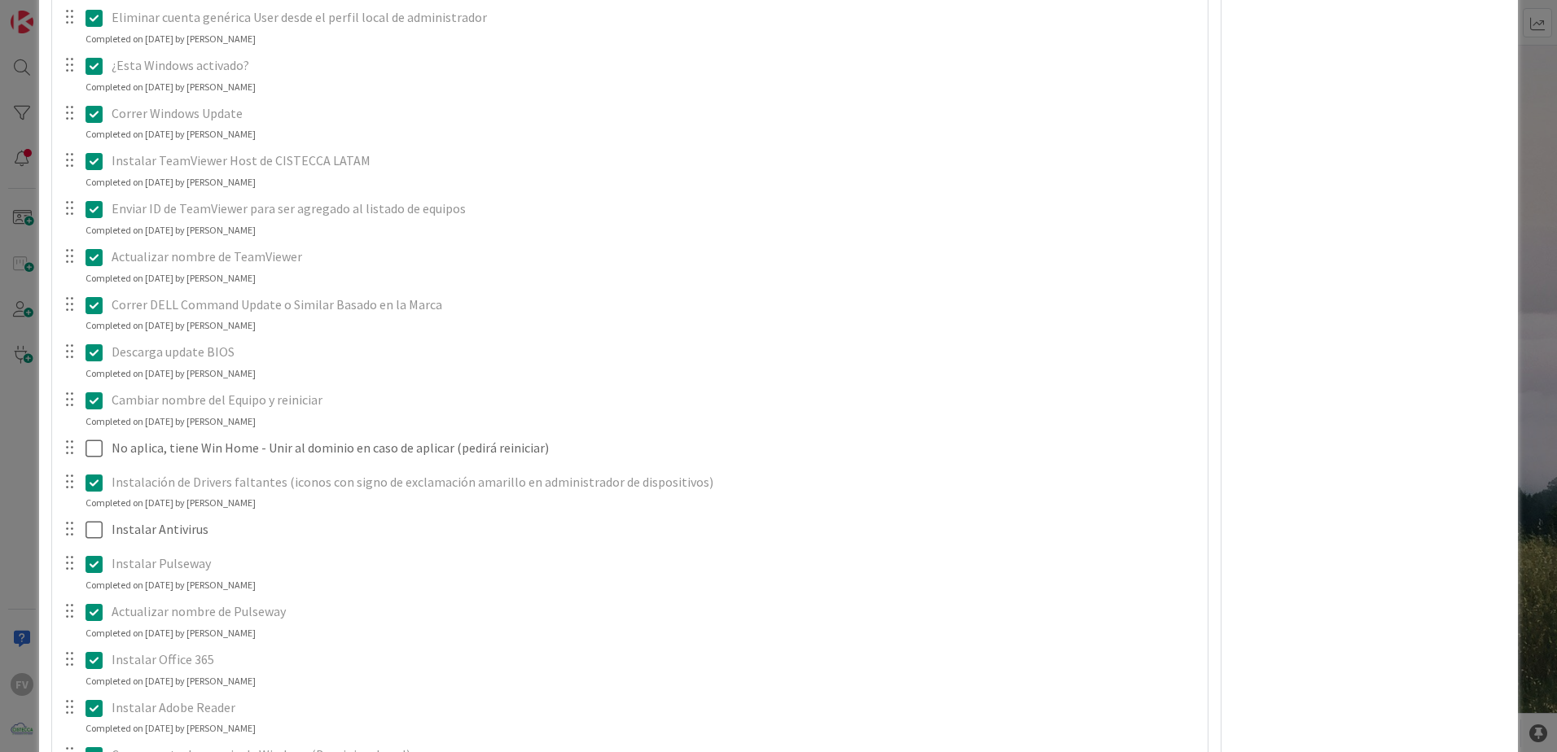
scroll to position [1058, 0]
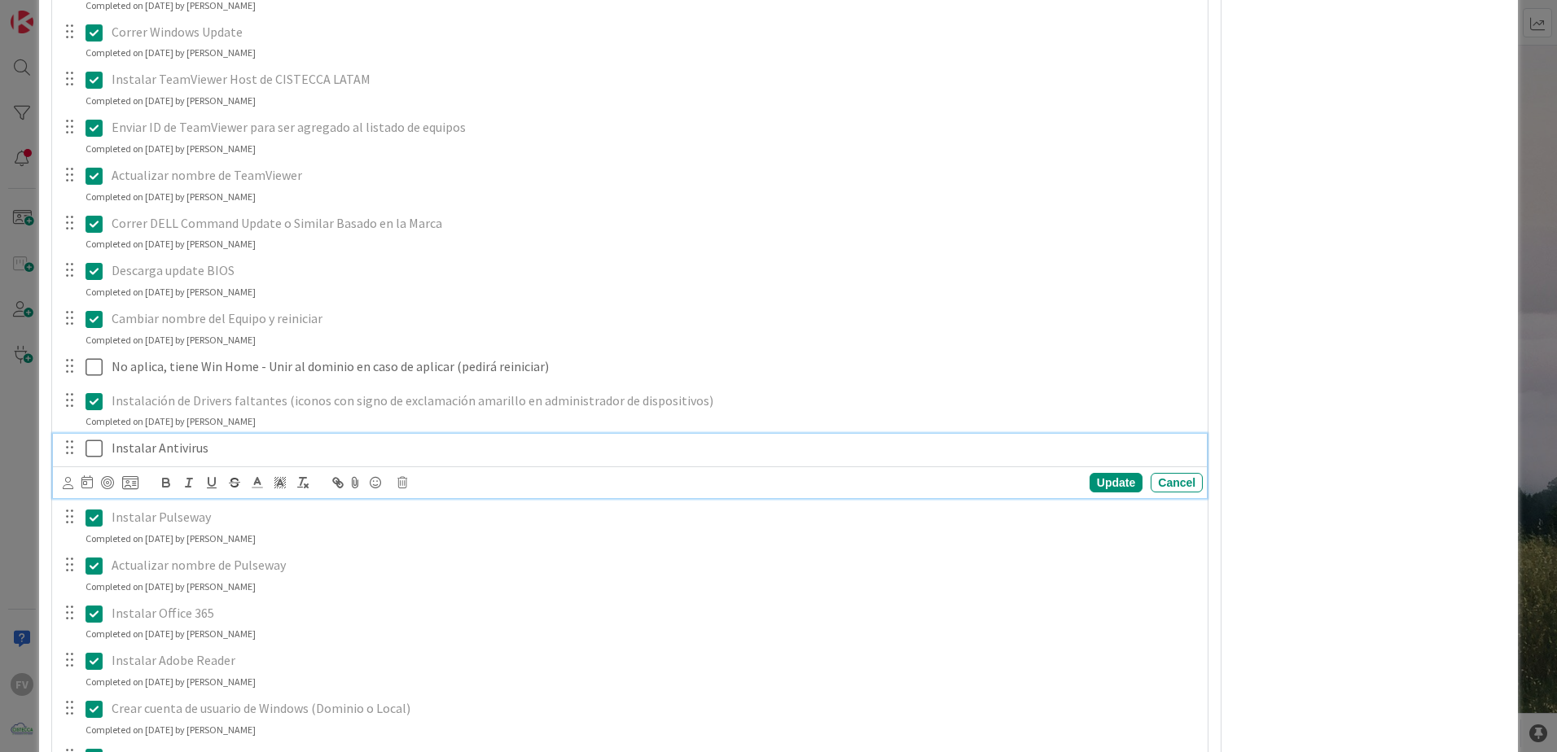
click at [109, 445] on div "Instalar Antivirus" at bounding box center [653, 448] width 1097 height 28
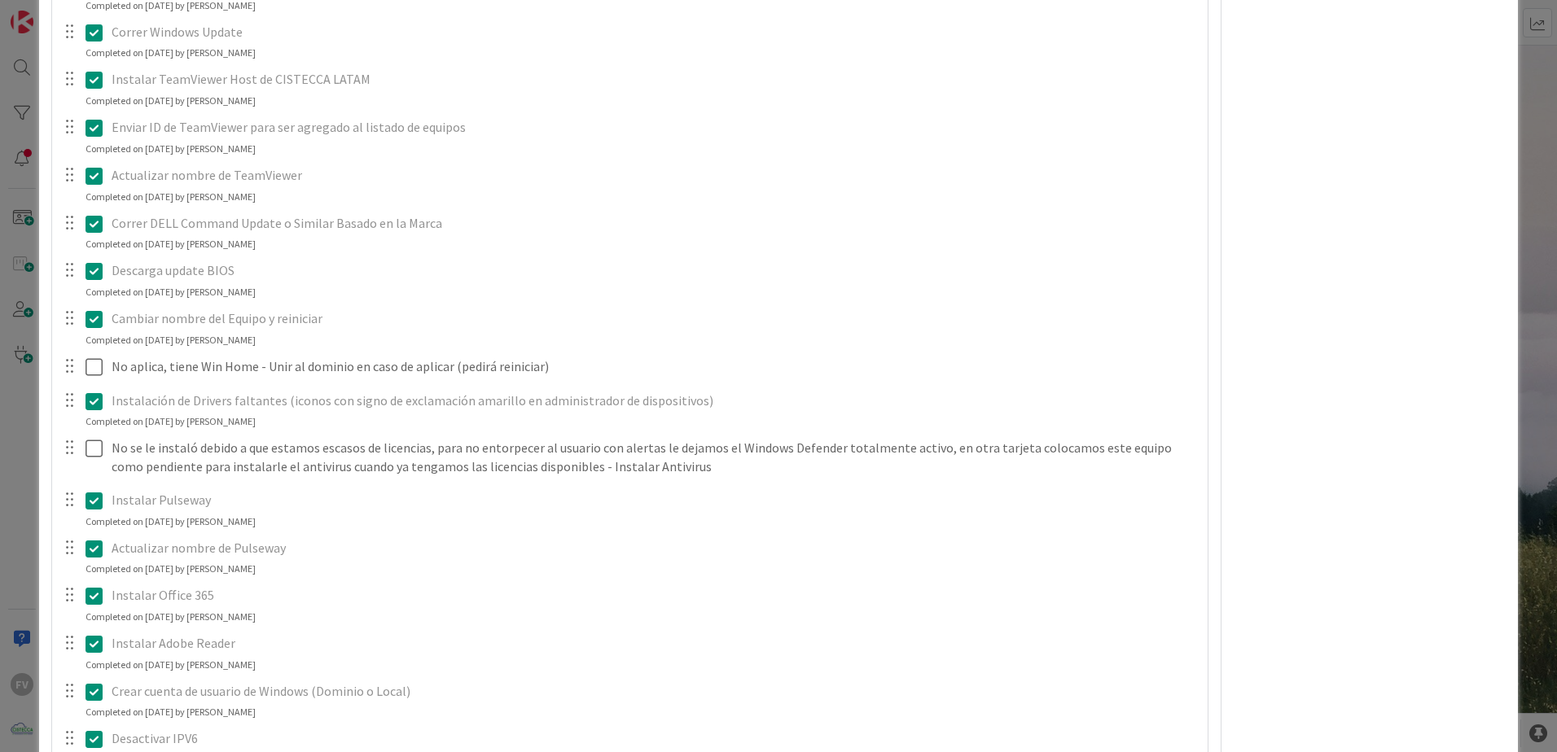
click at [25, 399] on div "**********" at bounding box center [778, 376] width 1557 height 752
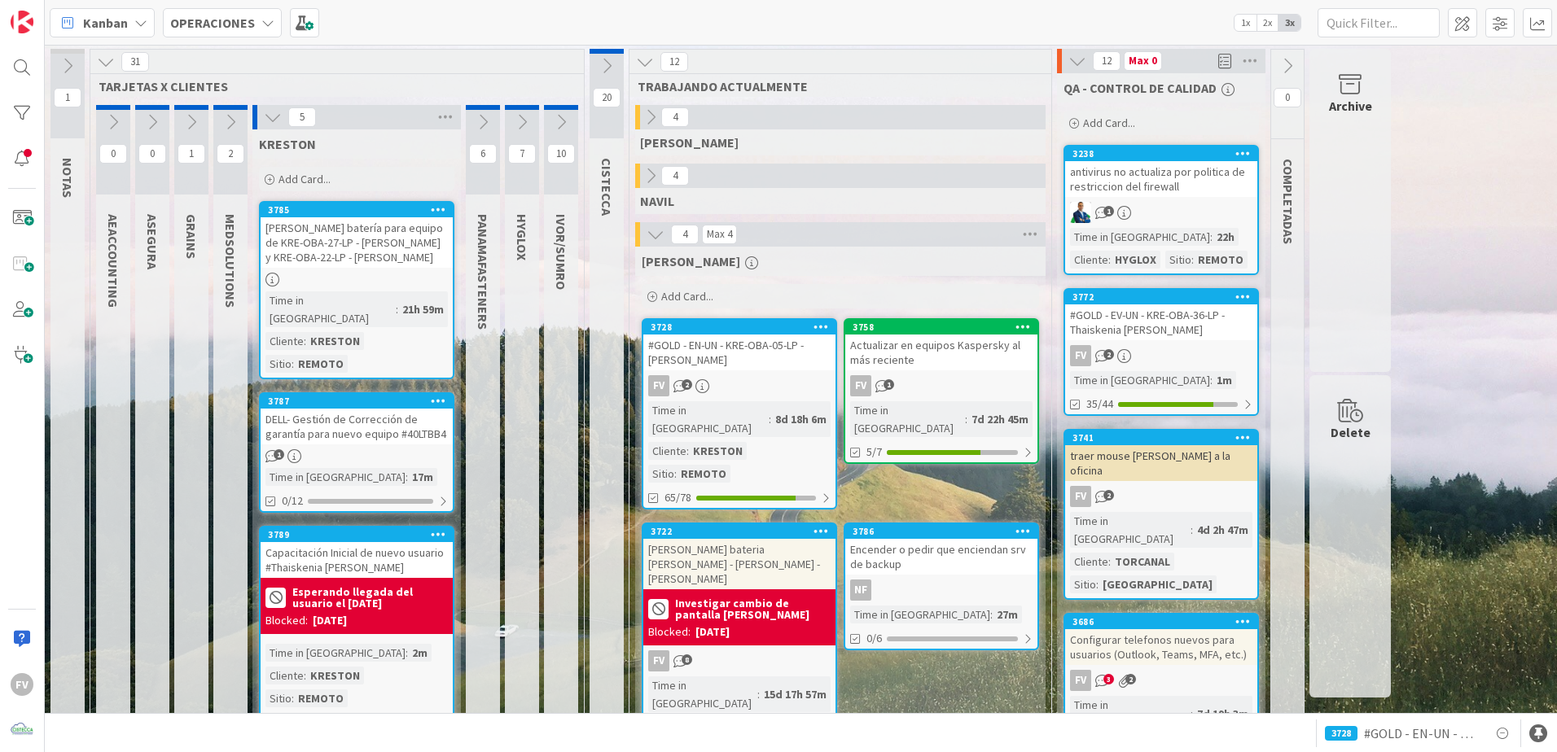
click at [269, 116] on icon at bounding box center [273, 117] width 18 height 18
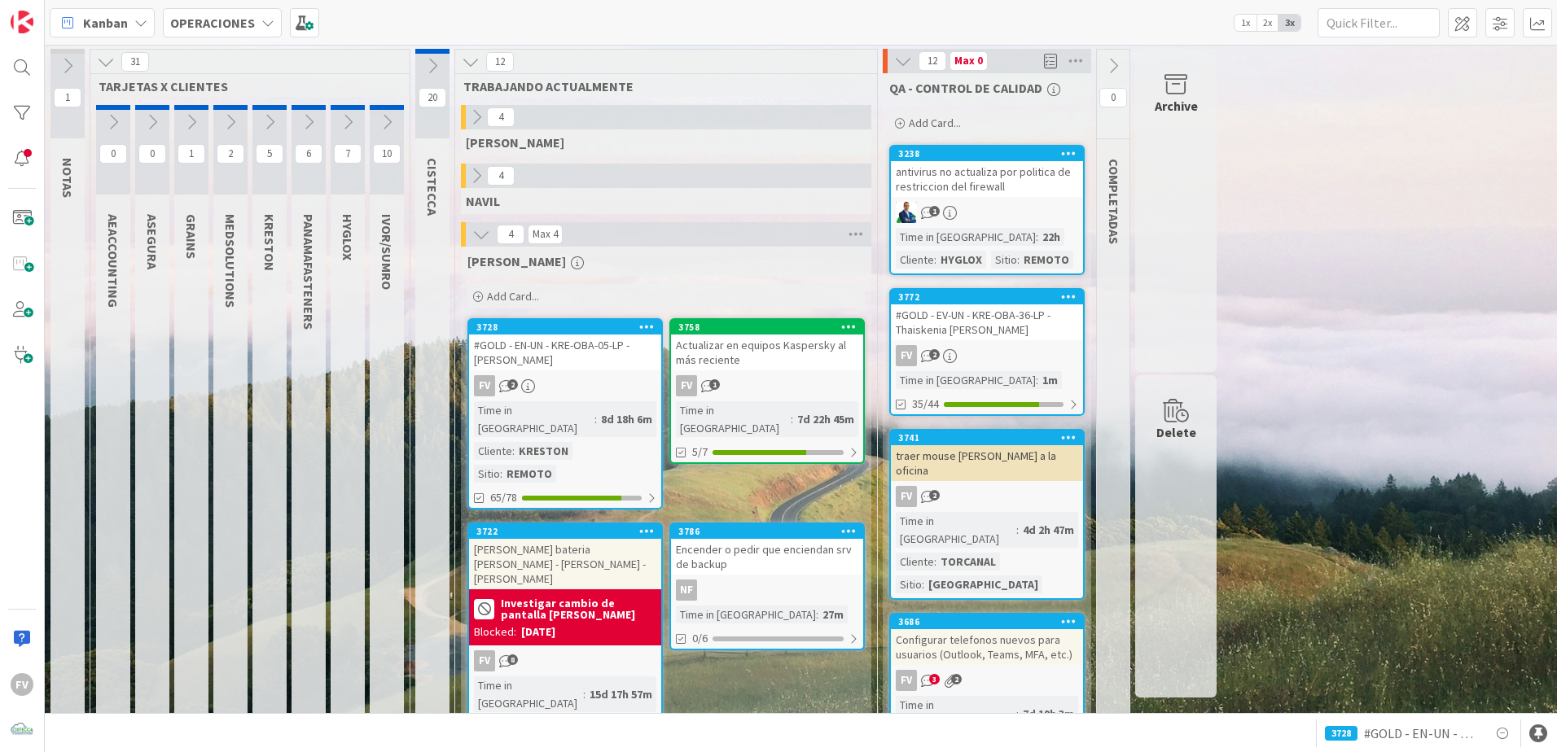
click at [107, 65] on icon at bounding box center [106, 62] width 18 height 18
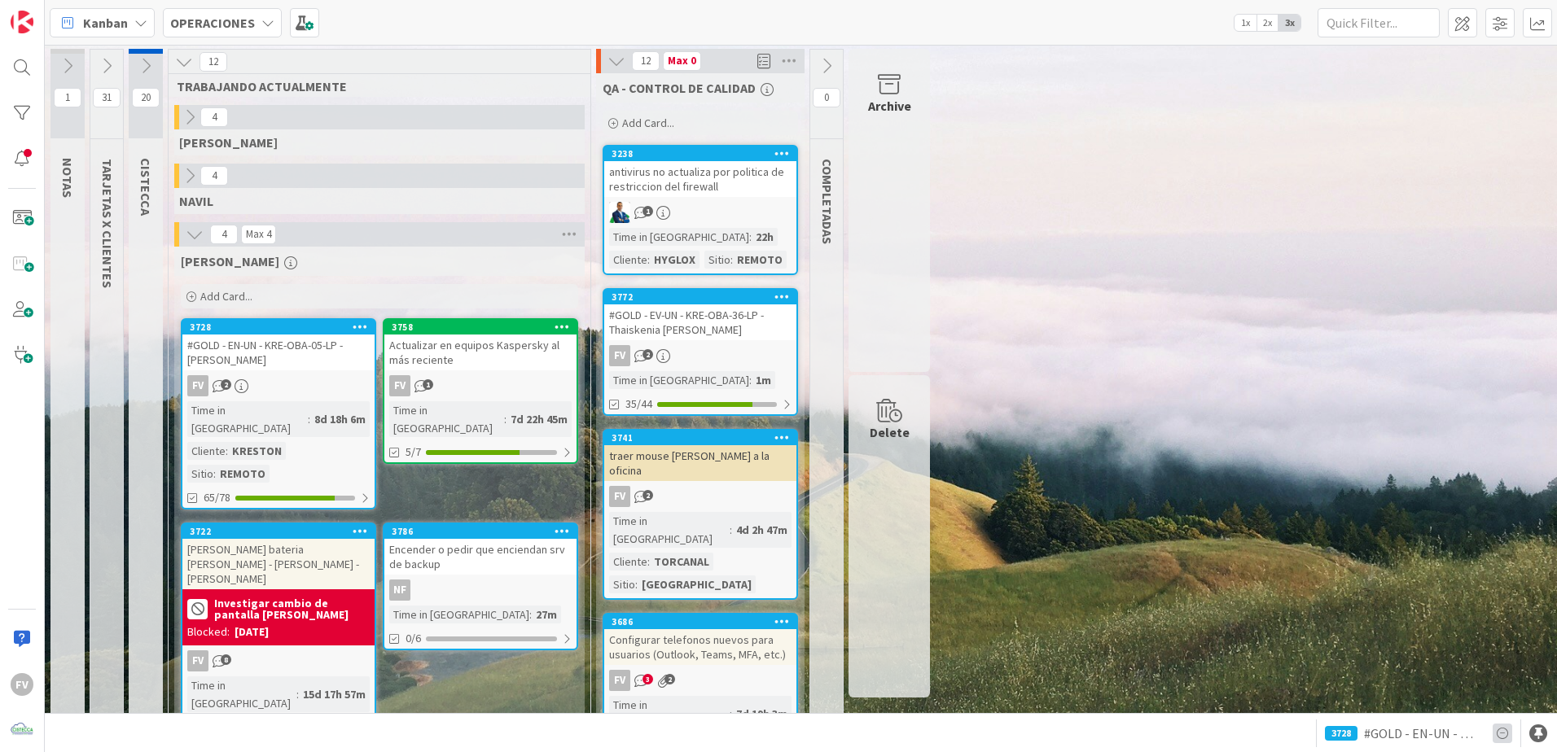
click at [1501, 737] on icon at bounding box center [1502, 734] width 20 height 20
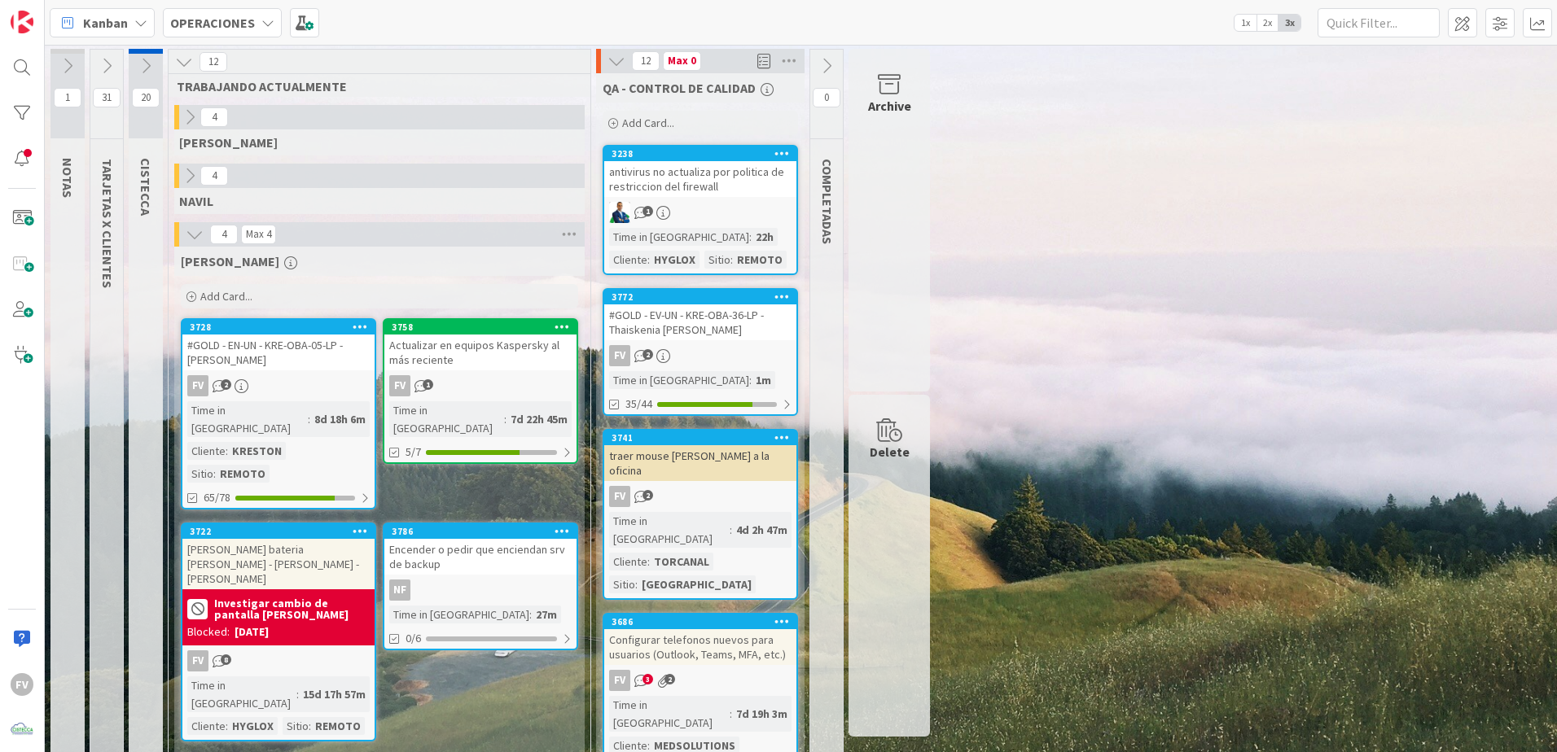
click at [611, 63] on icon at bounding box center [616, 61] width 18 height 18
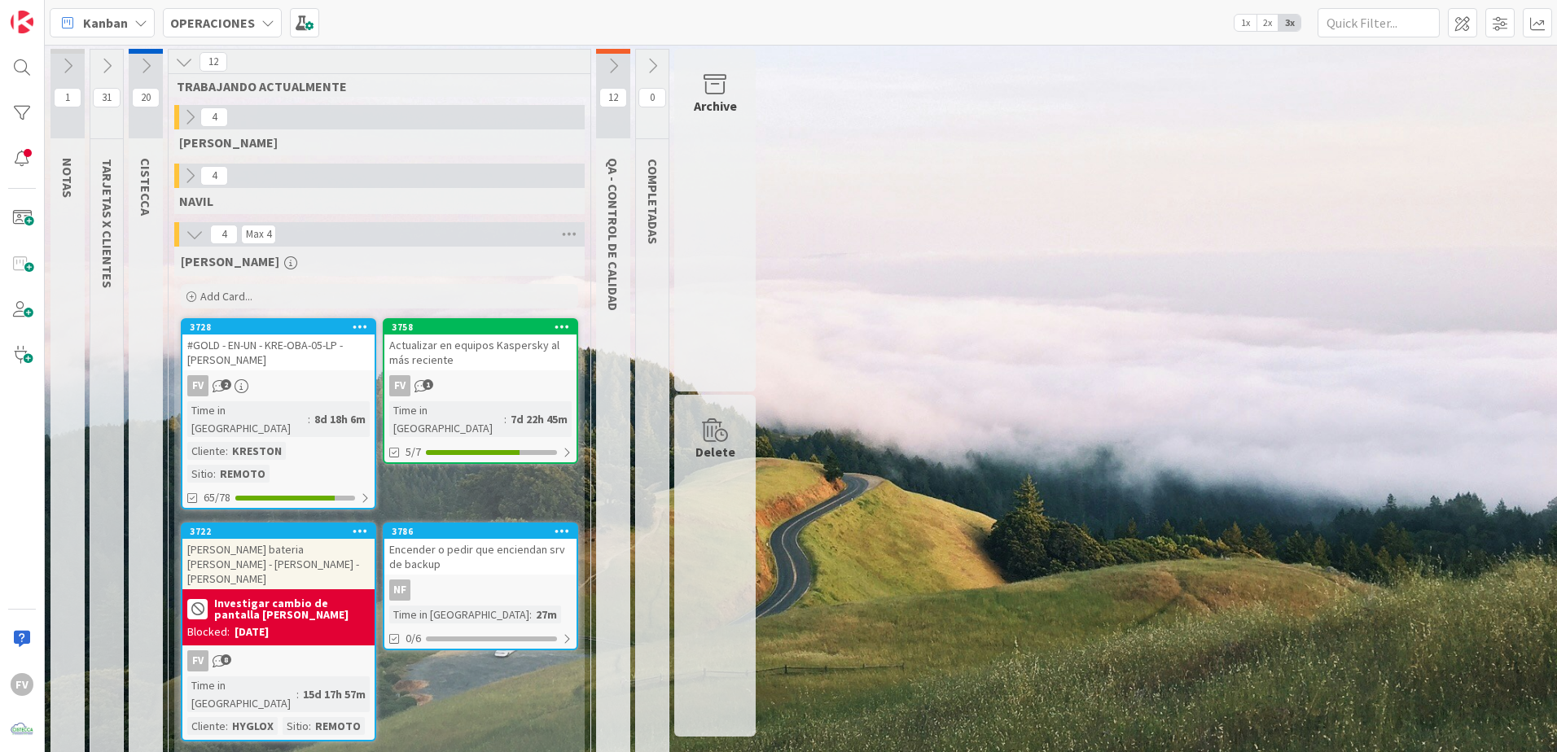
click at [614, 63] on icon at bounding box center [613, 66] width 18 height 18
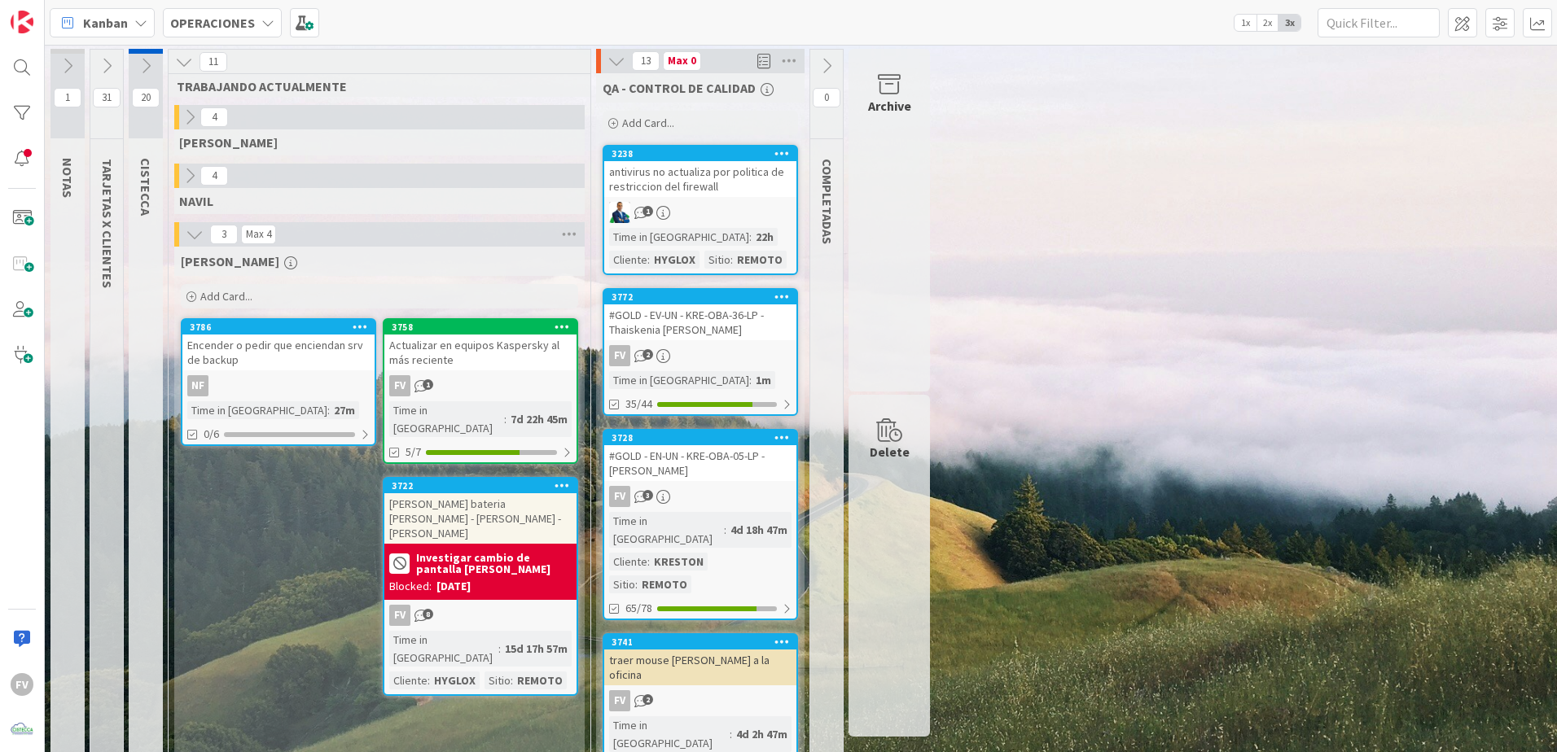
click at [422, 552] on b "Investigar cambio de pantalla [PERSON_NAME]" at bounding box center [494, 563] width 156 height 23
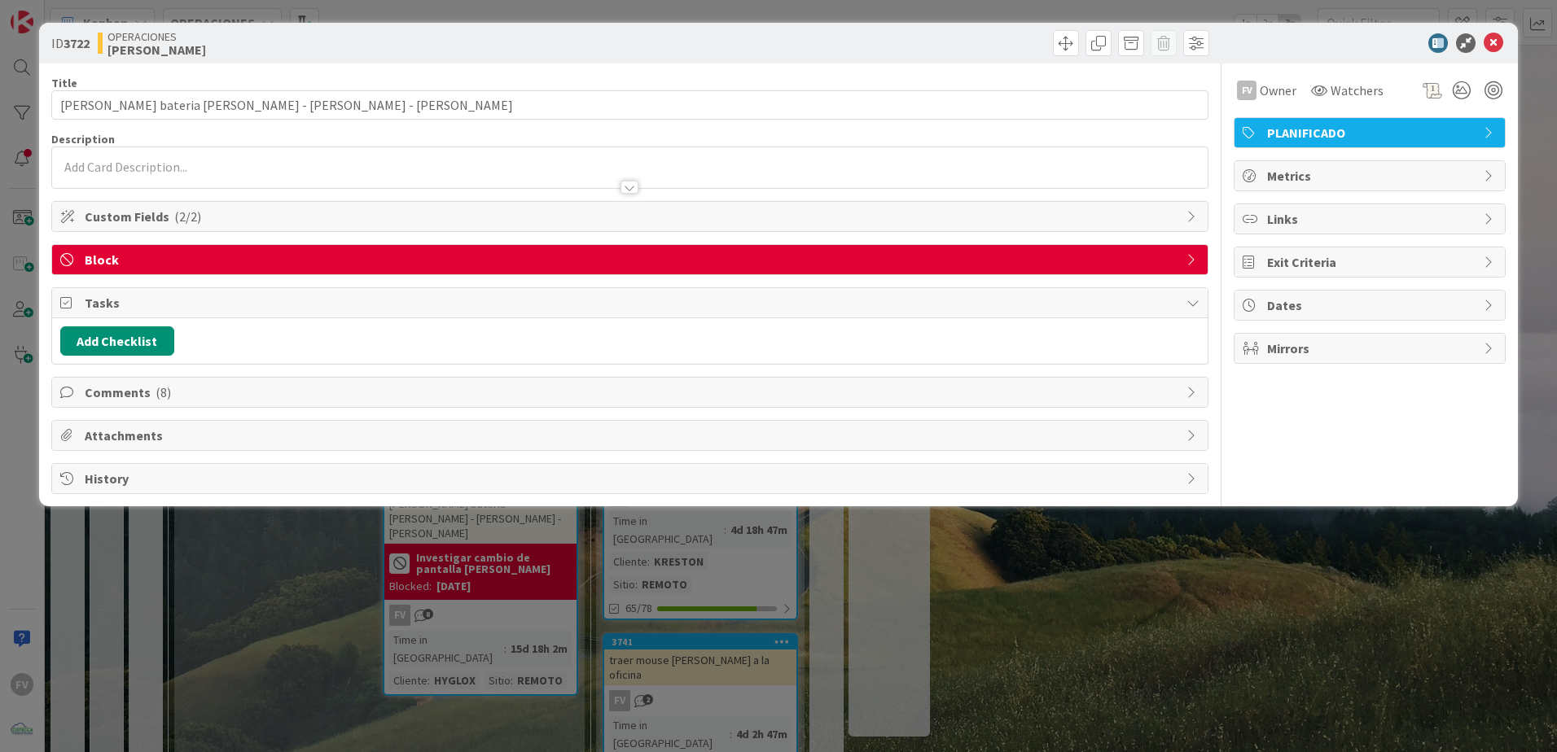
click at [310, 402] on div "Comments ( 8 )" at bounding box center [629, 392] width 1155 height 29
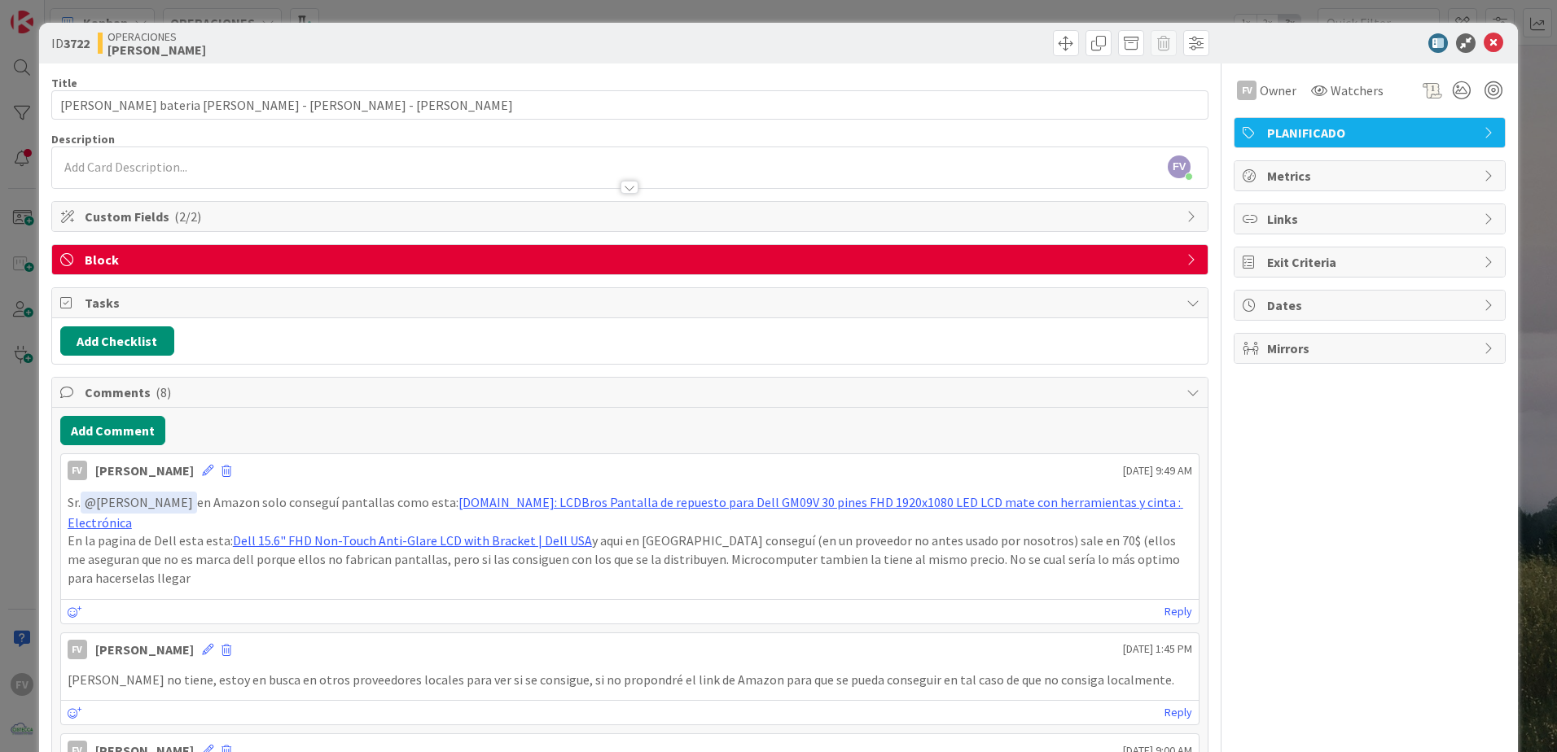
click at [854, 393] on span "Comments ( 8 )" at bounding box center [631, 393] width 1093 height 20
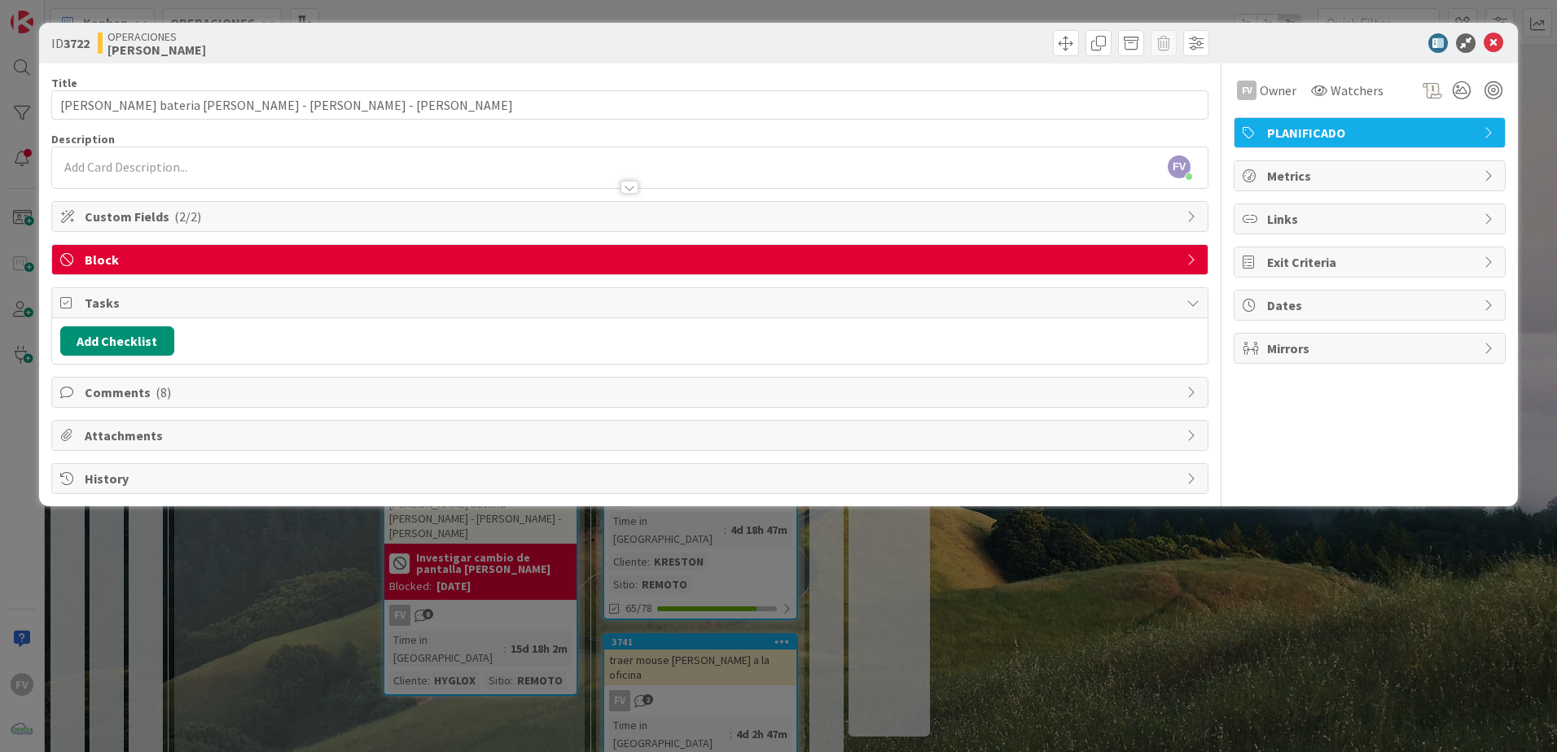
click at [342, 308] on span "Tasks" at bounding box center [631, 303] width 1093 height 20
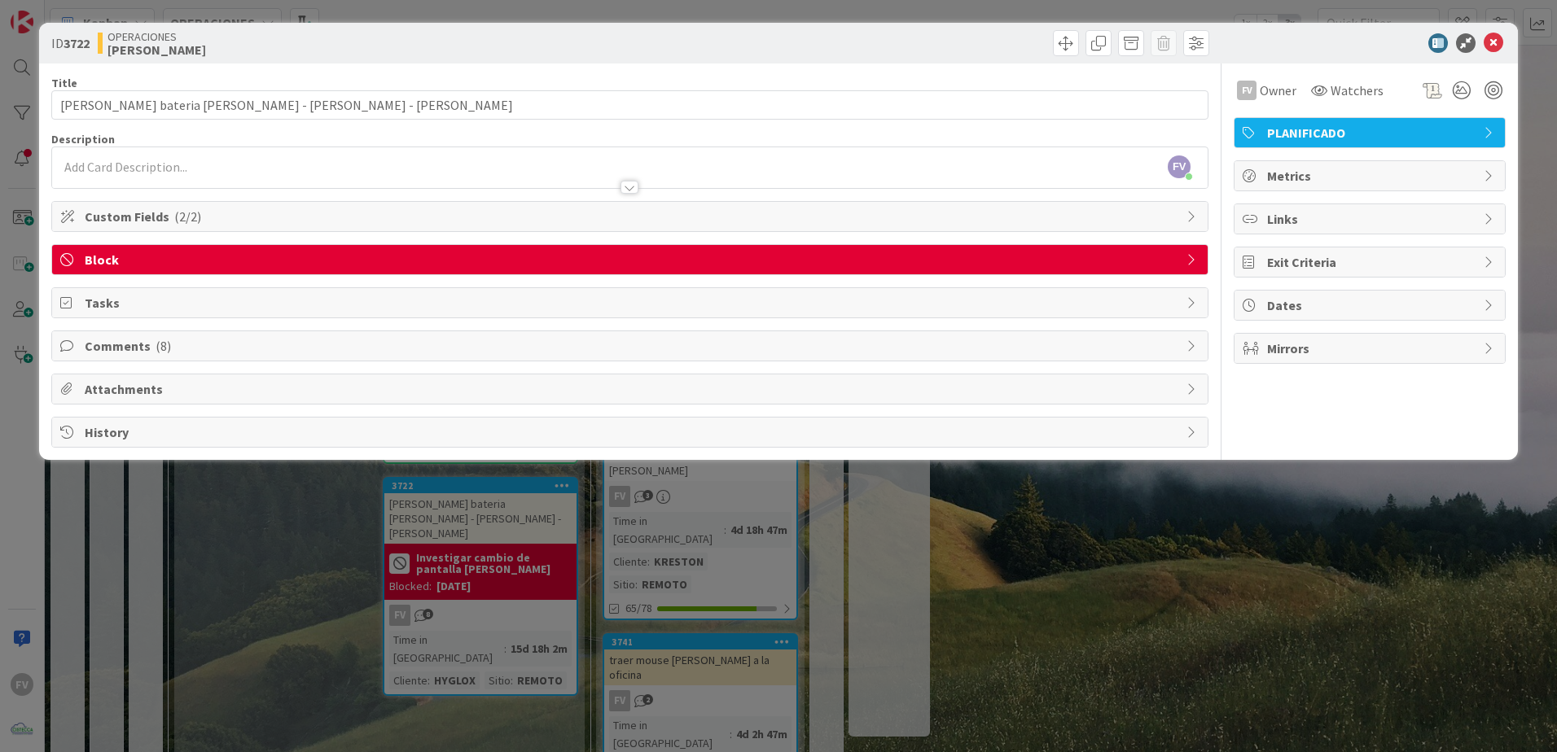
click at [353, 476] on div "ID 3722 OPERACIONES [PERSON_NAME] Title 45 / 128 Cotizacion bateria [PERSON_NAM…" at bounding box center [778, 376] width 1557 height 752
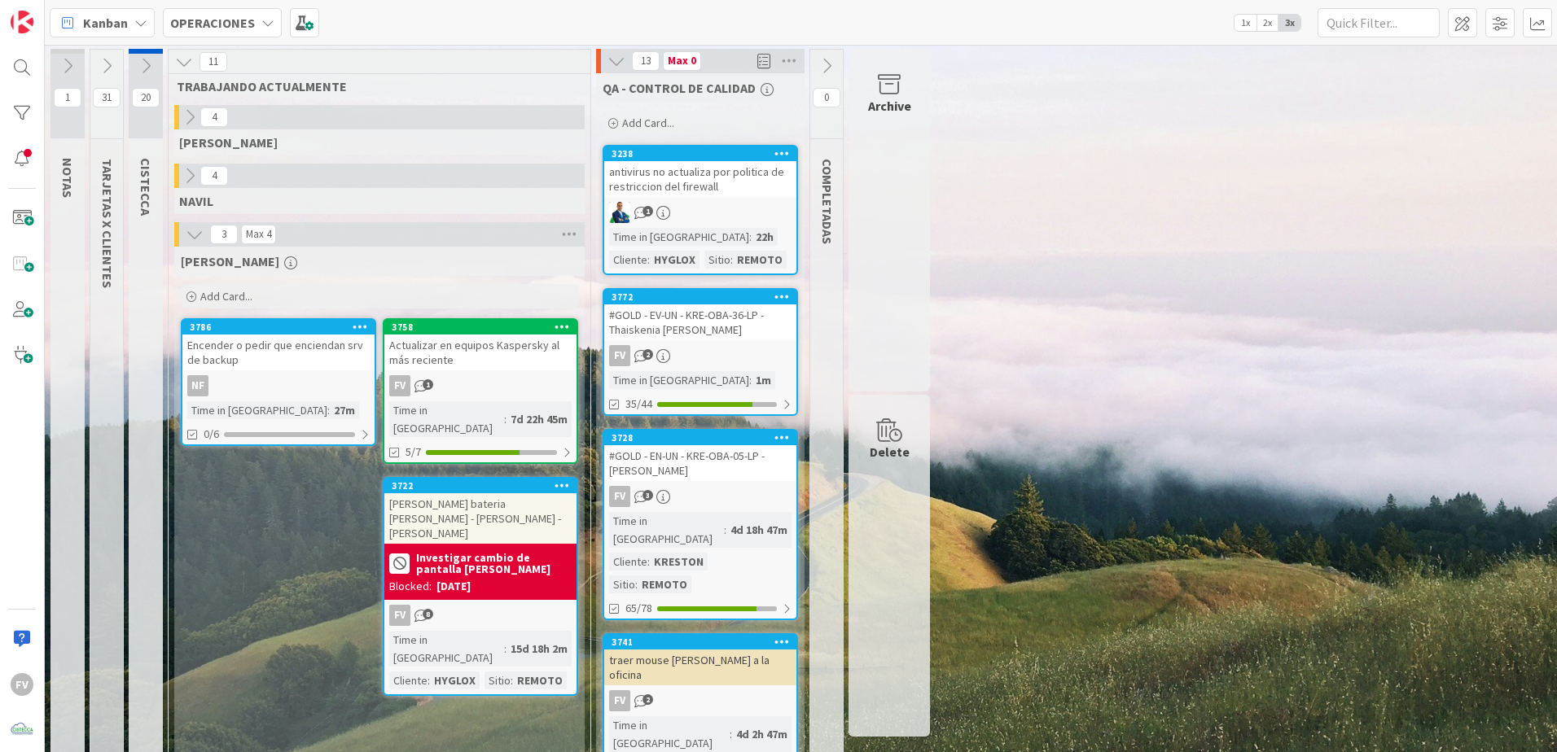
click at [115, 57] on icon at bounding box center [107, 66] width 18 height 18
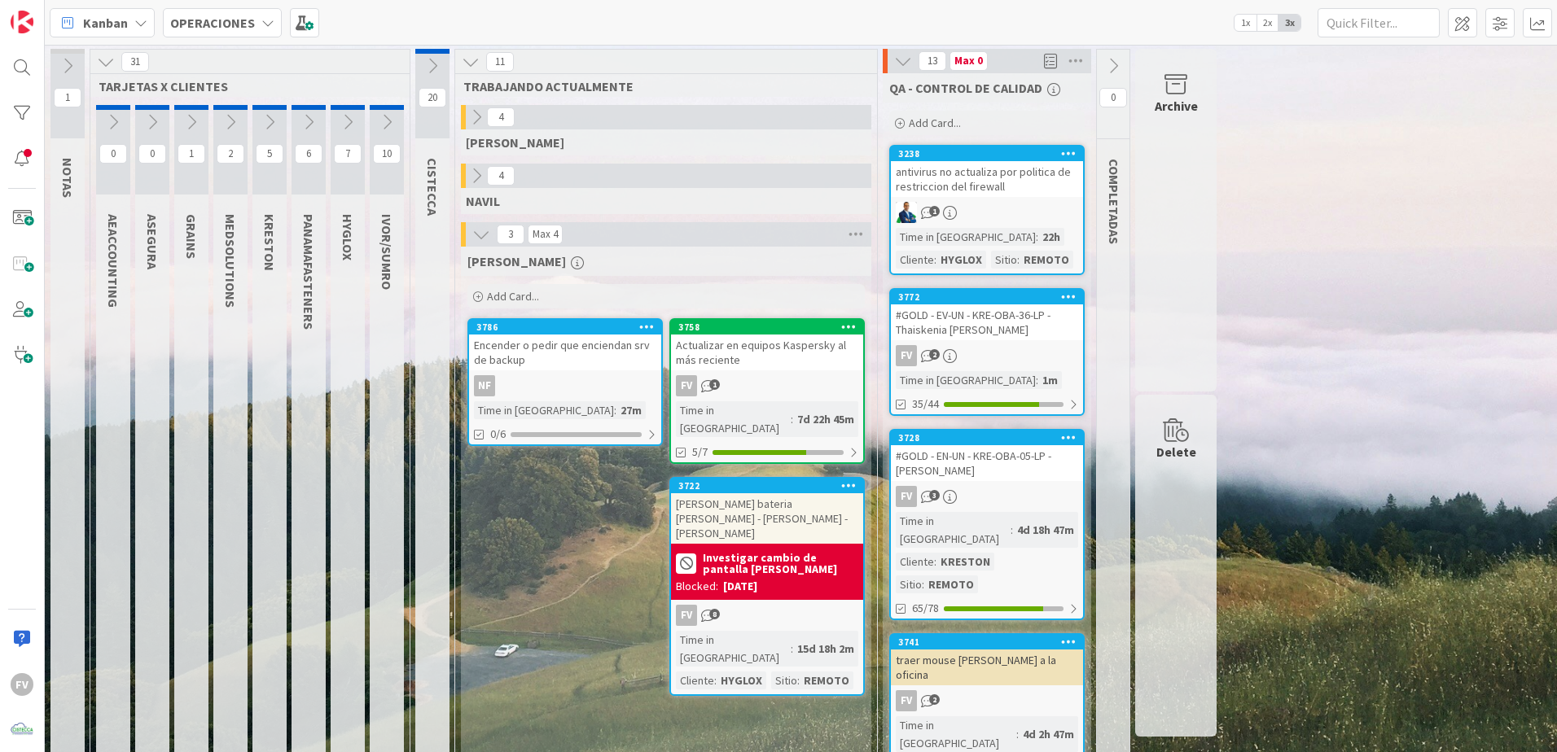
click at [270, 116] on icon at bounding box center [270, 122] width 18 height 18
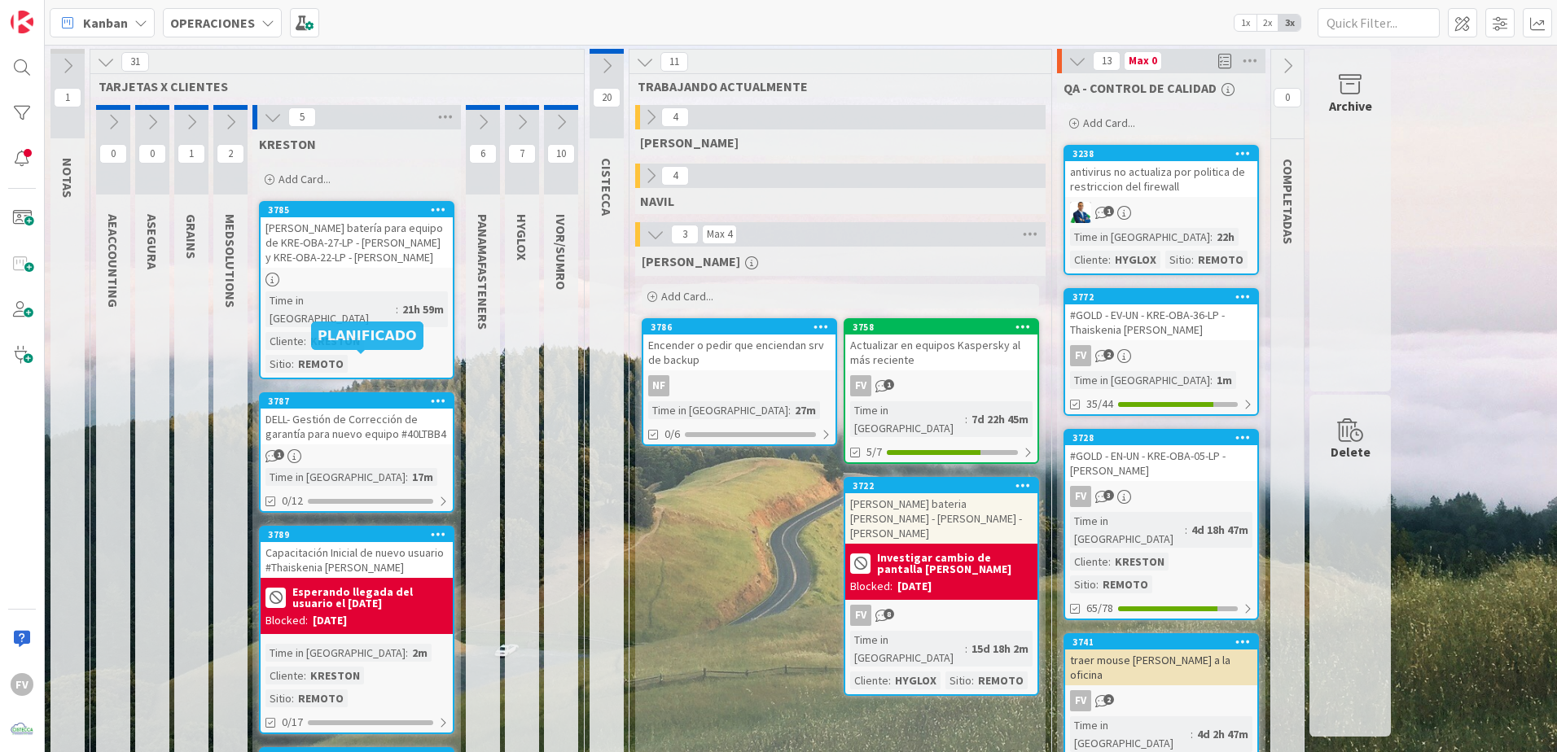
click at [338, 409] on div "DELL- Gestión de Corrección de garantía para nuevo equipo #40LTBB4" at bounding box center [357, 427] width 192 height 36
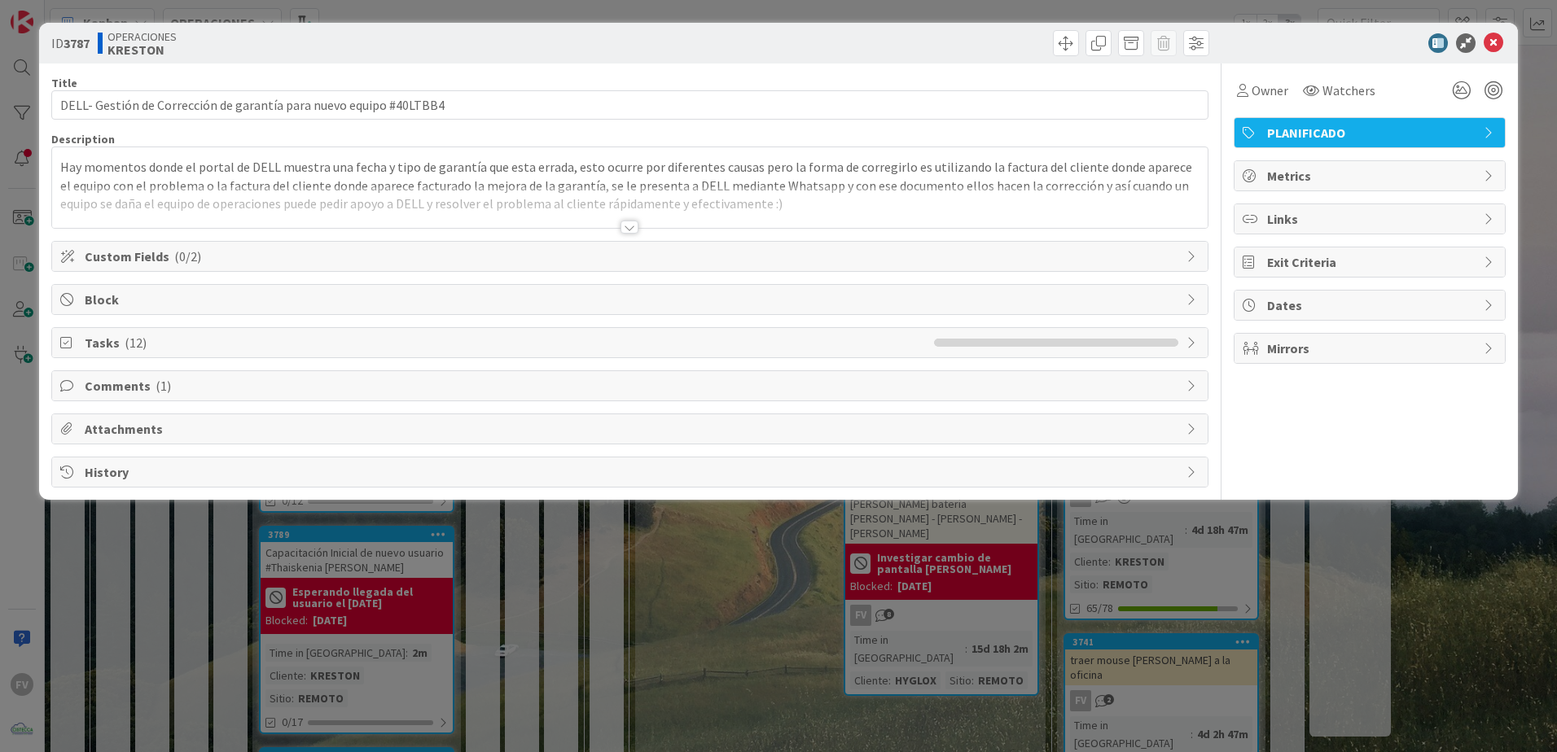
click at [150, 391] on span "Comments ( 1 )" at bounding box center [631, 386] width 1093 height 20
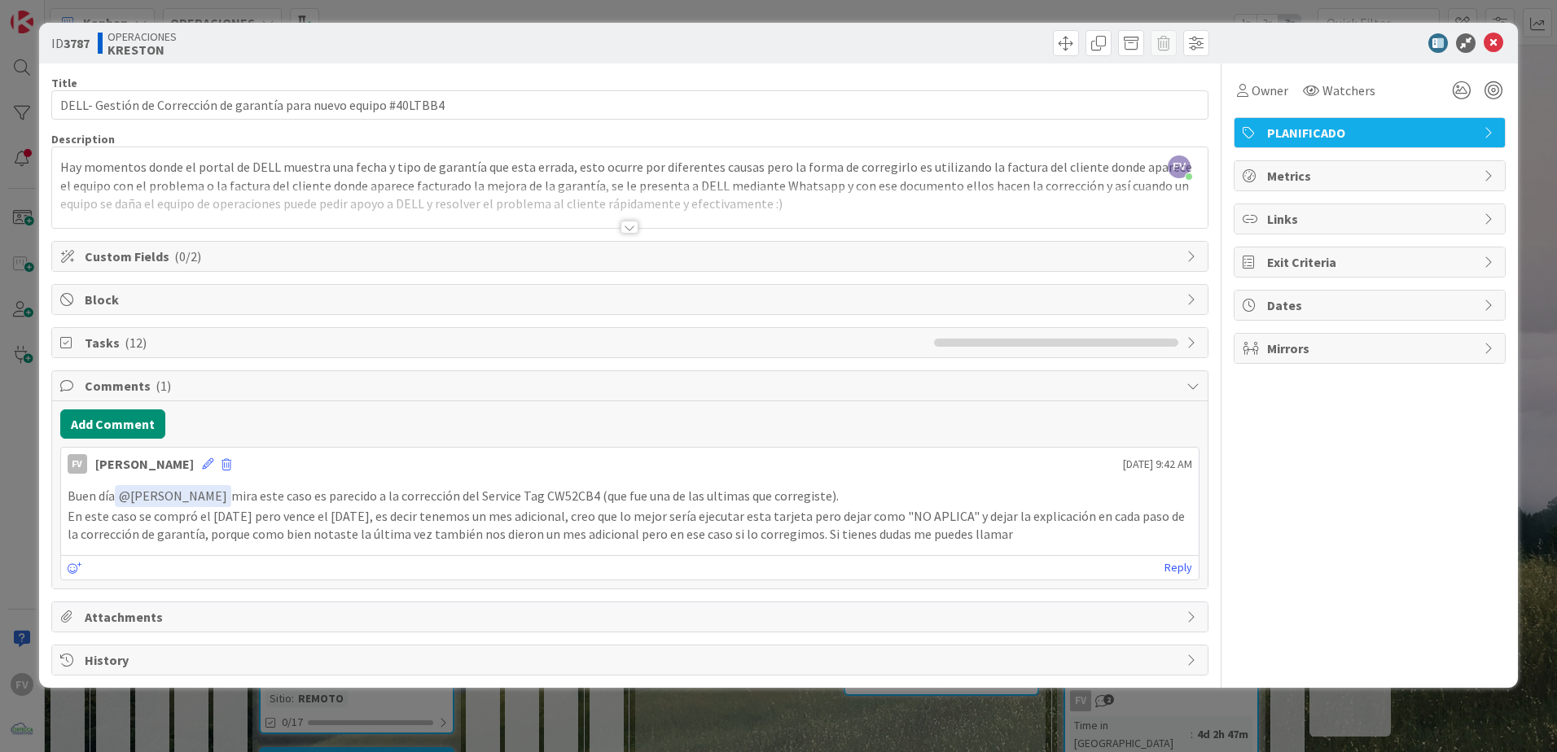
click at [1164, 563] on div "Reply" at bounding box center [629, 567] width 1137 height 24
click at [1173, 570] on link "Reply" at bounding box center [1178, 568] width 28 height 20
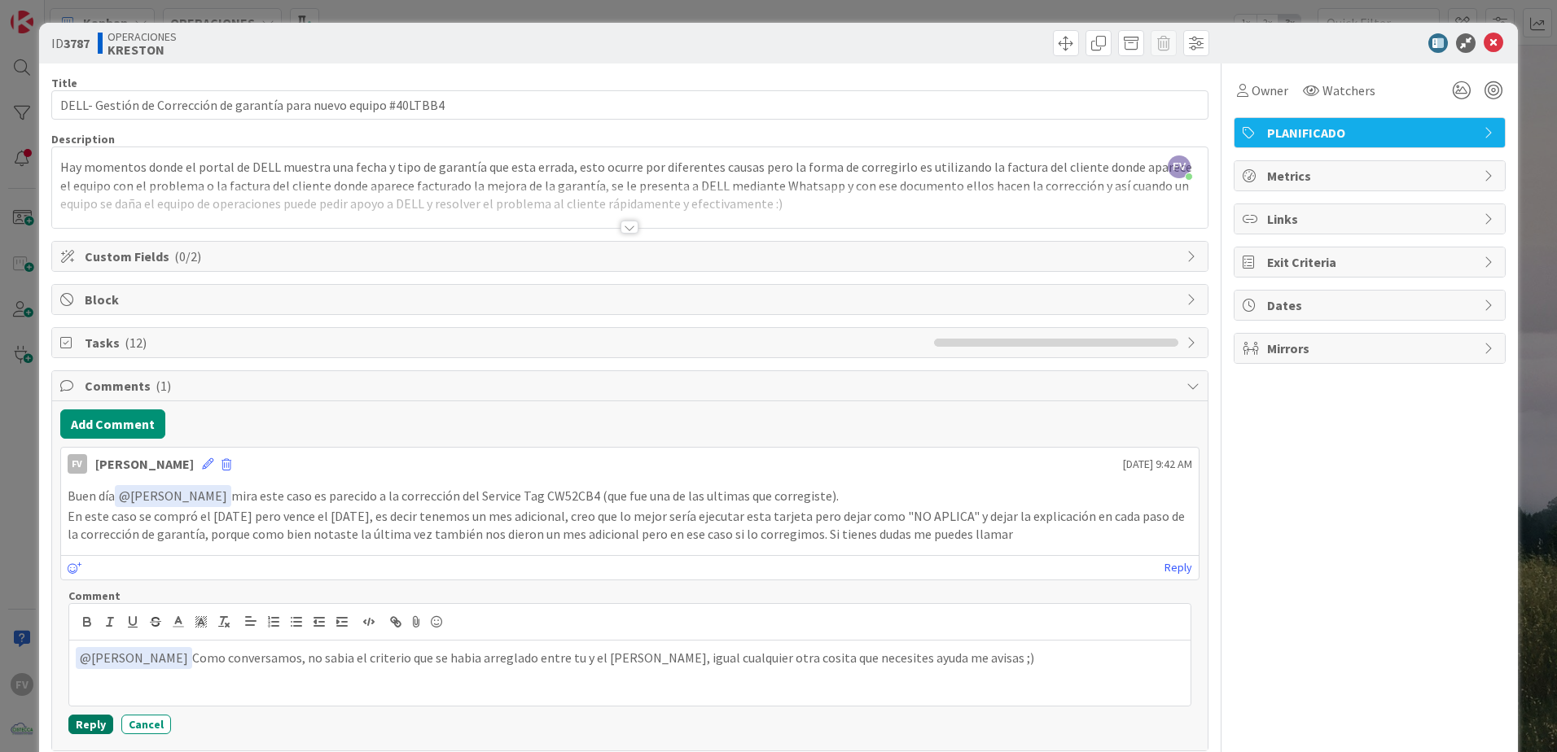
click at [97, 722] on button "Reply" at bounding box center [90, 725] width 45 height 20
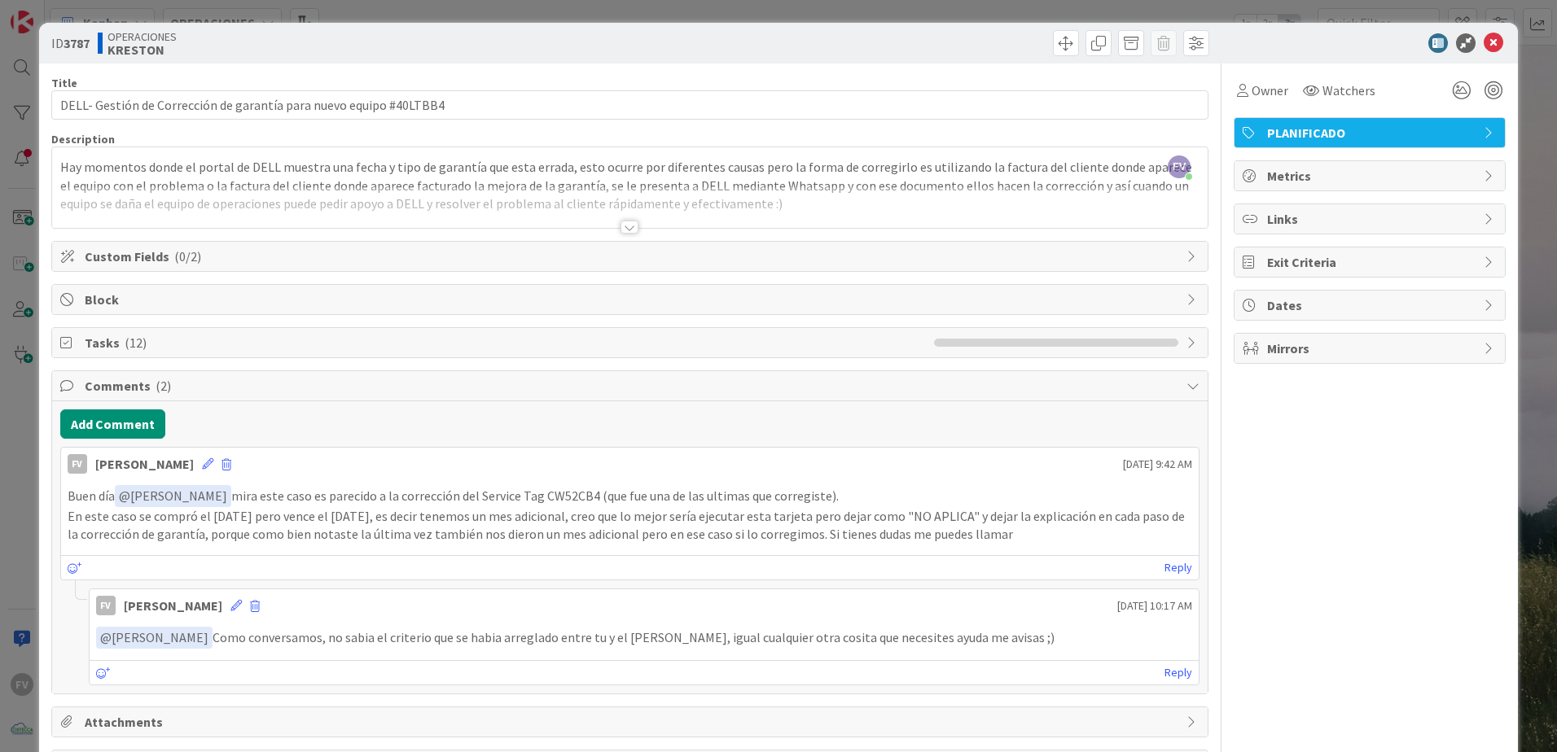
click at [97, 386] on span "Comments ( 2 )" at bounding box center [631, 386] width 1093 height 20
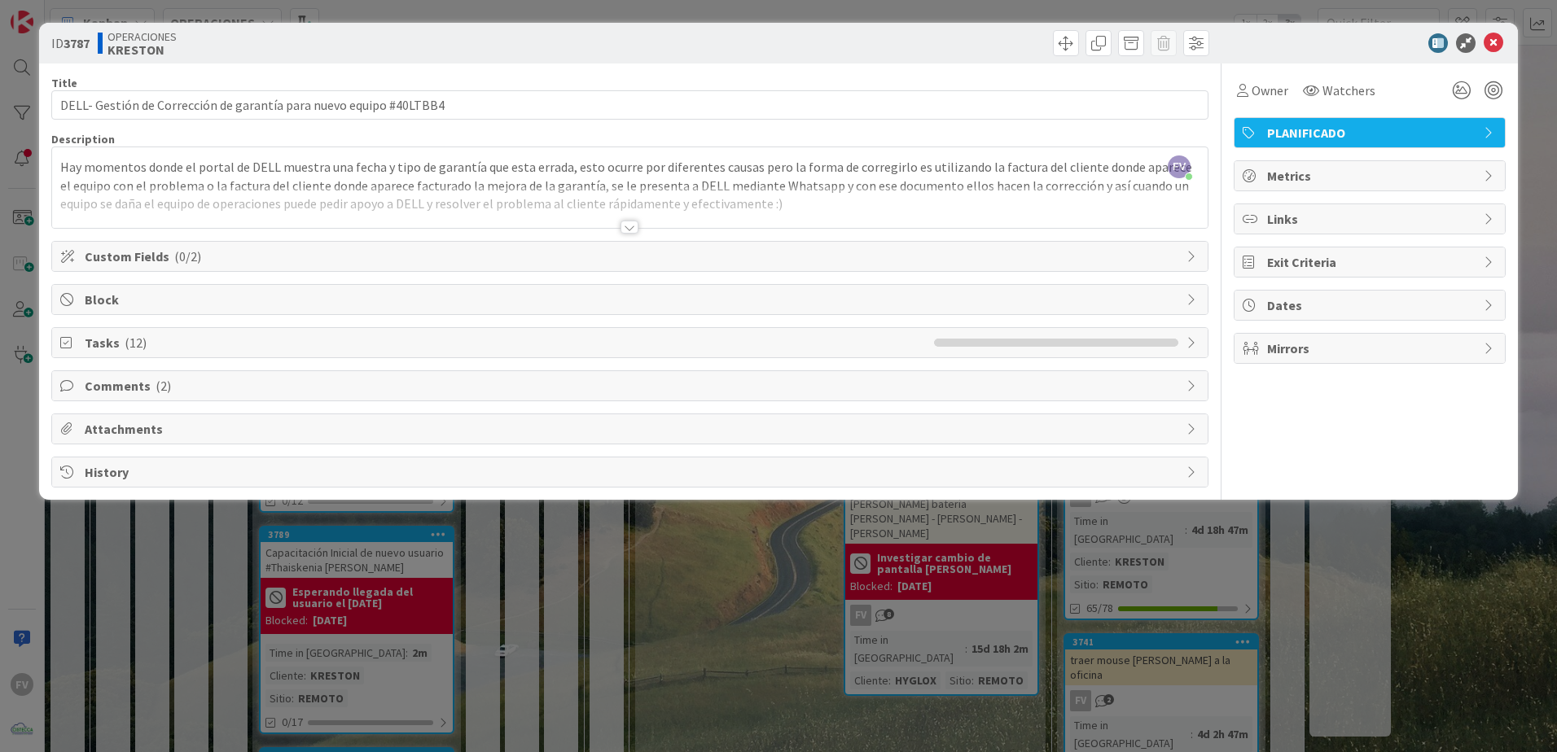
click at [29, 322] on div "ID 3787 OPERACIONES [PERSON_NAME] Title 66 / 128 DELL- Gestión de Corrección de…" at bounding box center [778, 376] width 1557 height 752
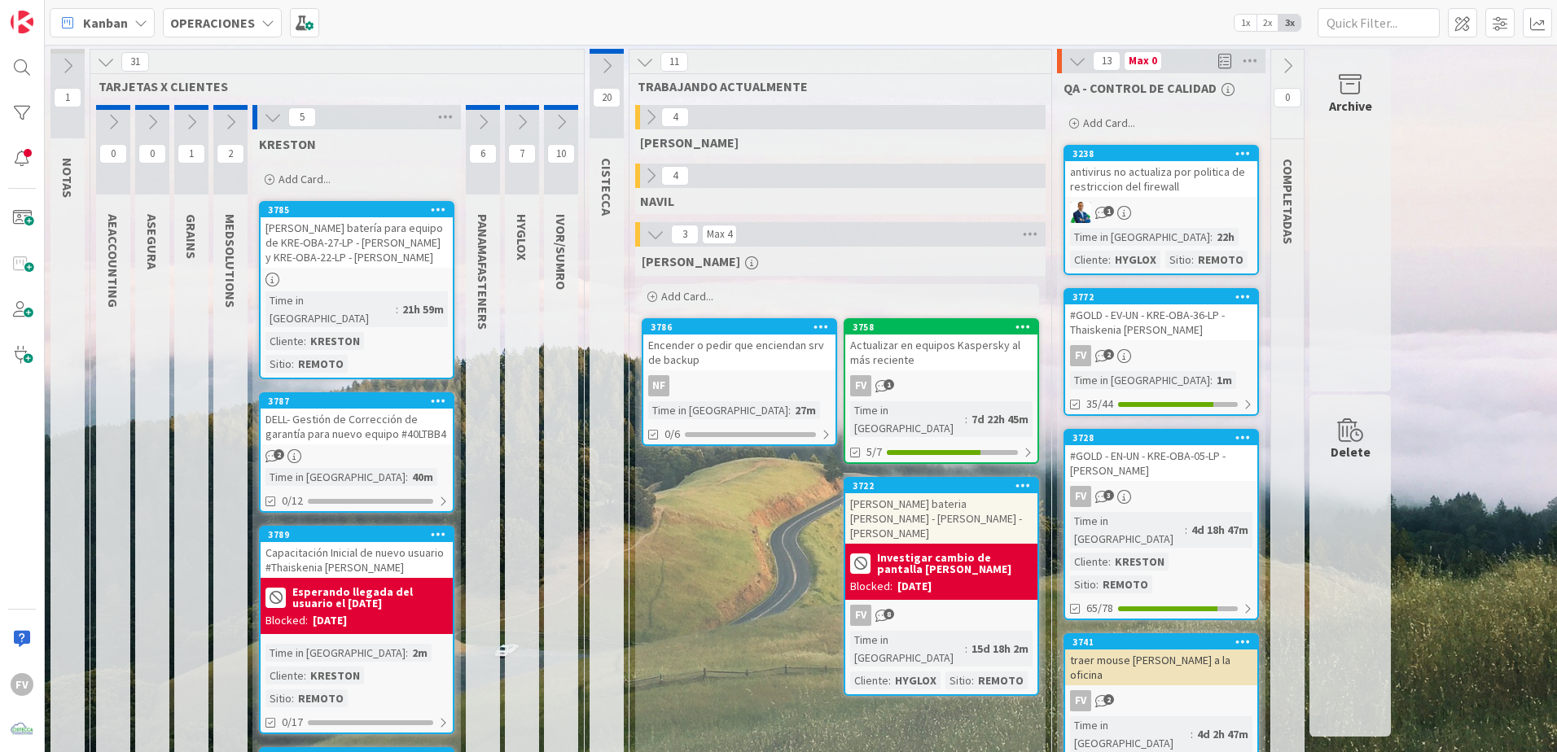
click at [358, 409] on div "DELL- Gestión de Corrección de garantía para nuevo equipo #40LTBB4" at bounding box center [357, 427] width 192 height 36
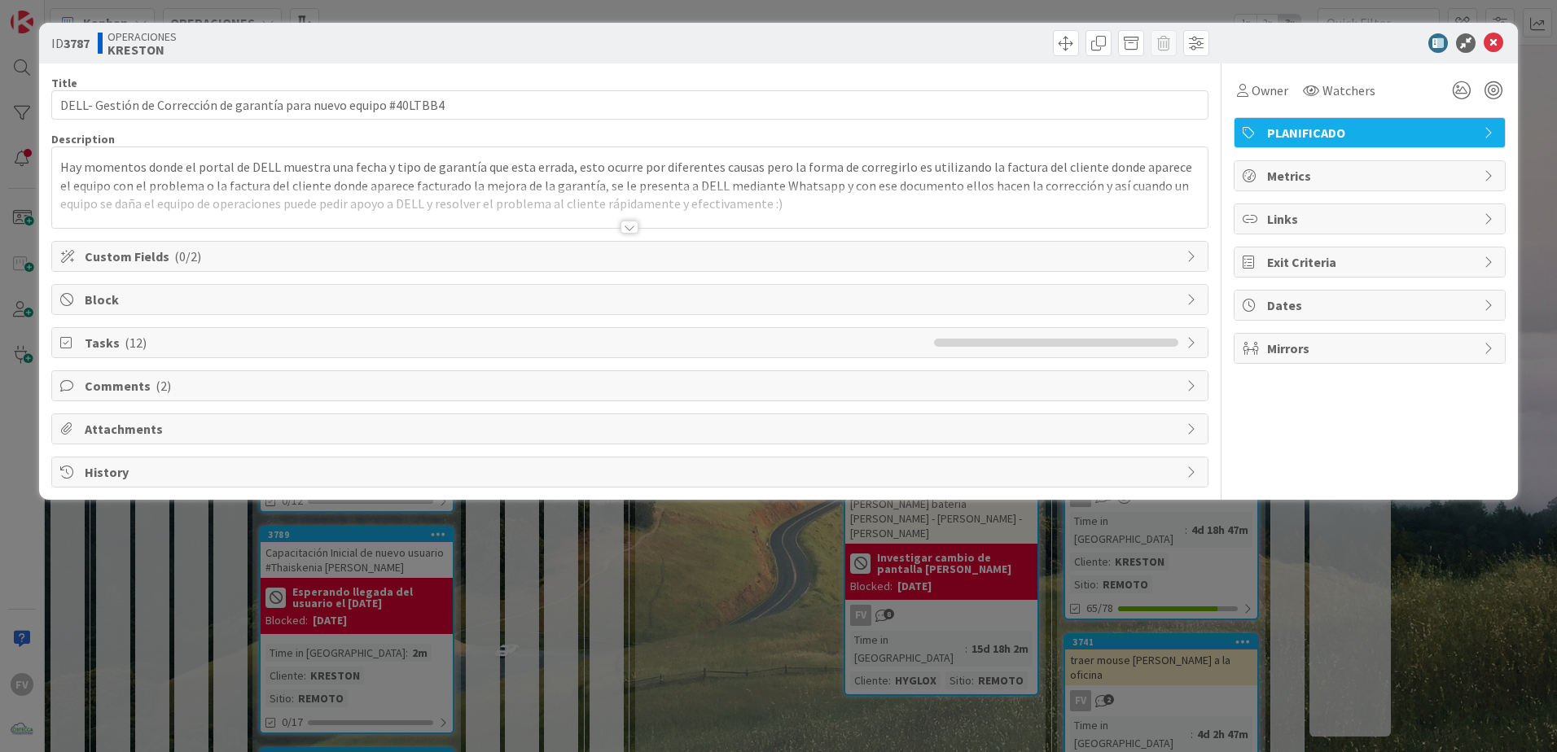
click at [290, 248] on span "Custom Fields ( 0/2 )" at bounding box center [631, 257] width 1093 height 20
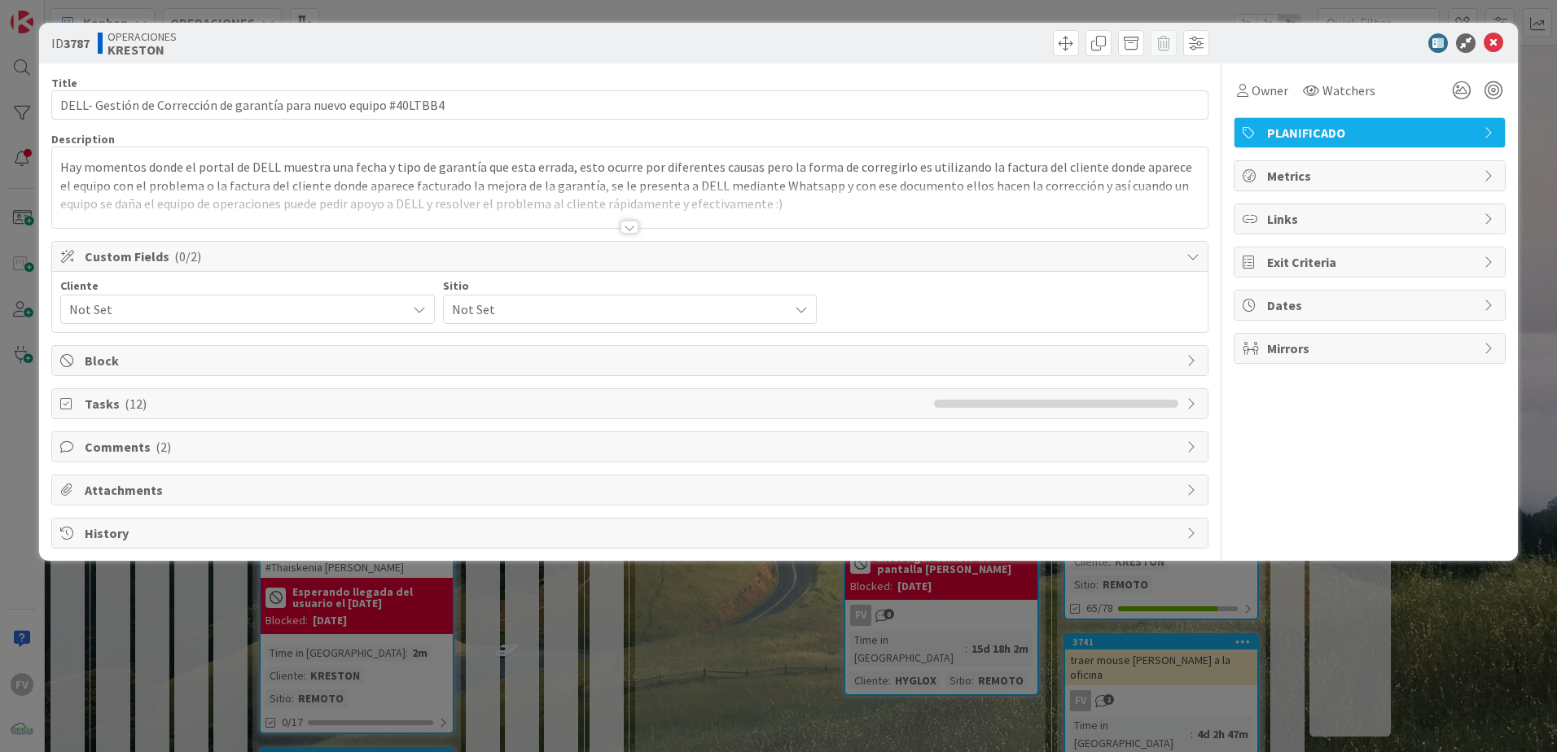
click at [195, 313] on span "Not Set" at bounding box center [233, 309] width 329 height 23
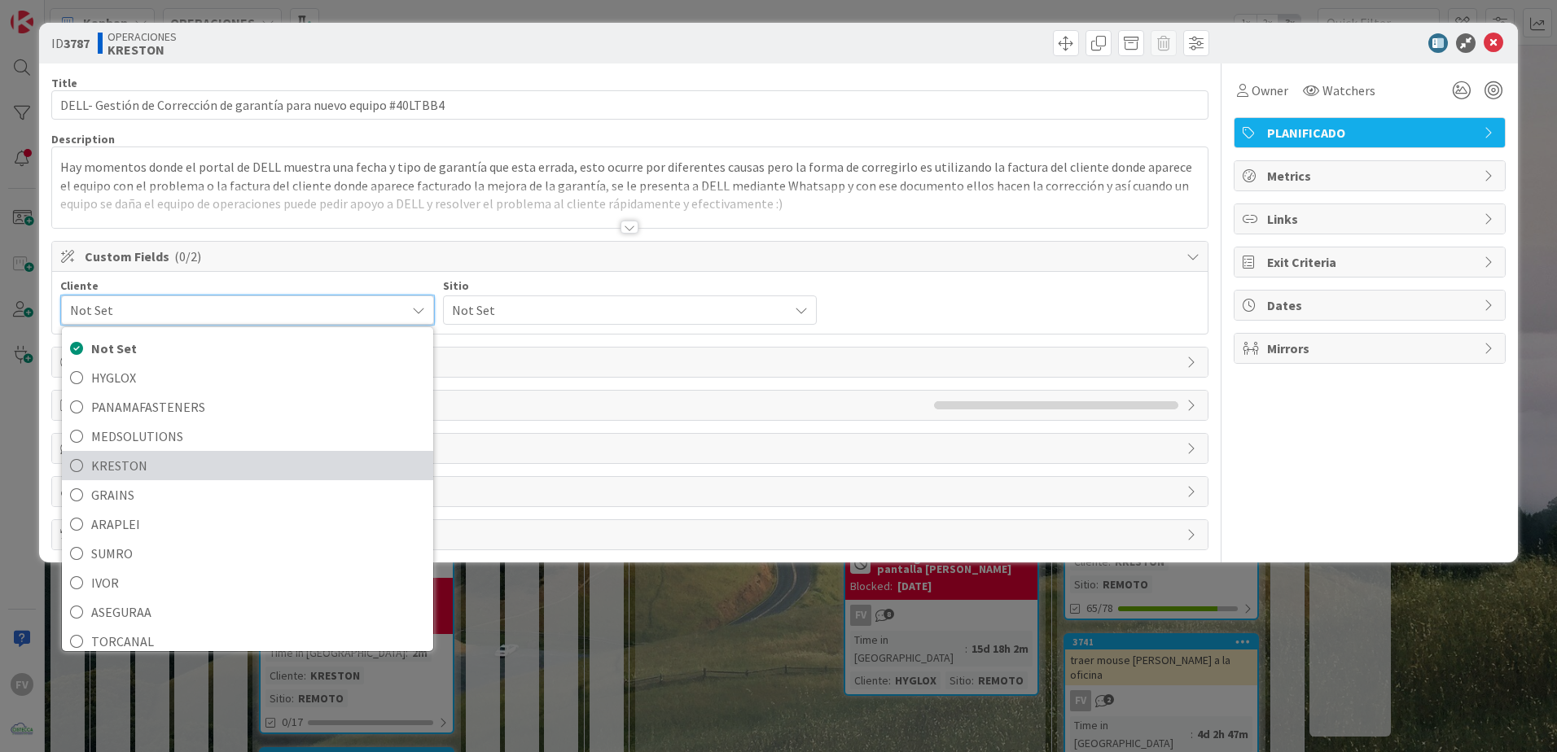
click at [173, 462] on span "KRESTON" at bounding box center [258, 465] width 334 height 24
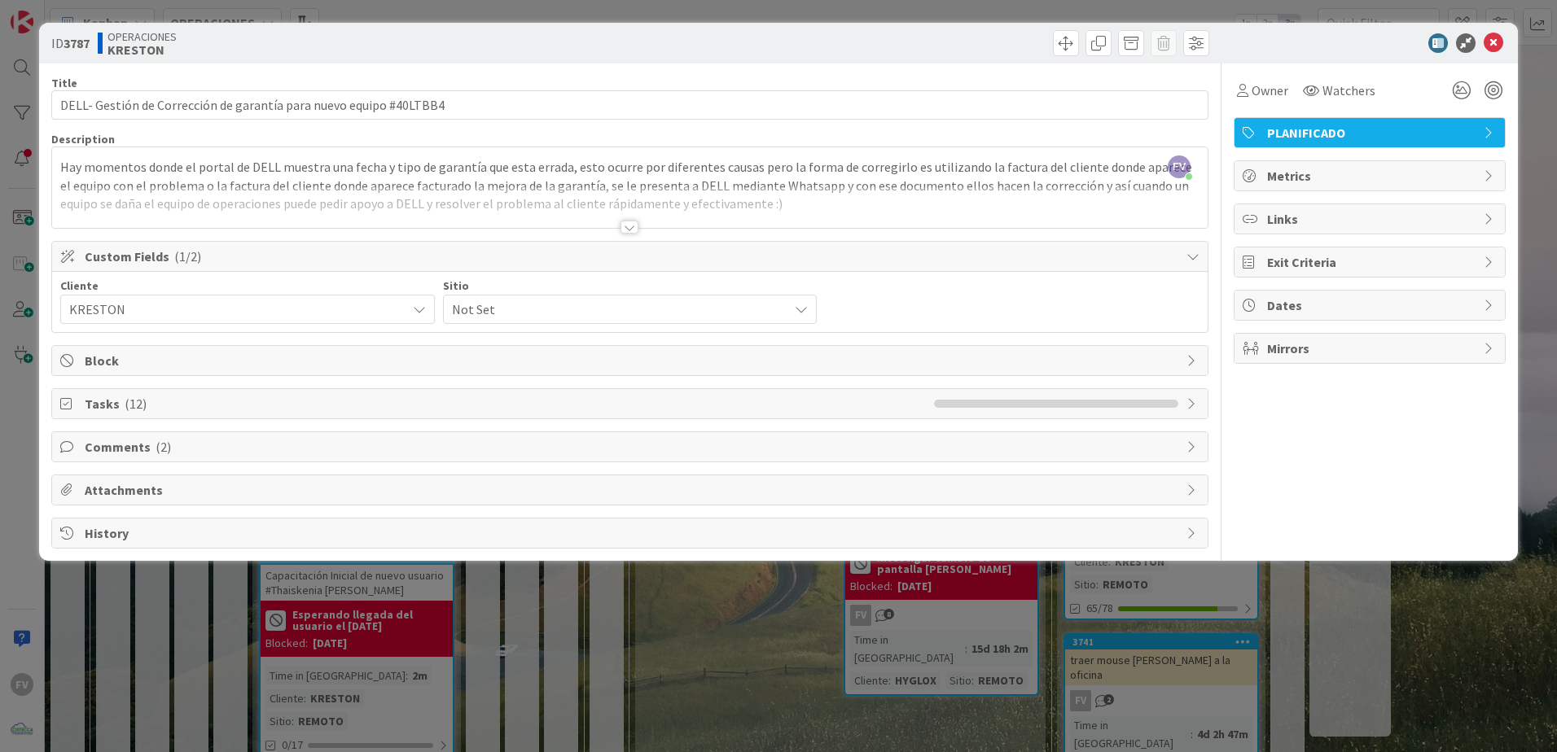
click at [534, 313] on span "Not Set" at bounding box center [616, 309] width 329 height 23
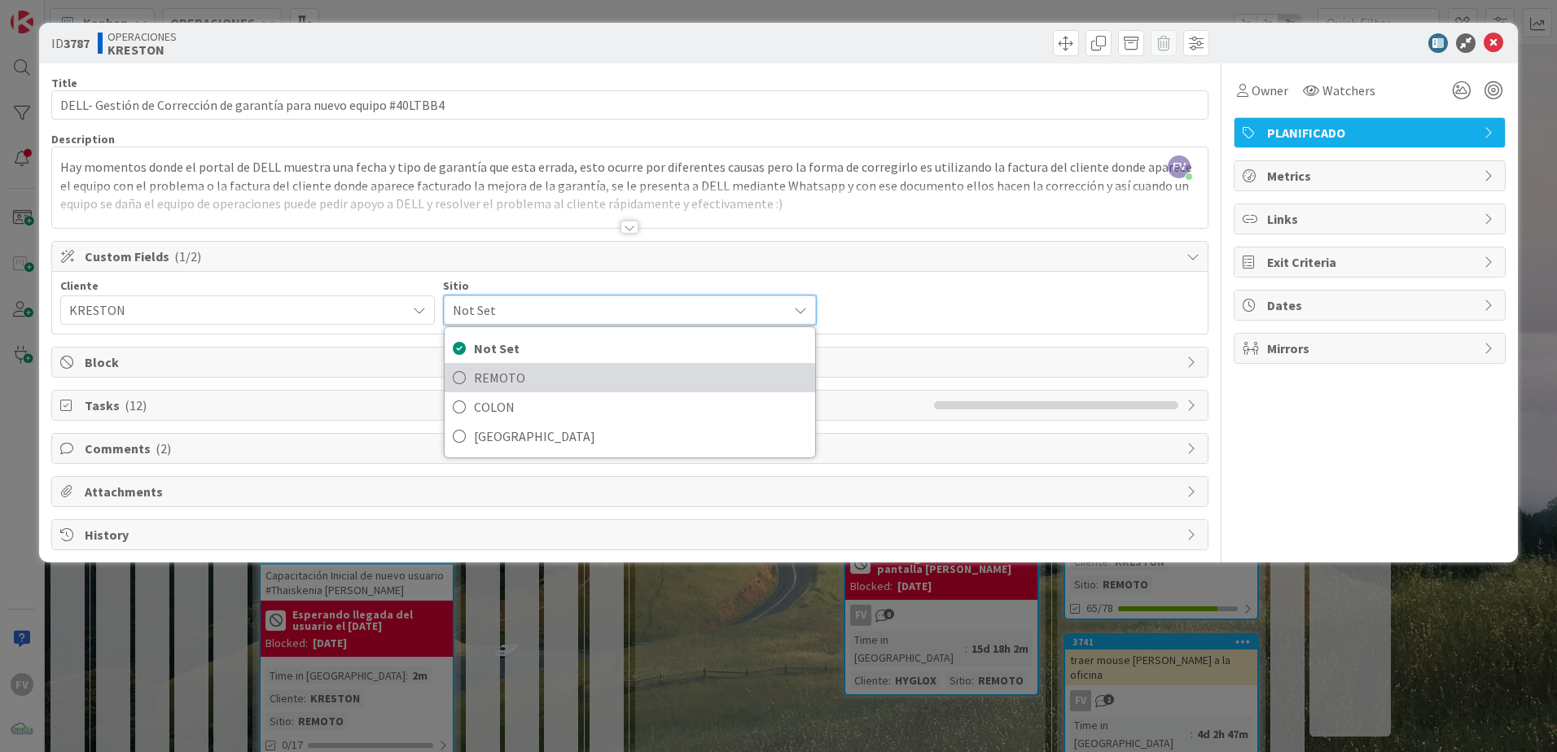
click at [521, 381] on span "REMOTO" at bounding box center [641, 378] width 334 height 24
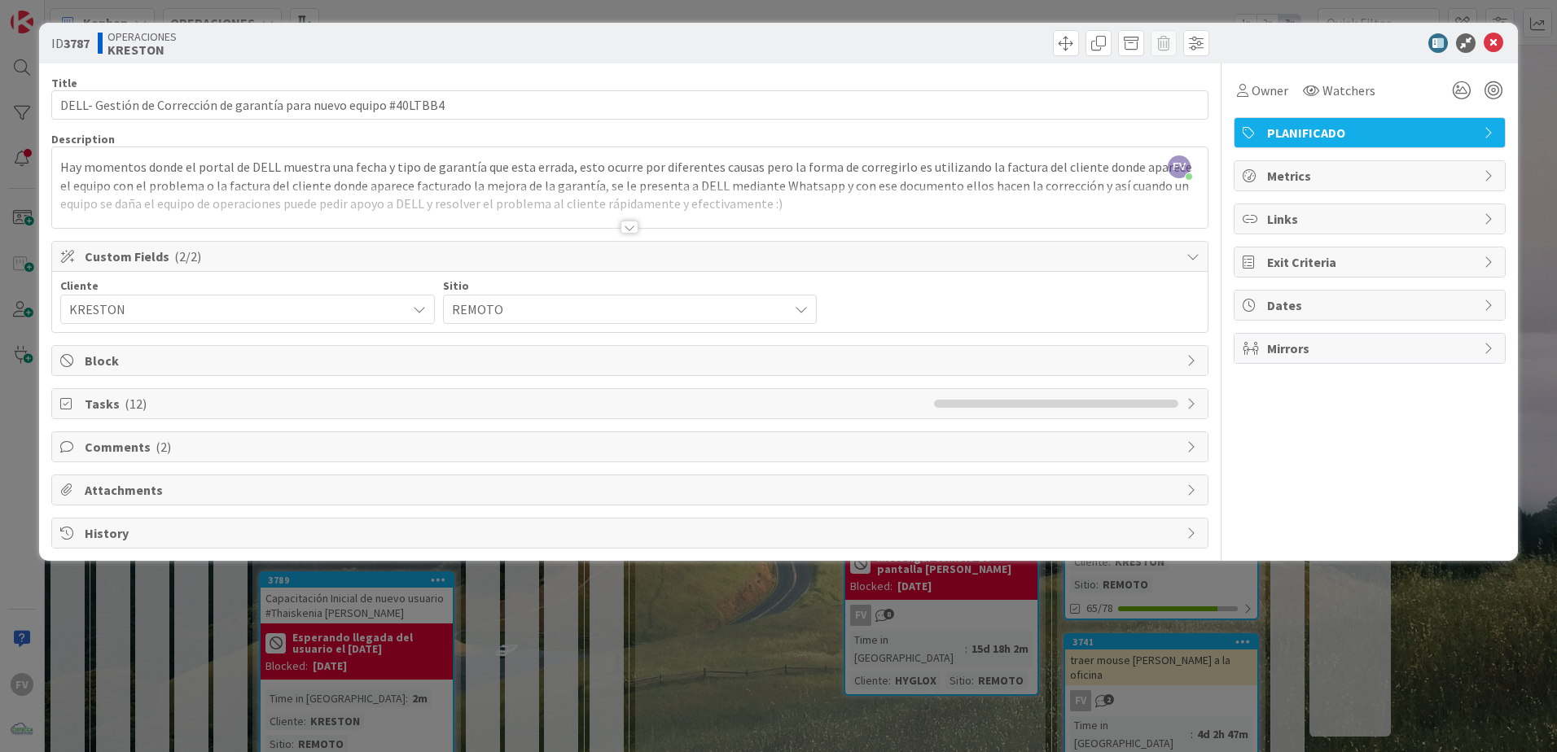
click at [620, 680] on div "ID 3787 OPERACIONES [PERSON_NAME] Title 66 / 128 DELL- Gestión de Corrección de…" at bounding box center [778, 376] width 1557 height 752
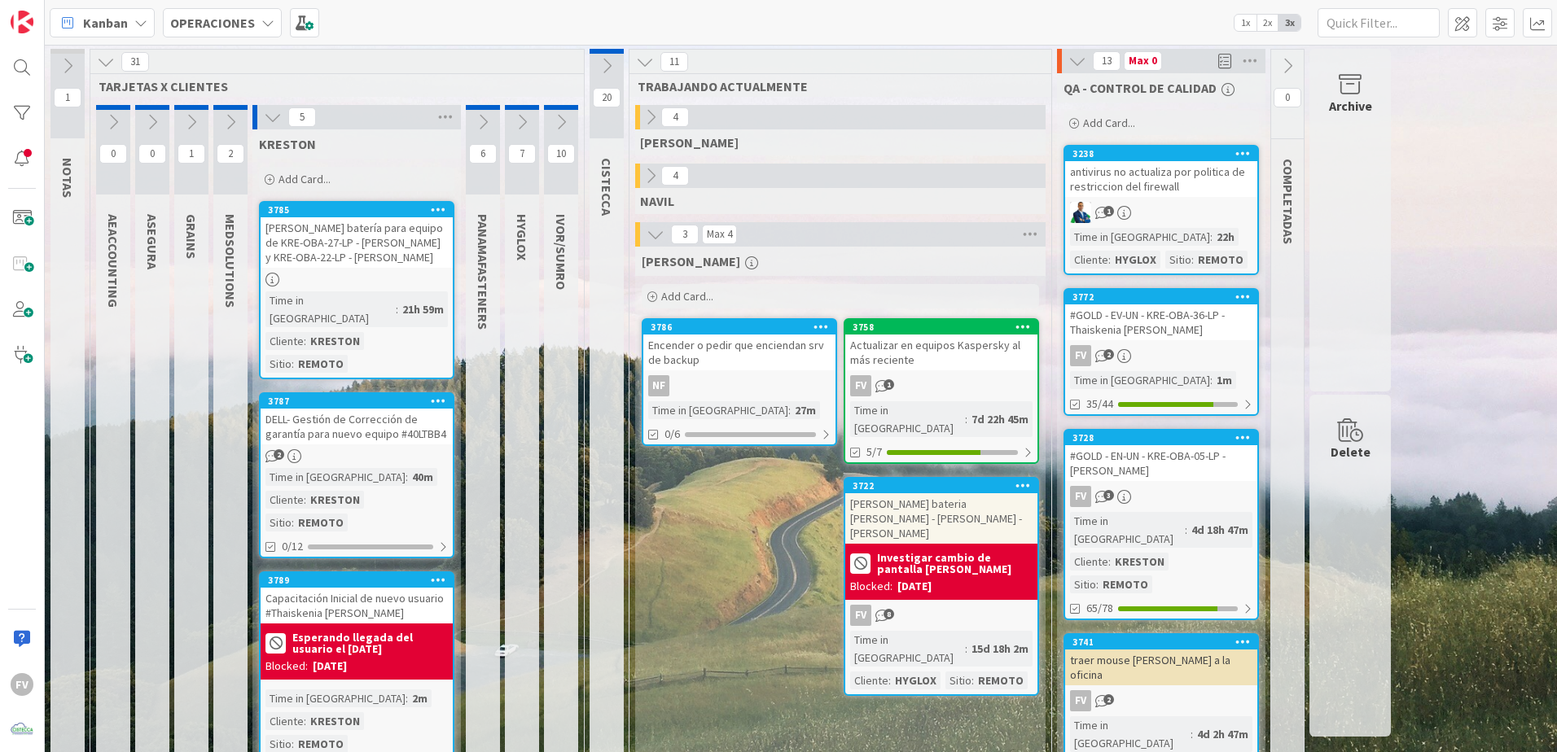
click at [271, 116] on icon at bounding box center [273, 117] width 18 height 18
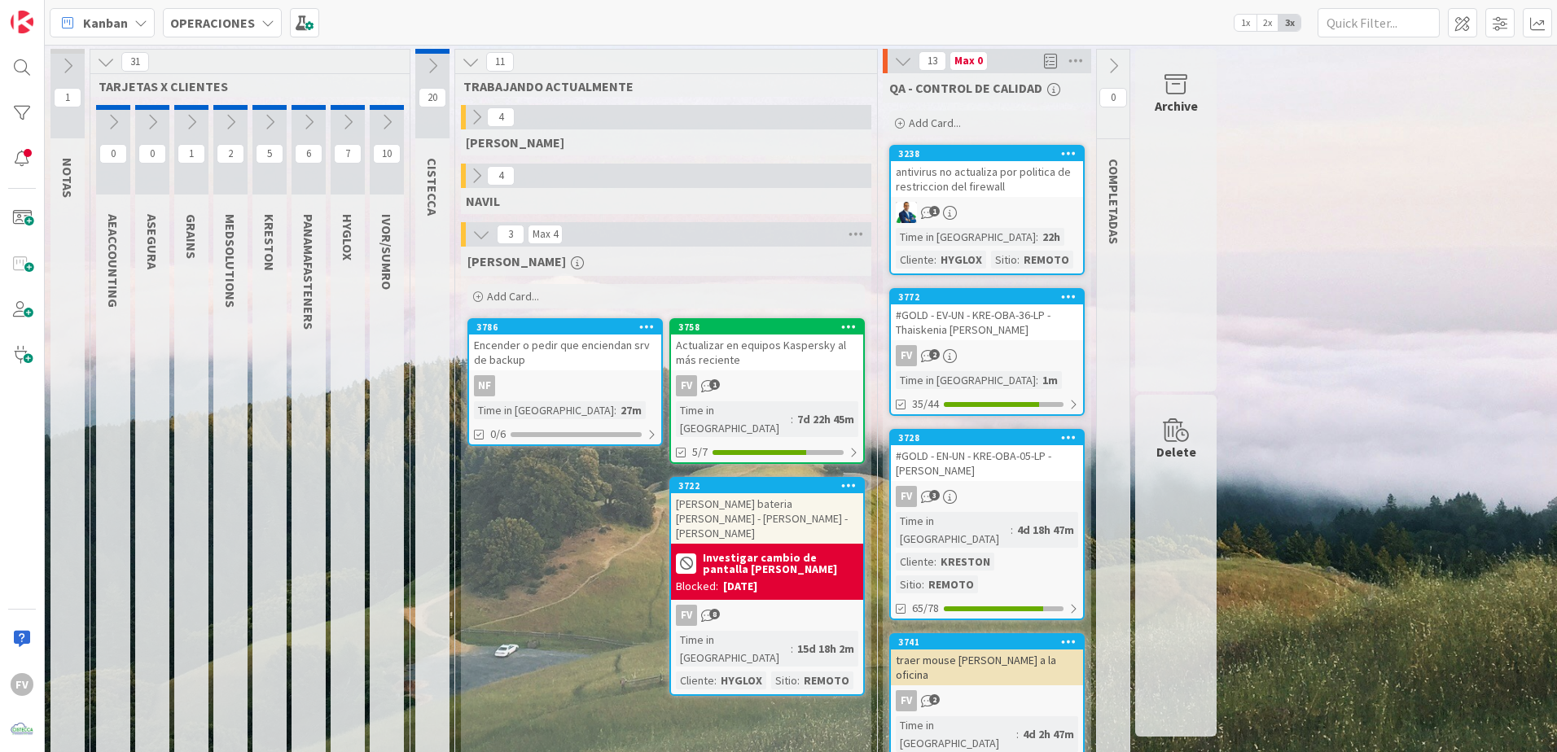
click at [322, 110] on button at bounding box center [308, 122] width 34 height 24
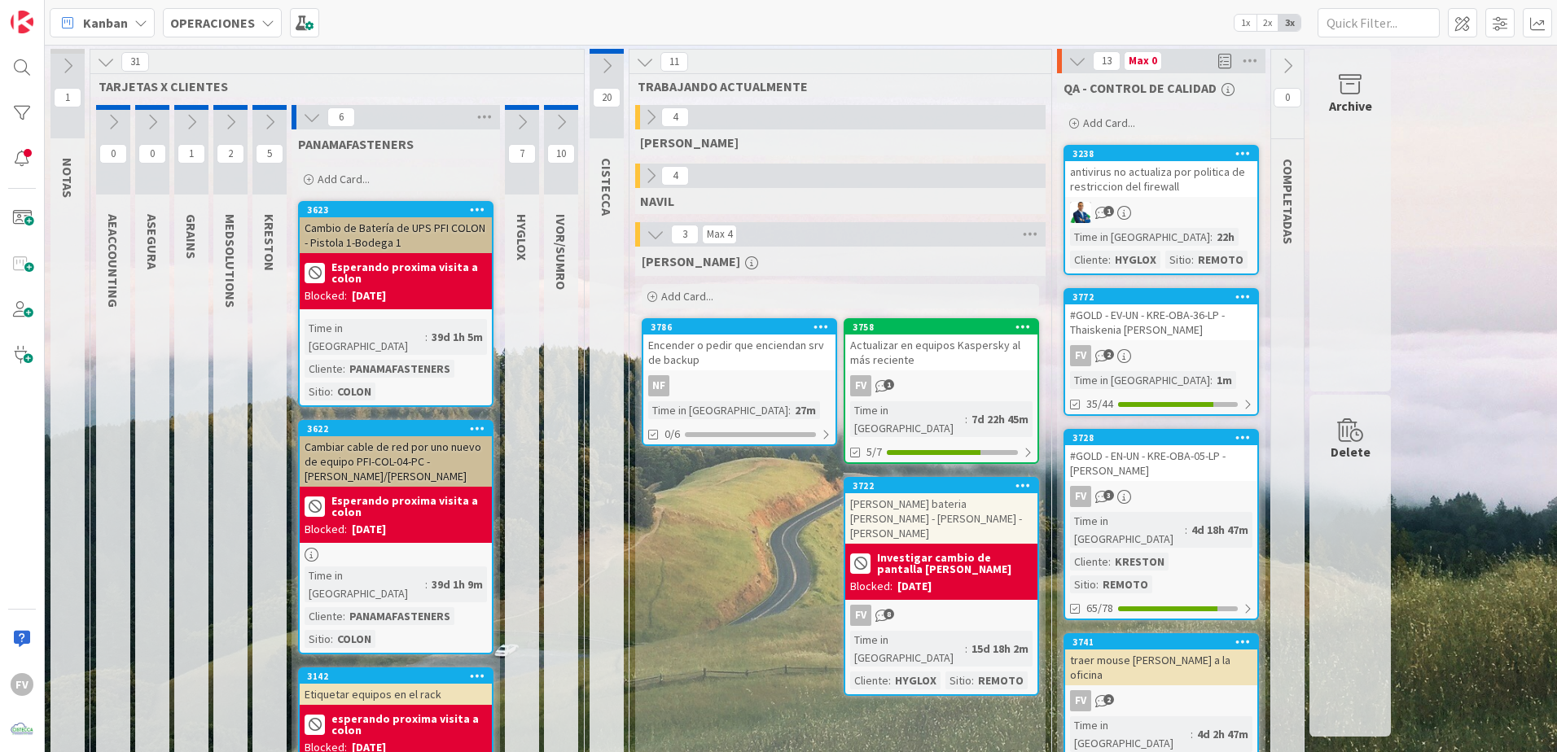
click at [310, 119] on icon at bounding box center [312, 117] width 18 height 18
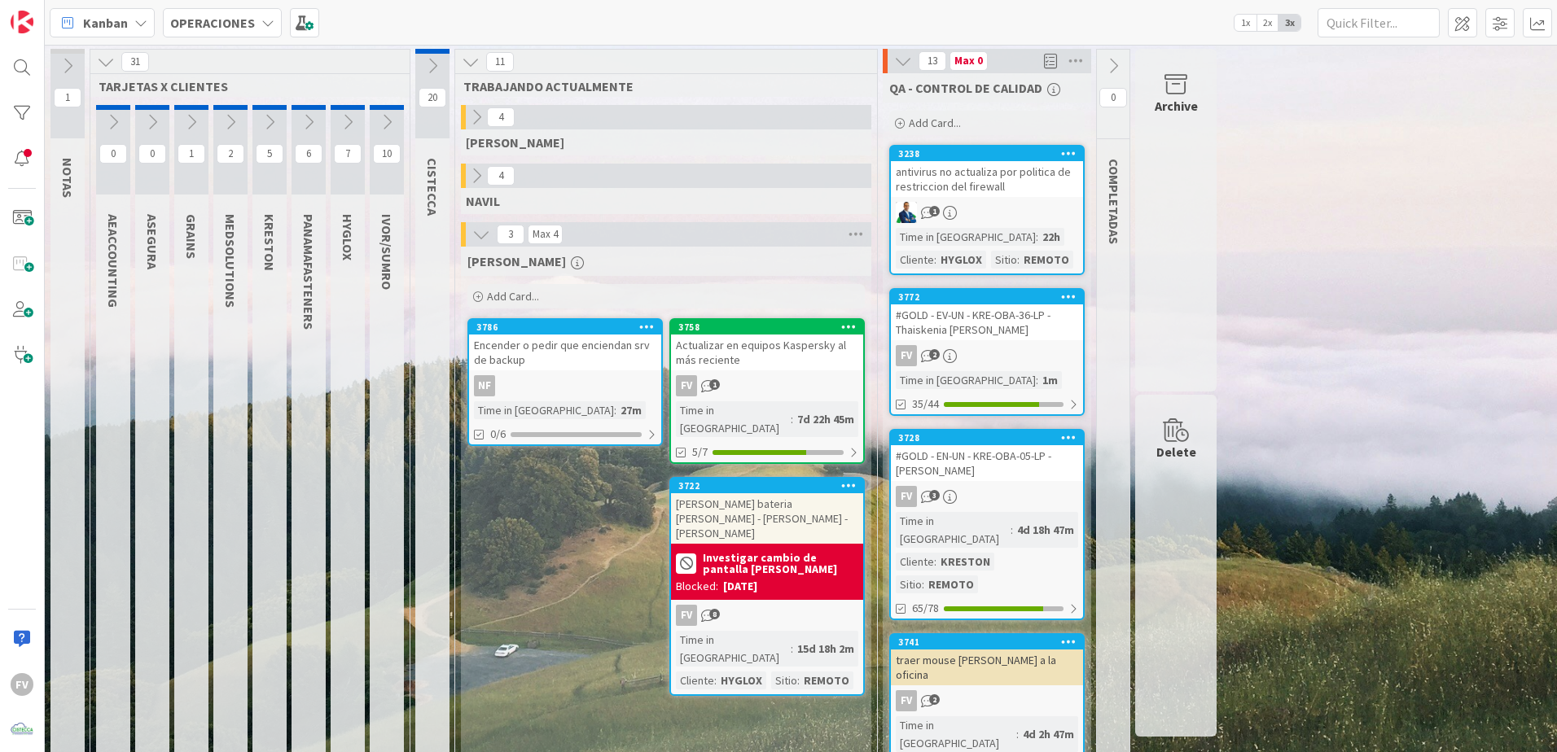
click at [337, 122] on button at bounding box center [348, 122] width 34 height 24
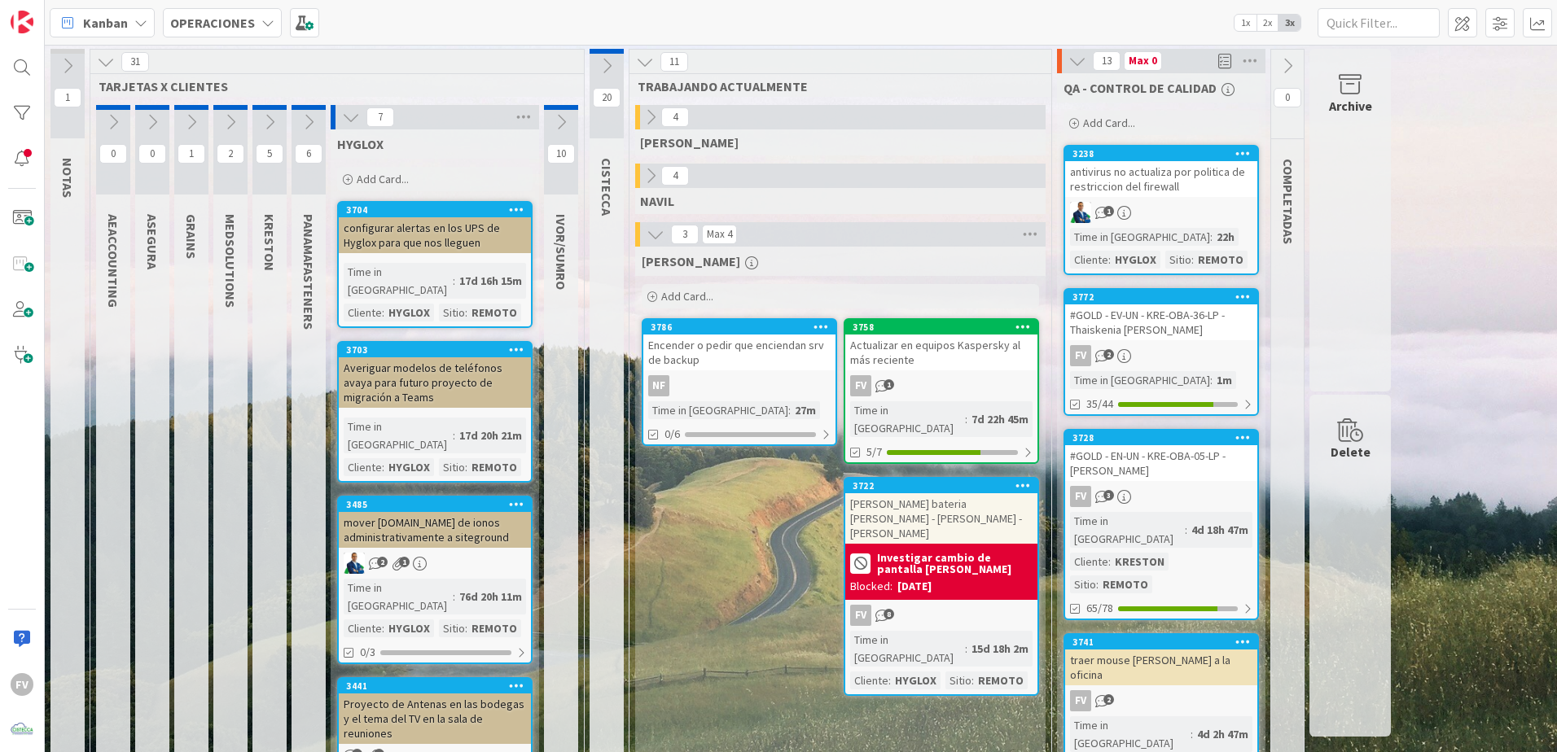
click at [346, 124] on icon at bounding box center [351, 117] width 18 height 18
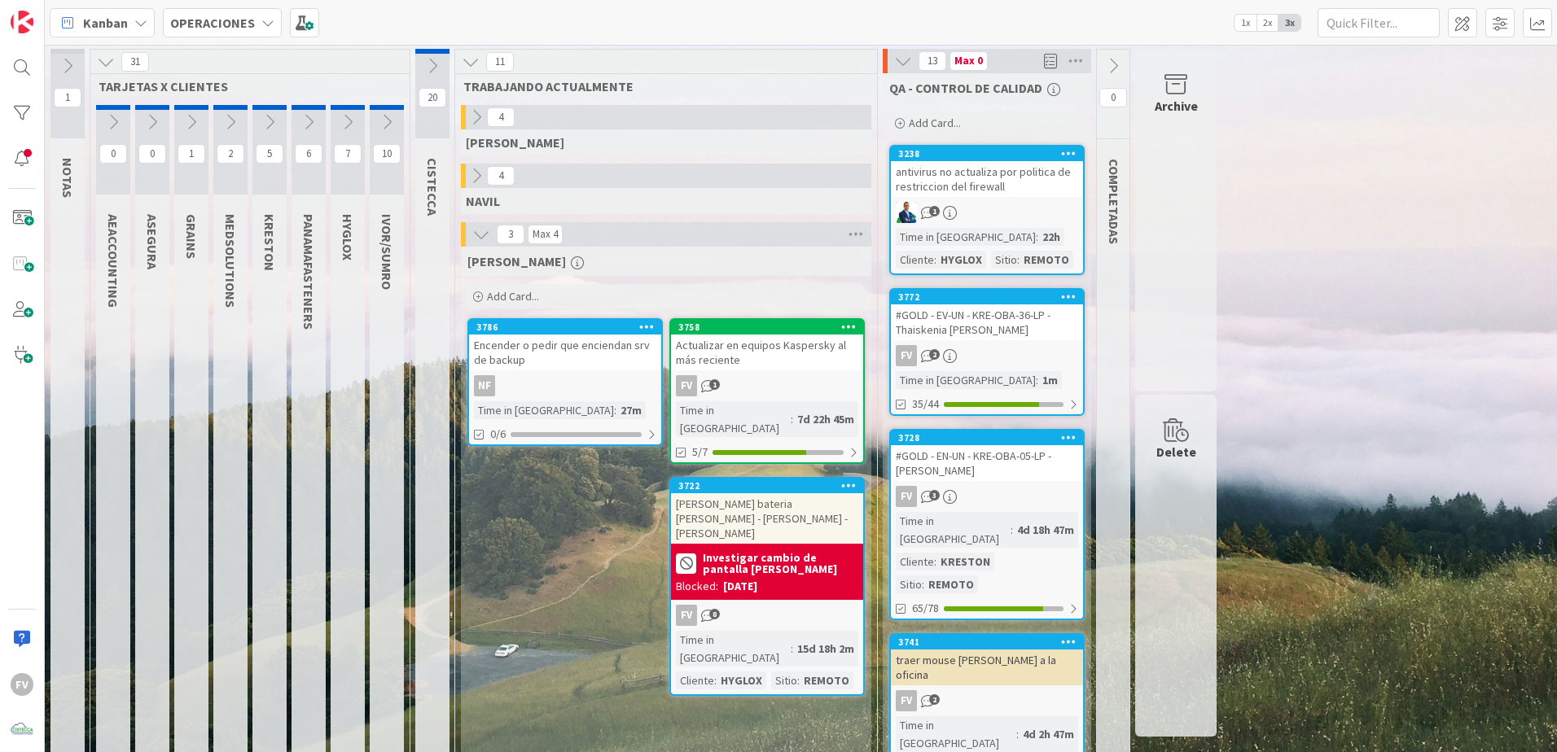
click at [538, 411] on div "Time in [GEOGRAPHIC_DATA]" at bounding box center [544, 410] width 140 height 18
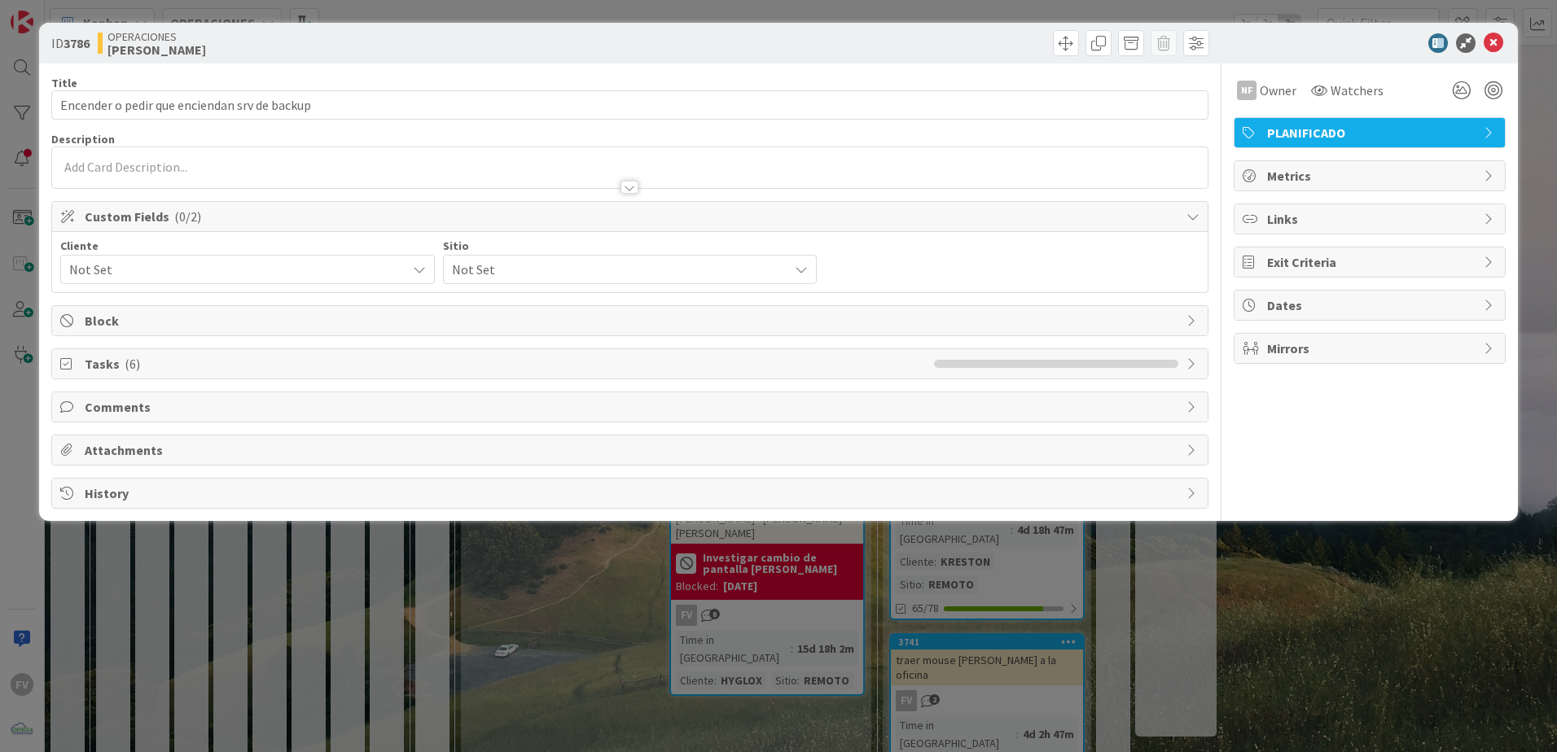
click at [125, 366] on span "( 6 )" at bounding box center [132, 364] width 15 height 16
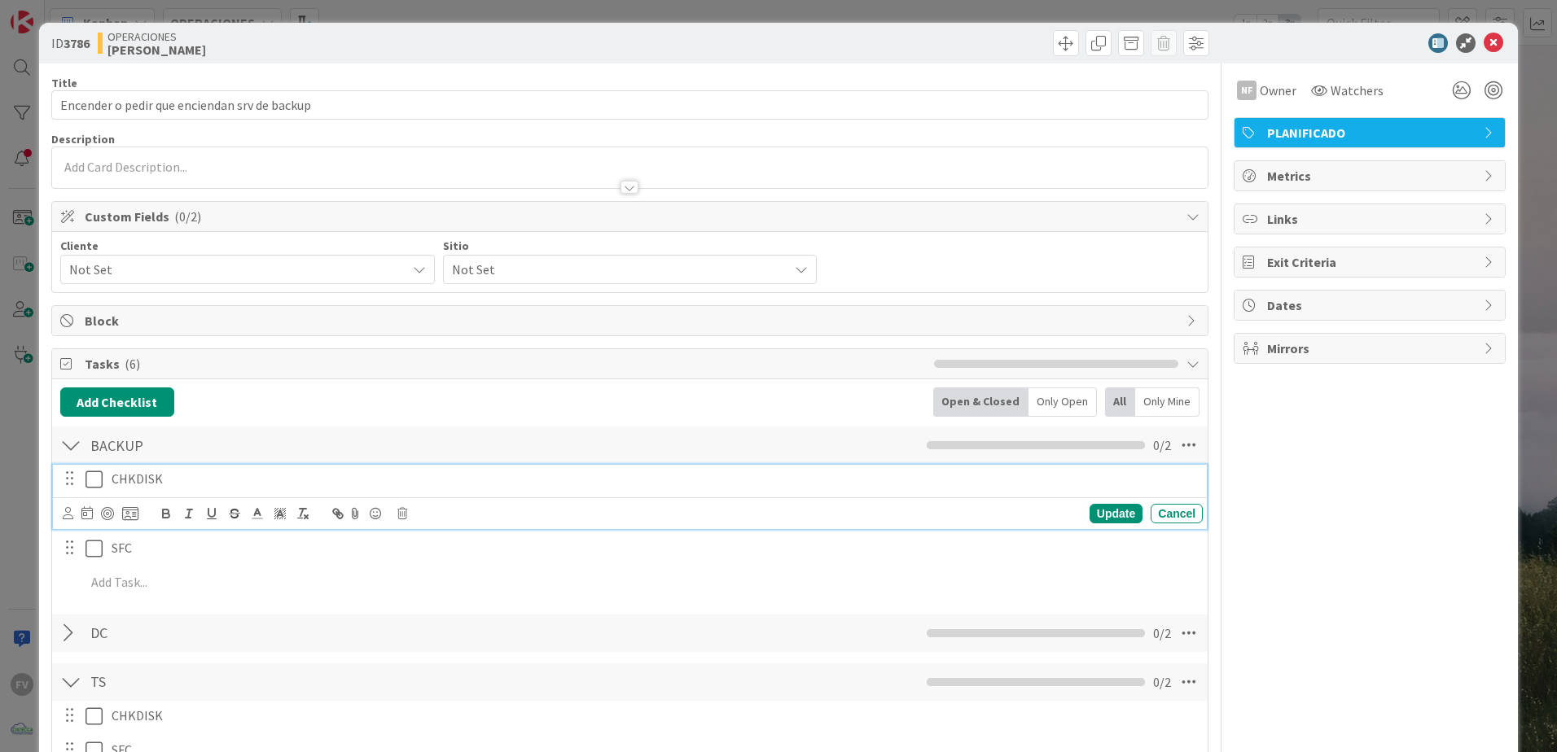
click at [97, 485] on icon at bounding box center [93, 480] width 17 height 20
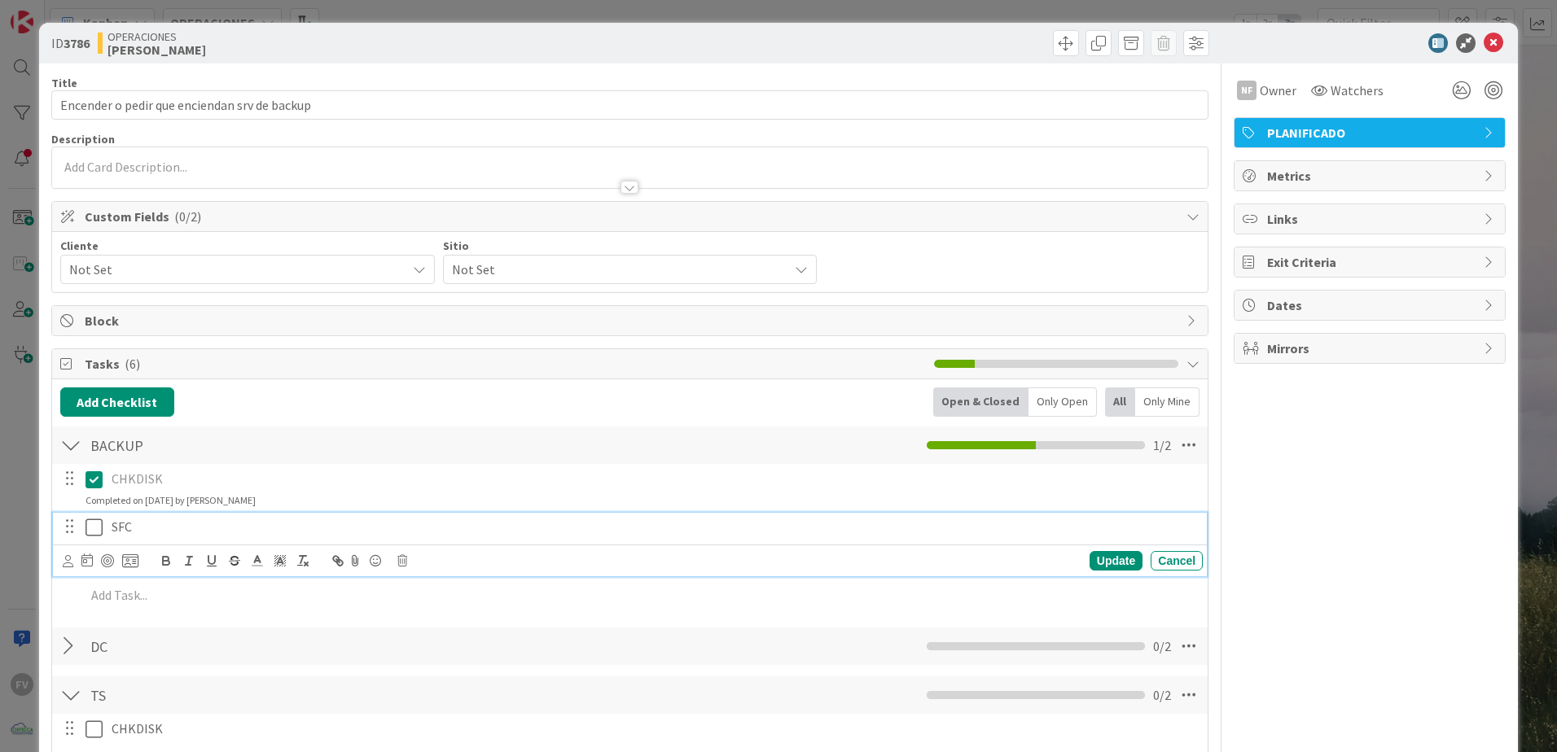
click at [96, 531] on icon at bounding box center [93, 528] width 17 height 20
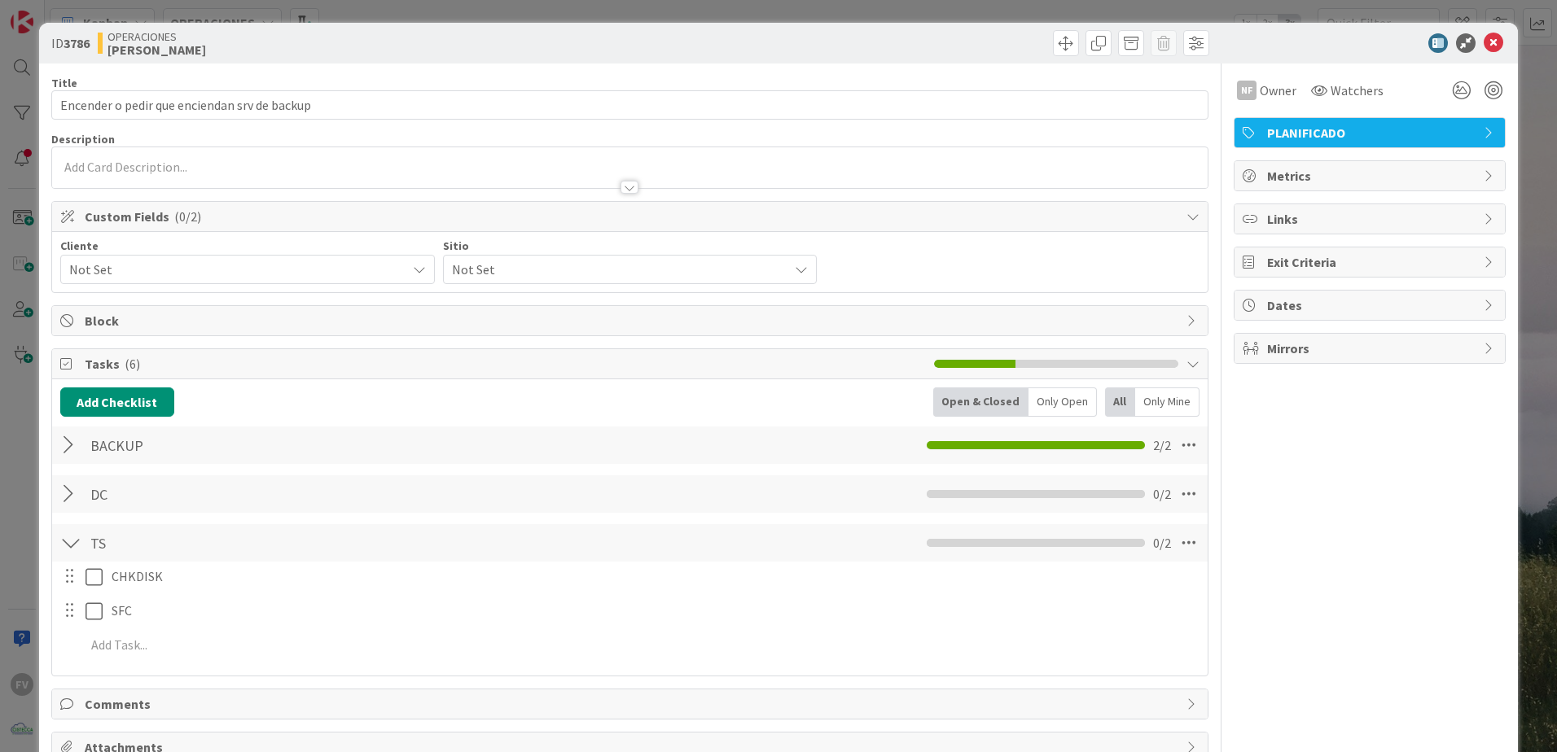
scroll to position [89, 0]
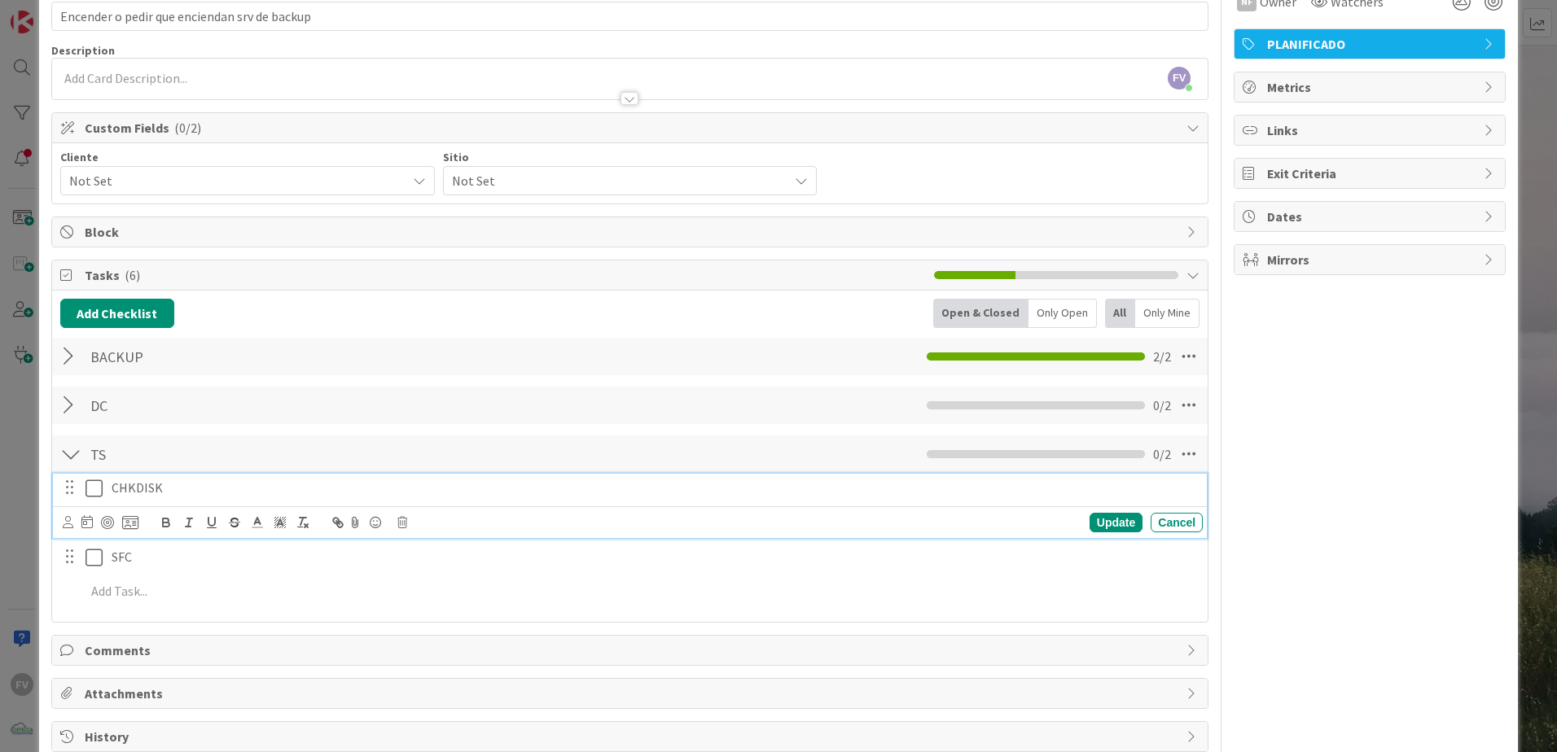
click at [86, 485] on icon at bounding box center [93, 489] width 17 height 20
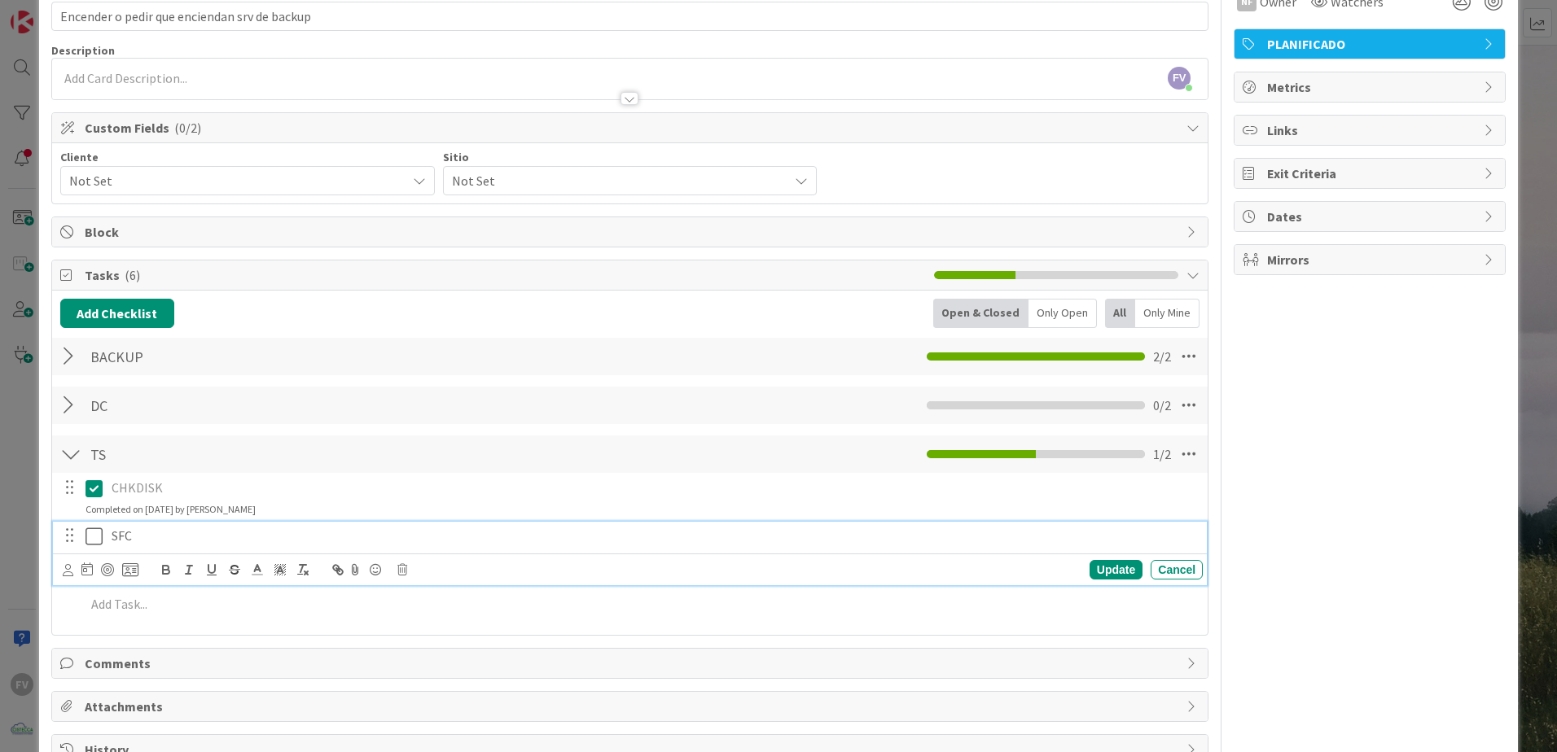
click at [88, 527] on icon at bounding box center [93, 537] width 17 height 20
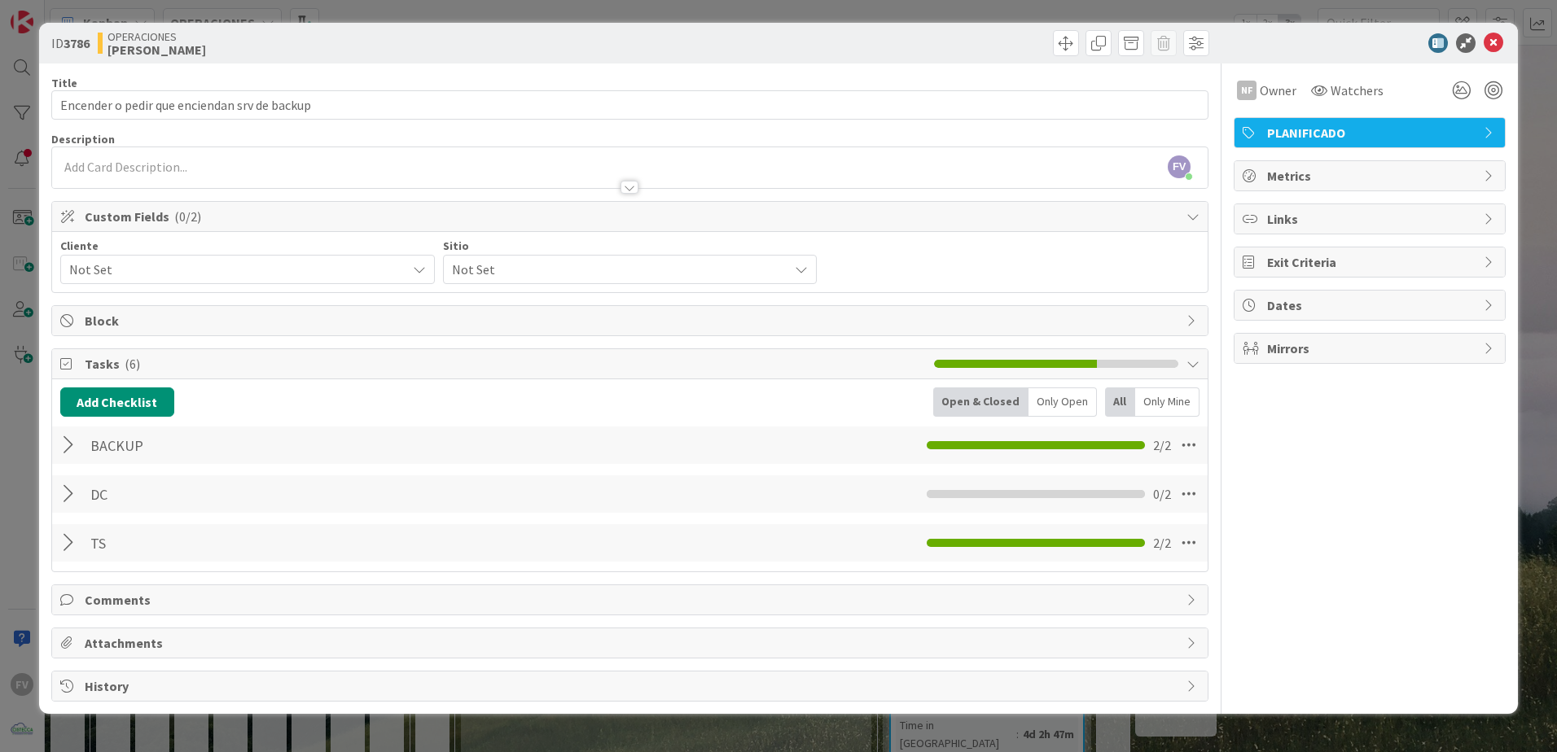
scroll to position [0, 0]
click at [70, 491] on div at bounding box center [70, 494] width 21 height 29
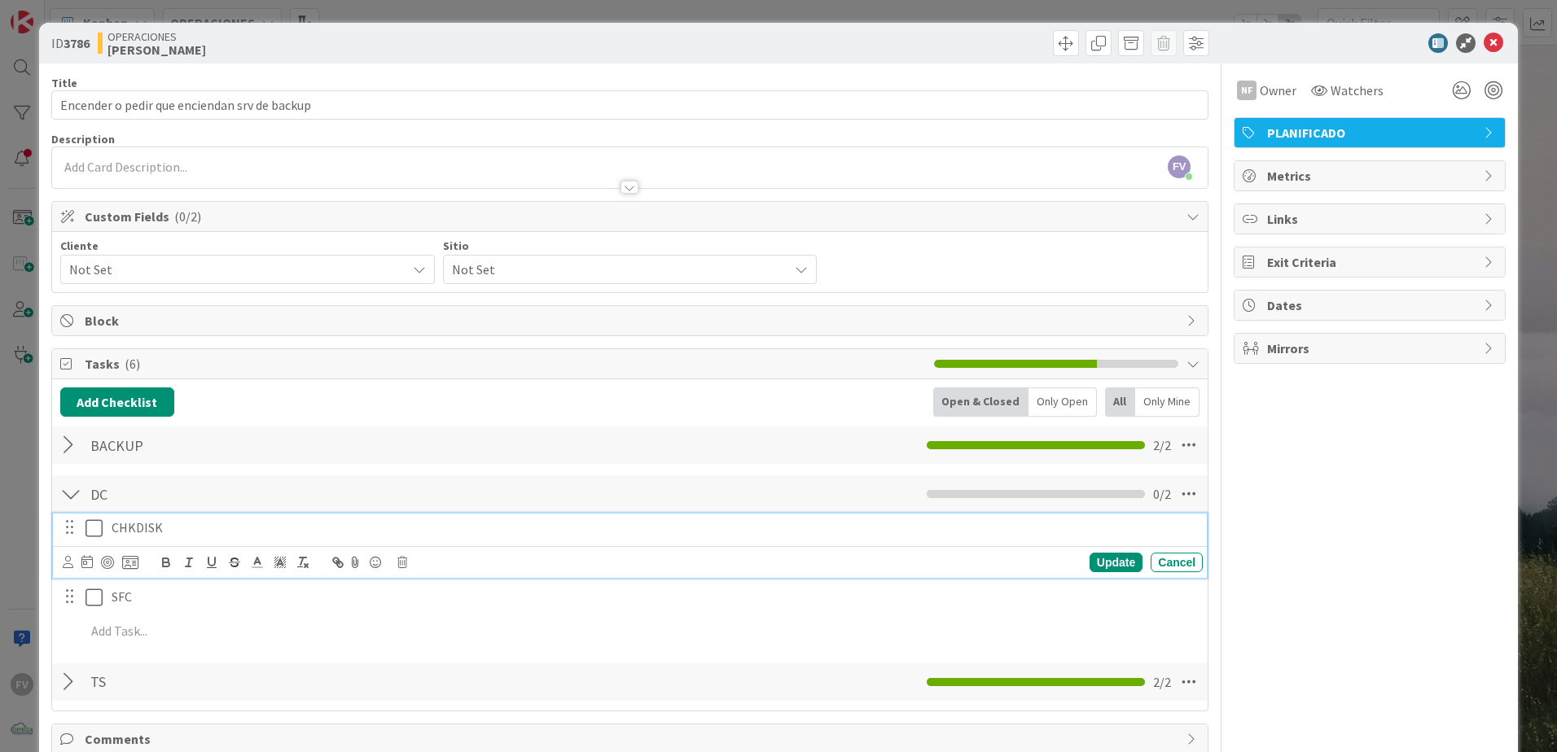
drag, startPoint x: 89, startPoint y: 522, endPoint x: 92, endPoint y: 539, distance: 17.4
click at [90, 523] on icon at bounding box center [93, 529] width 17 height 20
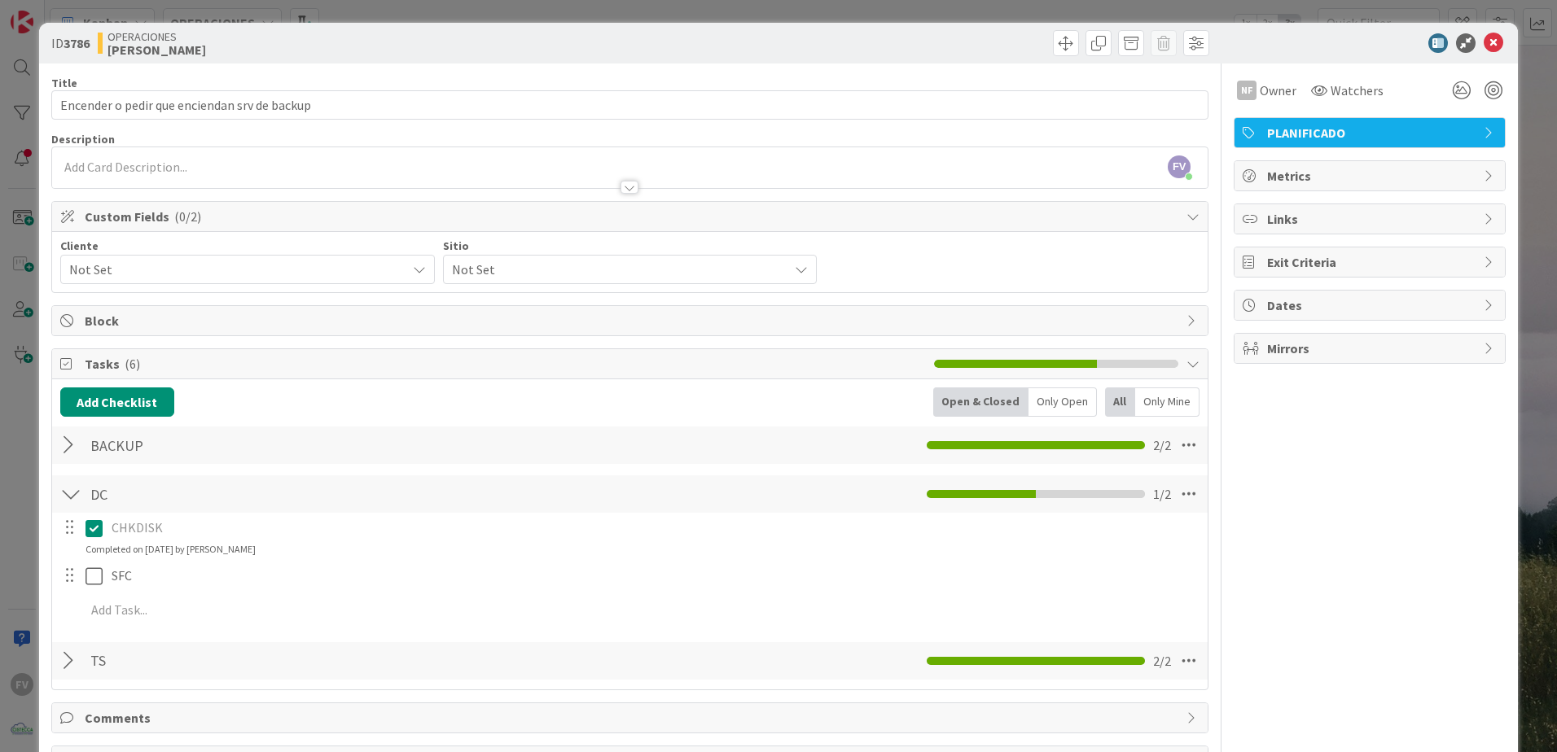
click at [92, 559] on div "CHKDISK Update Cancel Completed on [DATE] by [PERSON_NAME] SFC Update Cancel Ad…" at bounding box center [629, 572] width 1139 height 118
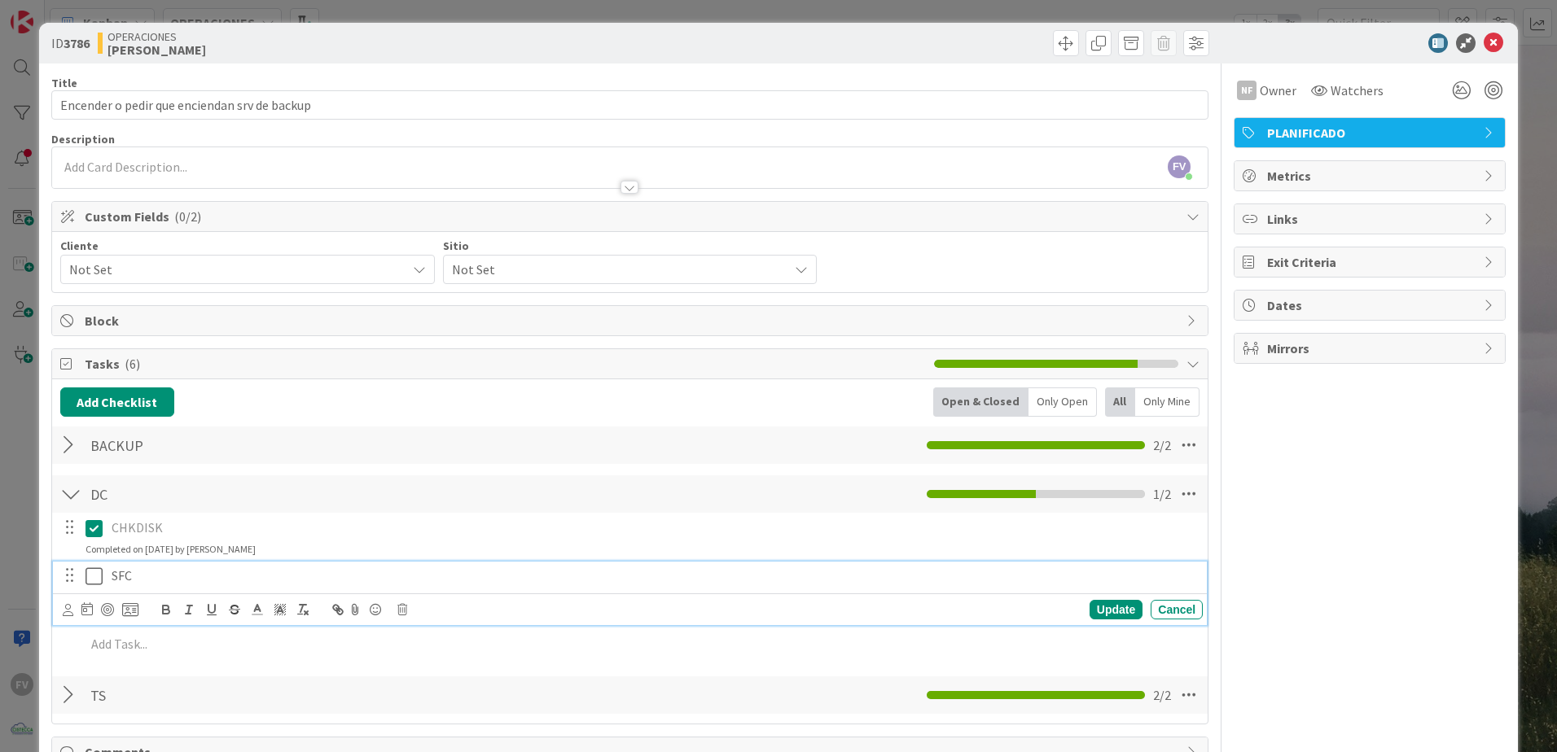
click at [94, 584] on icon at bounding box center [93, 577] width 17 height 20
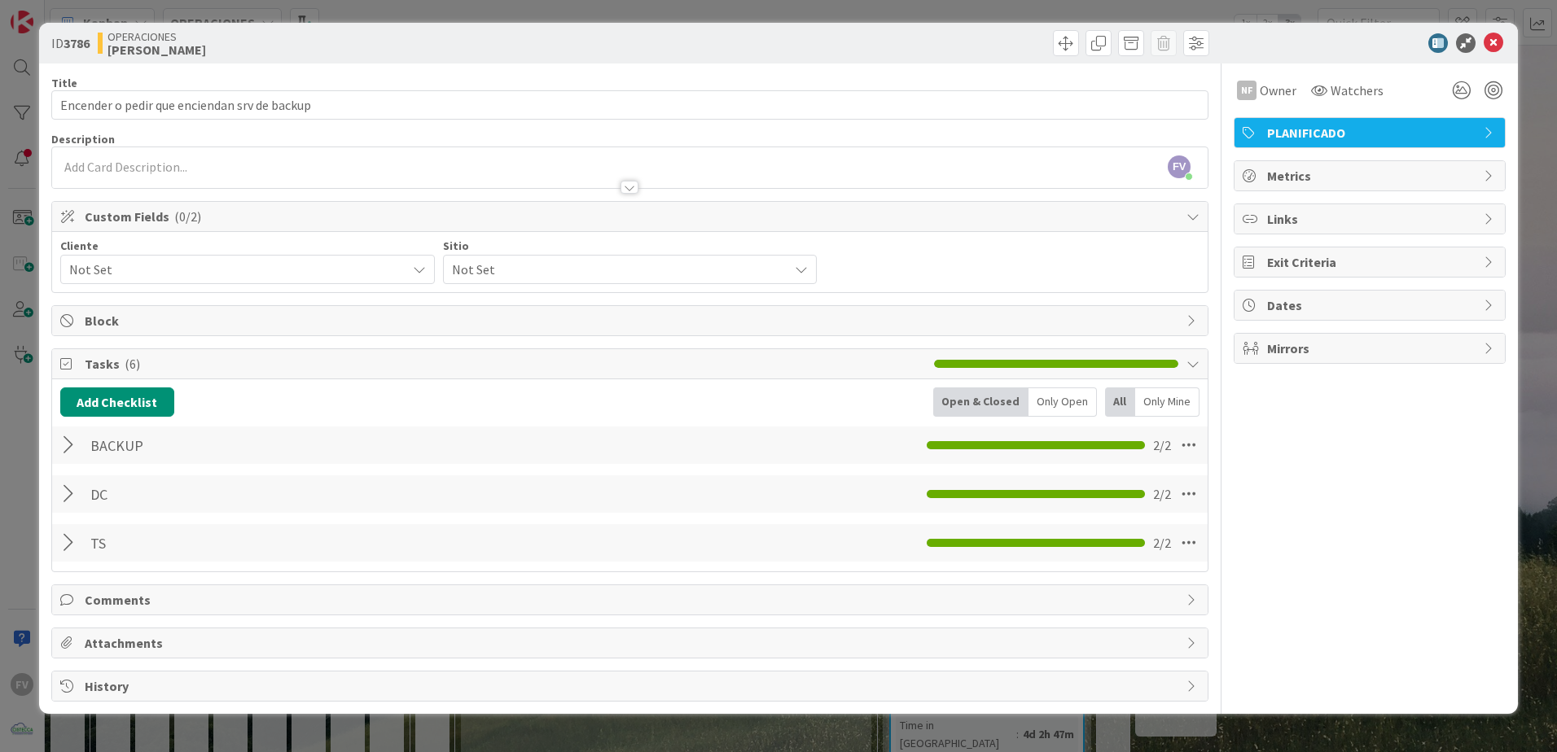
click at [31, 520] on div "ID 3786 OPERACIONES [PERSON_NAME] Title 44 / 128 Encender o pedir que enciendan…" at bounding box center [778, 376] width 1557 height 752
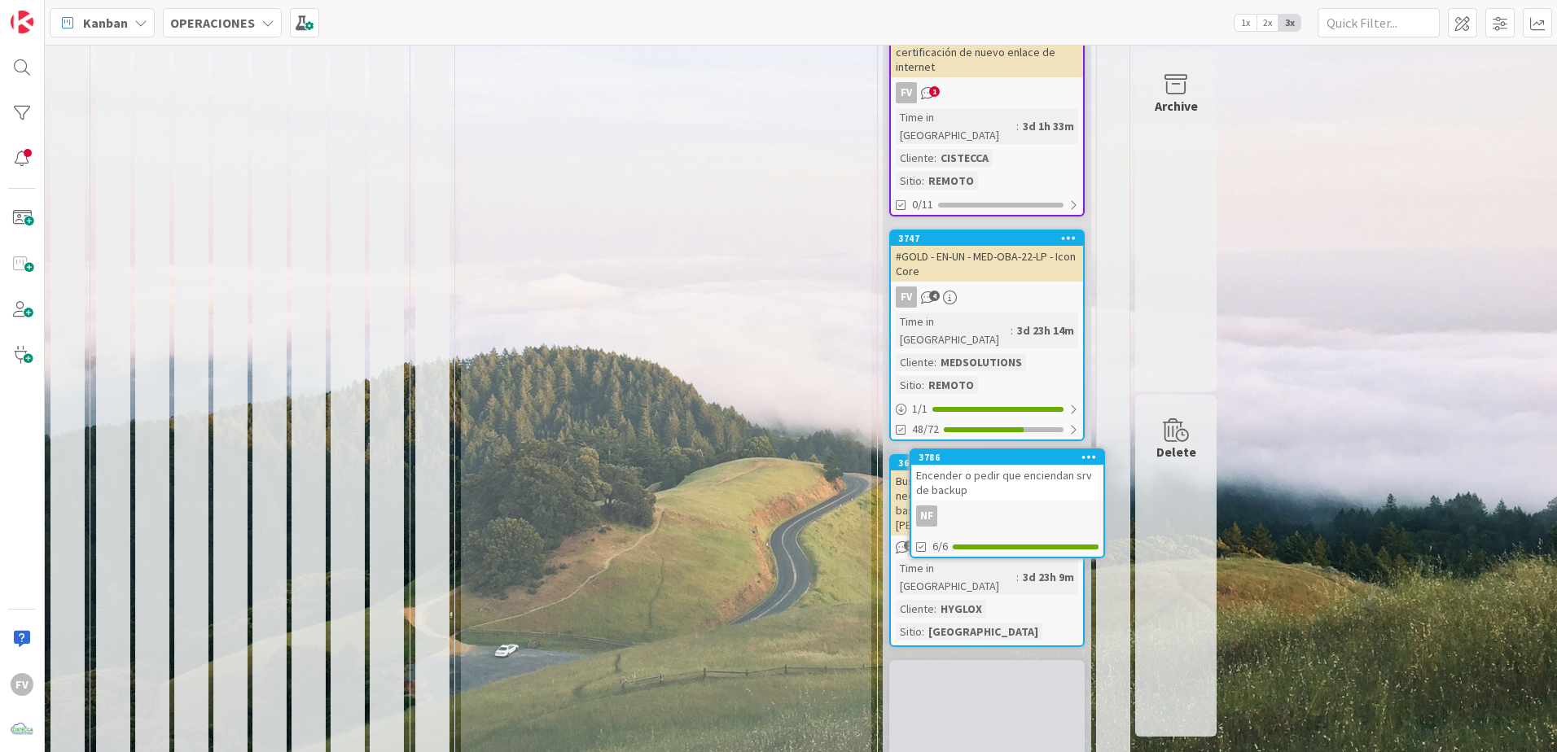
scroll to position [1014, 0]
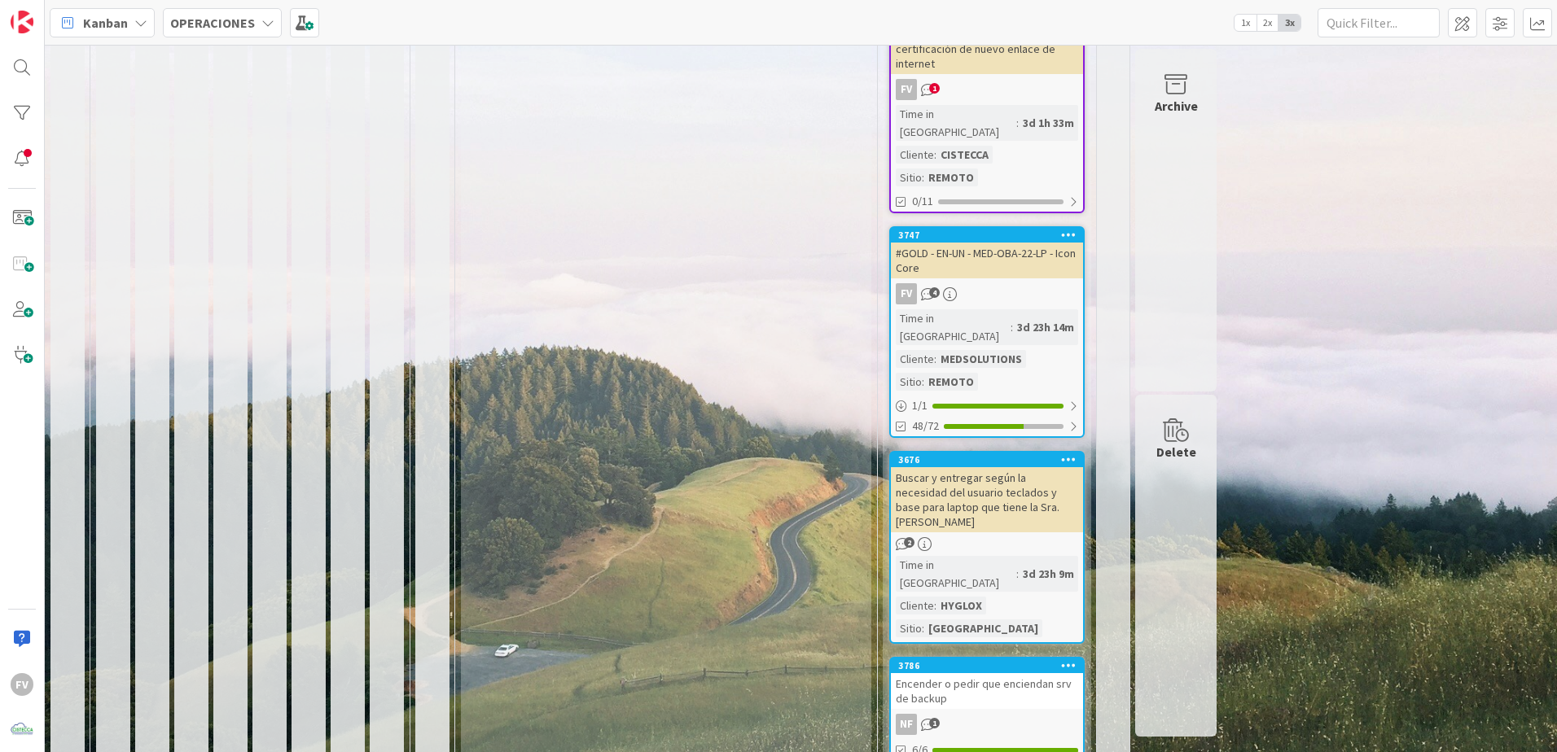
click at [997, 657] on div "3786 Encender o pedir que enciendan srv de backup NF 1 6/6" at bounding box center [986, 709] width 195 height 105
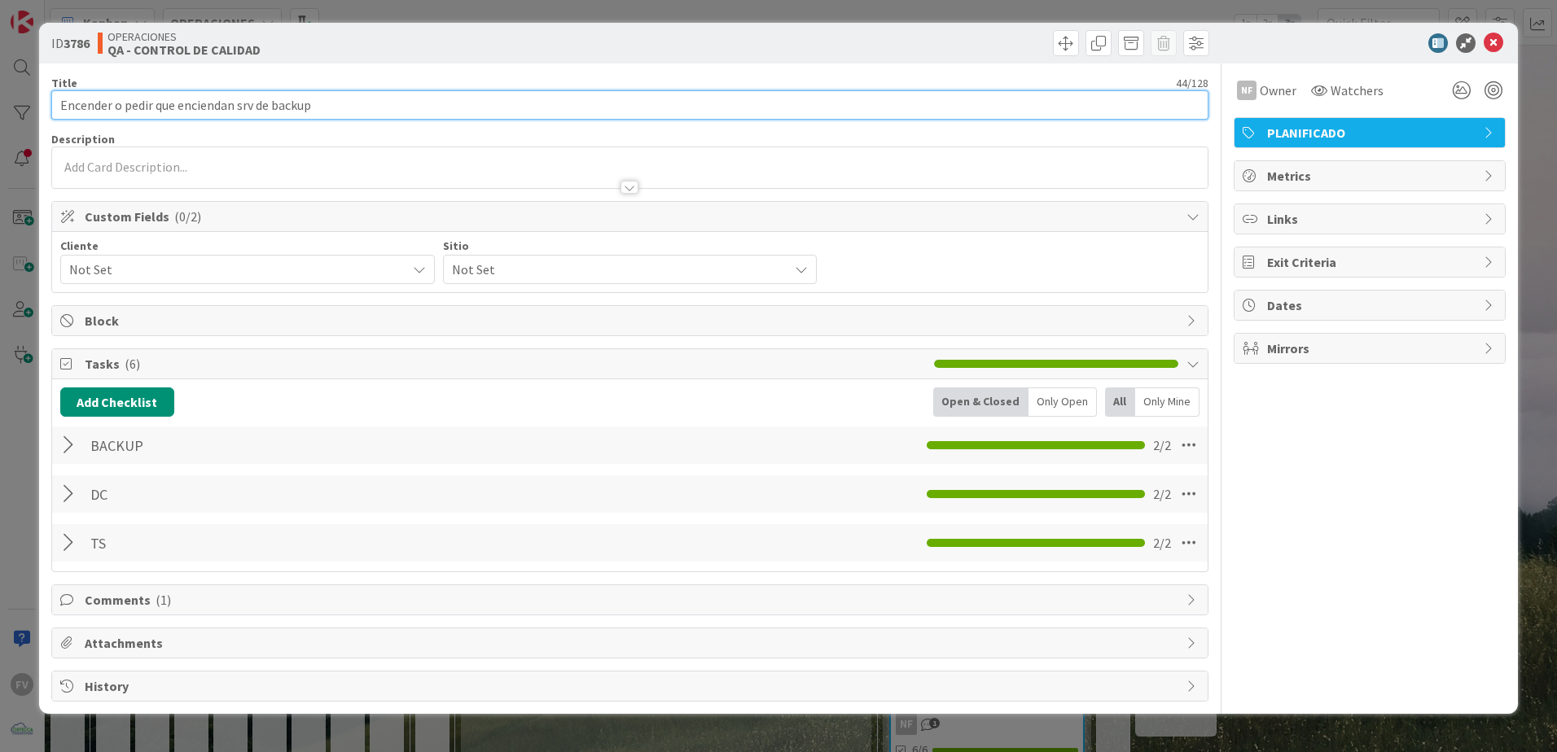
click at [333, 118] on input "Encender o pedir que enciendan srv de backup" at bounding box center [629, 104] width 1157 height 29
drag, startPoint x: 333, startPoint y: 116, endPoint x: 51, endPoint y: 99, distance: 282.2
click at [51, 99] on input "Encender o pedir que enciendan srv de backup" at bounding box center [629, 104] width 1157 height 29
type input "Sfc y chkdisk de servidores de med por apagon"
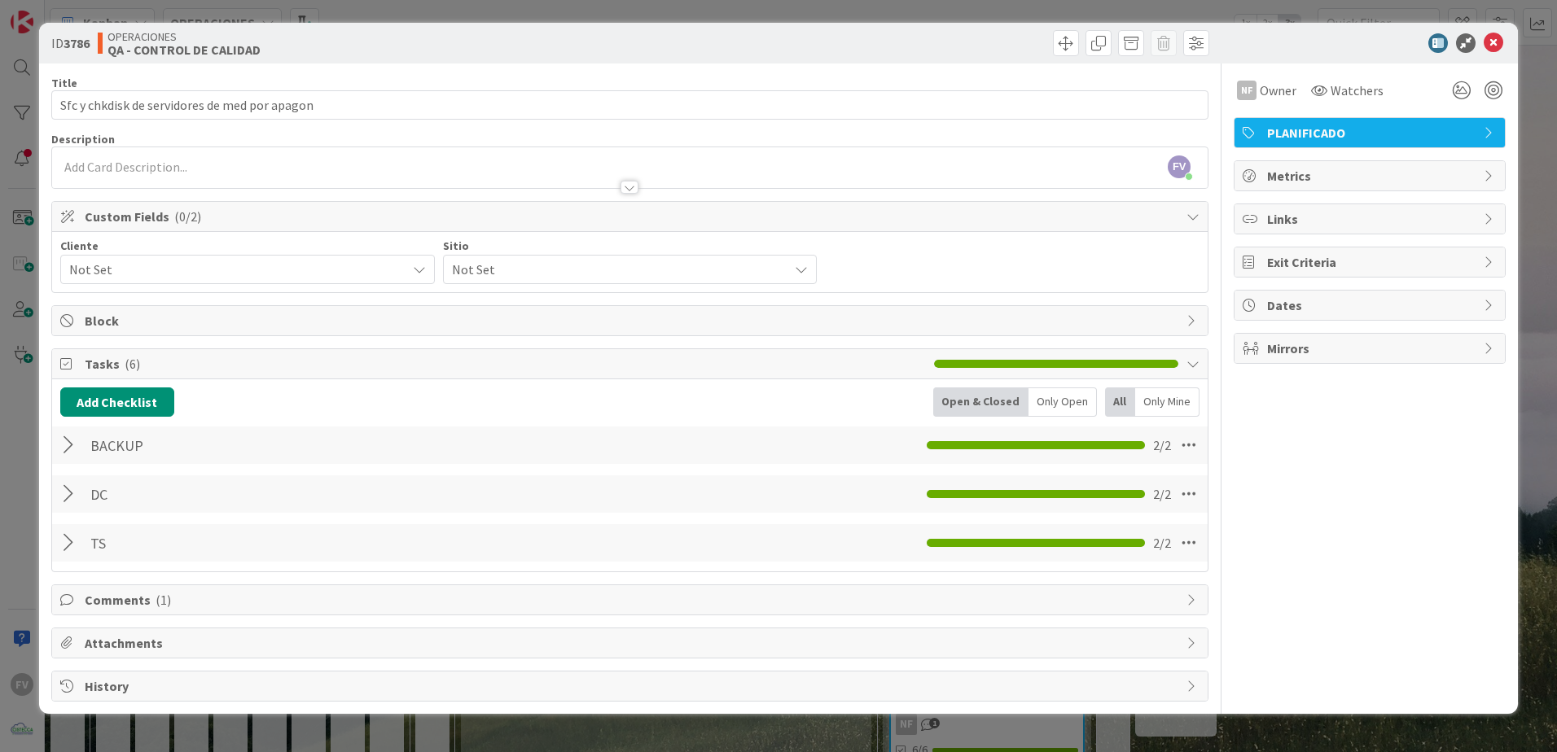
click at [133, 268] on span "Not Set" at bounding box center [233, 269] width 329 height 23
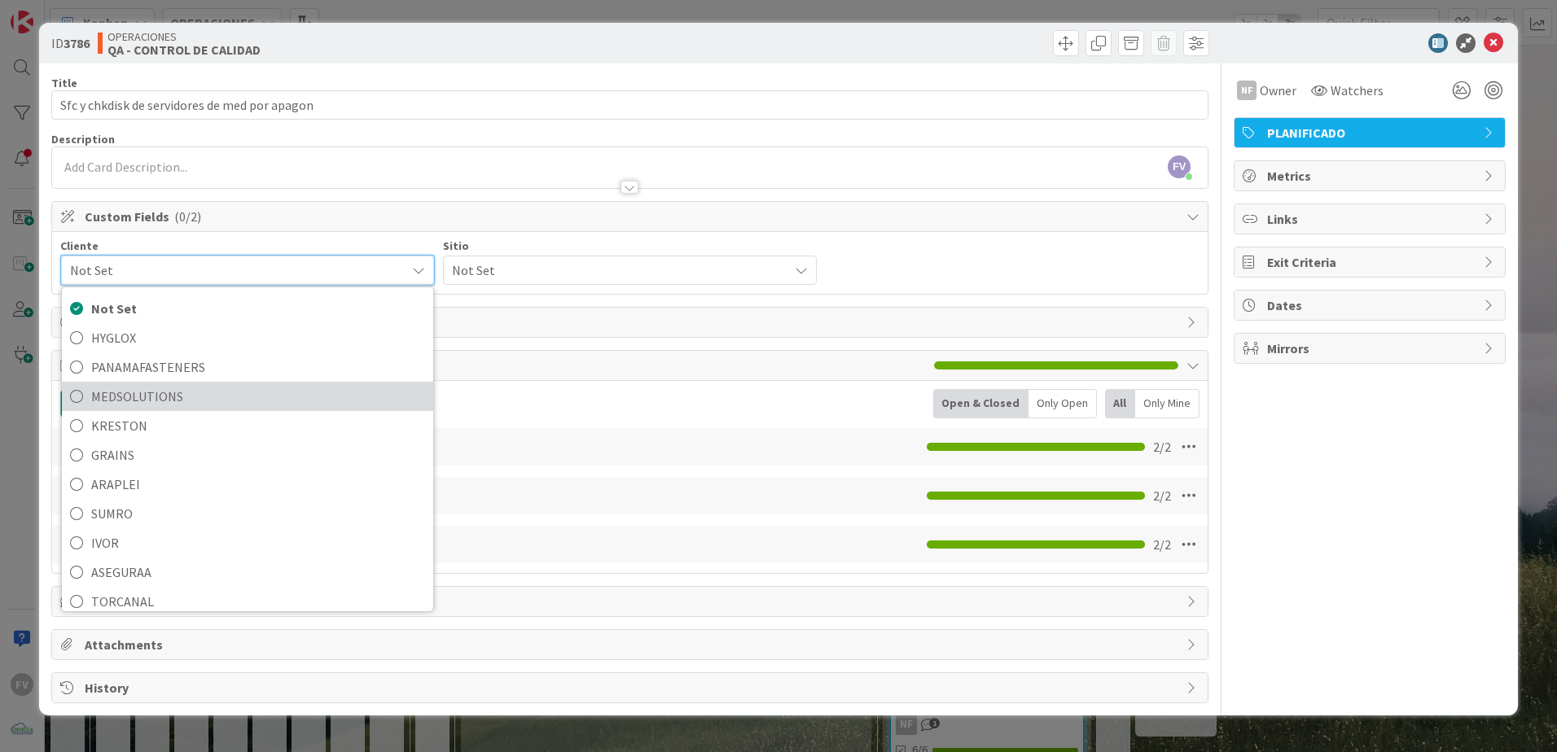
click at [191, 392] on span "MEDSOLUTIONS" at bounding box center [258, 396] width 334 height 24
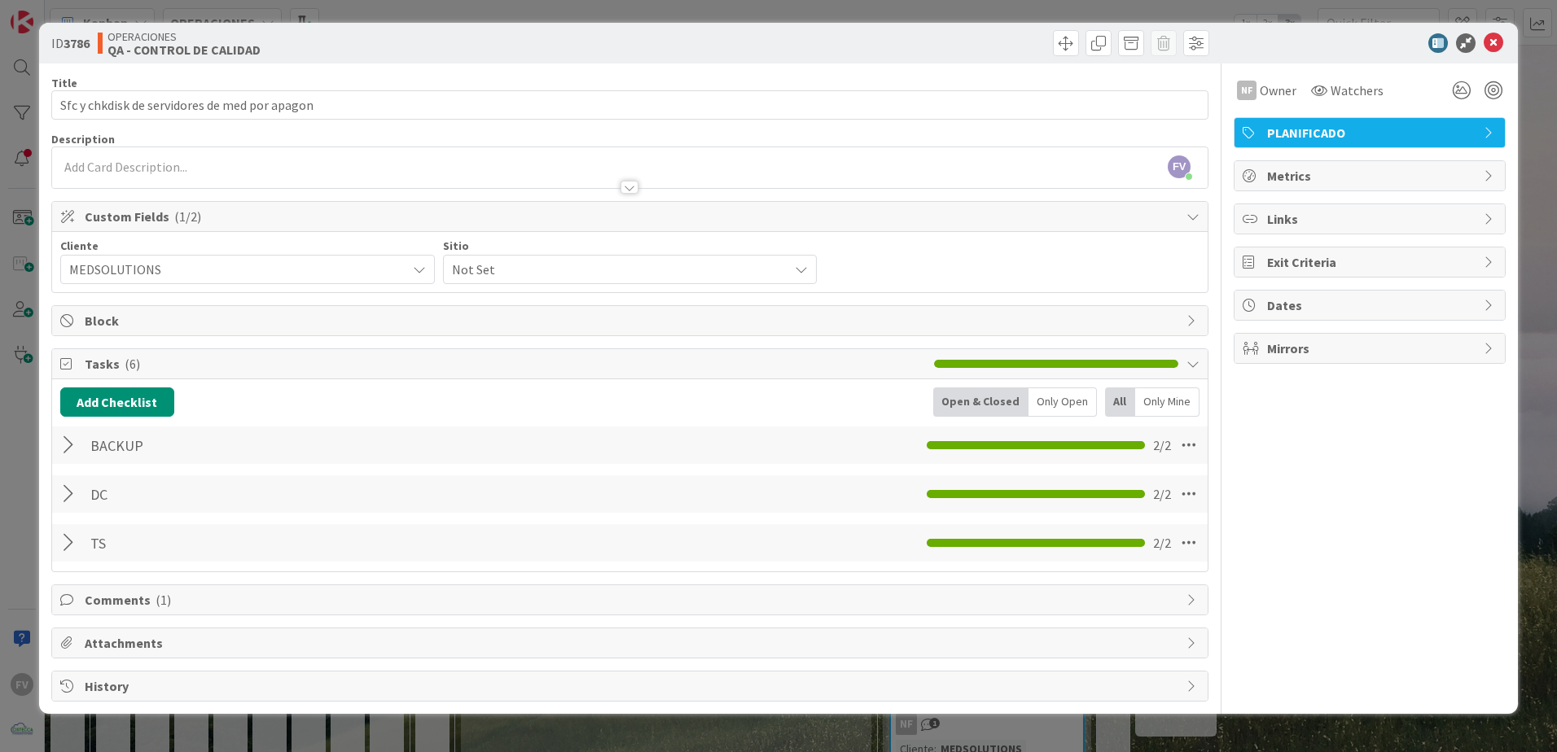
click at [450, 261] on div "Not Set" at bounding box center [630, 269] width 375 height 29
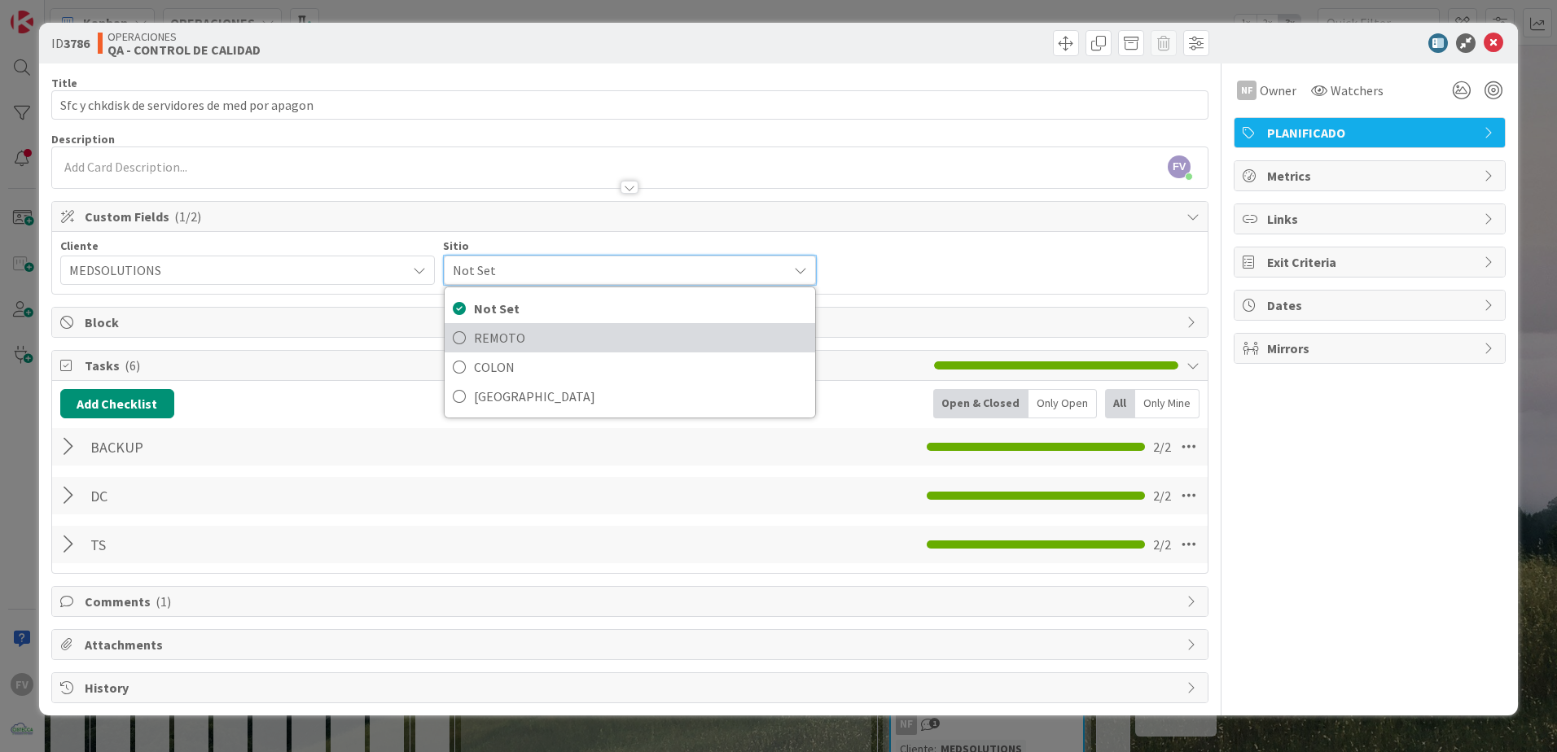
click at [480, 326] on span "REMOTO" at bounding box center [641, 338] width 334 height 24
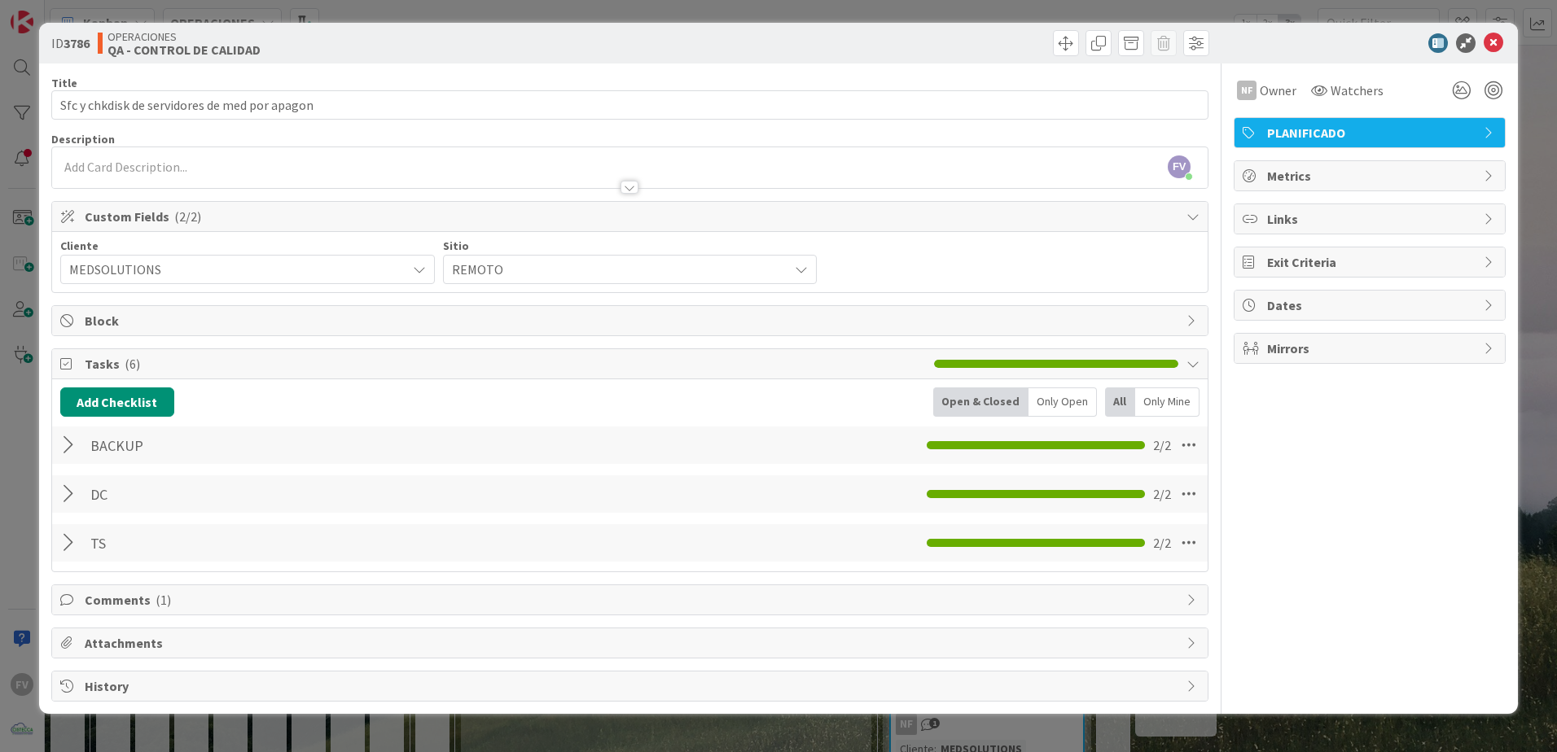
click at [1356, 16] on div "ID 3786 OPERACIONES QA - CONTROL DE CALIDAD Title 45 / 128 Sfc y chkdisk de ser…" at bounding box center [778, 376] width 1557 height 752
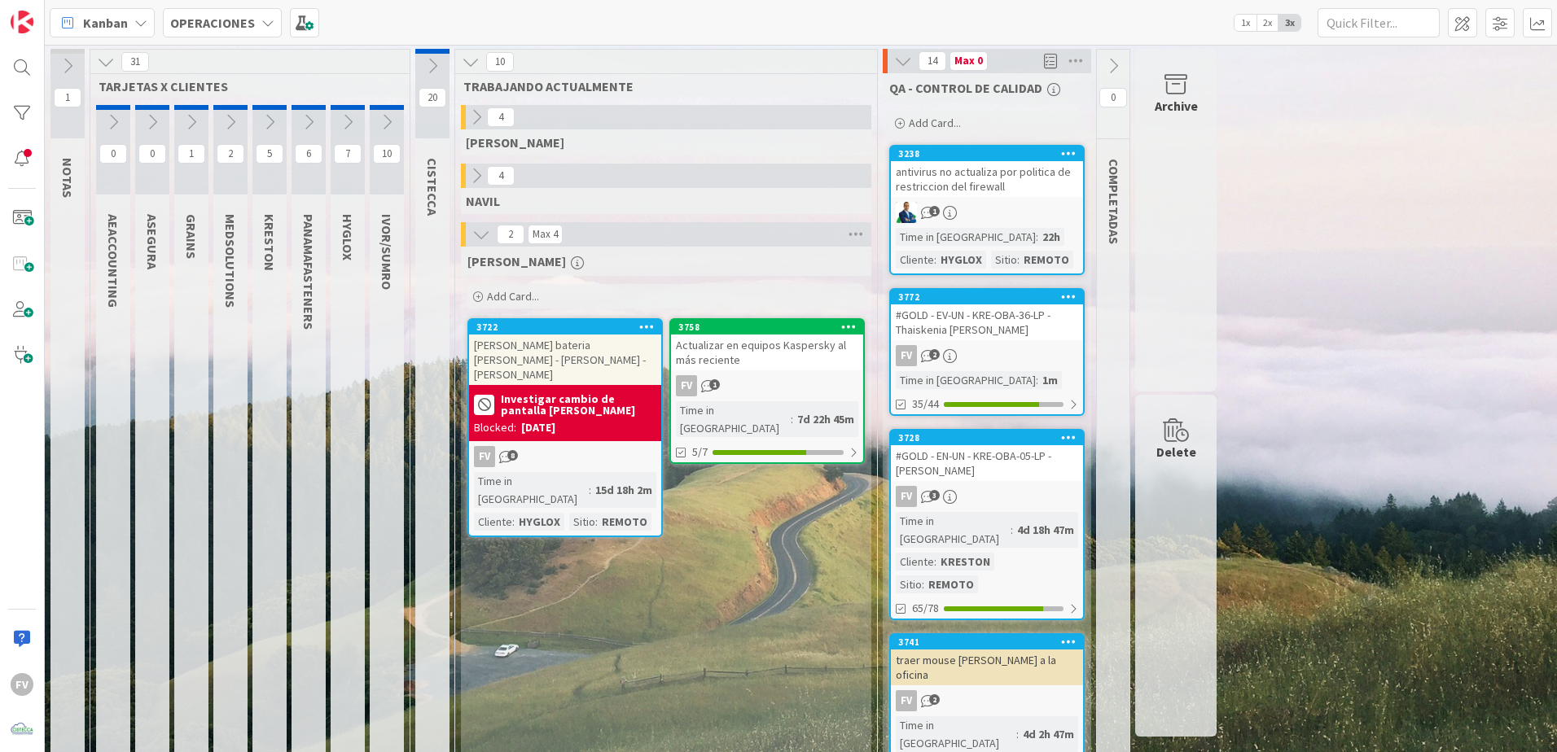
click at [905, 64] on icon at bounding box center [903, 61] width 18 height 18
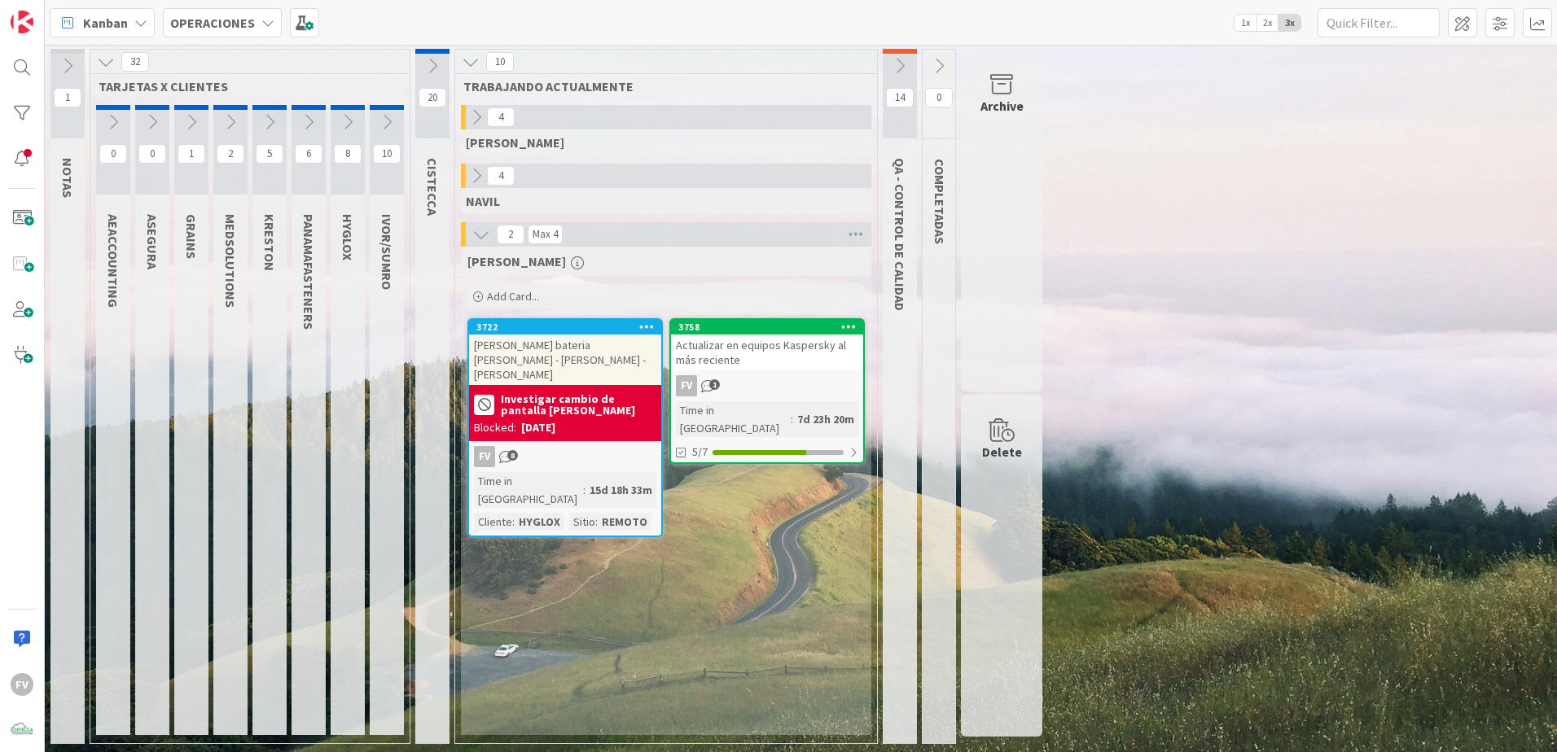
click at [100, 72] on div "32" at bounding box center [249, 62] width 319 height 24
click at [99, 71] on button at bounding box center [105, 61] width 21 height 21
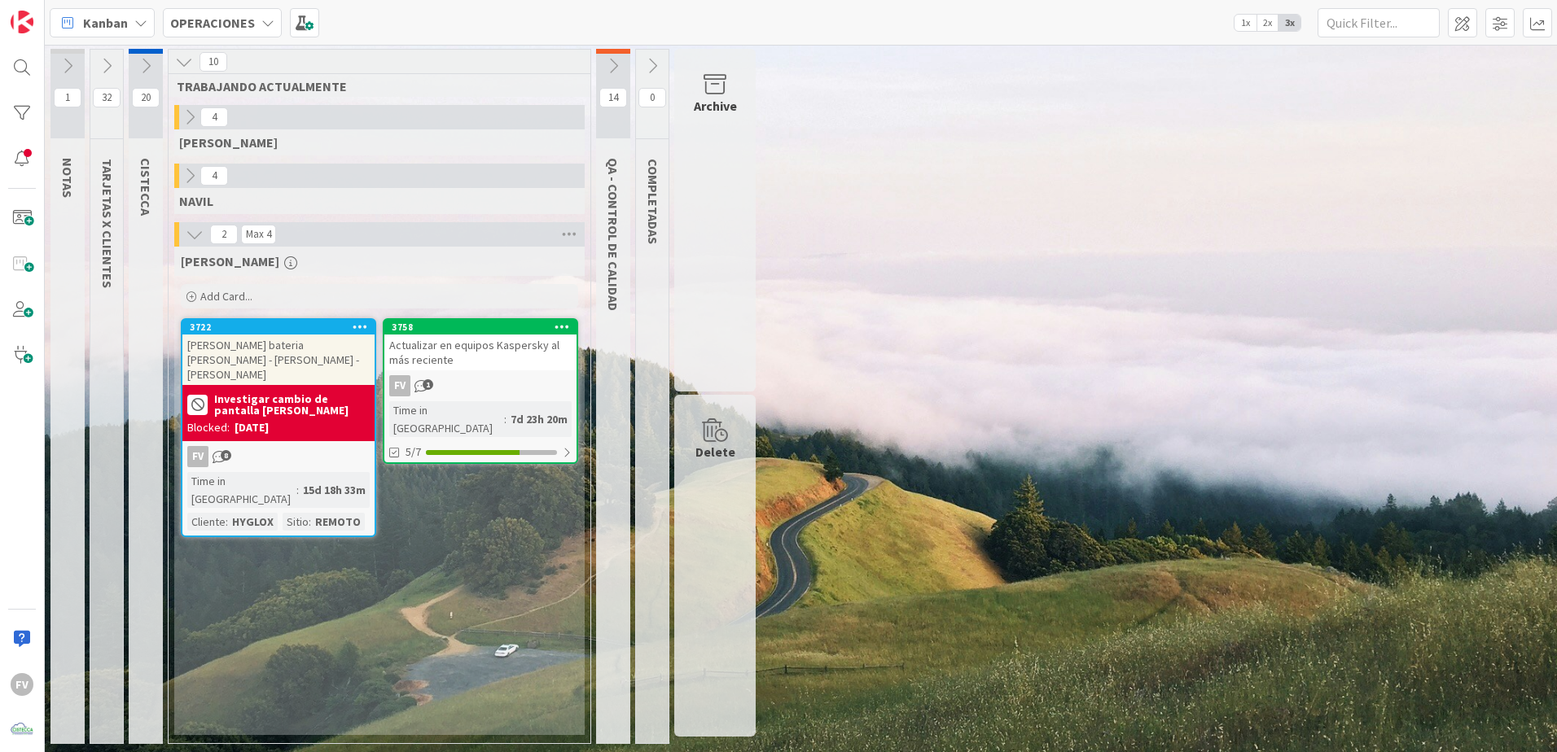
click at [753, 189] on div "Archive" at bounding box center [714, 220] width 81 height 343
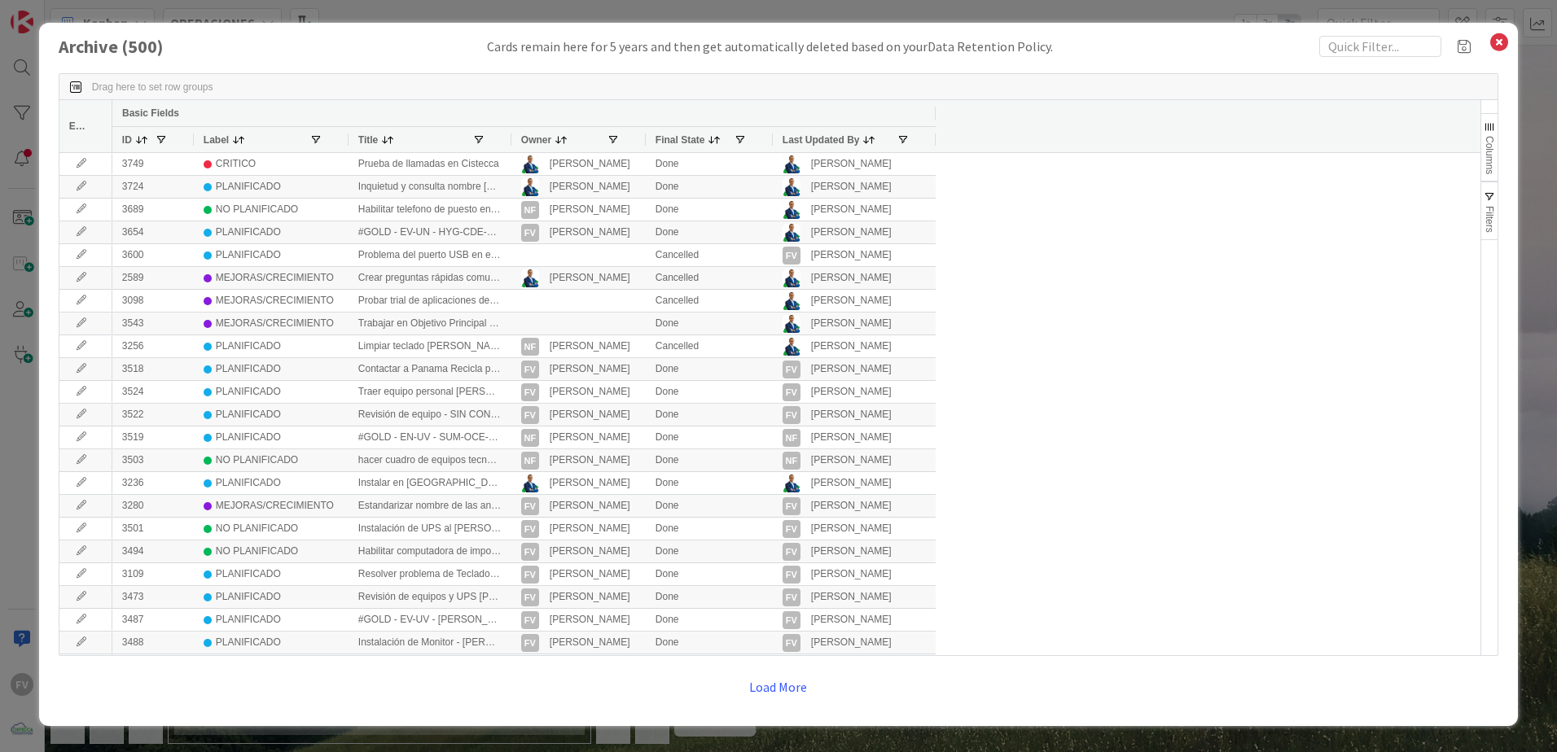
click at [155, 138] on span at bounding box center [161, 140] width 13 height 13
click at [147, 143] on span at bounding box center [141, 140] width 13 height 13
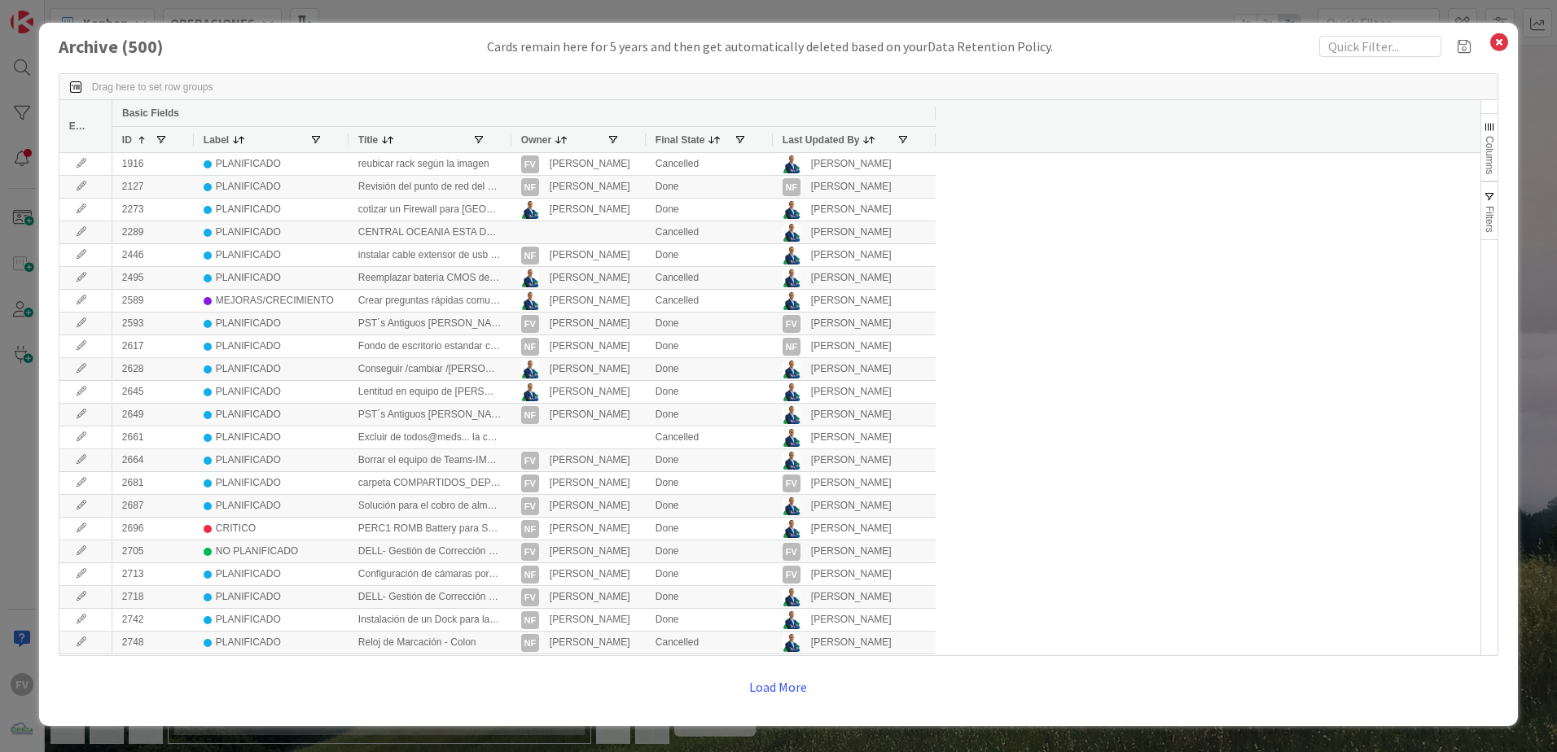
click at [145, 144] on span at bounding box center [141, 140] width 13 height 13
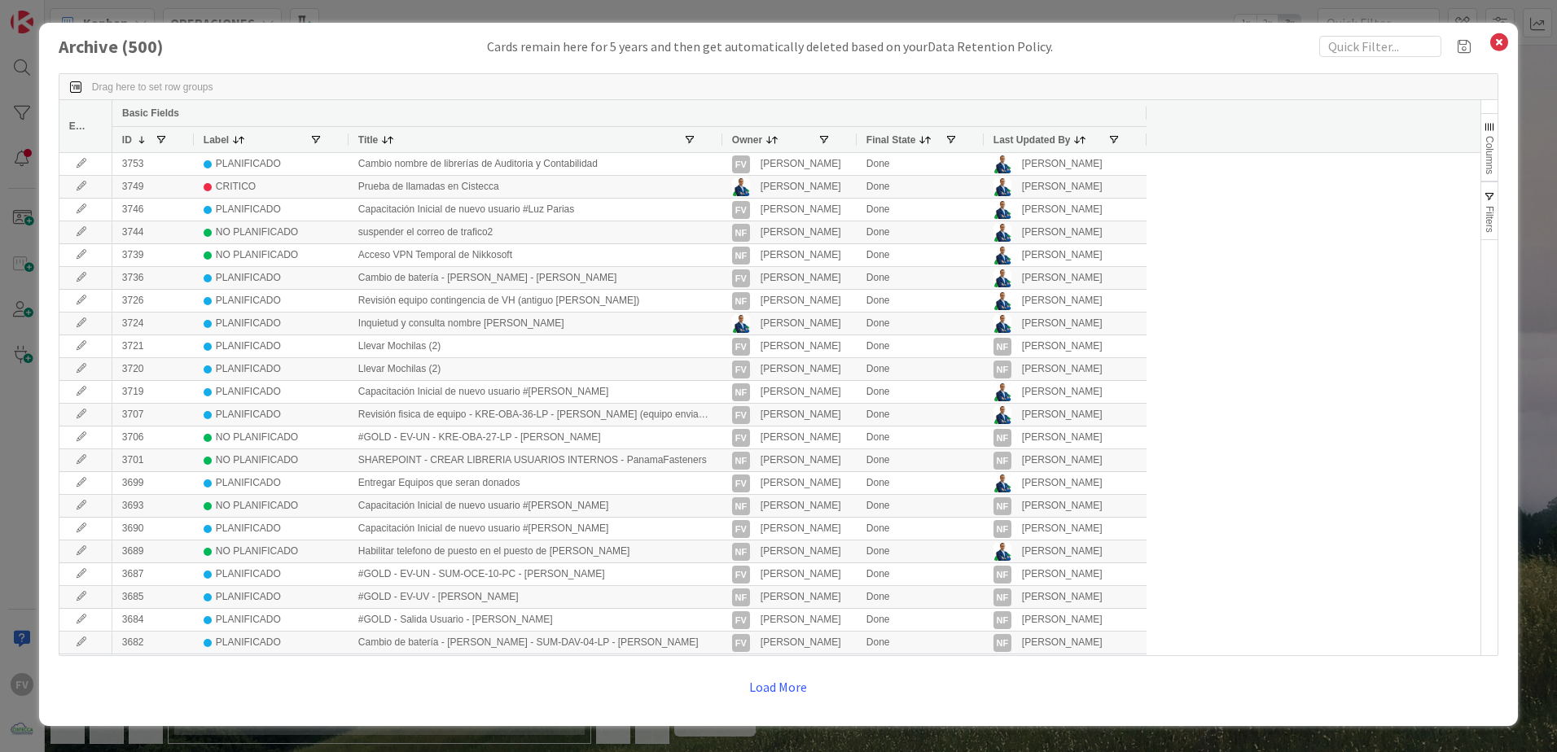
drag, startPoint x: 508, startPoint y: 142, endPoint x: 719, endPoint y: 150, distance: 211.0
click at [719, 150] on div at bounding box center [721, 139] width 7 height 25
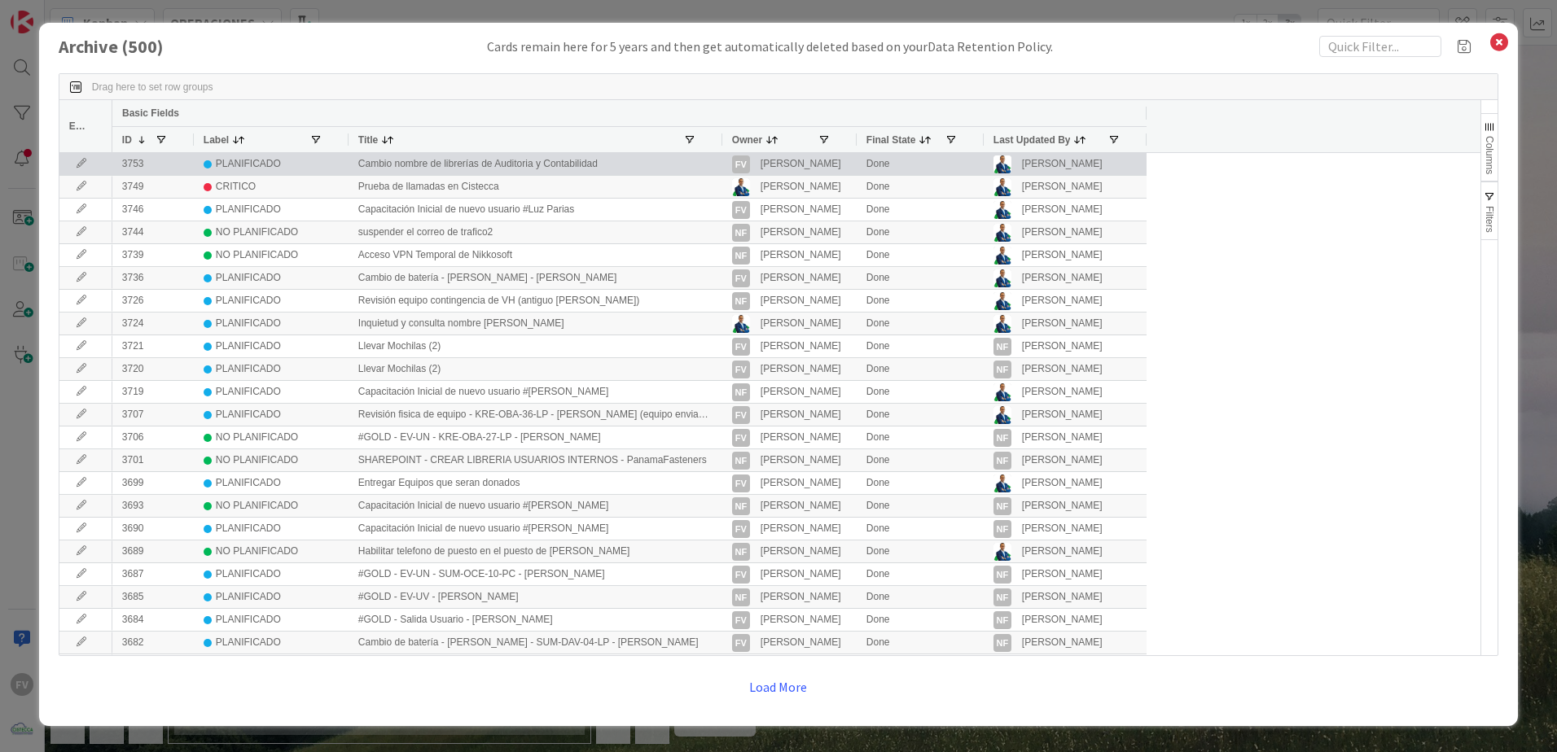
click at [77, 164] on icon at bounding box center [81, 164] width 24 height 10
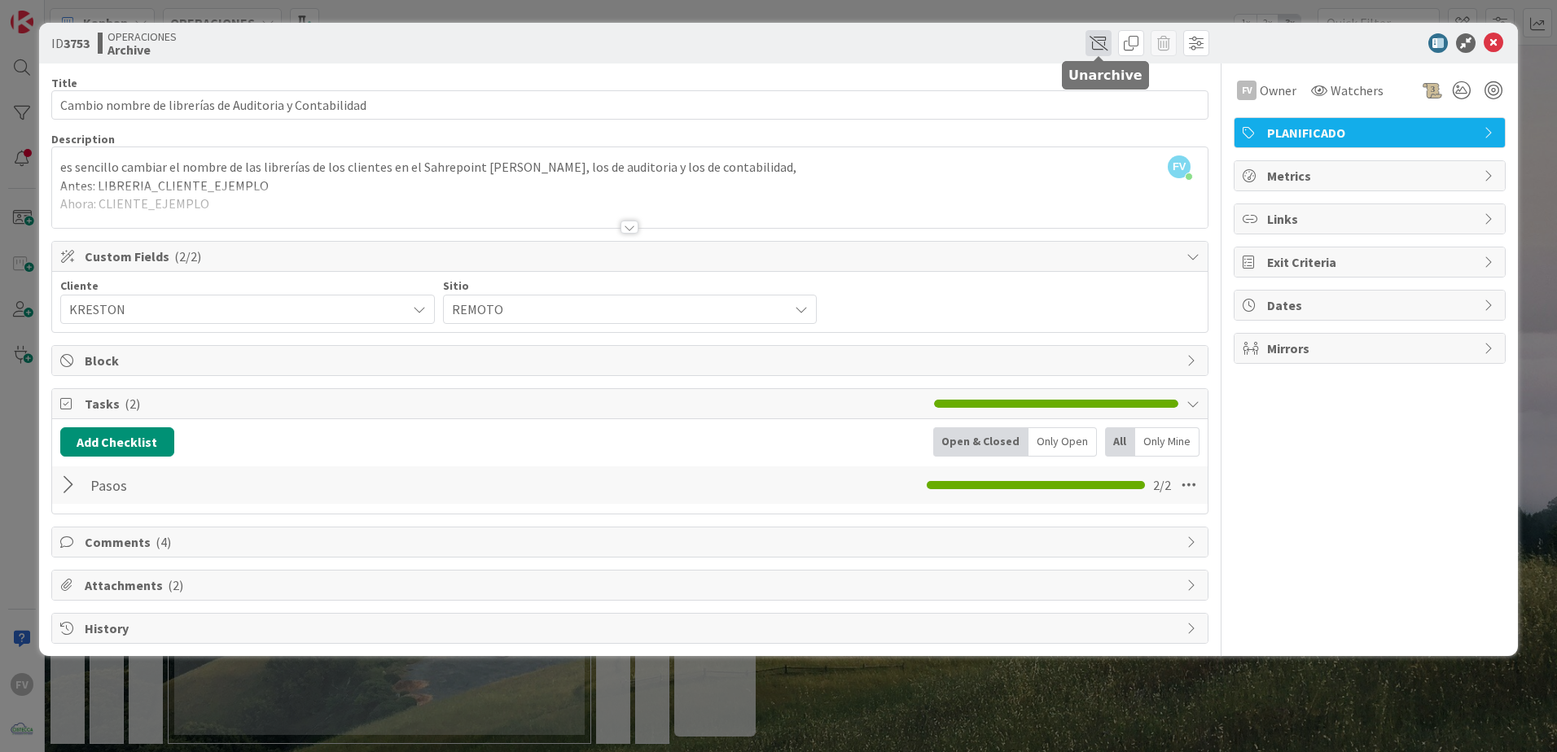
click at [1103, 44] on span at bounding box center [1098, 43] width 26 height 26
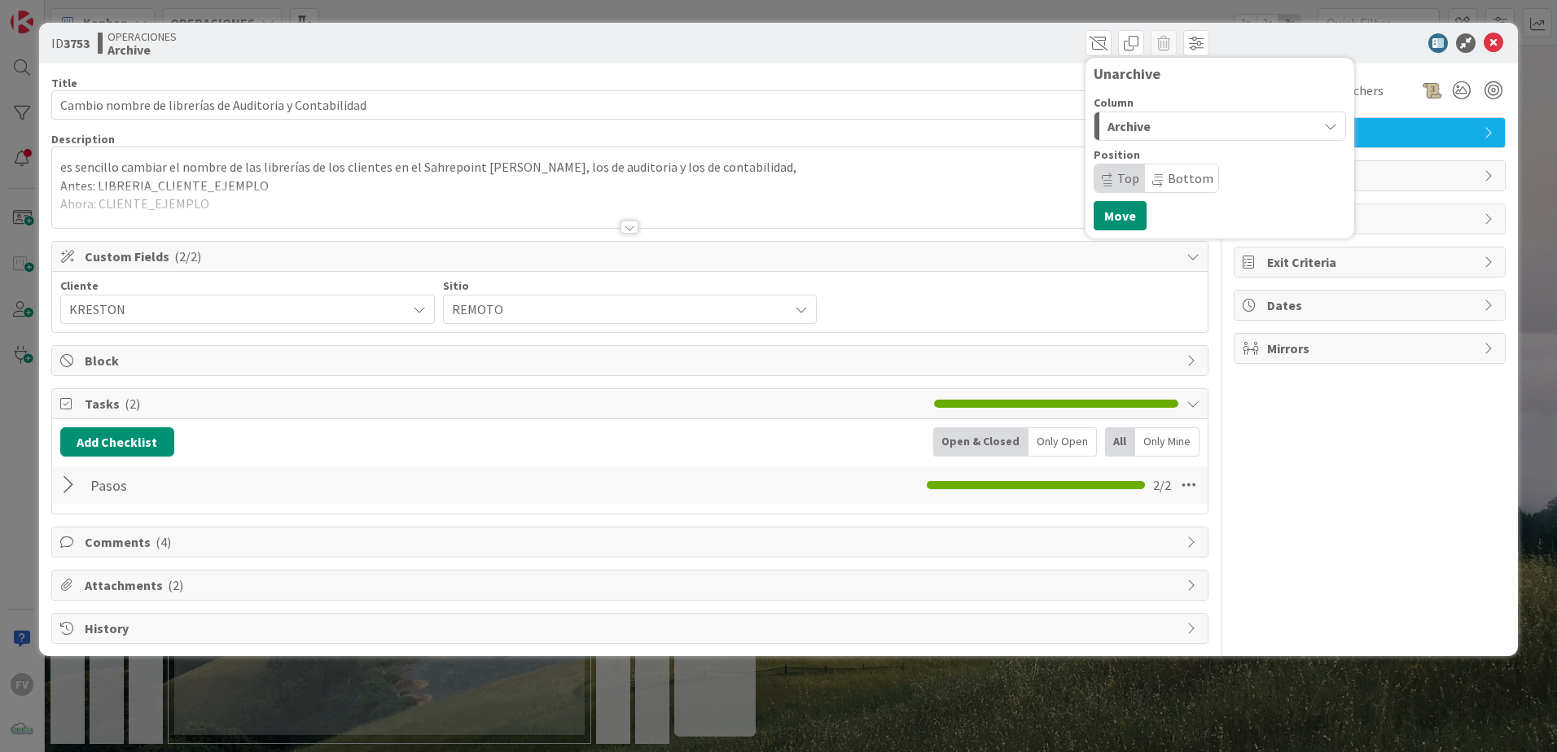
click at [1146, 122] on span "Archive" at bounding box center [1128, 126] width 43 height 21
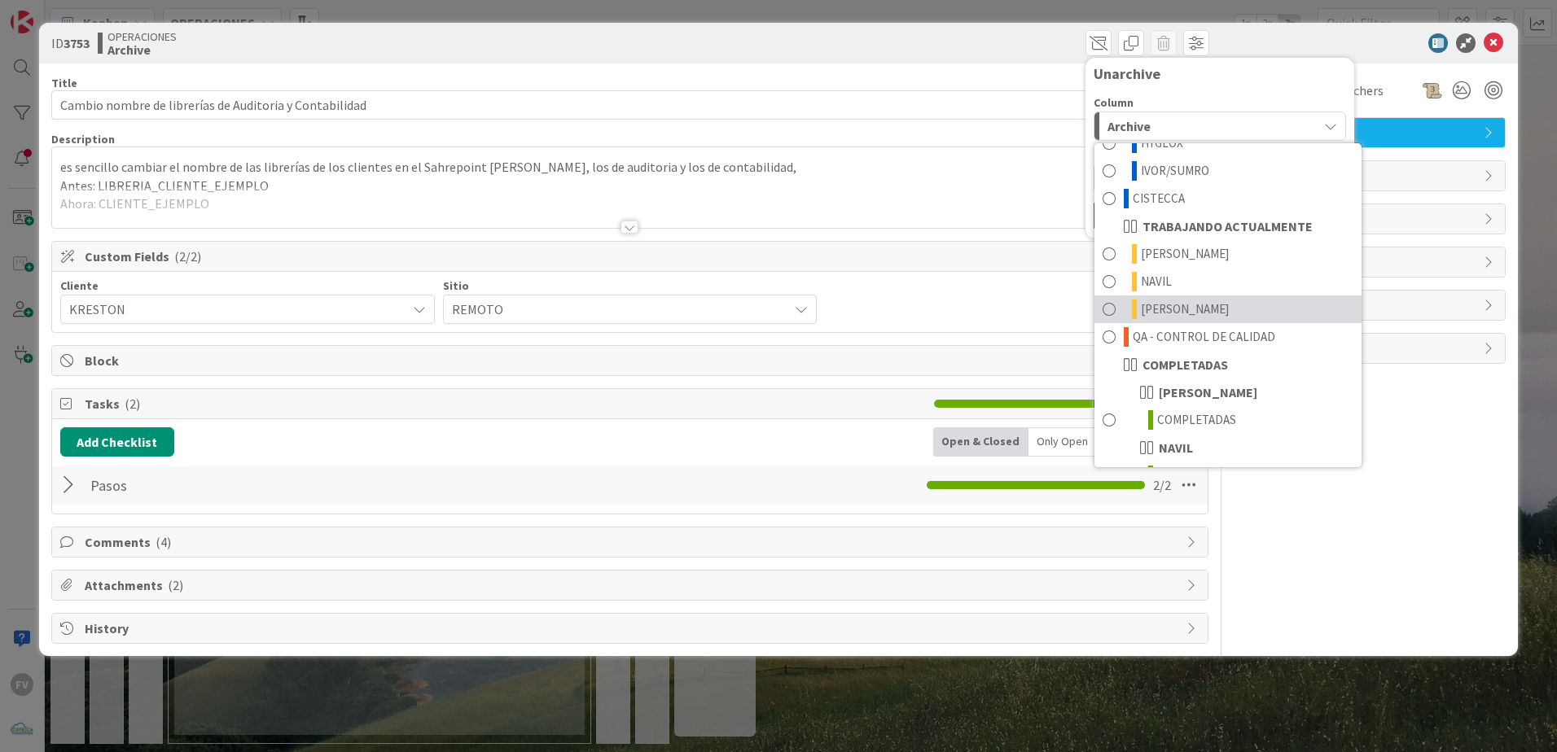
scroll to position [244, 0]
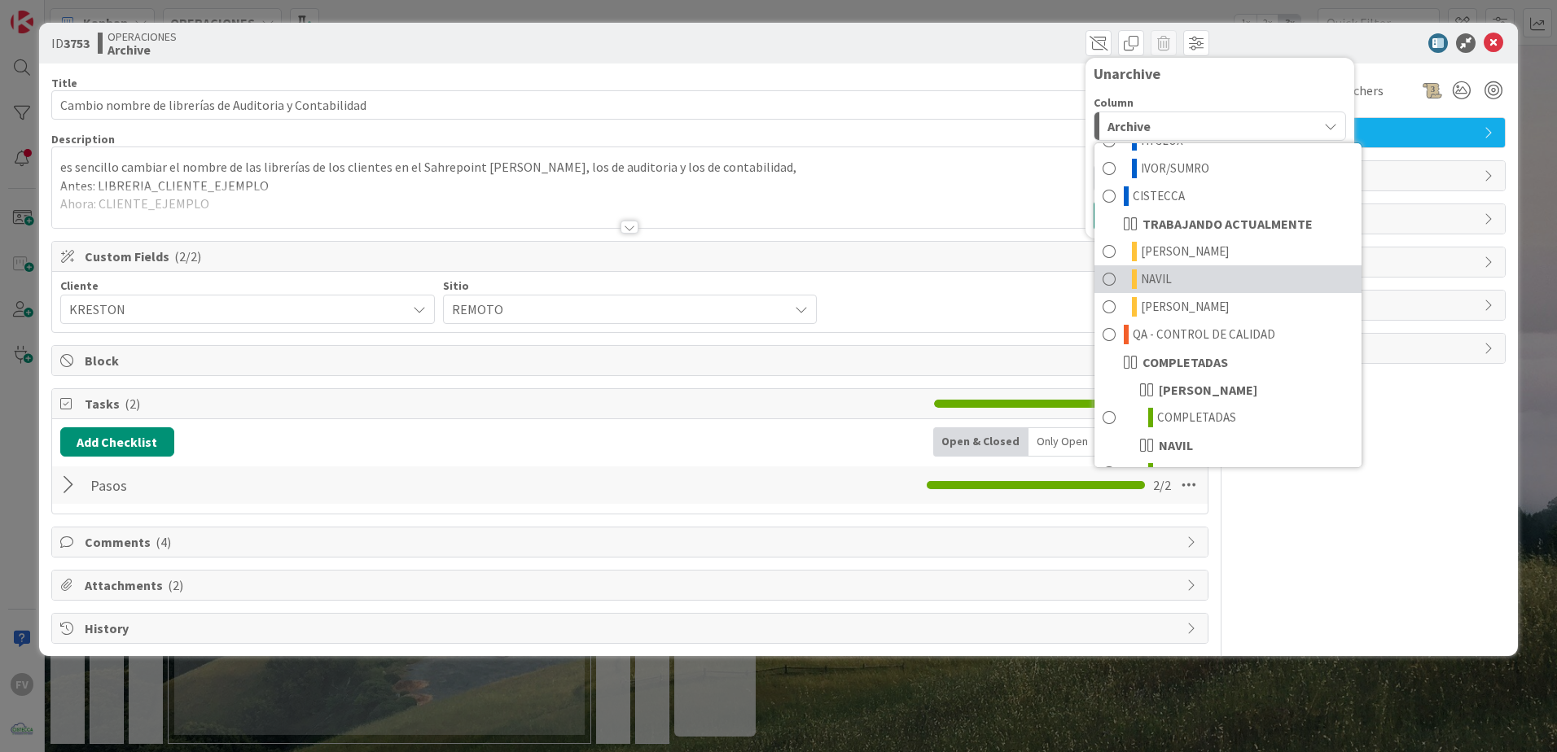
click at [1227, 288] on link "NAVIL" at bounding box center [1227, 279] width 267 height 28
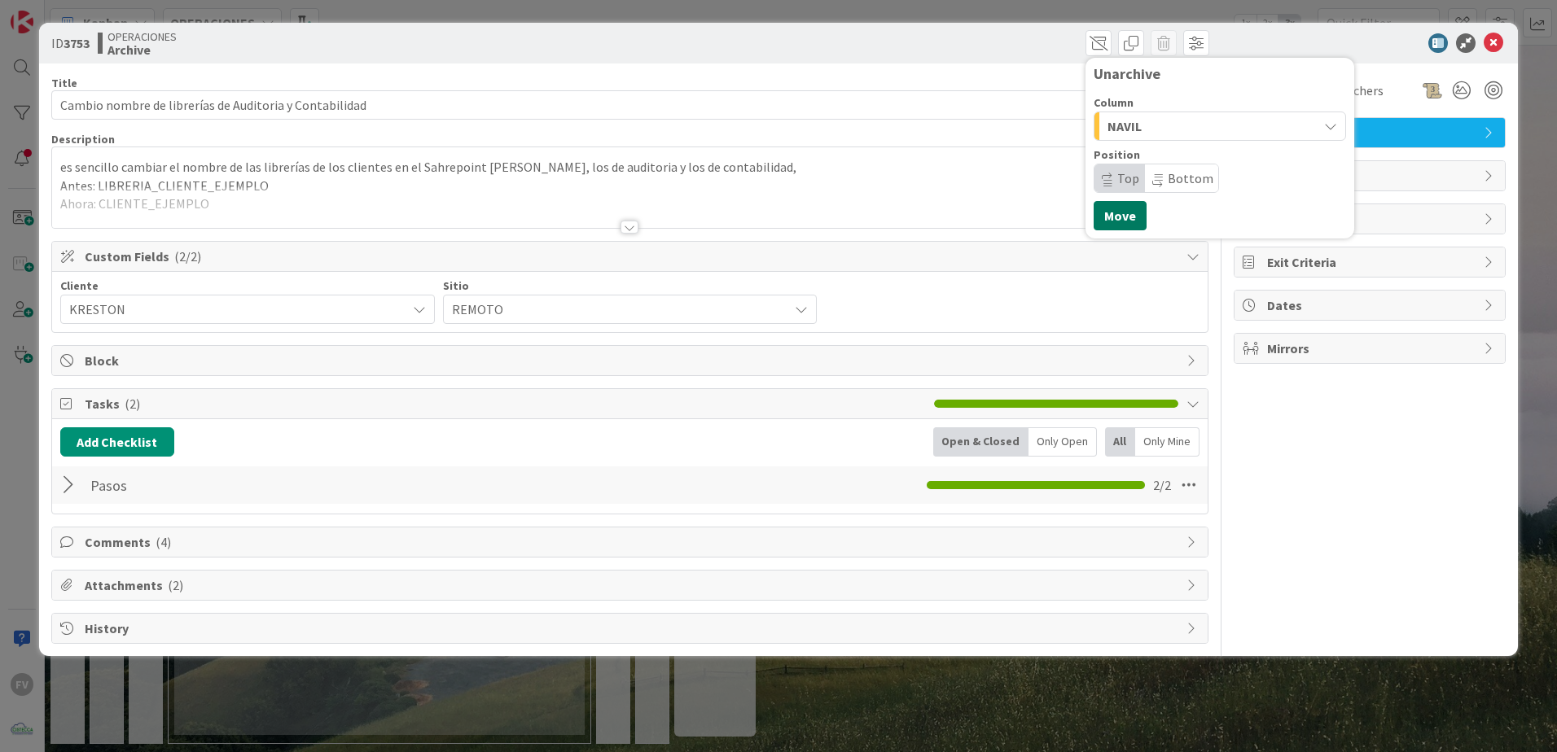
click at [1122, 213] on button "Move" at bounding box center [1119, 215] width 53 height 29
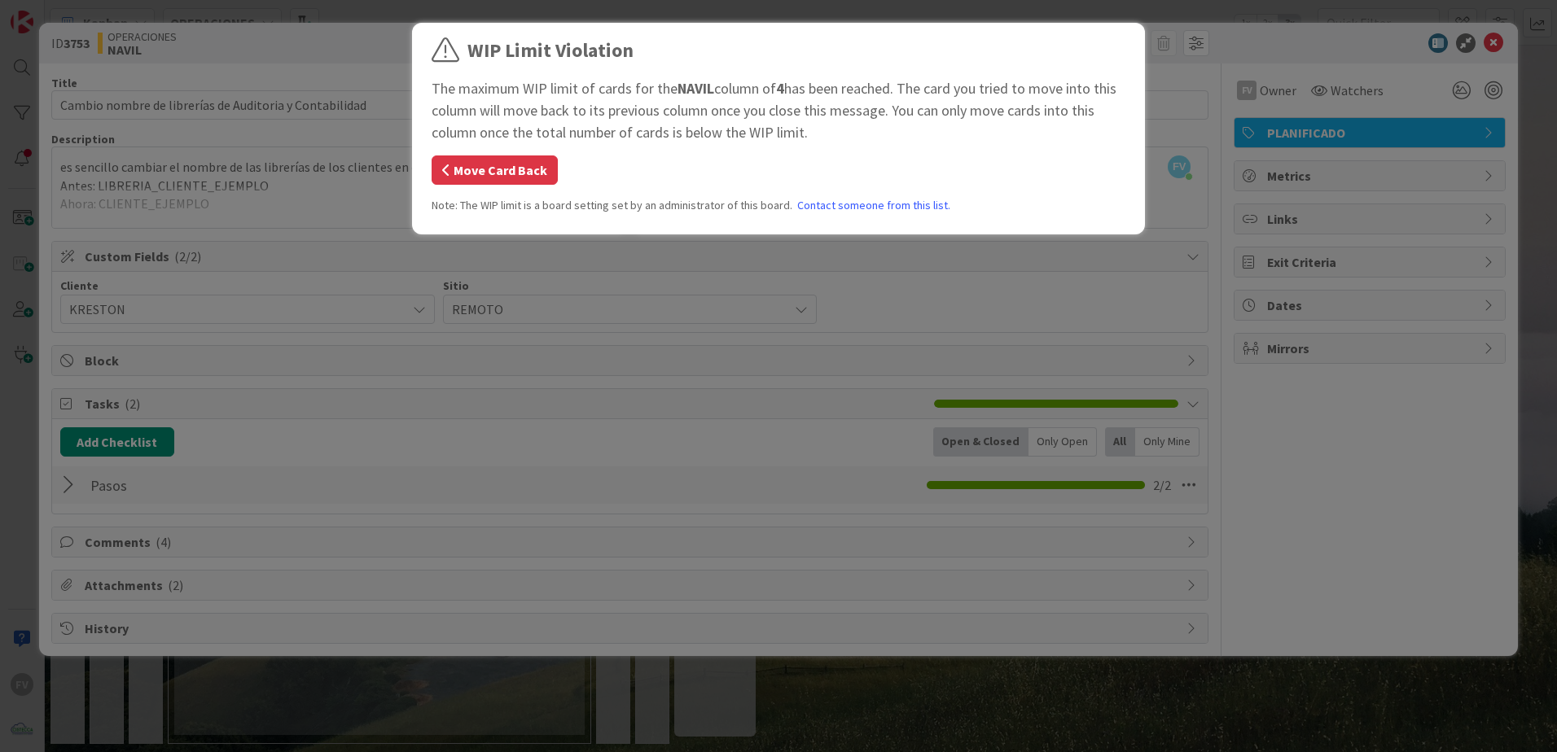
click at [501, 170] on button "Move Card Back" at bounding box center [494, 170] width 126 height 29
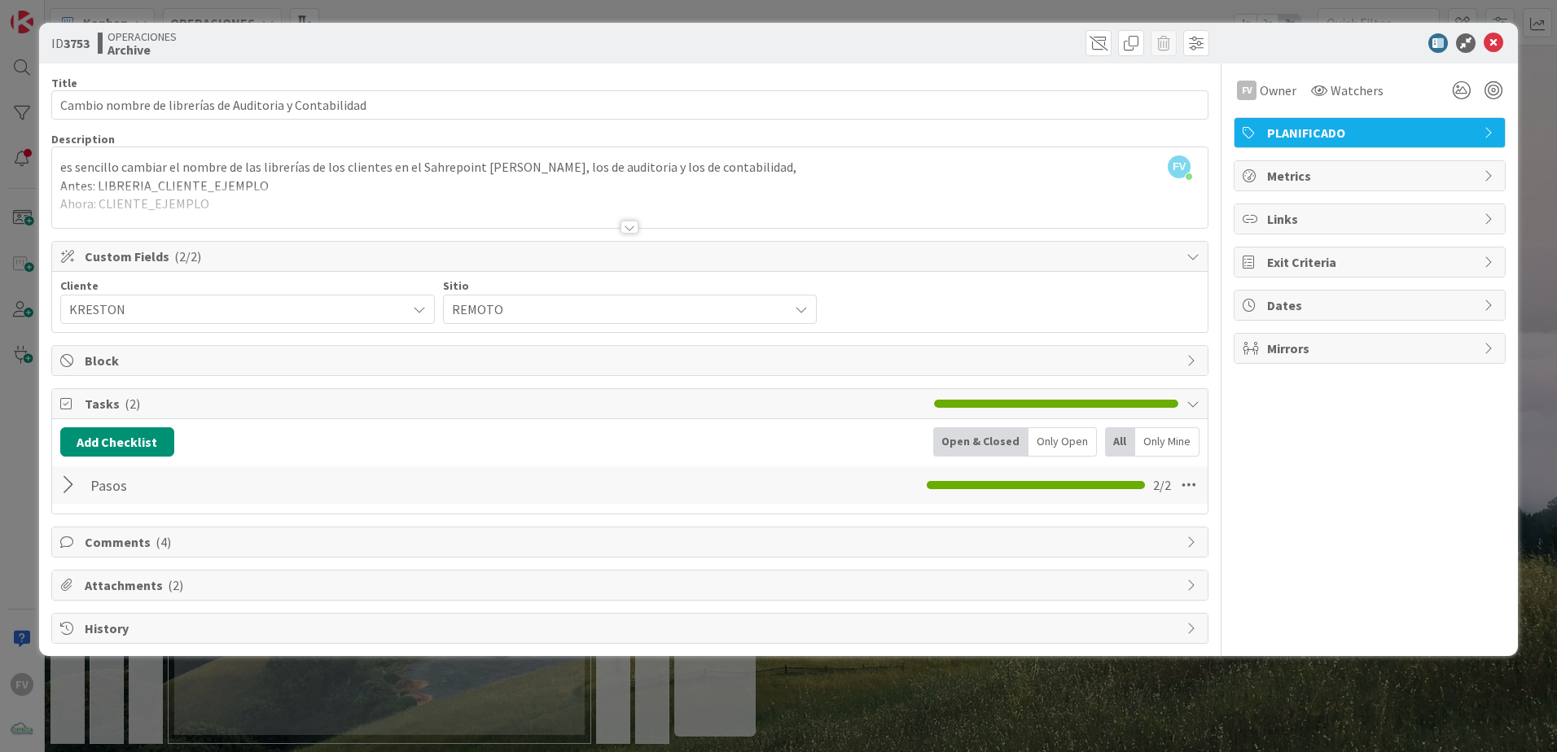
click at [777, 655] on div "ID 3753 OPERACIONES Archive Unarchive Move Title 55 / 128 Cambio nombre de libr…" at bounding box center [778, 339] width 1478 height 633
click at [821, 712] on div "ID 3753 OPERACIONES Archive Unarchive Move Title 55 / 128 Cambio nombre de libr…" at bounding box center [778, 376] width 1557 height 752
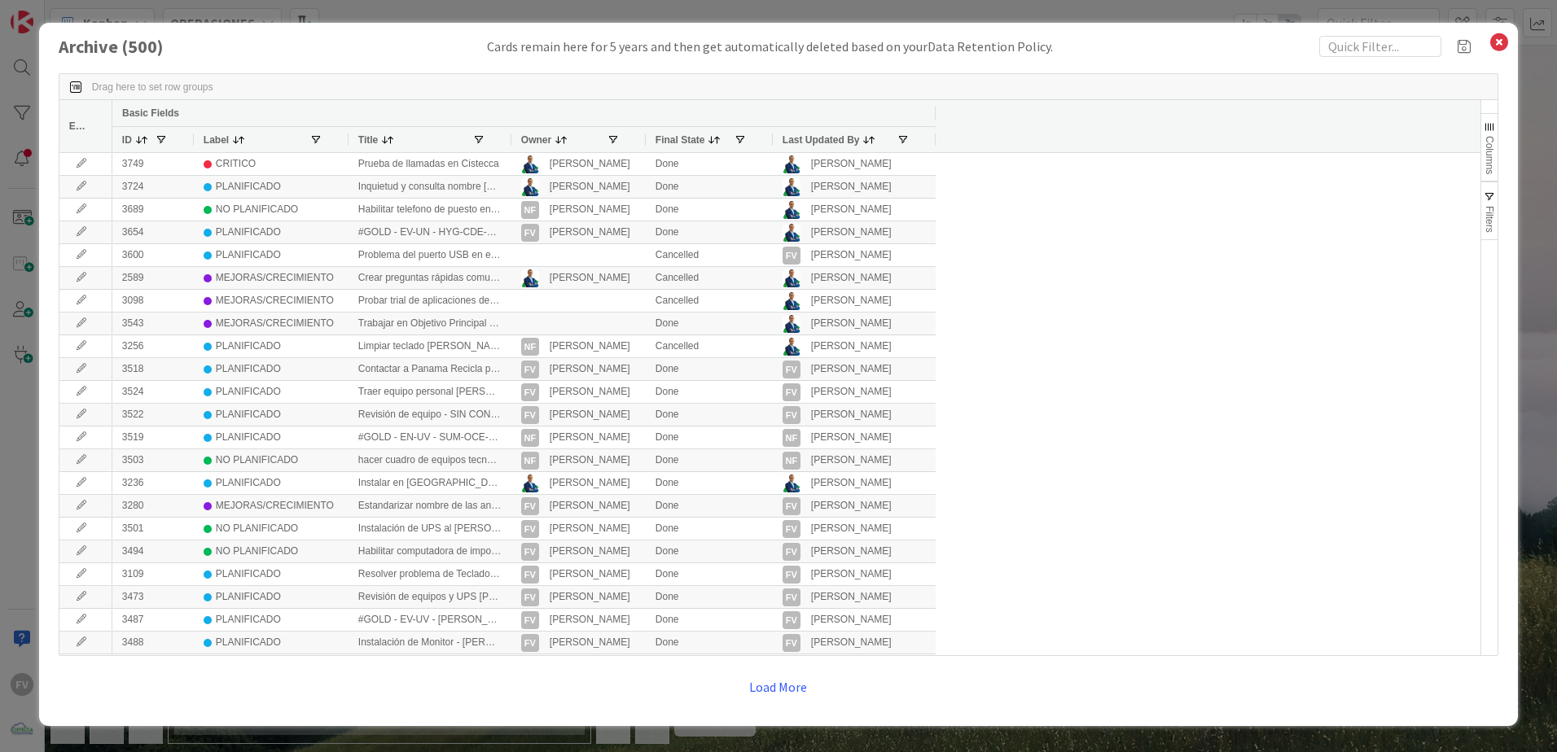
click at [1543, 40] on div "Archive ( 500 ) Cards remain here for 5 years and then get automatically delete…" at bounding box center [778, 376] width 1557 height 752
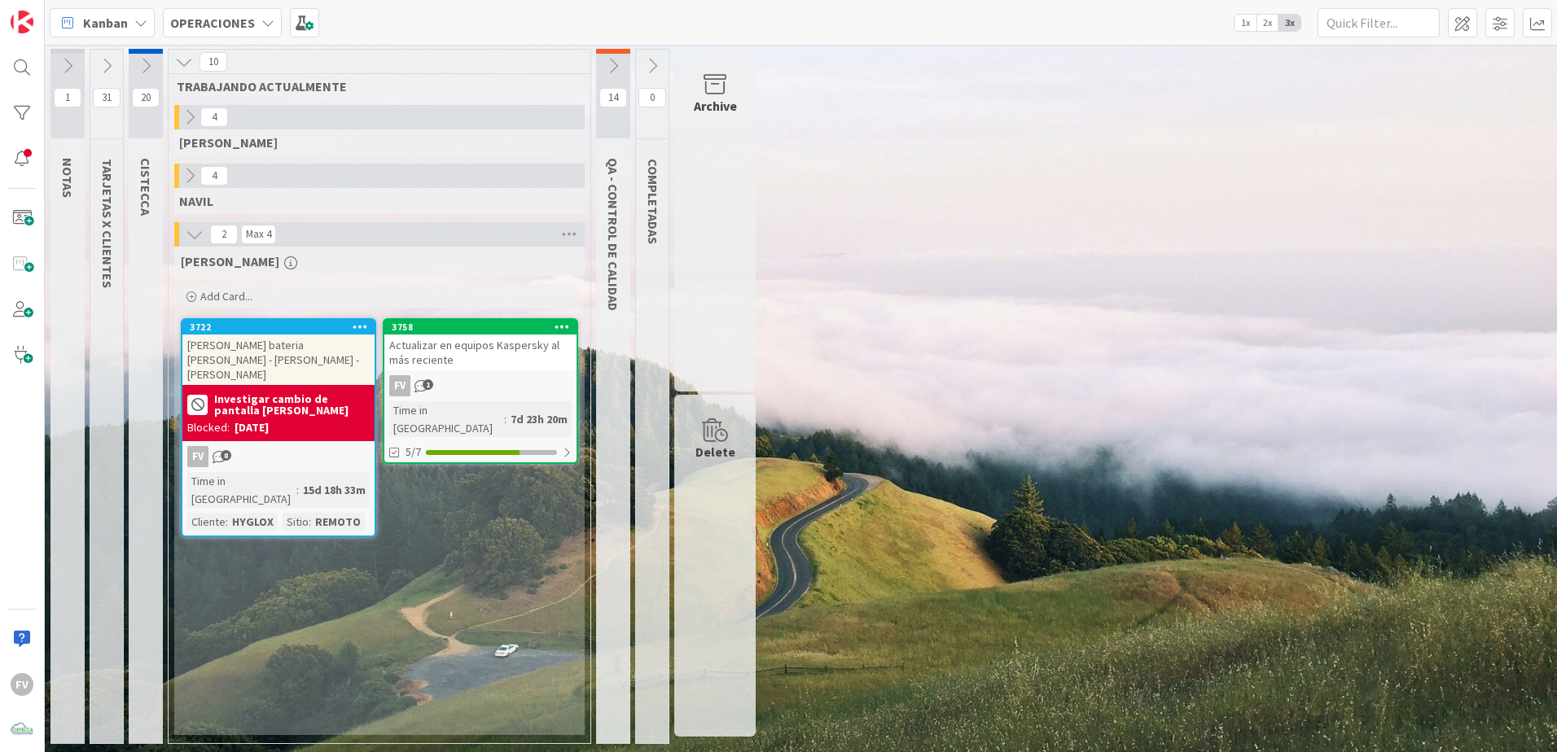
click at [194, 180] on icon at bounding box center [190, 176] width 18 height 18
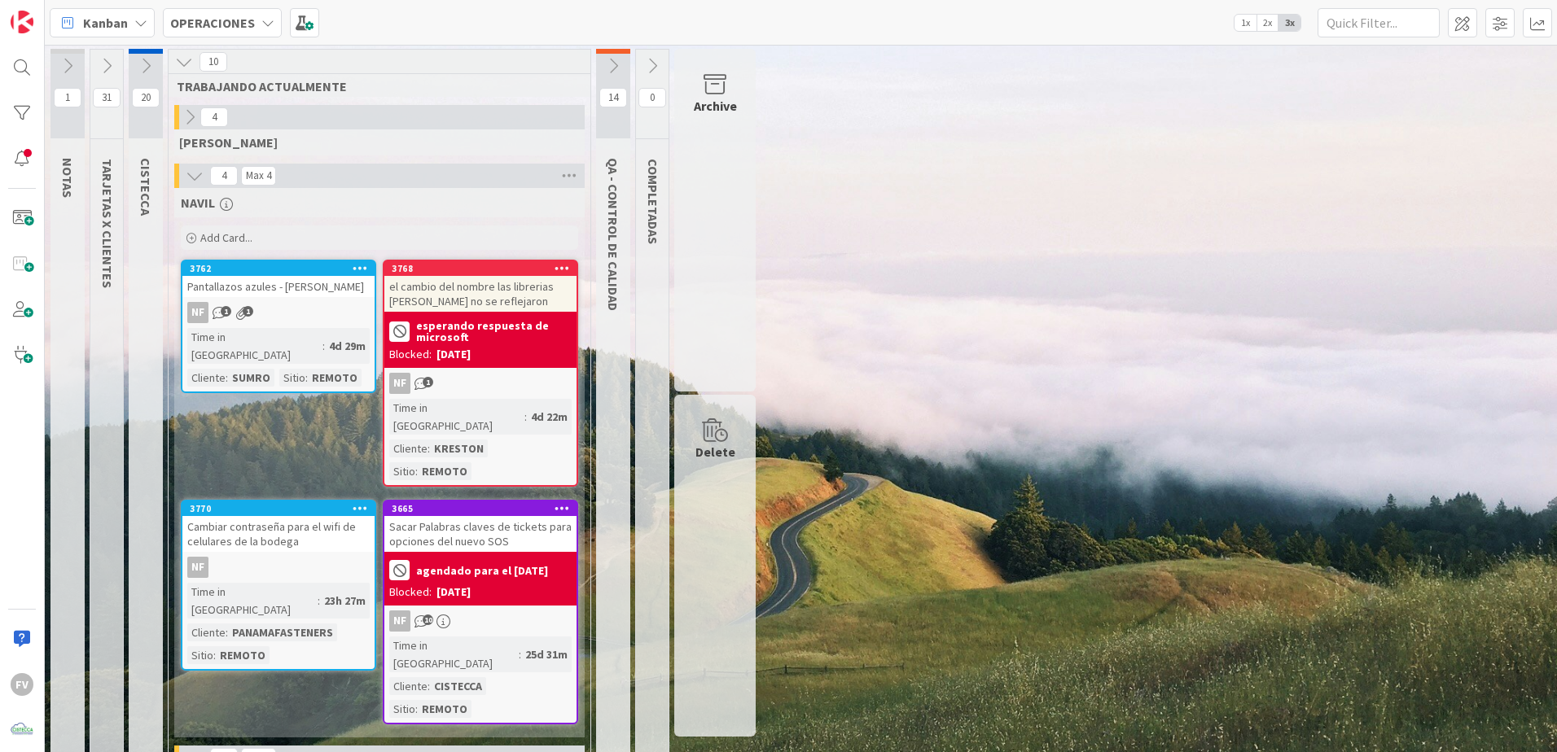
click at [481, 306] on div "el cambio del nombre las librerias [PERSON_NAME] no se reflejaron" at bounding box center [480, 294] width 192 height 36
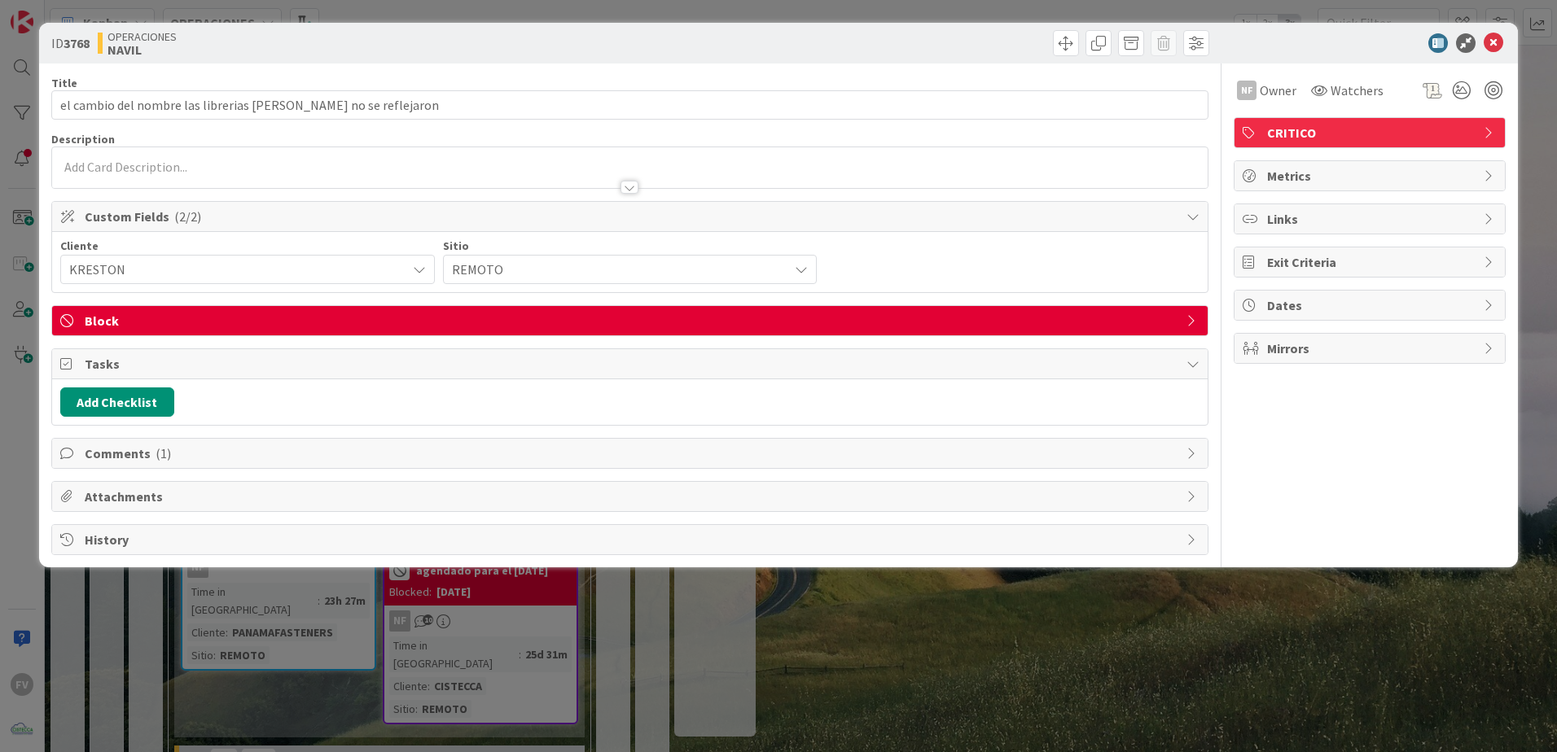
click at [199, 324] on span "Block" at bounding box center [631, 321] width 1093 height 20
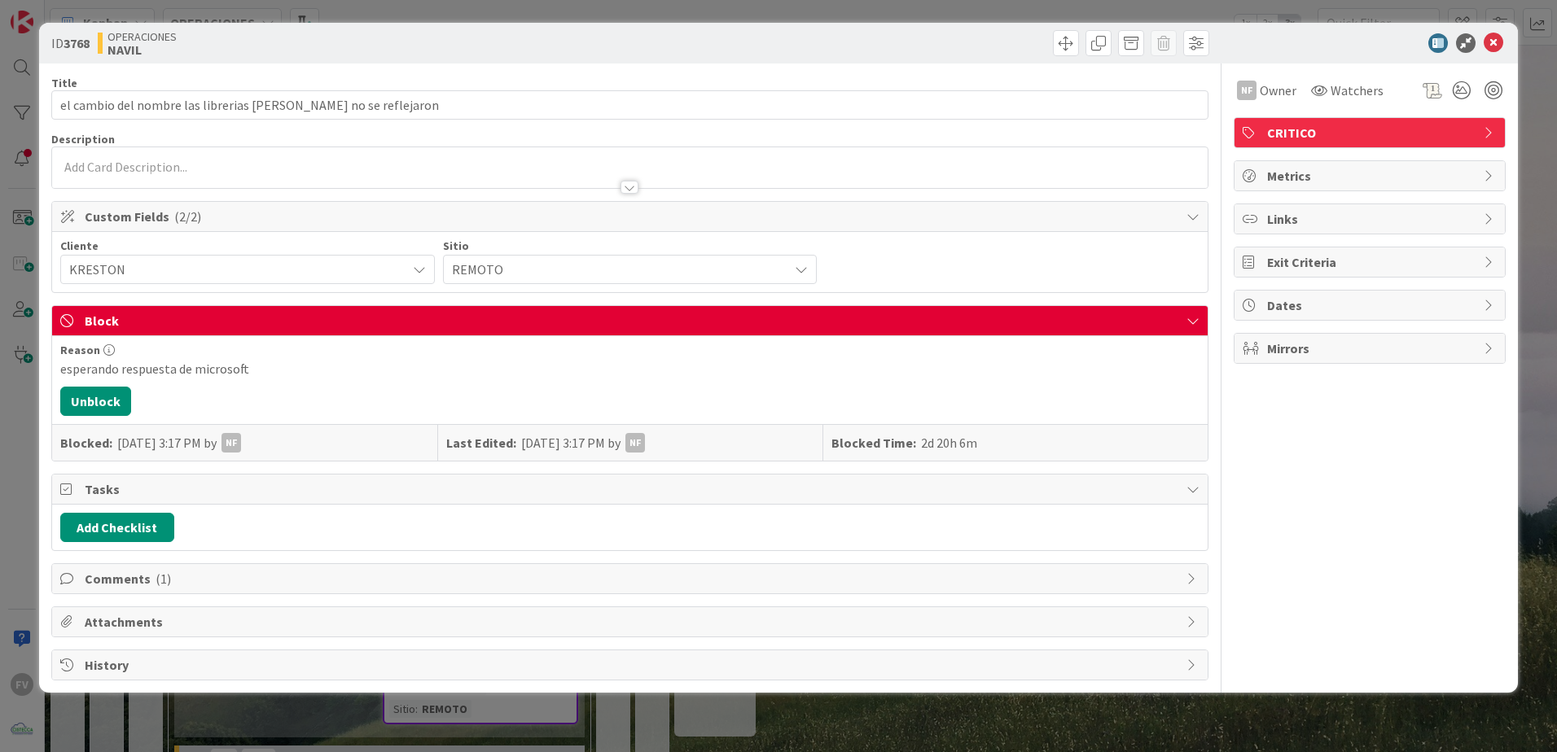
click at [199, 324] on span "Block" at bounding box center [631, 321] width 1093 height 20
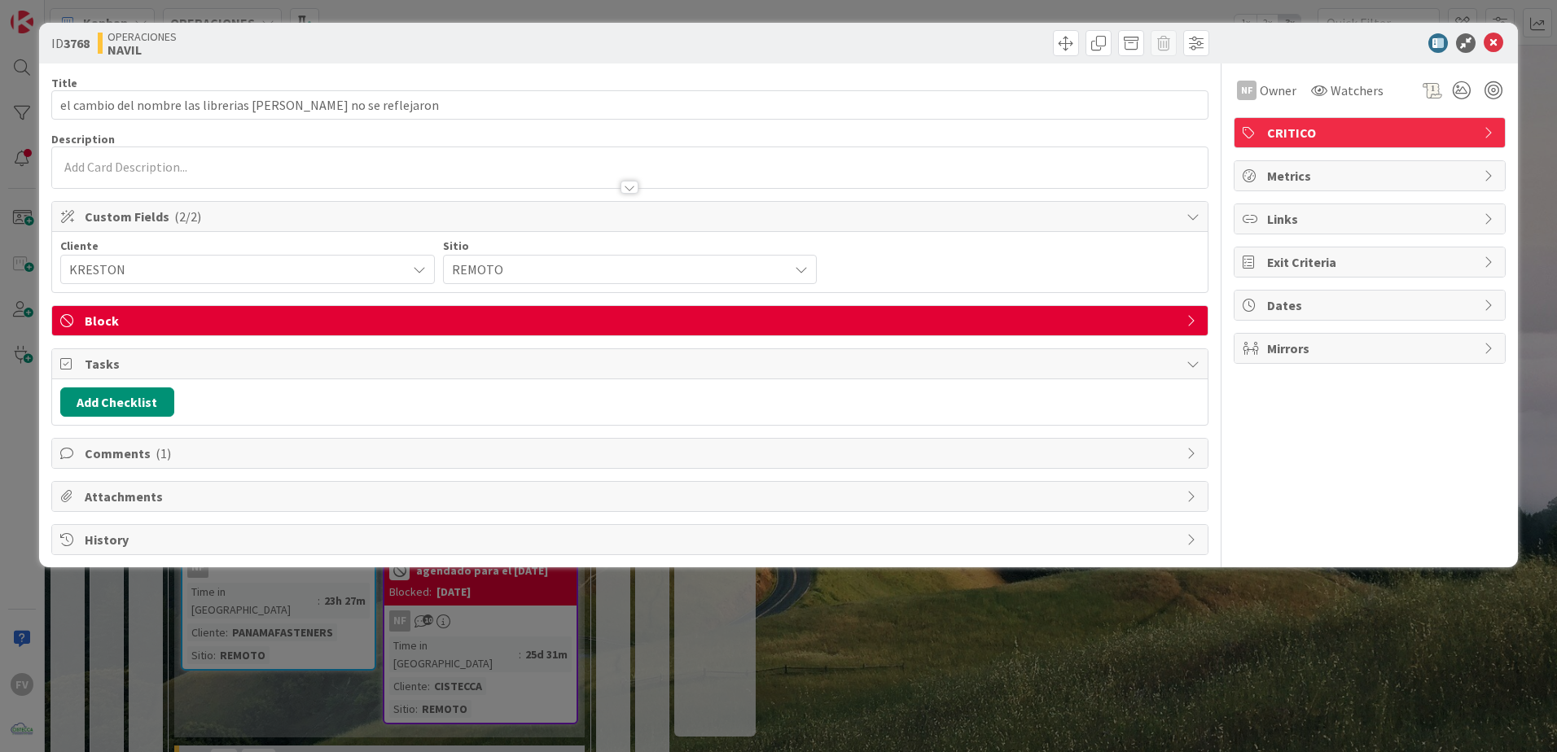
click at [170, 454] on span "Comments ( 1 )" at bounding box center [631, 454] width 1093 height 20
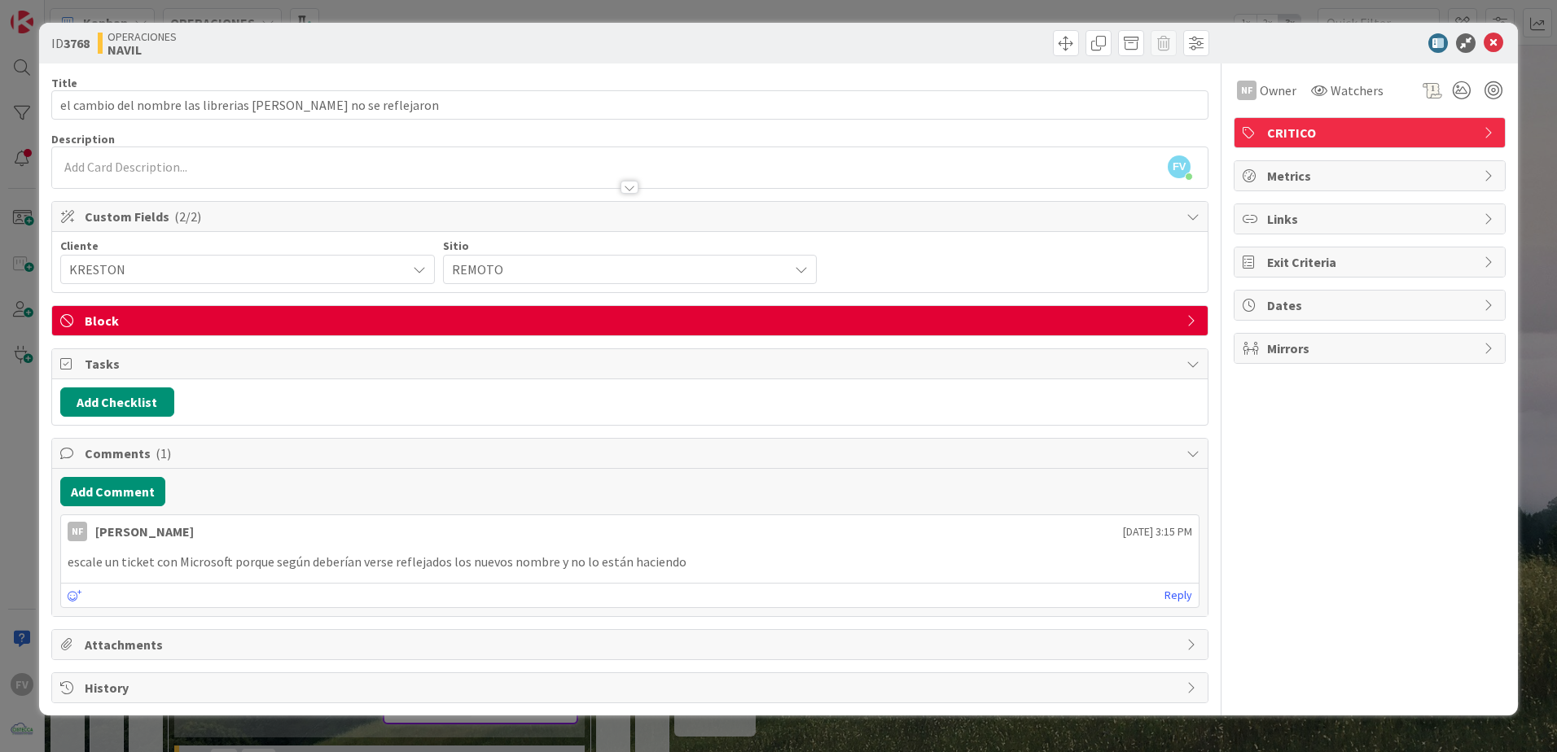
click at [269, 466] on div "Comments ( 1 )" at bounding box center [629, 454] width 1155 height 30
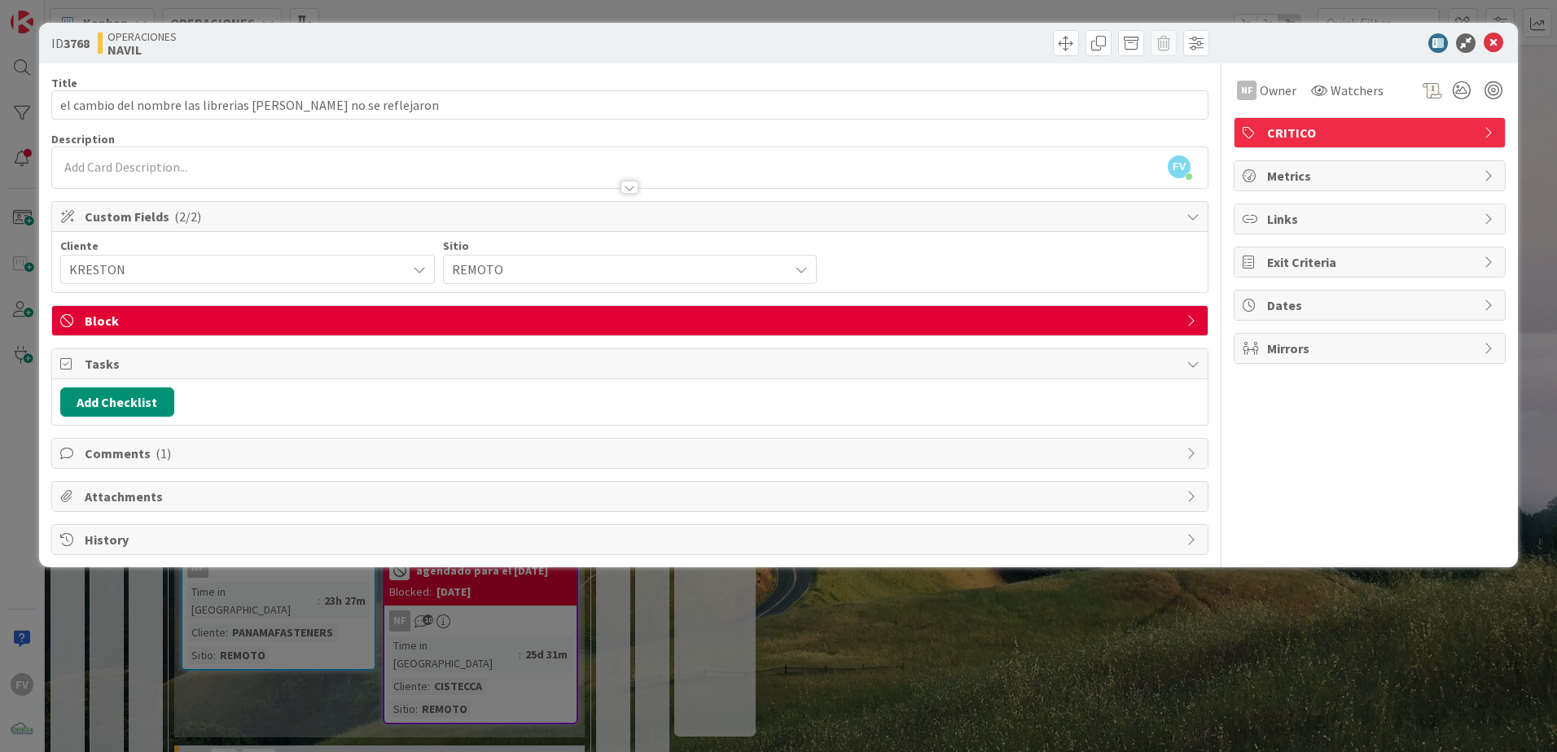
click at [659, 666] on div "ID 3768 OPERACIONES [PERSON_NAME] Title 62 / 128 el cambio del nombre las libre…" at bounding box center [778, 376] width 1557 height 752
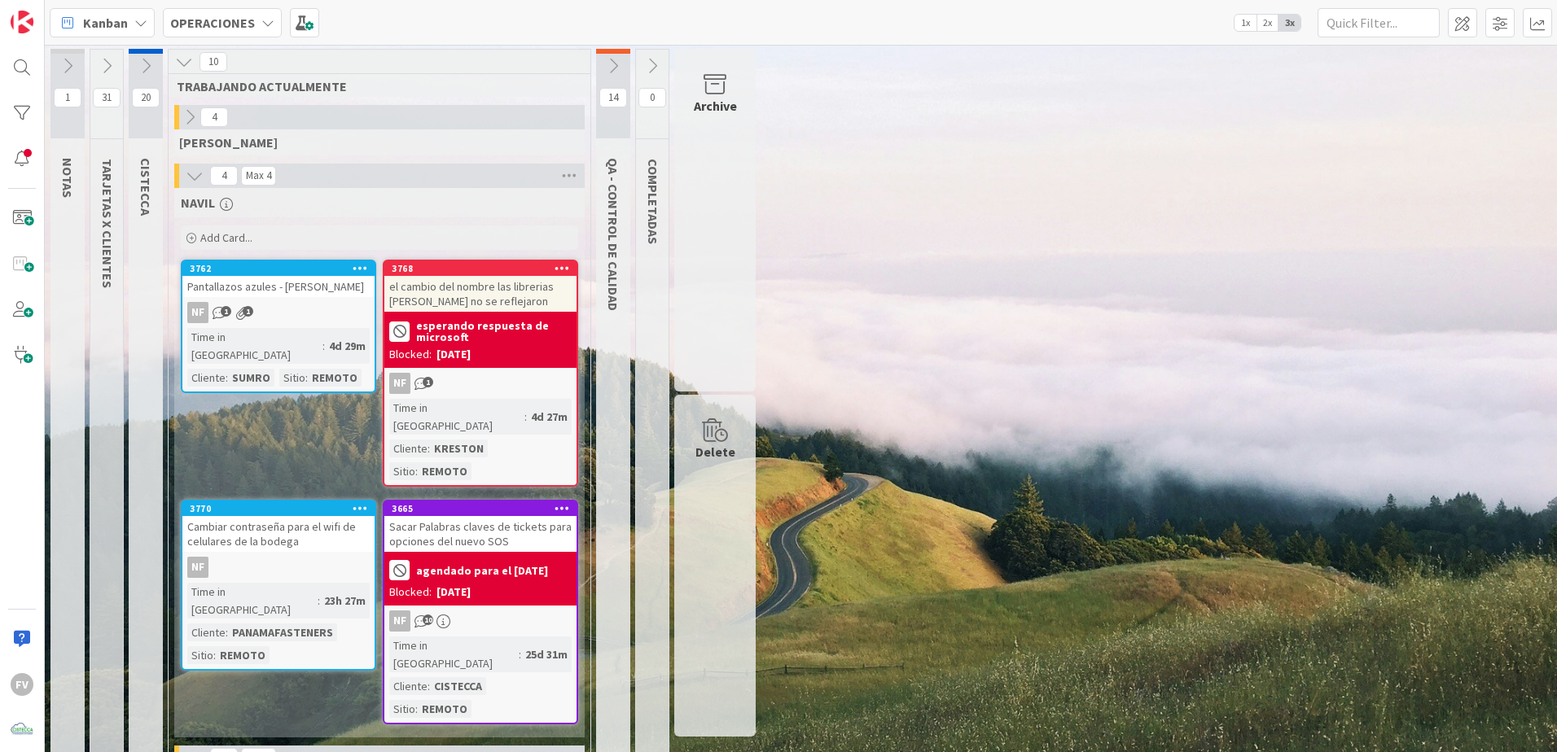
click at [193, 121] on icon at bounding box center [190, 117] width 18 height 18
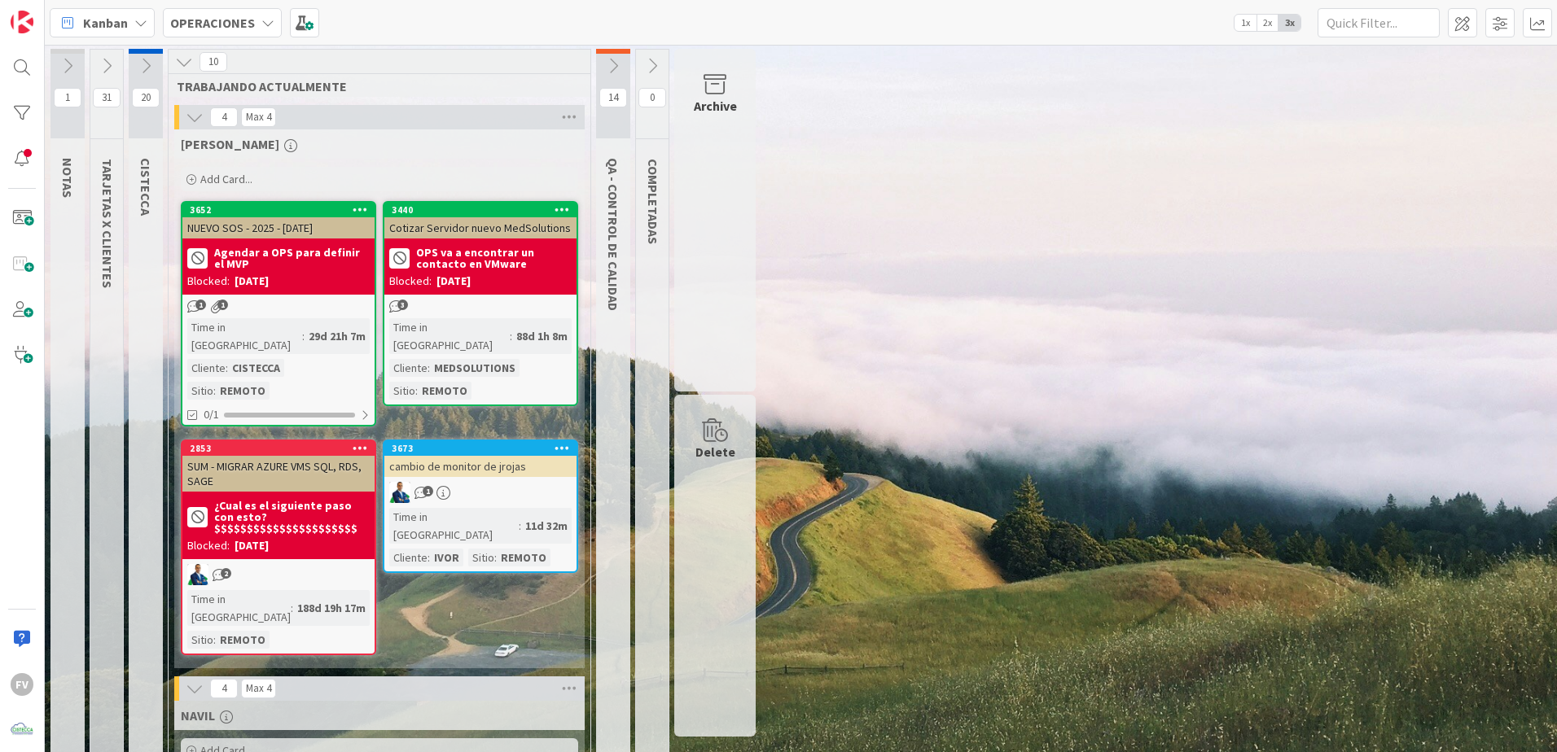
click at [193, 121] on icon at bounding box center [195, 117] width 18 height 18
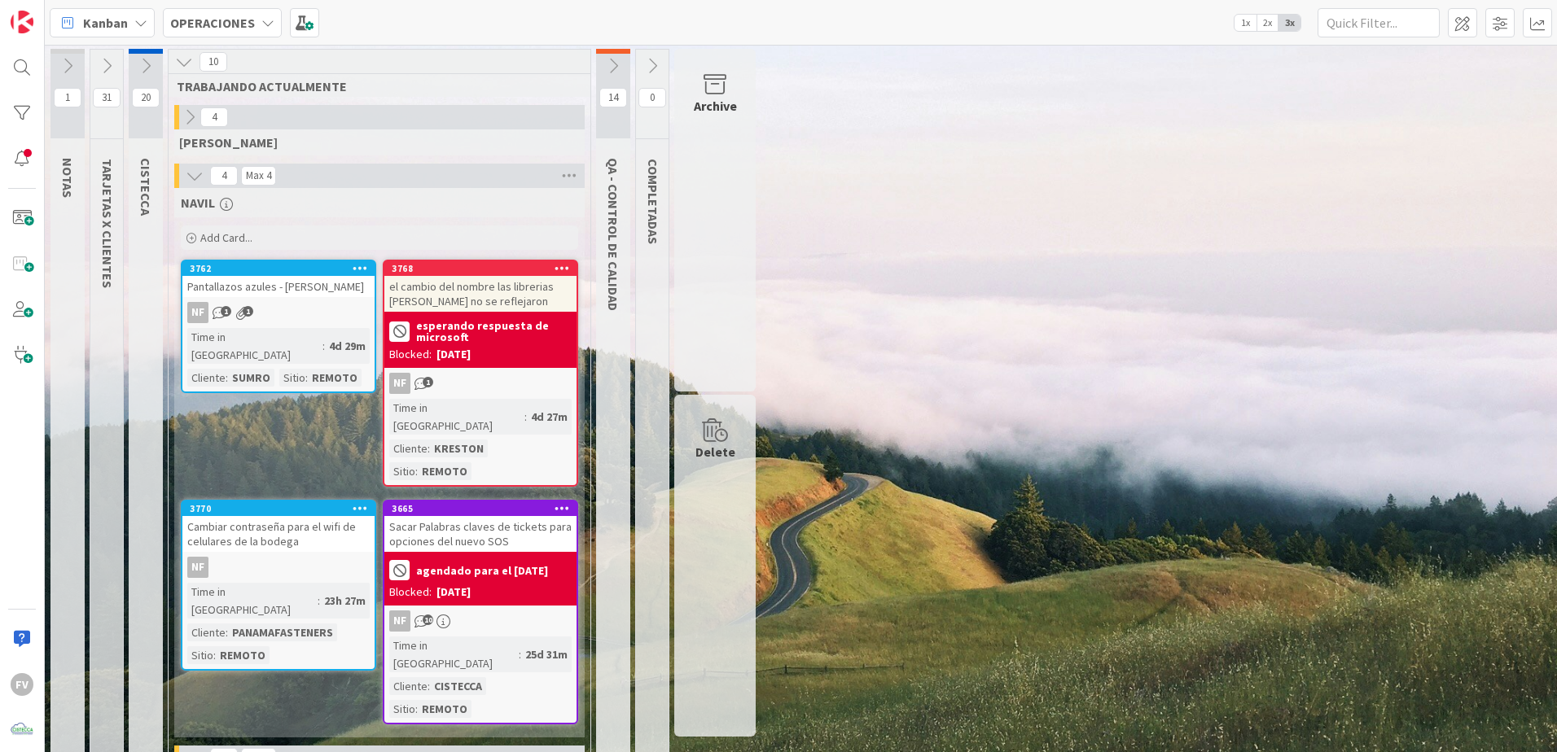
click at [147, 66] on icon at bounding box center [146, 66] width 18 height 18
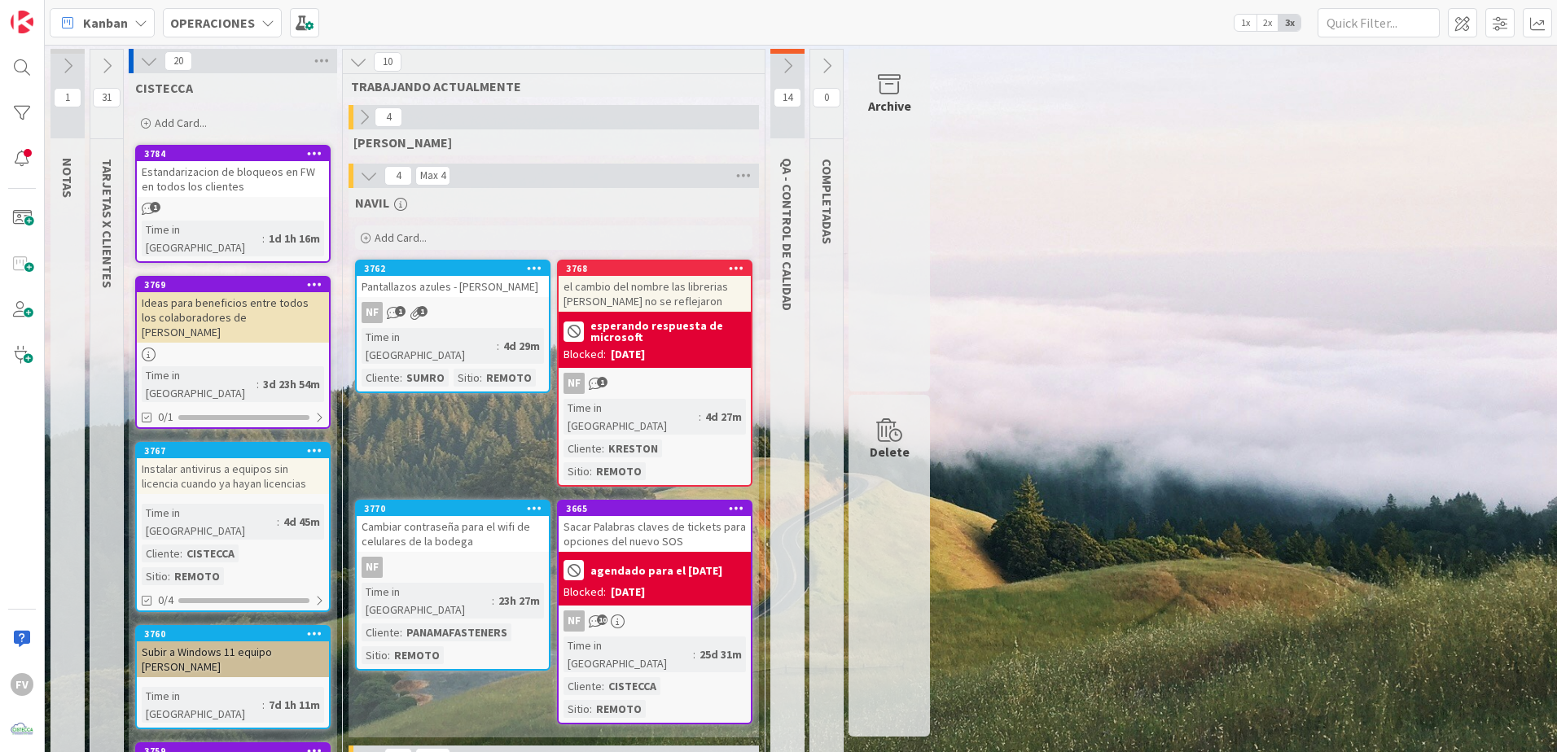
click at [147, 66] on icon at bounding box center [149, 61] width 18 height 18
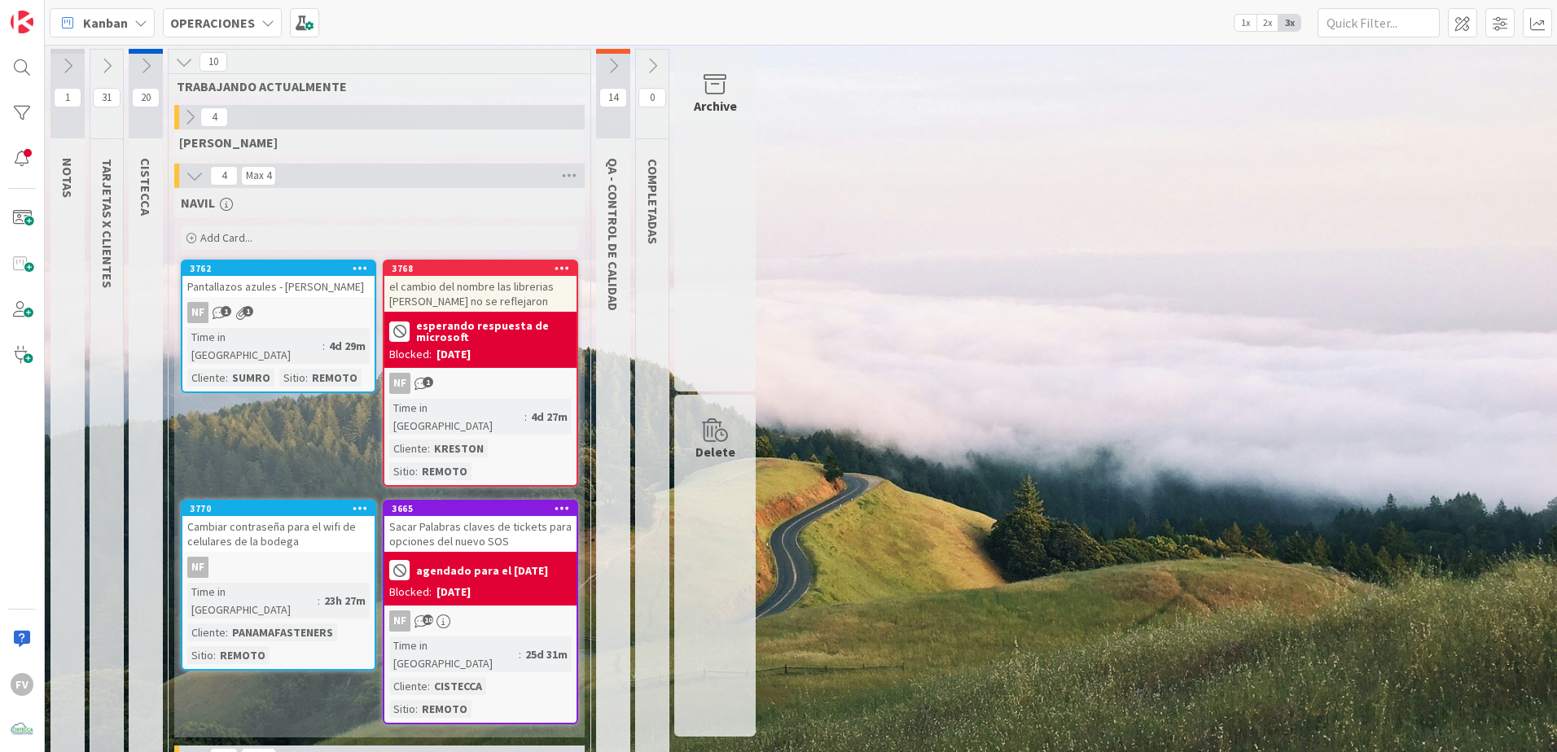
click at [608, 64] on icon at bounding box center [613, 66] width 18 height 18
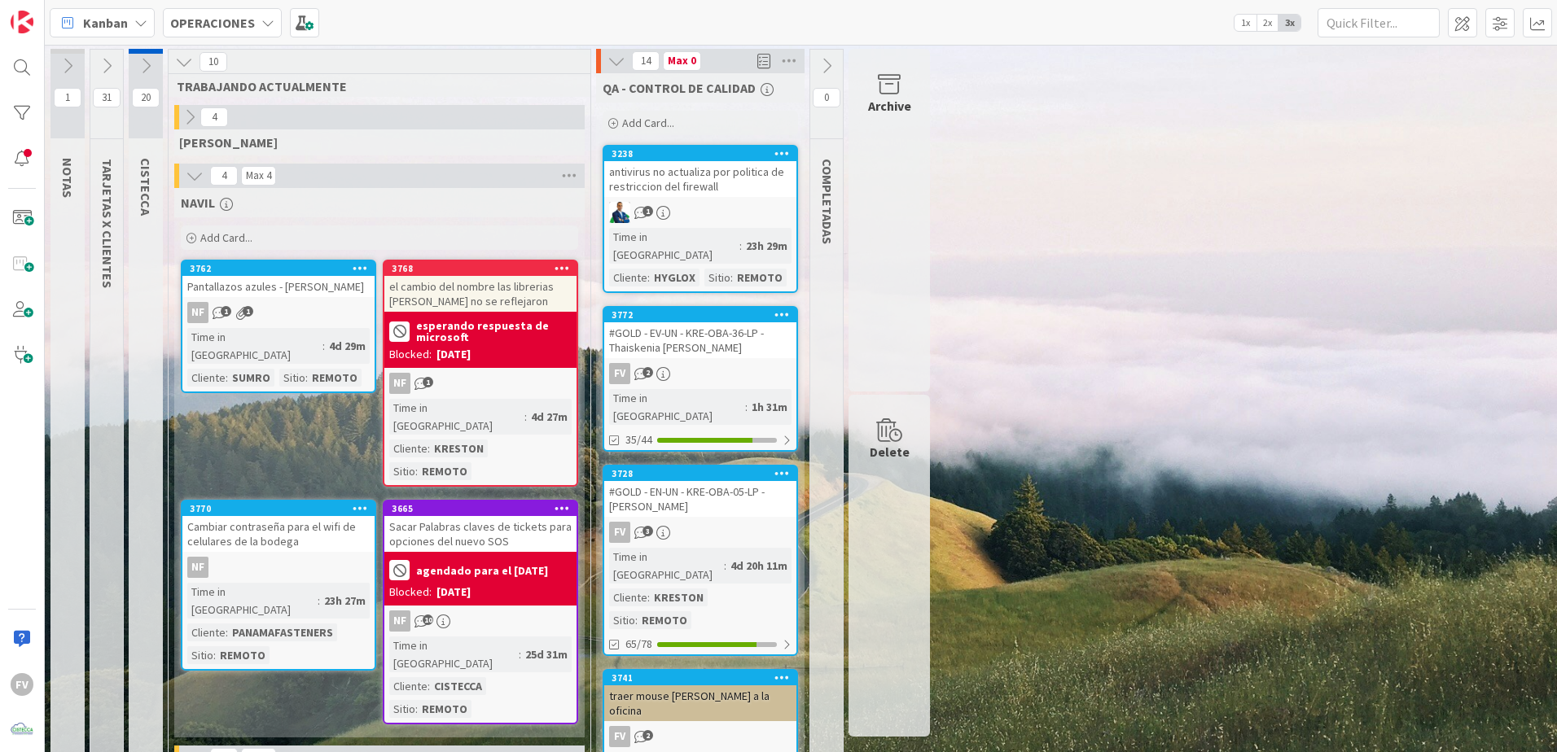
click at [608, 64] on icon at bounding box center [616, 61] width 18 height 18
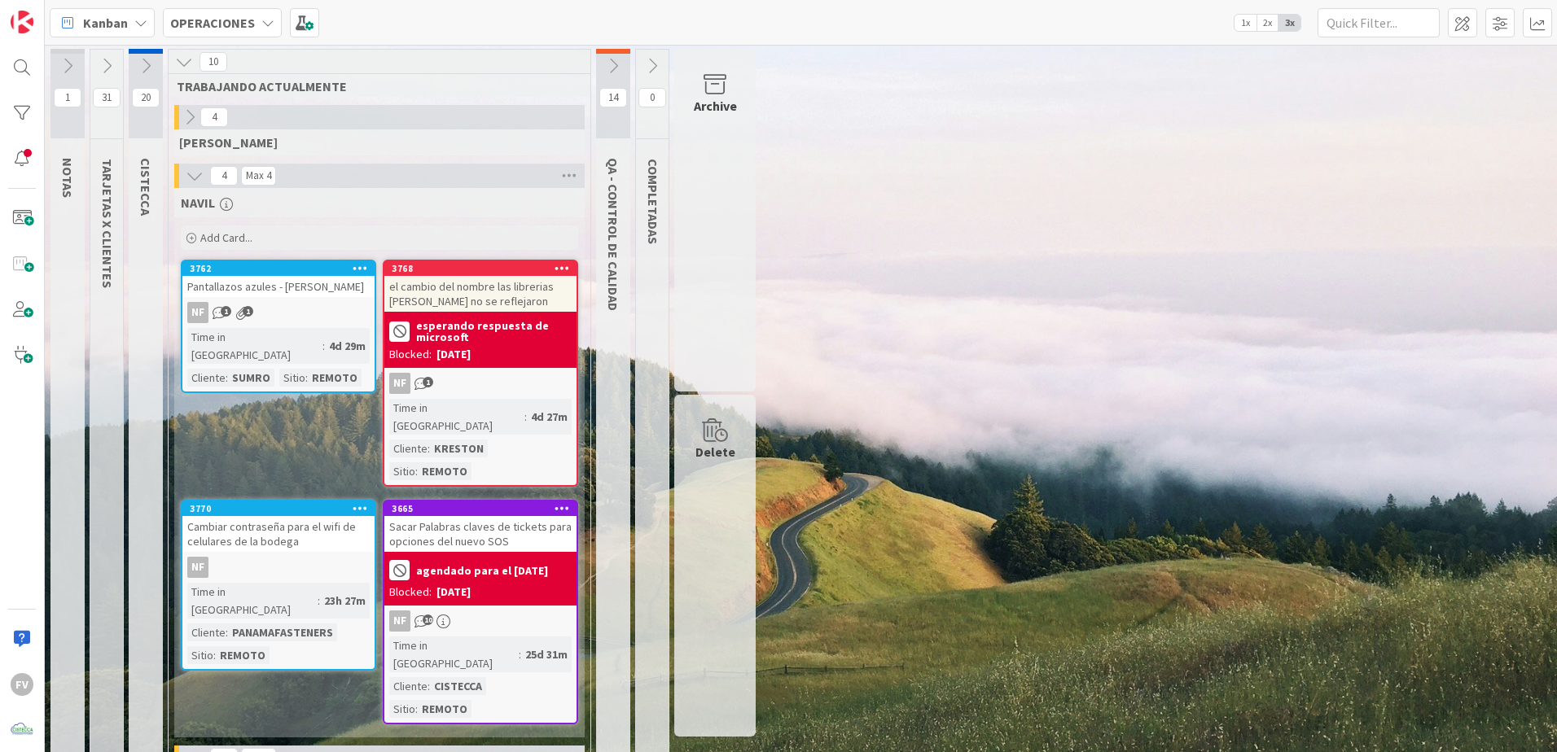
click at [105, 68] on icon at bounding box center [107, 66] width 18 height 18
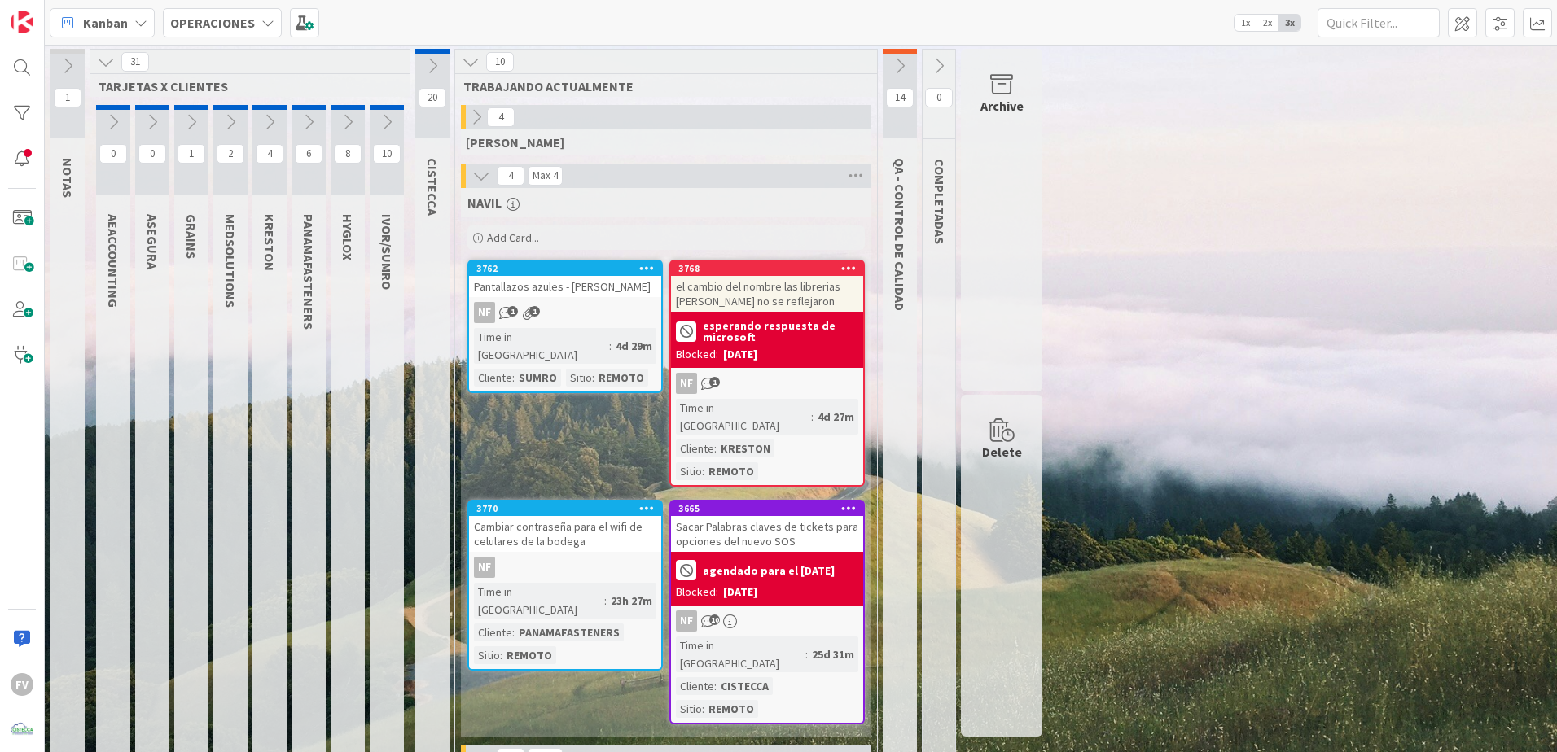
click at [110, 113] on icon at bounding box center [113, 122] width 18 height 18
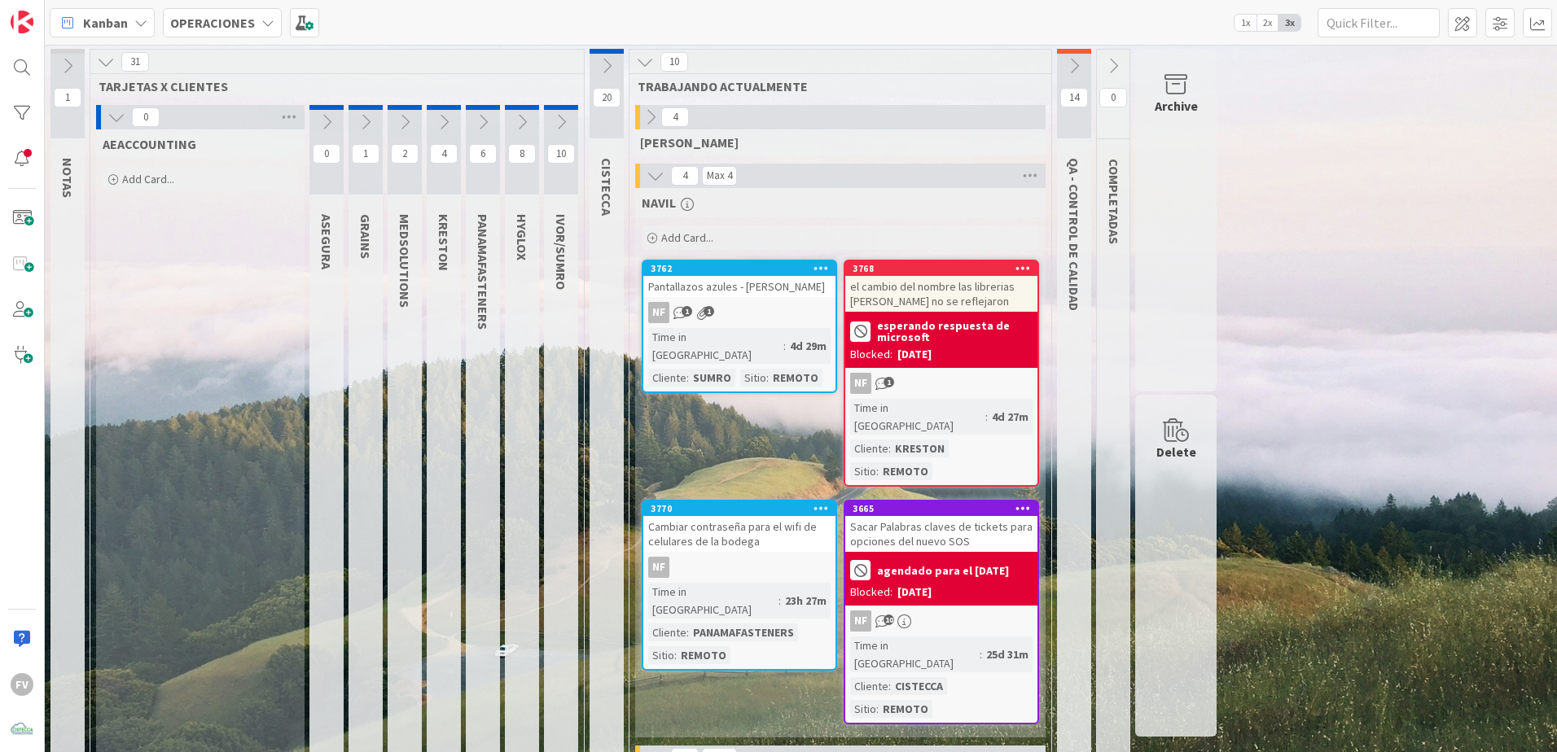
click at [115, 112] on icon at bounding box center [116, 117] width 18 height 18
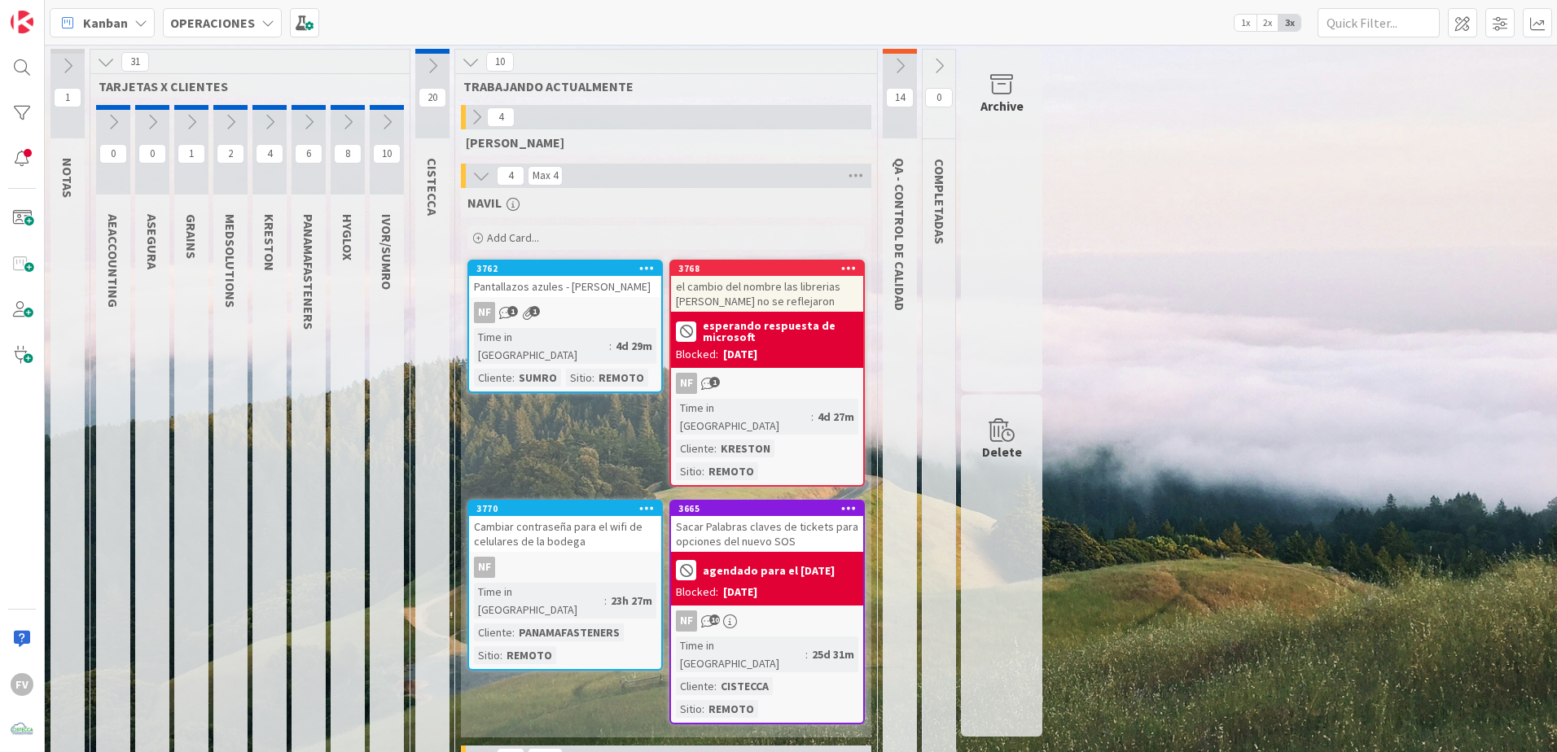
click at [78, 72] on button at bounding box center [67, 66] width 34 height 24
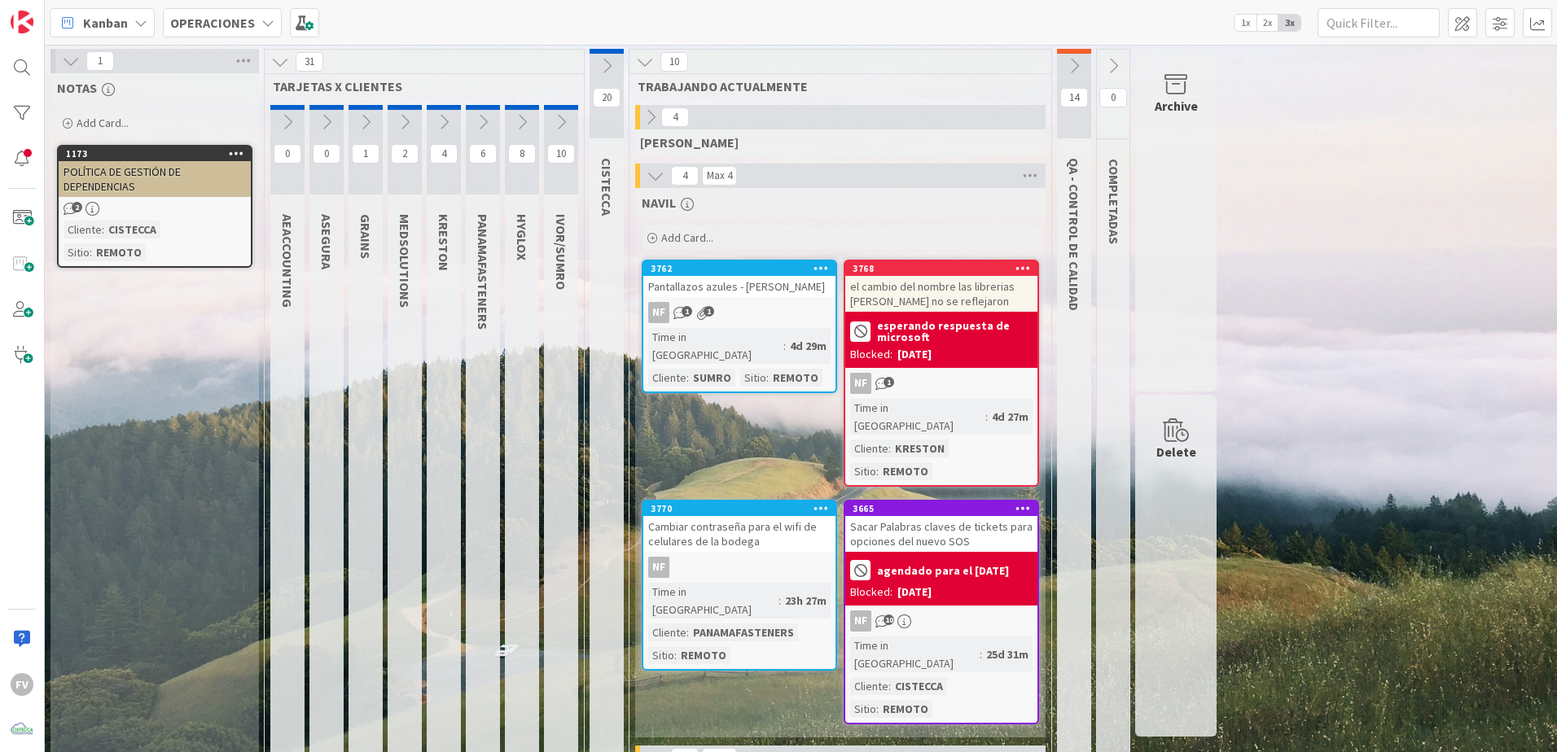
click at [78, 72] on div "1" at bounding box center [154, 61] width 208 height 24
click at [77, 61] on icon at bounding box center [71, 61] width 18 height 18
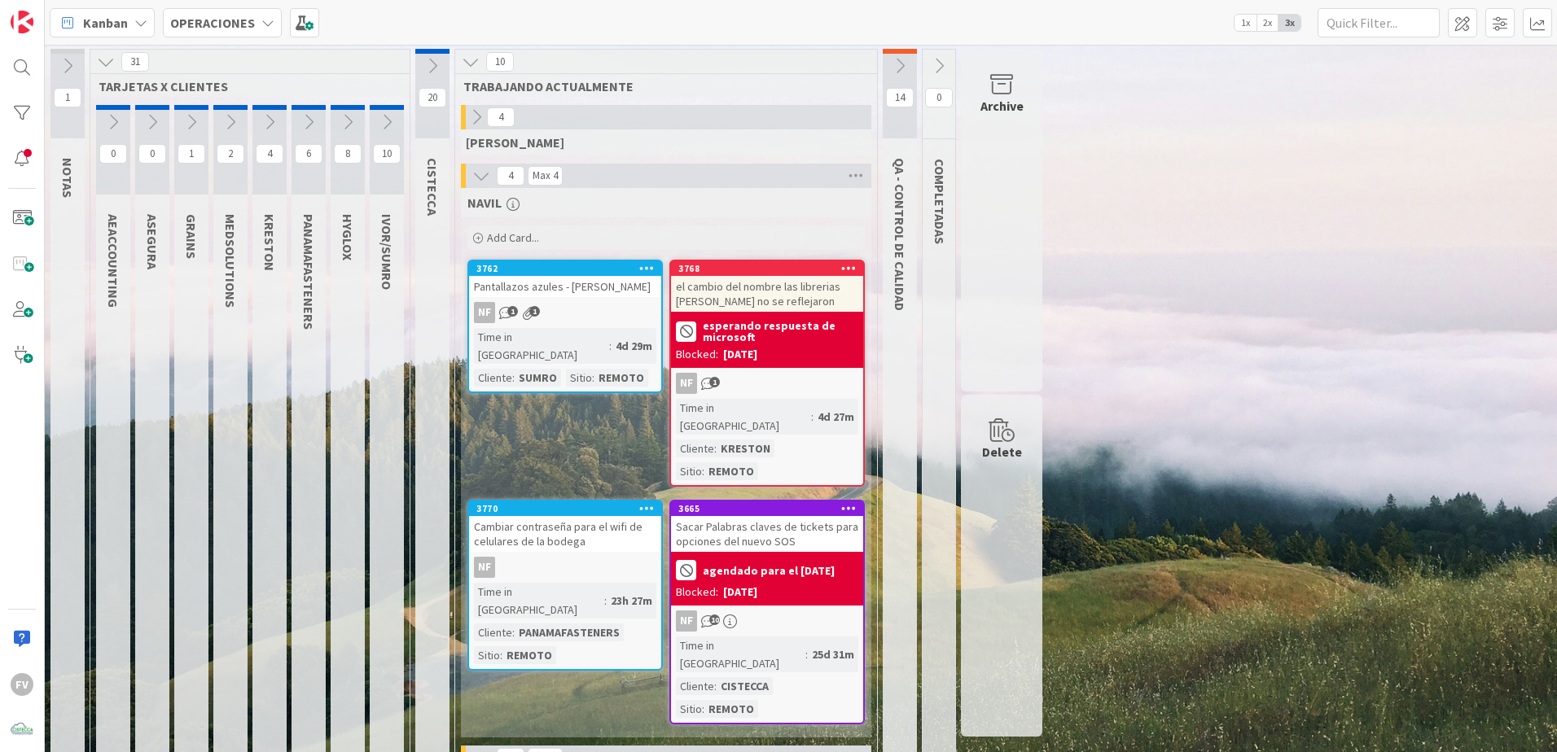
click at [383, 126] on icon at bounding box center [387, 122] width 18 height 18
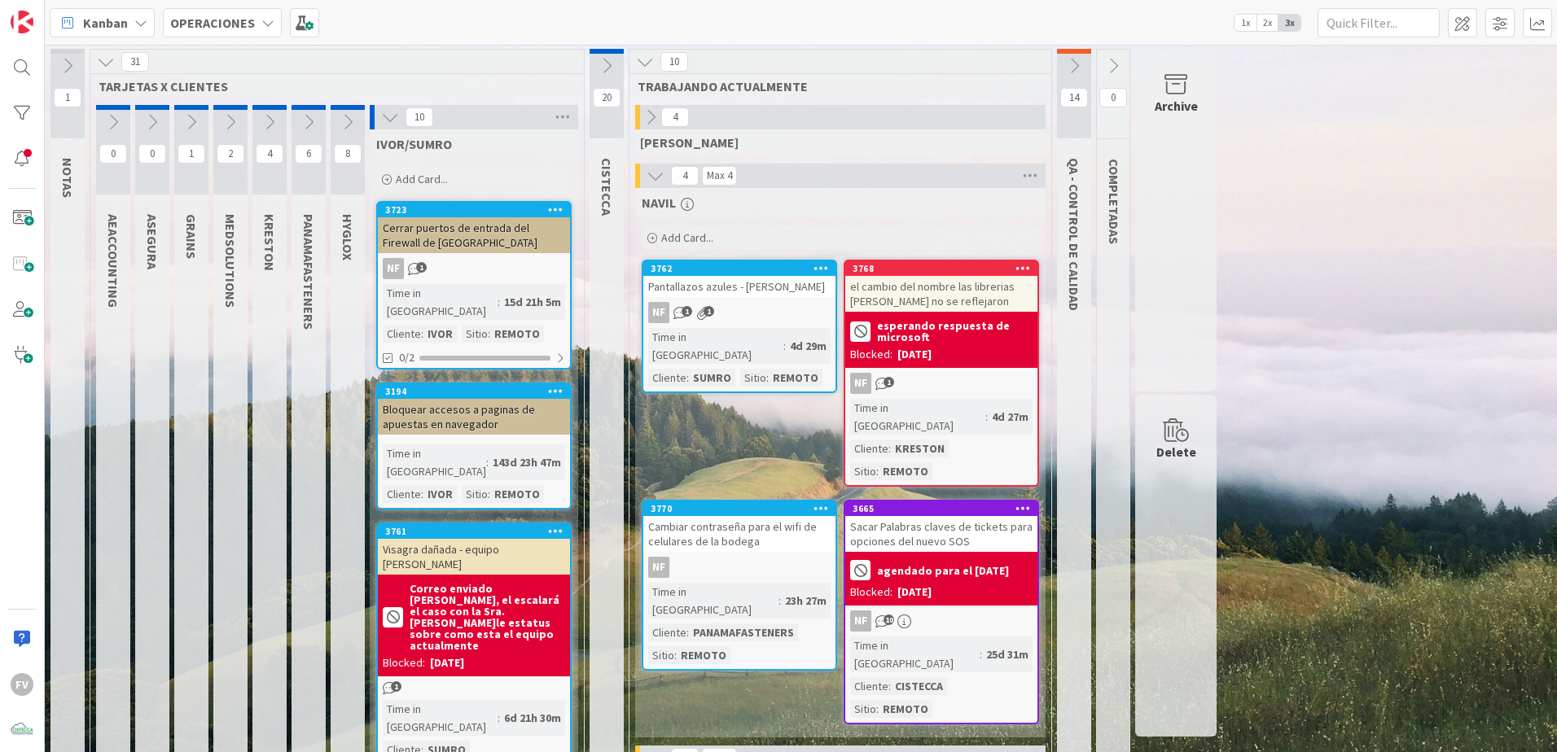
click at [383, 126] on button at bounding box center [389, 117] width 21 height 21
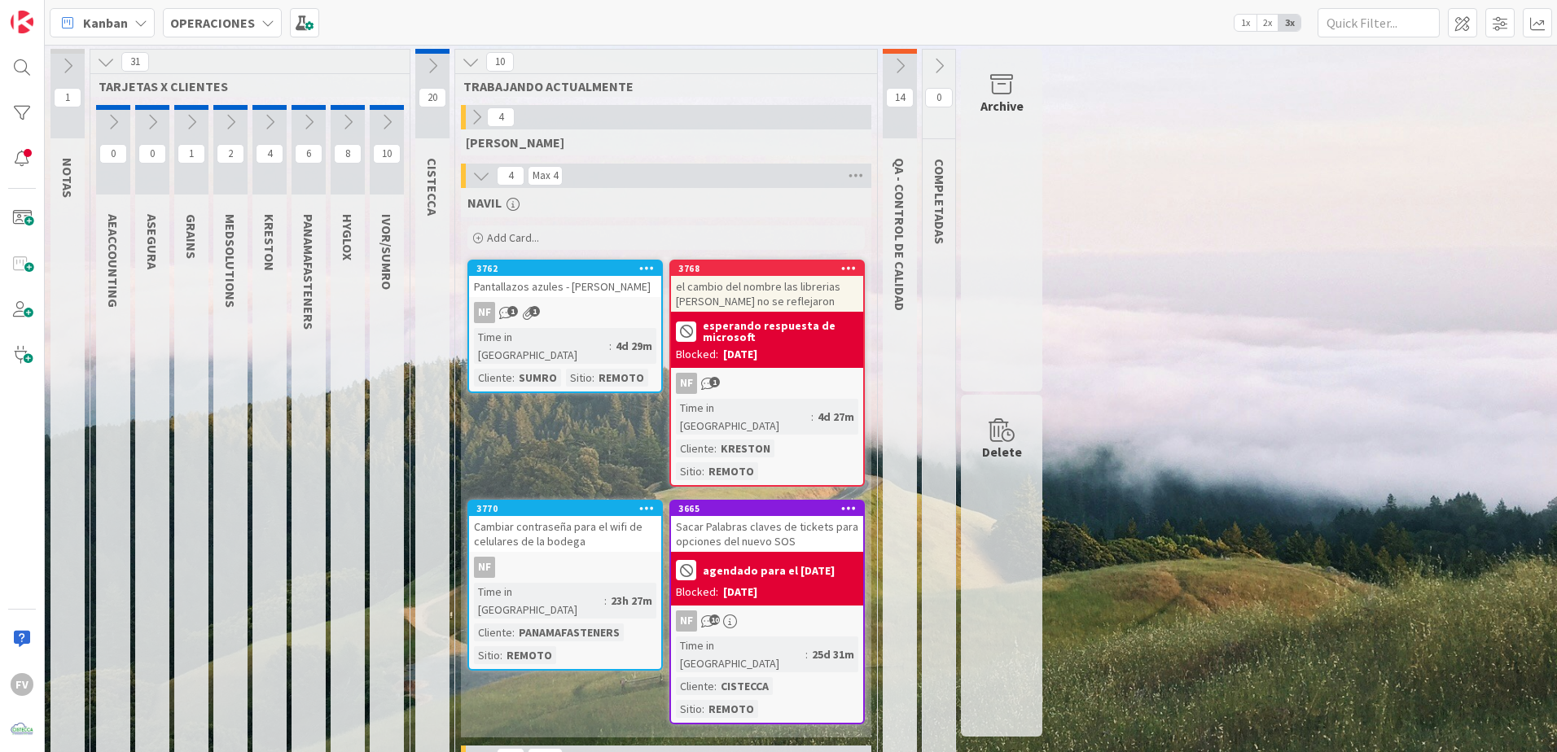
click at [260, 127] on button at bounding box center [269, 122] width 34 height 24
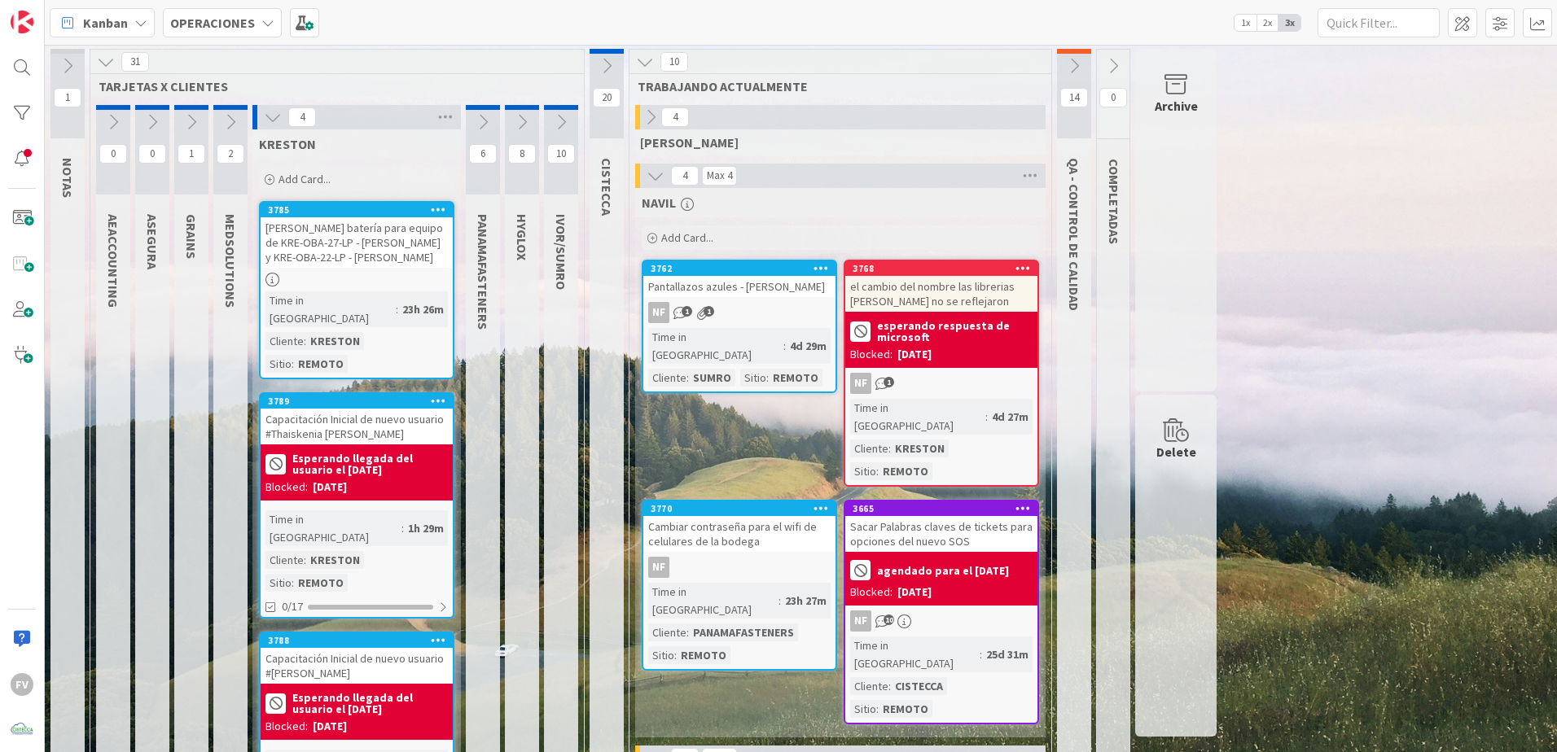
click at [269, 119] on icon at bounding box center [273, 117] width 18 height 18
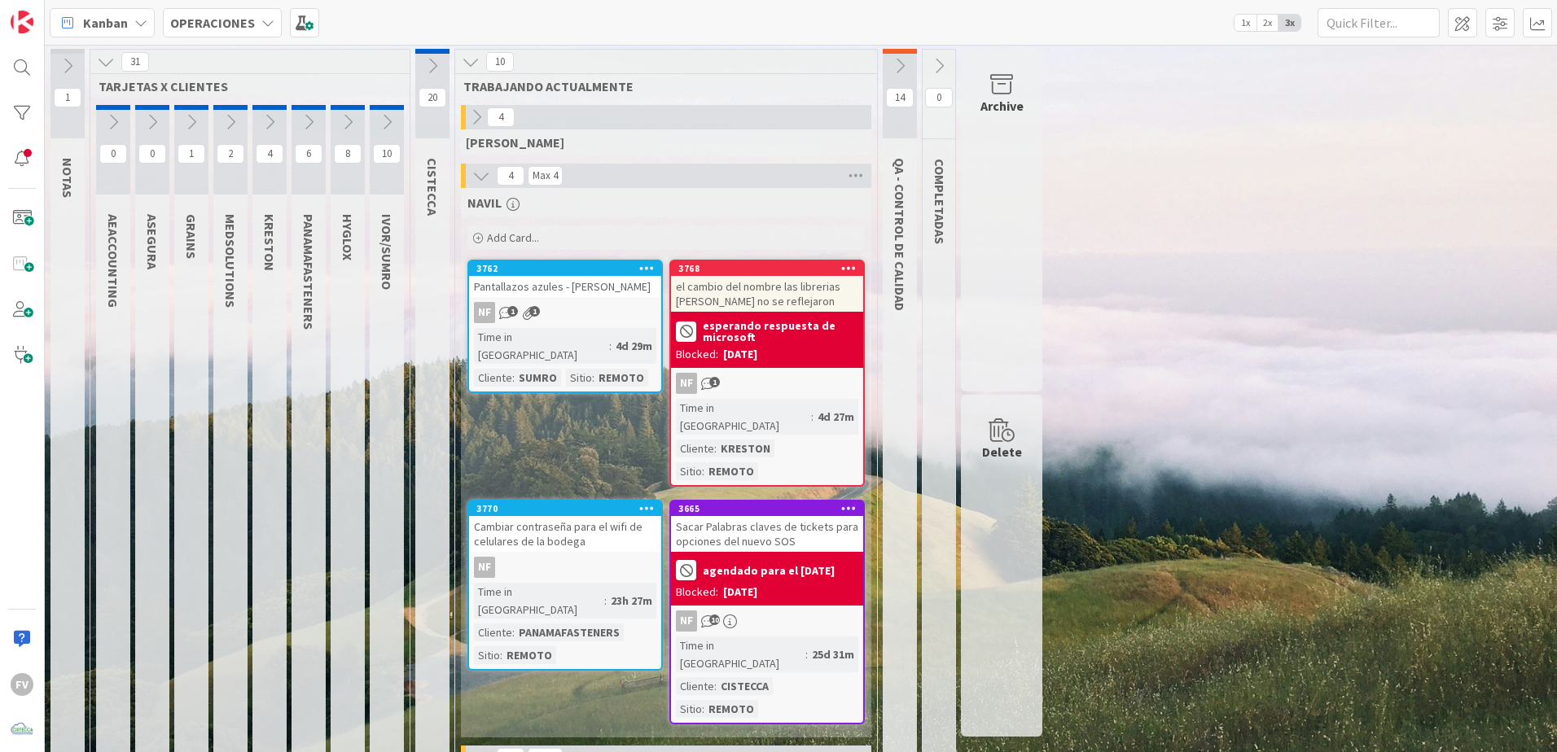
click at [179, 121] on button at bounding box center [191, 122] width 34 height 24
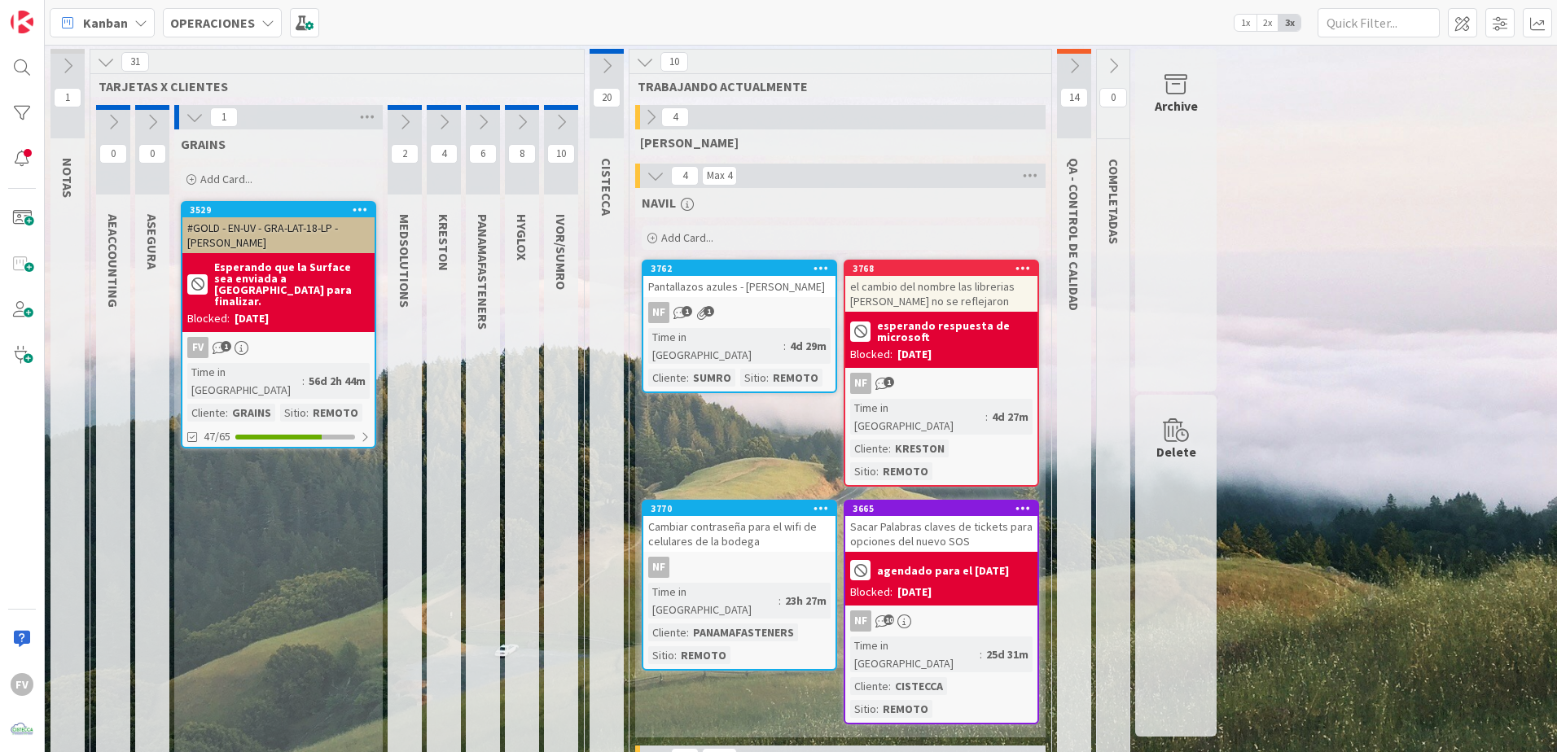
click at [179, 121] on div "1" at bounding box center [278, 117] width 208 height 24
drag, startPoint x: 179, startPoint y: 121, endPoint x: 189, endPoint y: 126, distance: 10.9
click at [189, 126] on button at bounding box center [194, 117] width 21 height 21
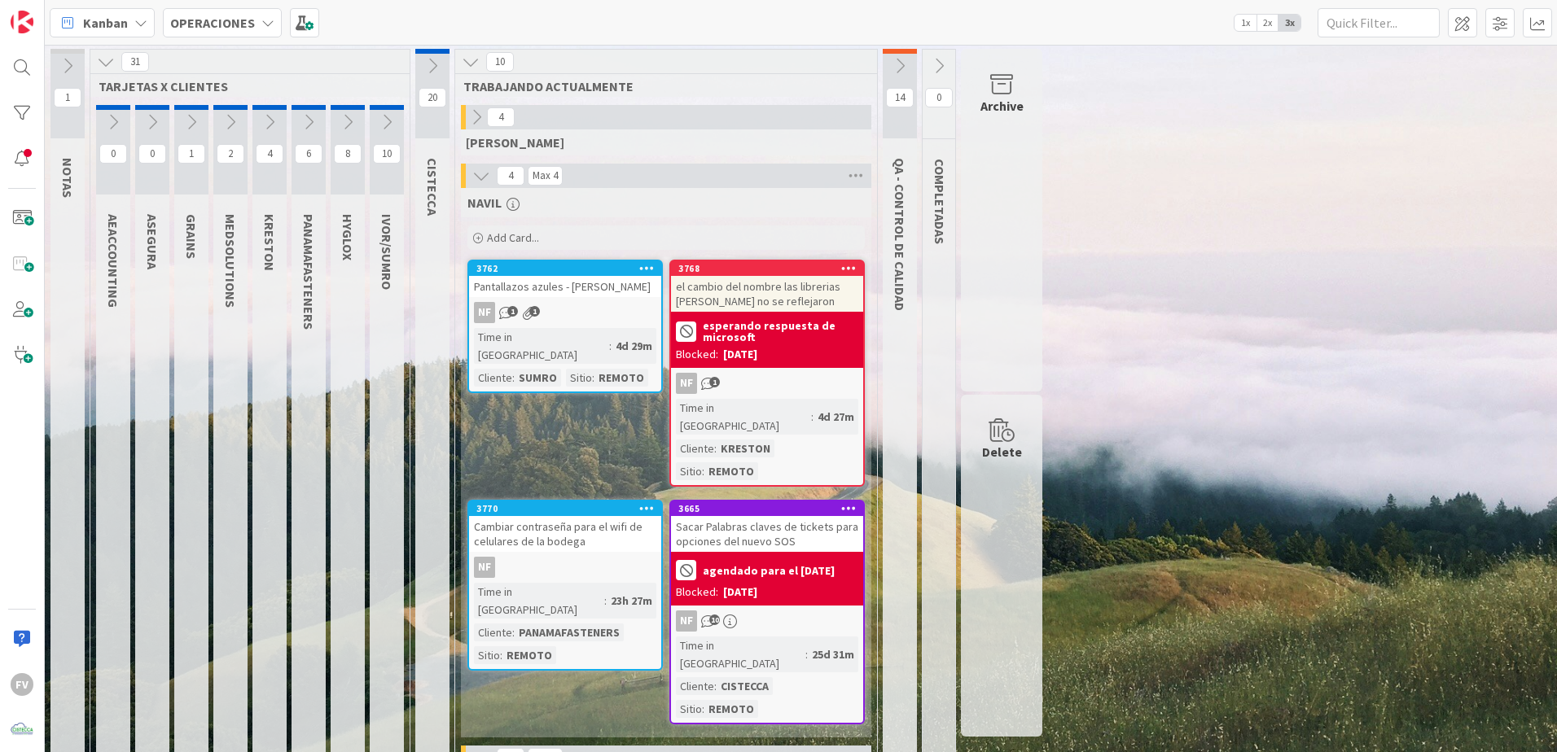
click at [120, 63] on div "31" at bounding box center [249, 62] width 319 height 24
click at [112, 57] on icon at bounding box center [106, 62] width 18 height 18
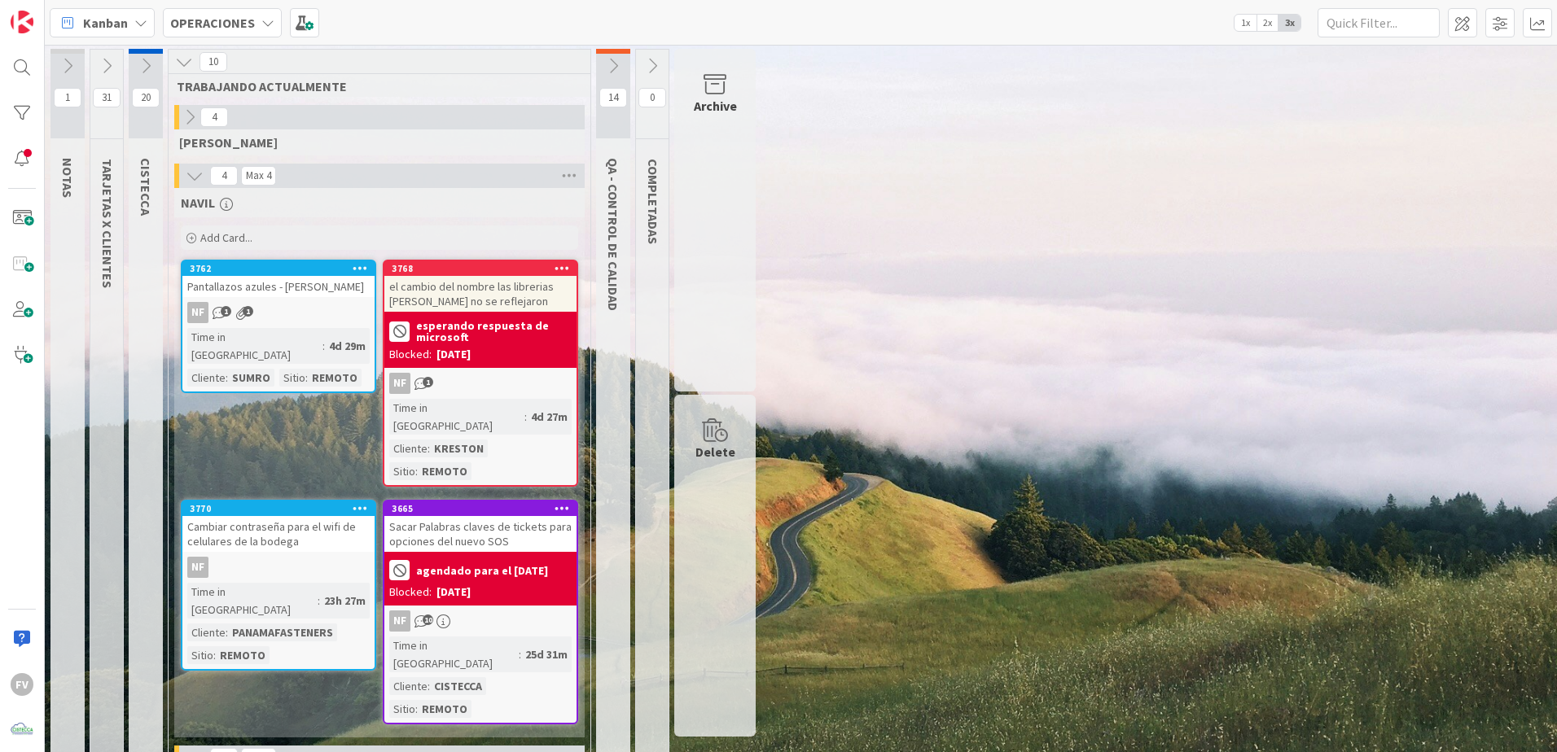
click at [454, 322] on b "esperando respuesta de microsoft" at bounding box center [494, 331] width 156 height 23
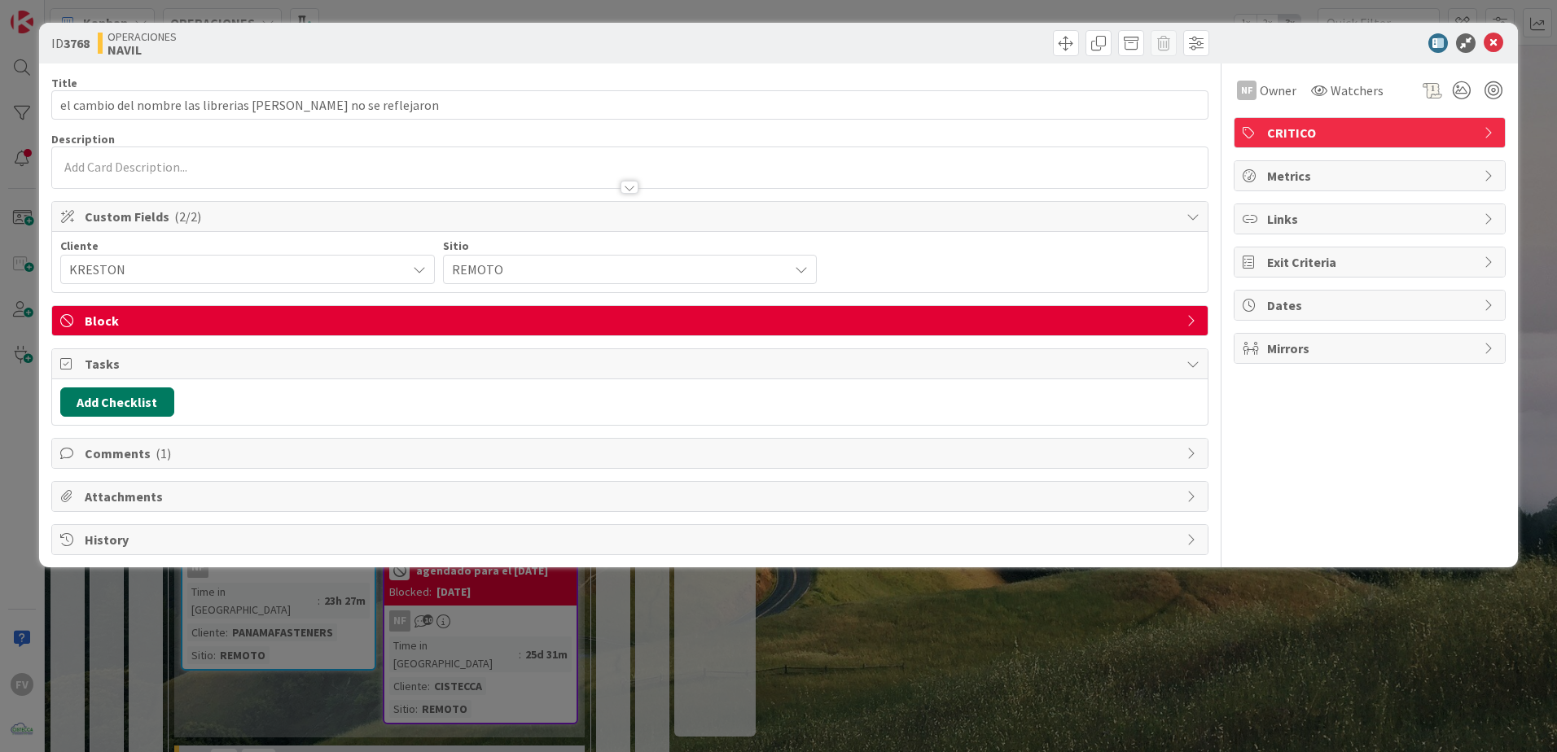
click at [113, 395] on button "Add Checklist" at bounding box center [117, 402] width 114 height 29
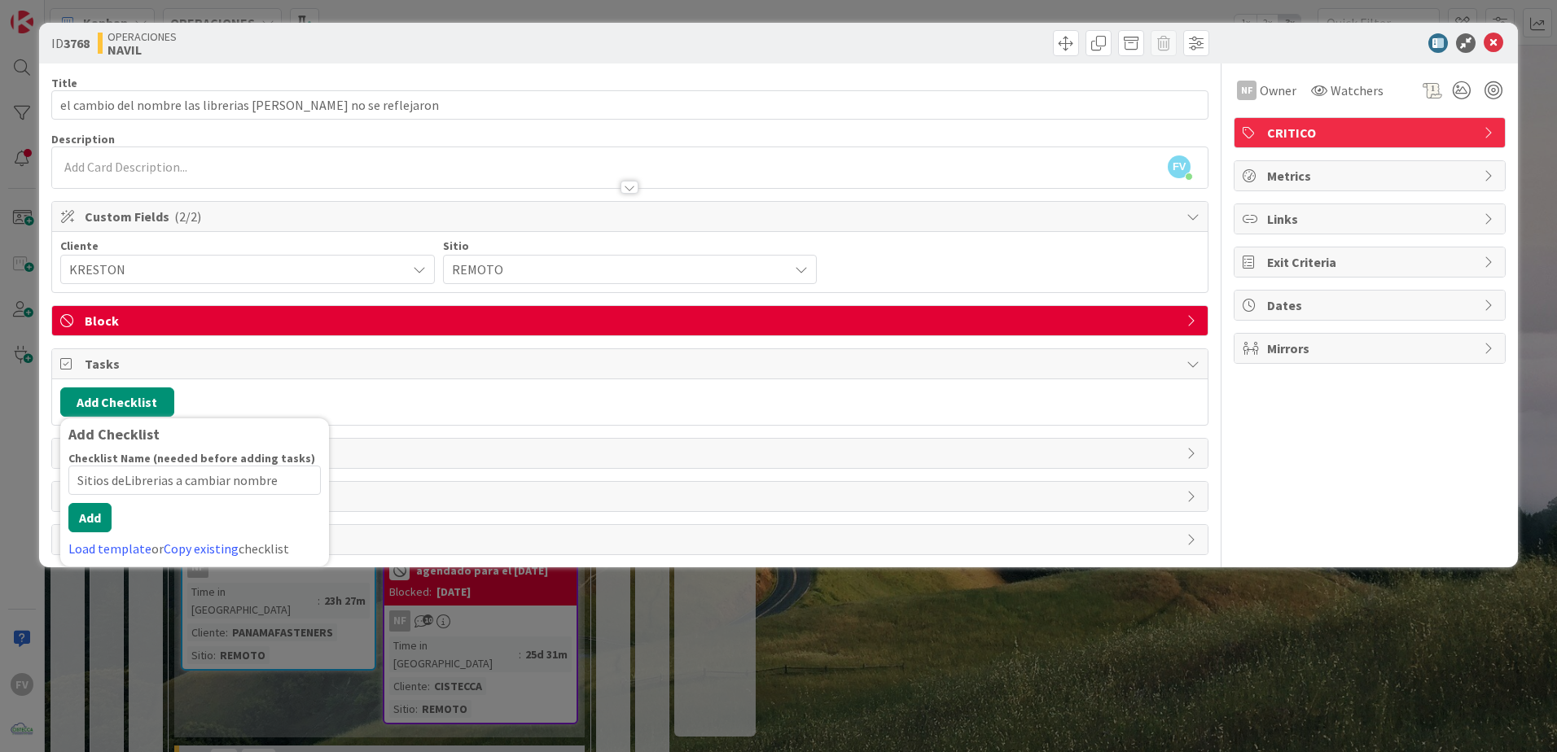
type input "Sitios de Librerias a cambiar nombre"
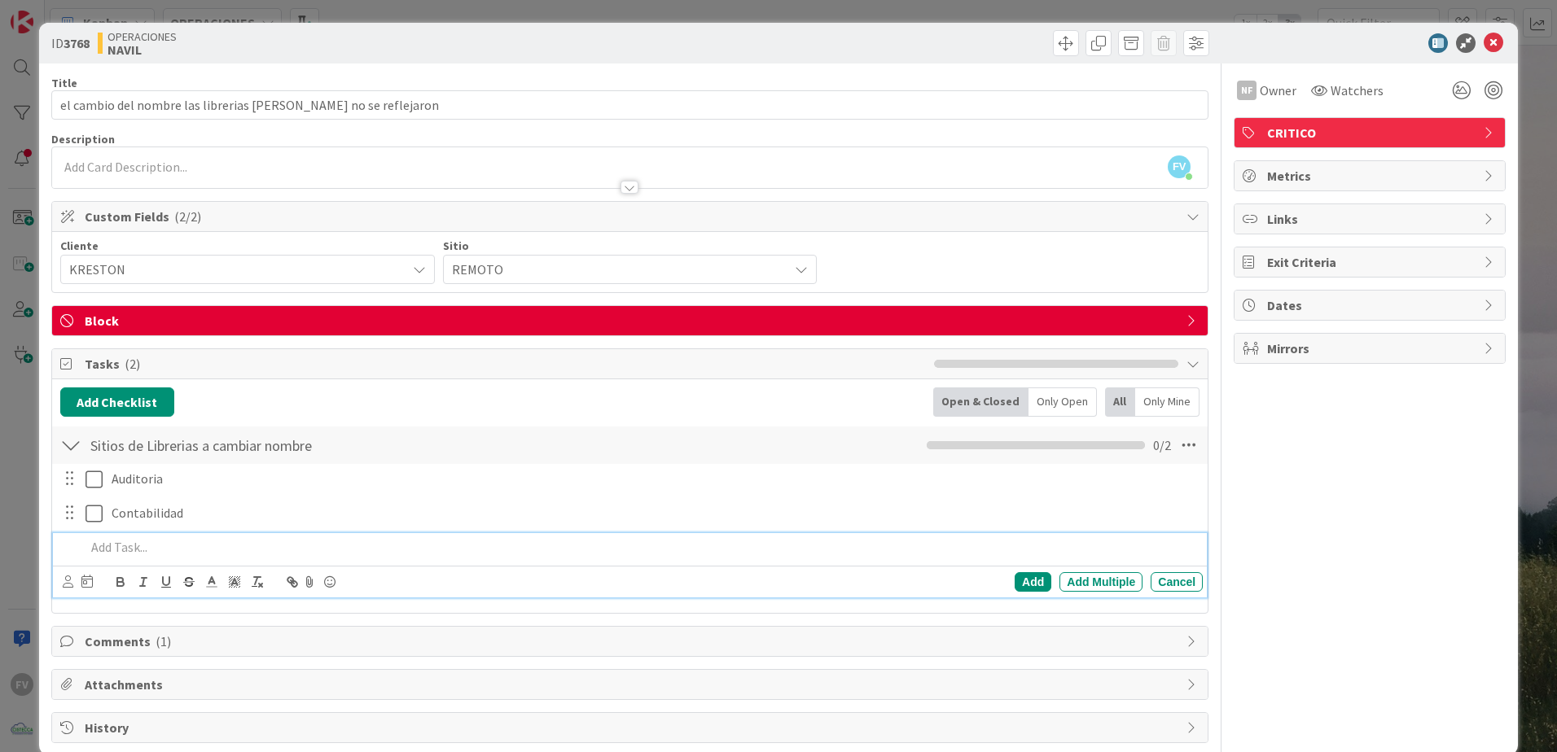
click at [1543, 85] on div "ID 3768 OPERACIONES [PERSON_NAME] Title 62 / 128 el cambio del nombre las libre…" at bounding box center [778, 376] width 1557 height 752
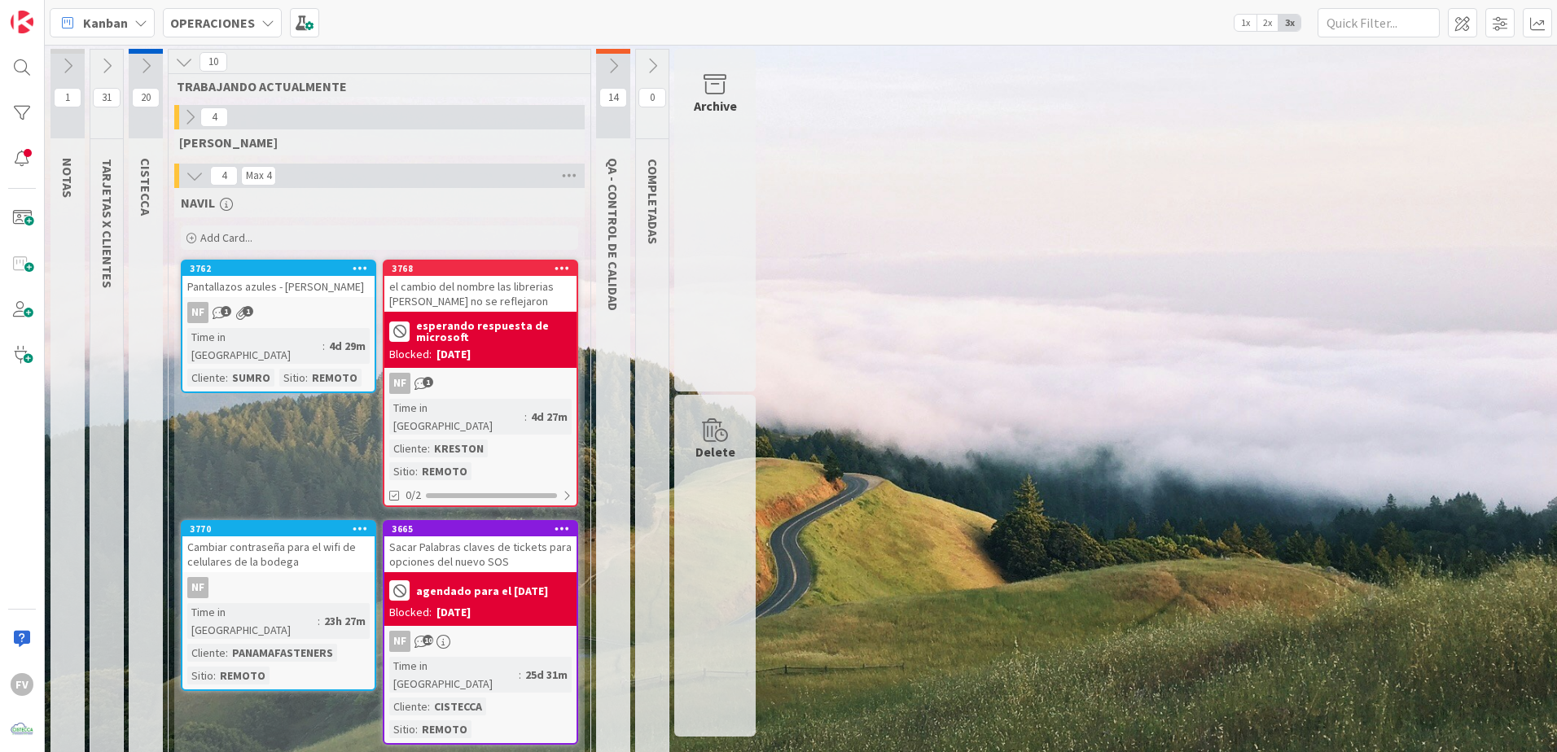
click at [1065, 605] on div "1 NOTAS 31 TARJETAS X CLIENTES 20 CISTECCA 10 TRABAJANDO ACTUALMENTE 4 [PERSON_…" at bounding box center [800, 580] width 1505 height 1062
click at [248, 413] on div "[PERSON_NAME] Add Card... 3768 el cambio del nombre las librerias [PERSON_NAME]…" at bounding box center [379, 473] width 410 height 570
click at [197, 183] on icon at bounding box center [195, 176] width 18 height 18
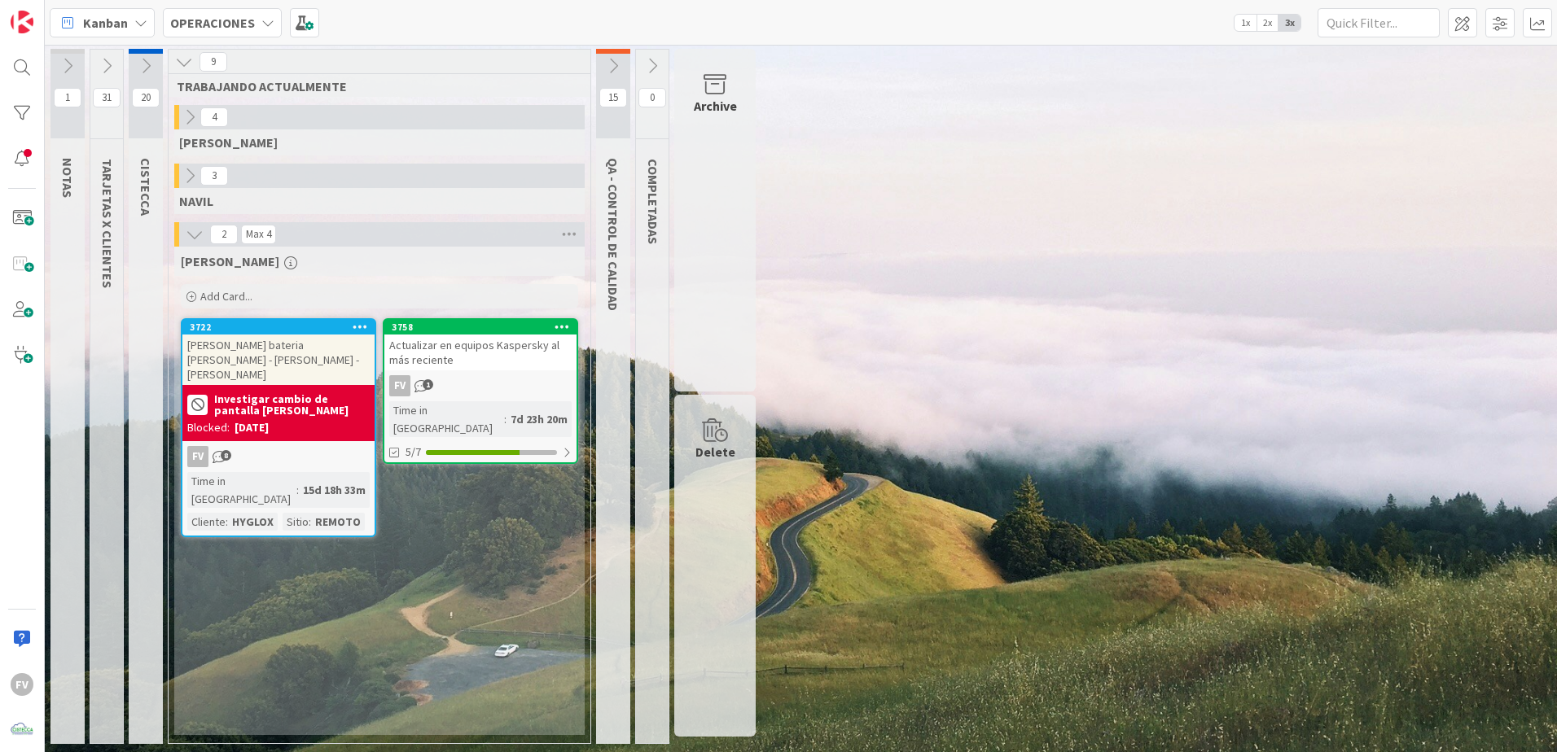
click at [195, 171] on icon at bounding box center [190, 176] width 18 height 18
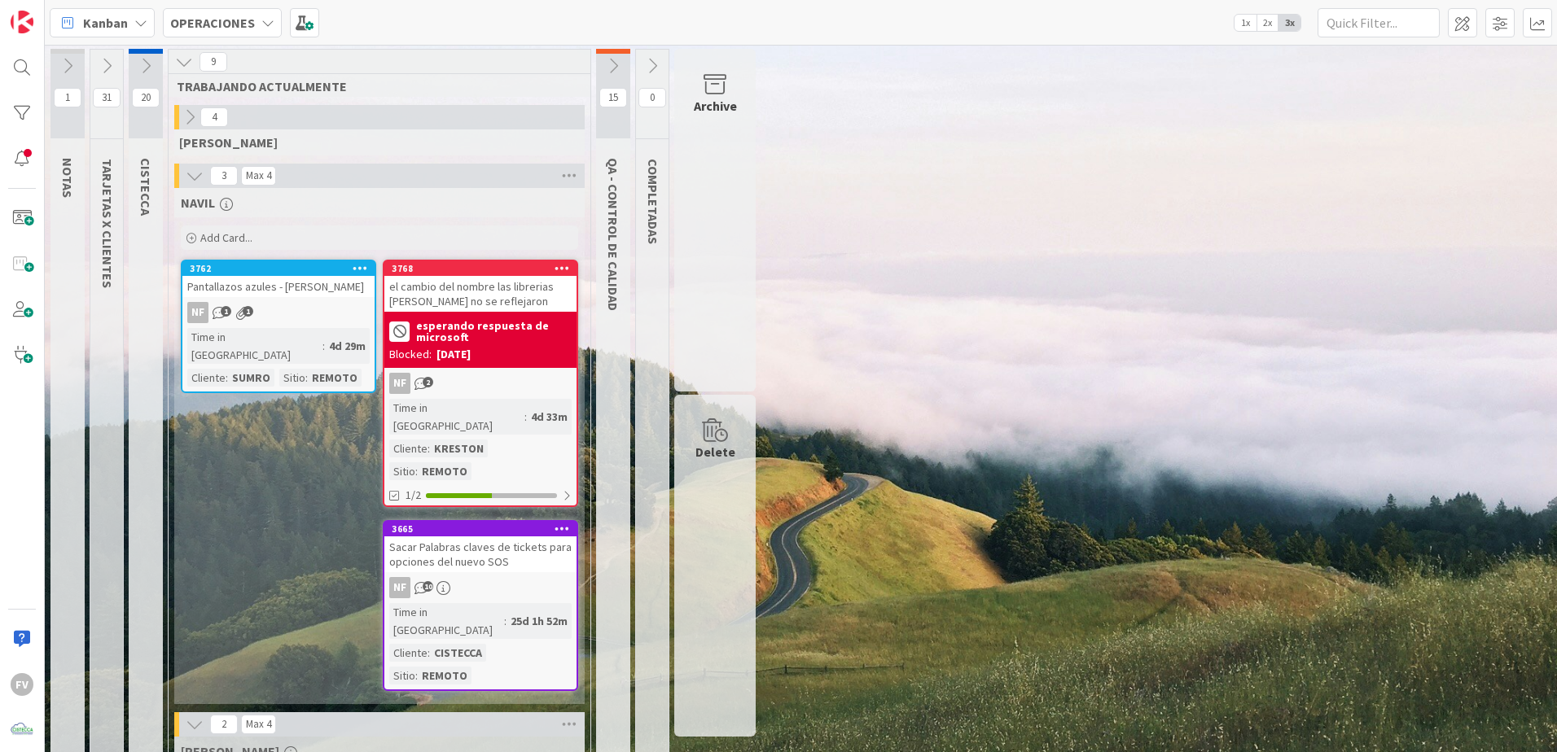
click at [499, 338] on b "esperando respuesta de microsoft" at bounding box center [494, 331] width 156 height 23
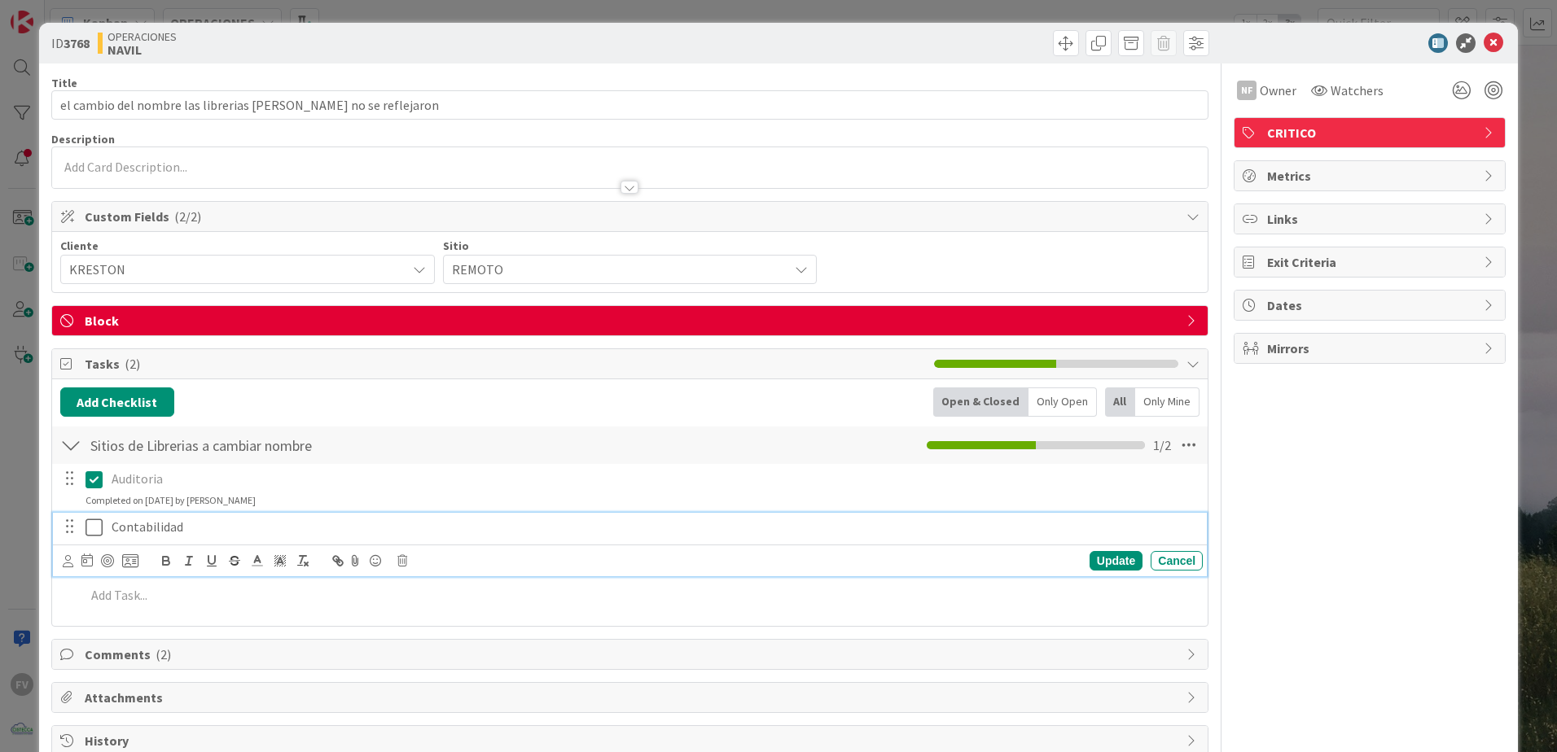
click at [90, 533] on icon at bounding box center [93, 528] width 17 height 20
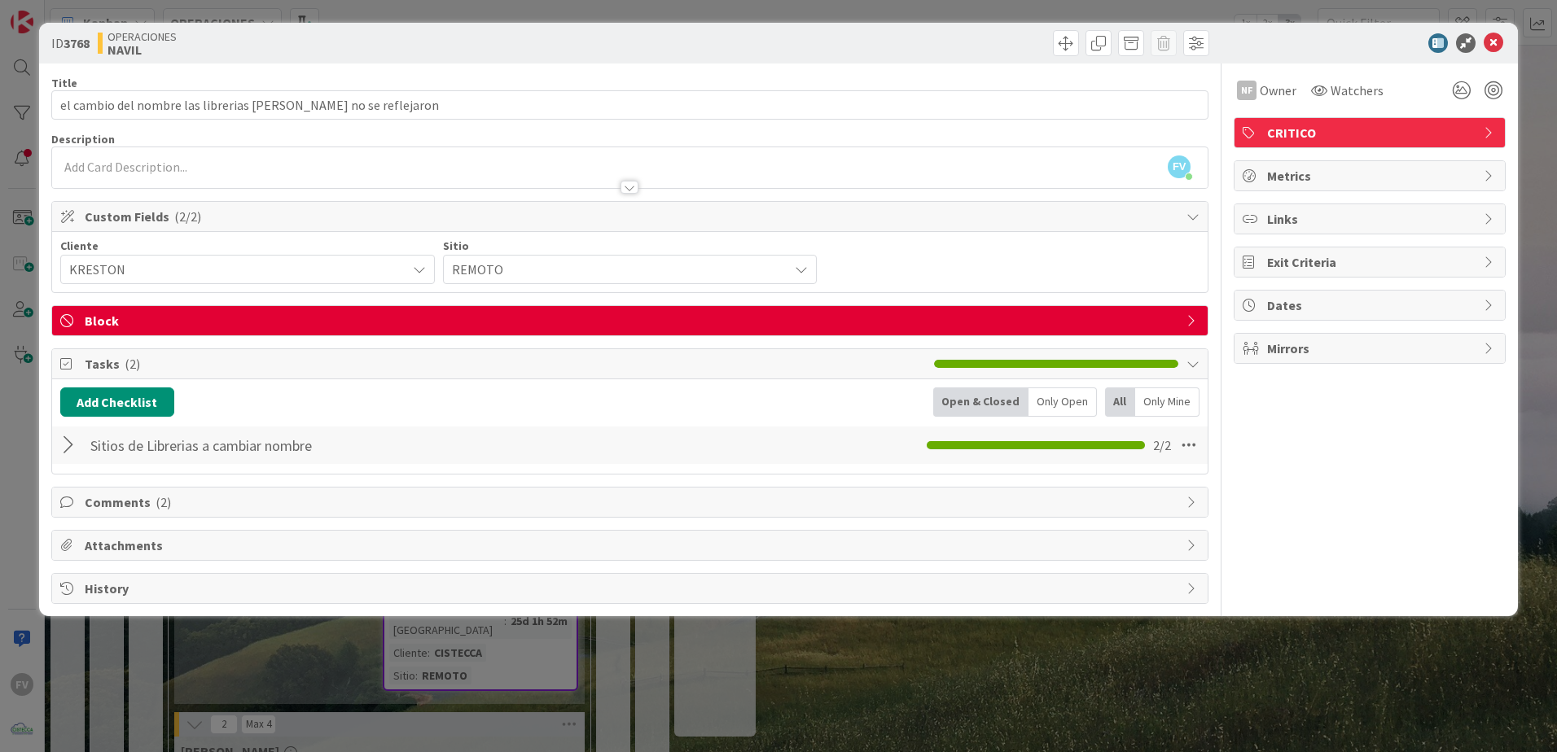
click at [250, 655] on div "ID 3768 OPERACIONES [PERSON_NAME] Title 62 / 128 el cambio del nombre las libre…" at bounding box center [778, 376] width 1557 height 752
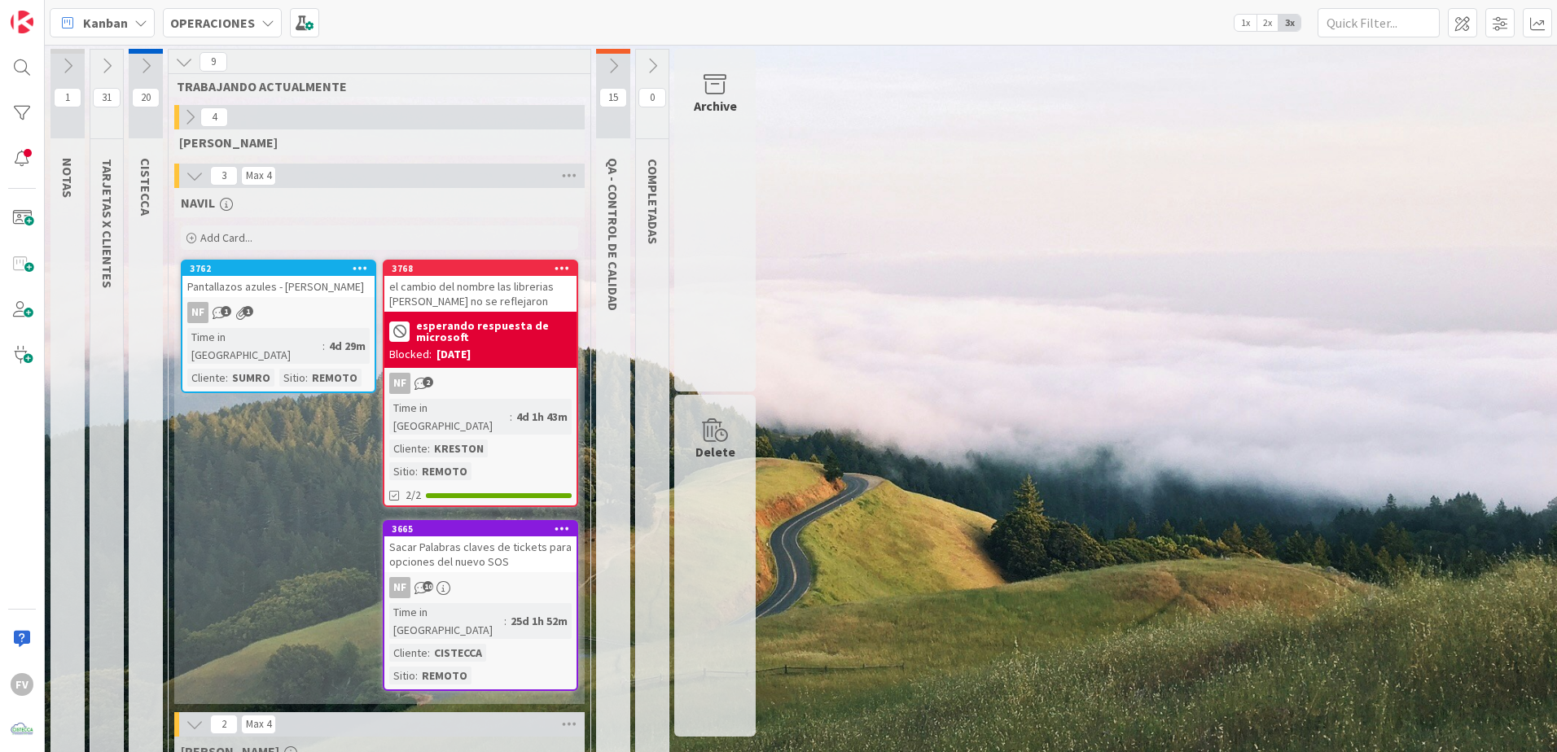
click at [143, 66] on icon at bounding box center [146, 66] width 18 height 18
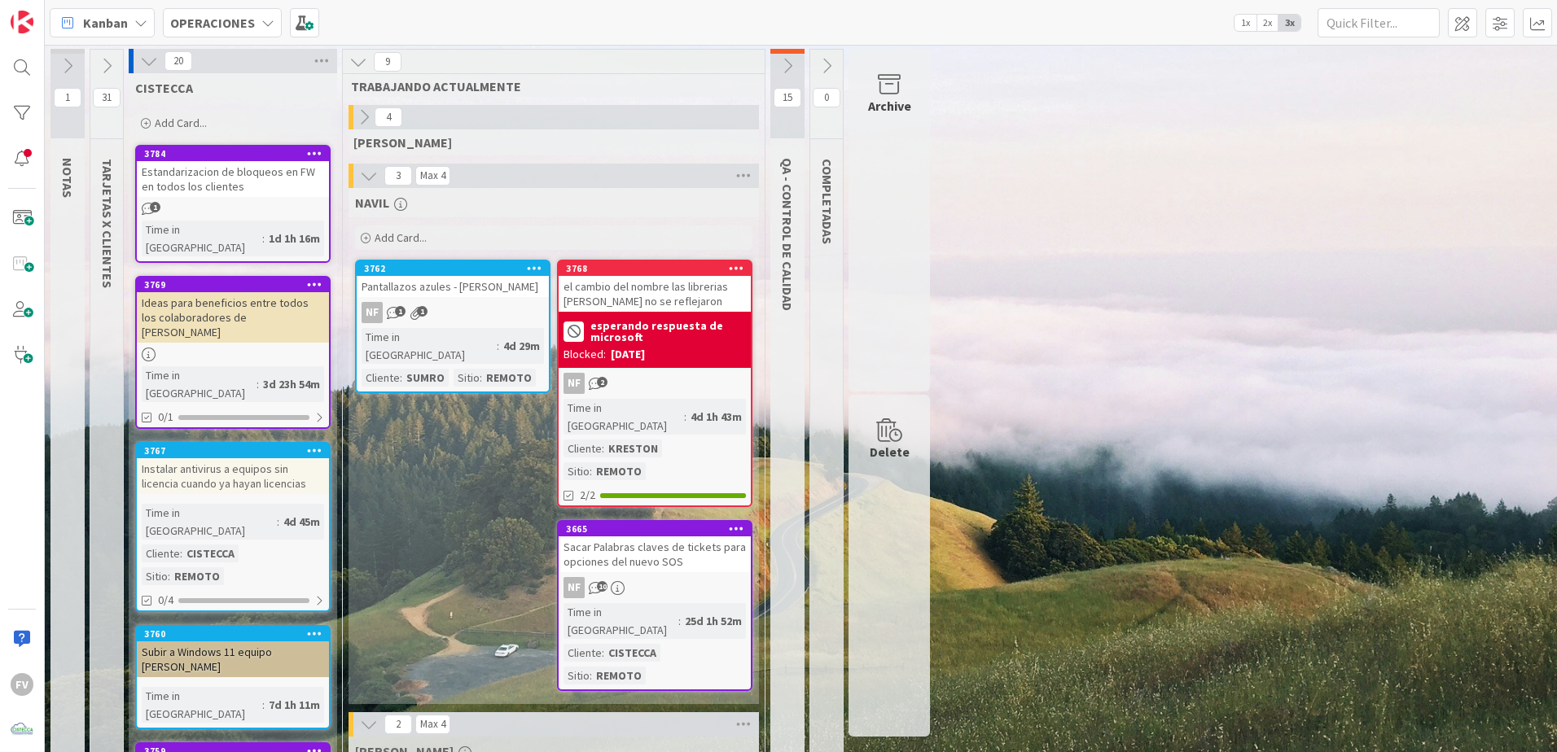
click at [232, 125] on div "Add Card..." at bounding box center [232, 123] width 195 height 24
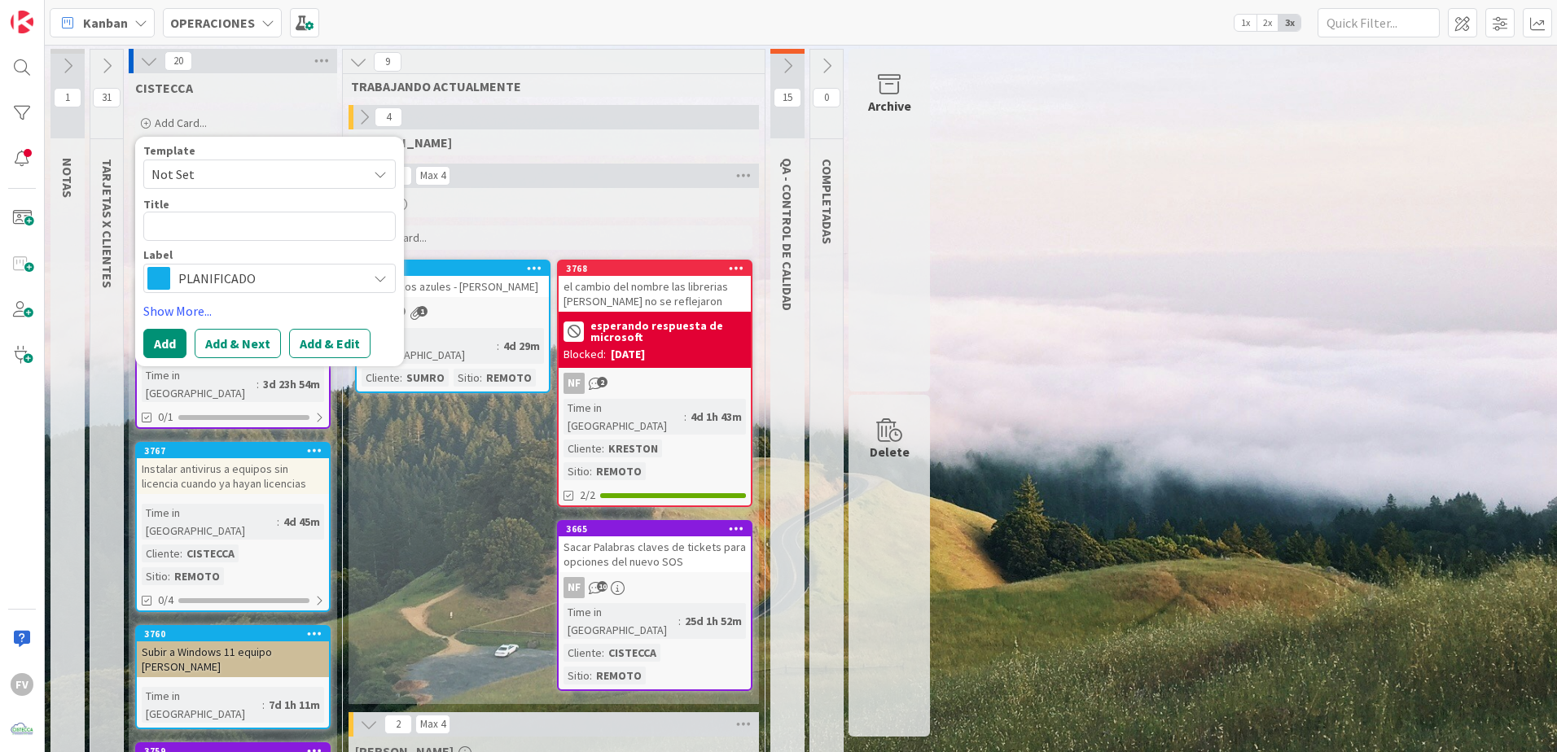
click at [476, 229] on div "Add Card..." at bounding box center [553, 238] width 397 height 24
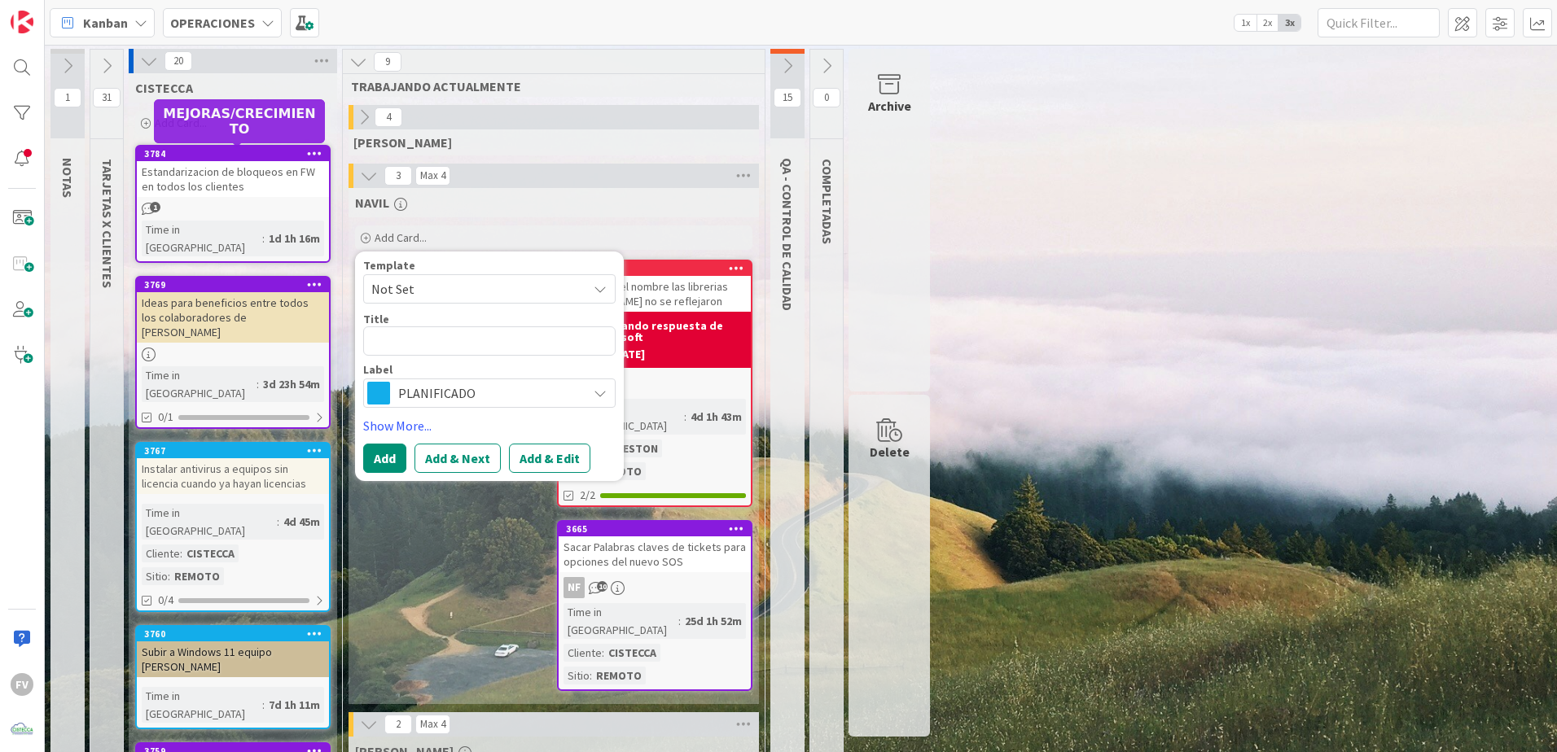
click at [193, 115] on div "Add Card..." at bounding box center [232, 123] width 195 height 24
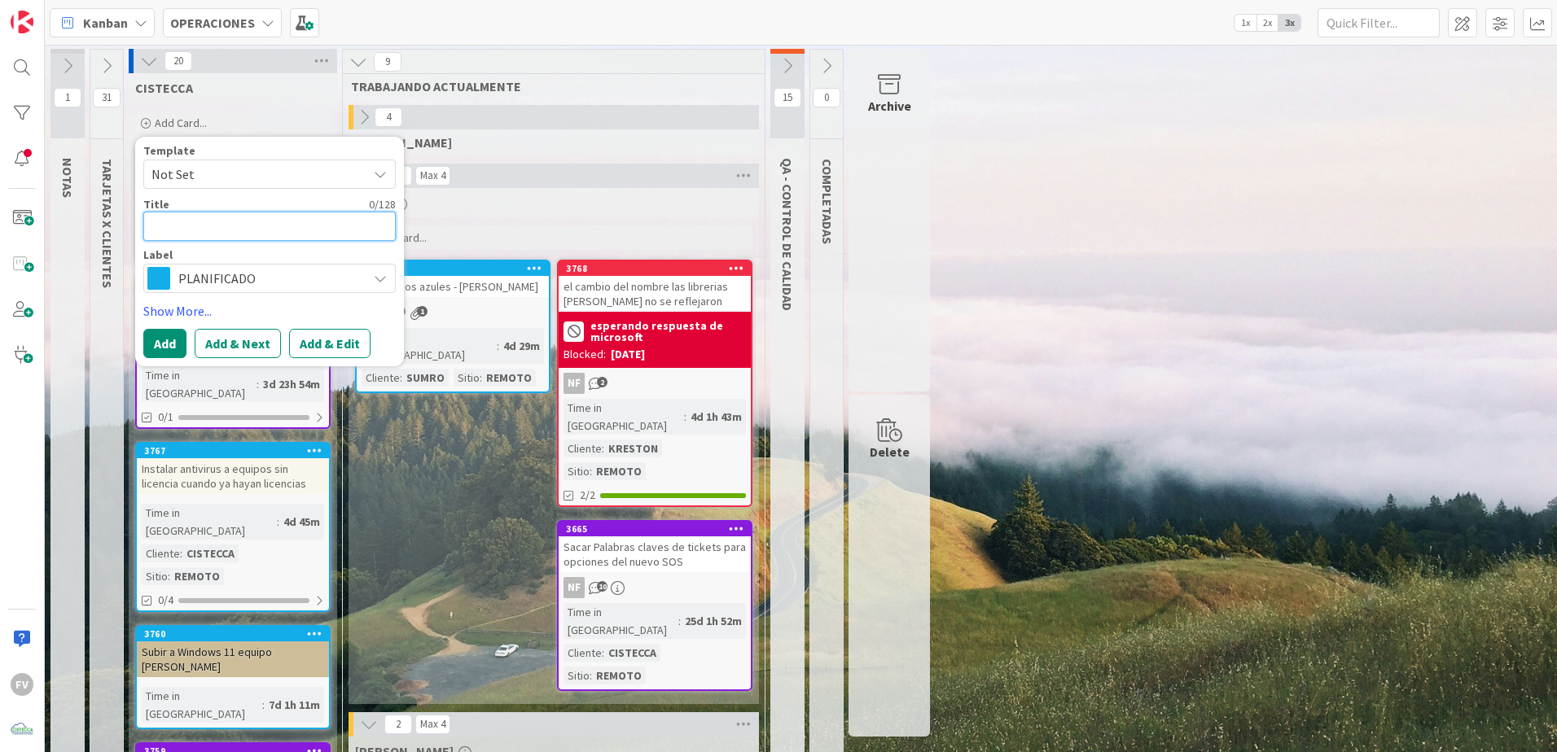
type textarea "x"
type textarea "E"
type textarea "x"
type textarea "Est"
type textarea "x"
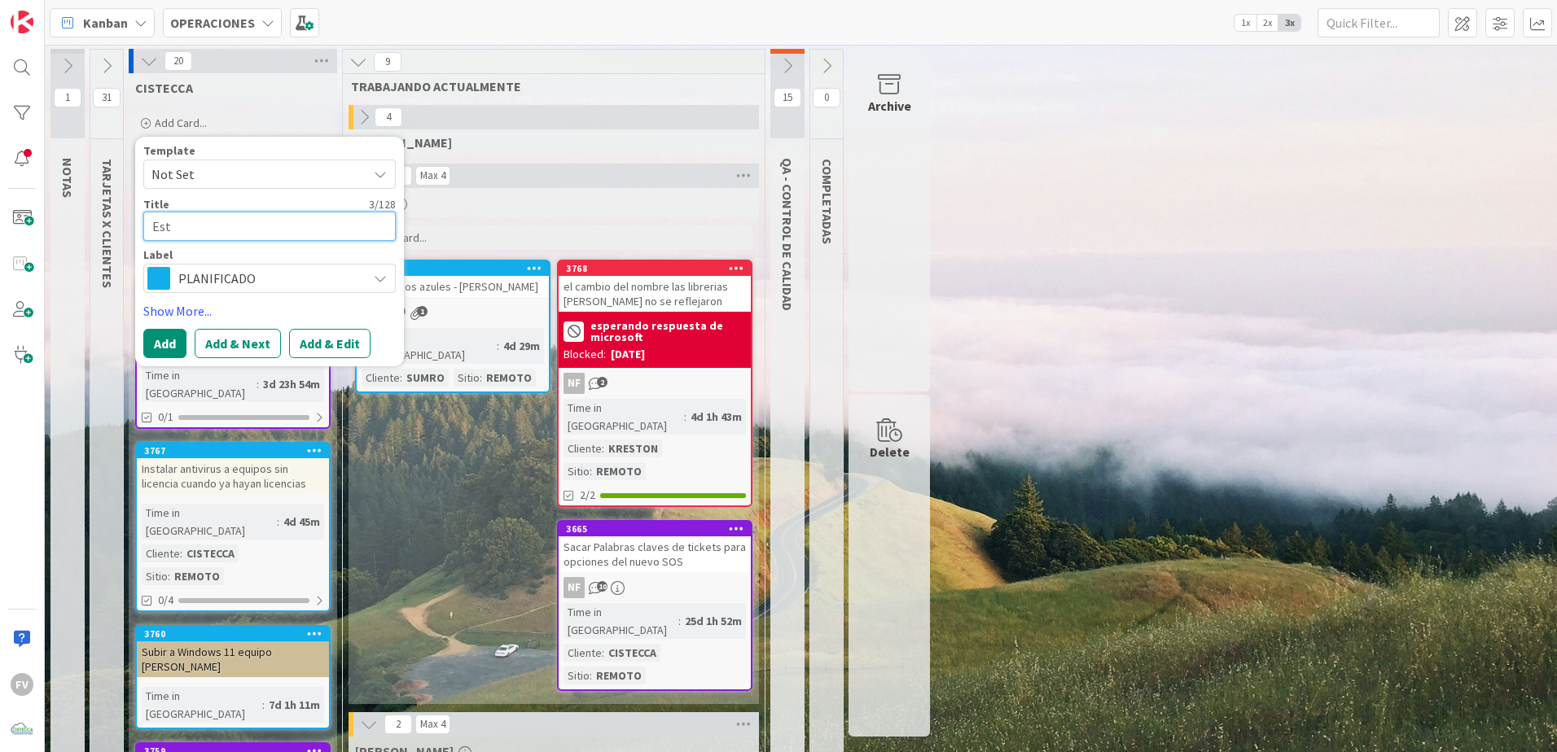
type textarea "Esta"
type textarea "x"
type textarea "Estan"
type textarea "x"
type textarea "Estand"
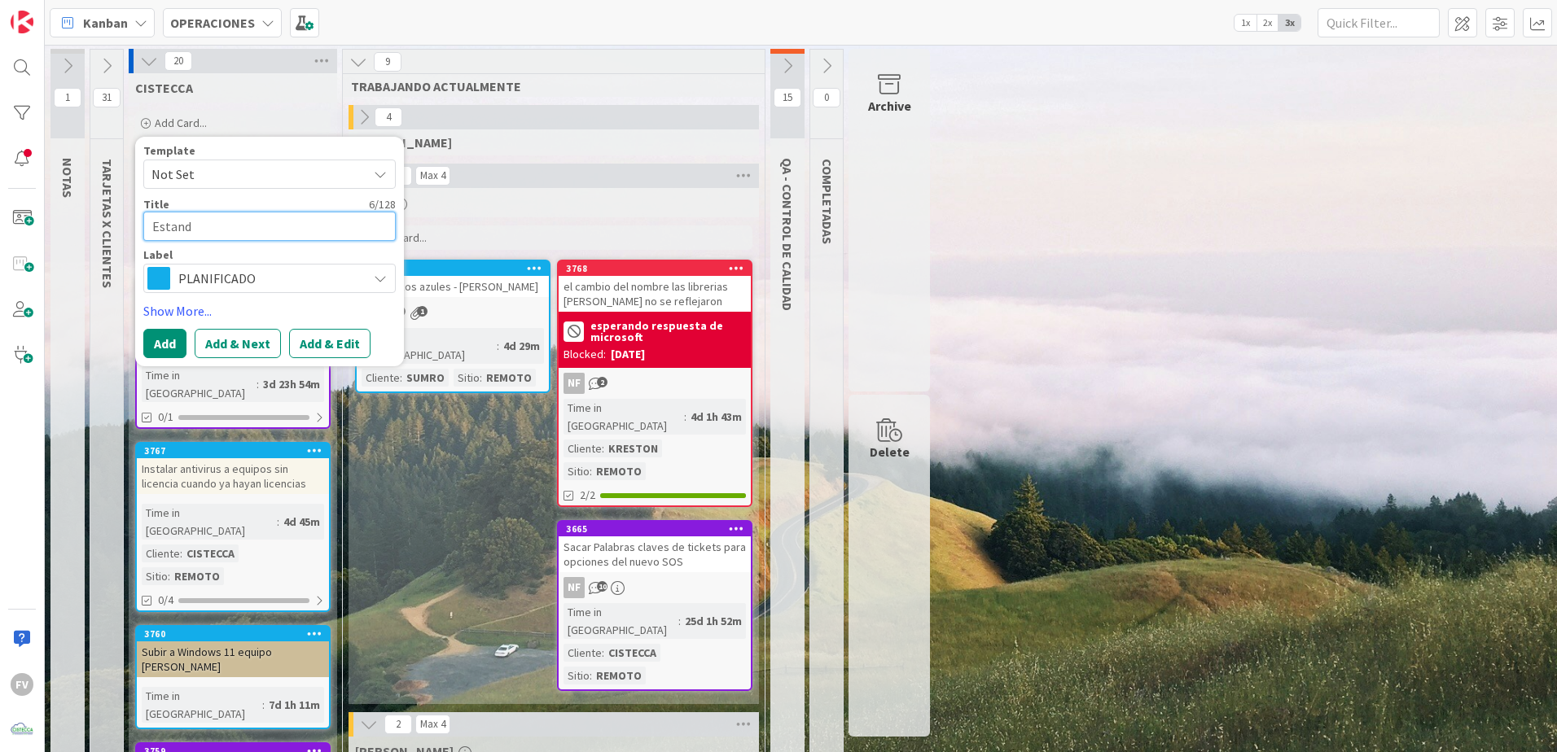
type textarea "x"
type textarea "Estanda"
type textarea "x"
type textarea "Estandar"
type textarea "x"
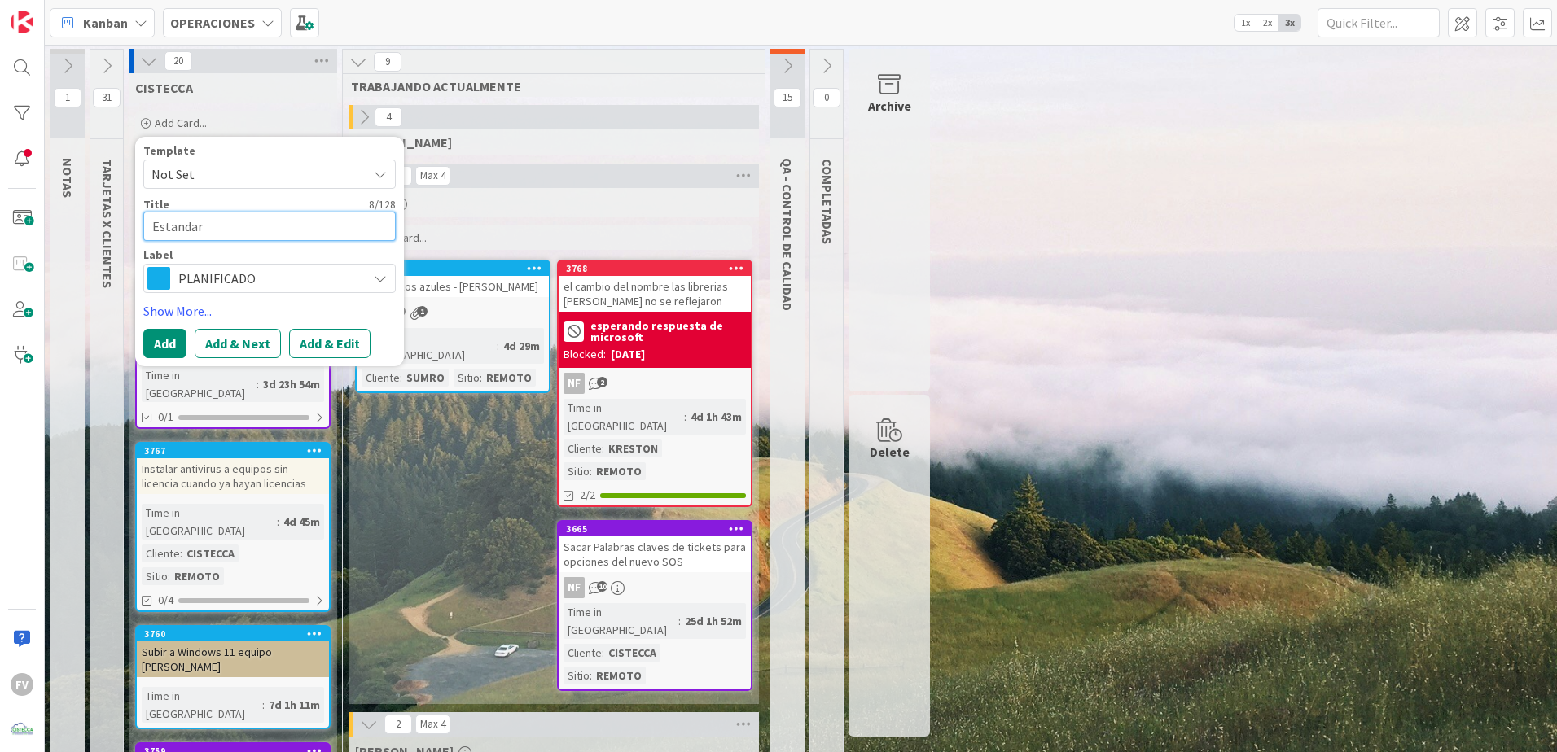
type textarea "Estandari"
type textarea "x"
type textarea "Estandariz"
type textarea "x"
type textarea "Estandariza"
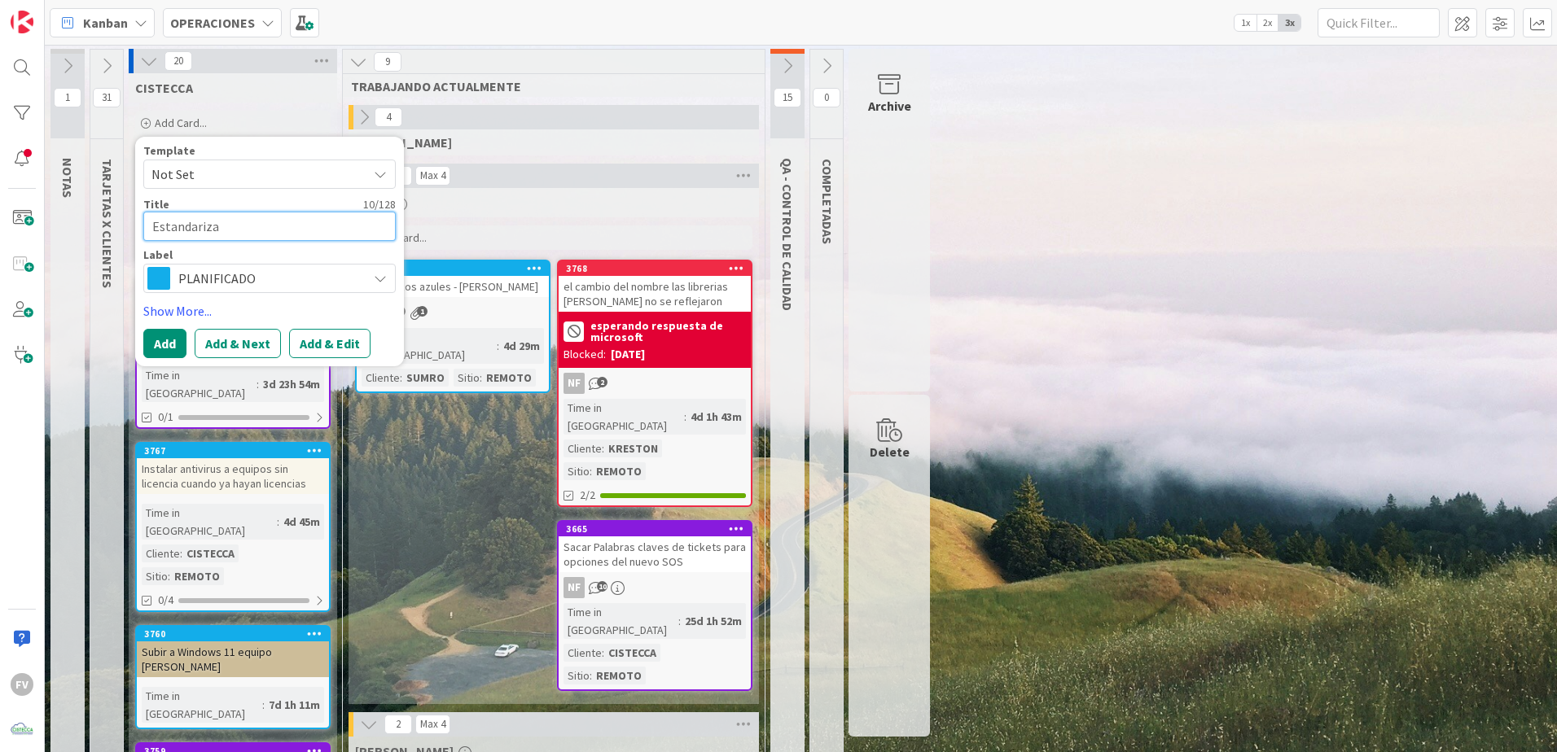
type textarea "x"
type textarea "Estandarizar"
type textarea "x"
type textarea "Estandarizar"
type textarea "x"
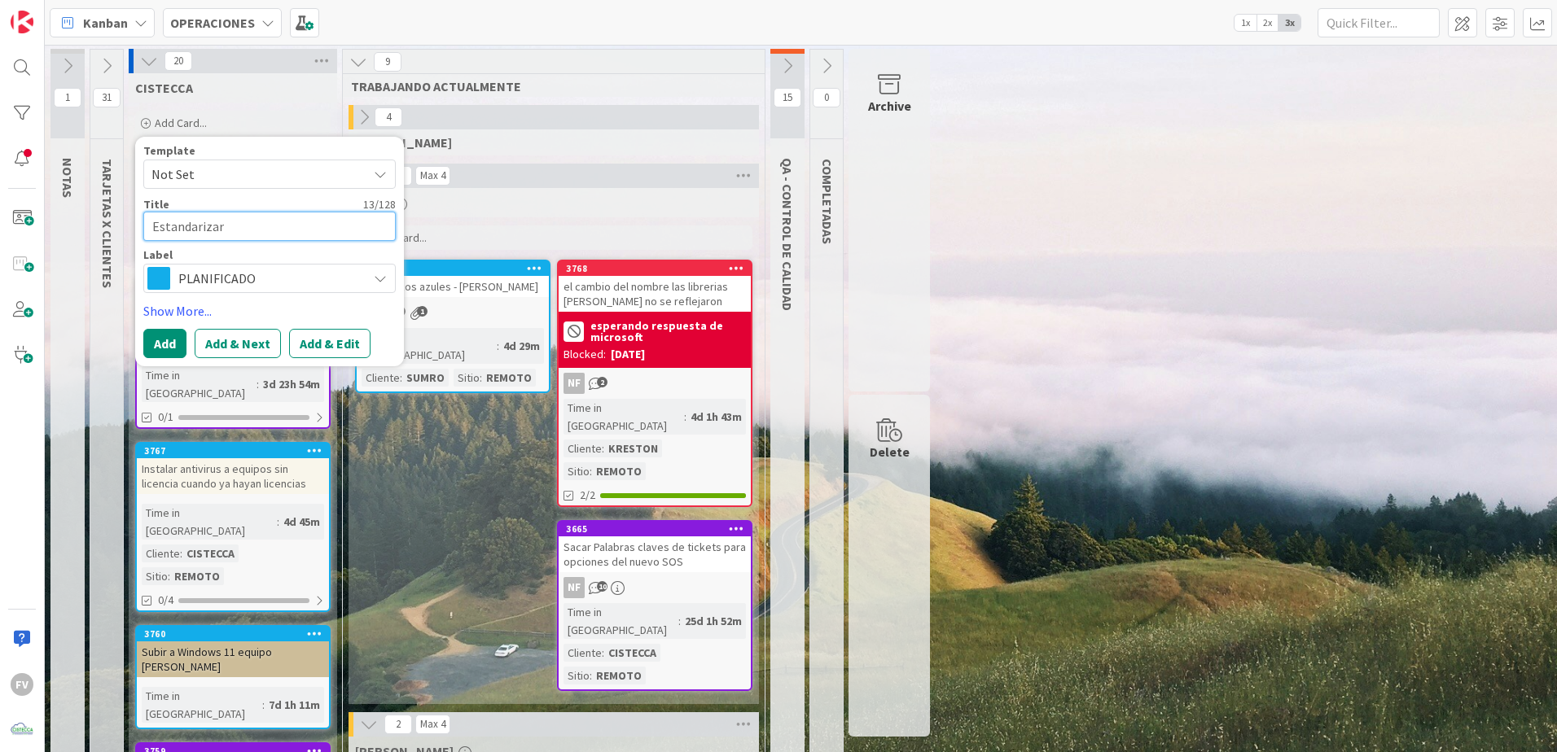
type textarea "Estandarizar i"
type textarea "x"
type textarea "Estandarizar id"
type textarea "x"
type textarea "Estandarizar idi"
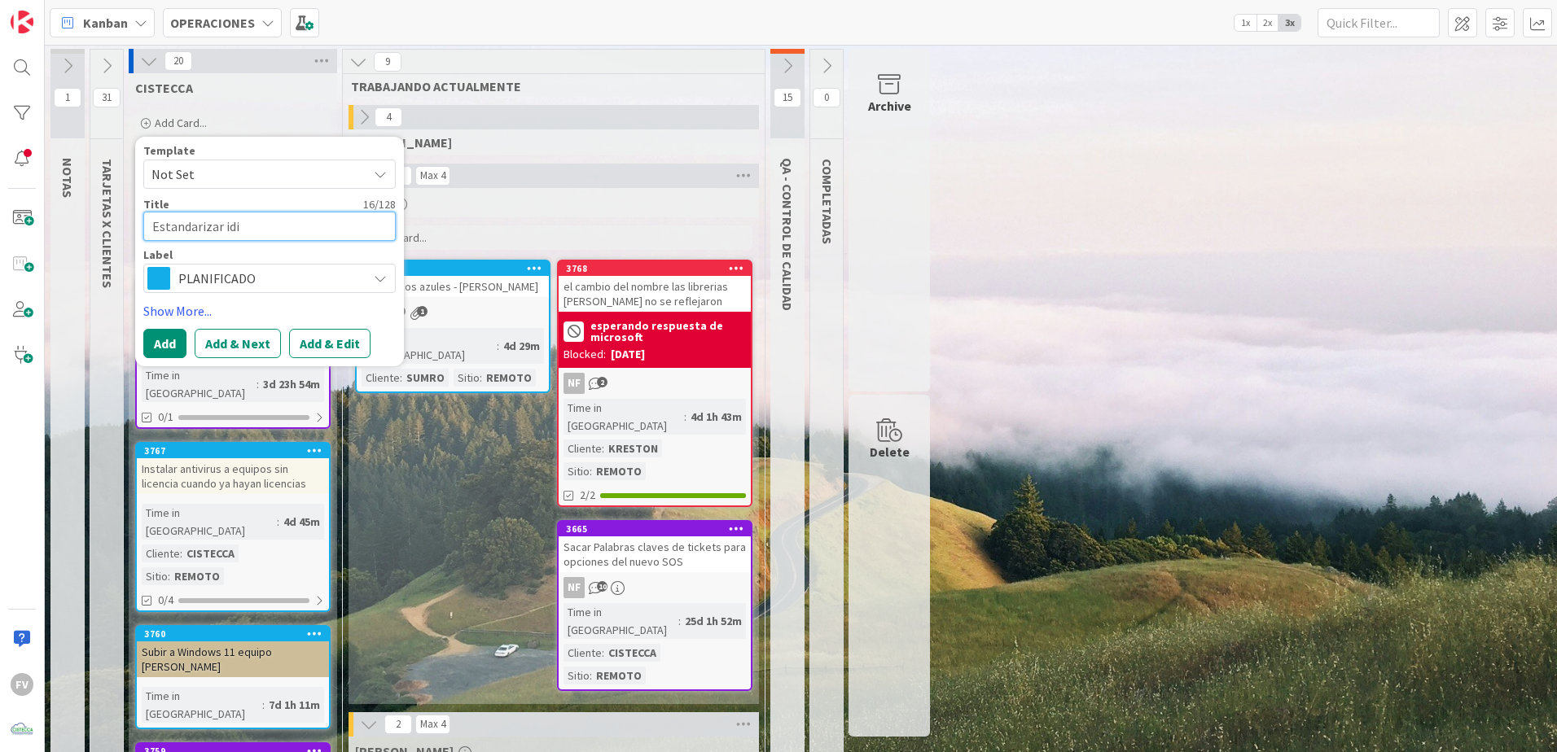
type textarea "x"
type textarea "Estandarizar idio"
type textarea "x"
type textarea "Estandarizar idiom"
type textarea "x"
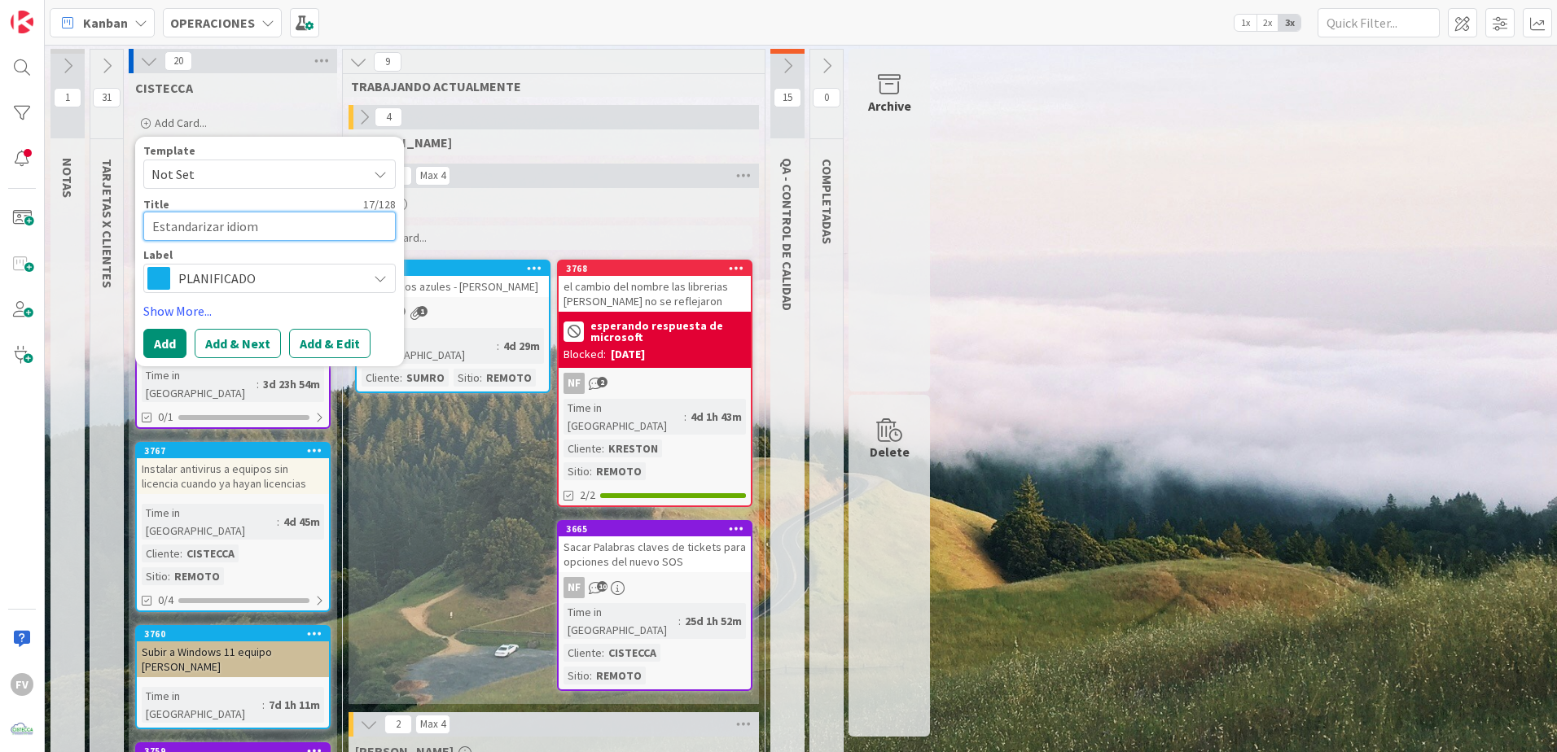
type textarea "Estandarizar idioma"
type textarea "x"
type textarea "Estandarizar idioma e"
type textarea "x"
type textarea "Estandarizar idioma es"
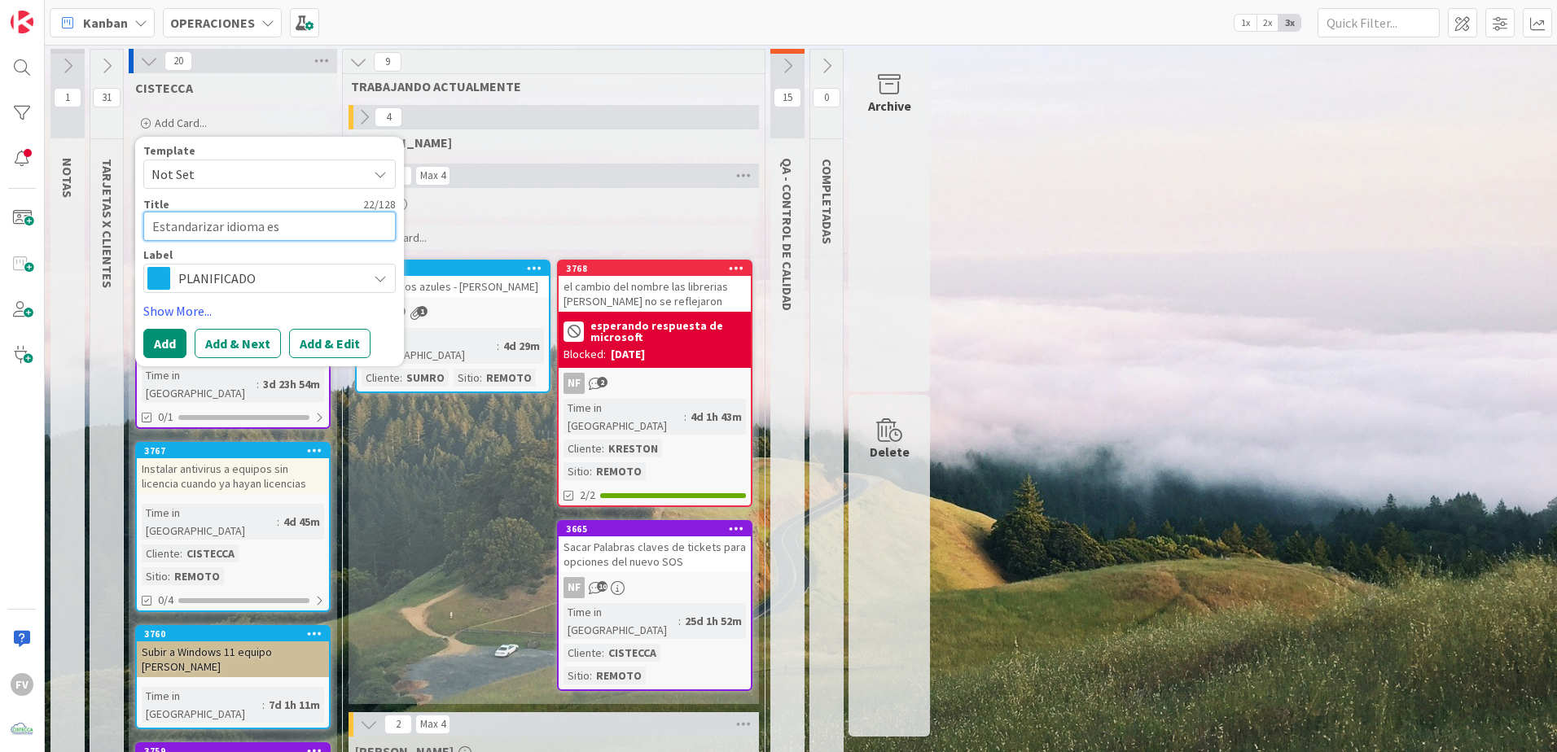
type textarea "x"
type textarea "Estandarizar idioma esp"
type textarea "x"
type textarea "Estandarizar idioma espa"
type textarea "x"
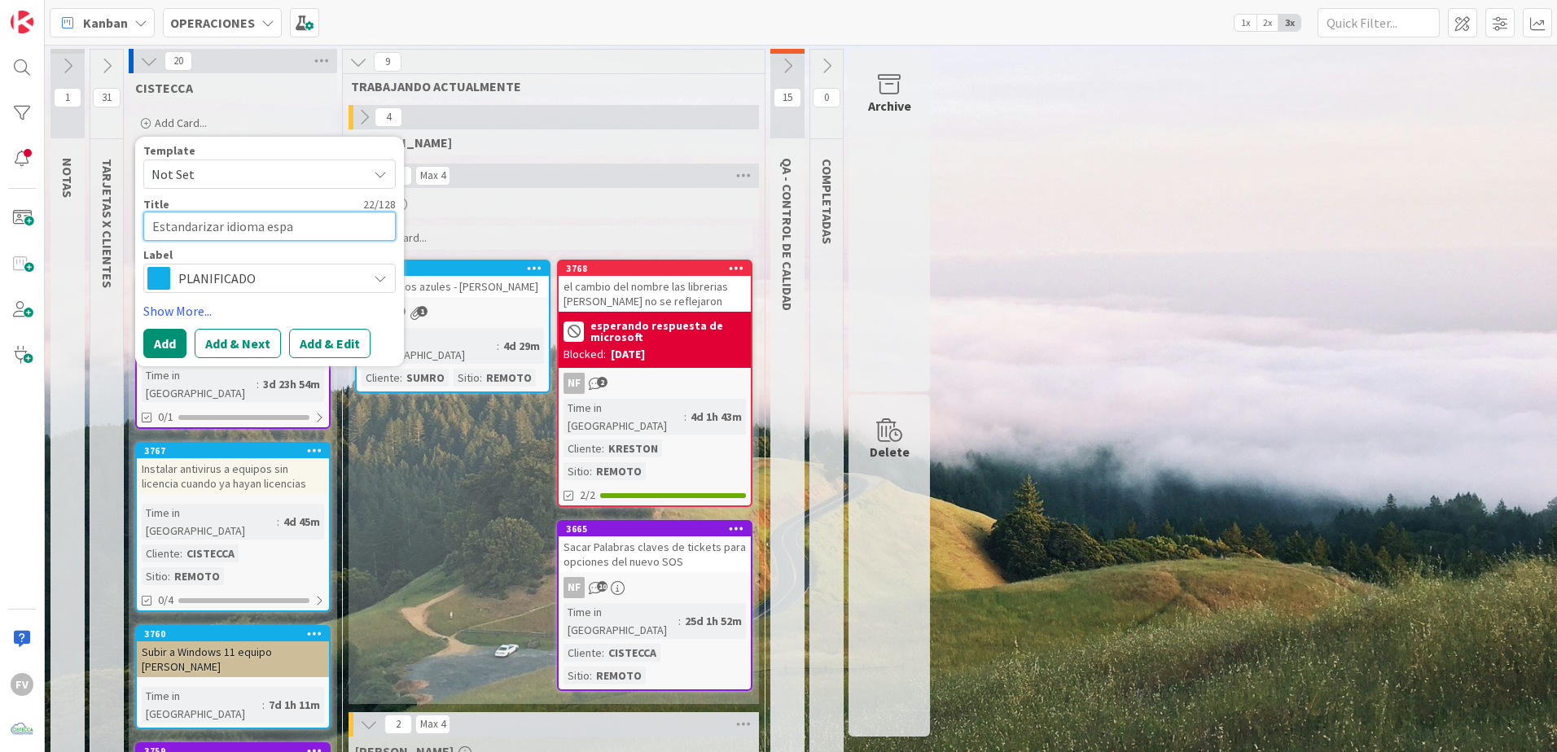
type textarea "Estandarizar idioma españ"
type textarea "x"
type textarea "Estandarizar idioma españo"
type textarea "x"
type textarea "Estandarizar idioma español"
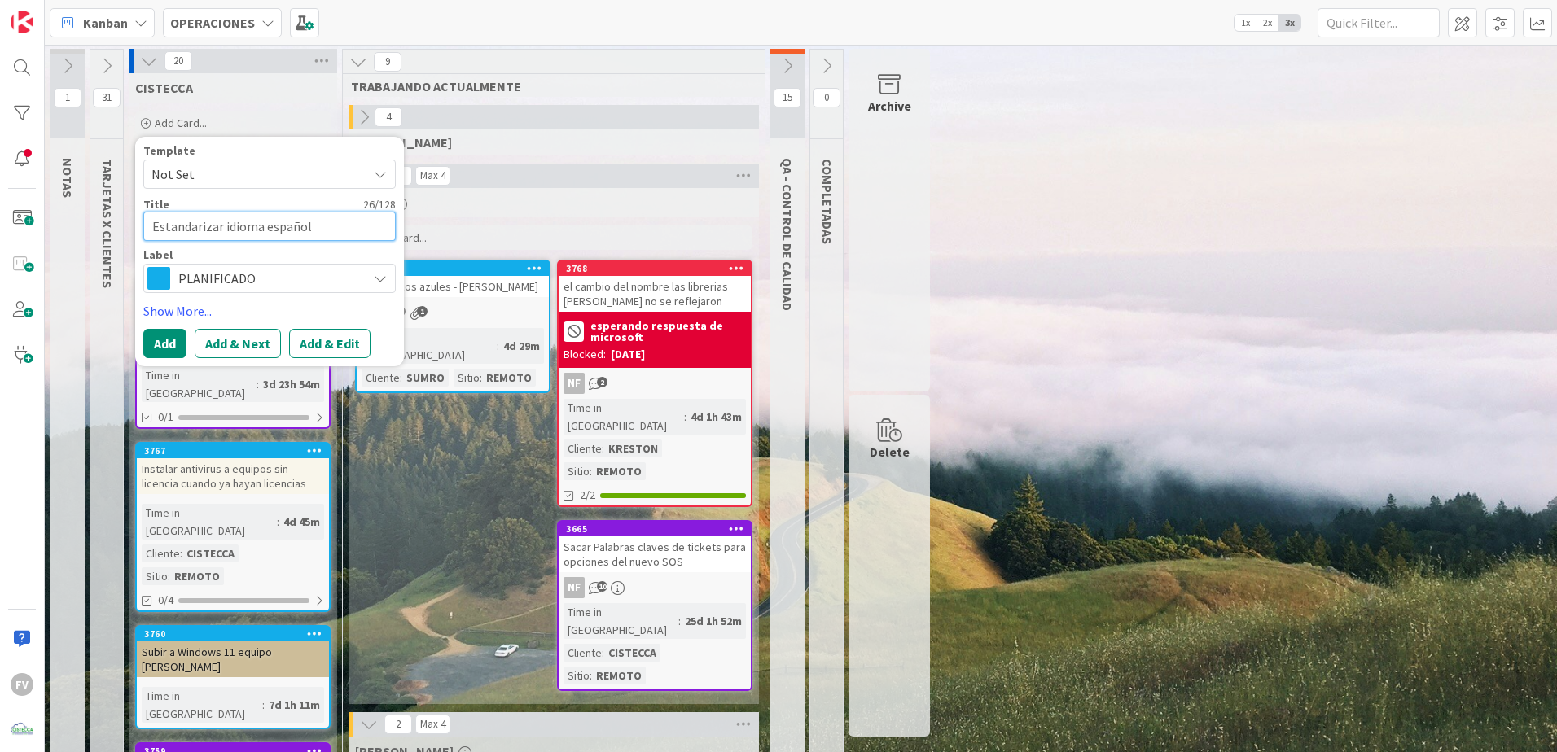
type textarea "x"
type textarea "Estandarizar idioma español"
type textarea "x"
type textarea "Estandarizar idioma español P"
type textarea "x"
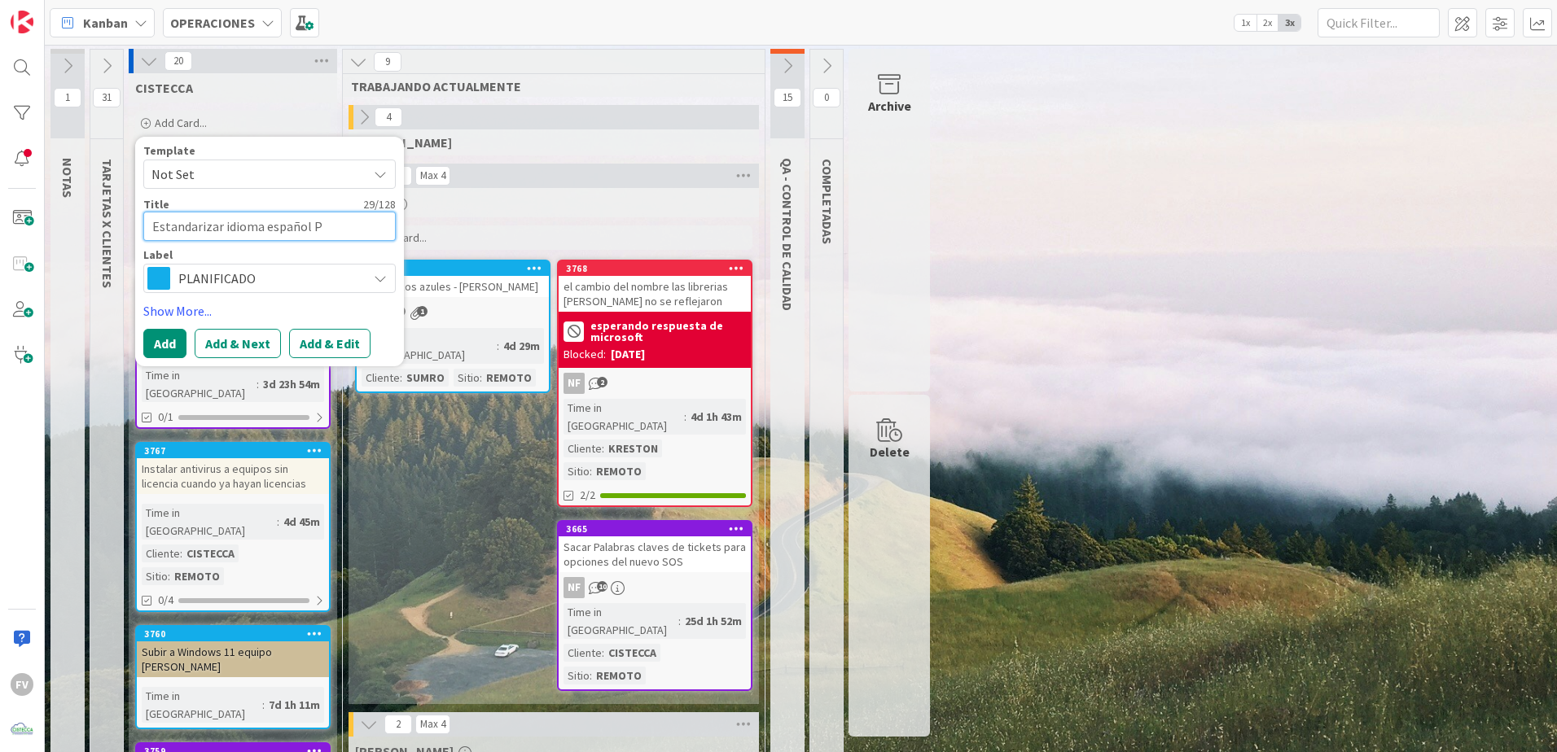
type textarea "Estandarizar idioma español Pa"
type textarea "x"
type textarea "Estandarizar idioma español Pan"
type textarea "x"
type textarea "Estandarizar idioma español Pana"
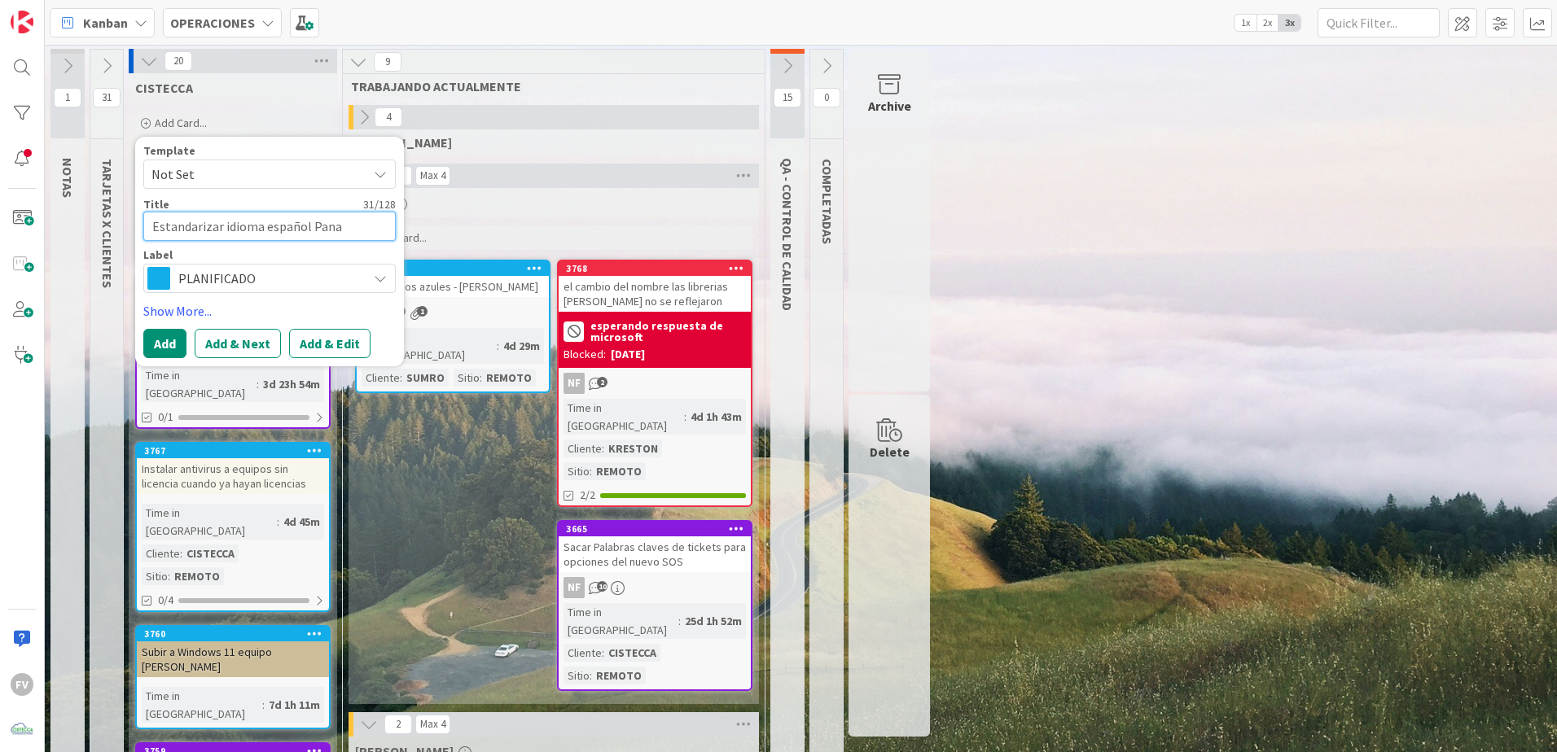
type textarea "x"
type textarea "Estandarizar idioma español Panam"
type textarea "x"
type textarea "Estandarizar idioma español [GEOGRAPHIC_DATA]"
type textarea "x"
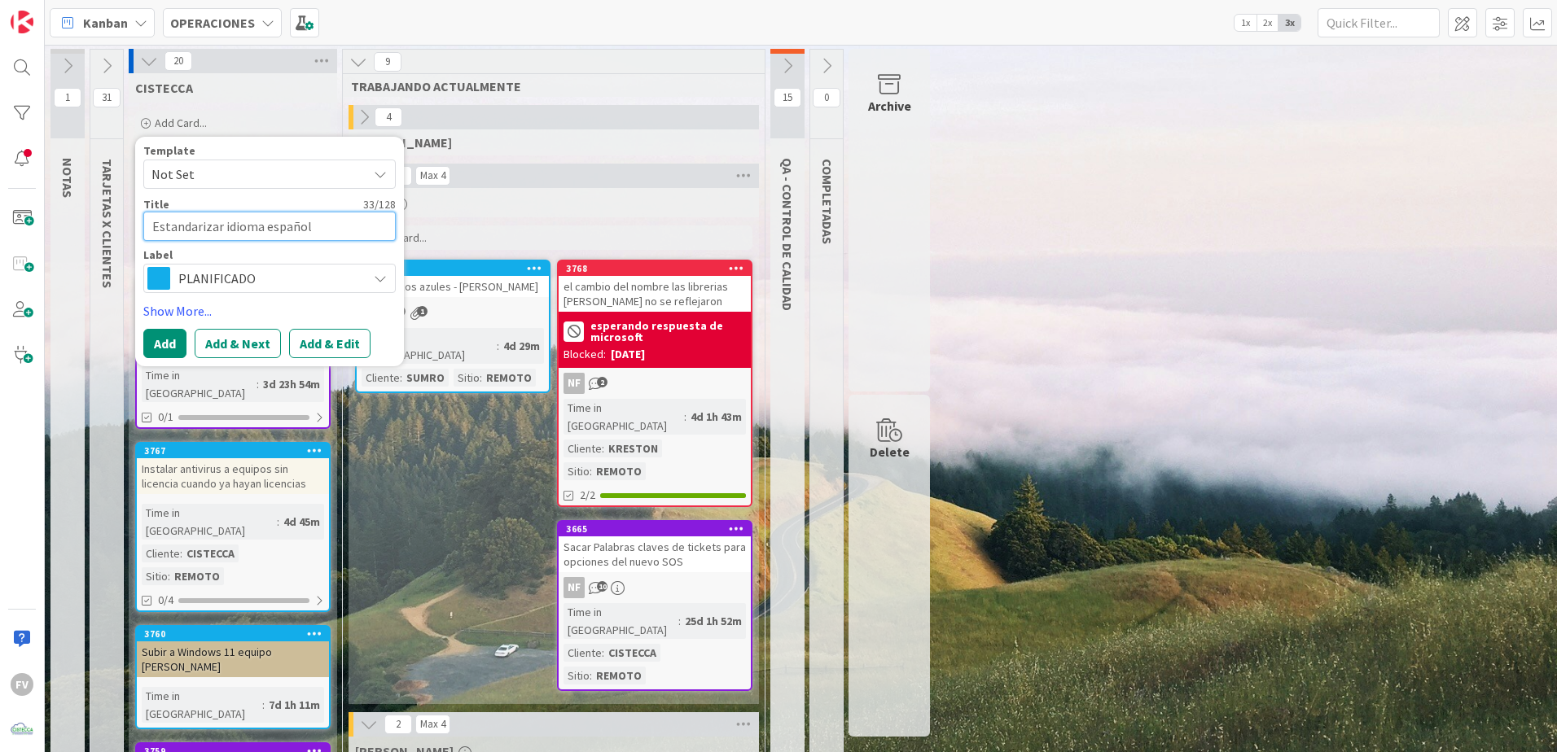
type textarea "Estandarizar idioma español [GEOGRAPHIC_DATA]"
type textarea "x"
type textarea "Estandarizar idioma español [GEOGRAPHIC_DATA] e"
type textarea "x"
type textarea "Estandarizar idioma español [GEOGRAPHIC_DATA] en"
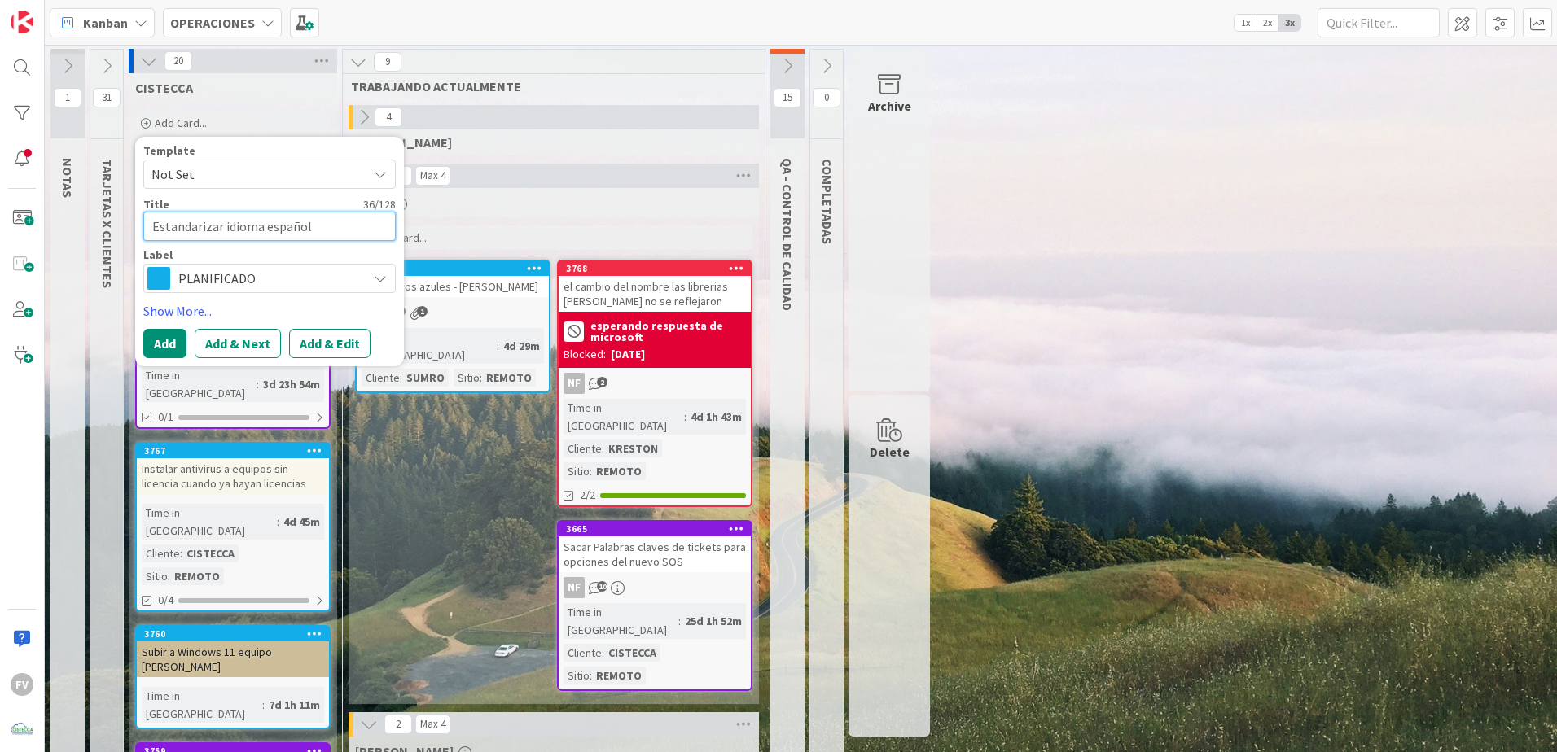
type textarea "x"
type textarea "Estandarizar idioma español [GEOGRAPHIC_DATA] en"
type textarea "x"
type textarea "Estandarizar idioma español Panamá en t"
type textarea "x"
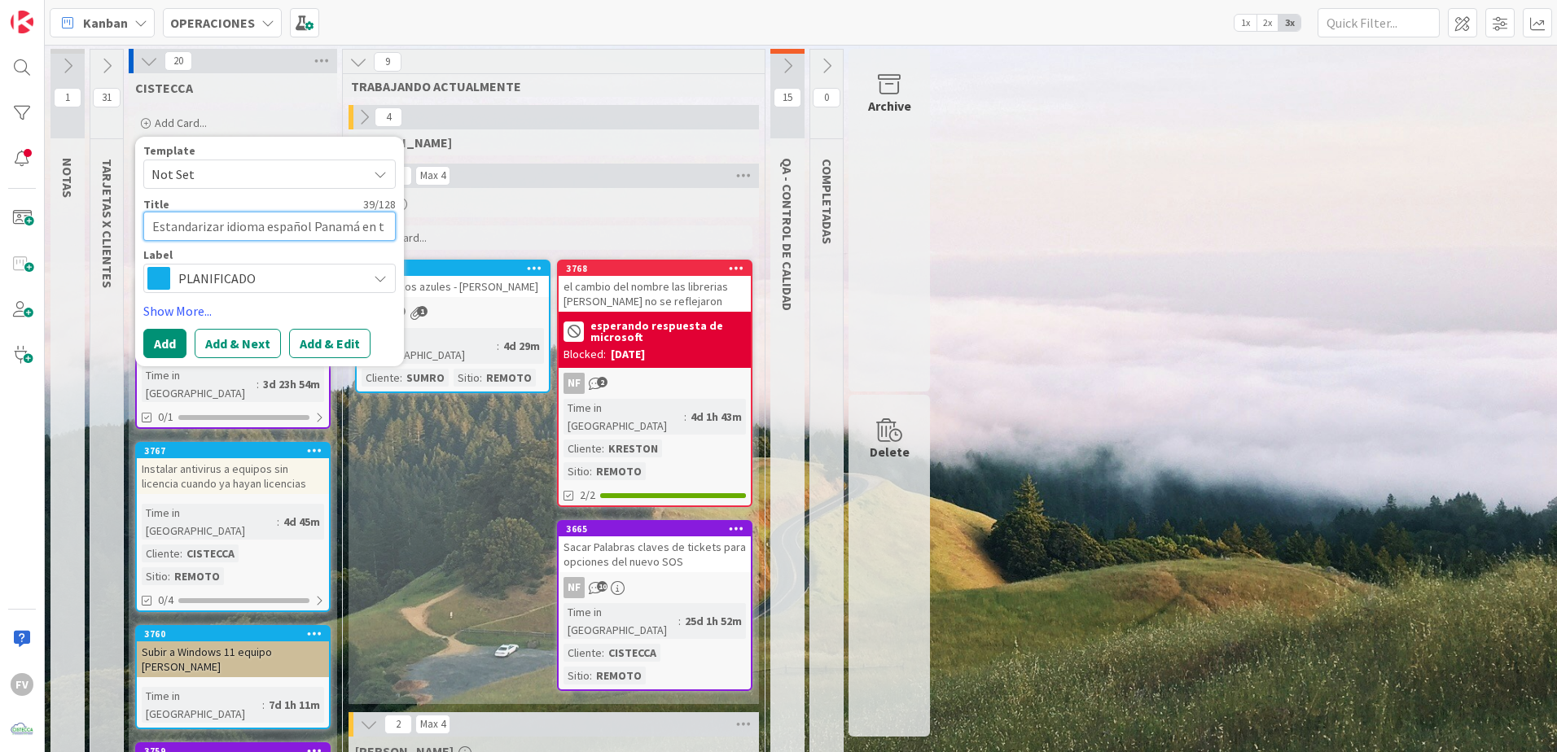
type textarea "Estandarizar idioma español Panamá en to"
type textarea "x"
type textarea "Estandarizar idioma español Panamá en tod"
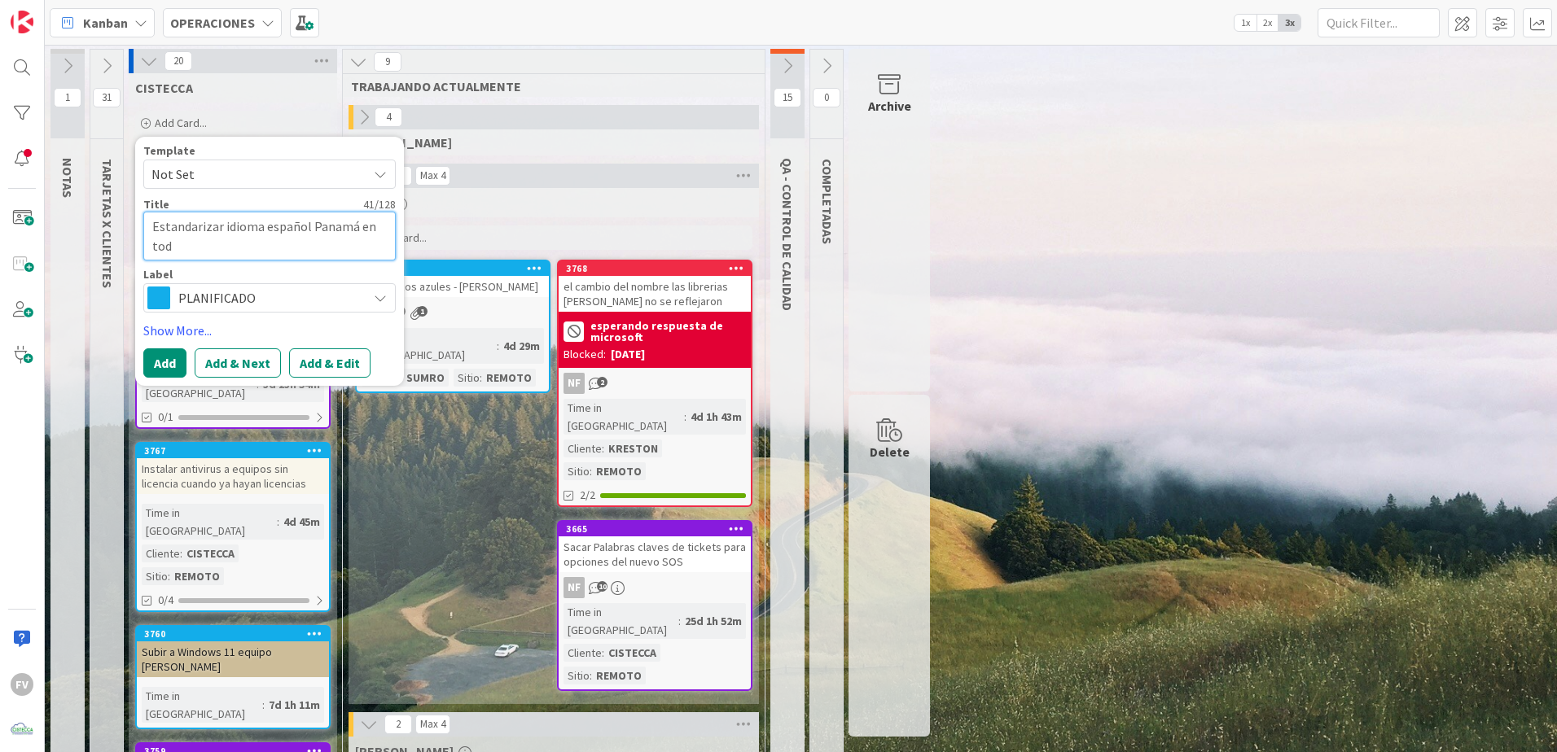
type textarea "x"
type textarea "Estandarizar idioma español Panamá en todo"
type textarea "x"
type textarea "Estandarizar idioma español Panamá en todos"
type textarea "x"
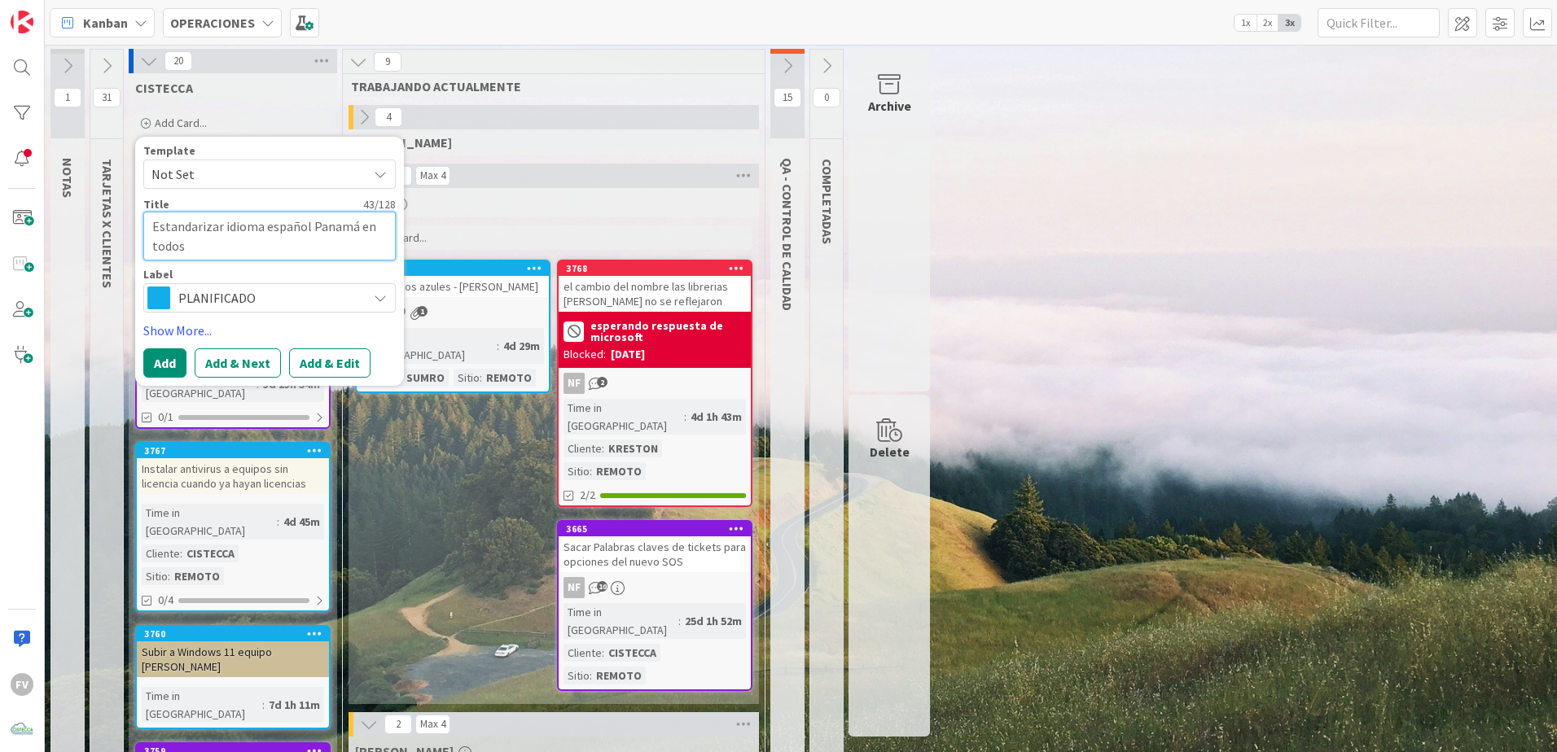
type textarea "Estandarizar idioma español Panamá en todos"
type textarea "x"
type textarea "Estandarizar idioma español Panamá en todos l"
type textarea "x"
type textarea "Estandarizar idioma español Panamá en todos lo"
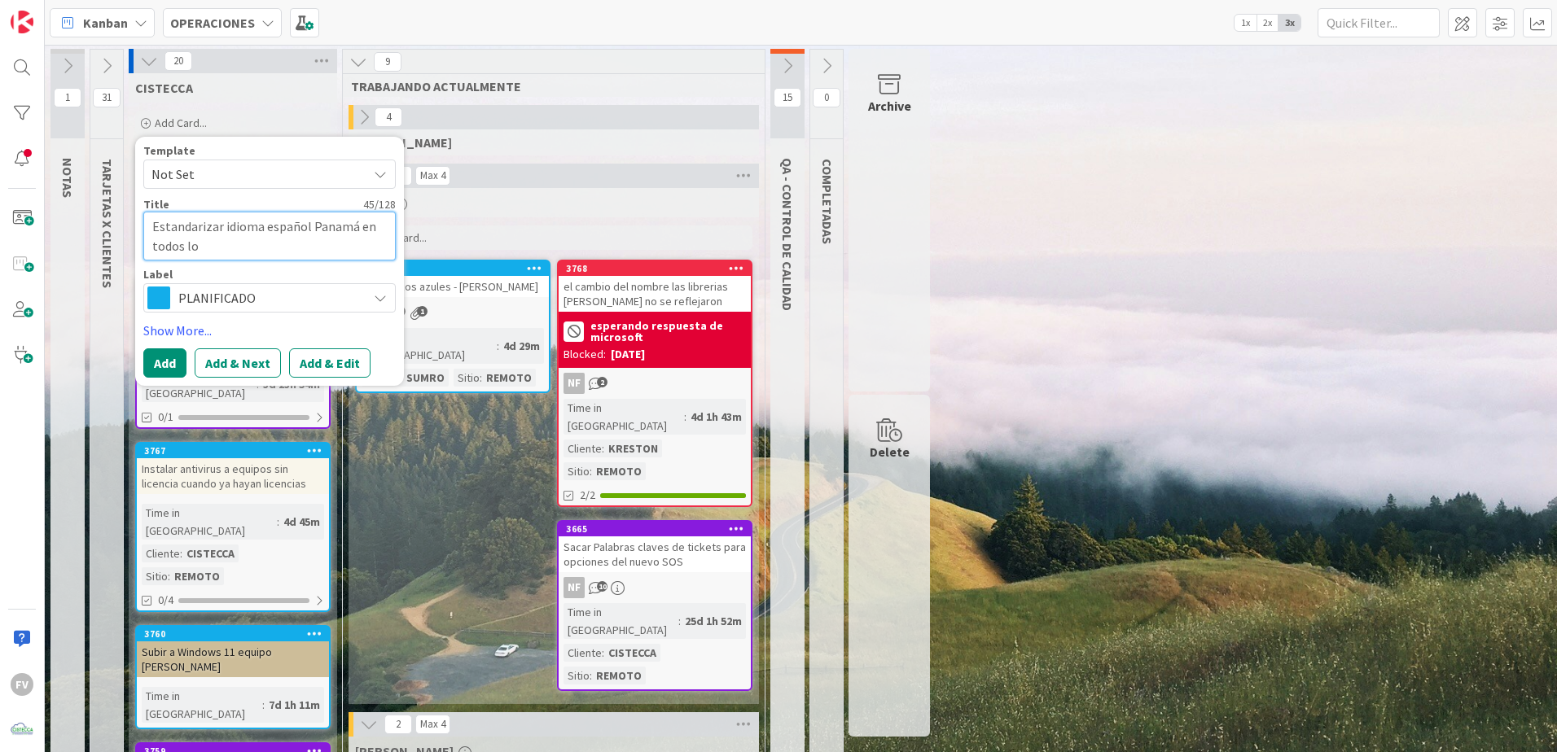
type textarea "x"
type textarea "Estandarizar idioma español Panamá en todos los"
type textarea "x"
type textarea "Estandarizar idioma español Panamá en todos los"
type textarea "x"
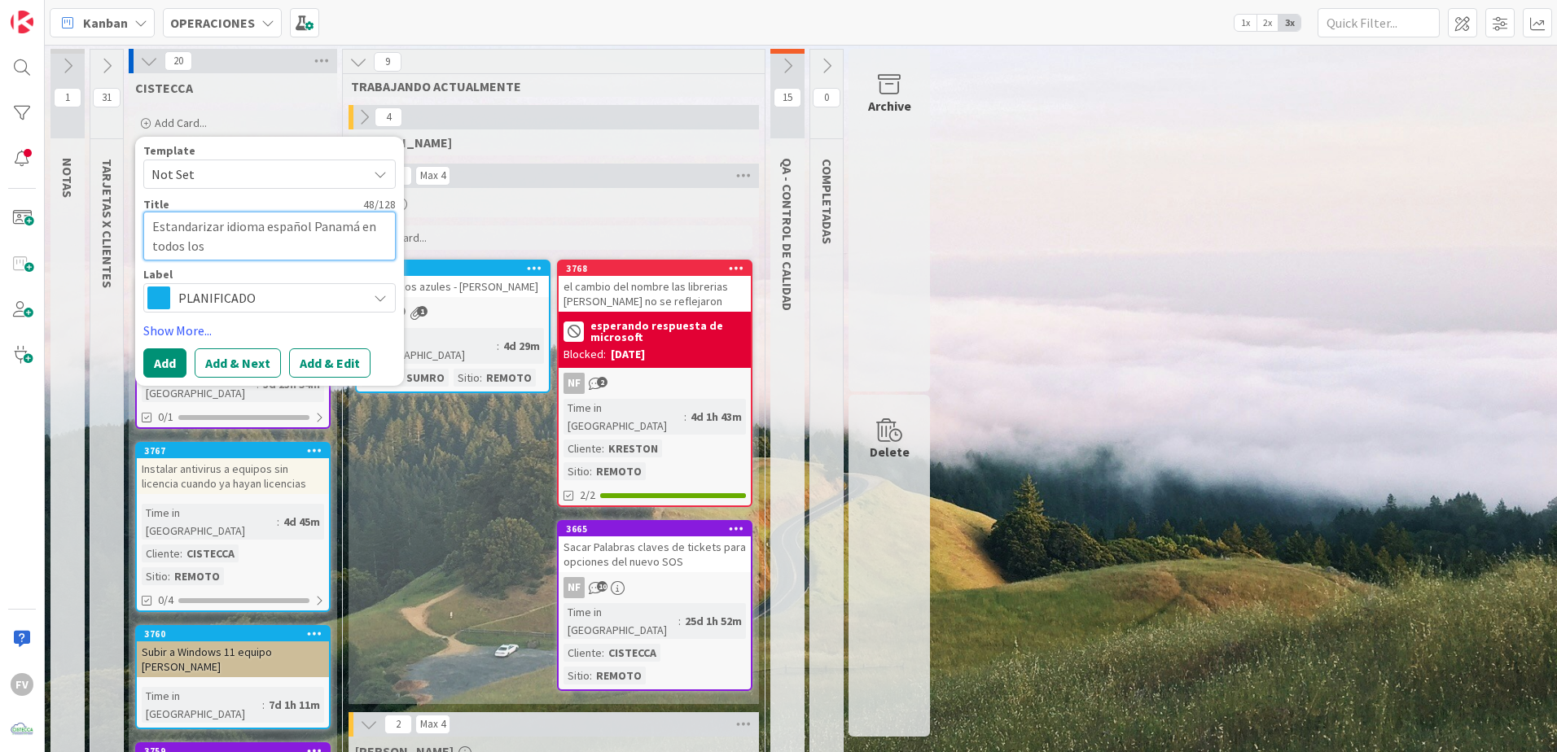
type textarea "Estandarizar idioma español Panamá en todos los t"
type textarea "x"
type textarea "Estandarizar idioma español Panamá en todos los te"
type textarea "x"
type textarea "Estandarizar idioma español Panamá en todos los ten"
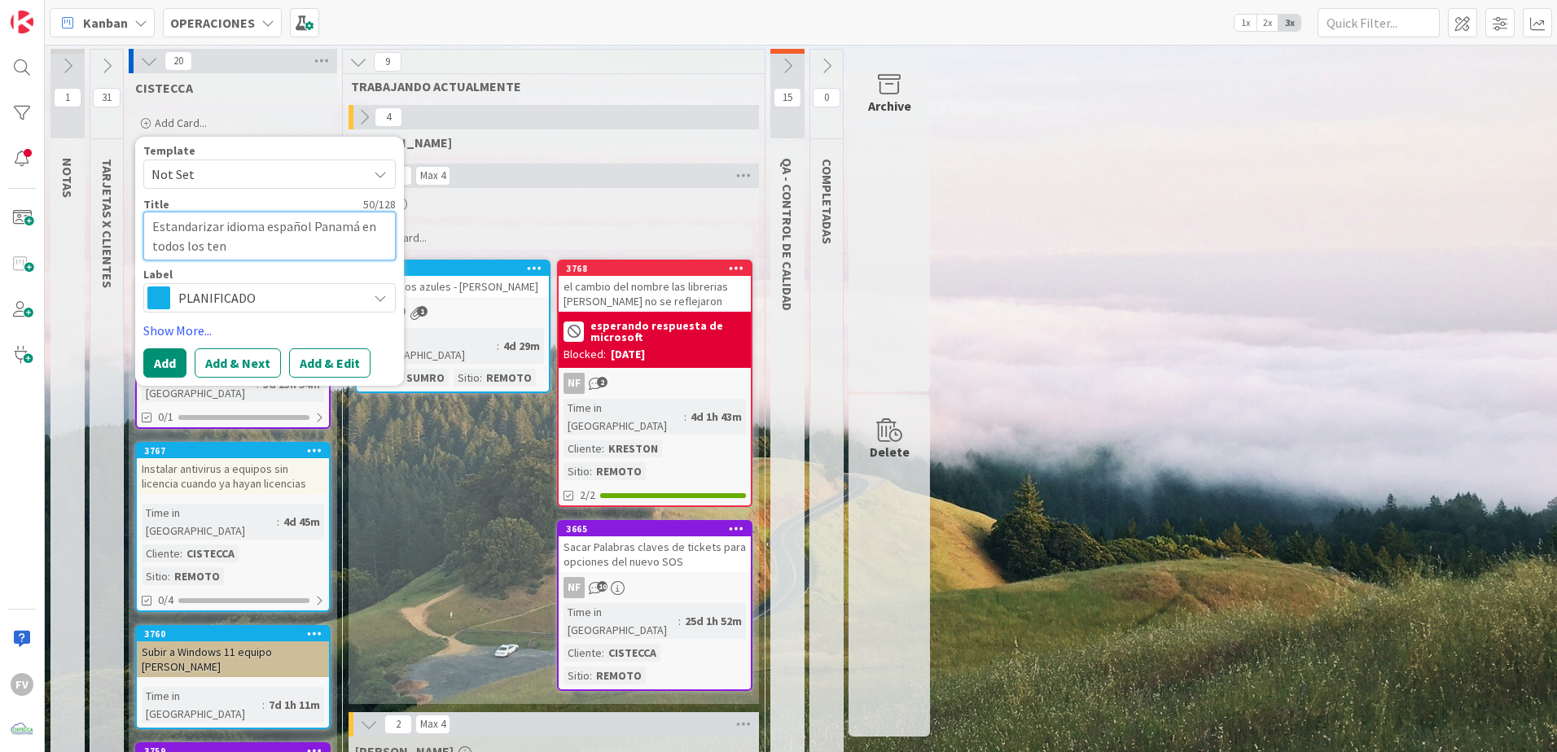
type textarea "x"
type textarea "Estandarizar idioma español Panamá en todos los [PERSON_NAME]"
type textarea "x"
type textarea "Estandarizar idioma español Panamá en todos los tenan"
type textarea "x"
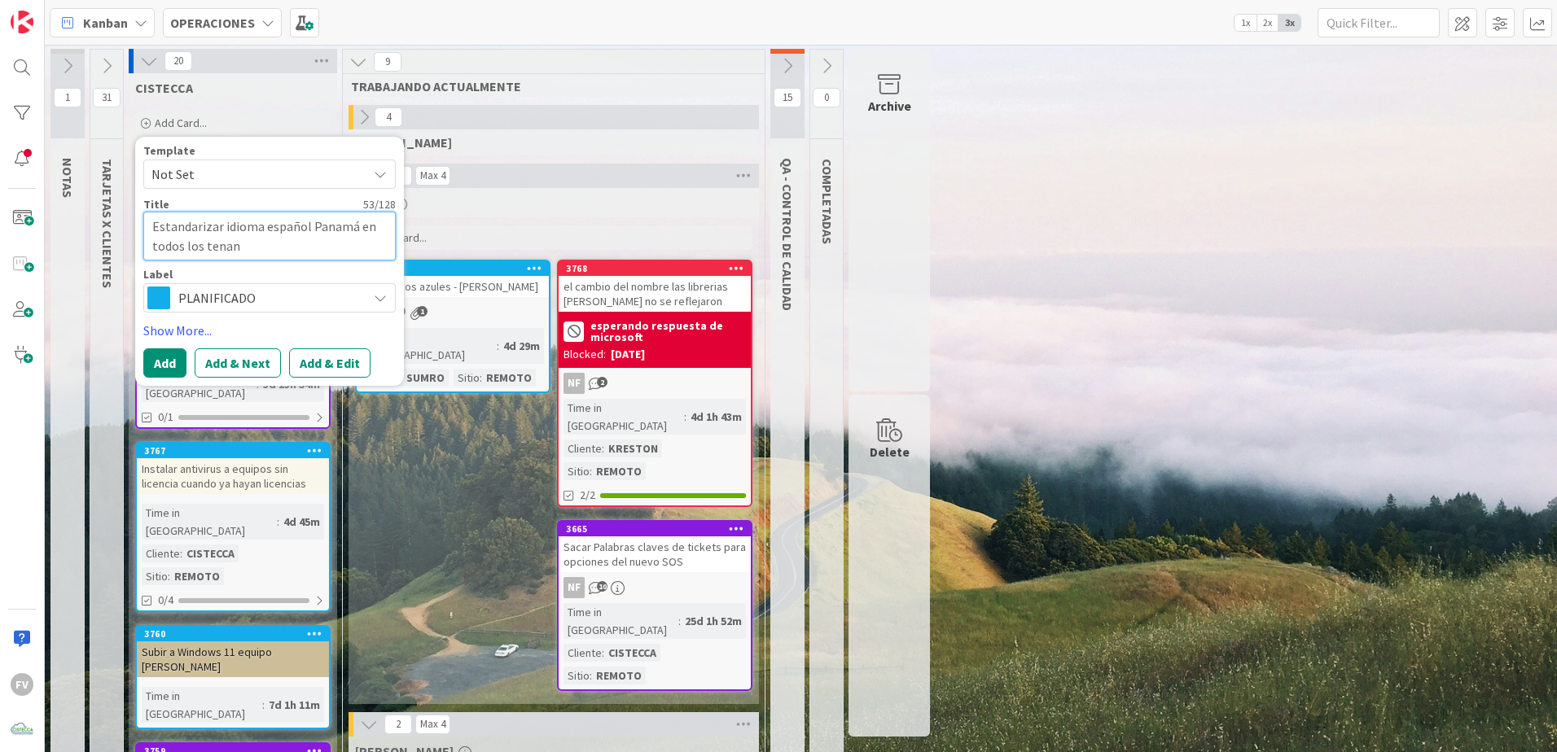
type textarea "Estandarizar idioma español Panamá en todos los tenant"
type textarea "x"
type textarea "Estandarizar idioma español Panamá en todos los tenant"
type textarea "x"
type textarea "Estandarizar idioma español Panamá en todos los tenant d"
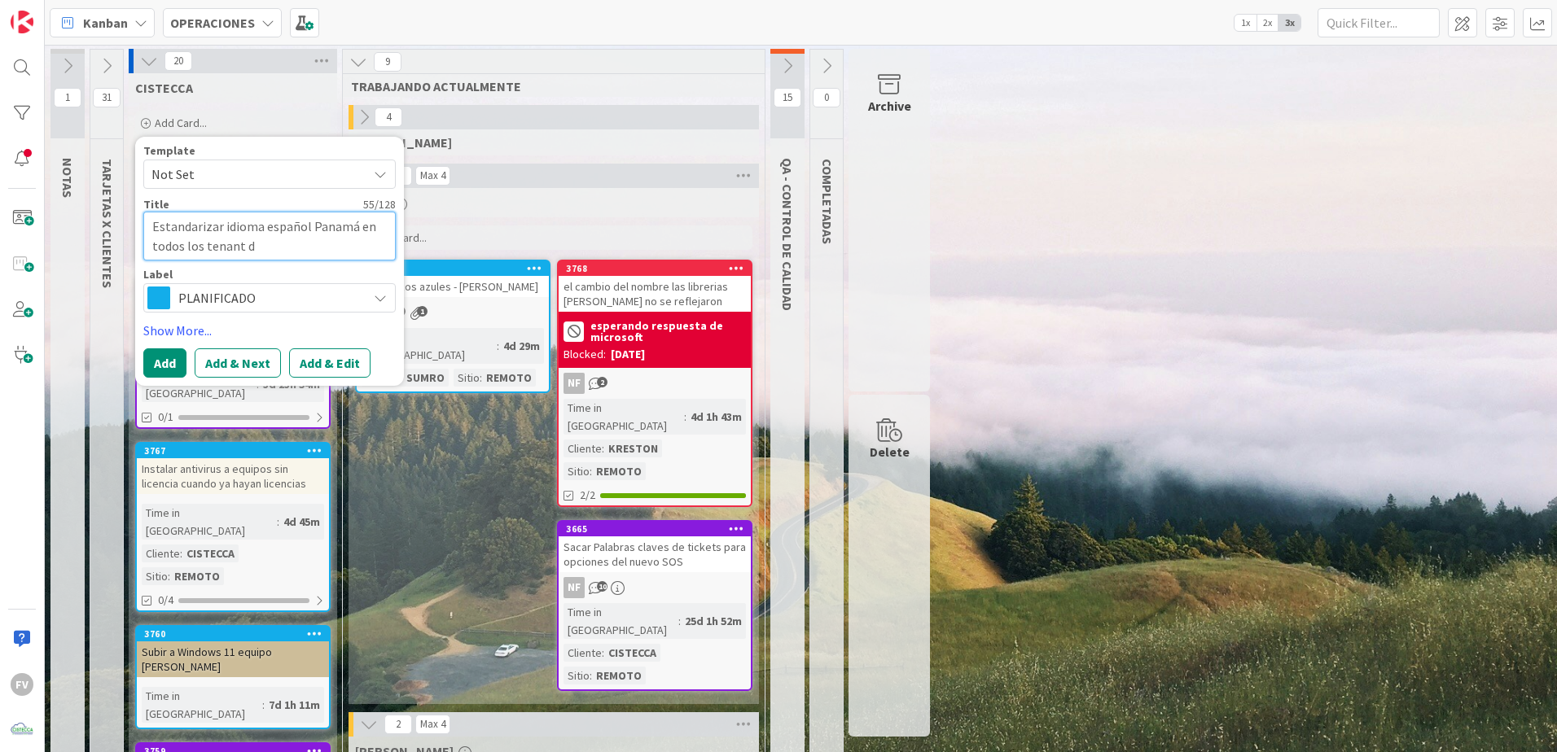
type textarea "x"
type textarea "Estandarizar idioma español Panamá en todos los tenant de"
type textarea "x"
type textarea "Estandarizar idioma español Panamá en todos los tenant de"
type textarea "x"
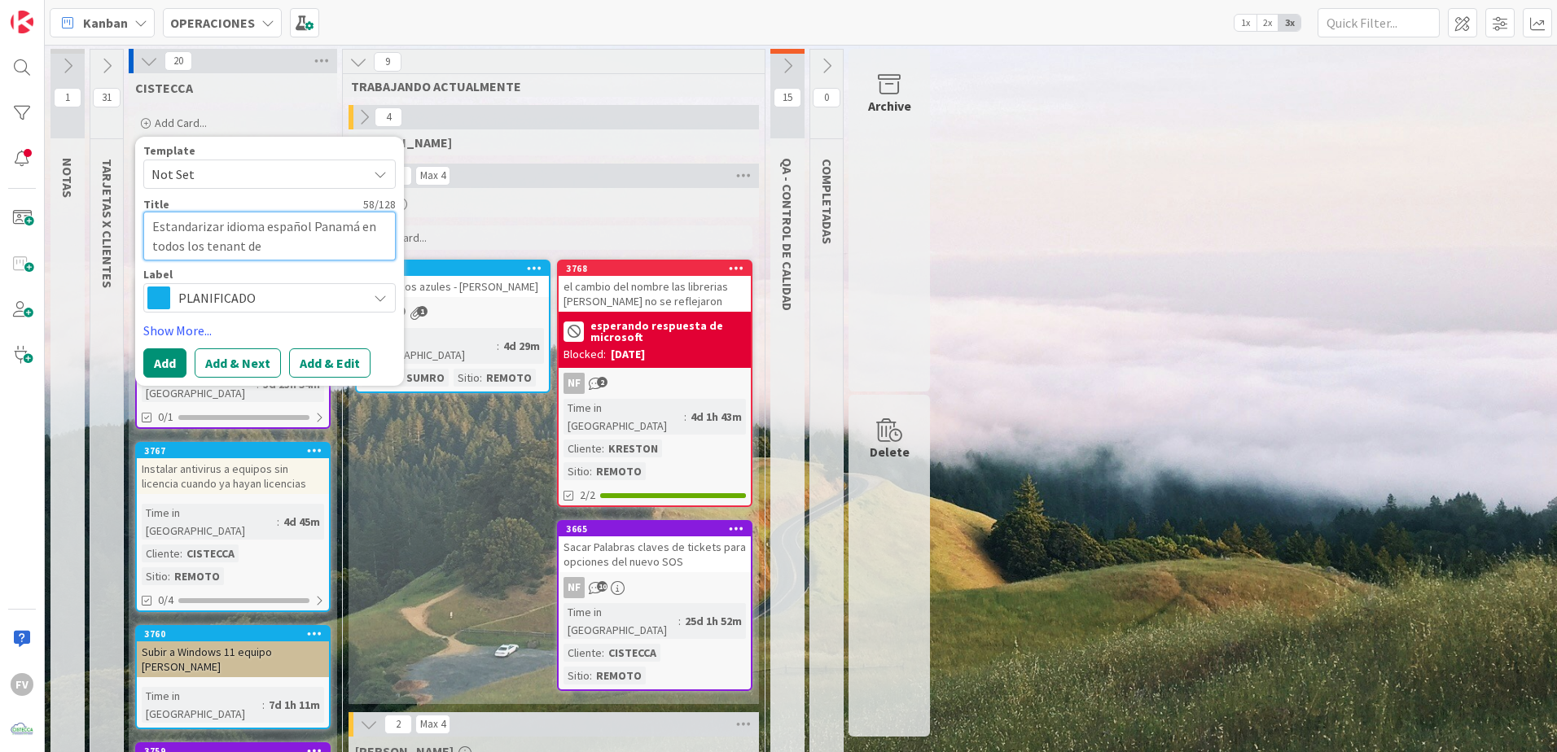
type textarea "Estandarizar idioma español Panamá en todos los tenant de l"
type textarea "x"
type textarea "Estandarizar idioma español Panamá en todos los tenant de los"
type textarea "x"
type textarea "Estandarizar idioma español Panamá en todos los tenant de los"
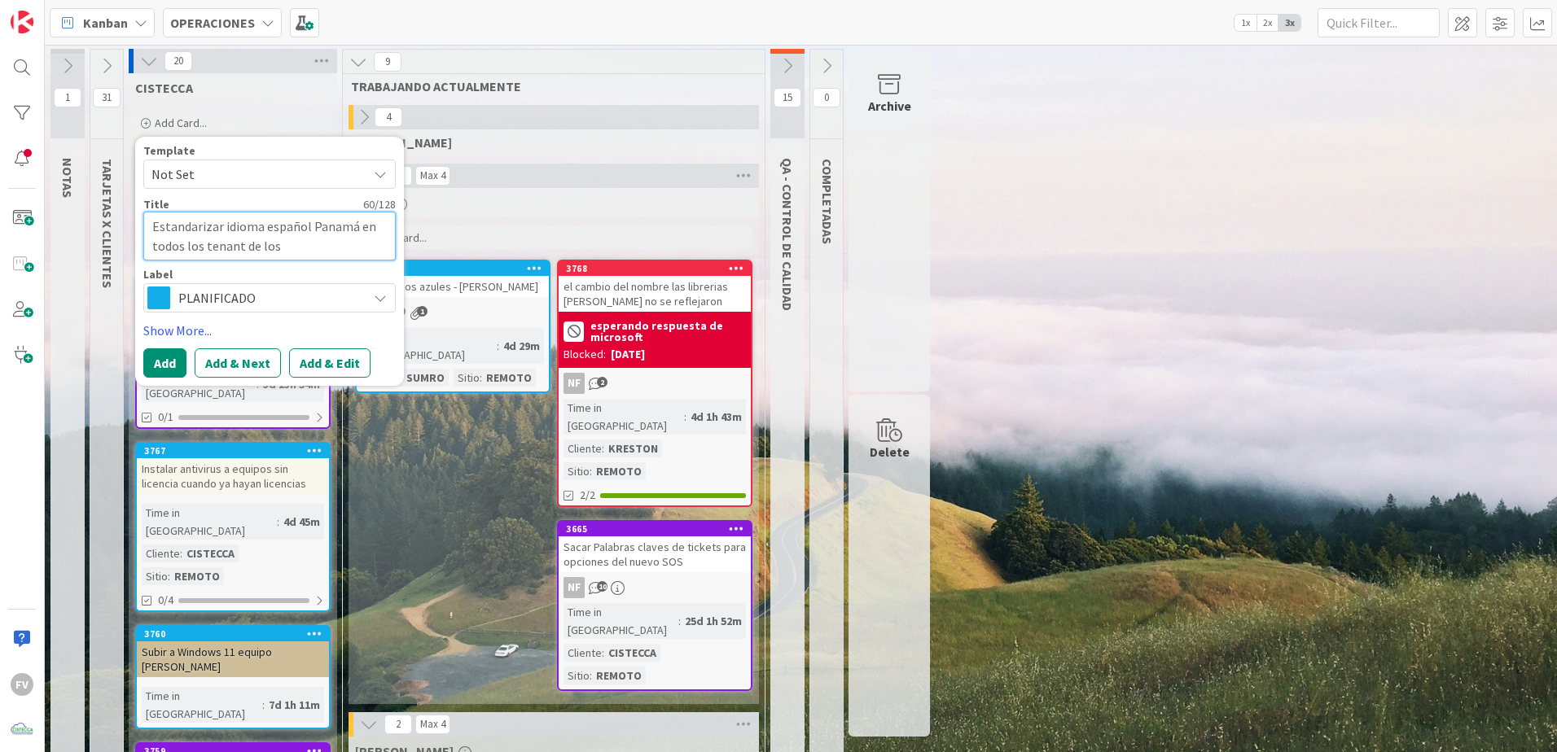
type textarea "x"
type textarea "Estandarizar idioma español Panamá en todos los tenant de los c"
type textarea "x"
type textarea "Estandarizar idioma español Panamá en todos los tenant de los cl"
type textarea "x"
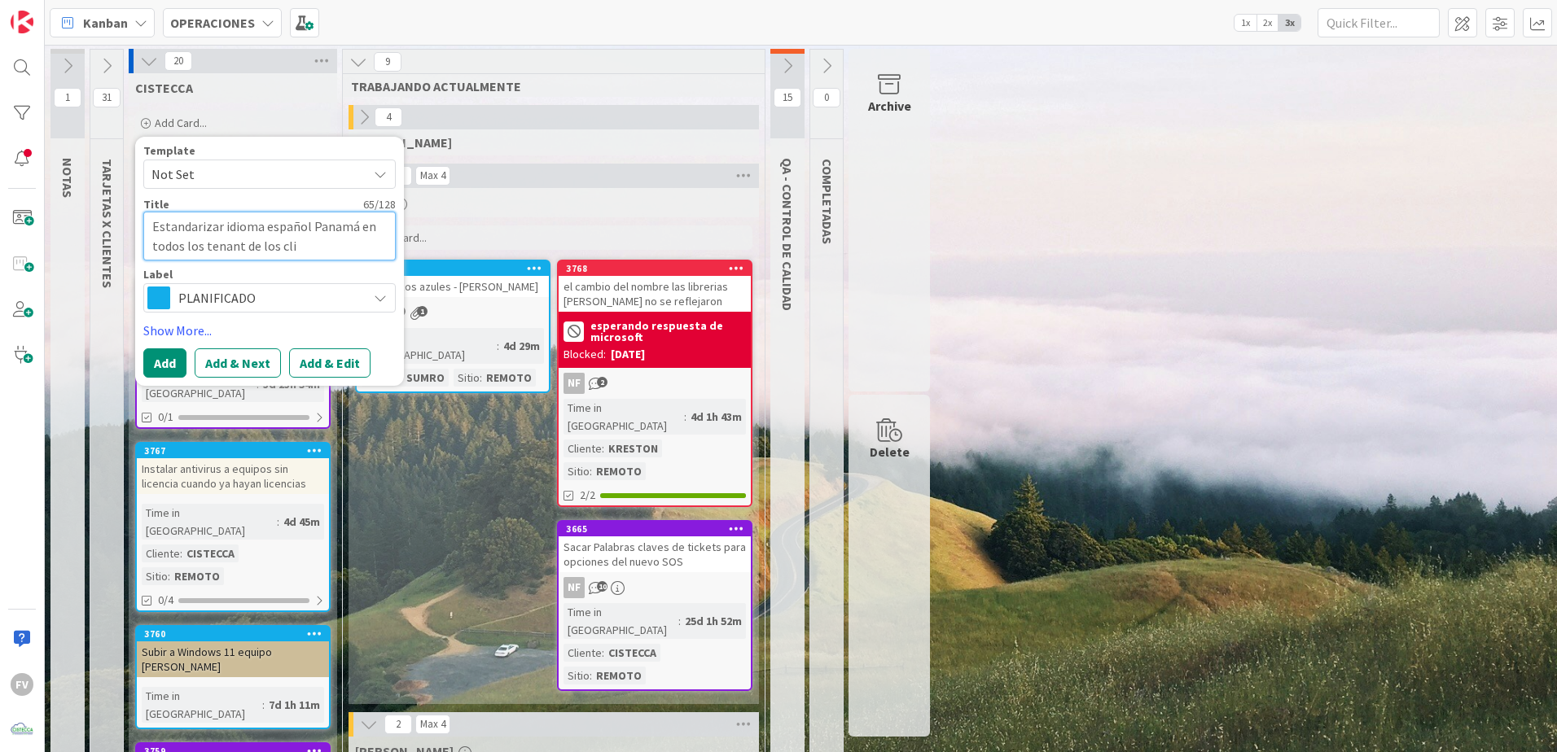
type textarea "Estandarizar idioma español Panamá en todos los tenant de los clie"
type textarea "x"
type textarea "Estandarizar idioma español Panamá en todos los tenant de los clien"
type textarea "x"
type textarea "Estandarizar idioma español Panamá en todos los tenant de los client"
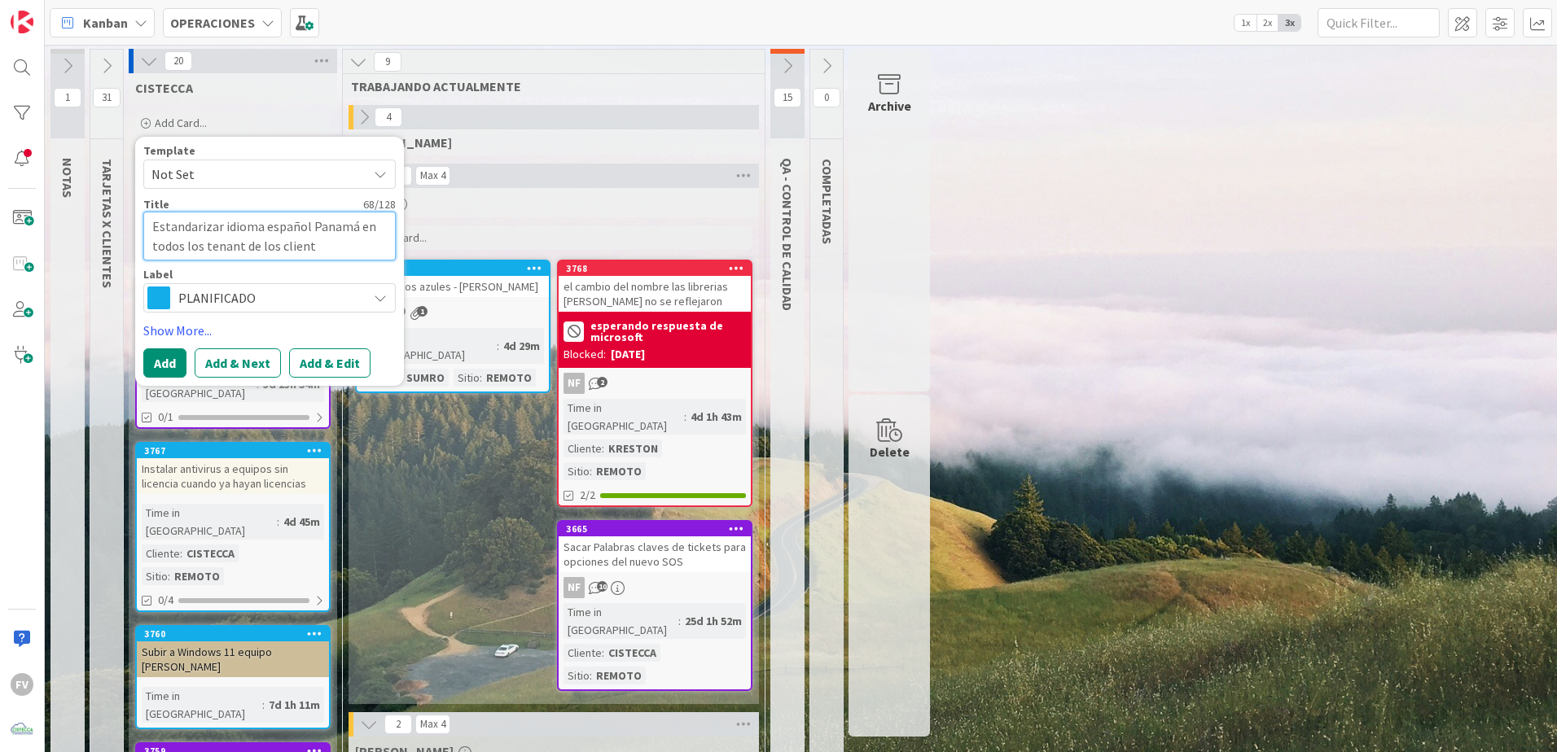
type textarea "x"
type textarea "Estandarizar idioma español Panamá en todos los tenant de los cliente"
type textarea "x"
type textarea "Estandarizar idioma español Panamá en todos los tenant de los clientes"
type textarea "x"
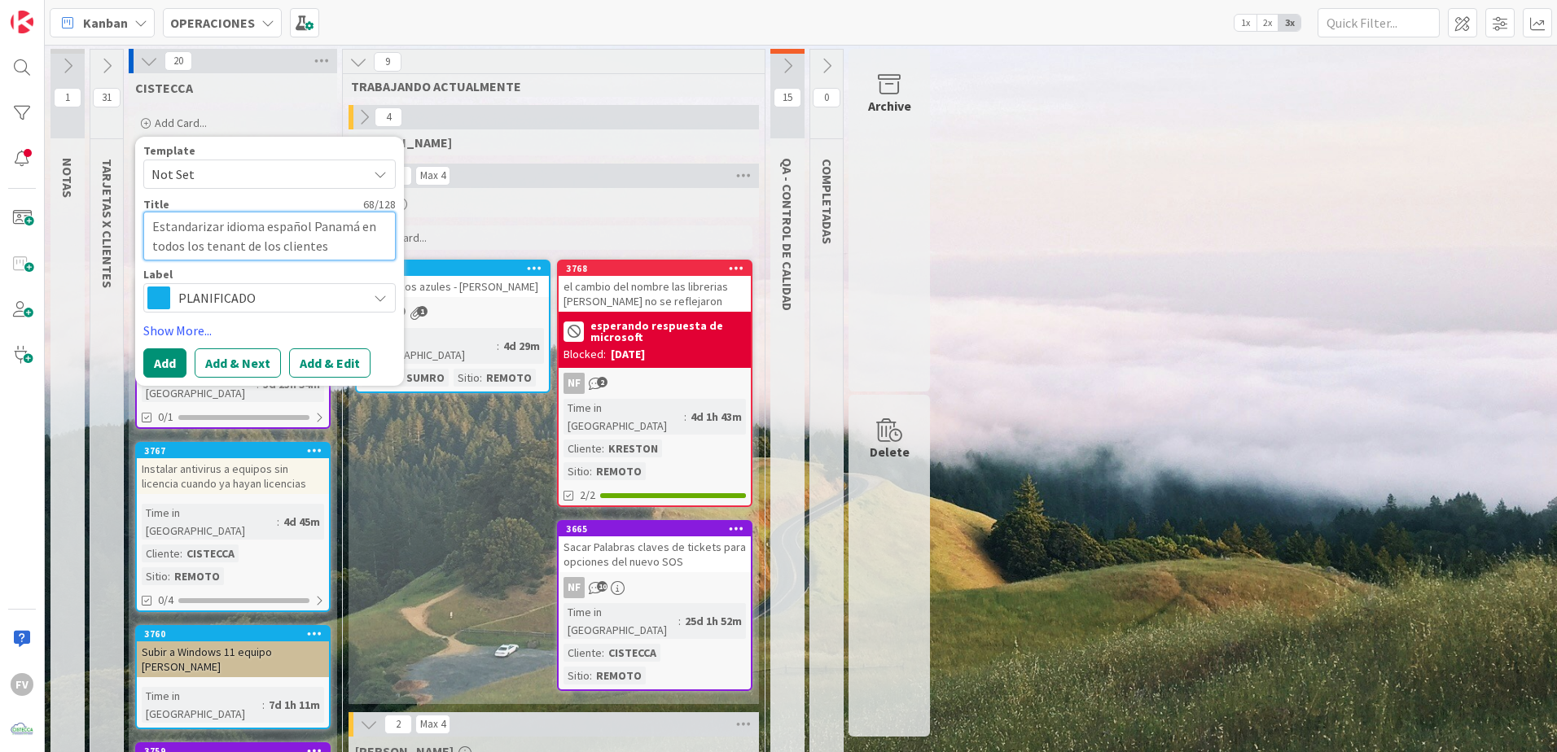
type textarea "Estandarizar idioma español Panamá en todos los tenant de los clientes"
type textarea "x"
type textarea "Estandarizar idioma español Panamá en todos los tenant de los clientes d"
type textarea "x"
type textarea "Estandarizar idioma español Panamá en todos los tenant de los clientes de"
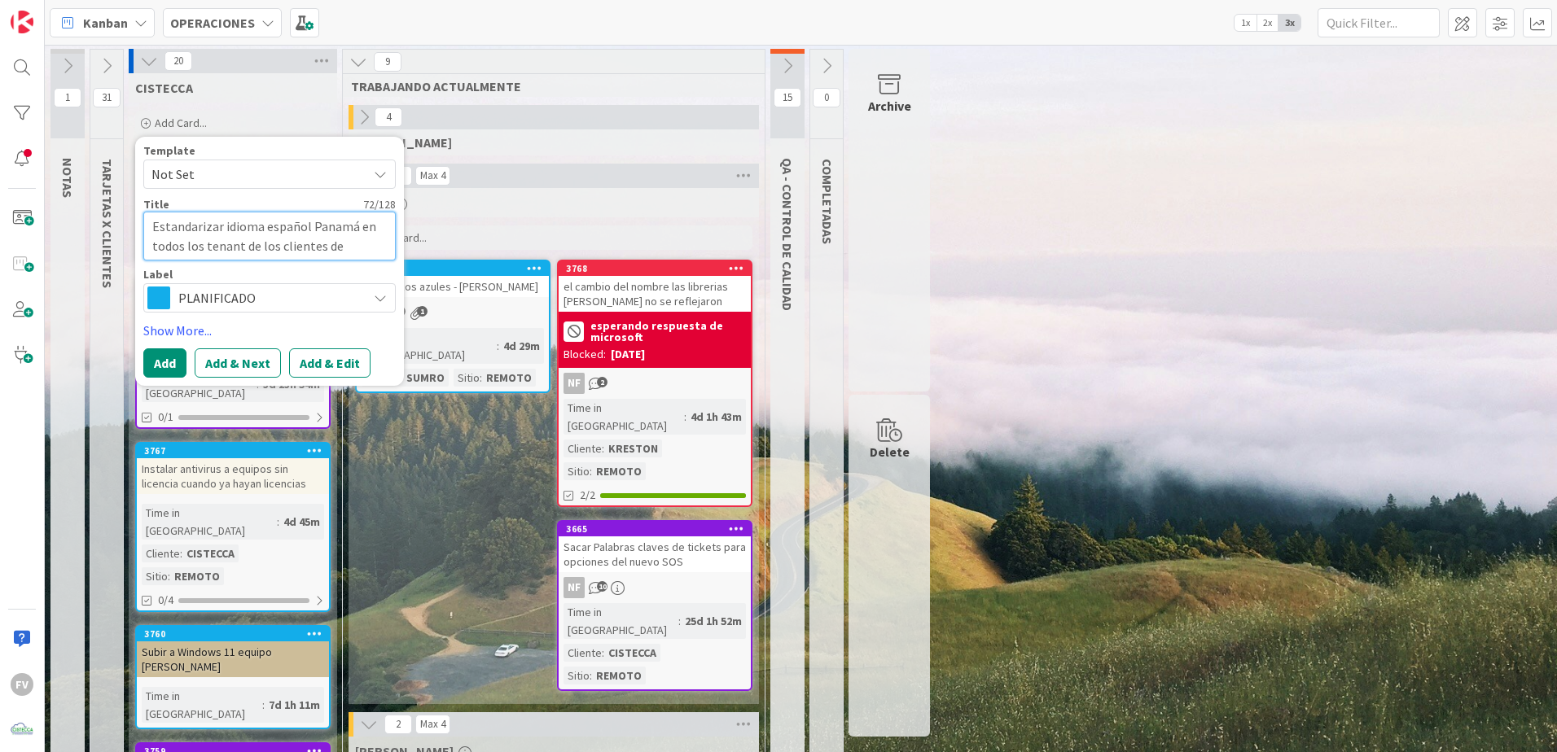
type textarea "x"
type textarea "Estandarizar idioma español Panamá en todos los tenant de los clientes des"
type textarea "x"
type textarea "Estandarizar idioma español Panamá en todos los tenant de los clientes desd"
type textarea "x"
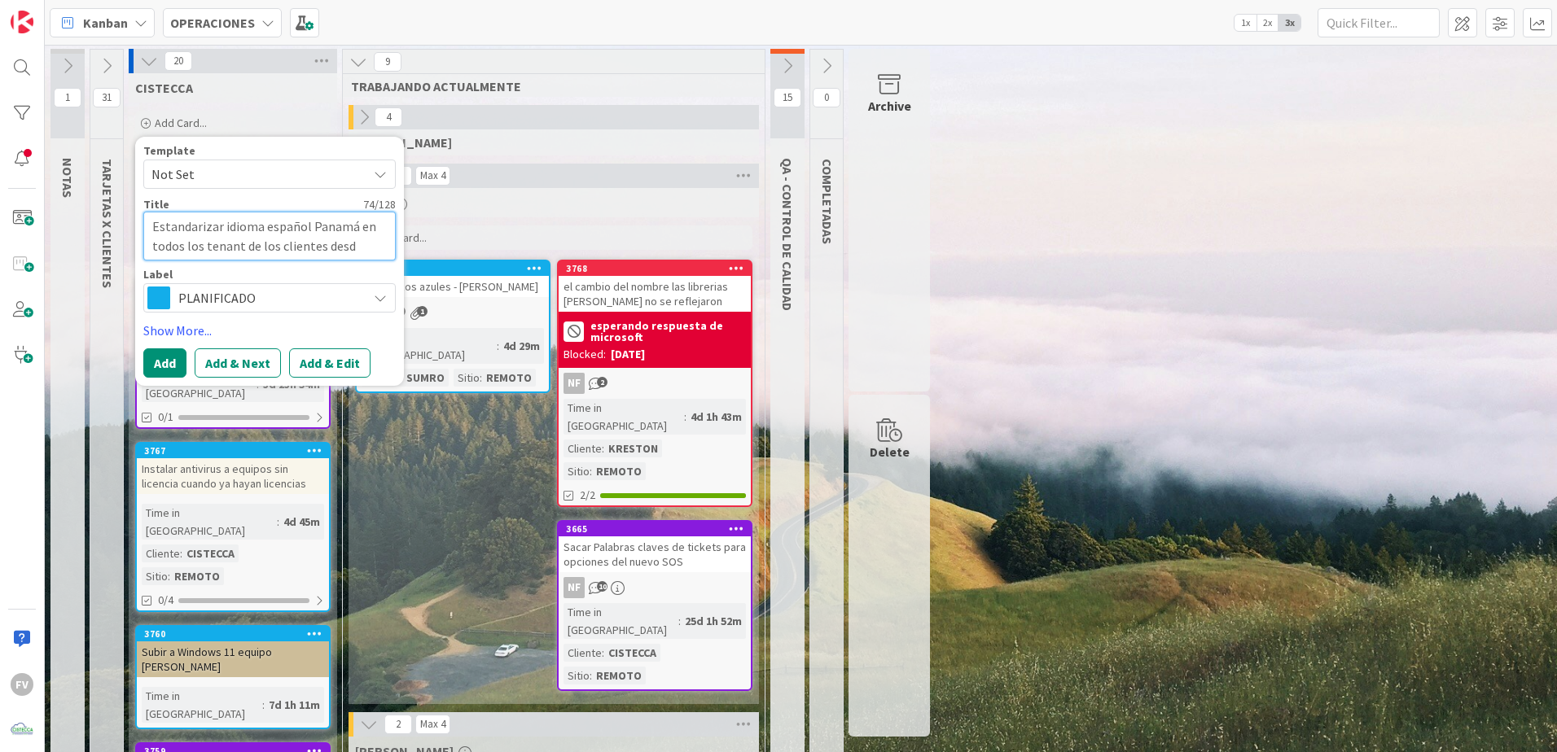
type textarea "Estandarizar idioma español Panamá en todos los tenant de los clientes desde"
type textarea "x"
type textarea "Estandarizar idioma español Panamá en todos los tenant de los clientes desde"
type textarea "x"
type textarea "Estandarizar idioma español Panamá en todos los tenant de los clientes desde I"
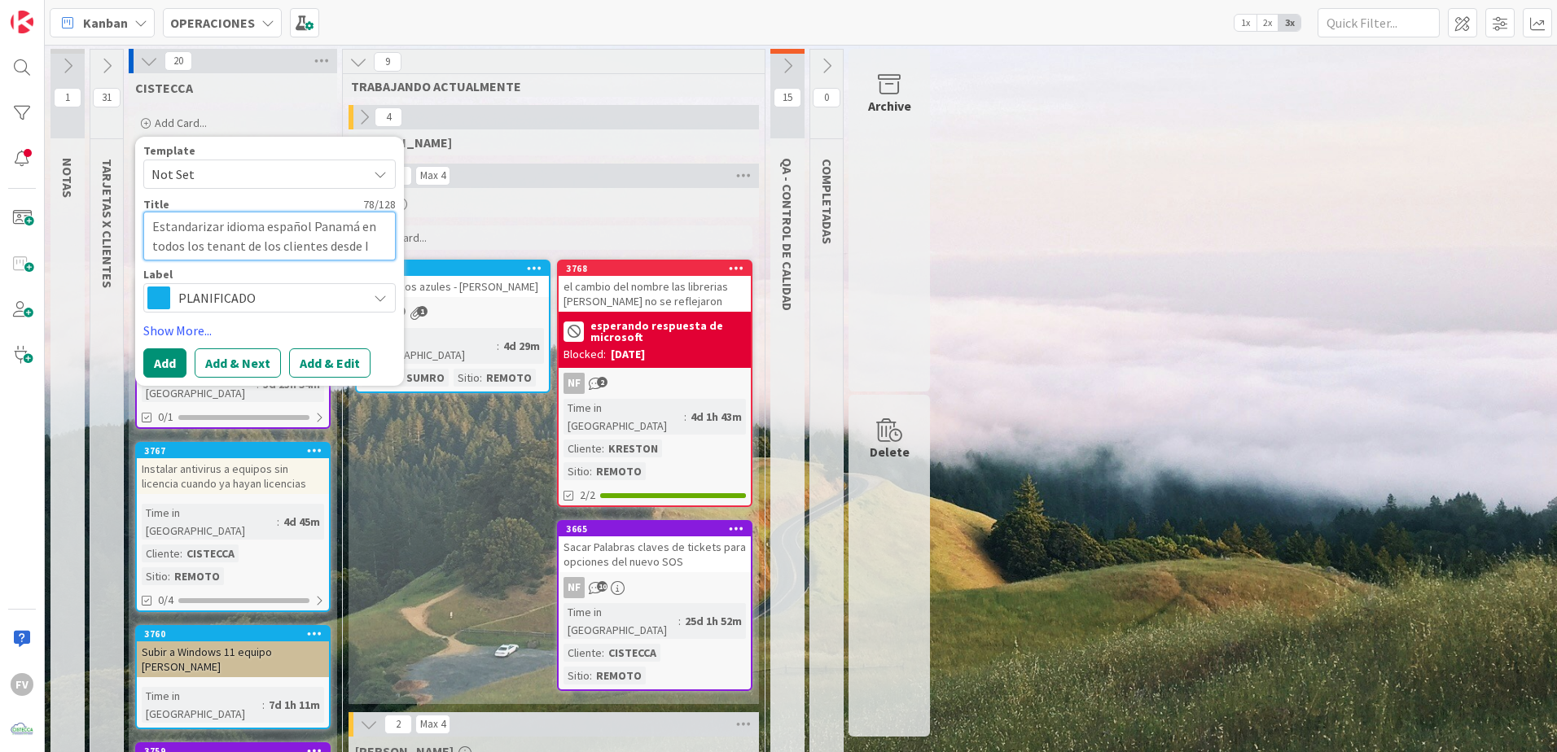
type textarea "x"
type textarea "Estandarizar idioma español Panamá en todos los tenant de los clientes desde IT"
click at [152, 362] on button "Add" at bounding box center [164, 362] width 43 height 29
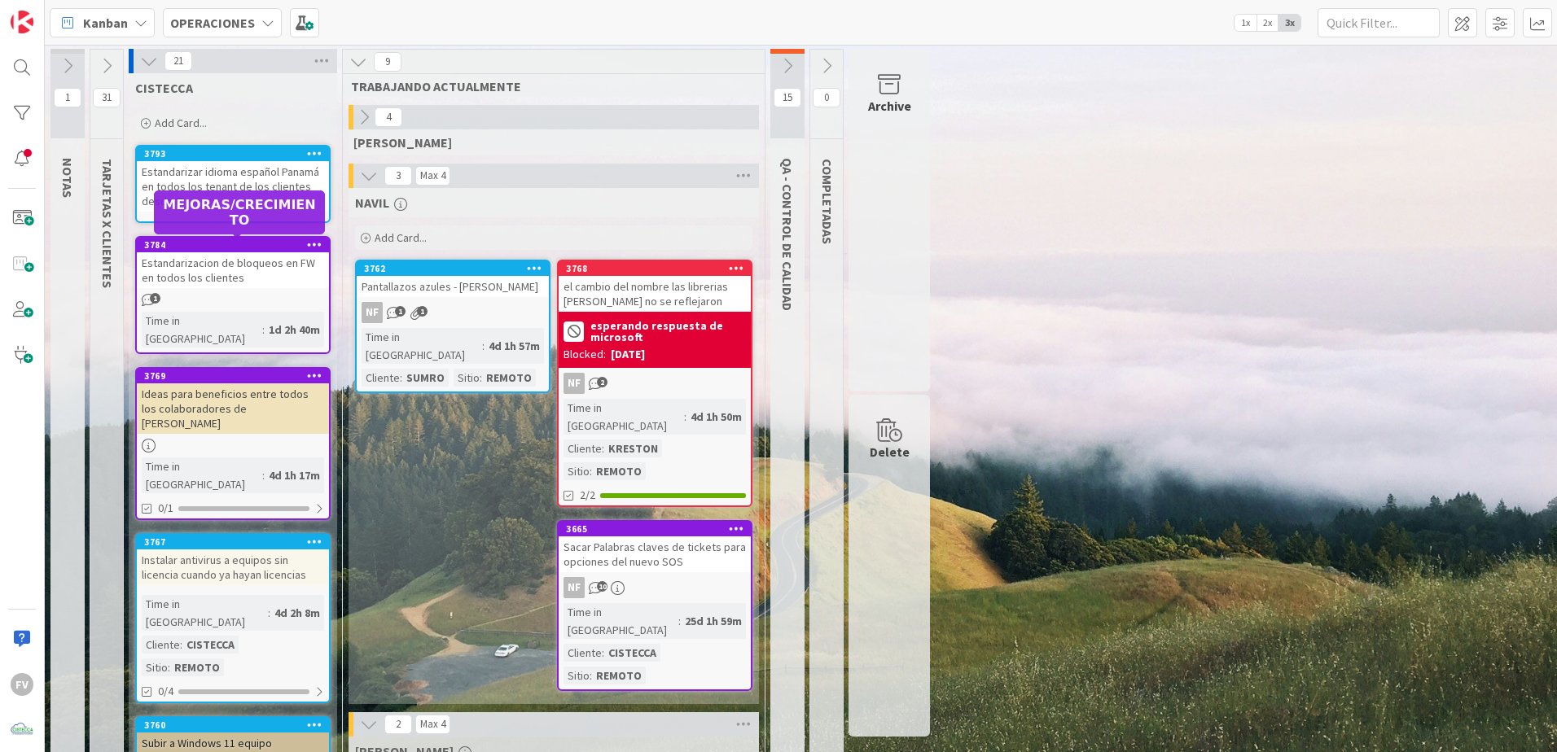
click at [151, 179] on div "Estandarizar idioma español Panamá en todos los tenant de los clientes desde IT" at bounding box center [233, 186] width 192 height 50
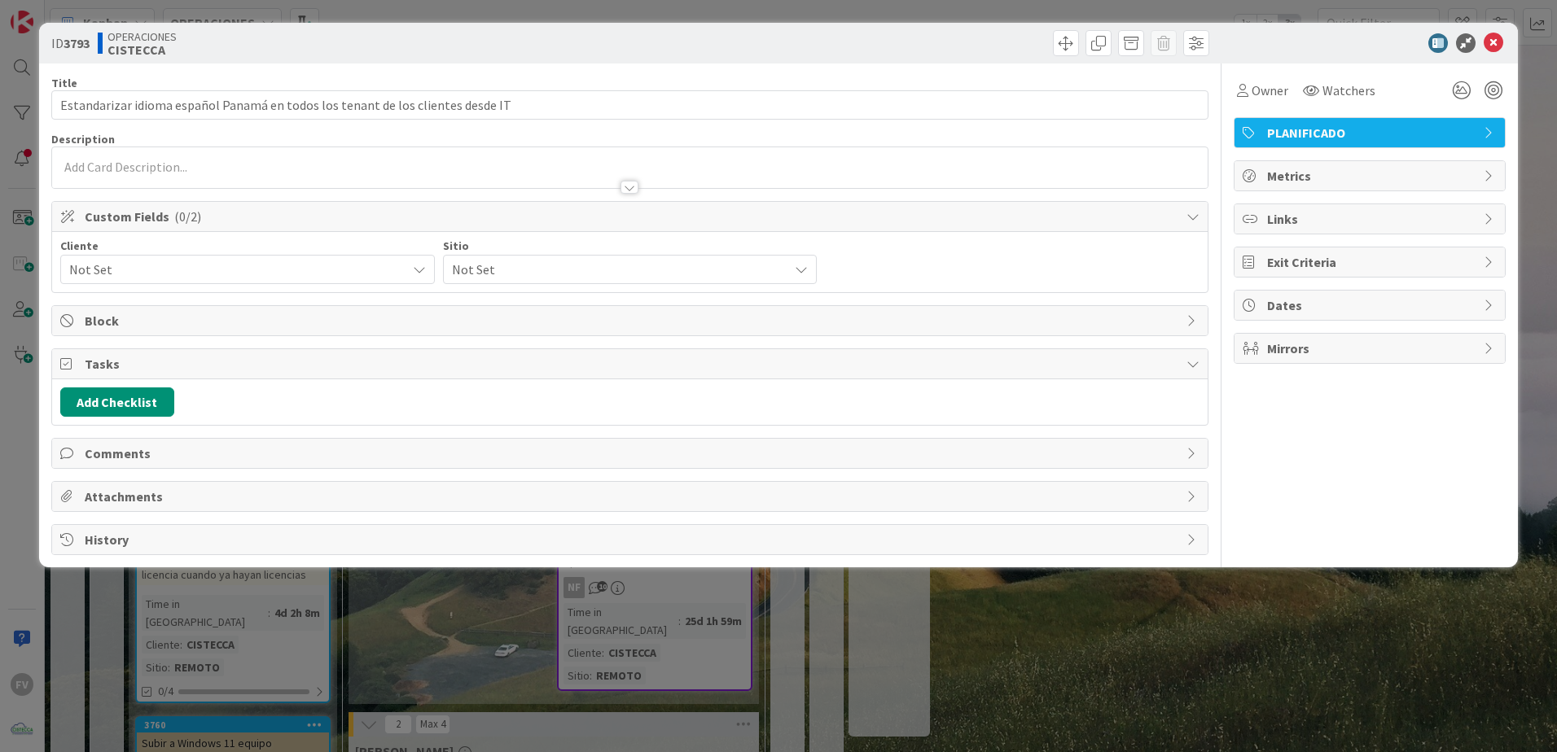
click at [1395, 133] on span "PLANIFICADO" at bounding box center [1371, 133] width 208 height 20
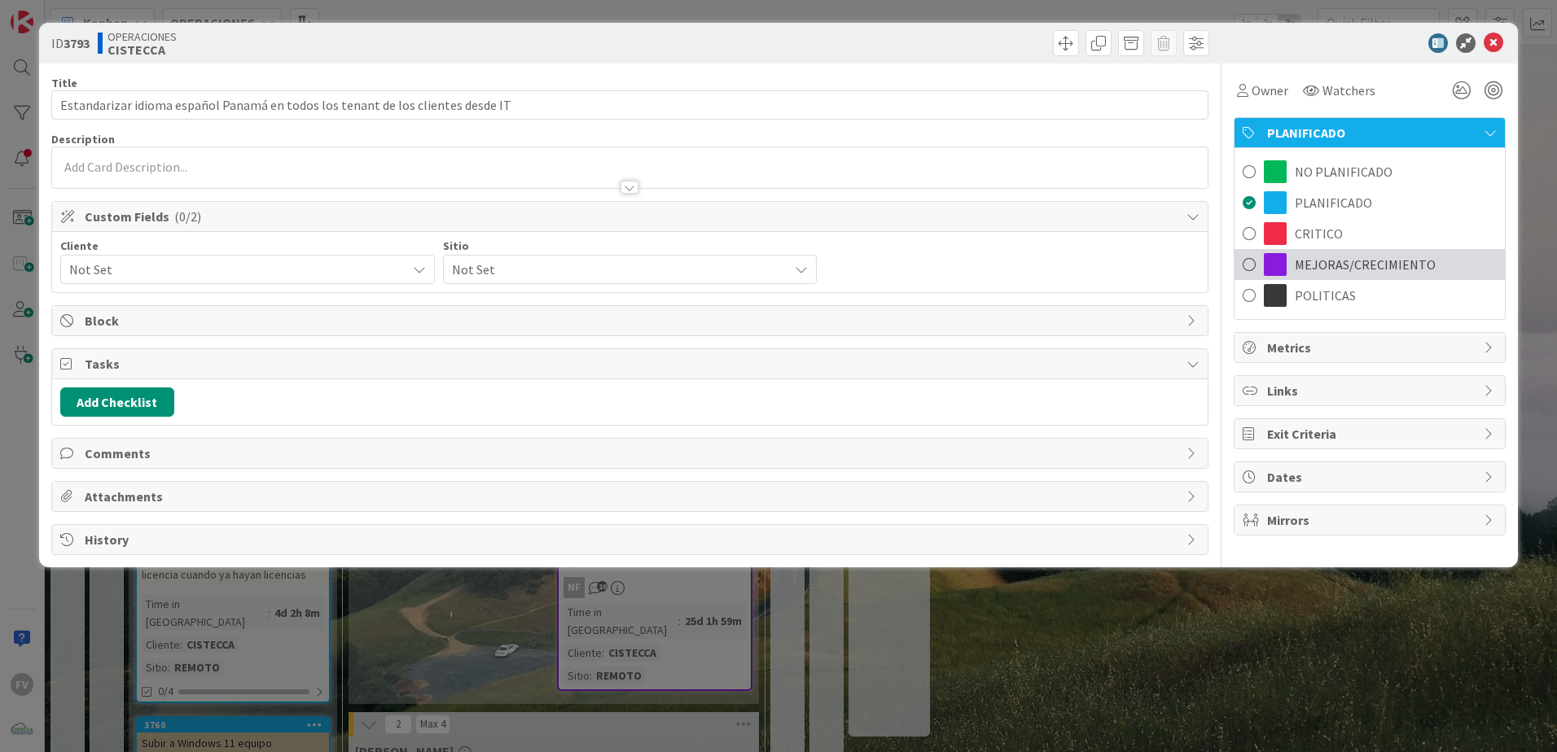
click at [1350, 262] on span "MEJORAS/CRECIMIENTO" at bounding box center [1364, 265] width 141 height 20
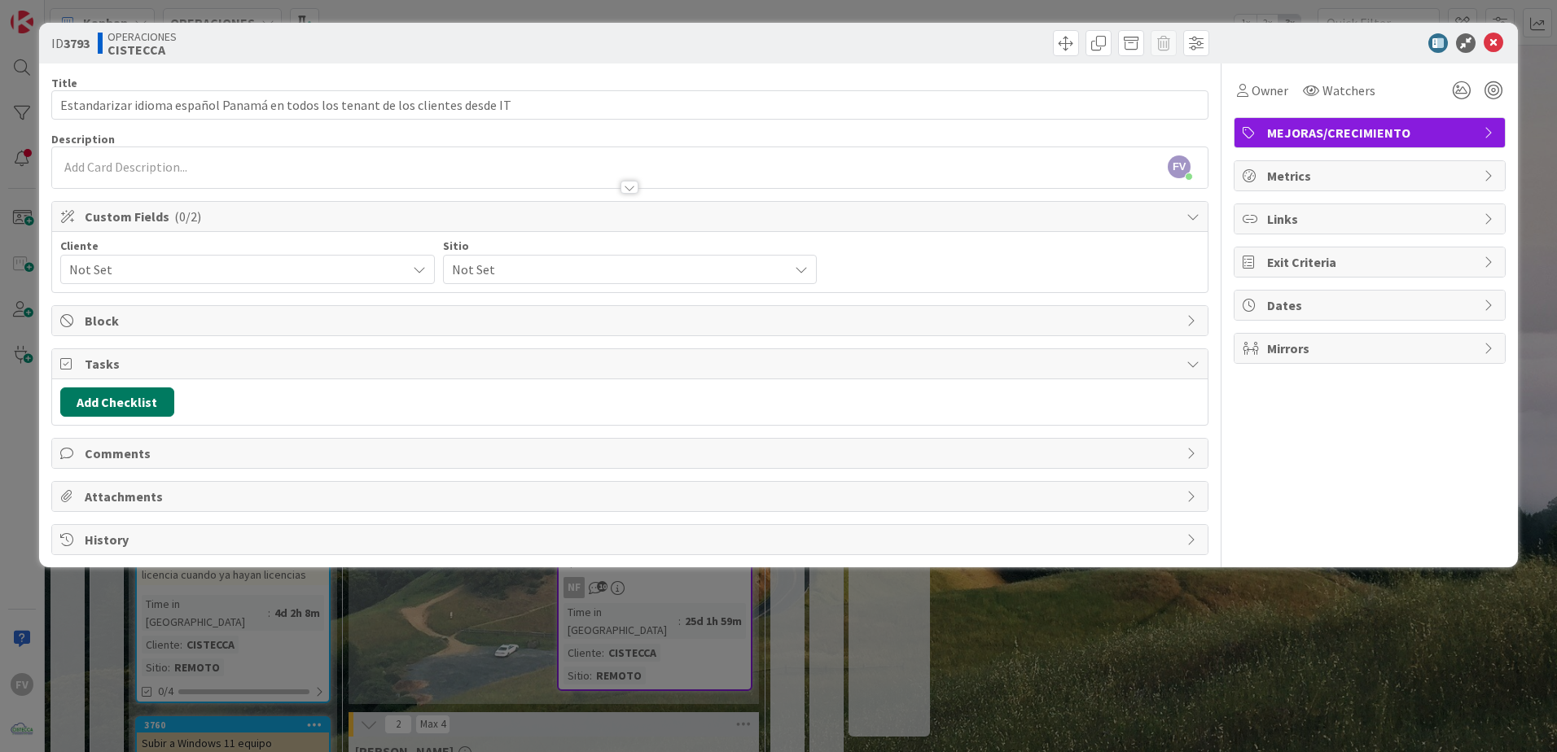
click at [134, 392] on button "Add Checklist" at bounding box center [117, 402] width 114 height 29
click at [108, 557] on div "Load template or Copy existing checklist" at bounding box center [194, 549] width 252 height 20
click at [108, 555] on link "Load template" at bounding box center [109, 549] width 83 height 16
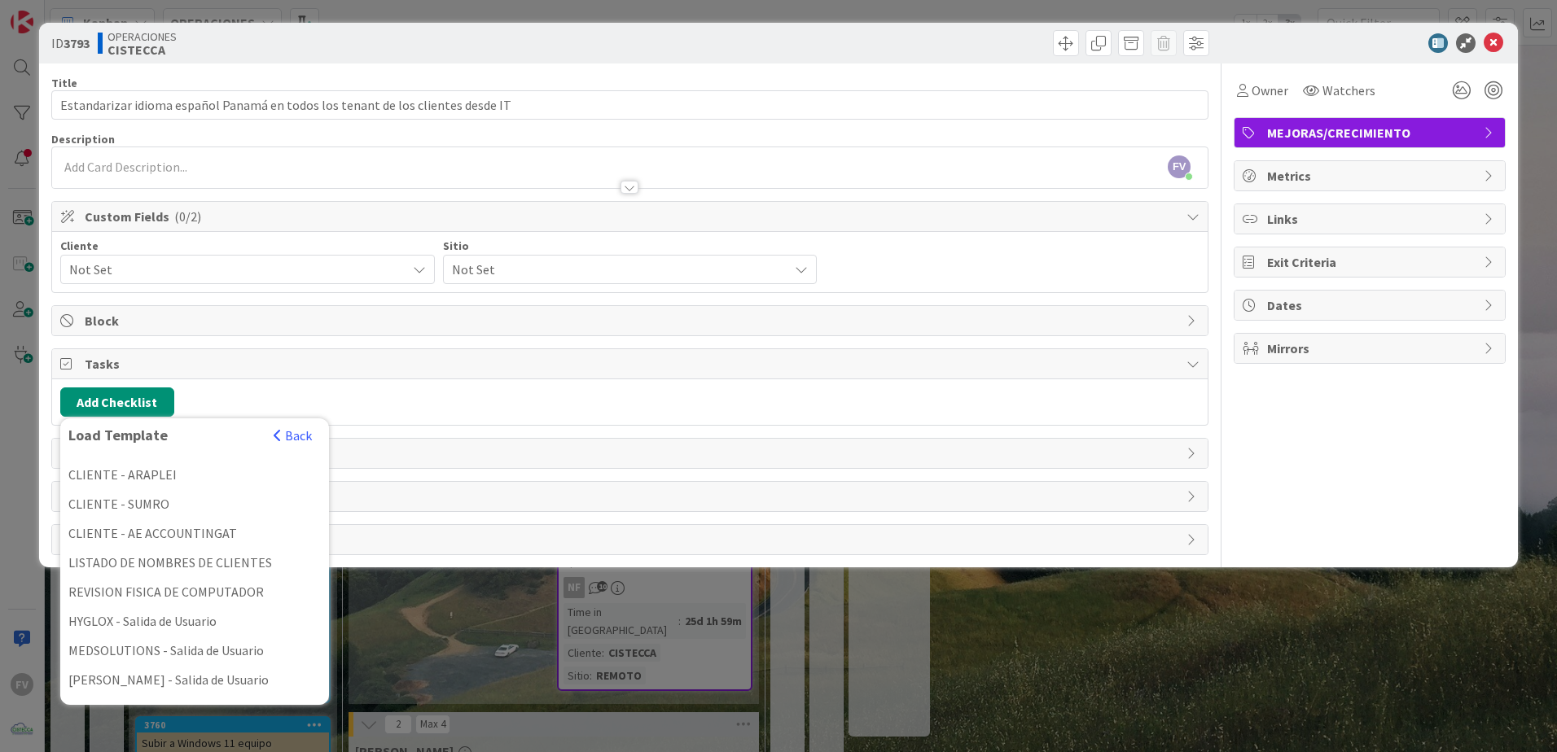
scroll to position [407, 0]
click at [236, 552] on div "LISTADO DE NOMBRES DE CLIENTES" at bounding box center [194, 558] width 269 height 29
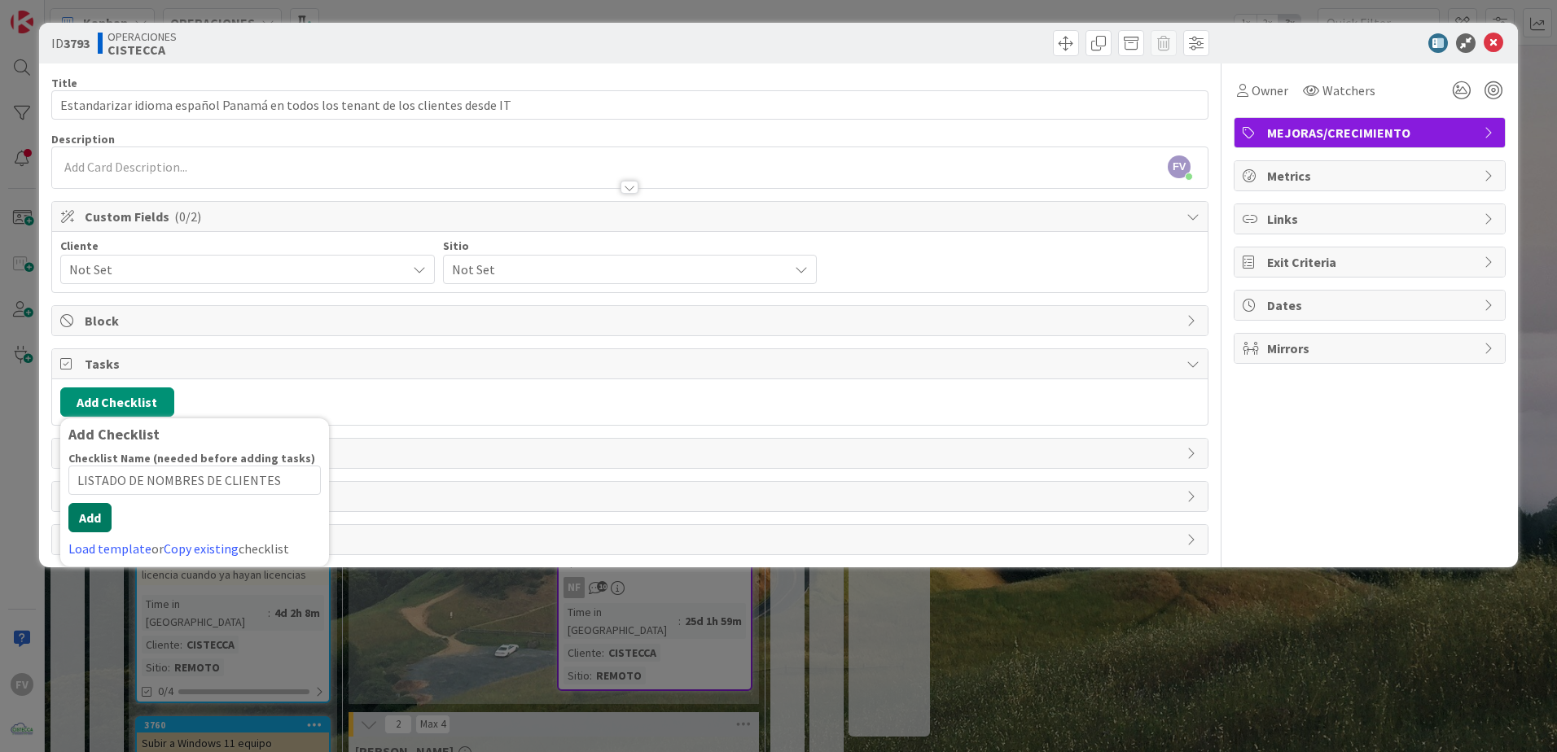
click at [99, 530] on button "Add" at bounding box center [89, 517] width 43 height 29
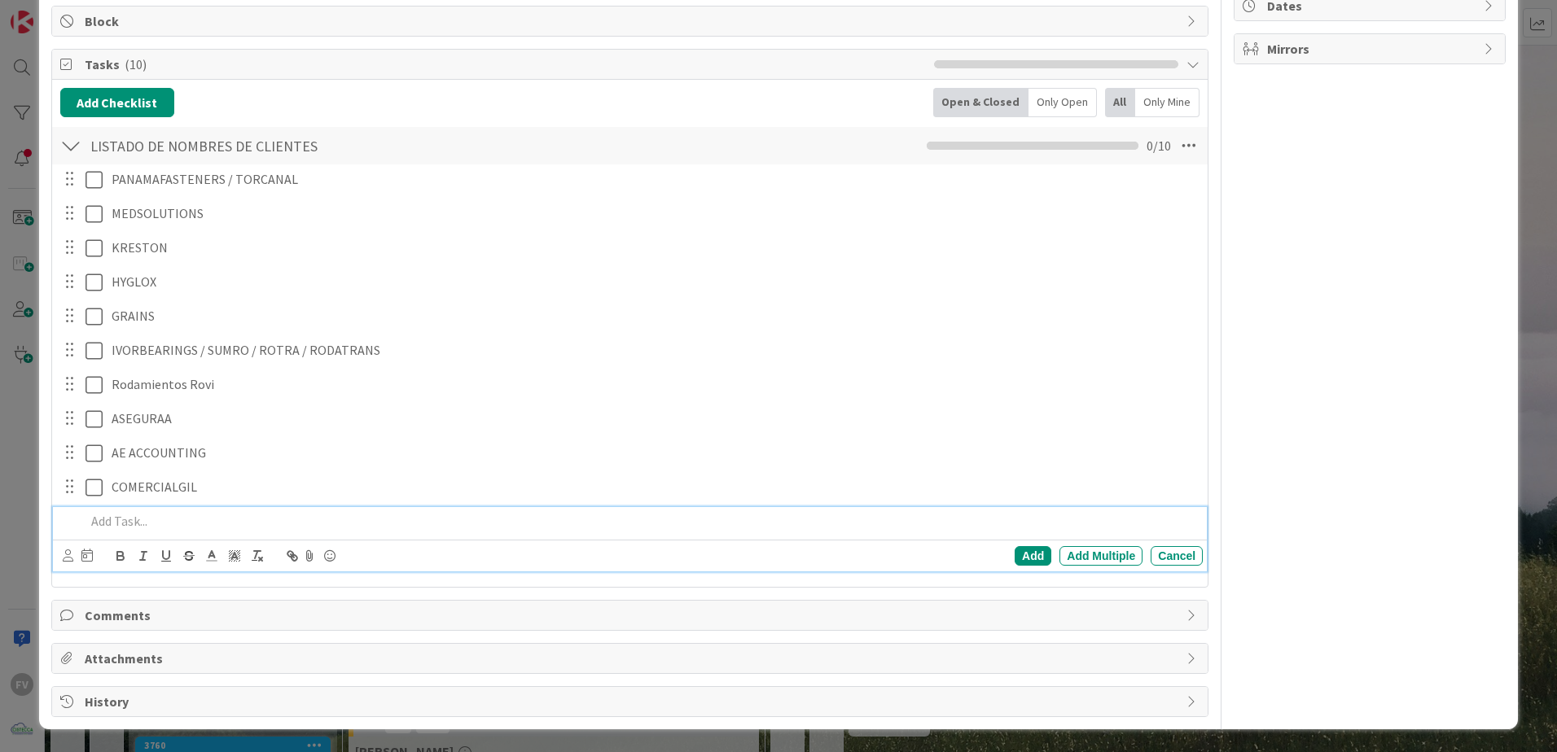
scroll to position [218, 0]
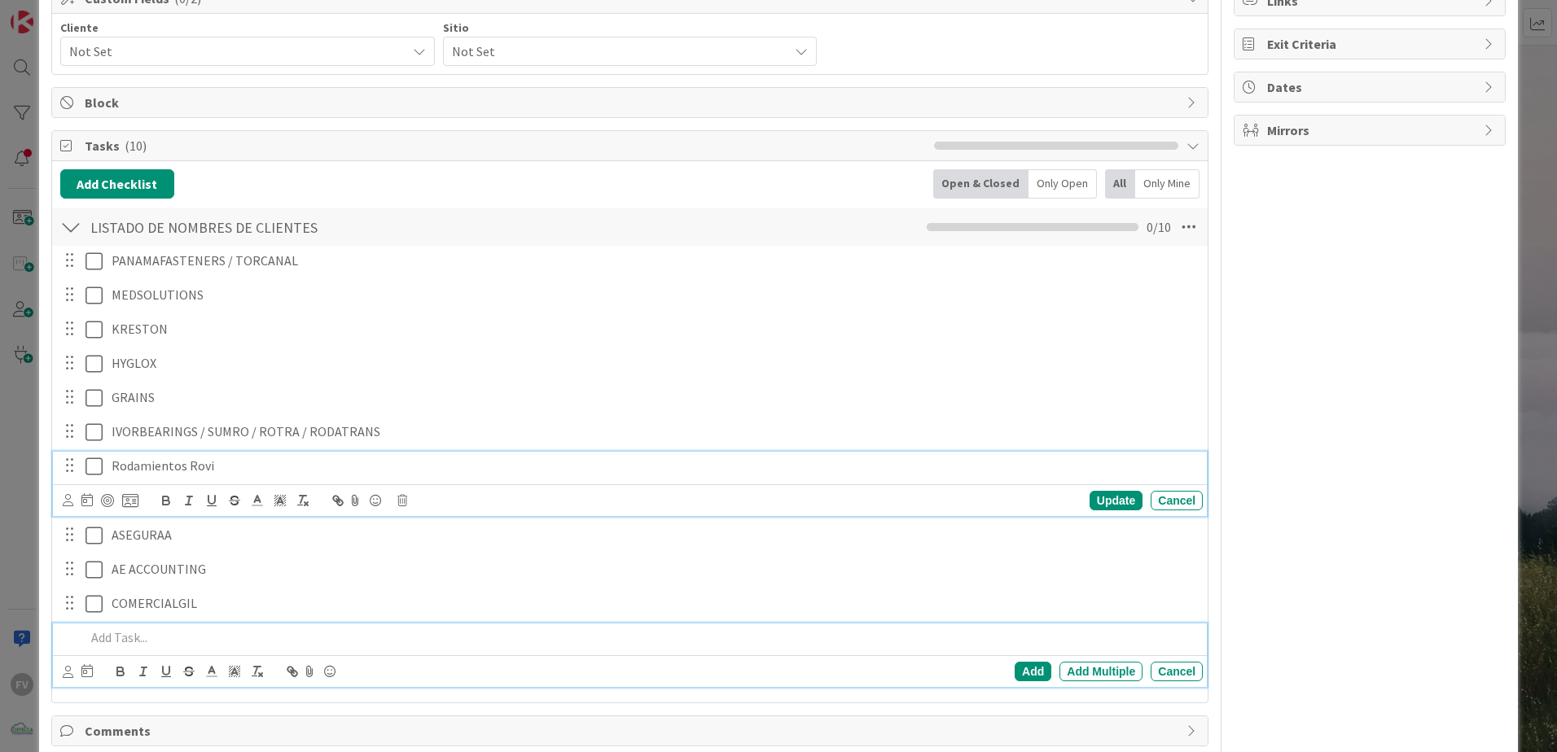
click at [248, 460] on p "Rodamientos Rovi" at bounding box center [654, 466] width 1084 height 19
click at [409, 499] on div "Update Cancel" at bounding box center [633, 500] width 1140 height 23
click at [406, 498] on icon at bounding box center [402, 500] width 10 height 11
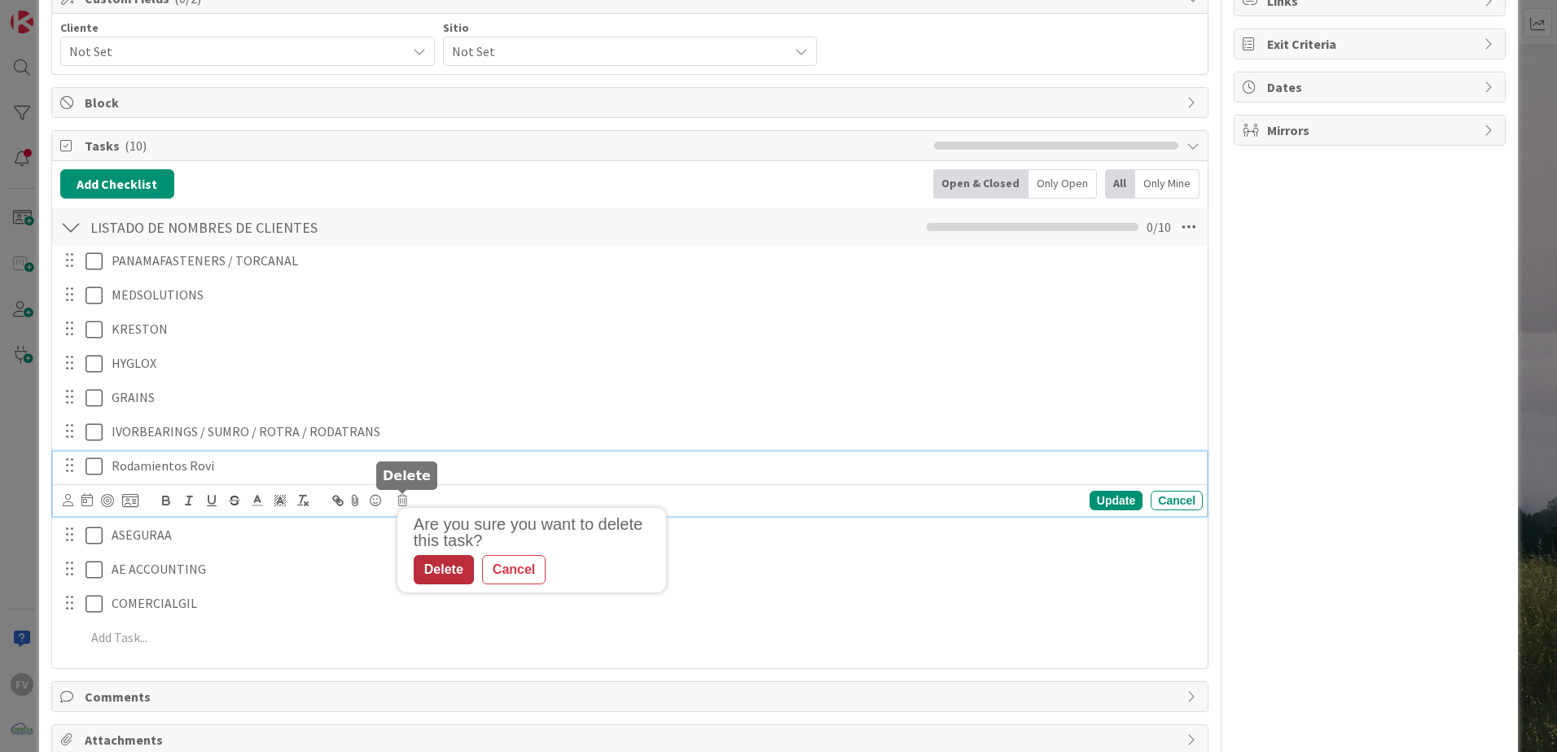
click at [448, 563] on div "Delete" at bounding box center [444, 569] width 60 height 29
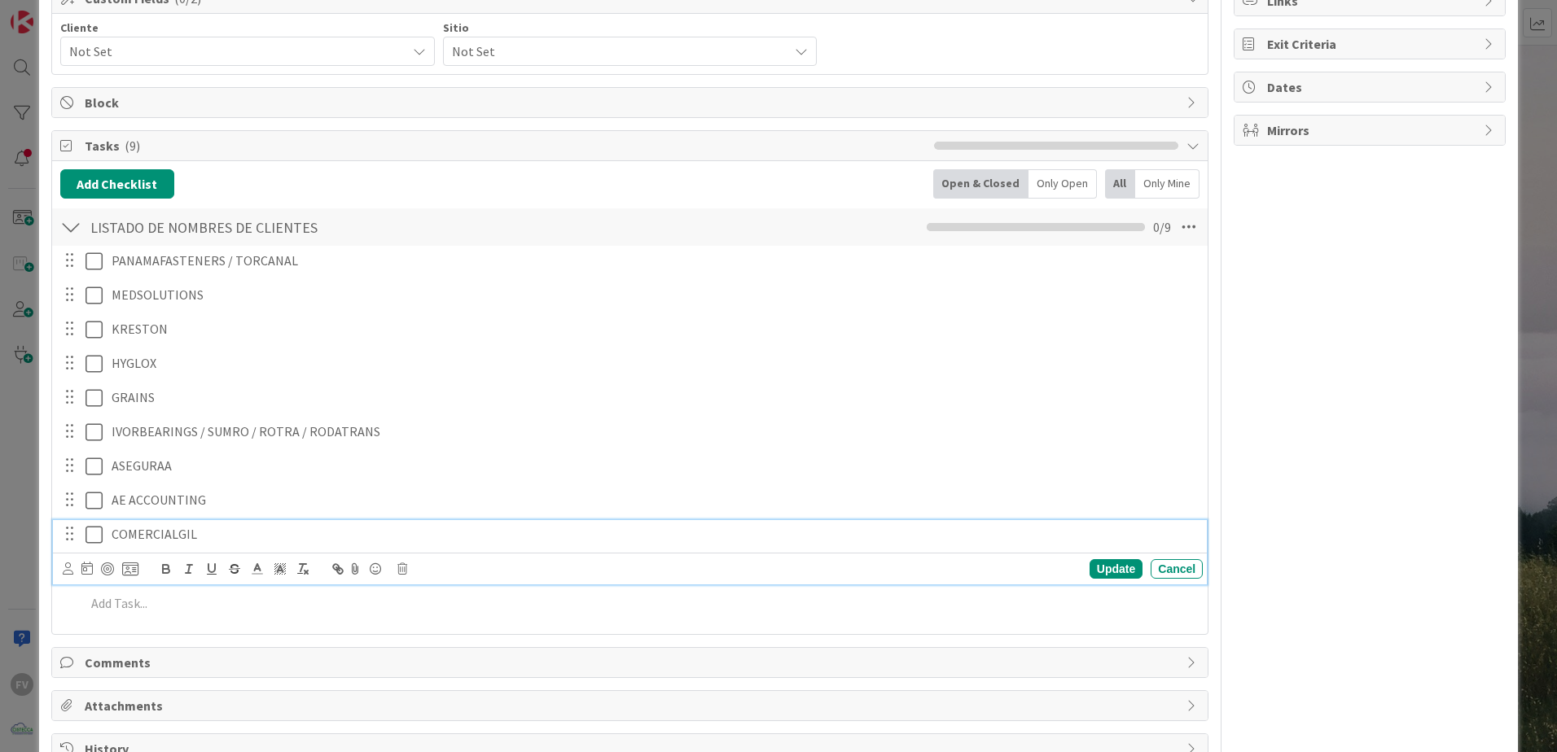
click at [244, 528] on p "COMERCIALGIL" at bounding box center [654, 534] width 1084 height 19
click at [402, 568] on icon at bounding box center [402, 568] width 10 height 11
click at [425, 636] on div "Delete" at bounding box center [444, 638] width 60 height 29
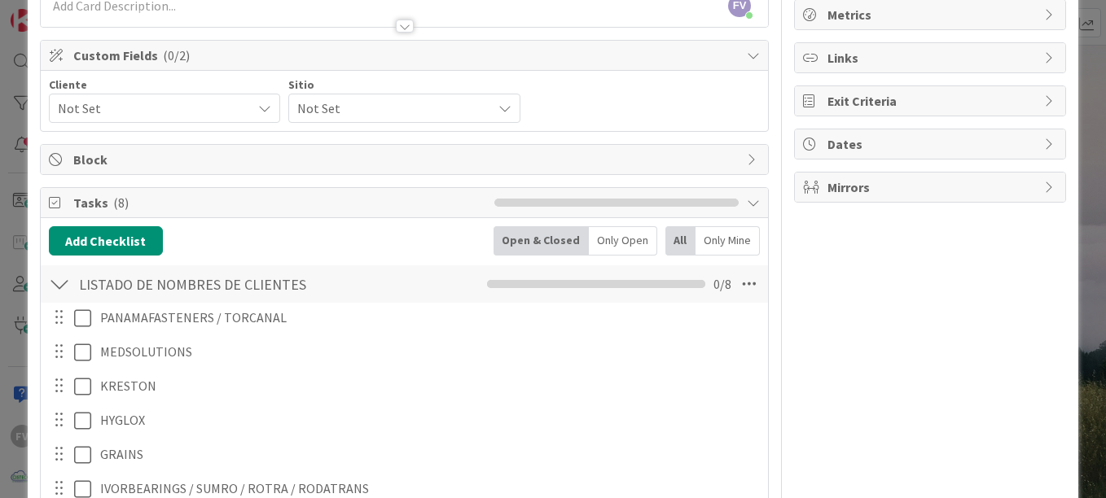
scroll to position [115, 0]
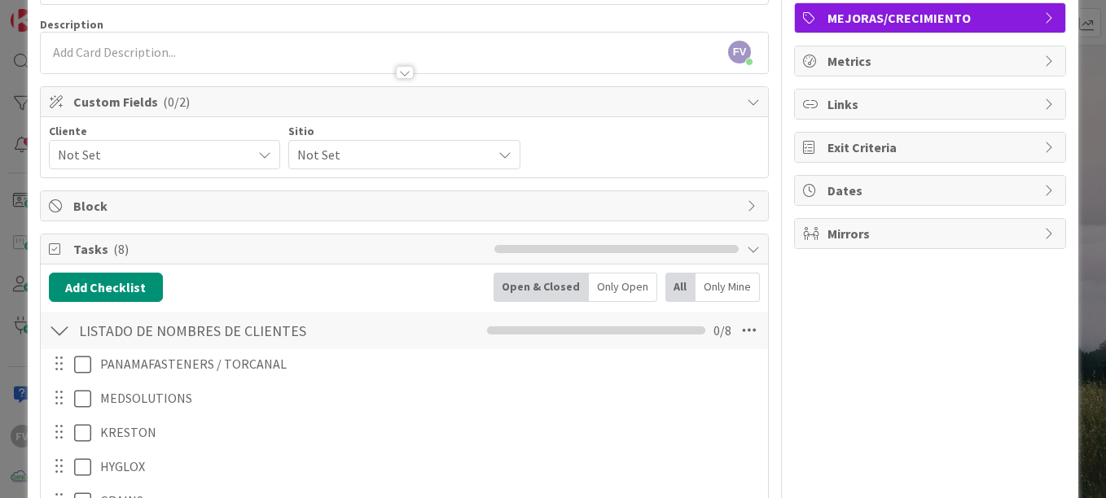
click at [145, 161] on span "Not Set" at bounding box center [151, 154] width 186 height 23
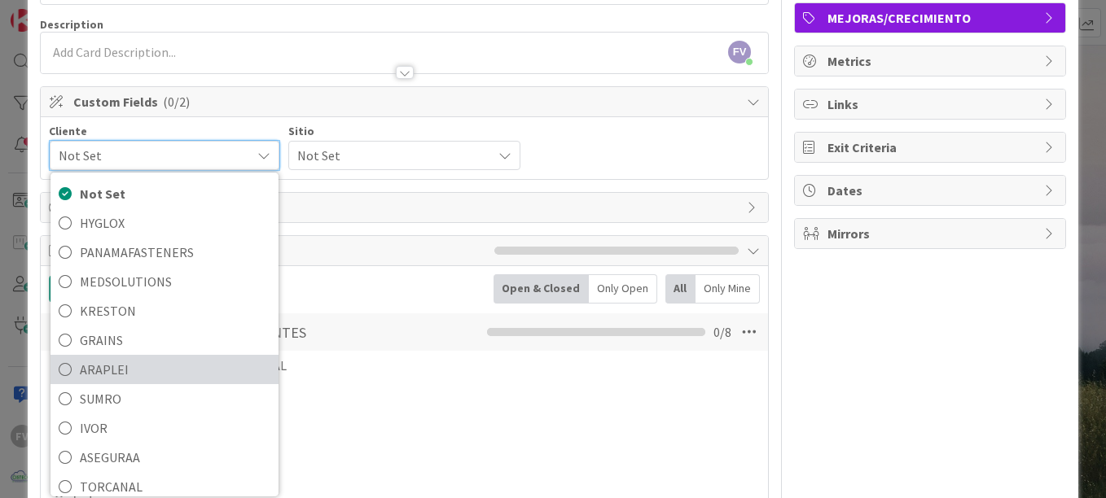
scroll to position [70, 0]
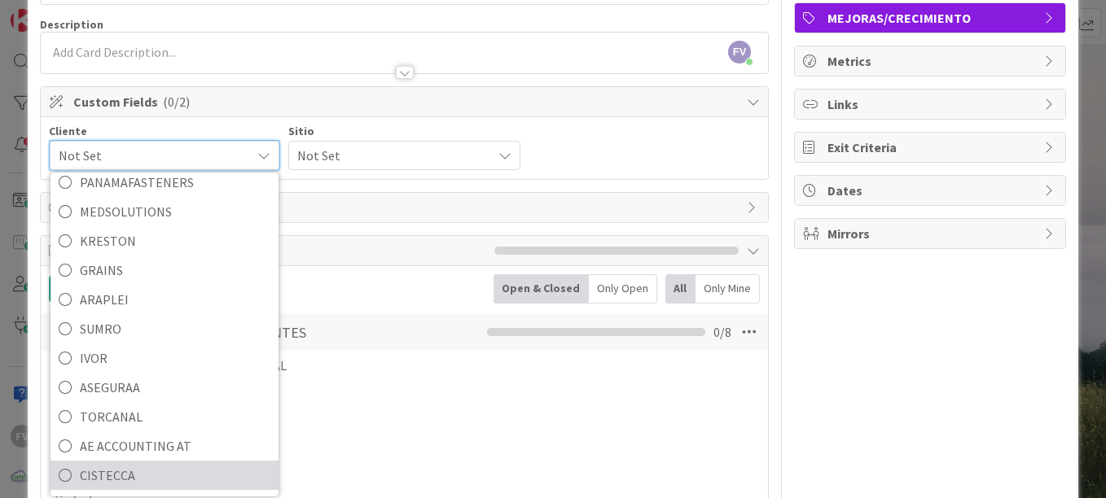
drag, startPoint x: 116, startPoint y: 477, endPoint x: 183, endPoint y: 382, distance: 116.3
click at [116, 477] on span "CISTECCA" at bounding box center [175, 475] width 191 height 24
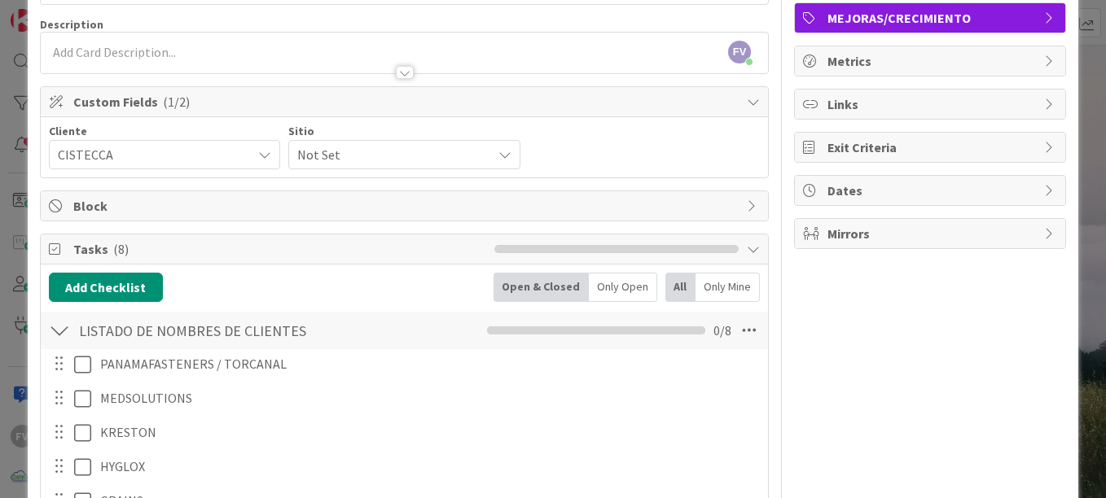
click at [374, 158] on span "Not Set" at bounding box center [390, 154] width 186 height 23
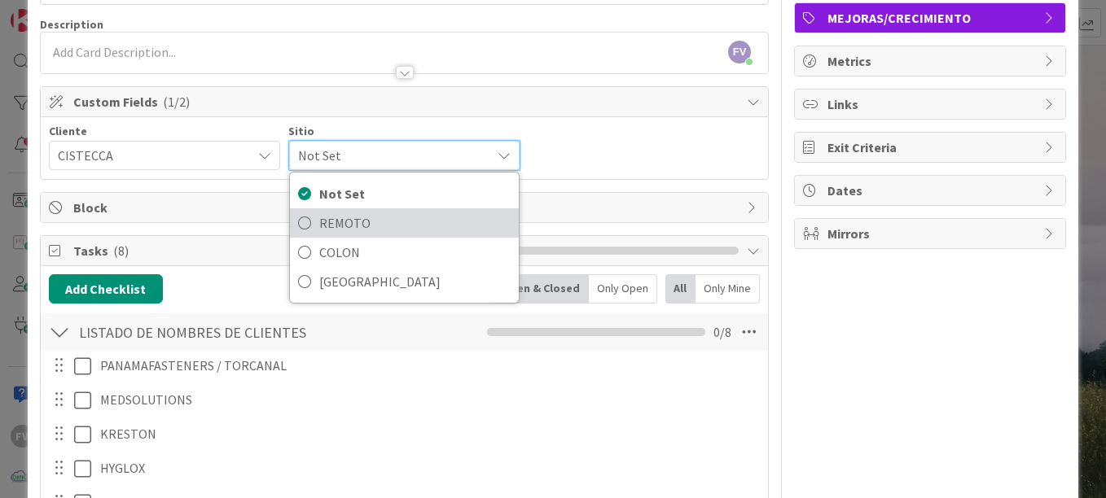
click at [350, 217] on span "REMOTO" at bounding box center [414, 223] width 191 height 24
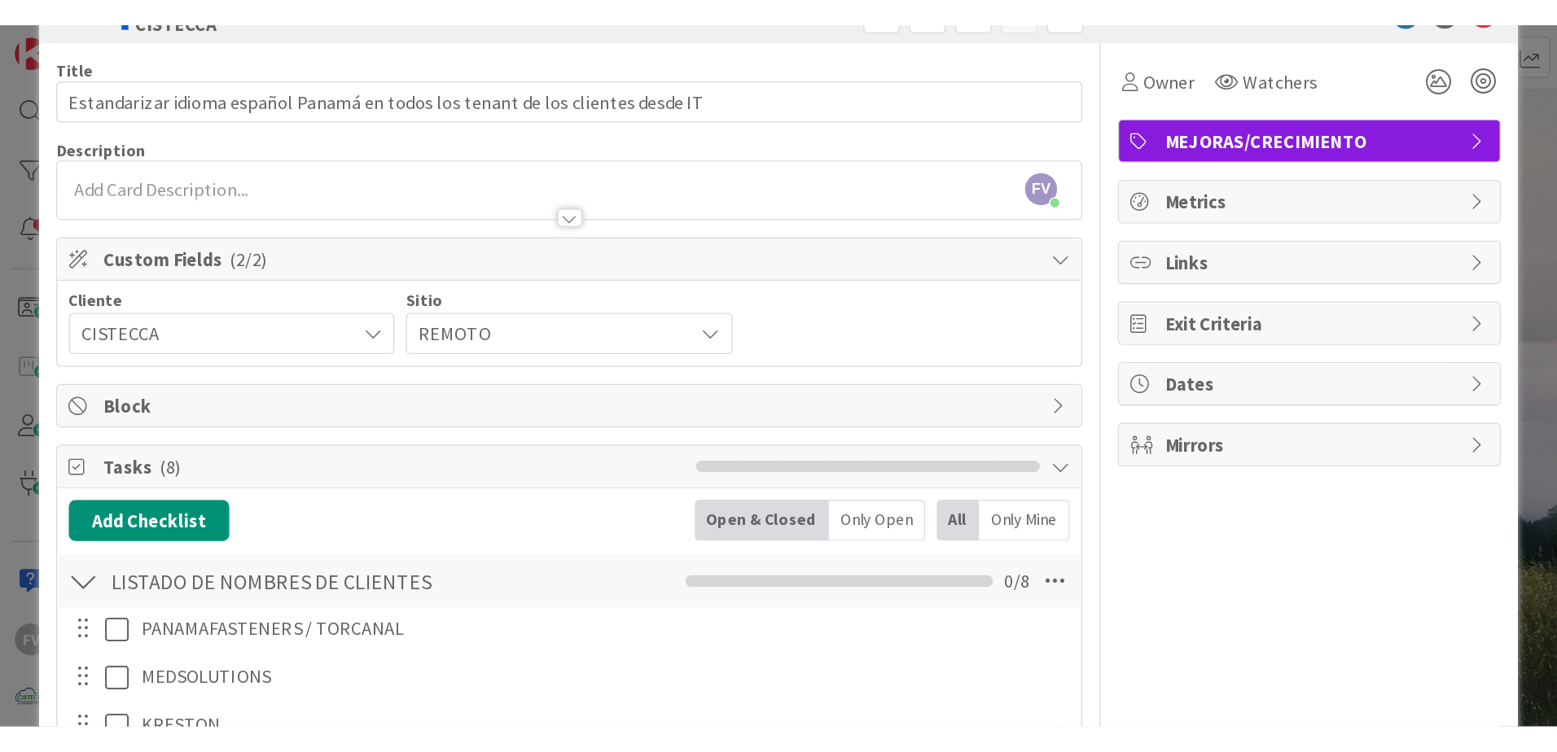
scroll to position [0, 0]
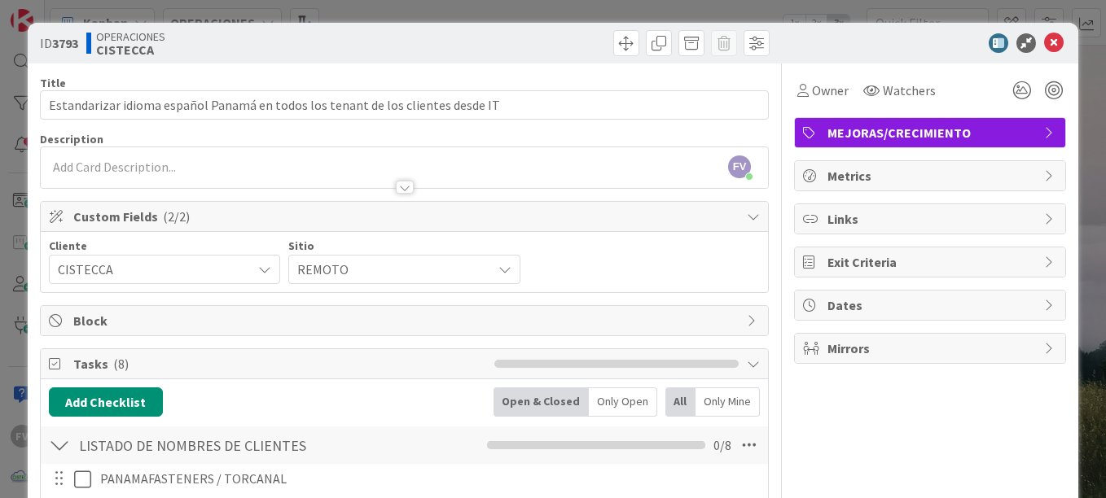
click at [716, 213] on span "Custom Fields ( 2/2 )" at bounding box center [405, 217] width 665 height 20
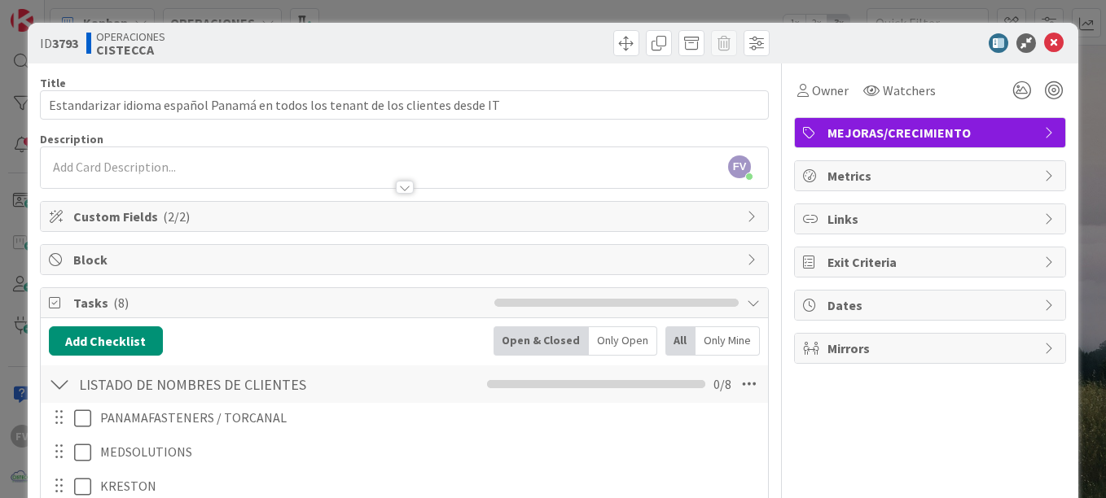
click at [688, 278] on div "Title 79 / 128 Estandarizar idioma español Panamá en todos los tenant de los cl…" at bounding box center [404, 458] width 729 height 789
click at [690, 297] on div "Tasks ( 8 )" at bounding box center [404, 303] width 727 height 30
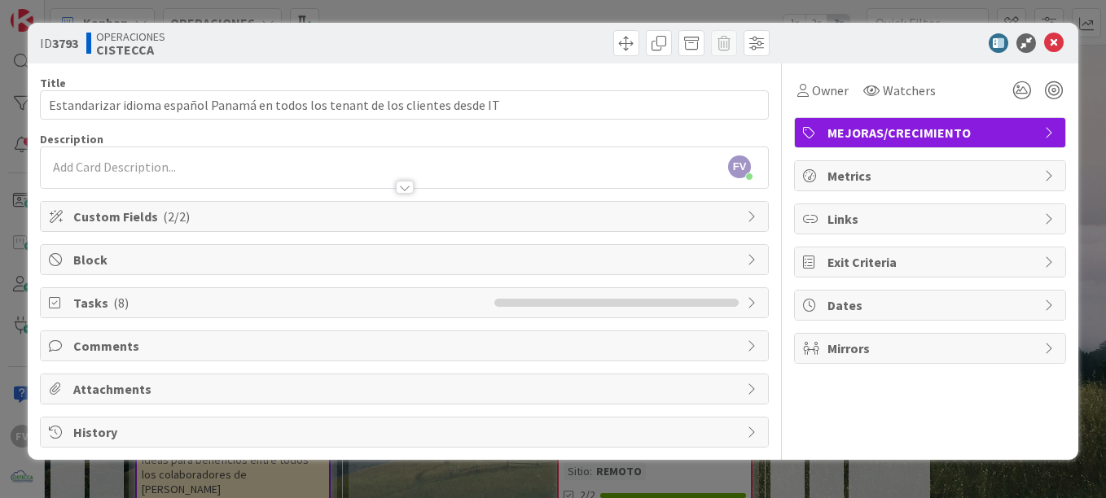
click at [971, 4] on div "ID 3793 OPERACIONES CISTECCA Title 79 / 128 Estandarizar idioma español Panamá …" at bounding box center [553, 249] width 1106 height 498
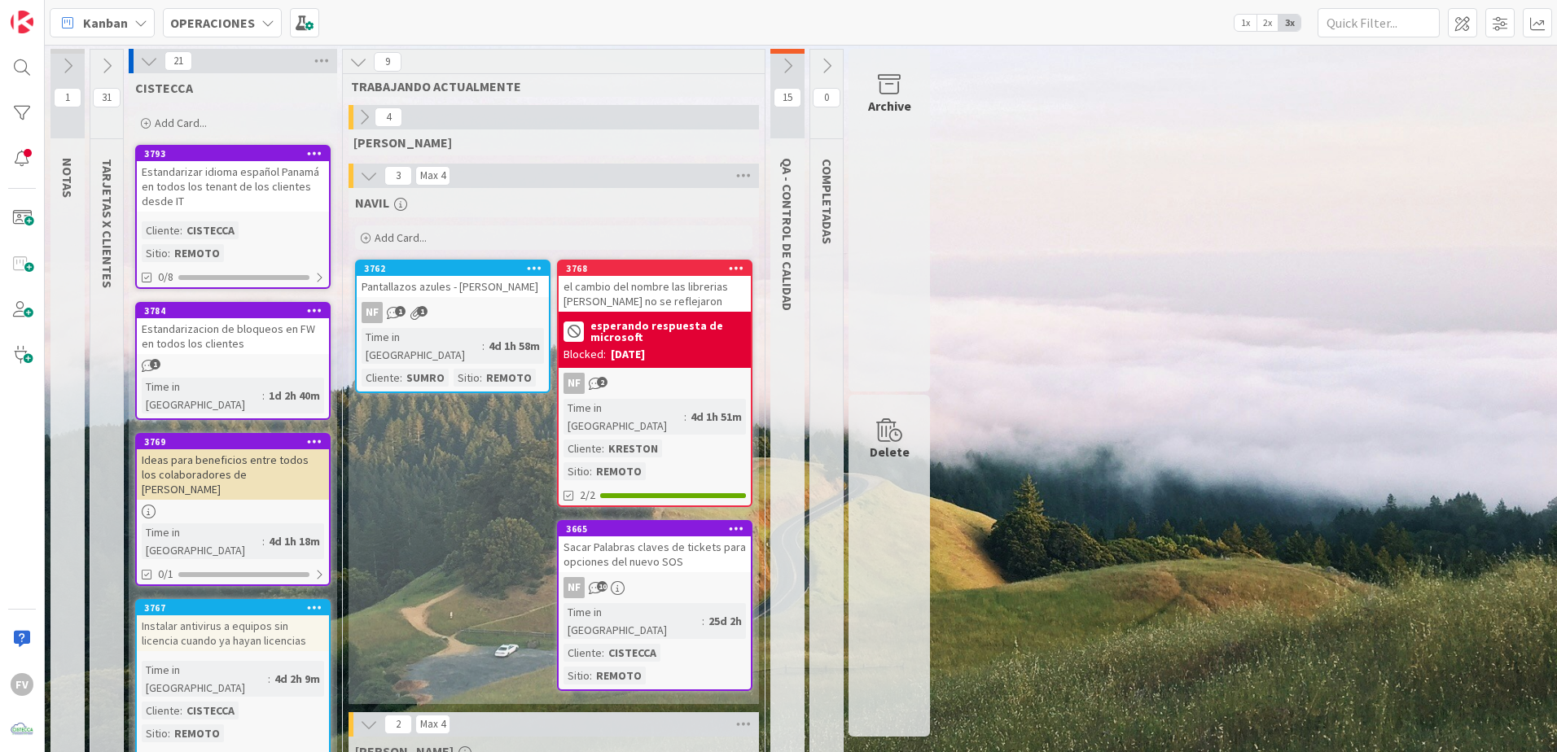
click at [371, 182] on icon at bounding box center [369, 176] width 18 height 18
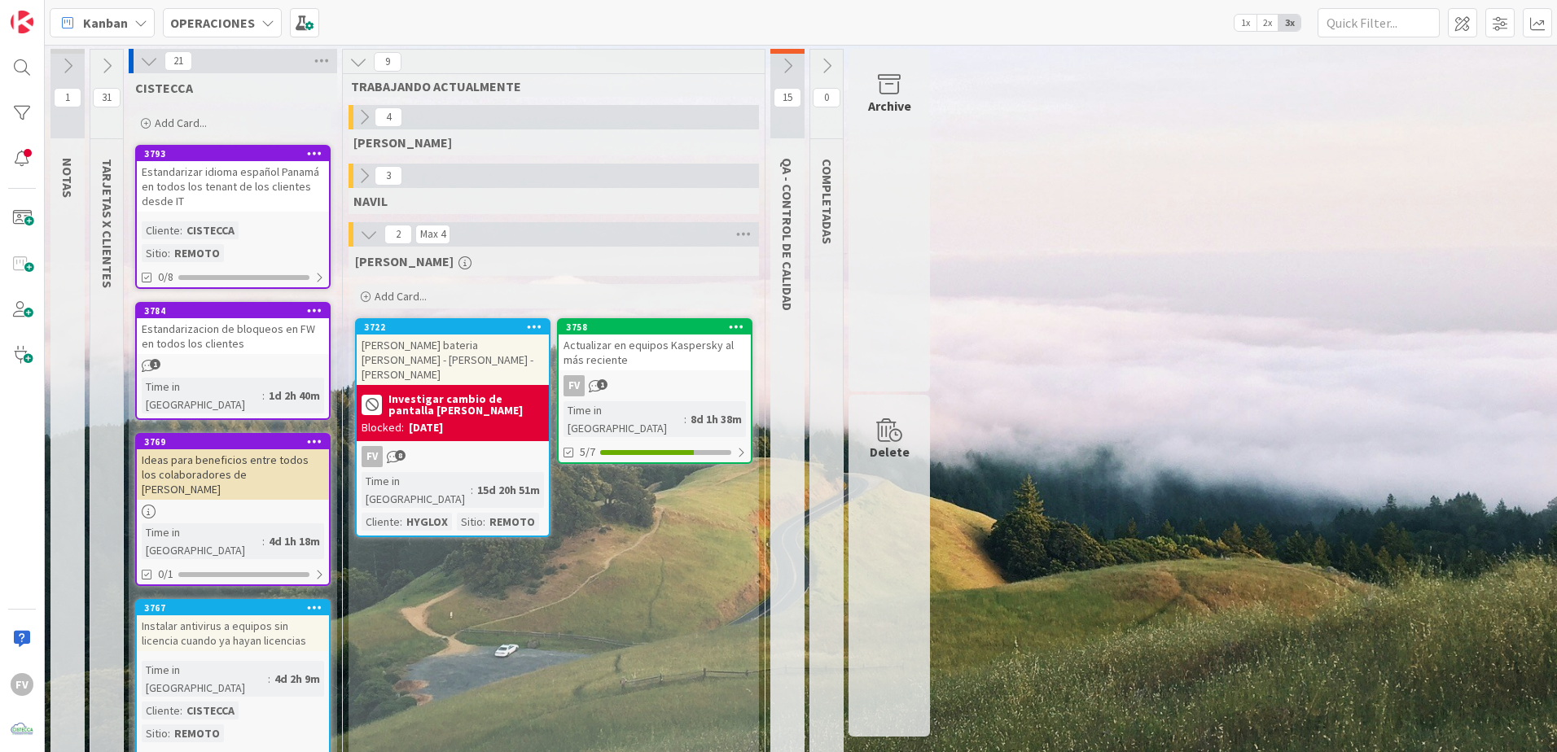
click at [147, 59] on icon at bounding box center [149, 61] width 18 height 18
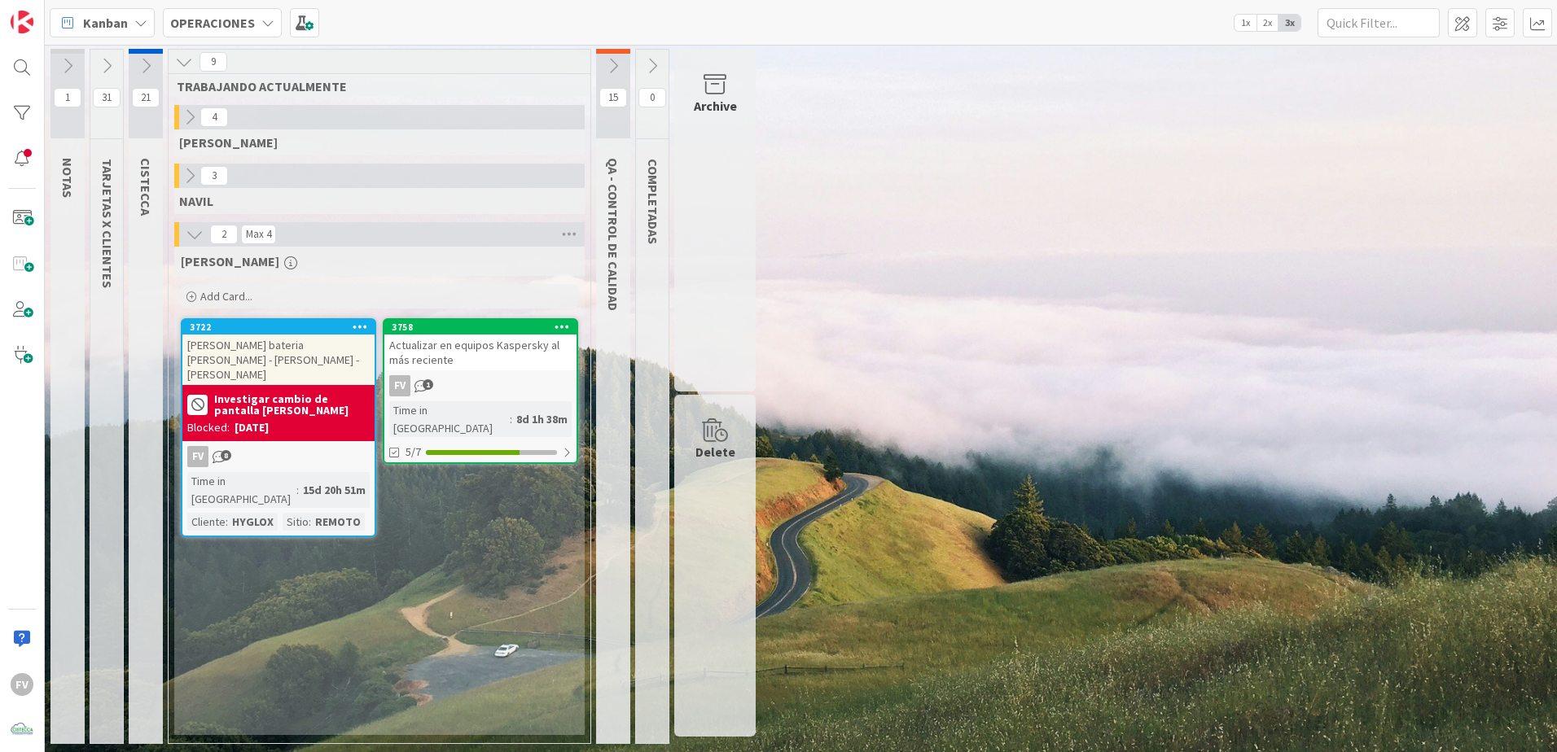
click at [610, 70] on icon at bounding box center [613, 66] width 18 height 18
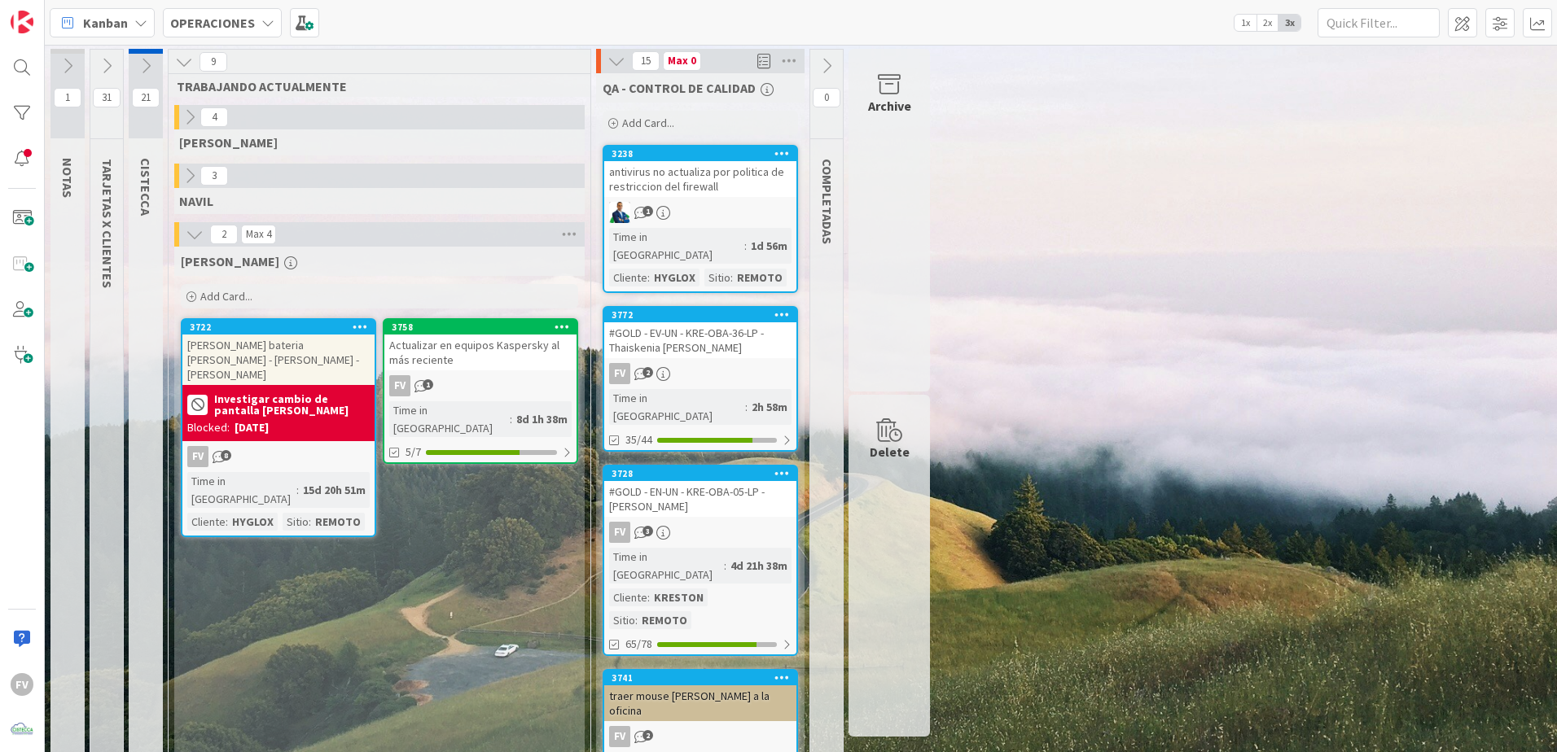
click at [610, 65] on icon at bounding box center [616, 61] width 18 height 18
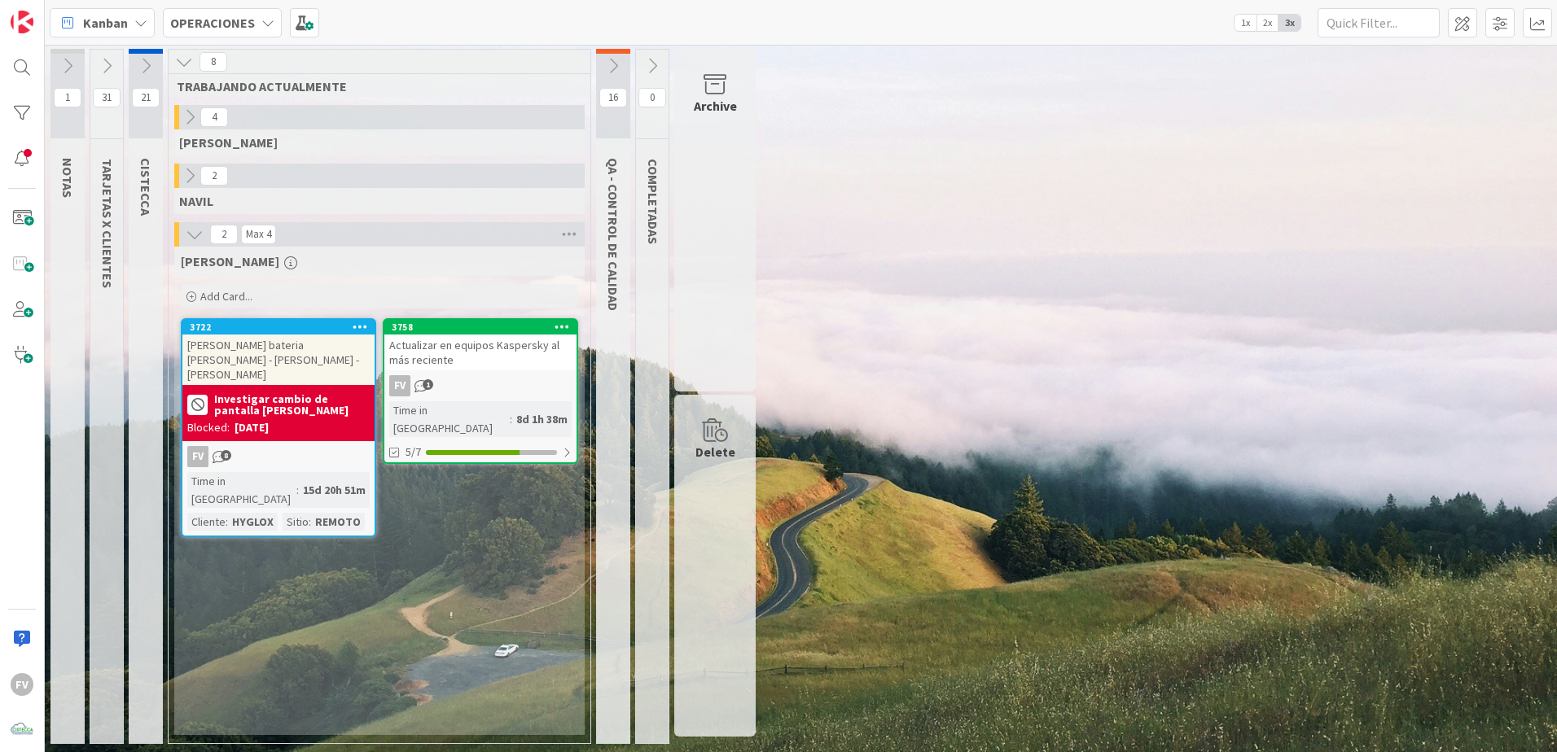
click at [1227, 407] on div "1 NOTAS 31 TARJETAS X CLIENTES 21 CISTECCA 8 TRABAJANDO ACTUALMENTE 4 [PERSON_N…" at bounding box center [800, 400] width 1505 height 703
drag, startPoint x: 617, startPoint y: 309, endPoint x: 615, endPoint y: 144, distance: 164.5
click at [615, 144] on div "16 QA - CONTROL DE CALIDAD" at bounding box center [613, 396] width 34 height 695
drag, startPoint x: 615, startPoint y: 144, endPoint x: 635, endPoint y: 227, distance: 85.5
click at [635, 227] on div "0 COMPLETADAS" at bounding box center [652, 396] width 34 height 695
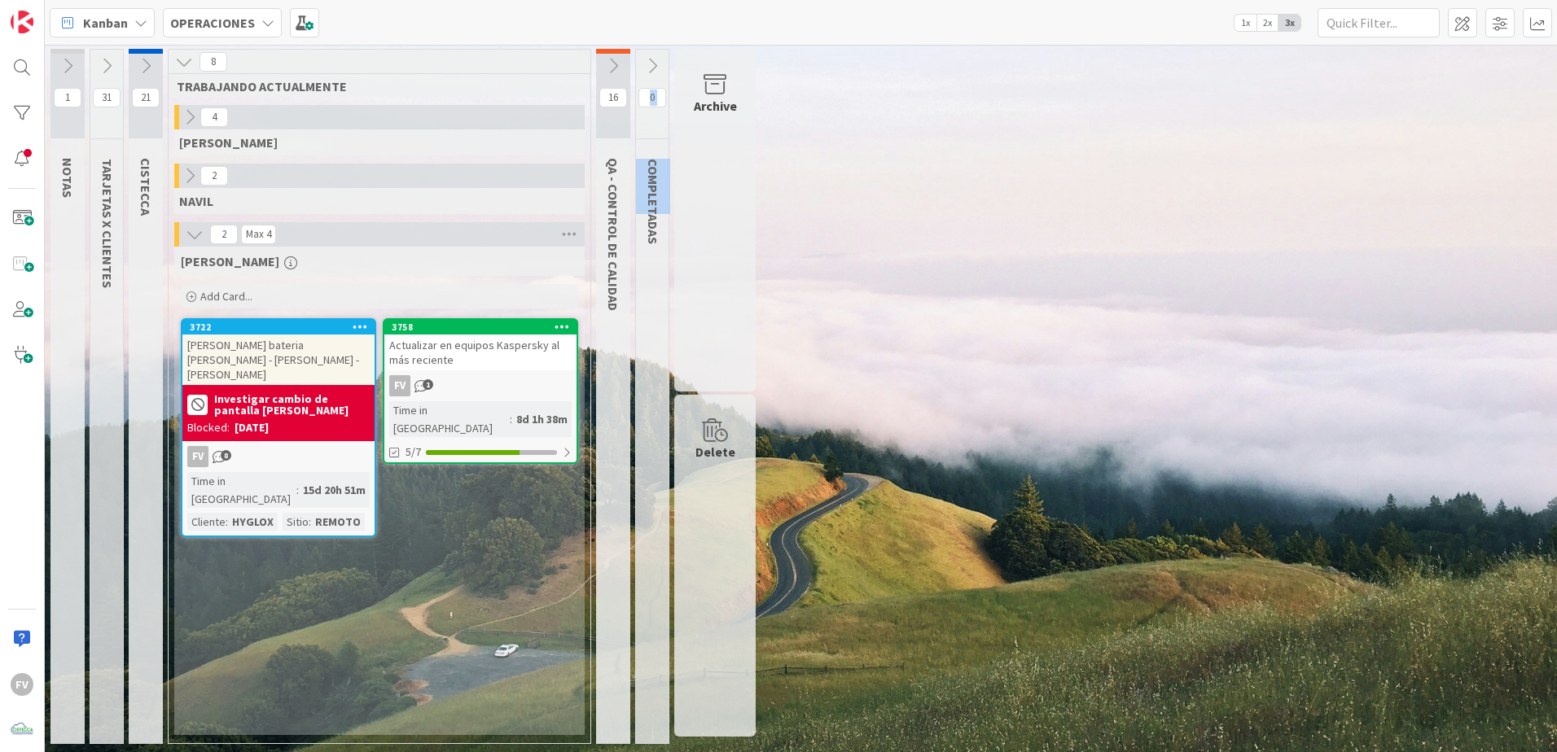
drag, startPoint x: 655, startPoint y: 150, endPoint x: 655, endPoint y: 213, distance: 63.5
click at [655, 213] on div "0 COMPLETADAS" at bounding box center [652, 397] width 33 height 694
click at [656, 214] on span "COMPLETADAS" at bounding box center [653, 201] width 16 height 85
click at [653, 223] on span "COMPLETADAS" at bounding box center [653, 201] width 16 height 85
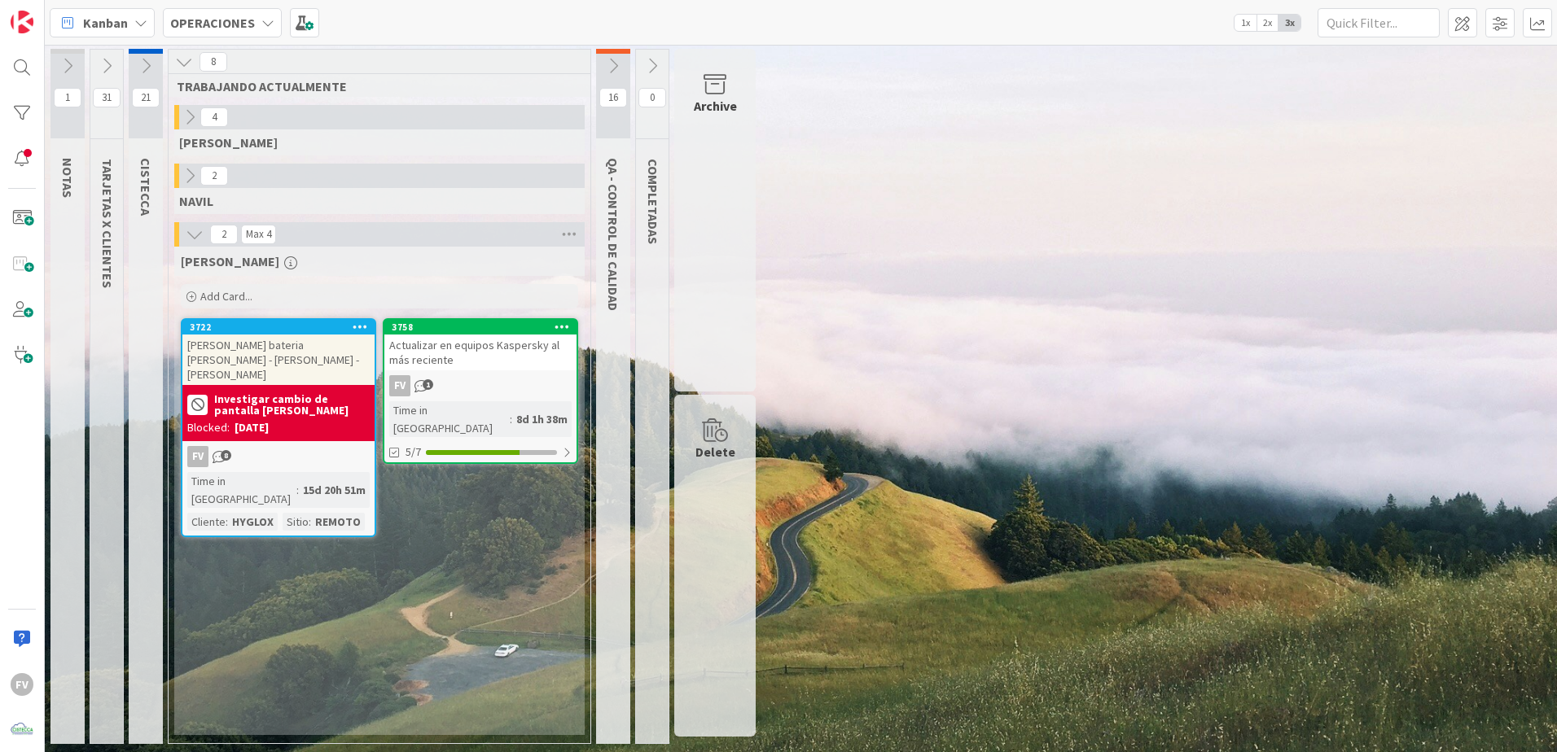
drag, startPoint x: 653, startPoint y: 223, endPoint x: 815, endPoint y: 237, distance: 162.6
click at [817, 234] on div "1 NOTAS 31 TARJETAS X CLIENTES 21 CISTECCA 8 TRABAJANDO ACTUALMENTE 4 [PERSON_N…" at bounding box center [800, 400] width 1505 height 703
click at [108, 68] on icon at bounding box center [107, 66] width 18 height 18
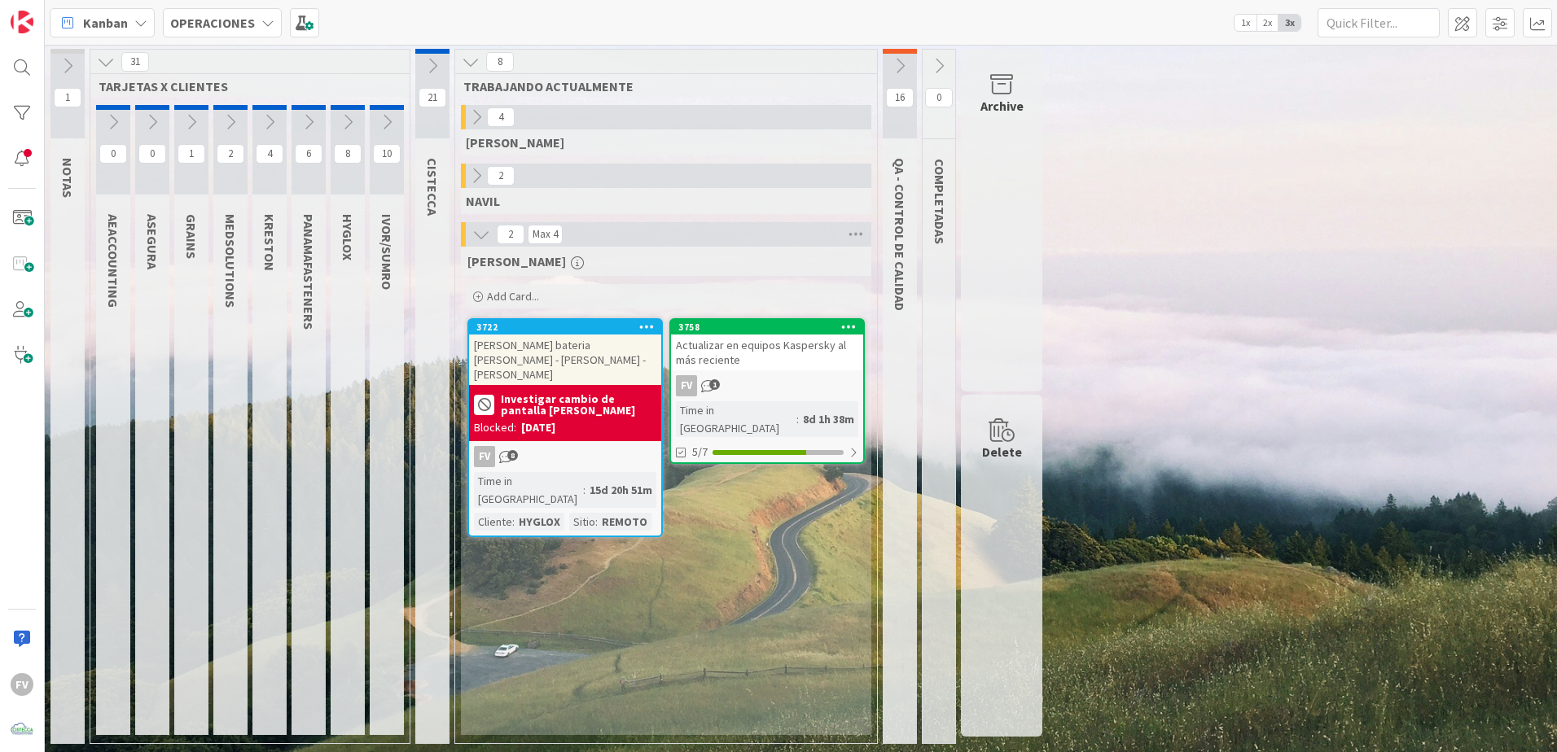
click at [108, 68] on icon at bounding box center [106, 62] width 18 height 18
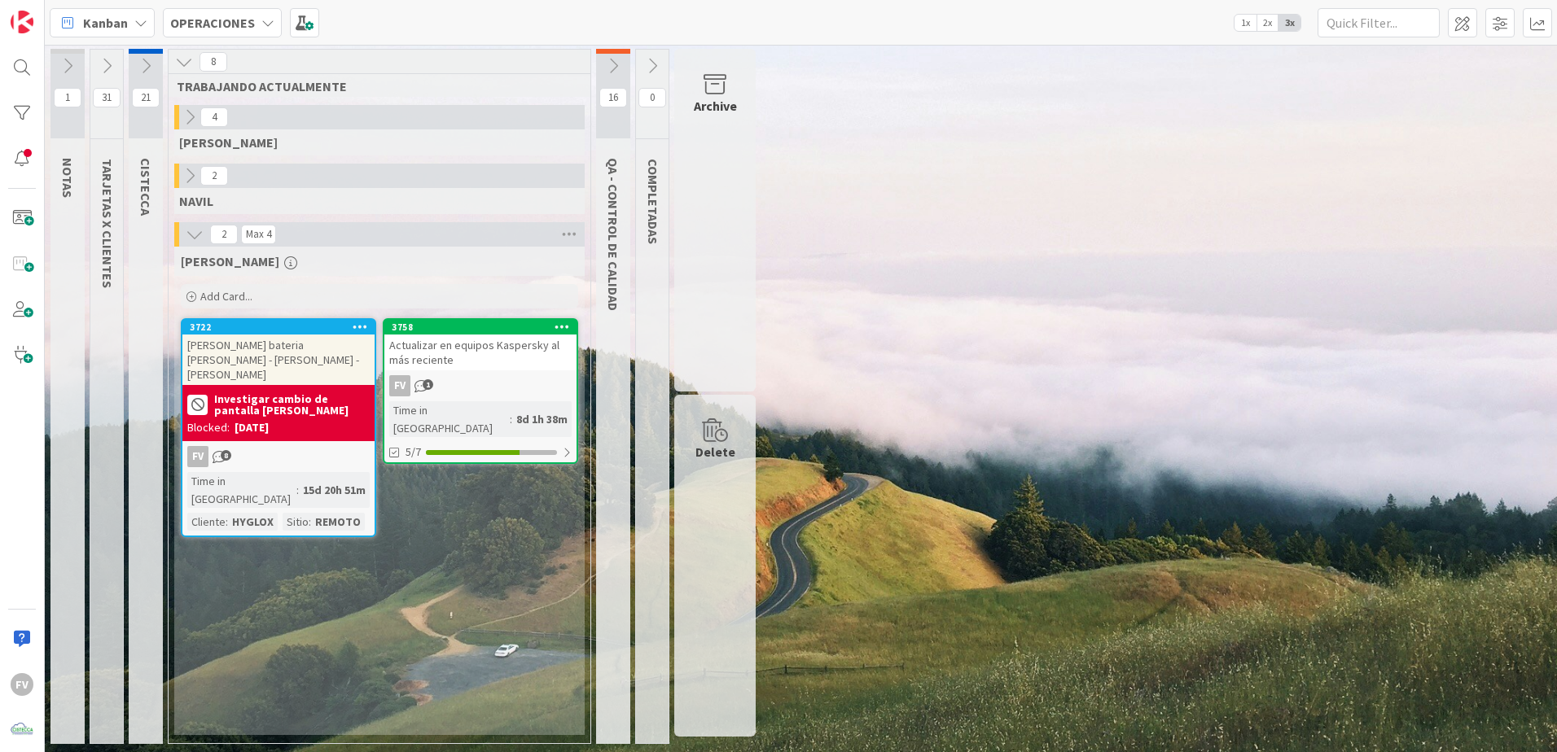
click at [134, 69] on button at bounding box center [146, 66] width 34 height 24
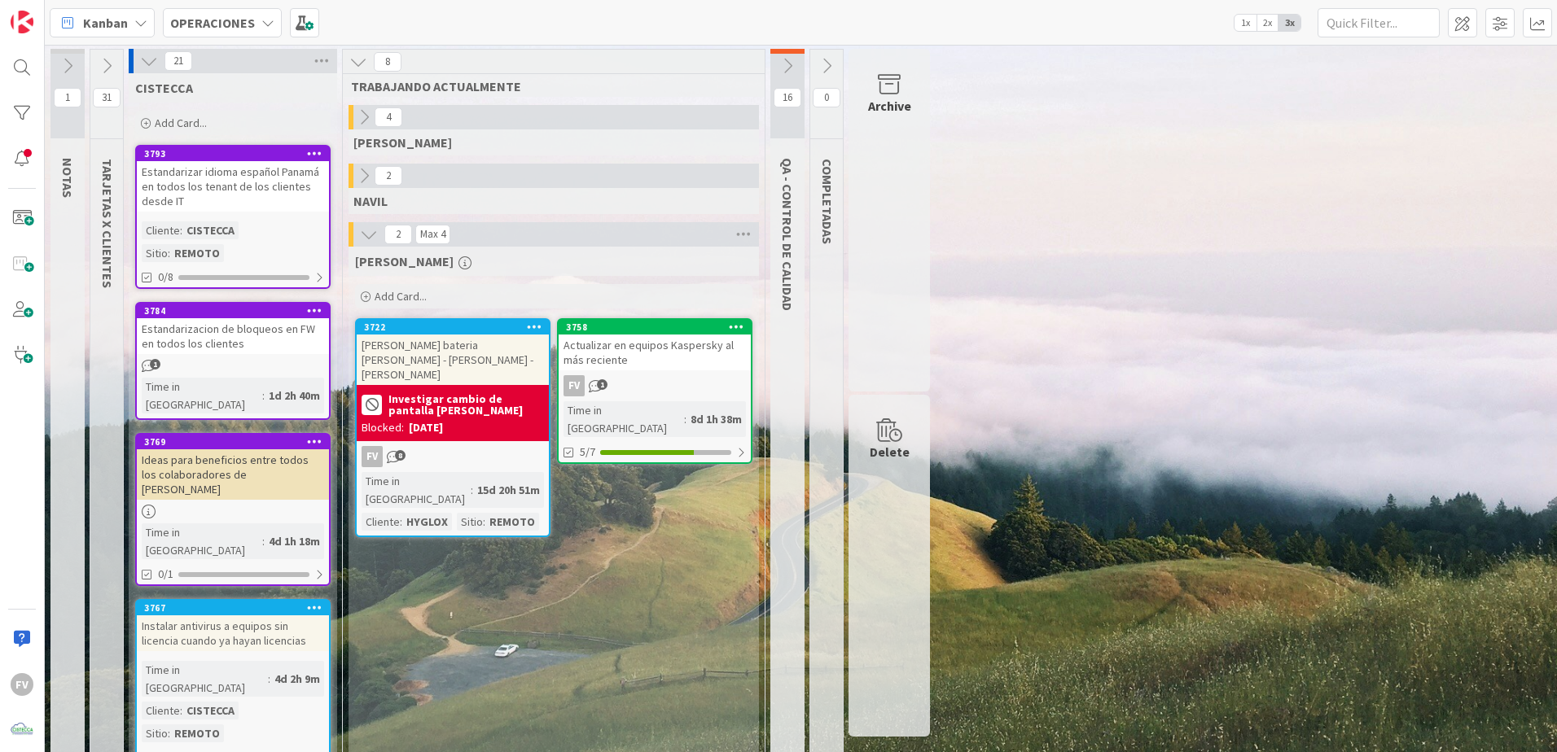
click at [148, 59] on icon at bounding box center [149, 61] width 18 height 18
